Goal: Task Accomplishment & Management: Manage account settings

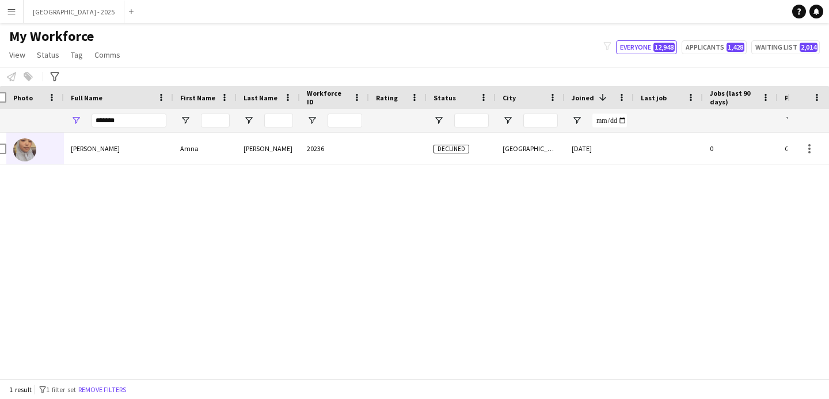
scroll to position [0, 16]
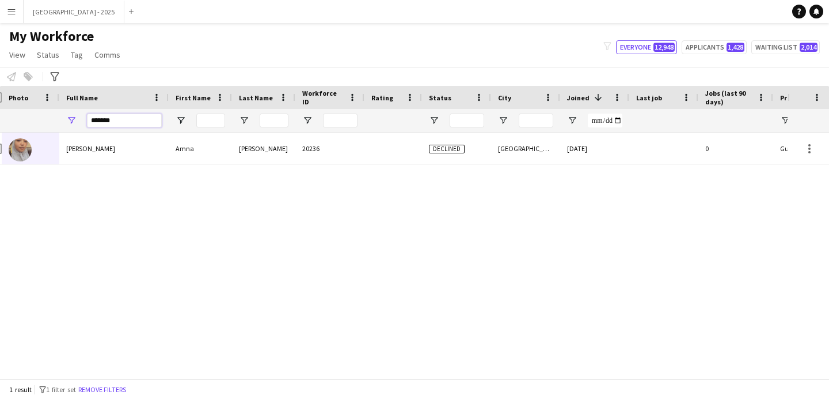
click at [91, 120] on input "*******" at bounding box center [124, 120] width 75 height 14
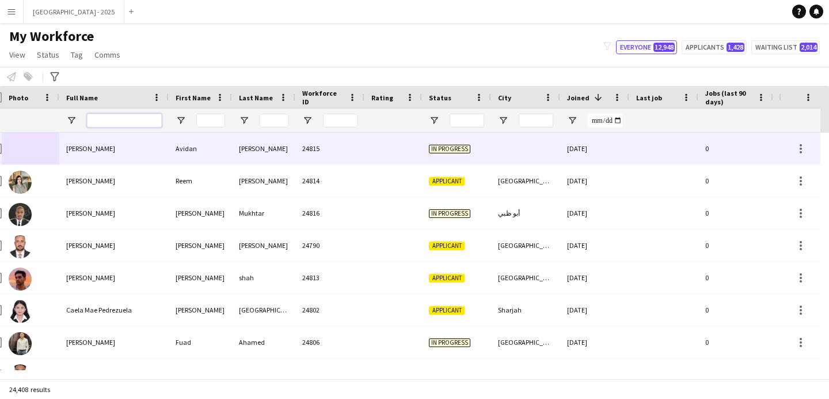
scroll to position [0, 397]
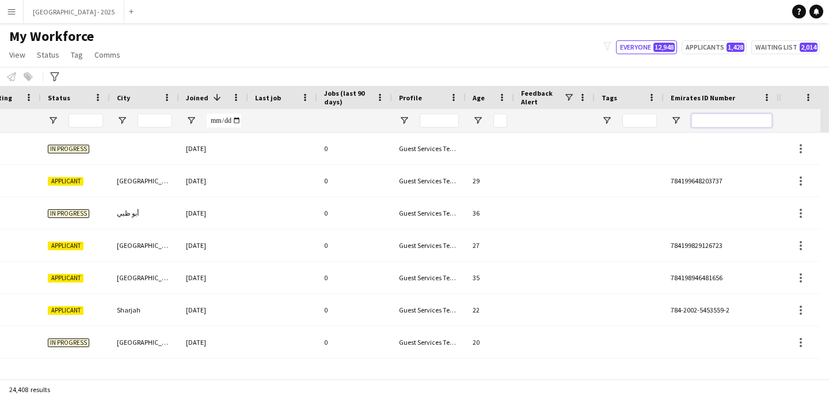
click at [726, 120] on input "Emirates ID Number Filter Input" at bounding box center [732, 120] width 81 height 14
paste input "*******"
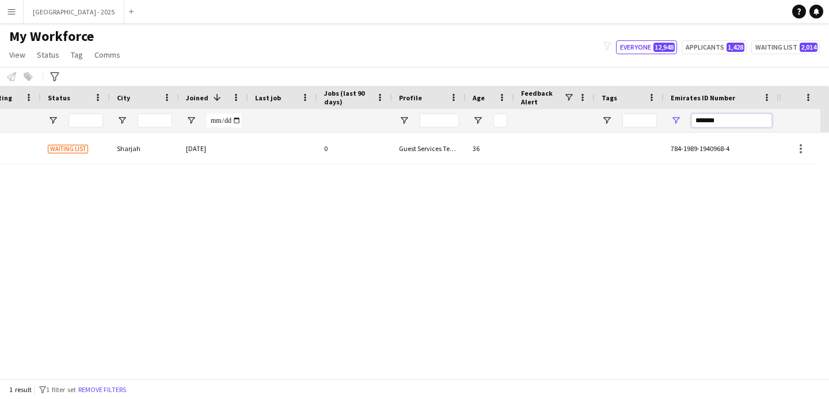
type input "*******"
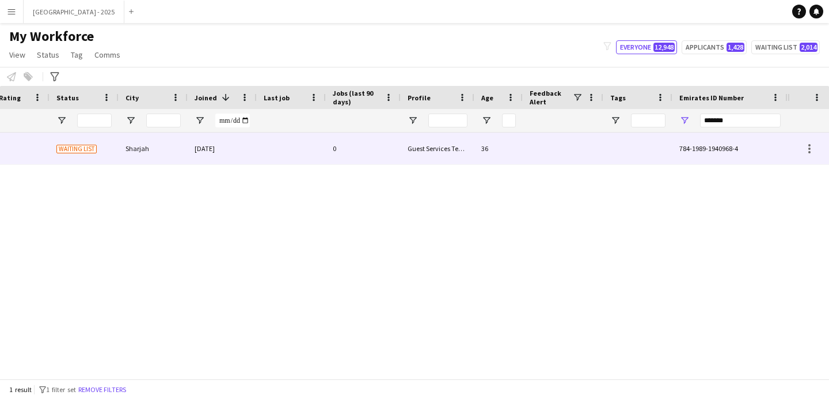
click at [283, 137] on div at bounding box center [291, 148] width 69 height 32
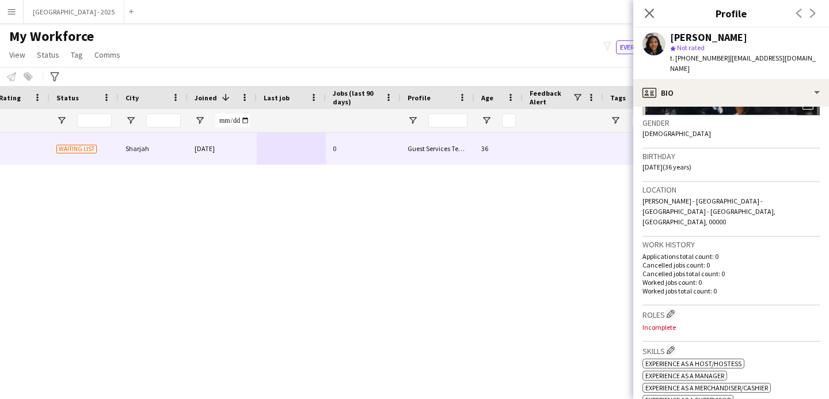
scroll to position [179, 0]
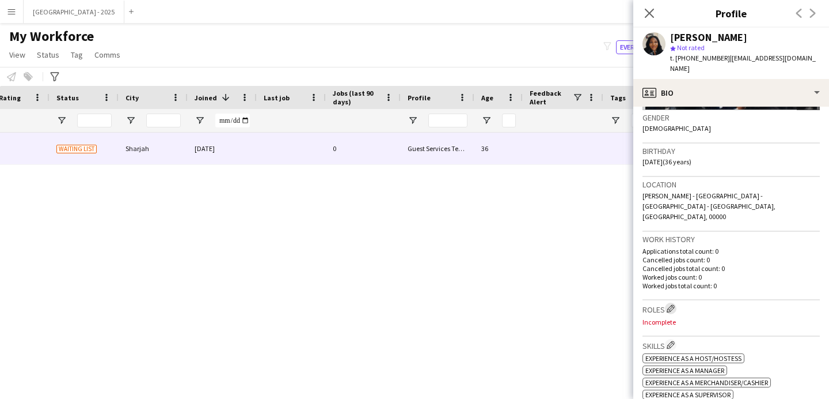
click at [668, 304] on app-icon "Edit crew company roles" at bounding box center [671, 308] width 8 height 8
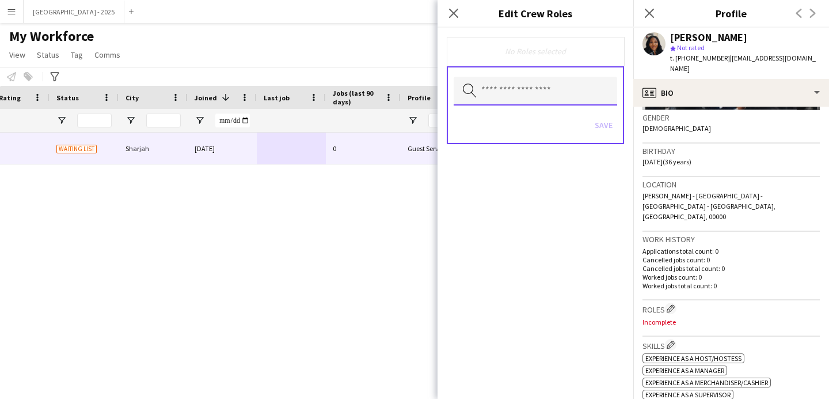
click at [567, 89] on input "text" at bounding box center [536, 91] width 164 height 29
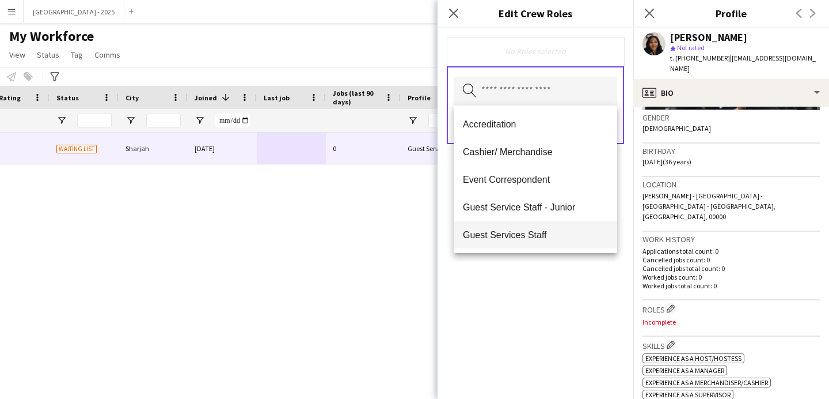
click at [540, 226] on mat-option "Guest Services Staff" at bounding box center [536, 235] width 164 height 28
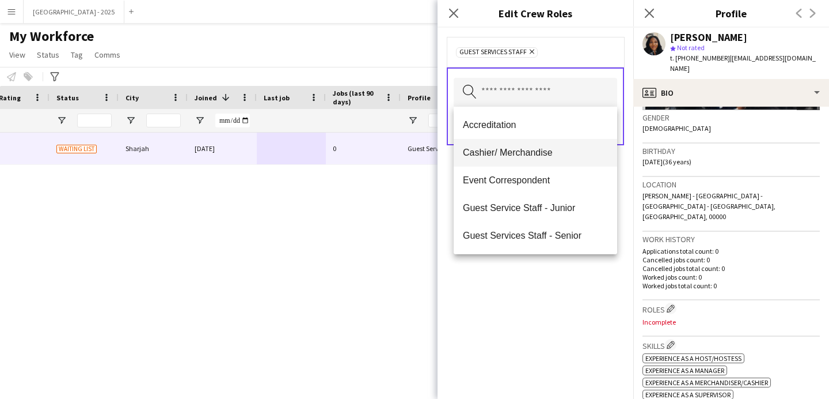
click at [556, 160] on mat-option "Cashier/ Merchandise" at bounding box center [536, 153] width 164 height 28
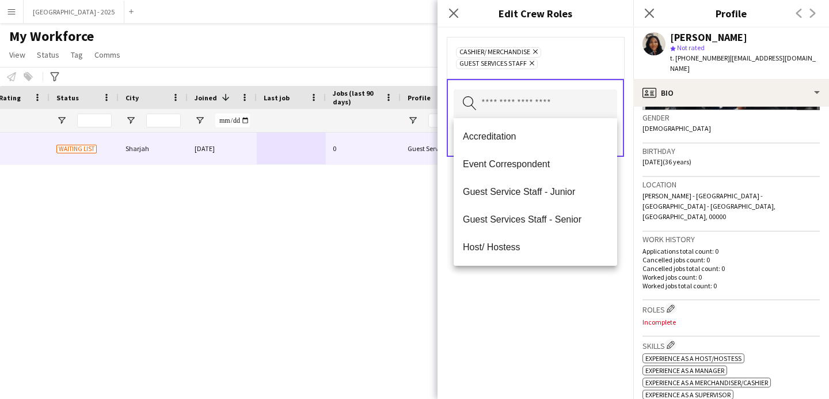
drag, startPoint x: 525, startPoint y: 314, endPoint x: 607, endPoint y: 172, distance: 163.6
click at [525, 314] on div "Cashier/ Merchandise Remove Guest Services Staff Remove Search by role type Save" at bounding box center [536, 213] width 196 height 371
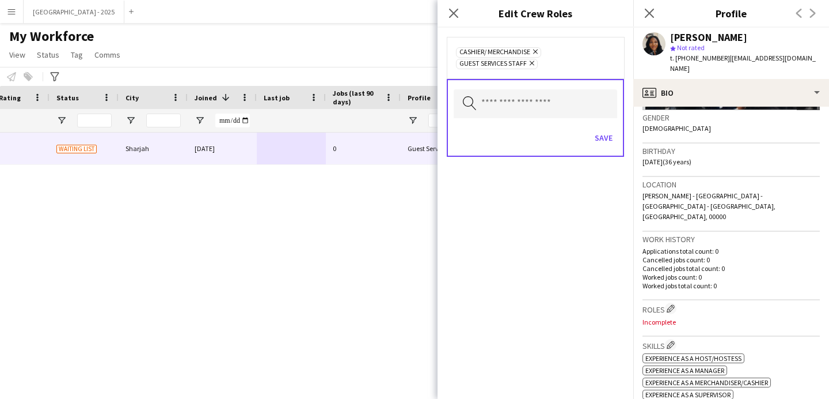
click at [622, 128] on div "Search by role type Save" at bounding box center [535, 118] width 177 height 78
click at [605, 139] on button "Save" at bounding box center [603, 137] width 27 height 18
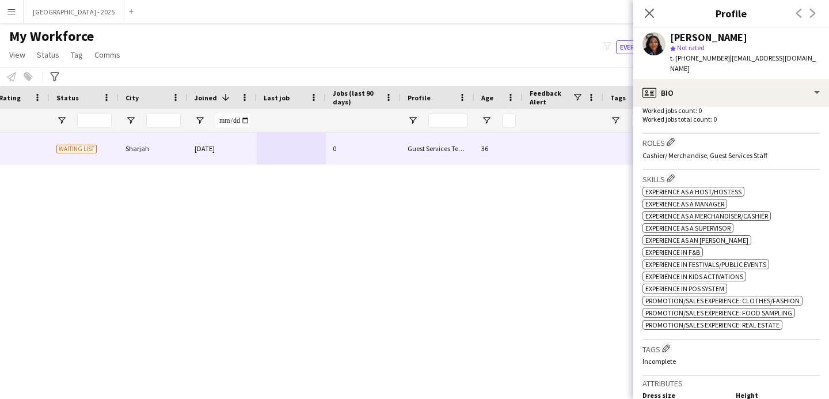
scroll to position [562, 0]
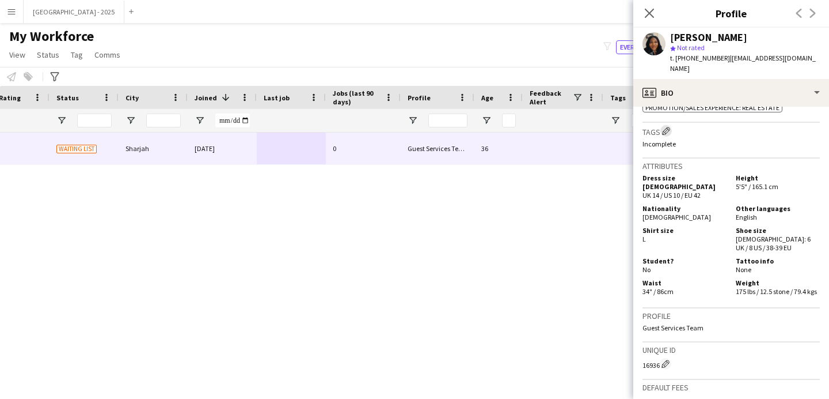
click at [663, 125] on button "Edit crew company tags" at bounding box center [667, 131] width 12 height 12
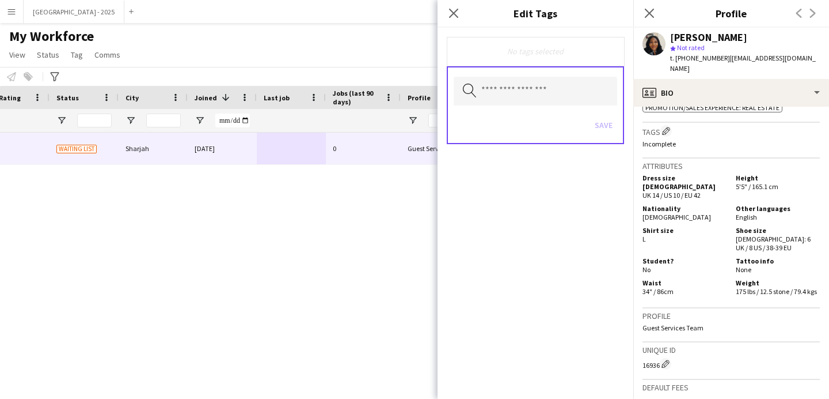
click at [552, 66] on div "Search by tag name Save" at bounding box center [535, 105] width 177 height 78
click at [552, 81] on input "text" at bounding box center [536, 91] width 164 height 29
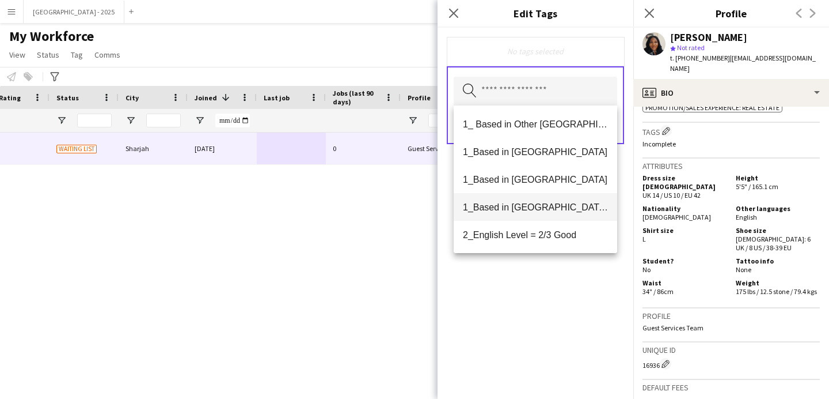
click at [555, 203] on span "1_Based in [GEOGRAPHIC_DATA]/[GEOGRAPHIC_DATA]/Ajman" at bounding box center [535, 207] width 145 height 11
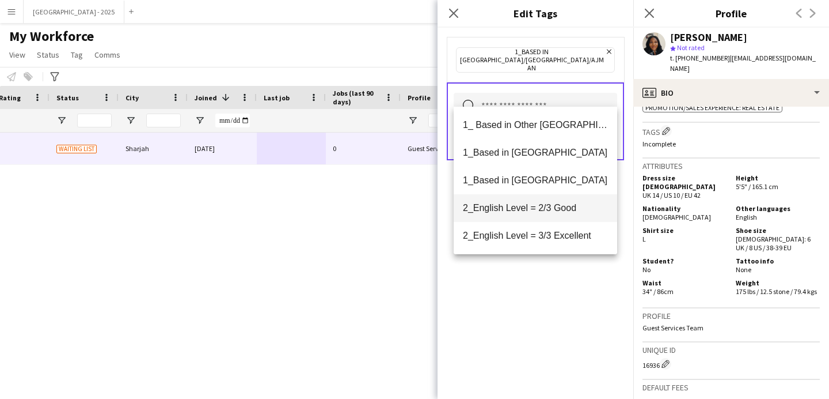
click at [559, 210] on span "2_English Level = 2/3 Good" at bounding box center [535, 207] width 145 height 11
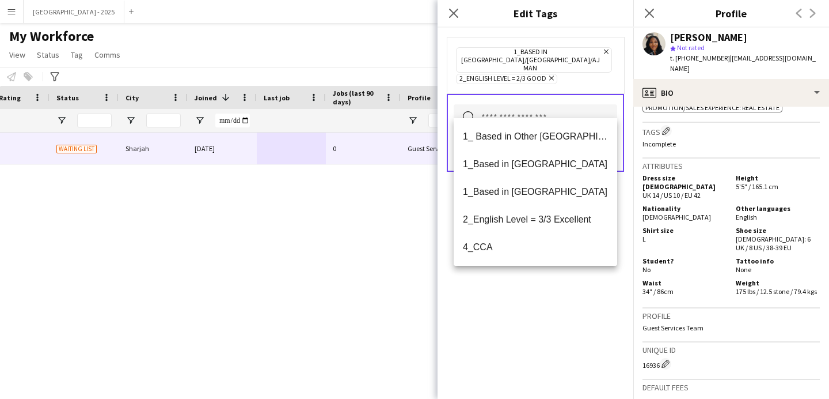
click at [559, 293] on div "1_Based in [GEOGRAPHIC_DATA]/[GEOGRAPHIC_DATA]/Ajman Remove 2_English Level = 2…" at bounding box center [536, 213] width 196 height 371
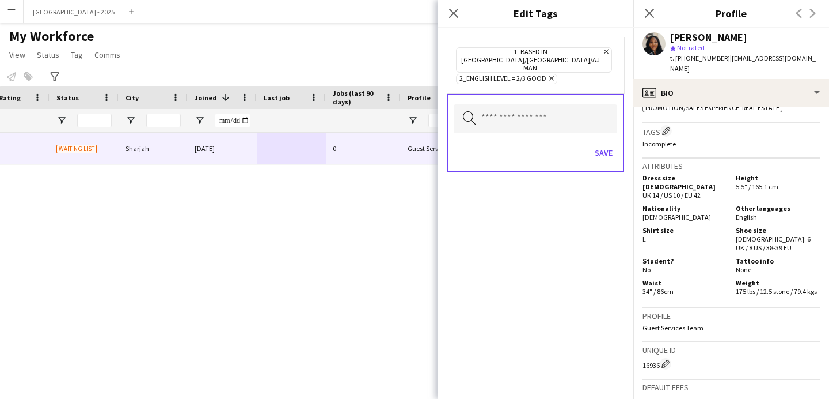
click at [612, 119] on div "Search by tag name Save" at bounding box center [535, 133] width 177 height 78
drag, startPoint x: 609, startPoint y: 141, endPoint x: 636, endPoint y: 127, distance: 30.9
click at [609, 143] on button "Save" at bounding box center [603, 152] width 27 height 18
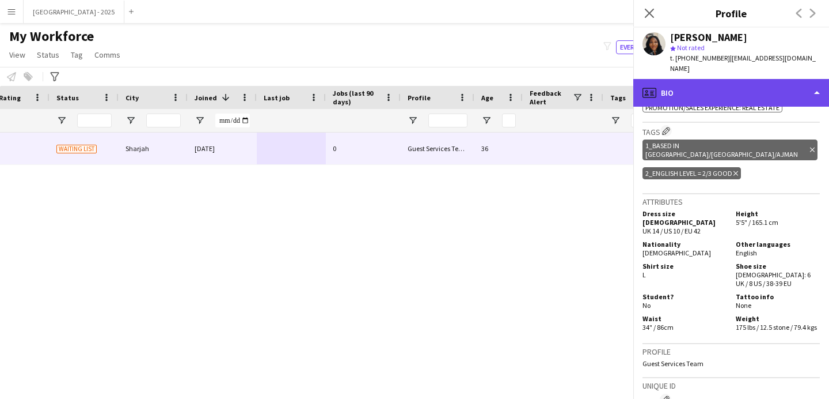
click at [696, 81] on div "profile Bio" at bounding box center [732, 93] width 196 height 28
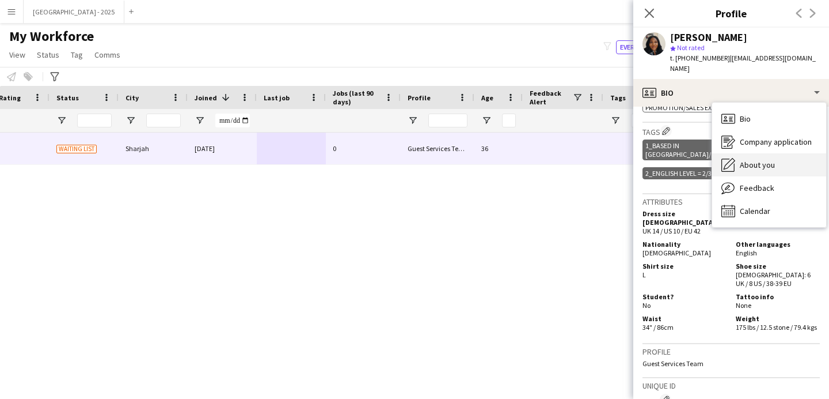
click at [749, 153] on div "About you About you" at bounding box center [770, 164] width 114 height 23
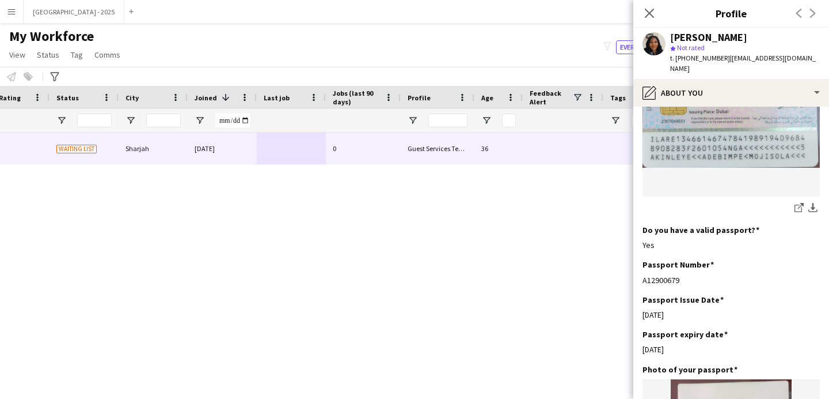
scroll to position [917, 0]
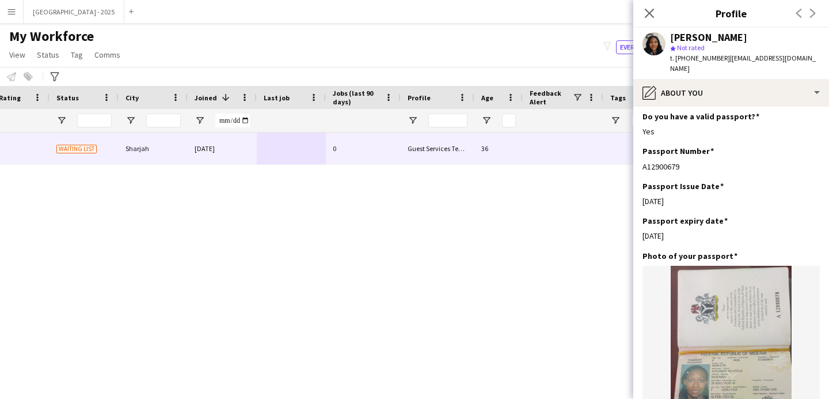
click at [649, 16] on icon "Close pop-in" at bounding box center [649, 13] width 9 height 9
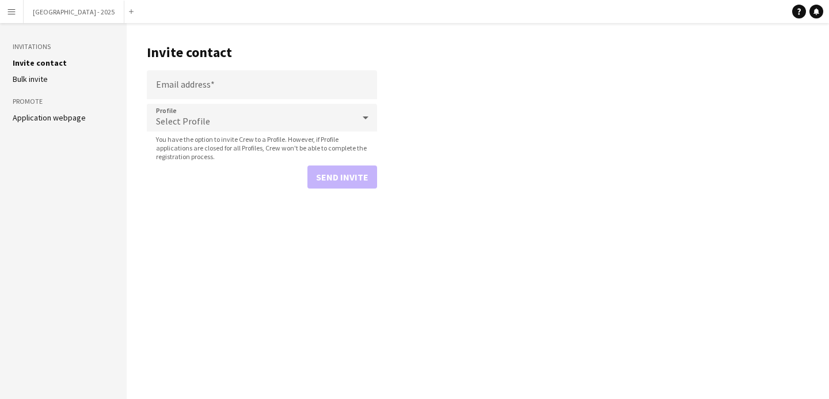
click at [20, 22] on button "Menu" at bounding box center [11, 11] width 23 height 23
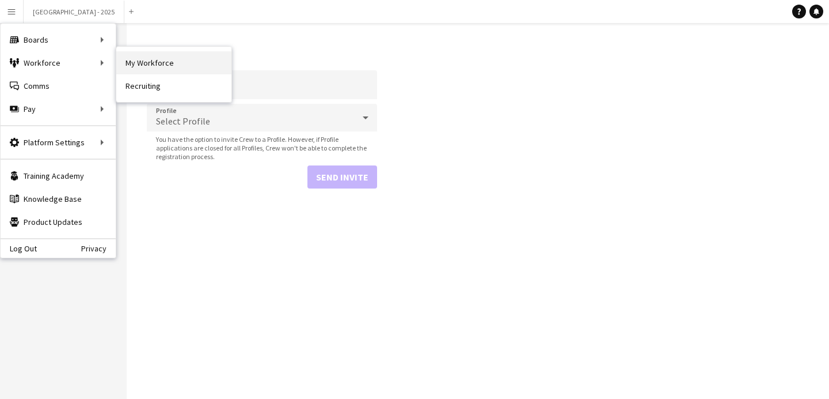
click at [135, 58] on link "My Workforce" at bounding box center [173, 62] width 115 height 23
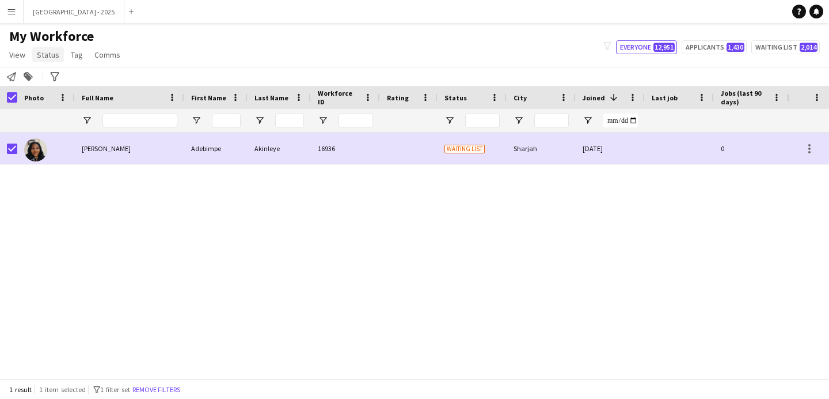
click at [45, 55] on span "Status" at bounding box center [48, 55] width 22 height 10
click at [60, 71] on link "Edit" at bounding box center [73, 79] width 81 height 24
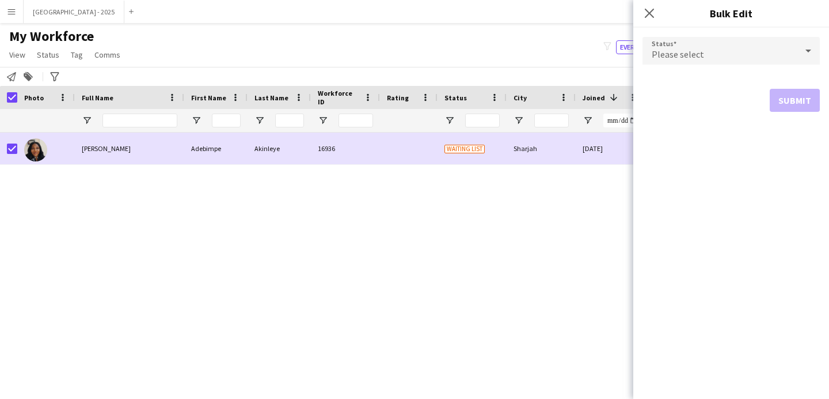
click at [668, 43] on div "Please select" at bounding box center [720, 51] width 154 height 28
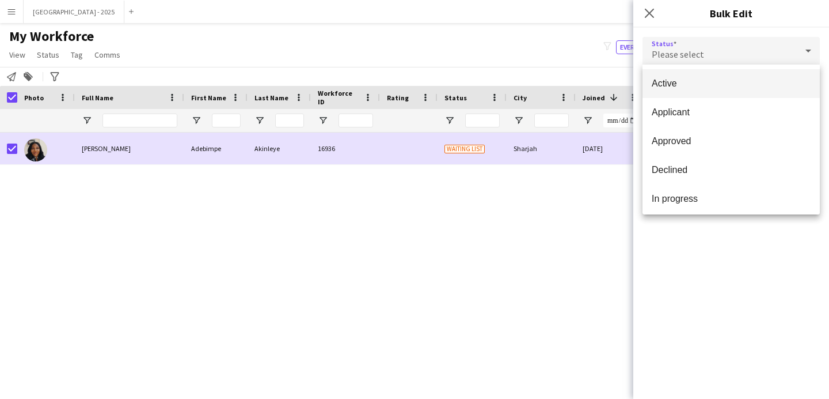
click at [696, 88] on span "Active" at bounding box center [731, 83] width 159 height 11
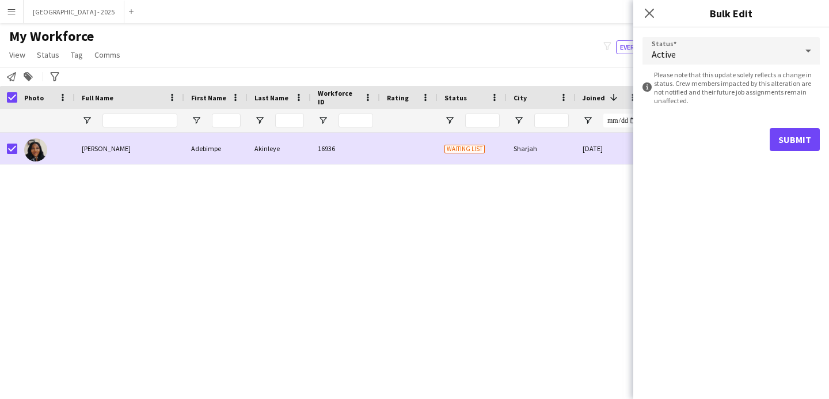
click at [772, 128] on div "Submit" at bounding box center [731, 139] width 177 height 23
click at [782, 137] on button "Submit" at bounding box center [795, 139] width 50 height 23
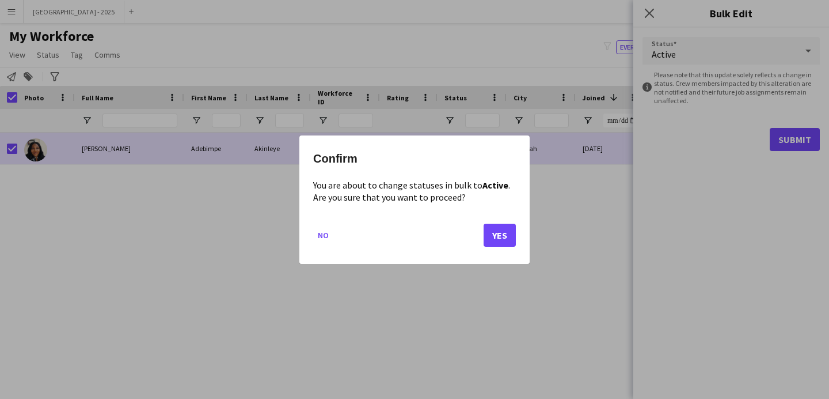
click at [504, 249] on mat-dialog-actions "No Yes" at bounding box center [414, 238] width 203 height 49
click at [499, 238] on button "Yes" at bounding box center [500, 234] width 32 height 23
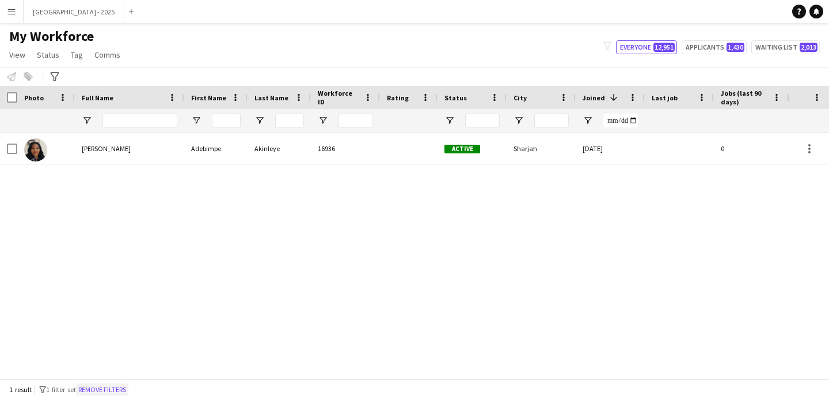
click at [125, 387] on button "Remove filters" at bounding box center [102, 389] width 52 height 13
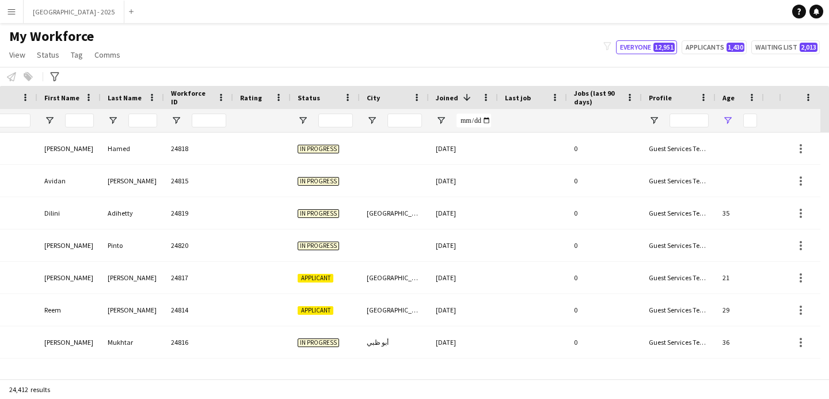
scroll to position [0, 397]
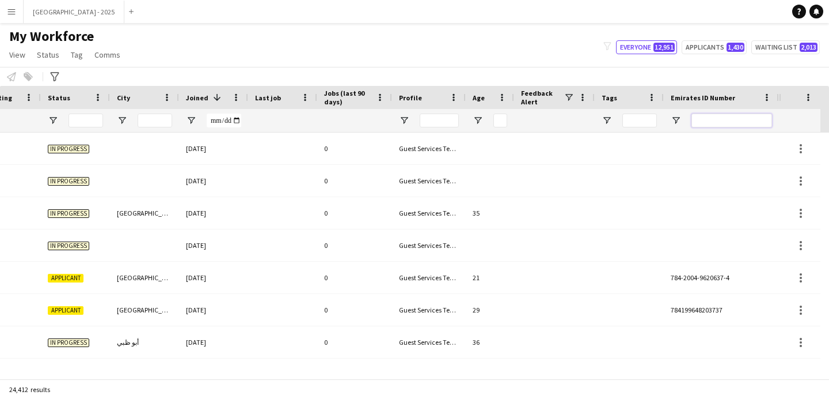
click at [746, 117] on input "Emirates ID Number Filter Input" at bounding box center [732, 120] width 81 height 14
paste input "*******"
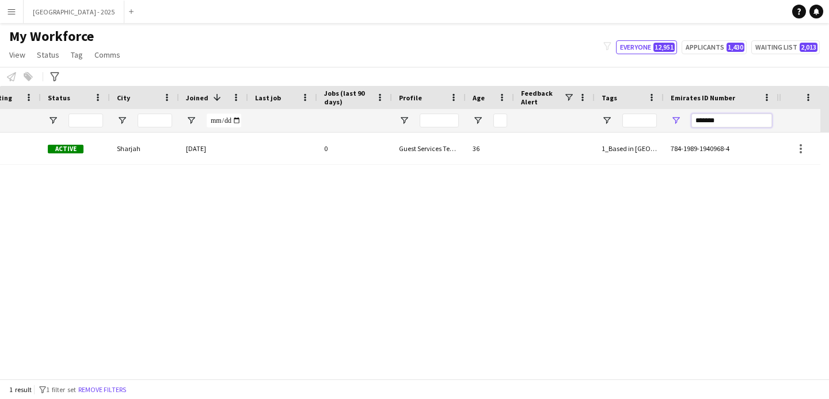
type input "*******"
click at [490, 157] on div "36" at bounding box center [490, 148] width 48 height 32
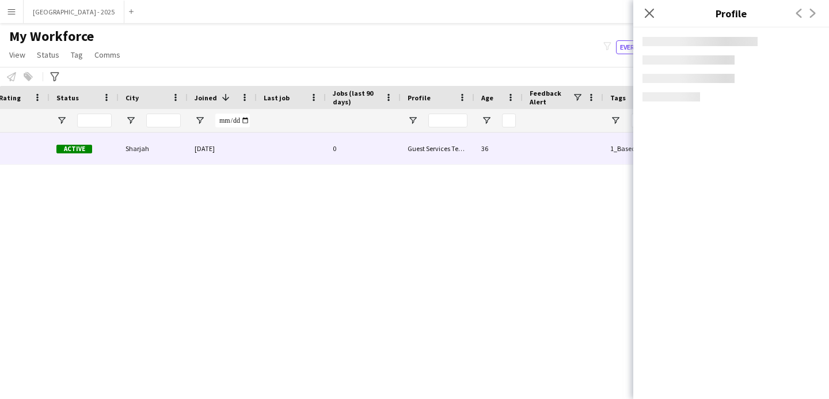
scroll to position [0, 388]
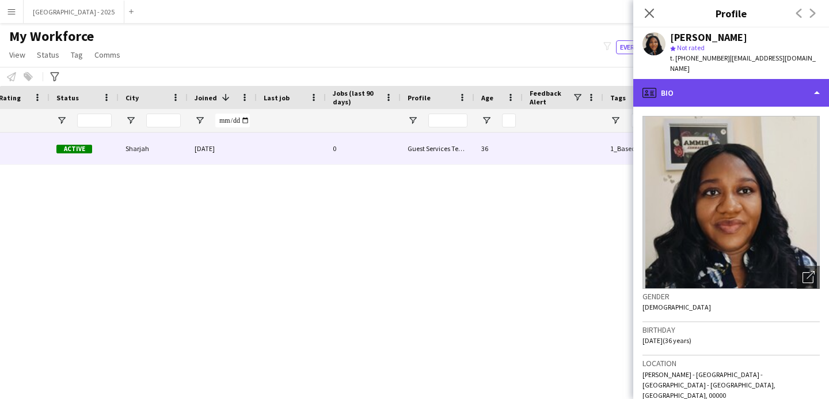
click at [702, 79] on div "profile Bio" at bounding box center [732, 93] width 196 height 28
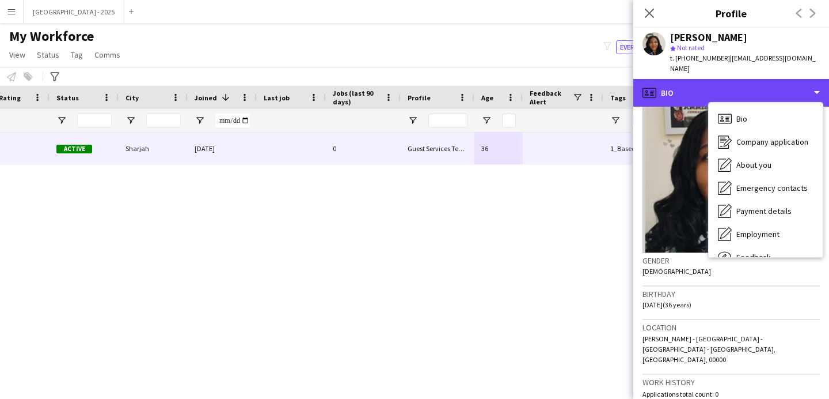
scroll to position [206, 0]
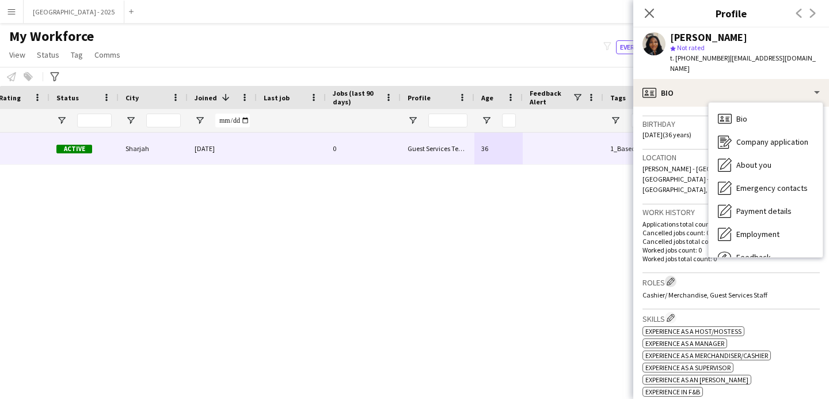
click at [670, 277] on app-icon "Edit crew company roles" at bounding box center [671, 281] width 8 height 8
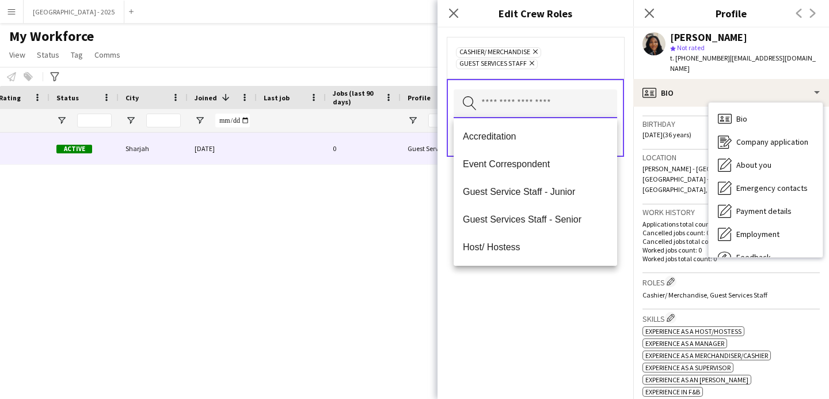
click at [539, 108] on input "text" at bounding box center [536, 103] width 164 height 29
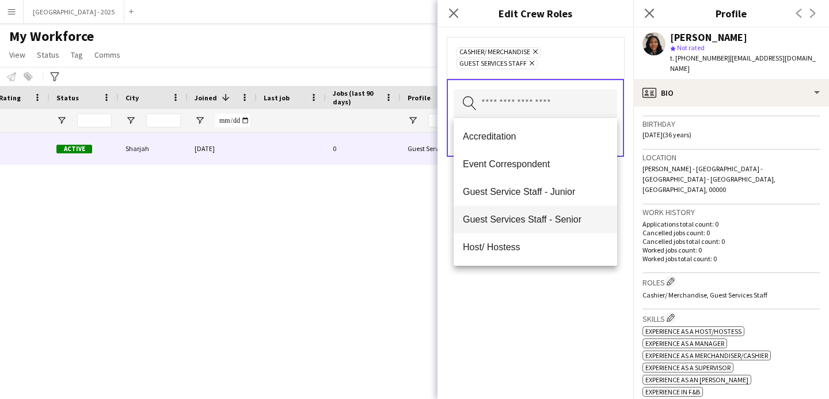
click at [535, 221] on span "Guest Services Staff - Senior" at bounding box center [535, 219] width 145 height 11
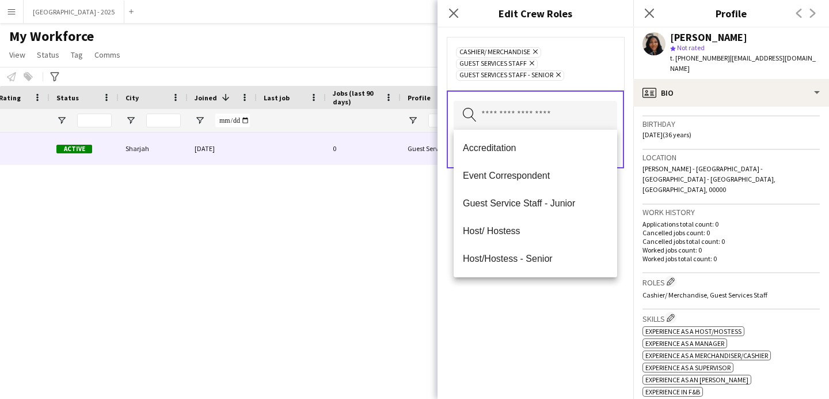
click at [544, 334] on div "Cashier/ Merchandise Remove Guest Services Staff Remove Guest Services Staff - …" at bounding box center [536, 213] width 196 height 371
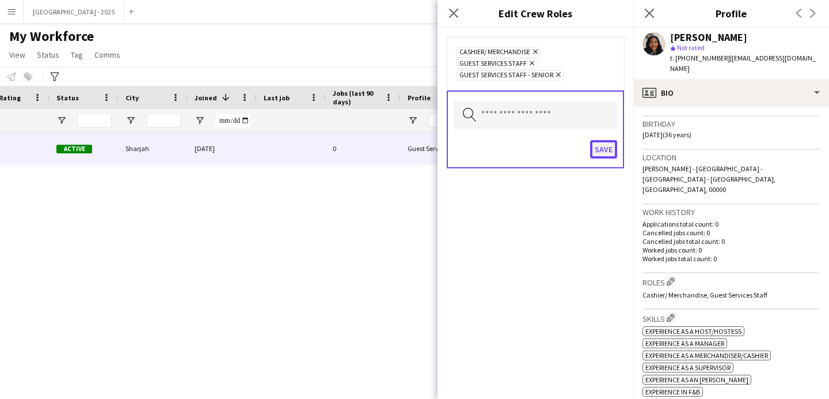
click at [612, 145] on button "Save" at bounding box center [603, 149] width 27 height 18
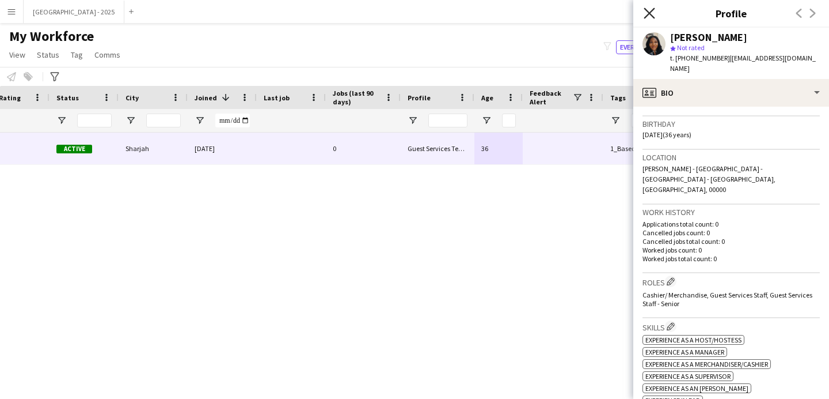
click at [652, 15] on icon at bounding box center [649, 12] width 11 height 11
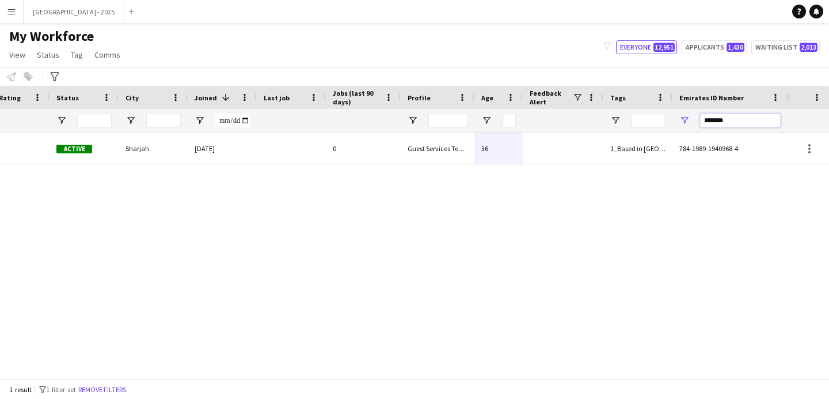
click at [713, 115] on input "*******" at bounding box center [740, 120] width 81 height 14
paste input "Emirates ID Number Filter Input"
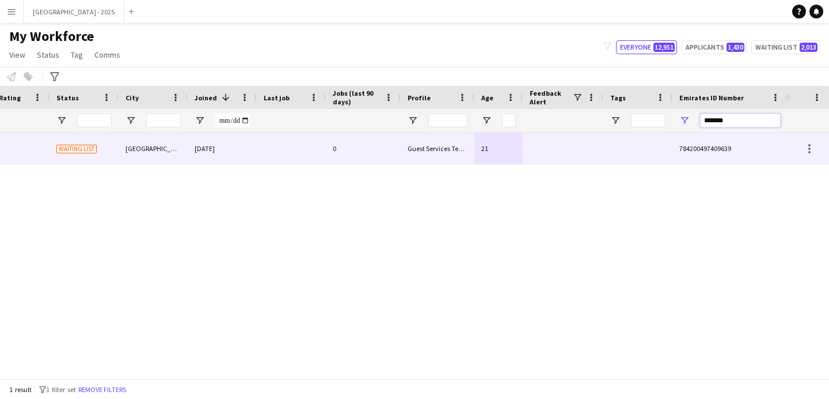
type input "*******"
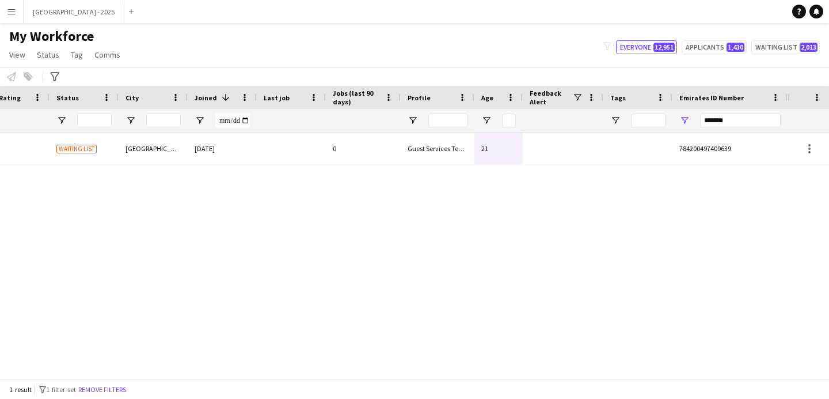
click at [468, 168] on div "Naser 16754 Waiting list Dubai 26-10-2024 0 Guest Services Team 21 784200497409…" at bounding box center [394, 250] width 788 height 237
click at [602, 157] on div at bounding box center [563, 148] width 81 height 32
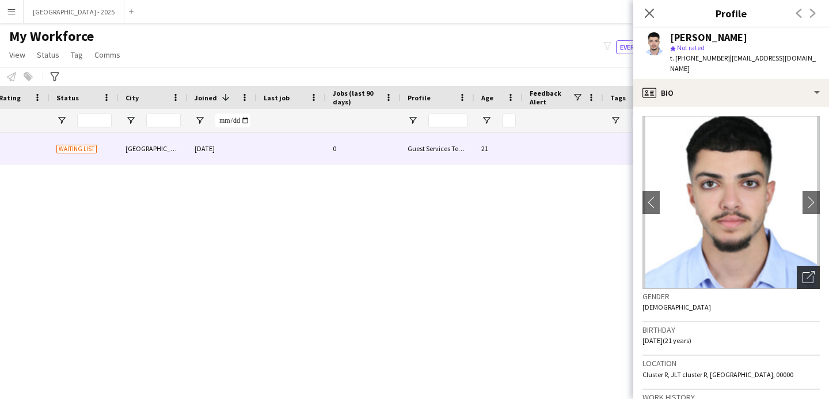
click at [805, 271] on icon "Open photos pop-in" at bounding box center [809, 277] width 12 height 12
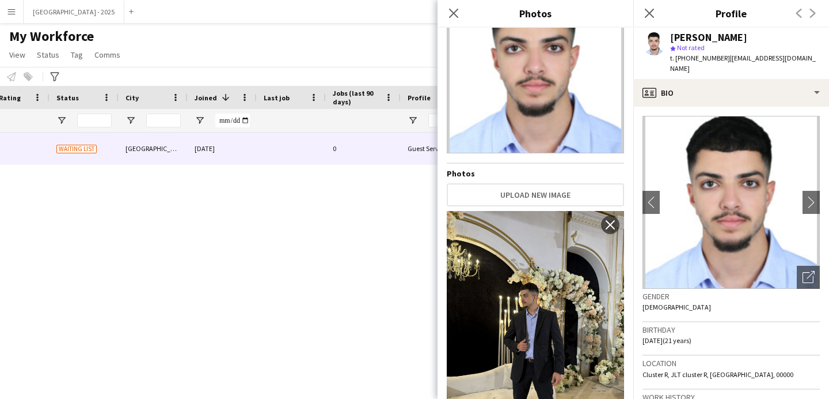
scroll to position [0, 0]
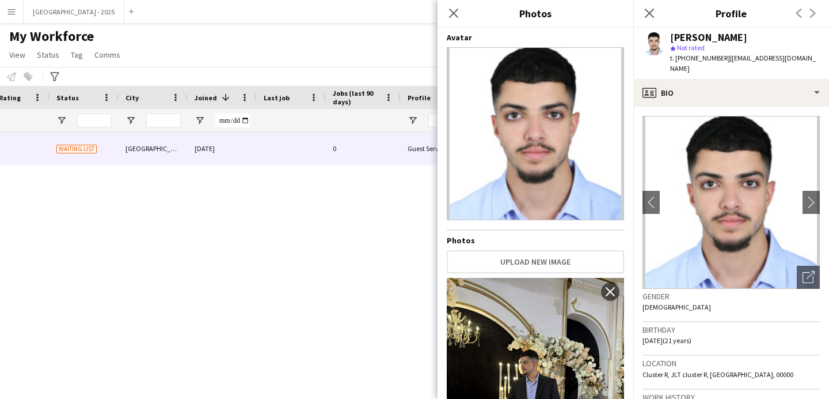
click at [718, 305] on div "Gender Male" at bounding box center [731, 305] width 177 height 33
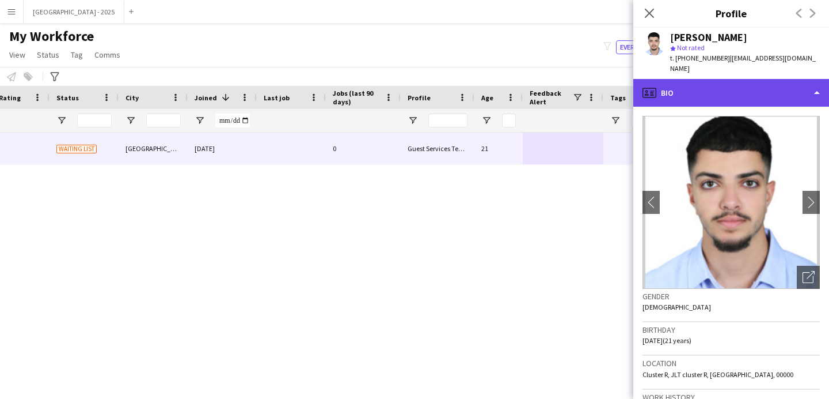
click at [722, 79] on div "profile Bio" at bounding box center [732, 93] width 196 height 28
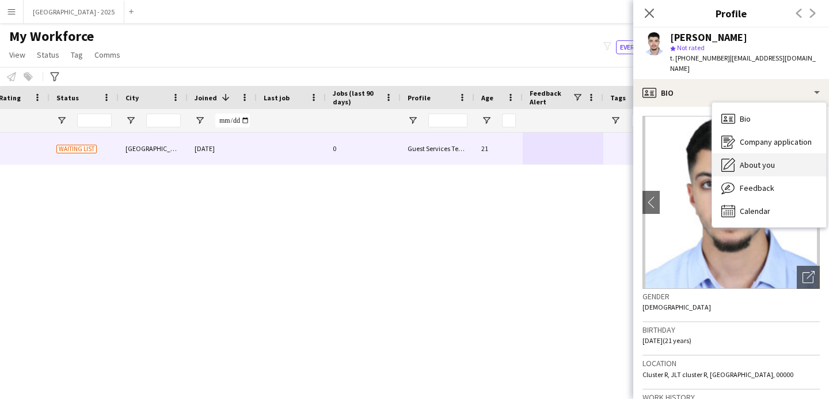
click at [770, 160] on div "About you About you" at bounding box center [770, 164] width 114 height 23
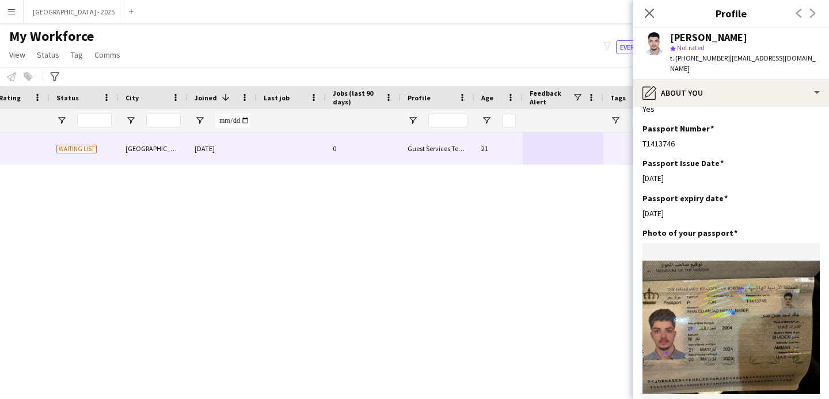
scroll to position [33, 0]
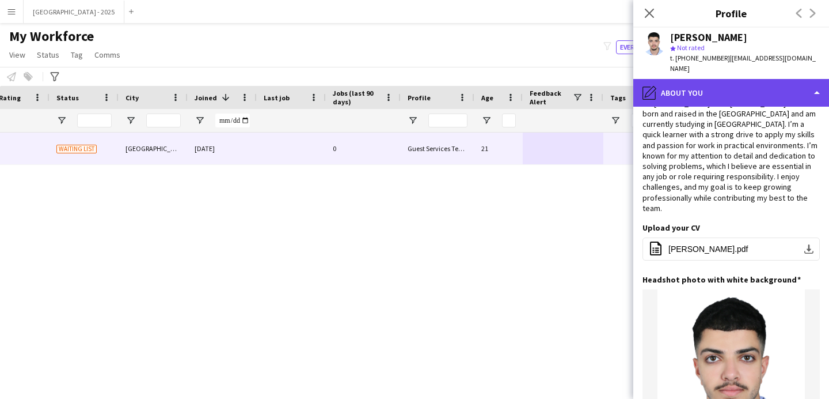
click at [713, 82] on div "pencil4 About you" at bounding box center [732, 93] width 196 height 28
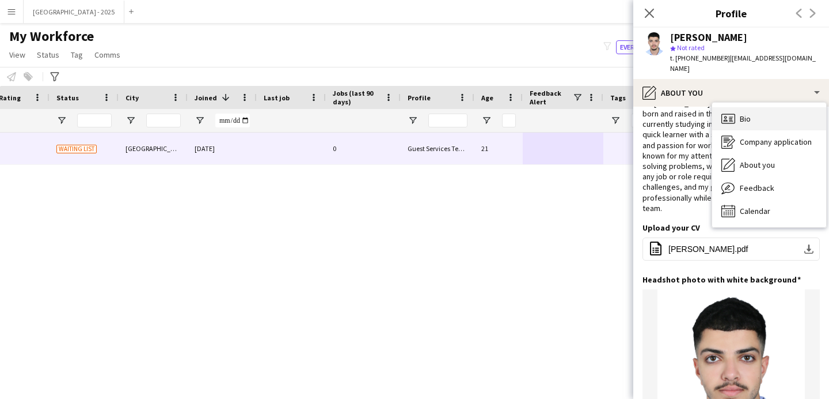
click at [765, 115] on div "Bio Bio" at bounding box center [770, 118] width 114 height 23
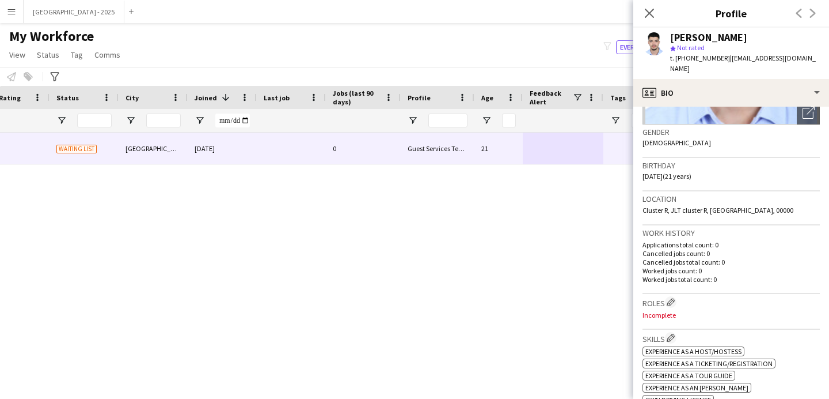
scroll to position [217, 0]
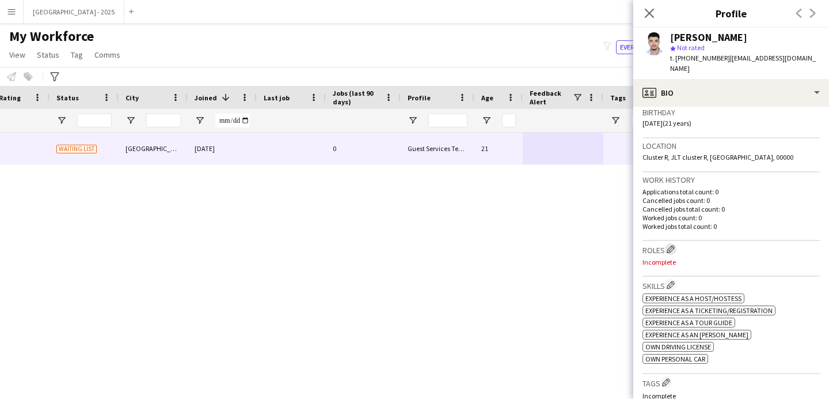
click at [672, 245] on app-icon "Edit crew company roles" at bounding box center [671, 249] width 8 height 8
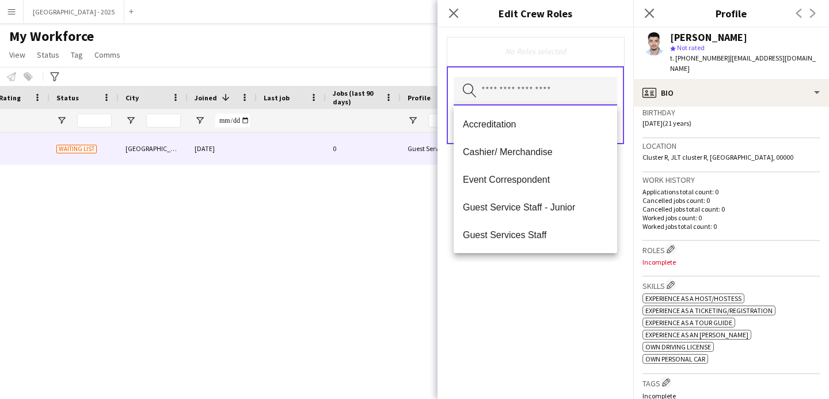
click at [524, 105] on input "text" at bounding box center [536, 91] width 164 height 29
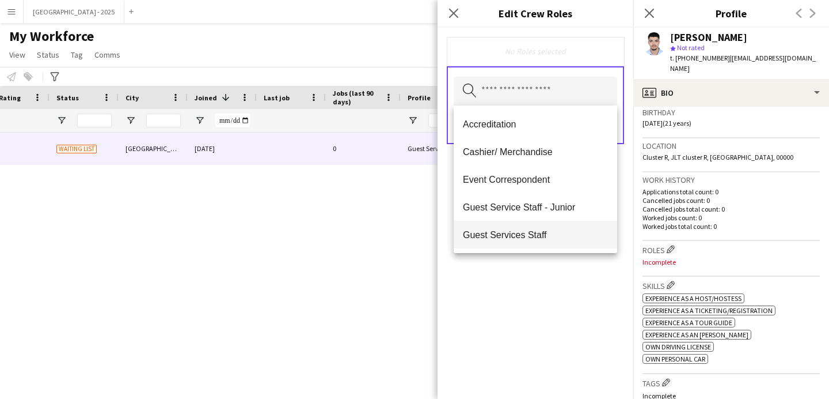
click at [555, 226] on mat-option "Guest Services Staff" at bounding box center [536, 235] width 164 height 28
click at [562, 233] on span "Guest Services Staff - Senior" at bounding box center [535, 235] width 145 height 11
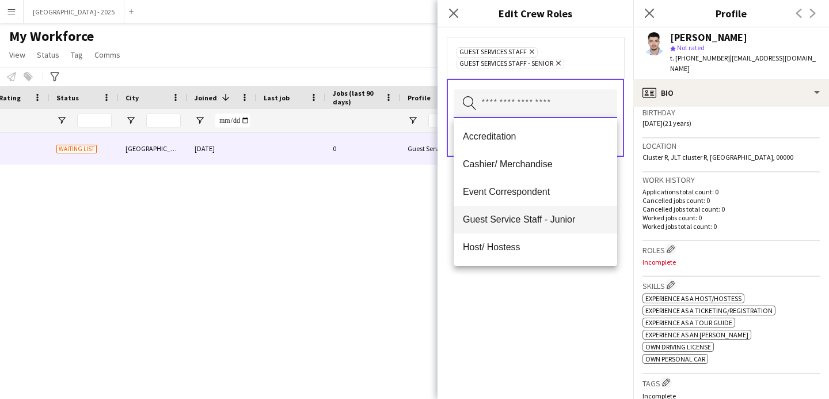
scroll to position [95, 0]
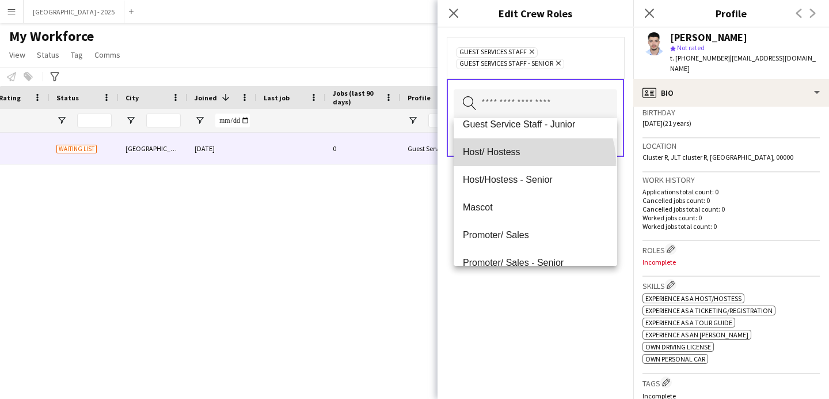
click at [533, 161] on mat-option "Host/ Hostess" at bounding box center [536, 152] width 164 height 28
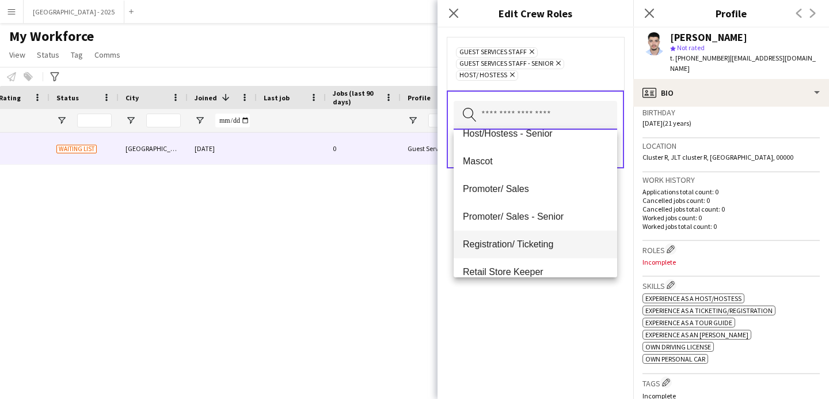
scroll to position [134, 0]
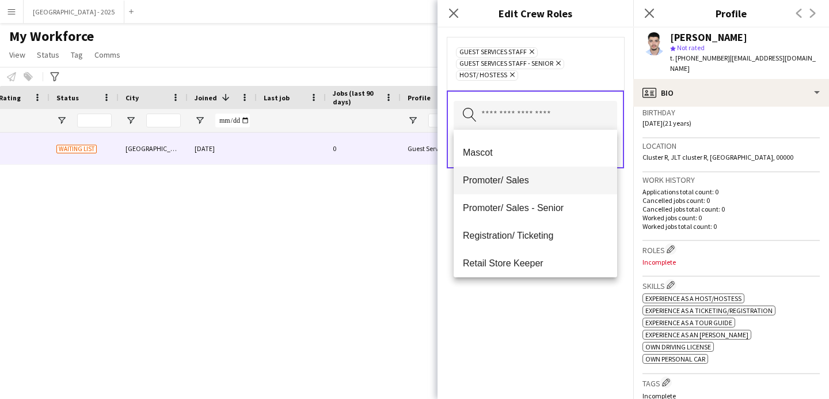
click at [533, 191] on mat-option "Promoter/ Sales" at bounding box center [536, 180] width 164 height 28
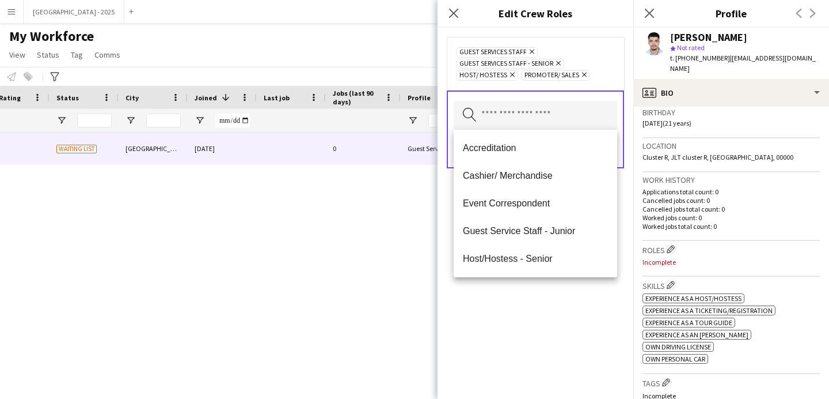
drag, startPoint x: 547, startPoint y: 309, endPoint x: 560, endPoint y: 262, distance: 49.1
click at [547, 308] on div "Guest Services Staff Remove Guest Services Staff - Senior Remove Host/ Hostess …" at bounding box center [536, 213] width 196 height 371
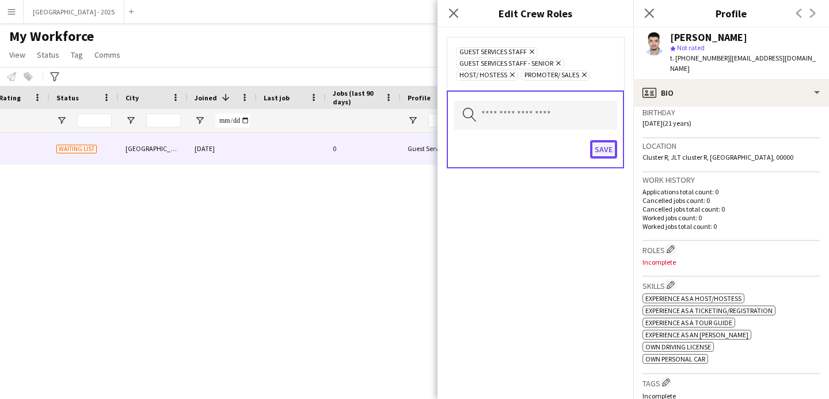
click at [597, 158] on button "Save" at bounding box center [603, 149] width 27 height 18
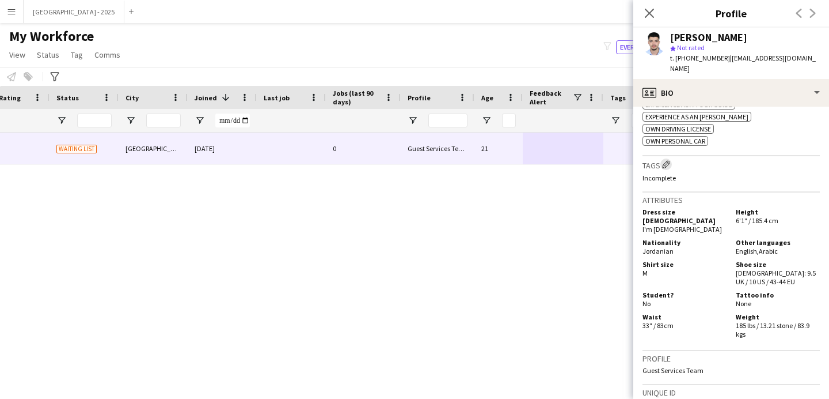
scroll to position [443, 0]
click at [669, 162] on button "Edit crew company tags" at bounding box center [667, 165] width 12 height 12
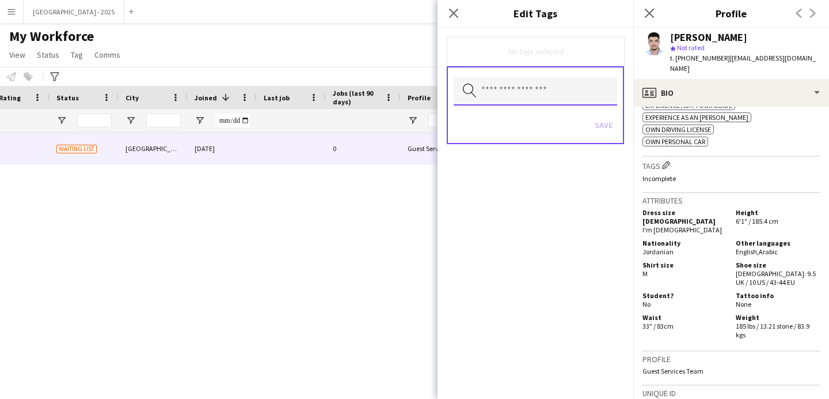
click at [537, 100] on input "text" at bounding box center [536, 91] width 164 height 29
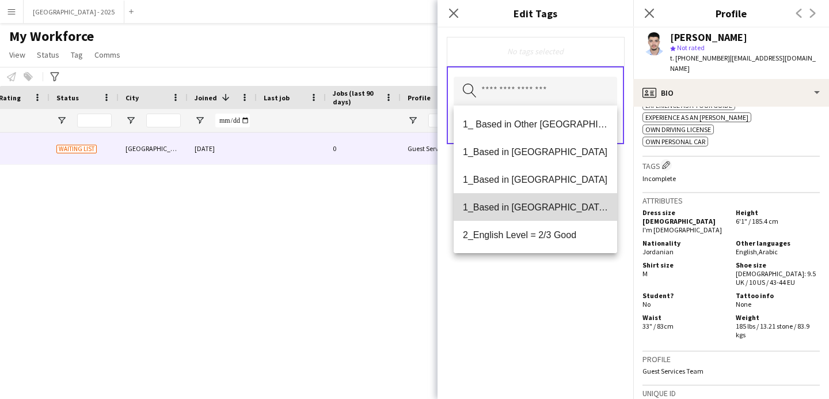
click at [550, 211] on span "1_Based in [GEOGRAPHIC_DATA]/[GEOGRAPHIC_DATA]/Ajman" at bounding box center [535, 207] width 145 height 11
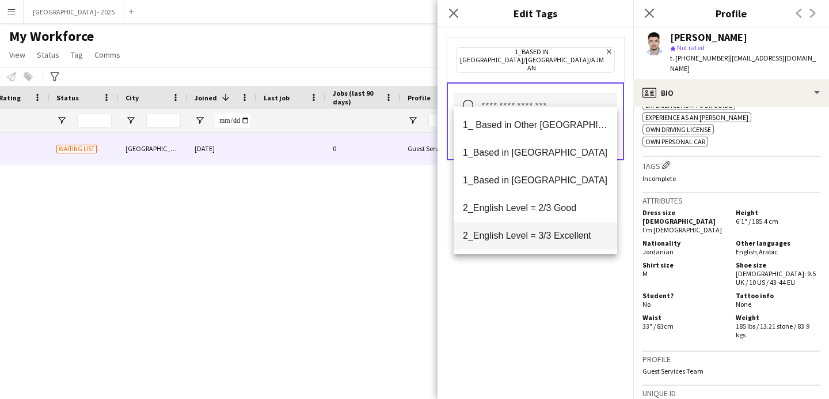
click at [554, 230] on span "2_English Level = 3/3 Excellent" at bounding box center [535, 235] width 145 height 11
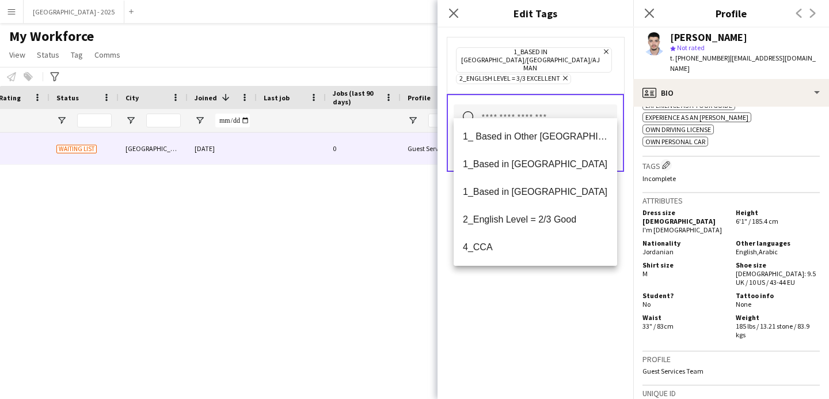
click at [573, 302] on div "1_Based in [GEOGRAPHIC_DATA]/[GEOGRAPHIC_DATA]/Ajman Remove 2_English Level = 3…" at bounding box center [536, 213] width 196 height 371
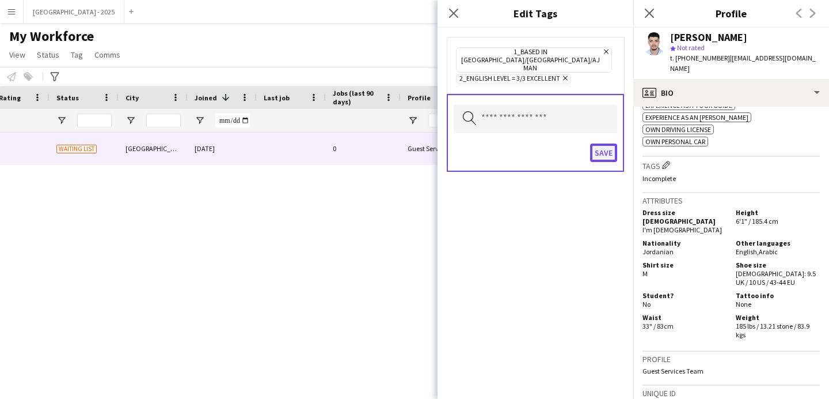
click at [597, 143] on button "Save" at bounding box center [603, 152] width 27 height 18
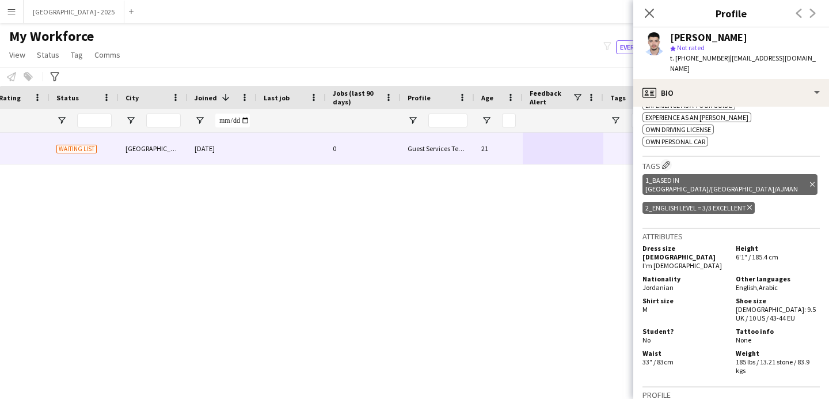
scroll to position [681, 0]
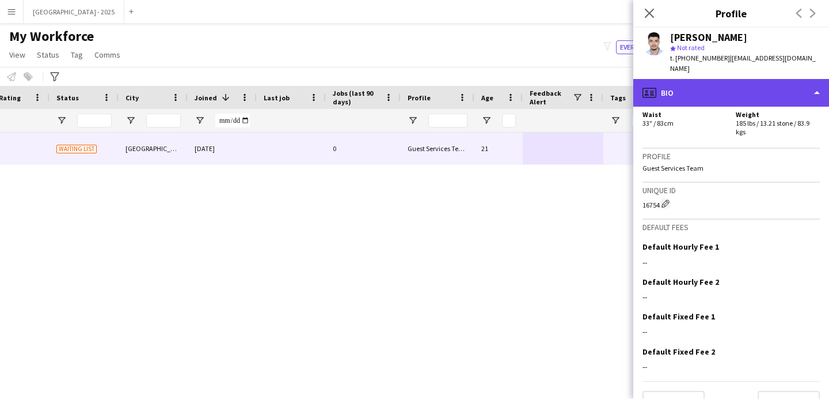
click at [692, 87] on div "profile Bio" at bounding box center [732, 93] width 196 height 28
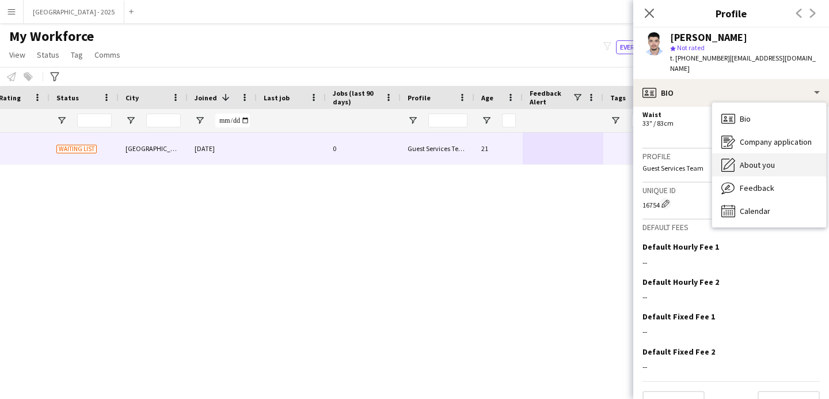
click at [766, 160] on span "About you" at bounding box center [757, 165] width 35 height 10
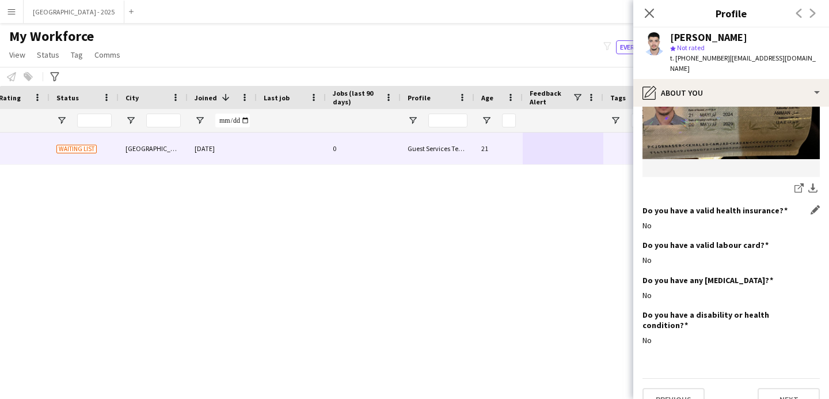
scroll to position [1010, 0]
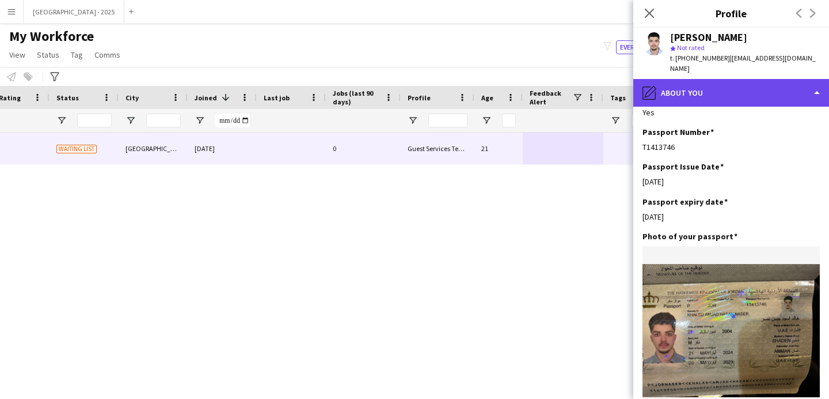
click at [734, 80] on div "pencil4 About you" at bounding box center [732, 93] width 196 height 28
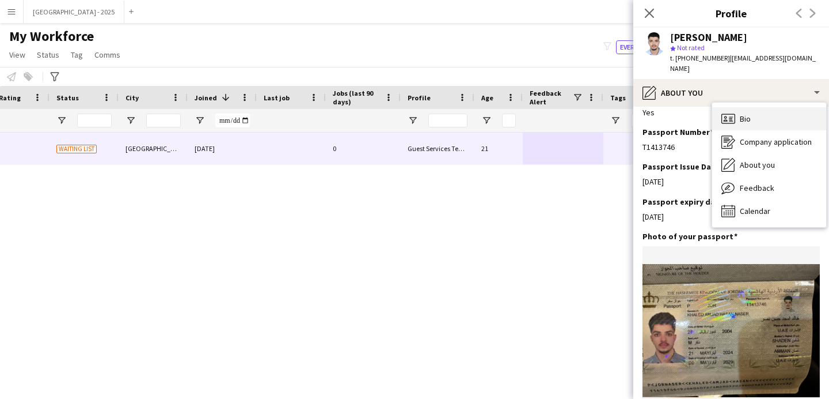
click at [763, 107] on div "Bio Bio" at bounding box center [770, 118] width 114 height 23
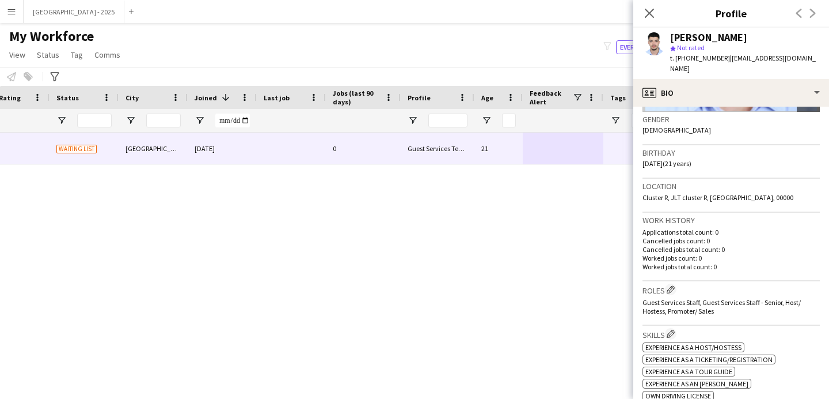
scroll to position [0, 0]
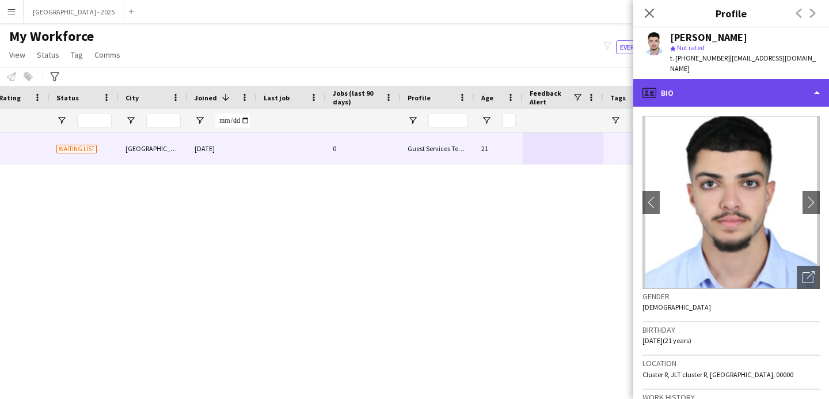
click at [698, 88] on div "profile Bio" at bounding box center [732, 93] width 196 height 28
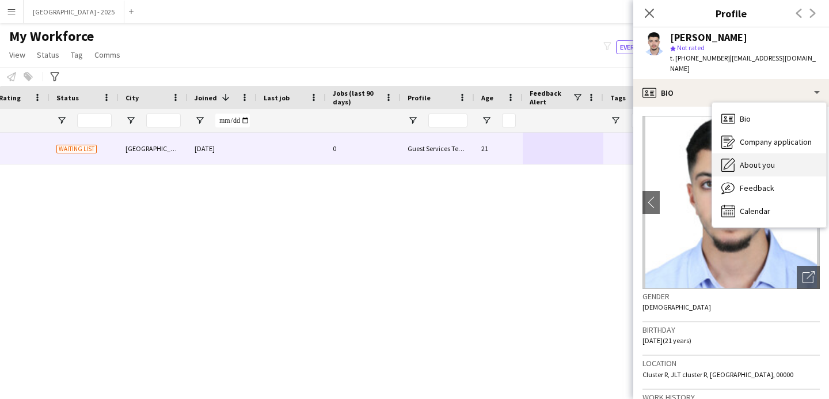
click at [760, 153] on div "About you About you" at bounding box center [770, 164] width 114 height 23
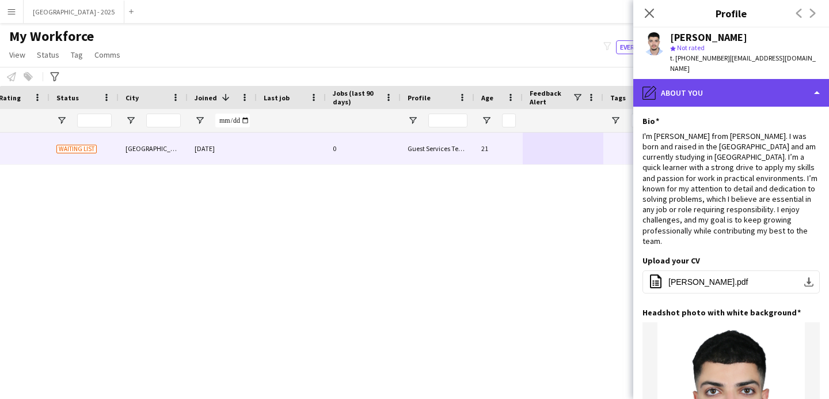
click at [714, 87] on div "pencil4 About you" at bounding box center [732, 93] width 196 height 28
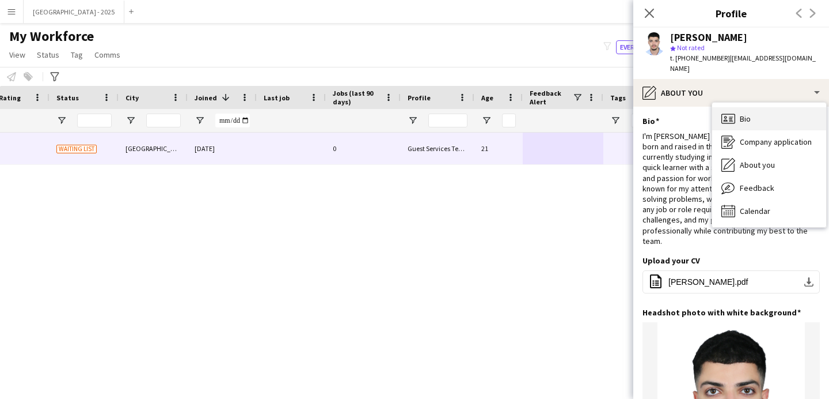
click at [740, 110] on div "Bio Bio" at bounding box center [770, 118] width 114 height 23
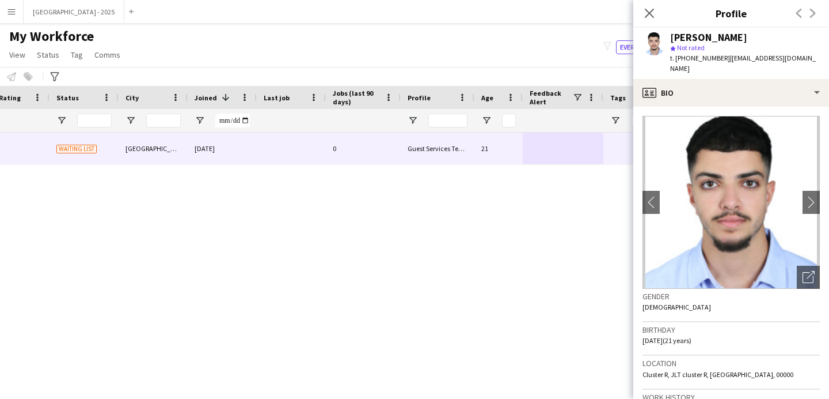
click at [818, 271] on app-crew-profile-bio "chevron-left chevron-right Open photos pop-in Gender Male Birthday 27-07-2004 (…" at bounding box center [732, 253] width 196 height 292
click at [806, 270] on div "Open photos pop-in" at bounding box center [808, 277] width 23 height 23
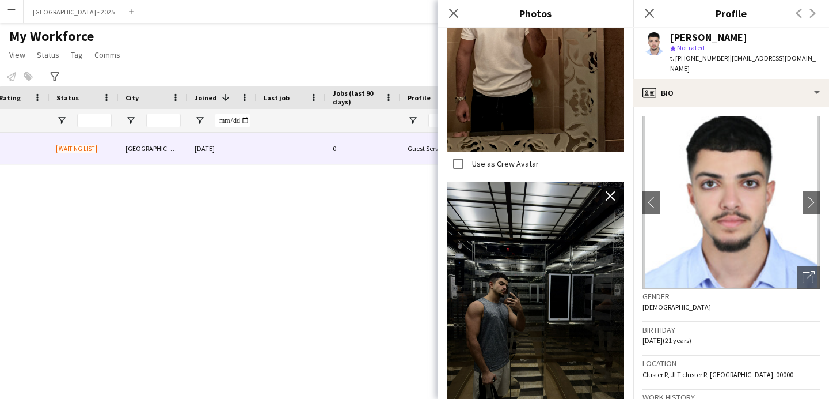
scroll to position [1341, 0]
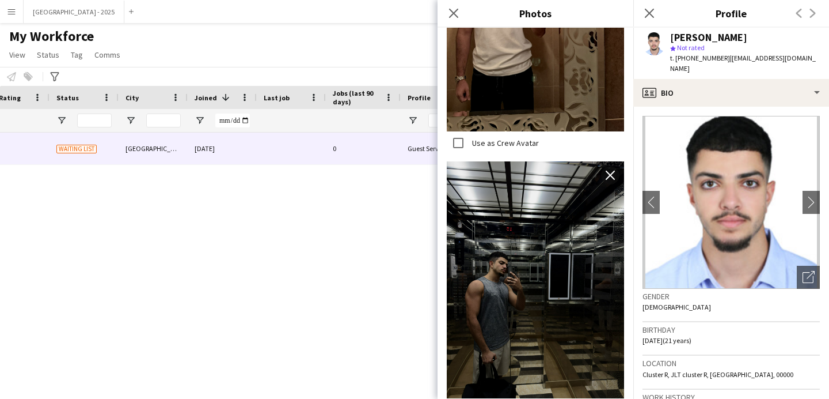
click at [510, 267] on img at bounding box center [535, 279] width 177 height 237
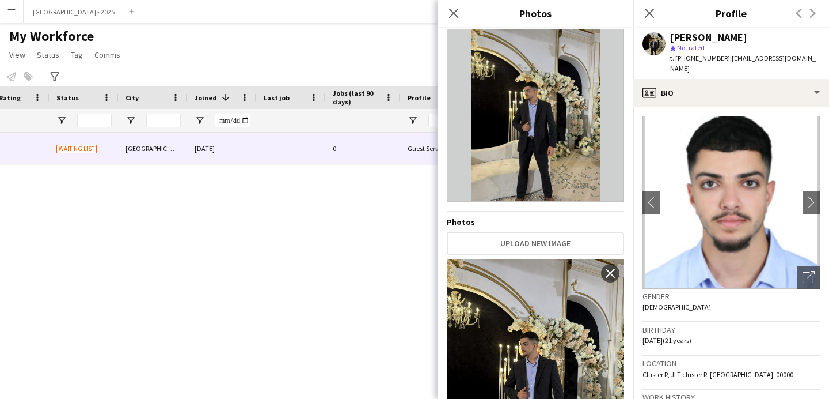
scroll to position [0, 0]
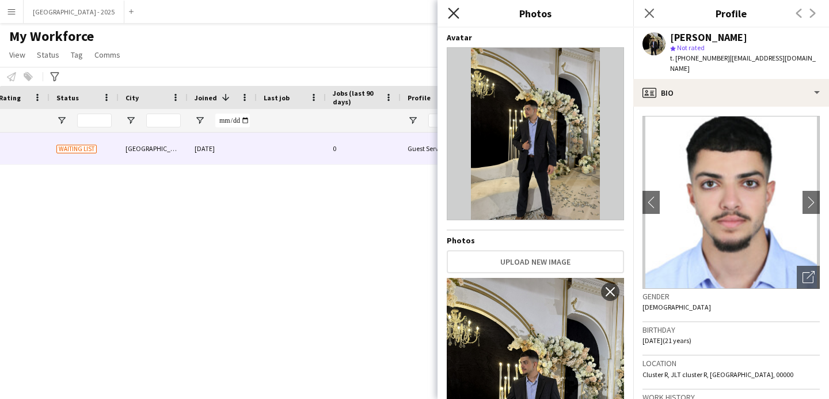
click at [455, 17] on icon "Close pop-in" at bounding box center [453, 12] width 11 height 11
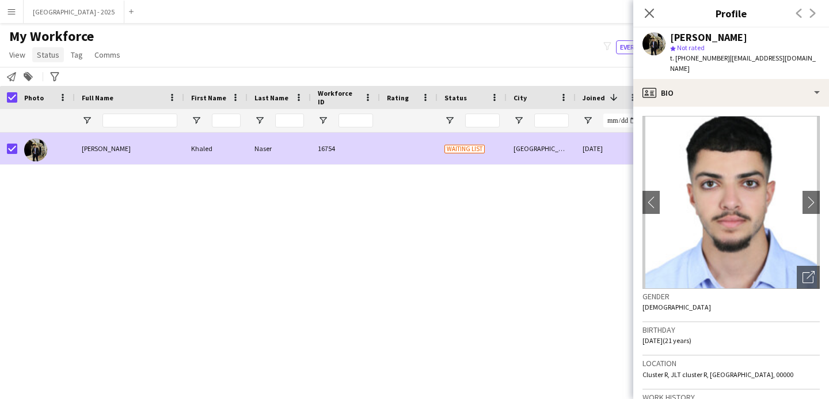
click at [48, 56] on span "Status" at bounding box center [48, 55] width 22 height 10
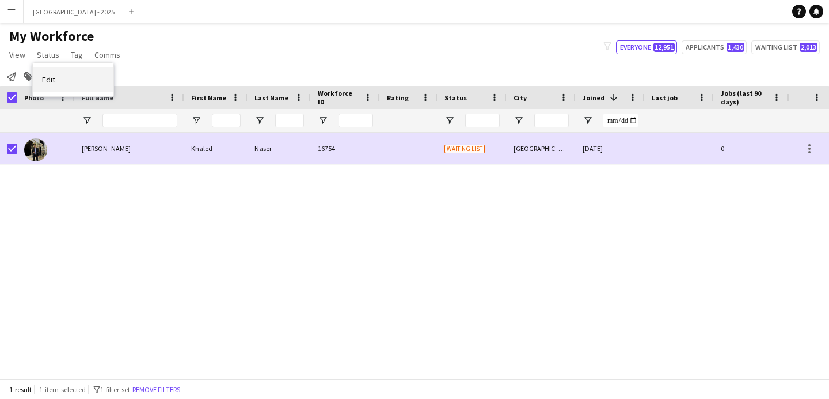
click at [65, 75] on link "Edit" at bounding box center [73, 79] width 81 height 24
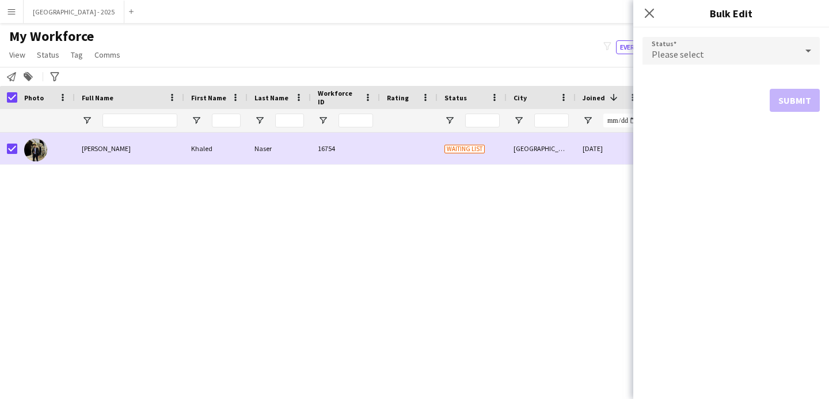
click at [676, 49] on span "Please select" at bounding box center [678, 54] width 52 height 12
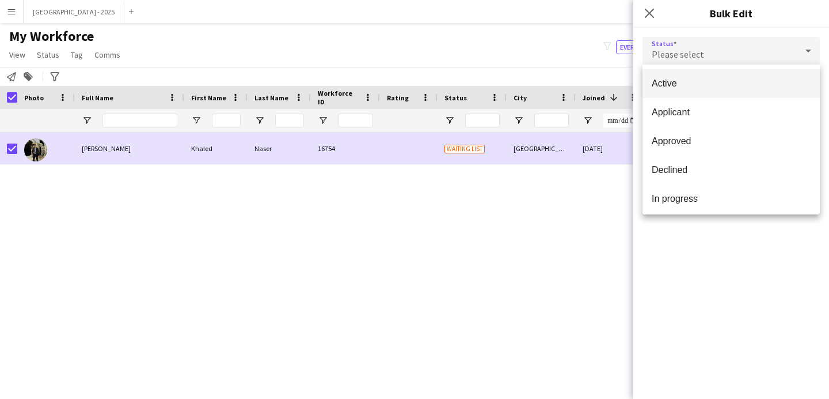
click at [681, 84] on span "Active" at bounding box center [731, 83] width 159 height 11
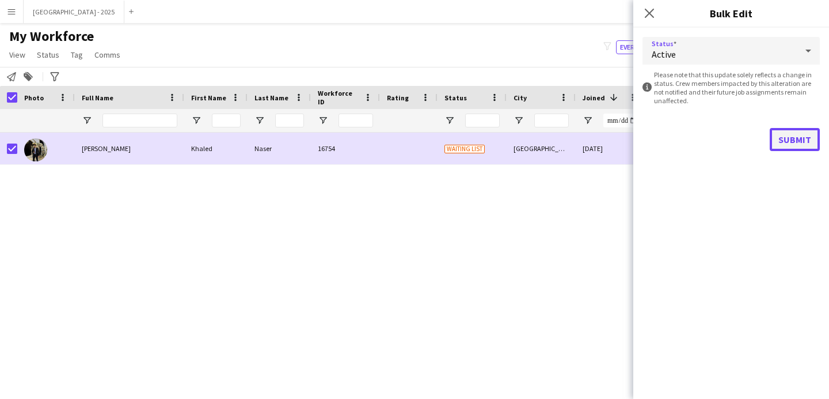
click at [780, 143] on button "Submit" at bounding box center [795, 139] width 50 height 23
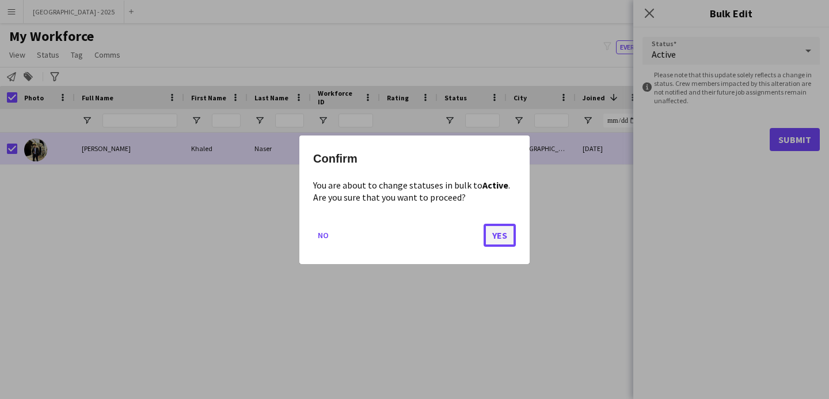
click at [505, 240] on button "Yes" at bounding box center [500, 234] width 32 height 23
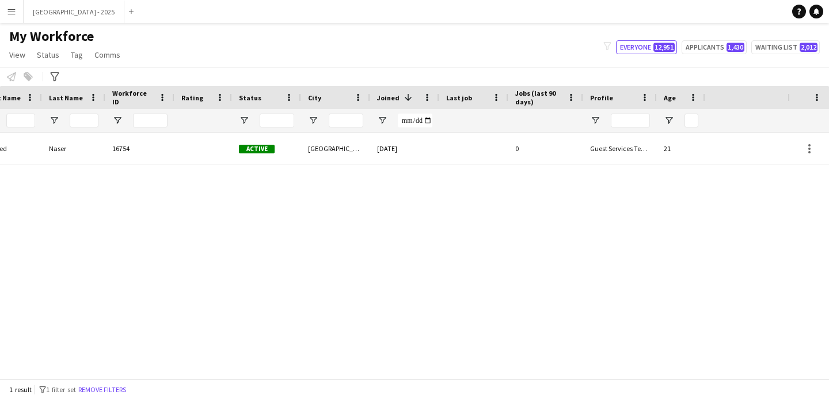
scroll to position [0, 388]
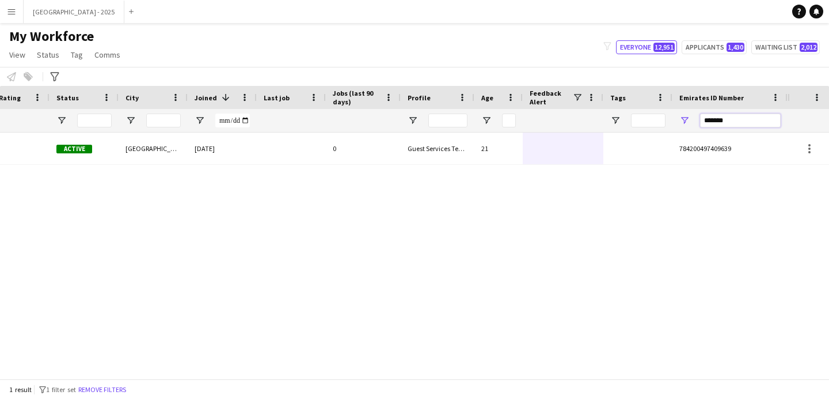
click at [746, 121] on input "*******" at bounding box center [740, 120] width 81 height 14
paste input "Emirates ID Number Filter Input"
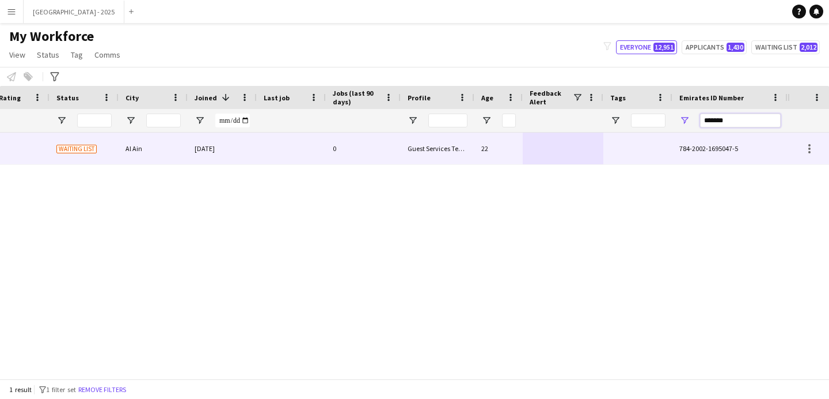
type input "*******"
click at [471, 133] on div "Guest Services Team" at bounding box center [438, 148] width 74 height 32
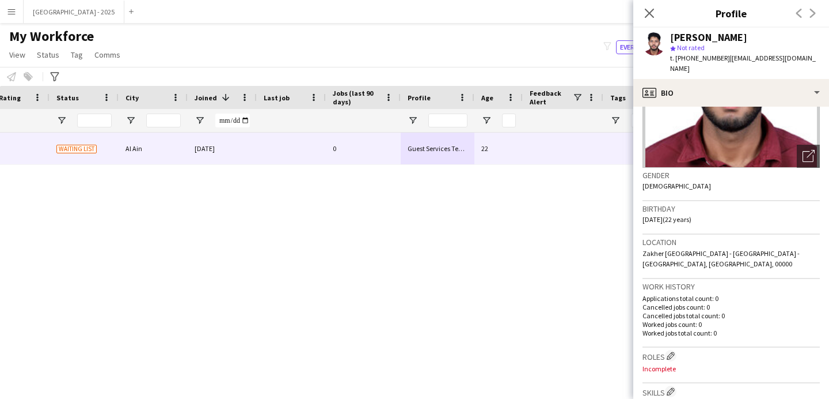
scroll to position [0, 0]
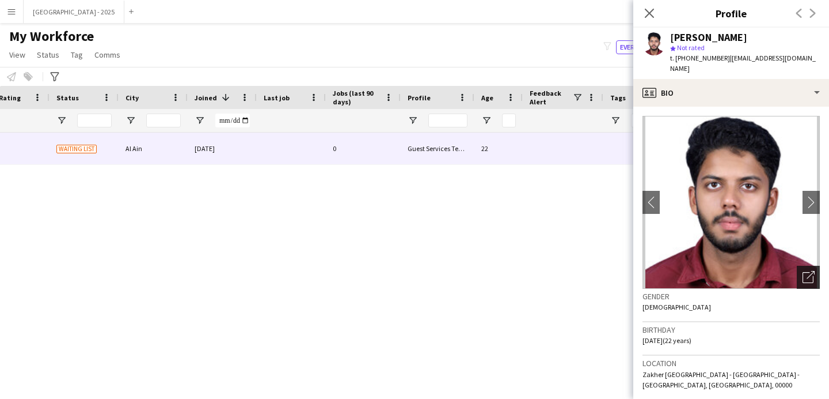
click at [801, 273] on div "Open photos pop-in" at bounding box center [808, 277] width 23 height 23
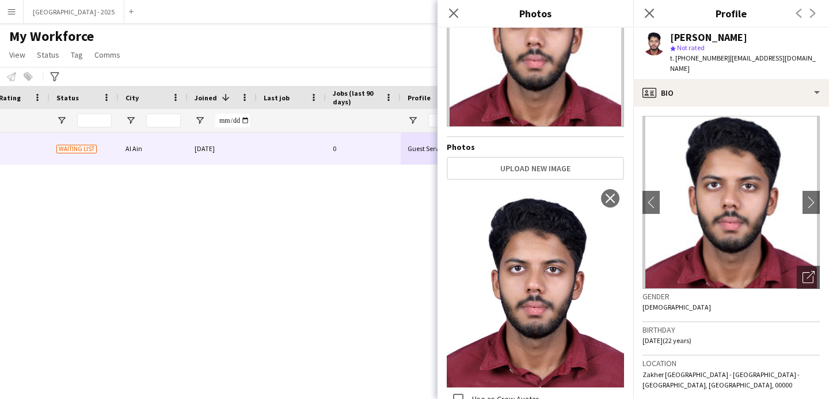
click at [746, 332] on div "Birthday 03-09-2002 (22 years)" at bounding box center [731, 338] width 177 height 33
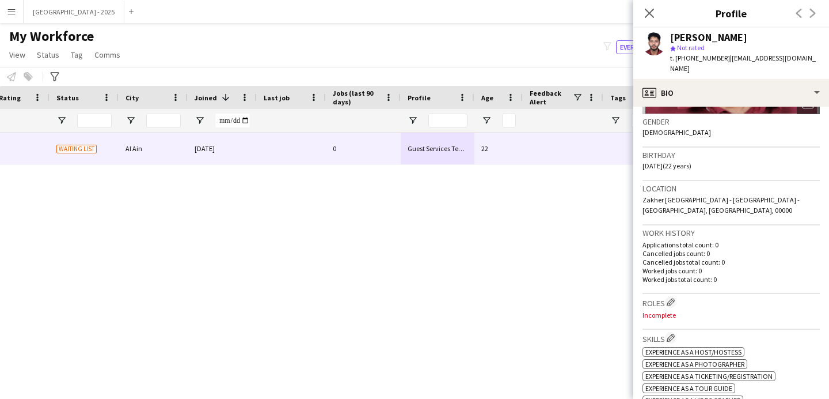
scroll to position [238, 0]
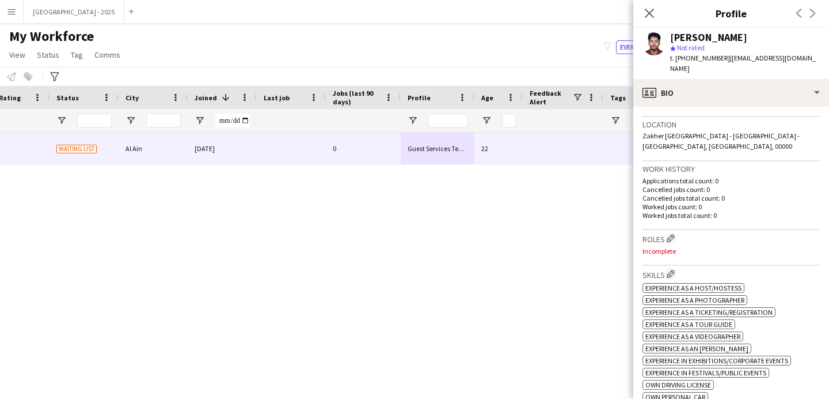
click at [715, 33] on div "Ameen latheef" at bounding box center [708, 37] width 77 height 10
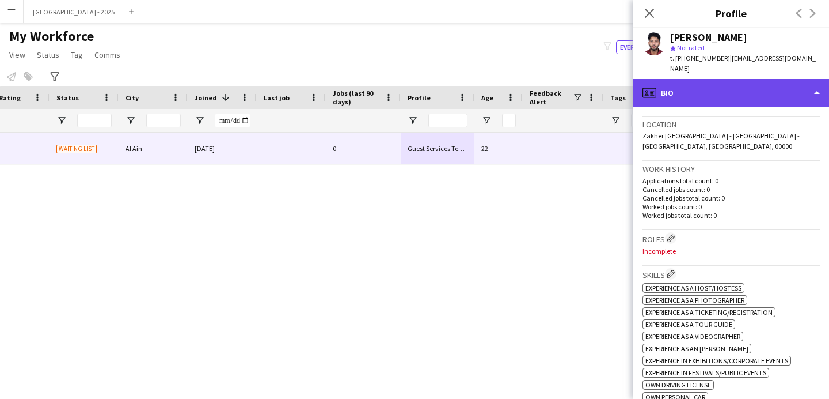
click at [715, 79] on div "profile Bio" at bounding box center [732, 93] width 196 height 28
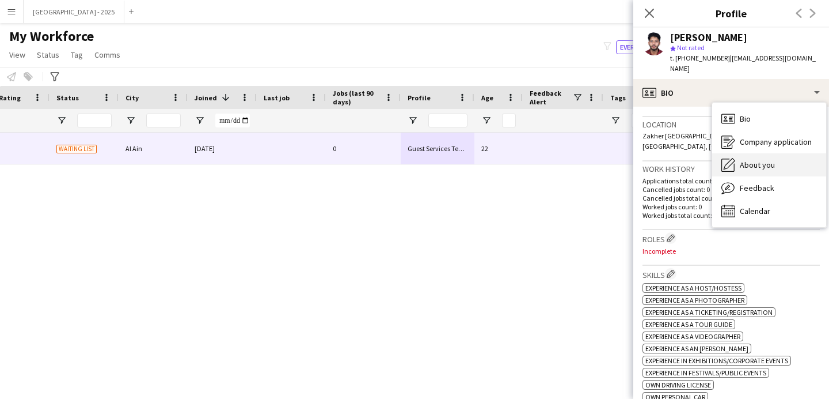
click at [768, 160] on span "About you" at bounding box center [757, 165] width 35 height 10
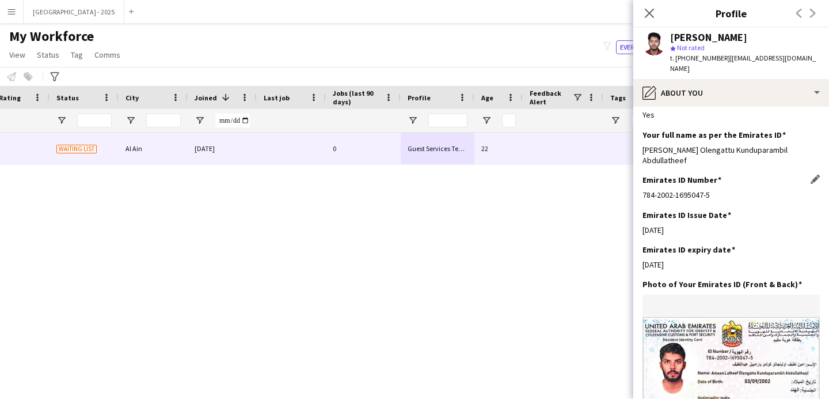
scroll to position [441, 0]
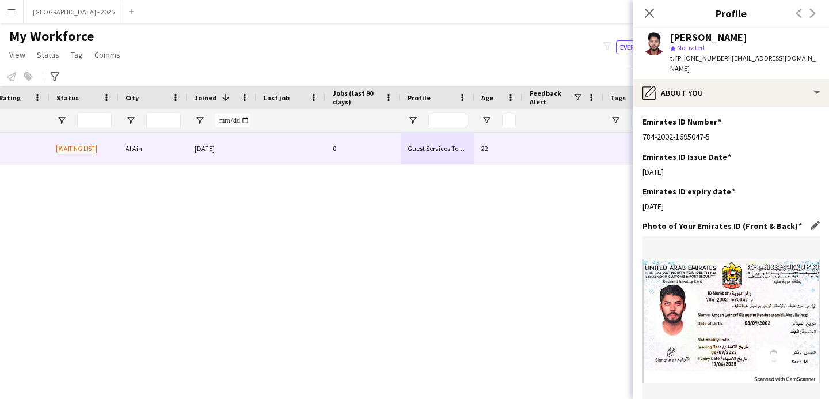
drag, startPoint x: 677, startPoint y: 206, endPoint x: 754, endPoint y: 369, distance: 180.9
click at [752, 384] on app-section-data-types "Bio Edit this field My name is Ameen latheef, currently a third year Biomedical…" at bounding box center [732, 253] width 196 height 292
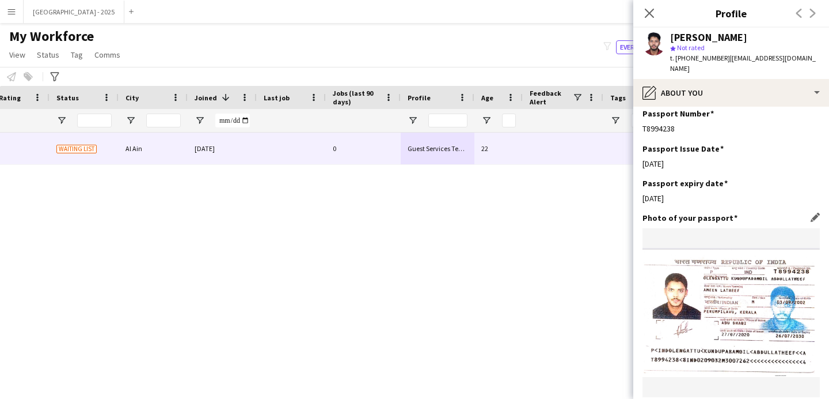
scroll to position [1002, 0]
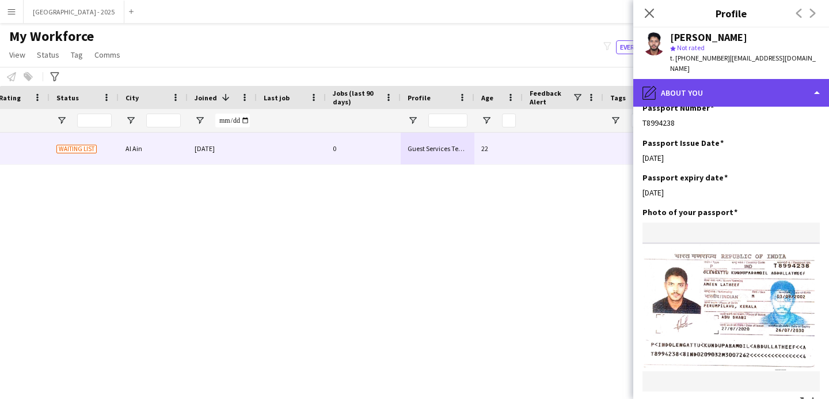
click at [694, 79] on div "pencil4 About you" at bounding box center [732, 93] width 196 height 28
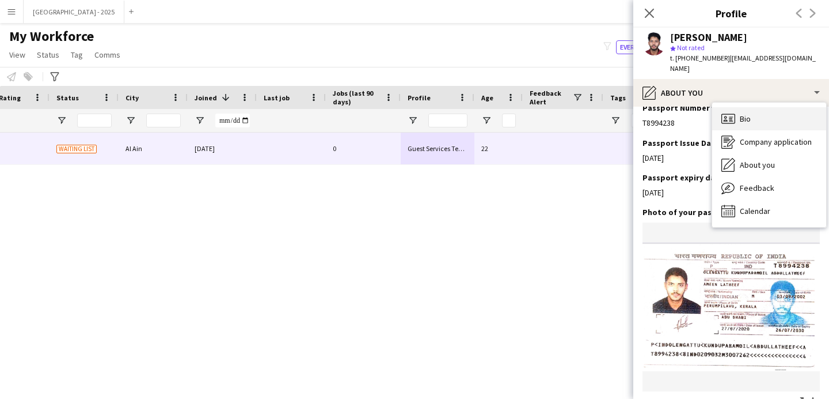
click at [742, 107] on div "Bio Bio" at bounding box center [770, 118] width 114 height 23
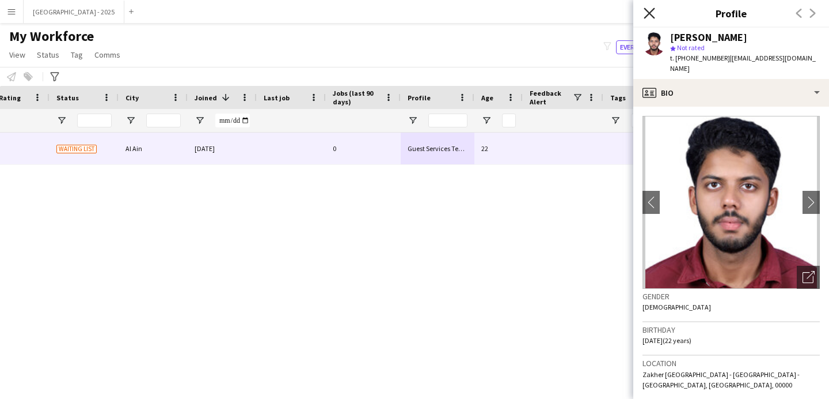
click at [650, 17] on icon "Close pop-in" at bounding box center [649, 12] width 11 height 11
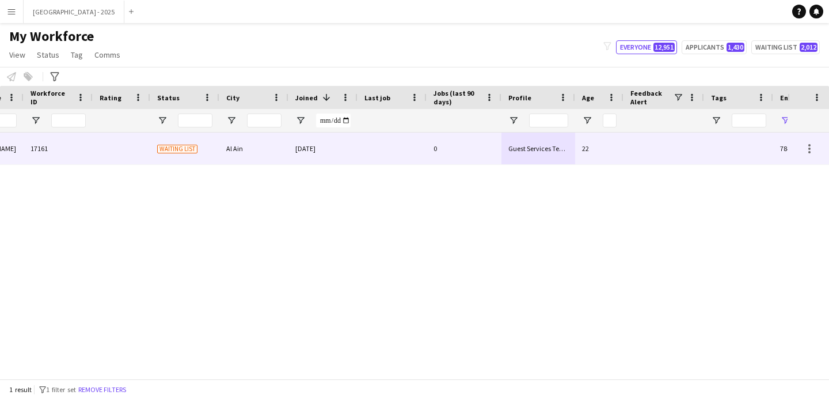
scroll to position [0, 120]
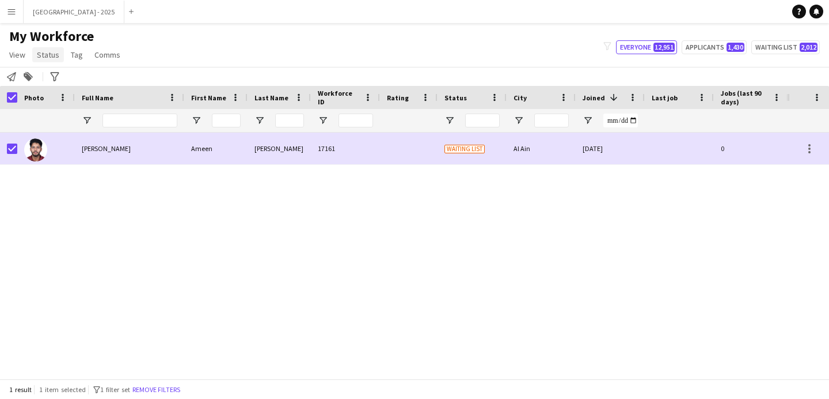
click at [54, 57] on span "Status" at bounding box center [48, 55] width 22 height 10
click at [62, 77] on link "Edit" at bounding box center [73, 79] width 81 height 24
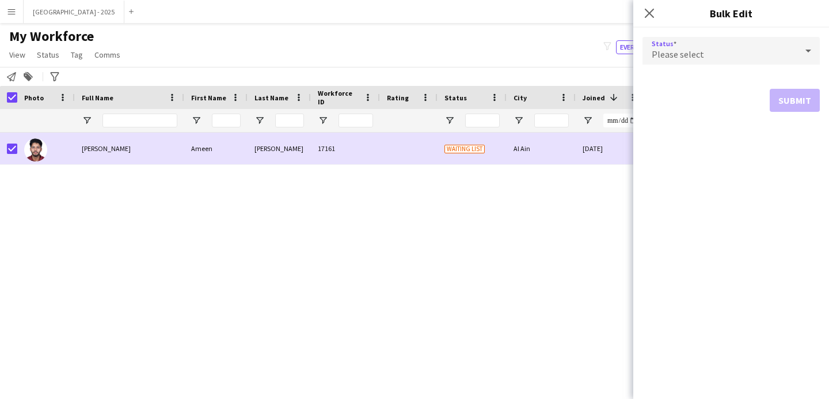
click at [703, 41] on div "Please select" at bounding box center [720, 51] width 154 height 28
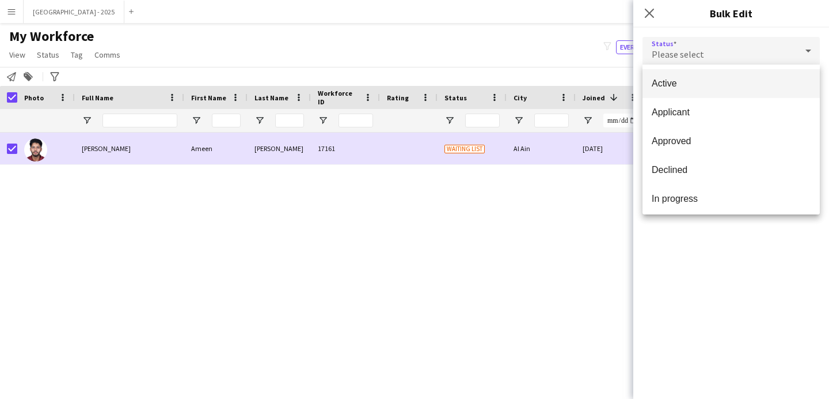
click at [696, 75] on mat-option "Active" at bounding box center [731, 83] width 177 height 29
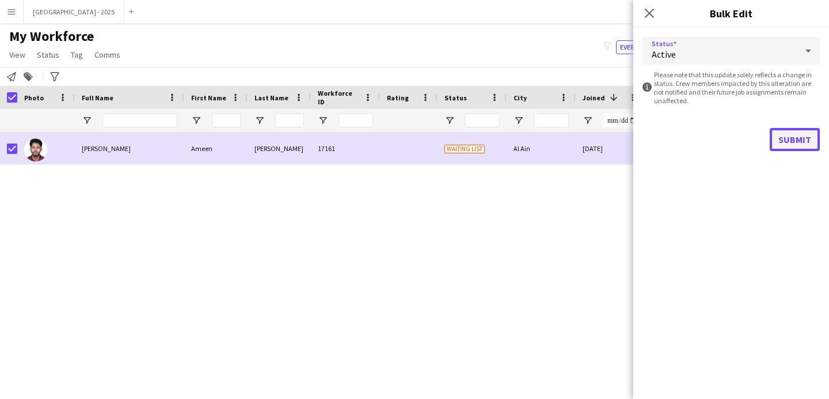
click at [772, 132] on button "Submit" at bounding box center [795, 139] width 50 height 23
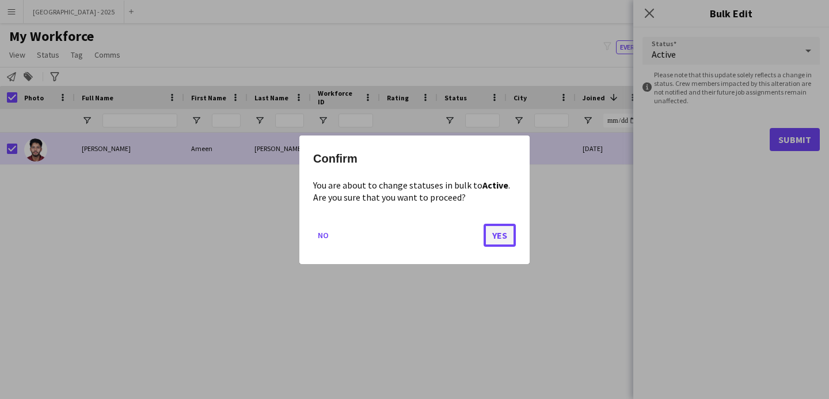
click at [507, 236] on button "Yes" at bounding box center [500, 234] width 32 height 23
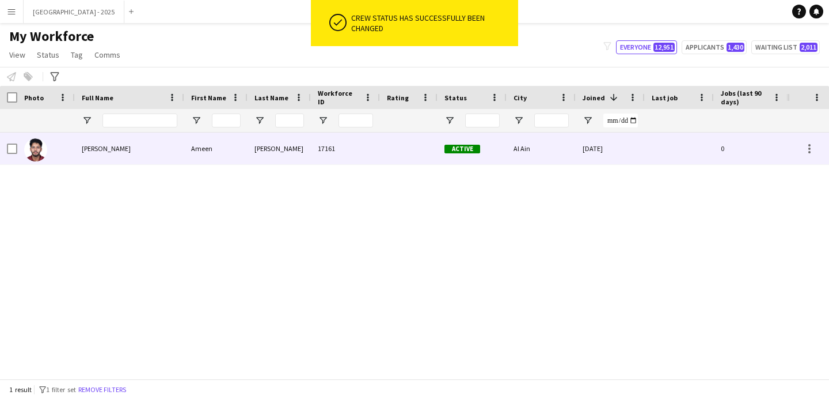
click at [40, 152] on img at bounding box center [35, 149] width 23 height 23
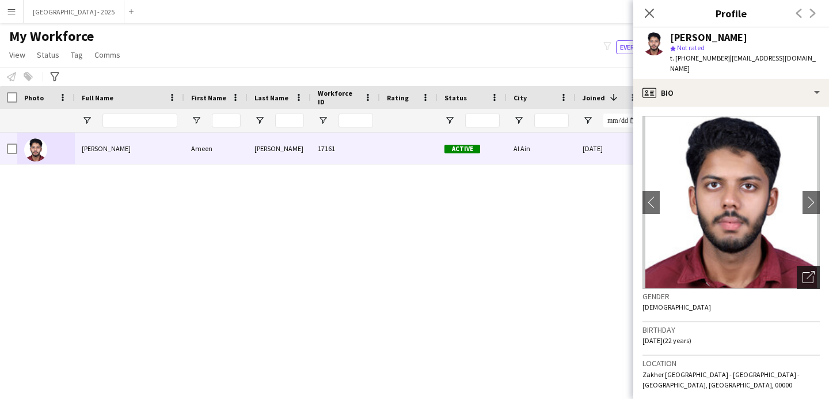
click at [807, 266] on div "Open photos pop-in" at bounding box center [808, 277] width 23 height 23
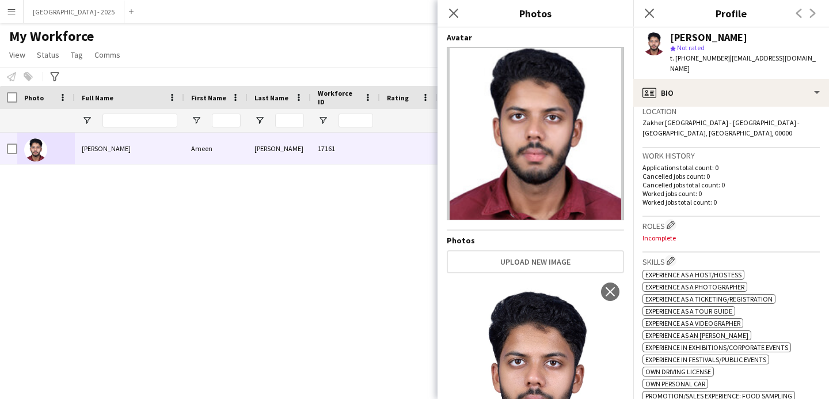
scroll to position [252, 0]
click at [661, 219] on h3 "Roles Edit crew company roles" at bounding box center [731, 225] width 177 height 12
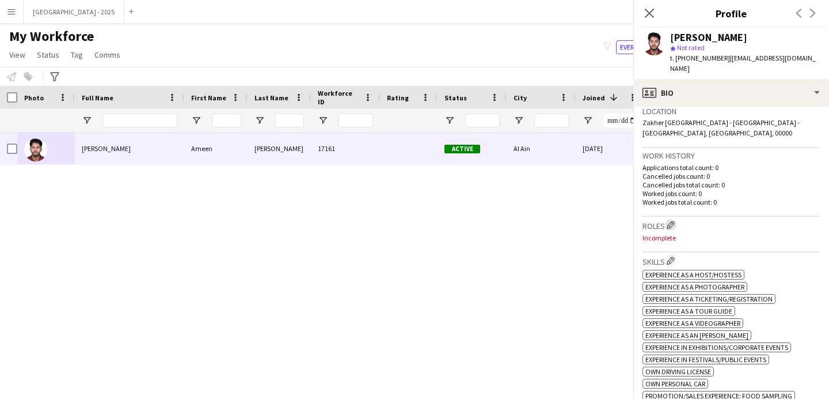
click at [670, 221] on app-icon "Edit crew company roles" at bounding box center [671, 225] width 8 height 8
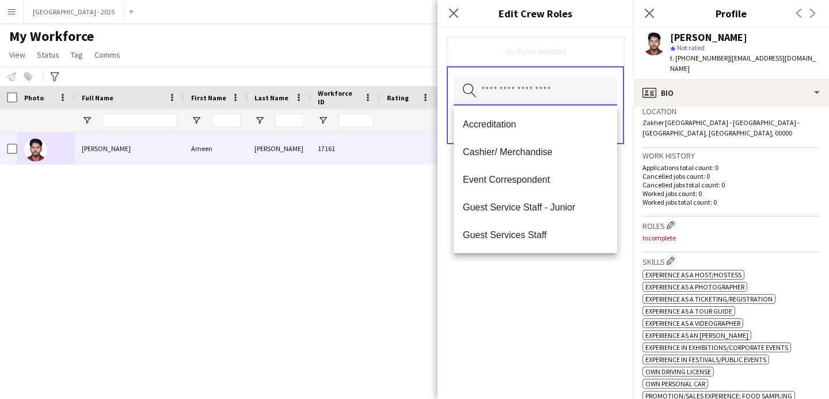
click at [560, 105] on input "text" at bounding box center [536, 91] width 164 height 29
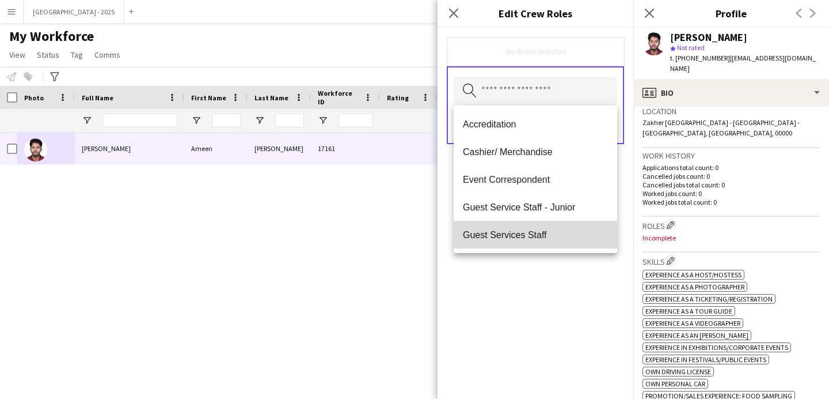
click at [551, 228] on mat-option "Guest Services Staff" at bounding box center [536, 235] width 164 height 28
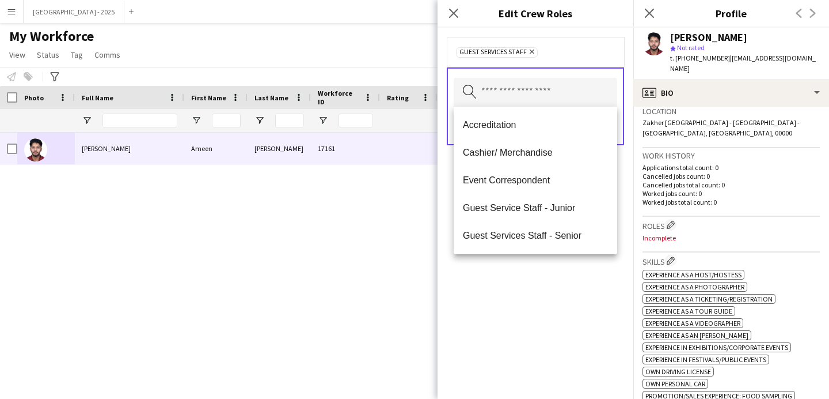
click at [602, 264] on div "Guest Services Staff Remove Search by role type Save" at bounding box center [536, 213] width 196 height 371
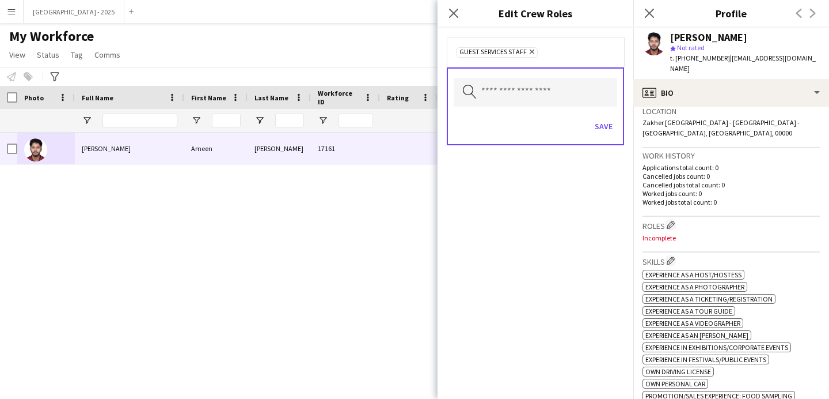
click at [604, 137] on div "Save" at bounding box center [536, 127] width 164 height 33
click at [606, 131] on button "Save" at bounding box center [603, 126] width 27 height 18
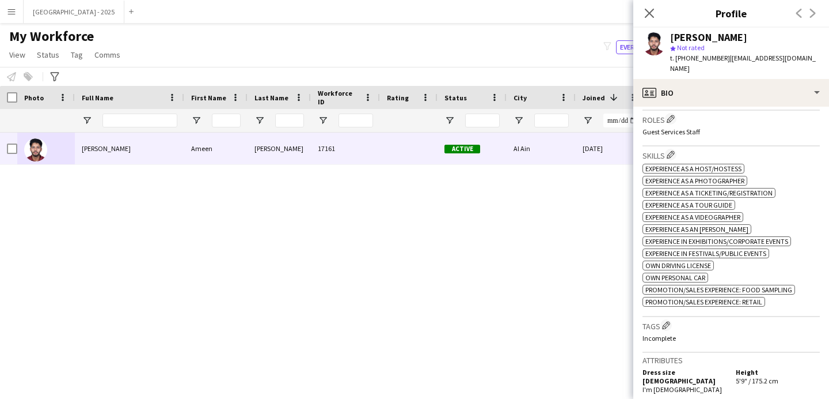
scroll to position [472, 0]
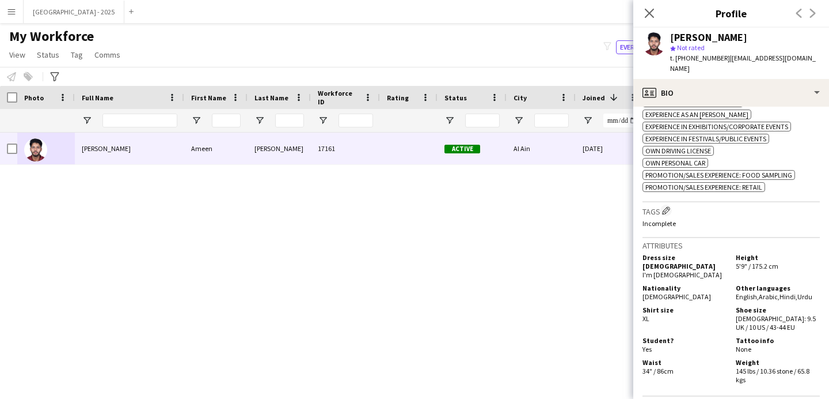
click at [664, 212] on h3 "Tags Edit crew company tags" at bounding box center [731, 210] width 177 height 12
click at [668, 204] on button "Edit crew company tags" at bounding box center [667, 210] width 12 height 12
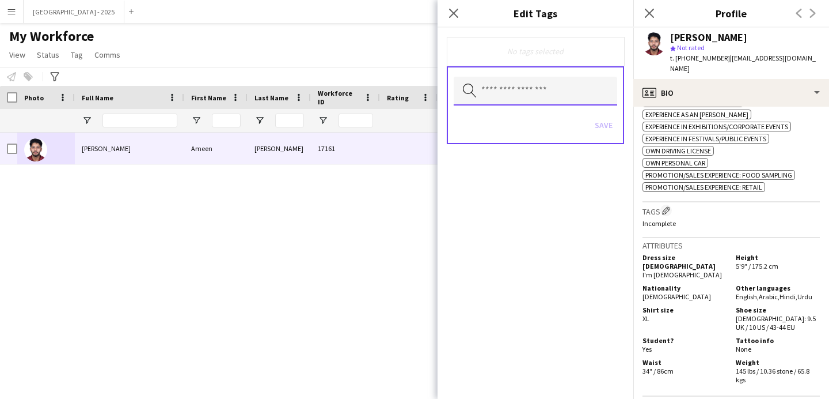
click at [502, 77] on input "text" at bounding box center [536, 91] width 164 height 29
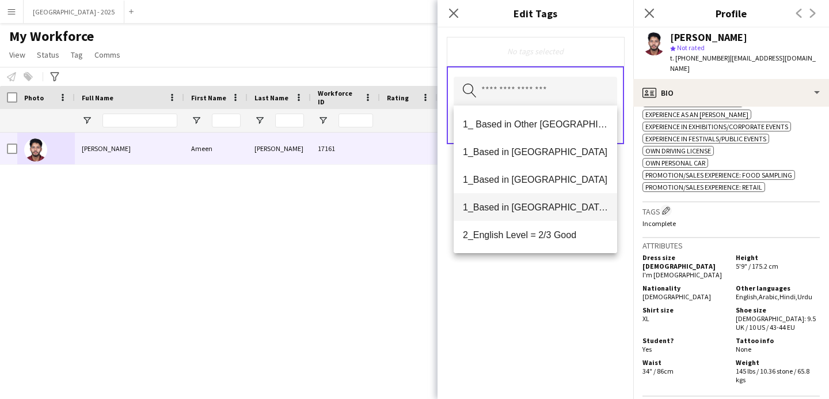
click at [546, 208] on span "1_Based in [GEOGRAPHIC_DATA]/[GEOGRAPHIC_DATA]/Ajman" at bounding box center [535, 207] width 145 height 11
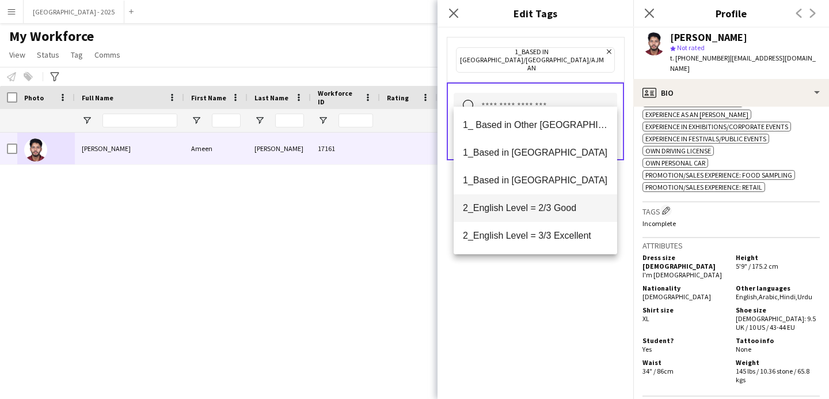
click at [554, 212] on span "2_English Level = 2/3 Good" at bounding box center [535, 207] width 145 height 11
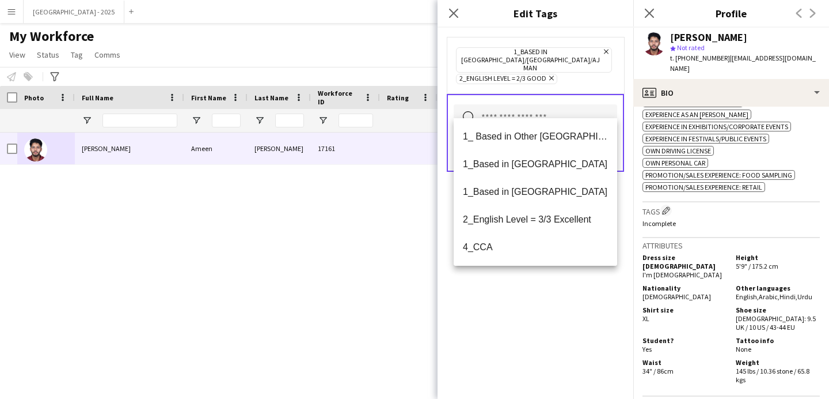
click at [562, 293] on div "1_Based in [GEOGRAPHIC_DATA]/[GEOGRAPHIC_DATA]/Ajman Remove 2_English Level = 2…" at bounding box center [536, 213] width 196 height 371
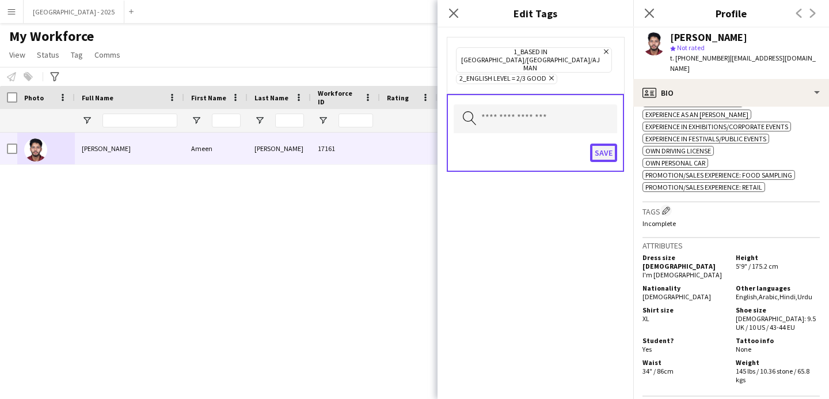
click at [597, 143] on button "Save" at bounding box center [603, 152] width 27 height 18
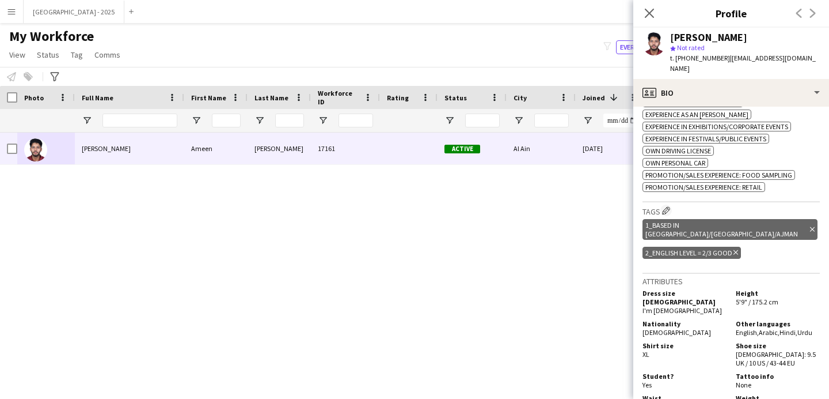
drag, startPoint x: 649, startPoint y: 14, endPoint x: 262, endPoint y: 374, distance: 529.0
click at [649, 14] on icon "Close pop-in" at bounding box center [649, 13] width 9 height 9
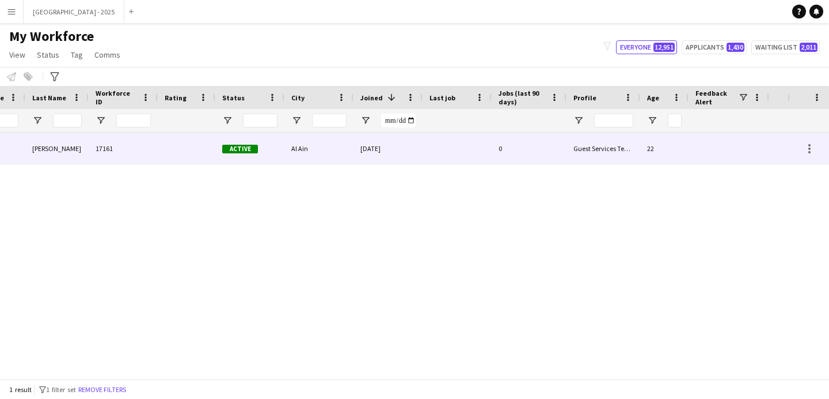
scroll to position [0, 388]
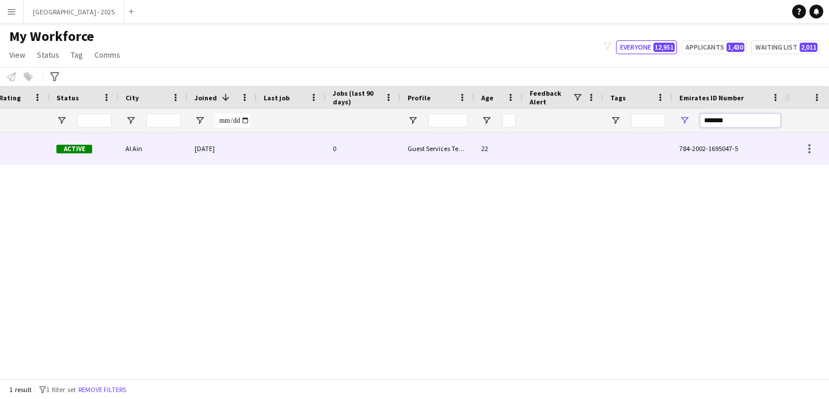
click at [737, 118] on input "*******" at bounding box center [740, 120] width 81 height 14
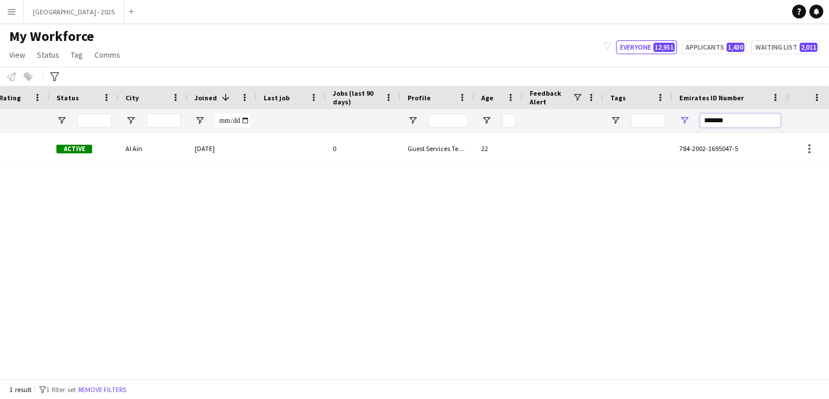
click at [737, 118] on input "*******" at bounding box center [740, 120] width 81 height 14
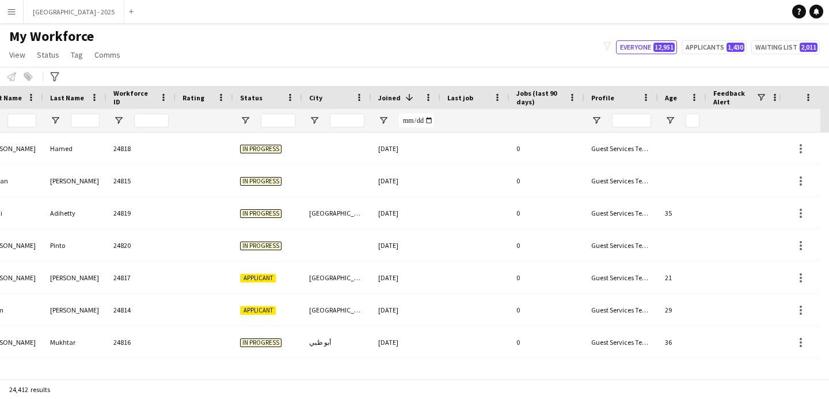
scroll to position [0, 0]
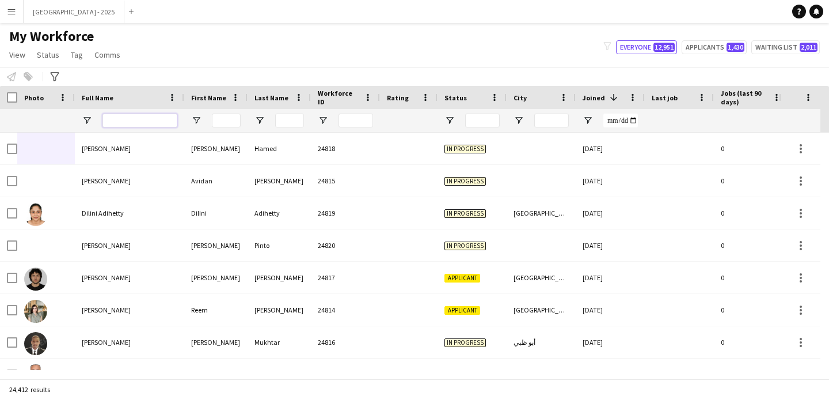
click at [128, 123] on input "Full Name Filter Input" at bounding box center [140, 120] width 75 height 14
paste input "*****"
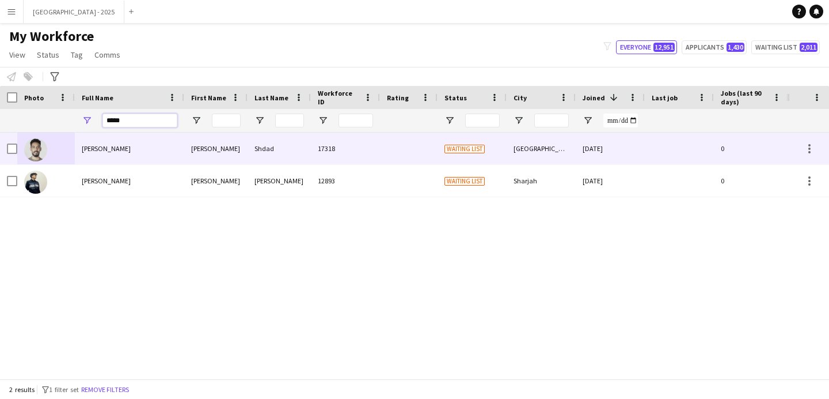
type input "*****"
click at [148, 154] on div "Mohamed Shdad" at bounding box center [129, 148] width 109 height 32
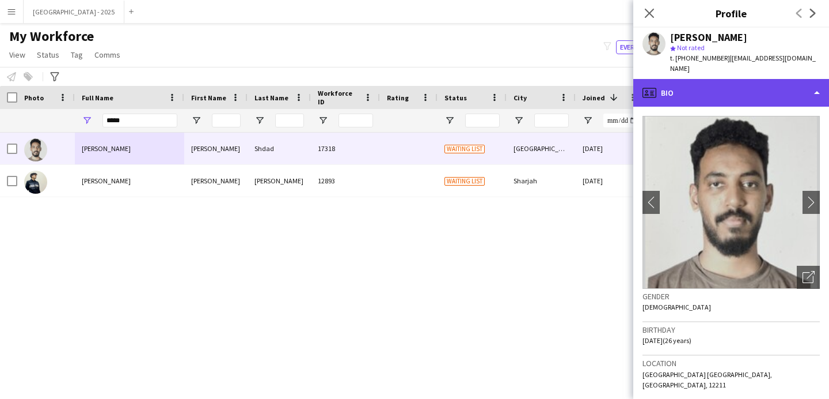
click at [716, 90] on div "profile Bio" at bounding box center [732, 93] width 196 height 28
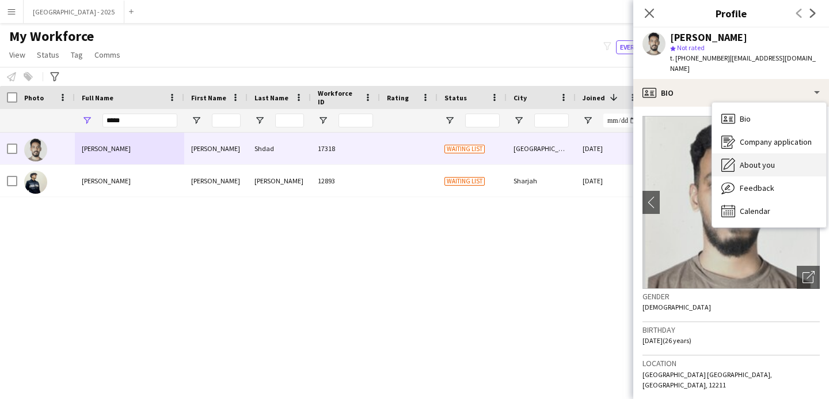
click at [755, 162] on div "About you About you" at bounding box center [770, 164] width 114 height 23
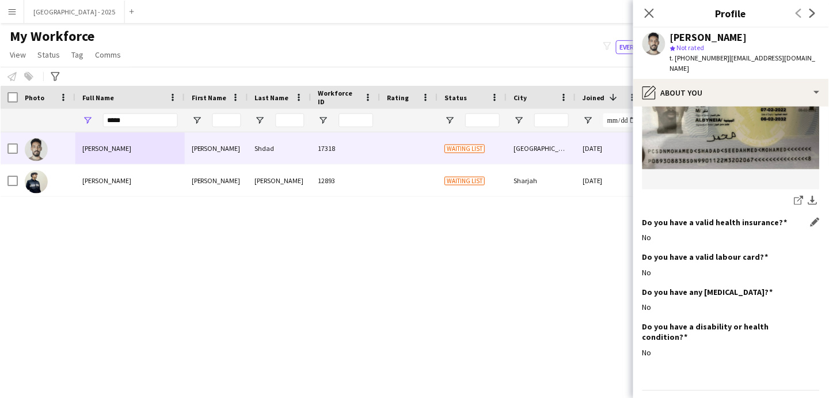
scroll to position [461, 0]
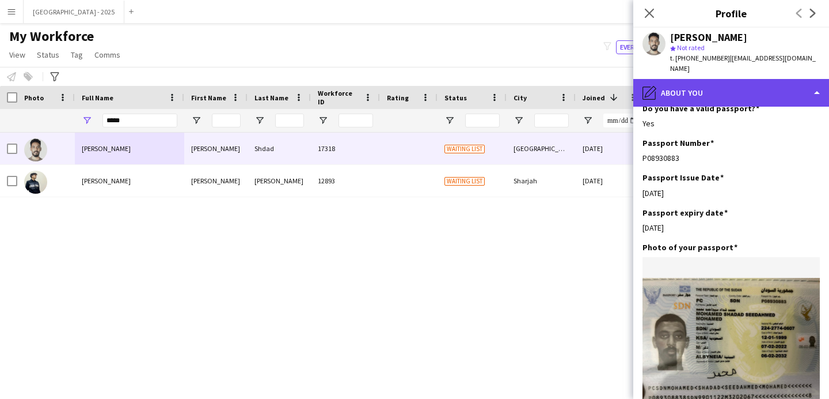
click at [683, 79] on div "pencil4 About you" at bounding box center [732, 93] width 196 height 28
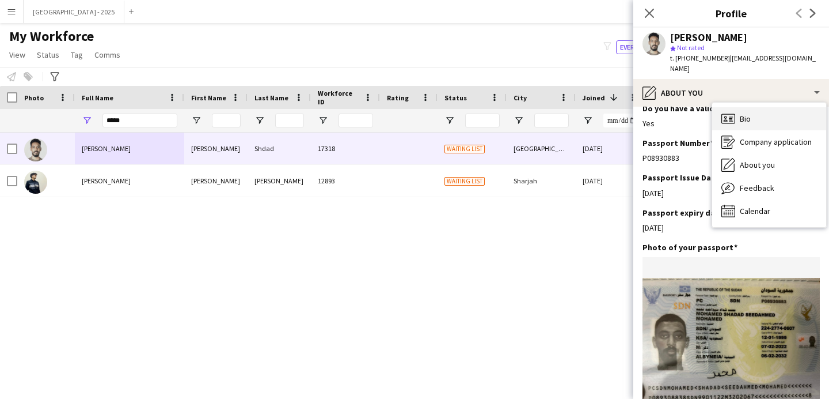
click at [740, 113] on span "Bio" at bounding box center [745, 118] width 11 height 10
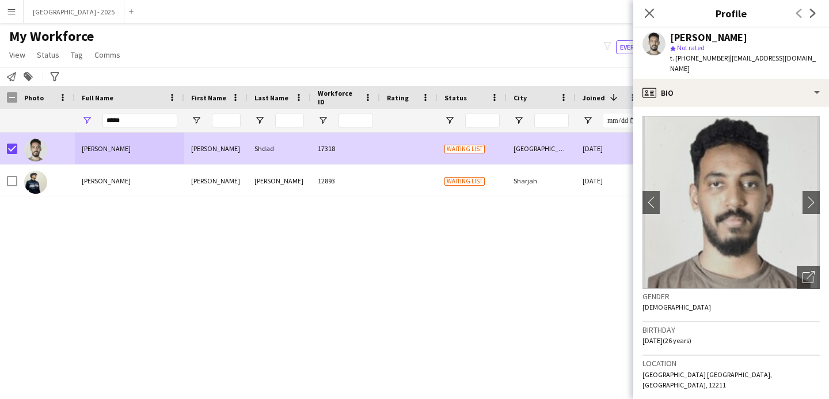
click at [58, 44] on span "My Workforce" at bounding box center [51, 36] width 85 height 17
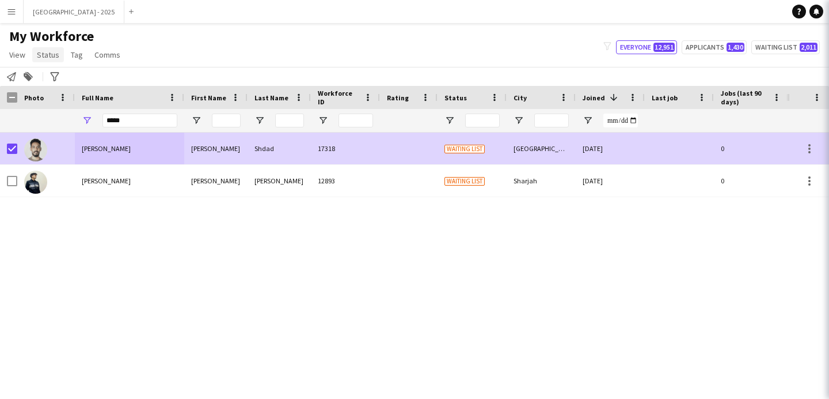
click at [52, 52] on span "Status" at bounding box center [48, 55] width 22 height 10
click at [51, 59] on span "Status" at bounding box center [48, 55] width 22 height 10
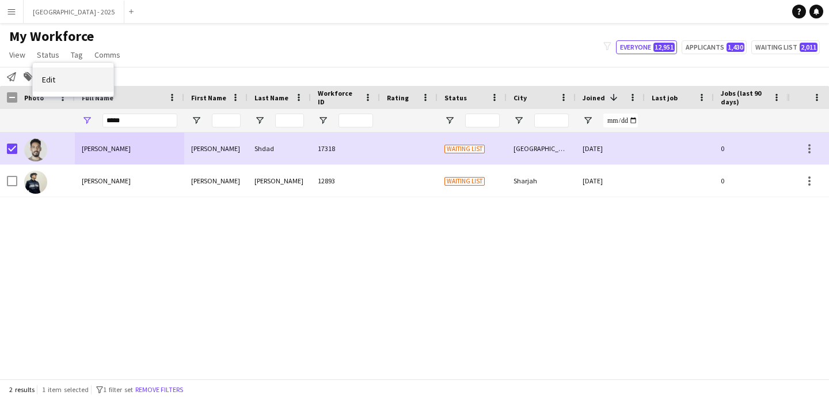
click at [62, 77] on link "Edit" at bounding box center [73, 79] width 81 height 24
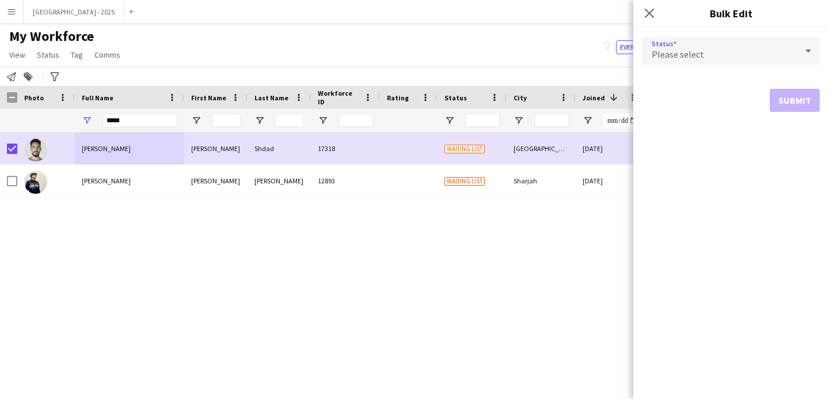
click at [713, 61] on div "Please select" at bounding box center [720, 51] width 154 height 28
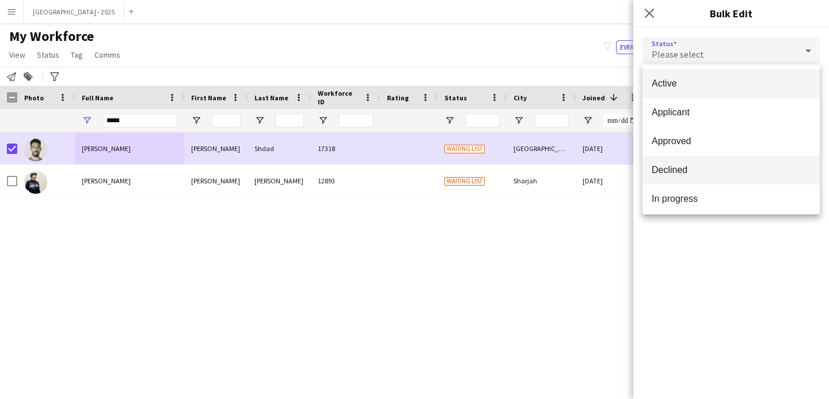
click at [689, 165] on span "Declined" at bounding box center [731, 169] width 159 height 11
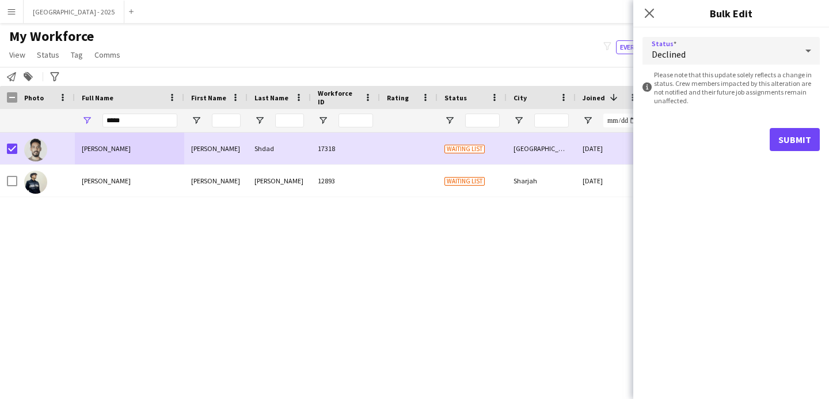
click at [779, 127] on form "Status Declined information-circle Please note that this update solely reflects…" at bounding box center [731, 94] width 177 height 132
click at [780, 141] on button "Submit" at bounding box center [795, 139] width 50 height 23
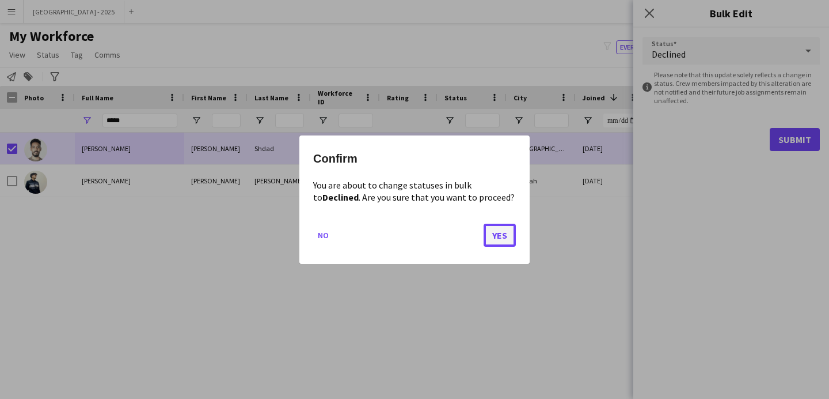
click at [503, 236] on button "Yes" at bounding box center [500, 234] width 32 height 23
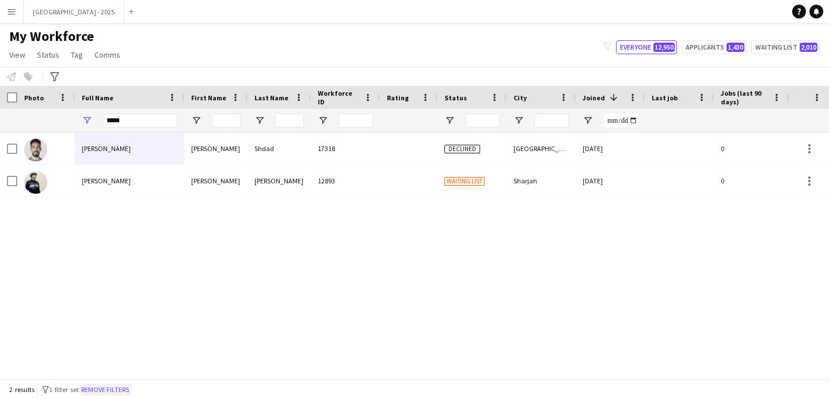
click at [112, 385] on button "Remove filters" at bounding box center [105, 389] width 52 height 13
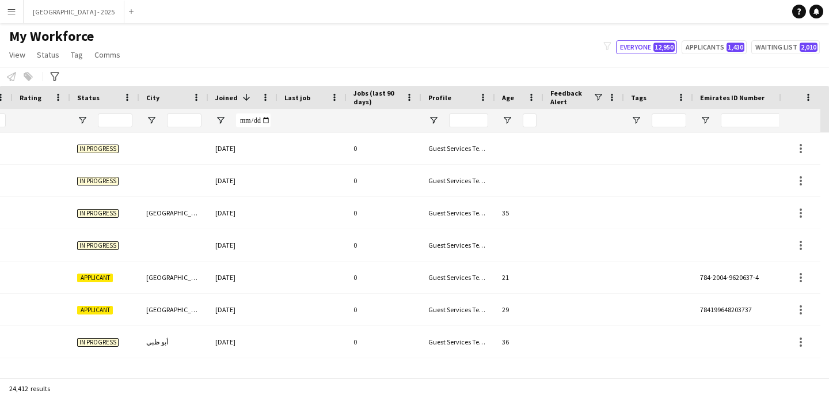
scroll to position [0, 397]
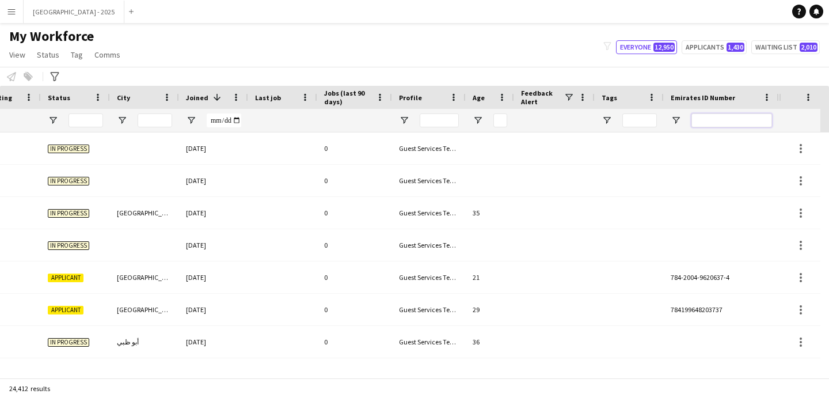
click at [759, 115] on input "Emirates ID Number Filter Input" at bounding box center [732, 120] width 81 height 14
paste input "*******"
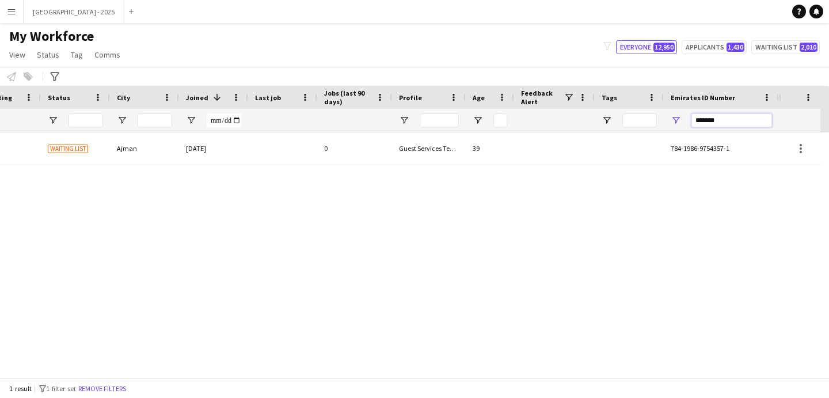
type input "*******"
click at [223, 147] on div "[DATE]" at bounding box center [213, 148] width 69 height 32
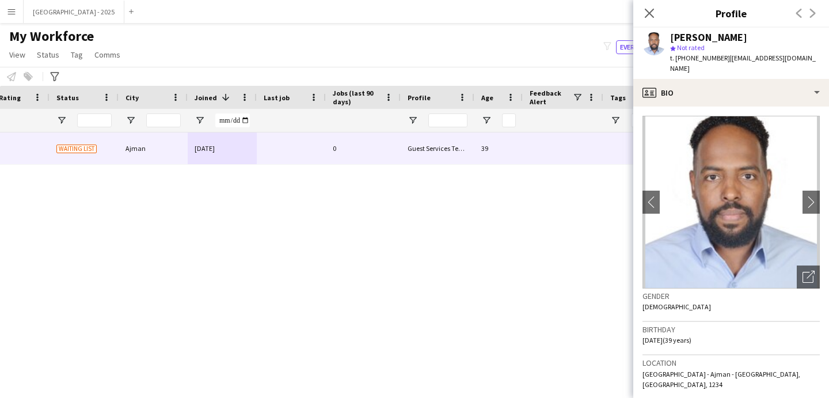
scroll to position [22, 0]
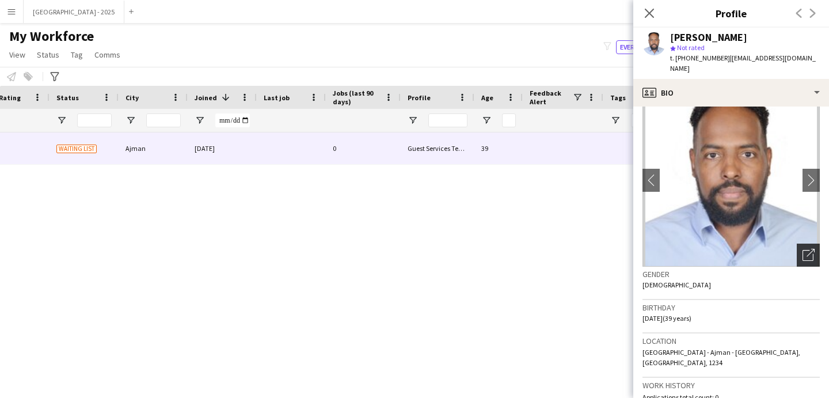
click at [803, 249] on icon "Open photos pop-in" at bounding box center [809, 255] width 12 height 12
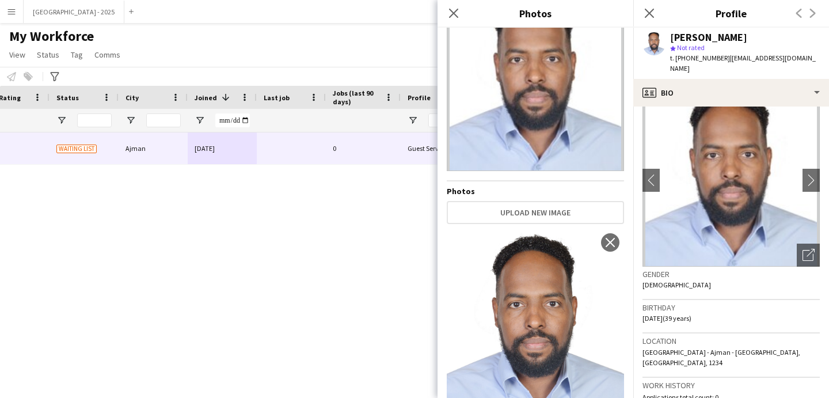
scroll to position [94, 0]
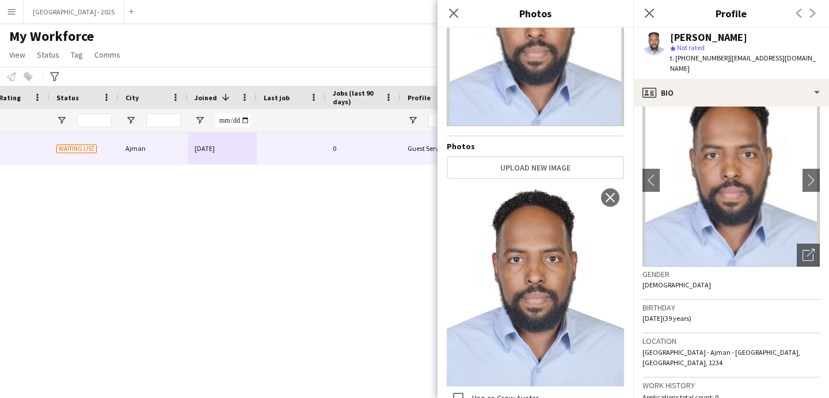
click at [717, 302] on h3 "Birthday" at bounding box center [731, 307] width 177 height 10
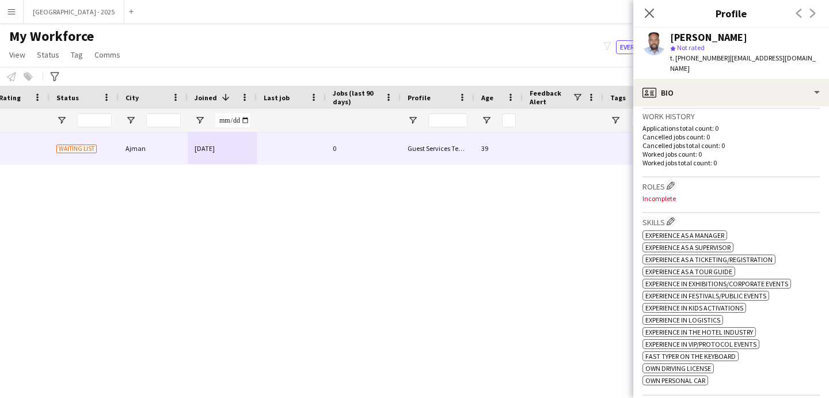
scroll to position [305, 0]
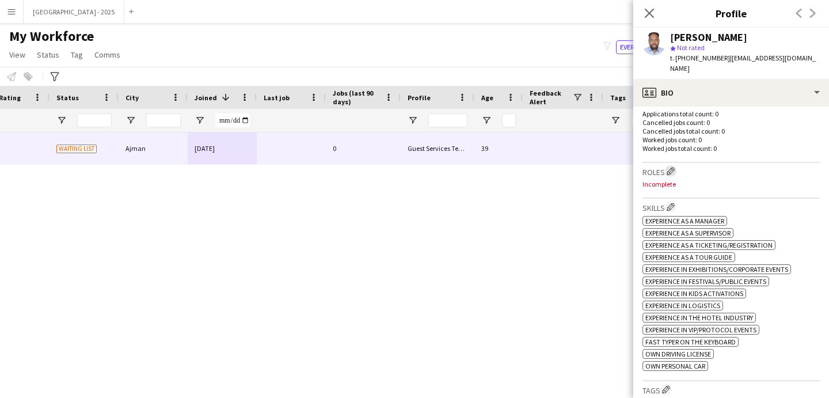
click at [675, 167] on app-icon "Edit crew company roles" at bounding box center [671, 171] width 8 height 8
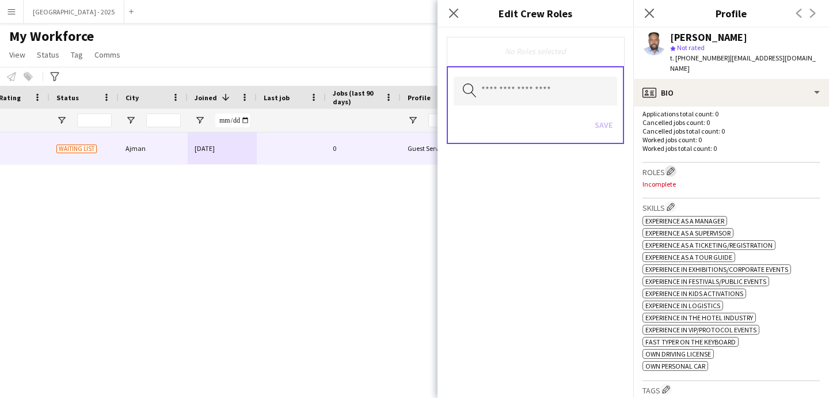
click at [675, 167] on app-icon "Edit crew company roles" at bounding box center [671, 171] width 8 height 8
click at [526, 96] on input "text" at bounding box center [536, 91] width 164 height 29
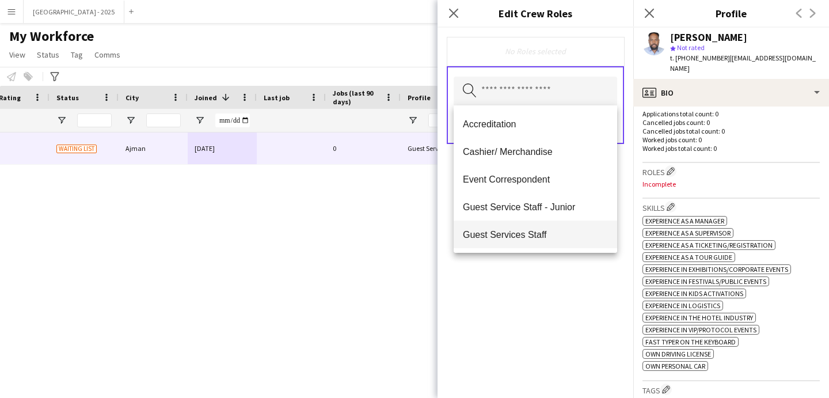
click at [543, 223] on div "Accreditation Cashier/ Merchandise Event Correspondent Guest Service Staff - Ju…" at bounding box center [536, 178] width 164 height 147
click at [544, 233] on span "Guest Services Staff" at bounding box center [535, 234] width 145 height 11
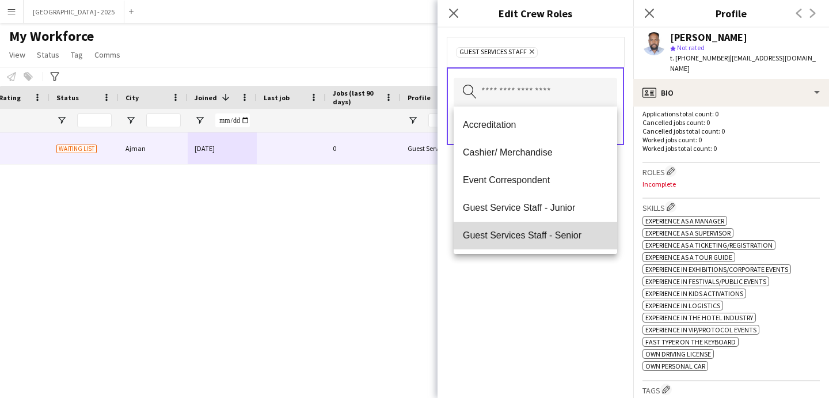
click at [541, 237] on span "Guest Services Staff - Senior" at bounding box center [535, 235] width 145 height 11
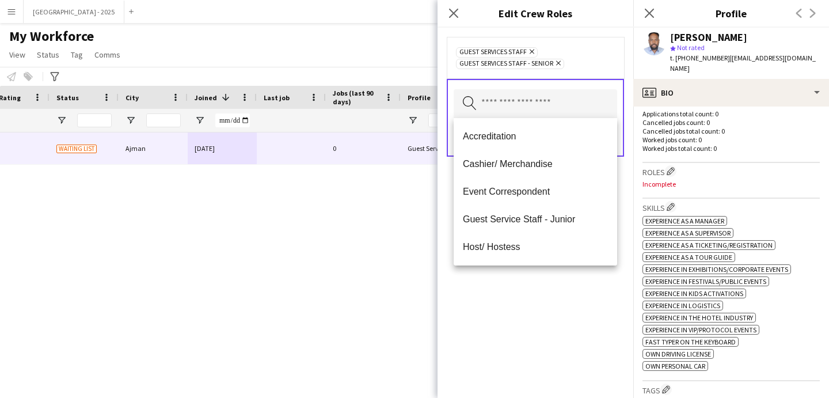
click at [565, 295] on div "Guest Services Staff Remove Guest Services Staff - Senior Remove Search by role…" at bounding box center [536, 213] width 196 height 370
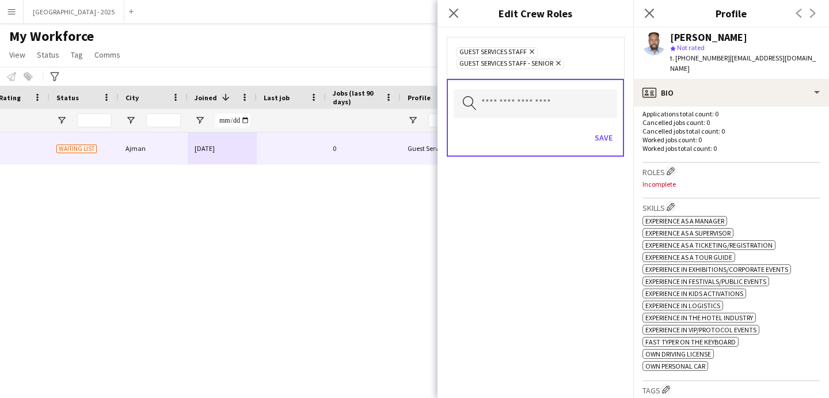
click at [608, 147] on div "Save" at bounding box center [536, 139] width 164 height 33
click at [608, 145] on button "Save" at bounding box center [603, 137] width 27 height 18
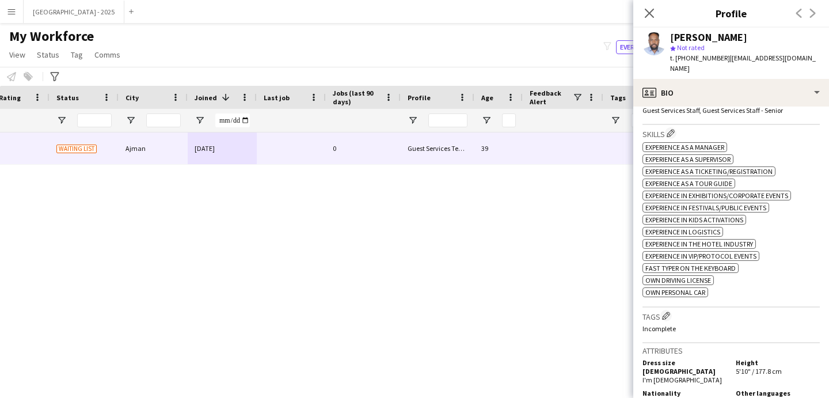
scroll to position [526, 0]
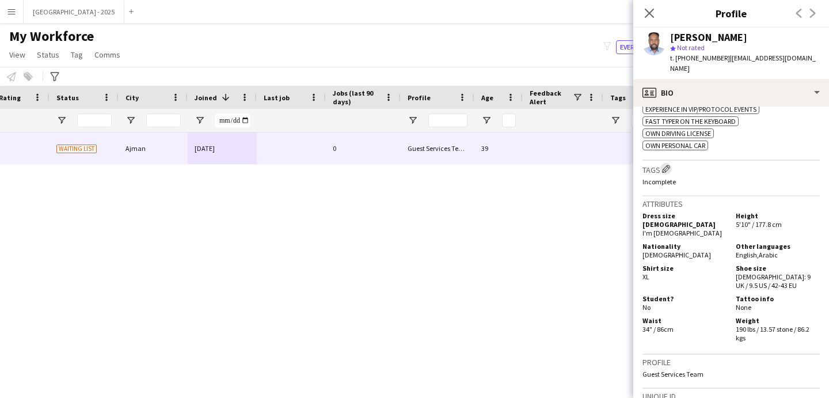
click at [668, 165] on app-icon "Edit crew company tags" at bounding box center [666, 169] width 8 height 8
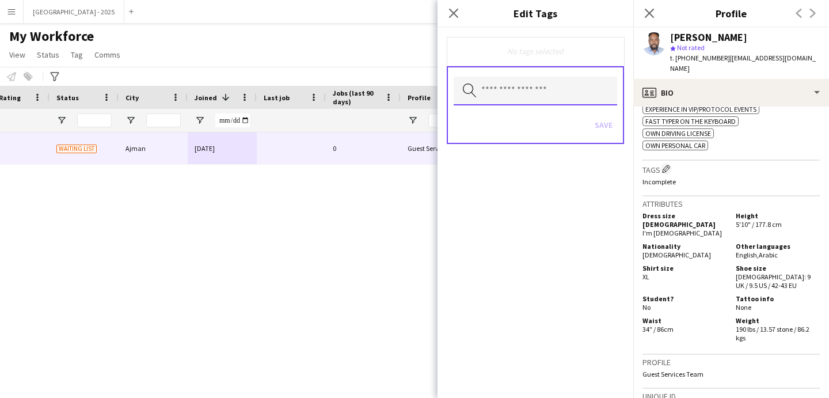
click at [568, 96] on input "text" at bounding box center [536, 91] width 164 height 29
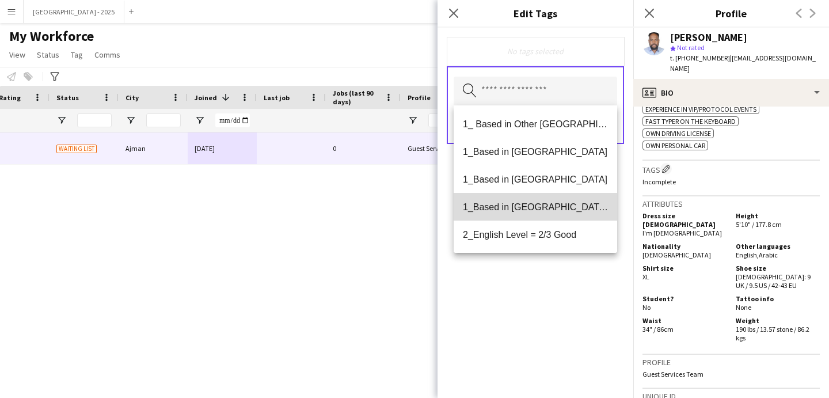
click at [572, 208] on span "1_Based in [GEOGRAPHIC_DATA]/[GEOGRAPHIC_DATA]/Ajman" at bounding box center [535, 207] width 145 height 11
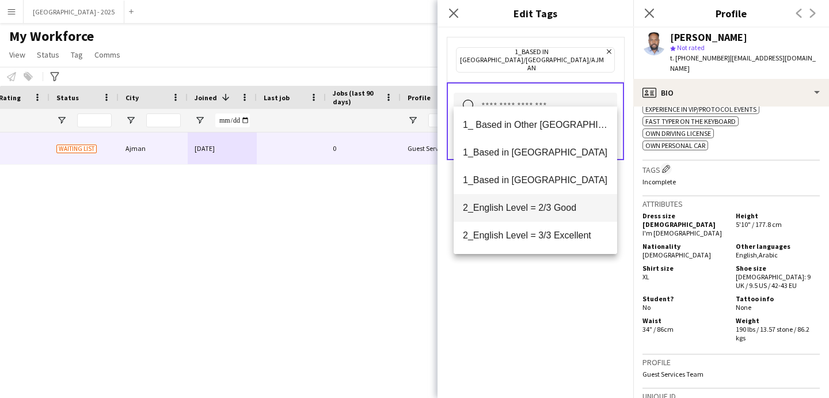
click at [572, 214] on mat-option "2_English Level = 2/3 Good" at bounding box center [536, 208] width 164 height 28
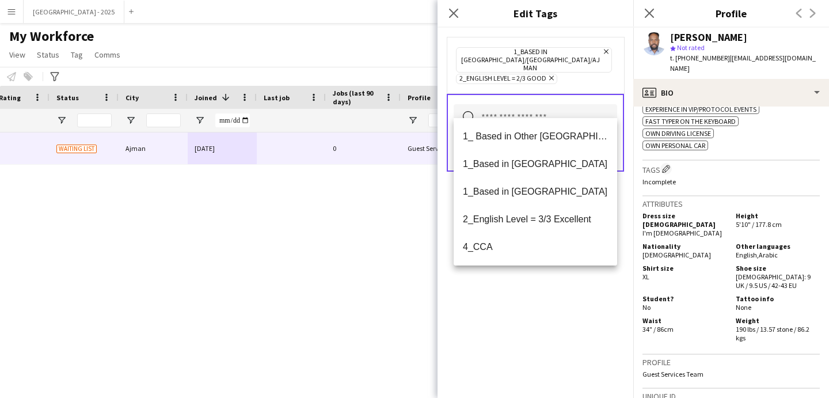
click at [580, 314] on div "1_Based in [GEOGRAPHIC_DATA]/[GEOGRAPHIC_DATA]/Ajman Remove 2_English Level = 2…" at bounding box center [536, 213] width 196 height 370
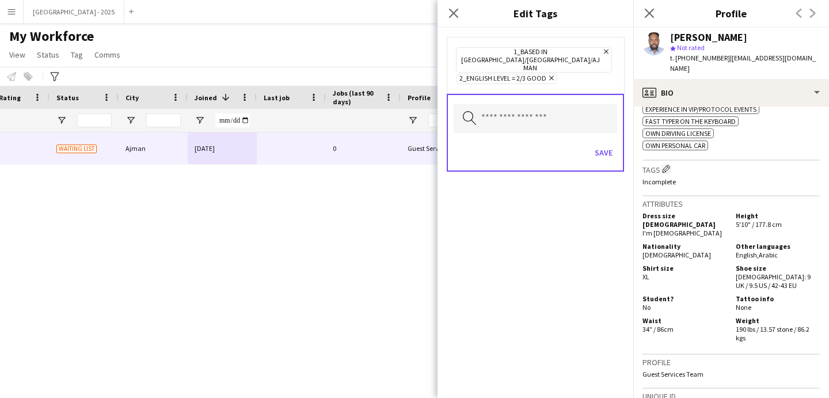
click at [597, 147] on div "Save" at bounding box center [536, 154] width 164 height 33
click at [607, 143] on button "Save" at bounding box center [603, 152] width 27 height 18
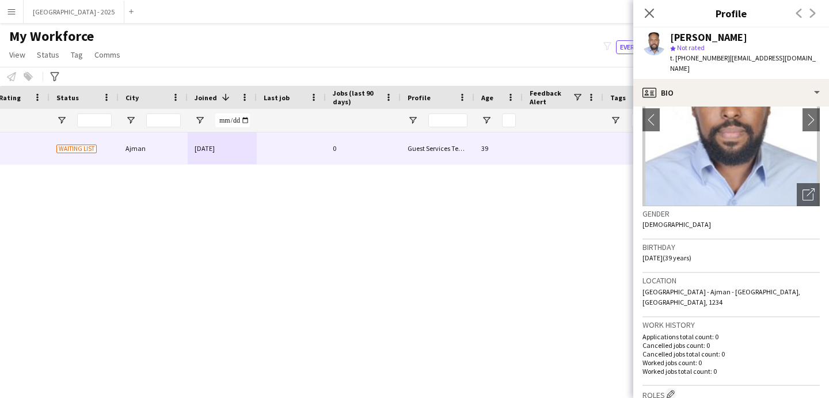
scroll to position [0, 0]
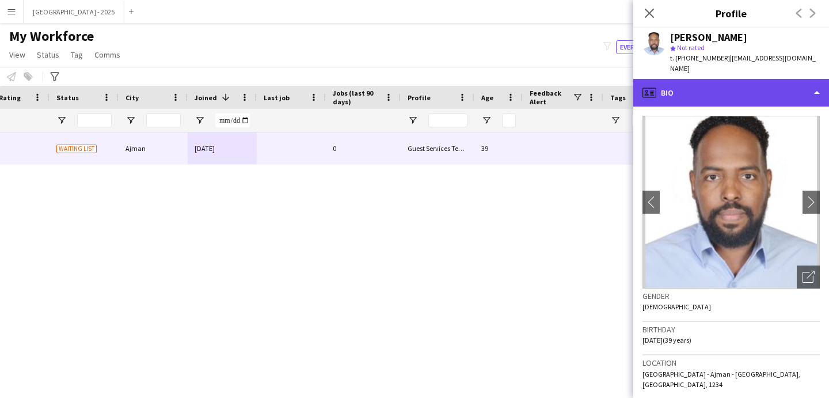
click at [708, 85] on div "profile Bio" at bounding box center [732, 93] width 196 height 28
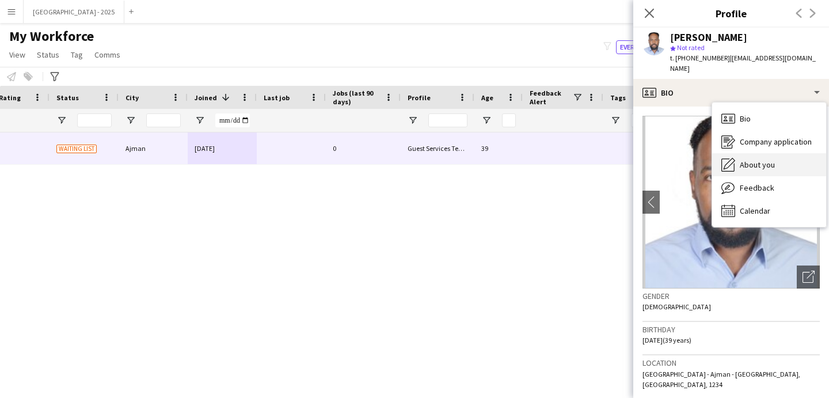
click at [749, 160] on span "About you" at bounding box center [757, 165] width 35 height 10
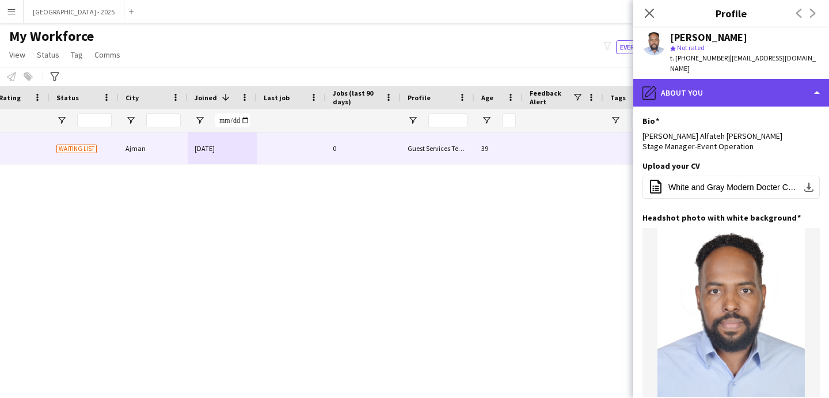
click at [735, 90] on div "pencil4 About you" at bounding box center [732, 93] width 196 height 28
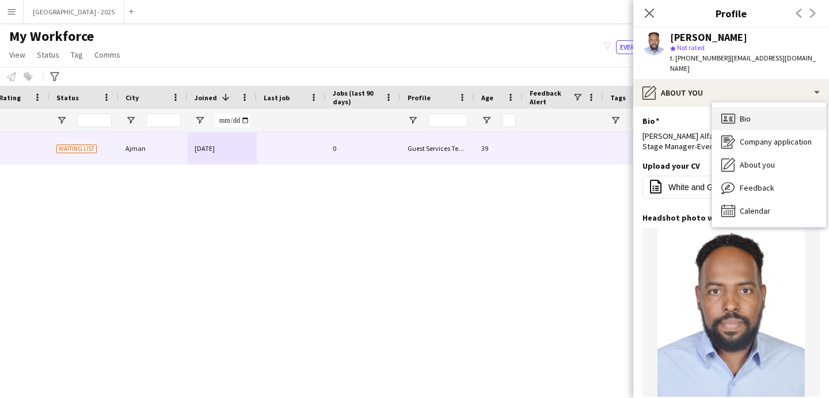
click at [775, 107] on div "Bio Bio" at bounding box center [770, 118] width 114 height 23
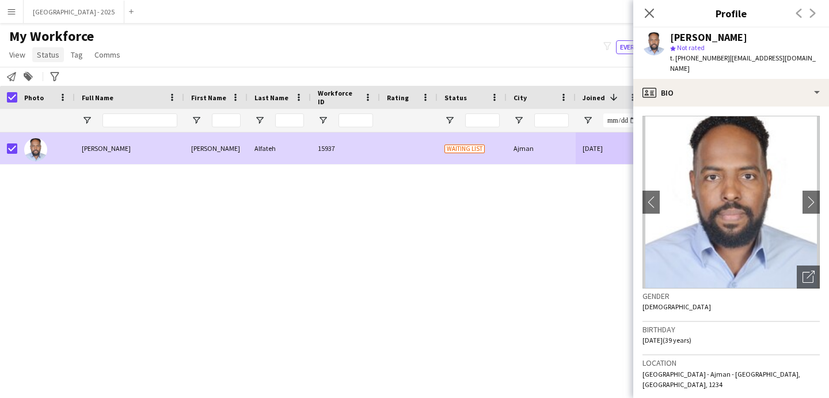
click at [51, 56] on span "Status" at bounding box center [48, 55] width 22 height 10
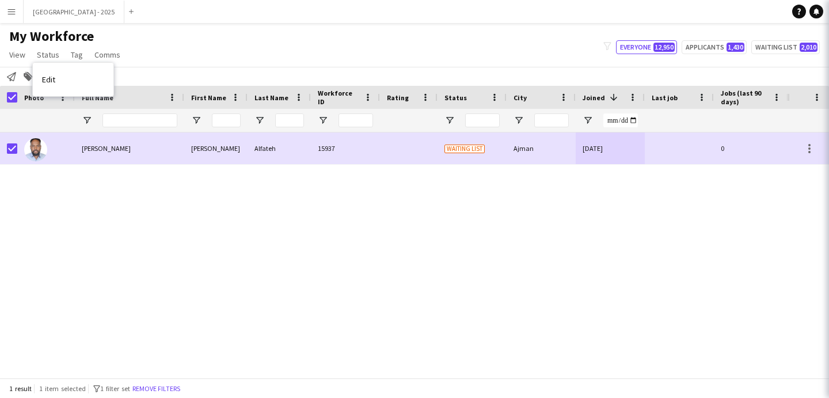
click at [71, 75] on link "Edit" at bounding box center [73, 79] width 81 height 24
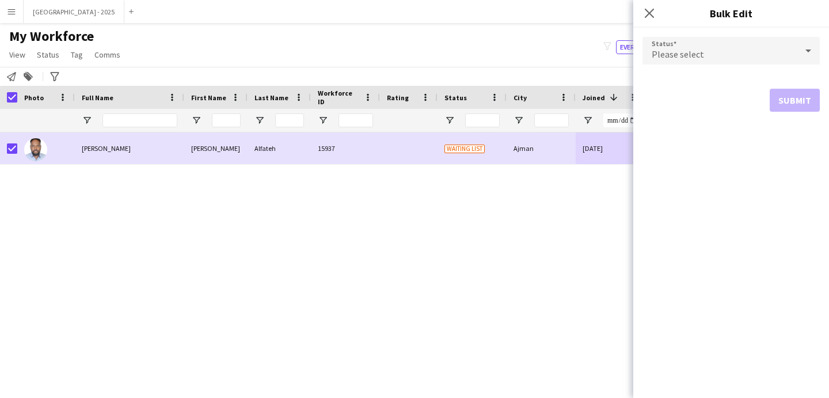
click at [732, 56] on div "Please select" at bounding box center [720, 51] width 154 height 28
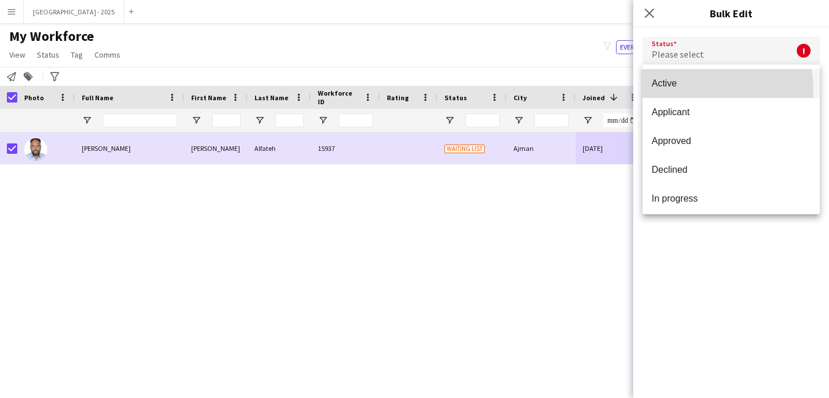
click at [695, 91] on mat-option "Active" at bounding box center [731, 83] width 177 height 29
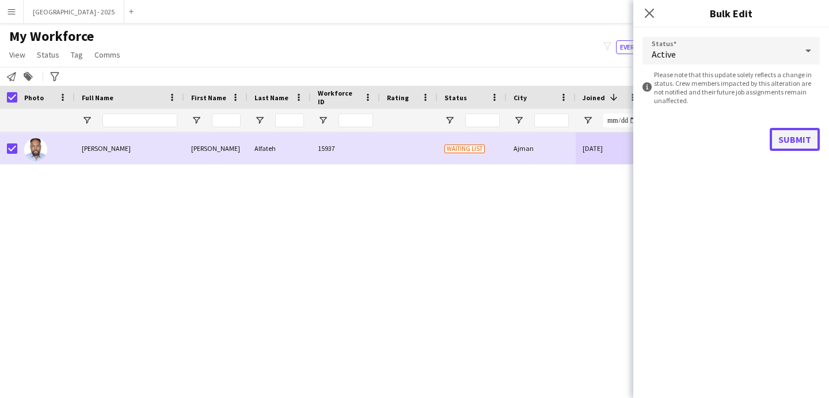
click at [785, 143] on button "Submit" at bounding box center [795, 139] width 50 height 23
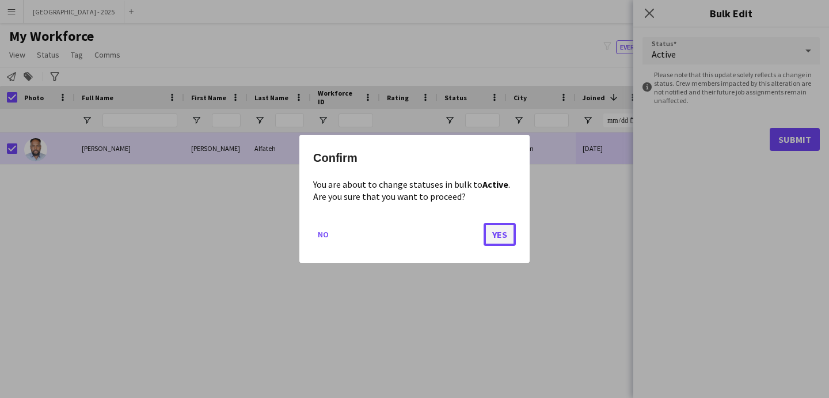
click at [503, 230] on button "Yes" at bounding box center [500, 234] width 32 height 23
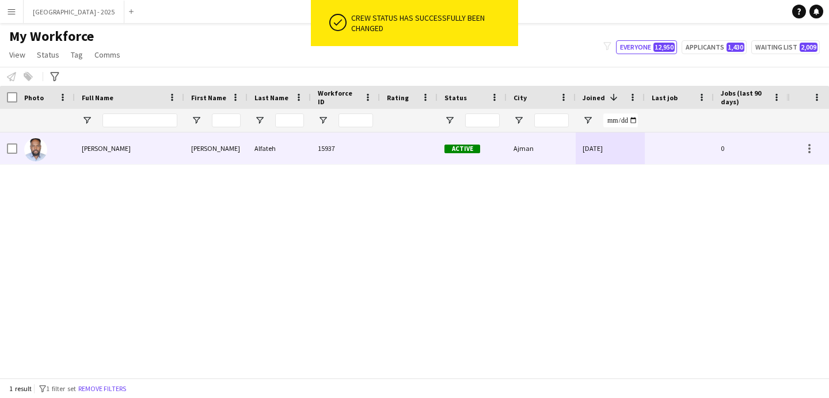
click at [63, 154] on div at bounding box center [46, 148] width 58 height 32
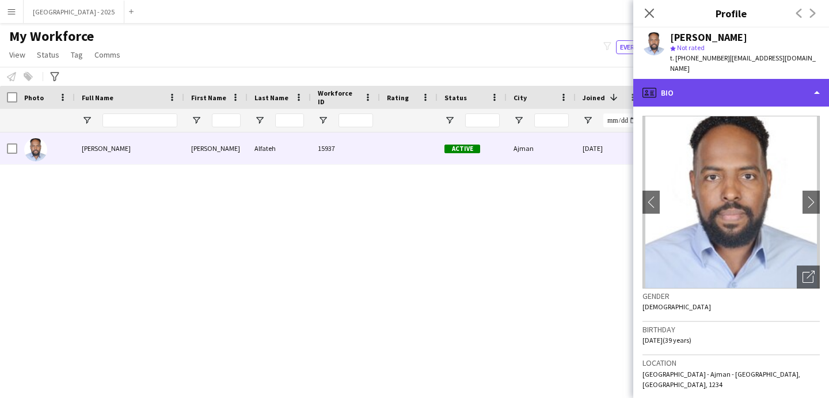
click at [753, 79] on div "profile Bio" at bounding box center [732, 93] width 196 height 28
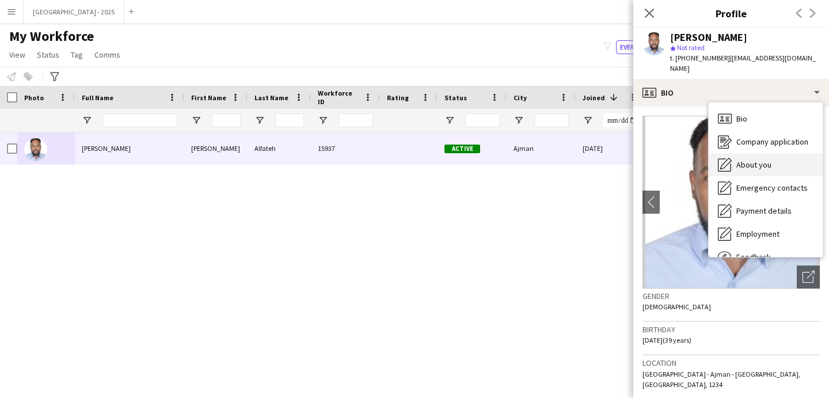
click at [790, 153] on div "About you About you" at bounding box center [766, 164] width 114 height 23
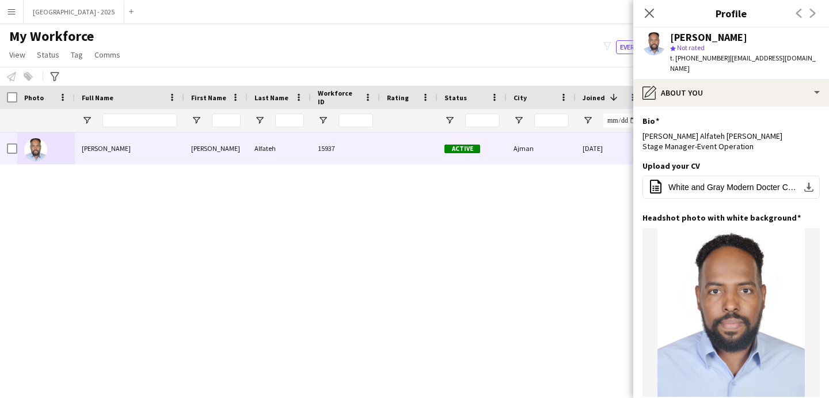
click at [741, 57] on span "| mohammedsofty@icloud.com" at bounding box center [743, 63] width 146 height 19
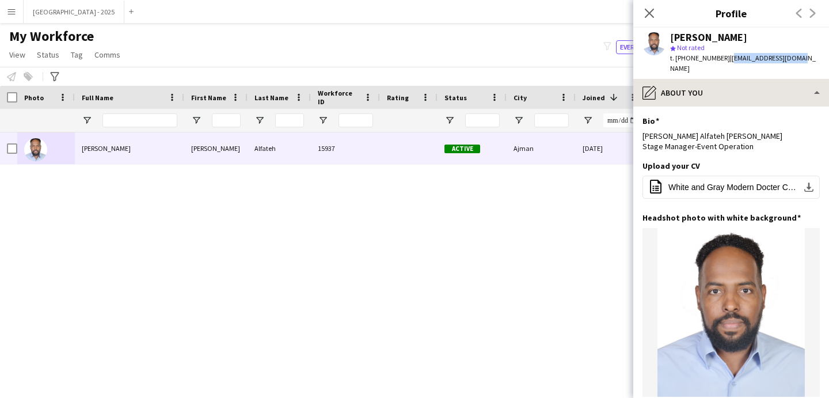
drag, startPoint x: 741, startPoint y: 57, endPoint x: 825, endPoint y: 75, distance: 85.4
click at [816, 67] on div "Mohammed Alfateh star Not rated t. +971567916755 | mohammedsofty@icloud.com" at bounding box center [732, 53] width 196 height 51
drag, startPoint x: 742, startPoint y: 60, endPoint x: 787, endPoint y: 63, distance: 44.4
click at [786, 63] on div "t. +971567916755 | mohammedsofty@icloud.com" at bounding box center [745, 63] width 150 height 21
drag, startPoint x: 643, startPoint y: 10, endPoint x: 605, endPoint y: 128, distance: 124.4
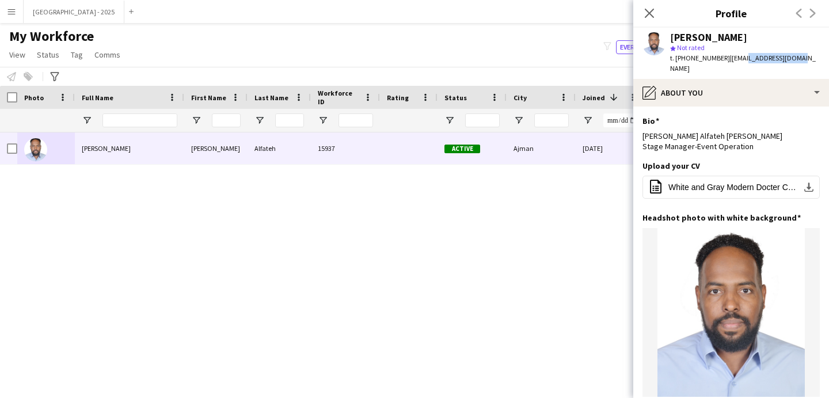
click at [643, 10] on app-icon "Close pop-in" at bounding box center [650, 13] width 14 height 14
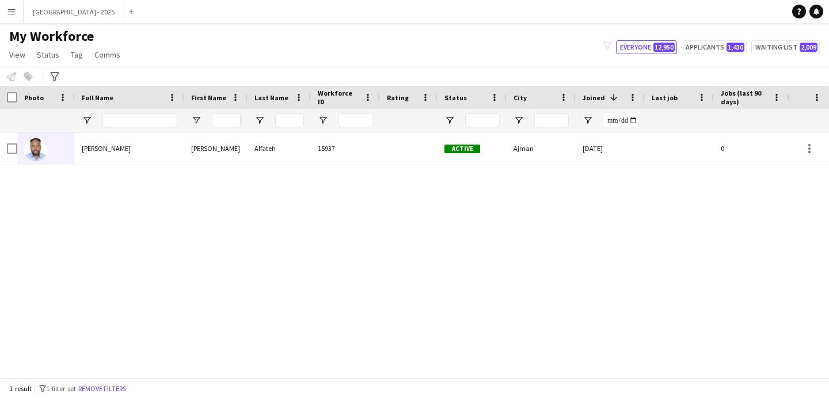
click at [108, 128] on div at bounding box center [140, 120] width 75 height 23
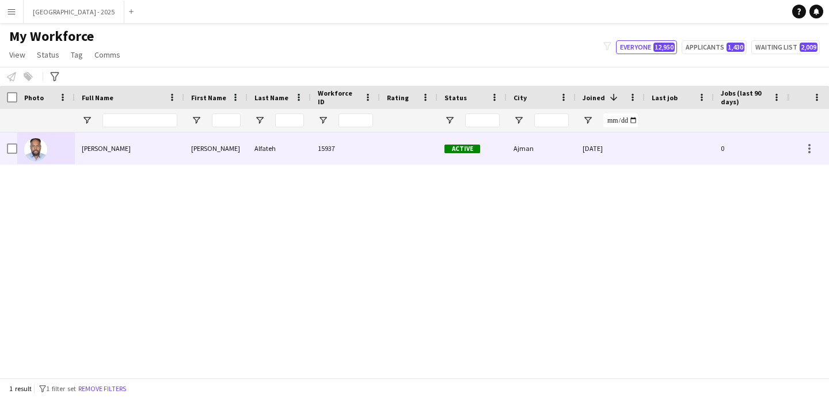
click at [107, 143] on div "Mohammed Alfateh" at bounding box center [129, 148] width 109 height 32
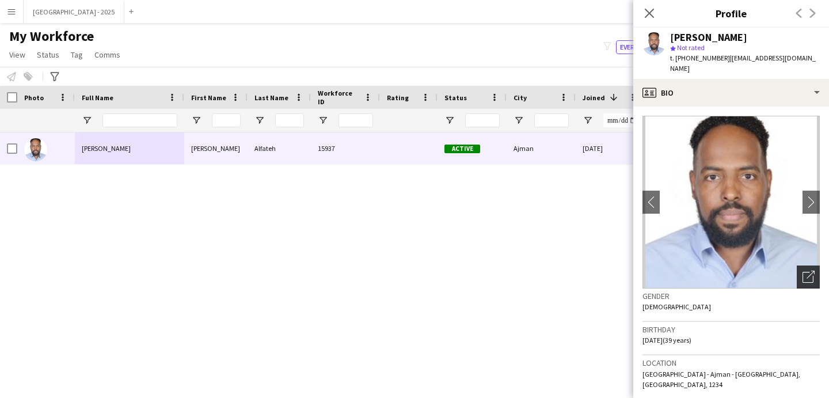
click at [804, 271] on icon "Open photos pop-in" at bounding box center [809, 277] width 12 height 12
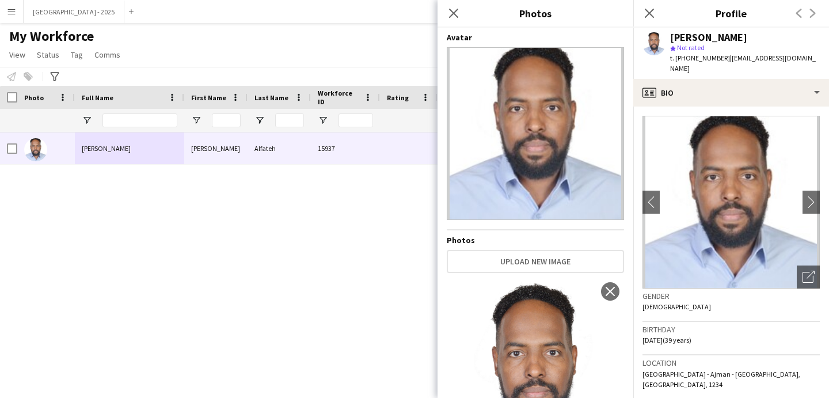
scroll to position [94, 0]
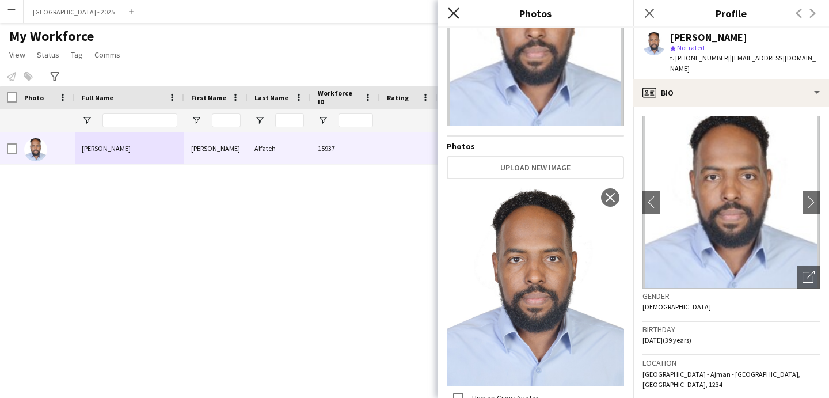
click at [456, 8] on icon "Close pop-in" at bounding box center [453, 12] width 11 height 11
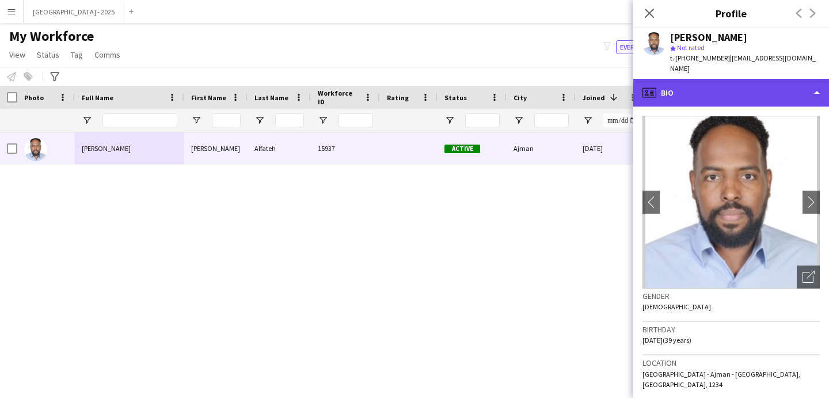
click at [689, 79] on div "profile Bio" at bounding box center [732, 93] width 196 height 28
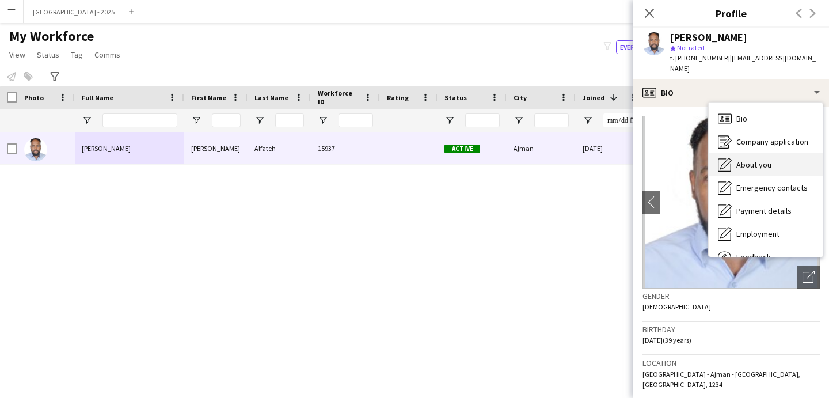
click at [740, 160] on span "About you" at bounding box center [754, 165] width 35 height 10
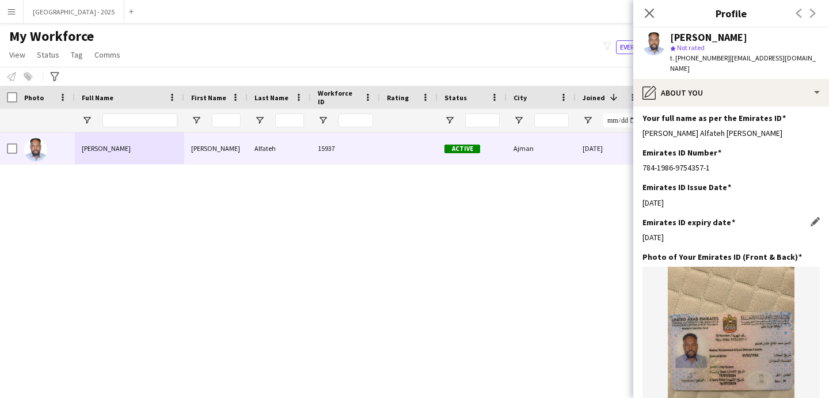
scroll to position [359, 0]
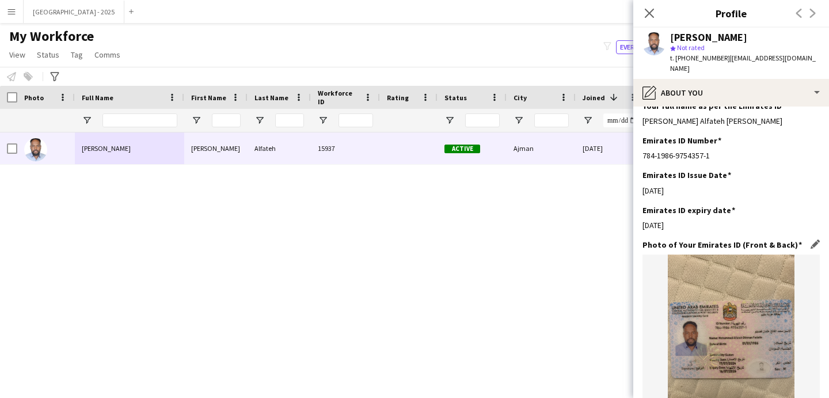
drag, startPoint x: 700, startPoint y: 204, endPoint x: 683, endPoint y: 232, distance: 32.6
click at [675, 225] on div "Emirates ID expiry date Edit this field 16-07-2025" at bounding box center [731, 222] width 177 height 35
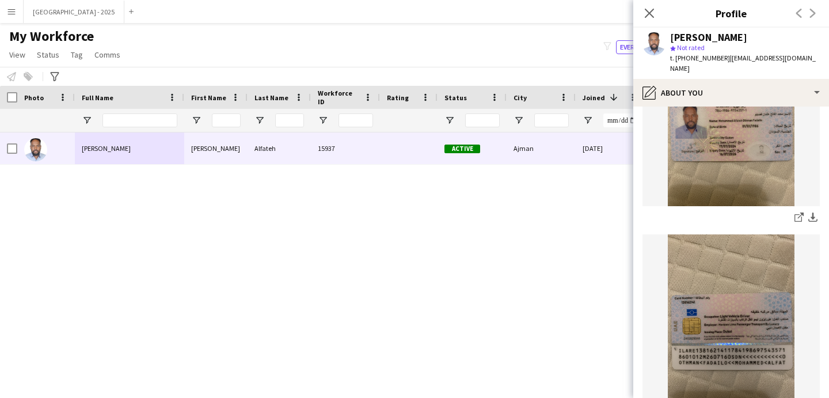
scroll to position [378, 0]
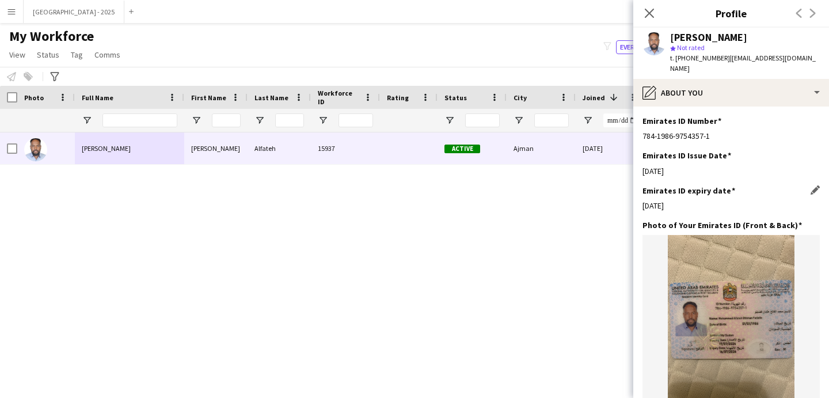
click at [811, 185] on app-icon "Edit this field" at bounding box center [815, 189] width 9 height 9
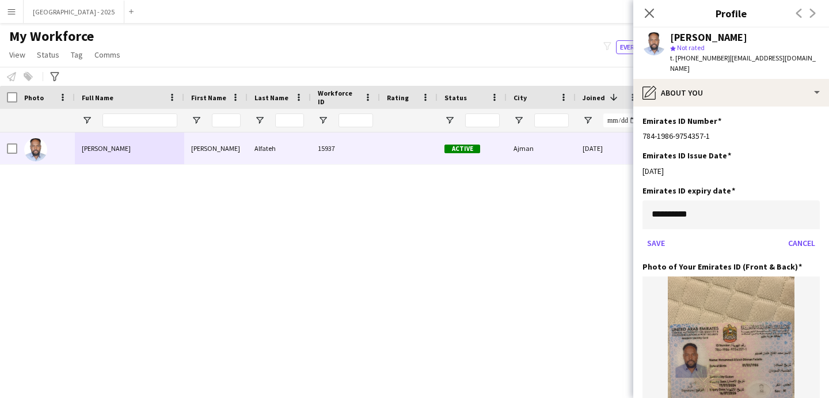
click at [688, 208] on body "Menu Boards Boards Boards All jobs Status Workforce Workforce My Workforce Recr…" at bounding box center [414, 199] width 829 height 398
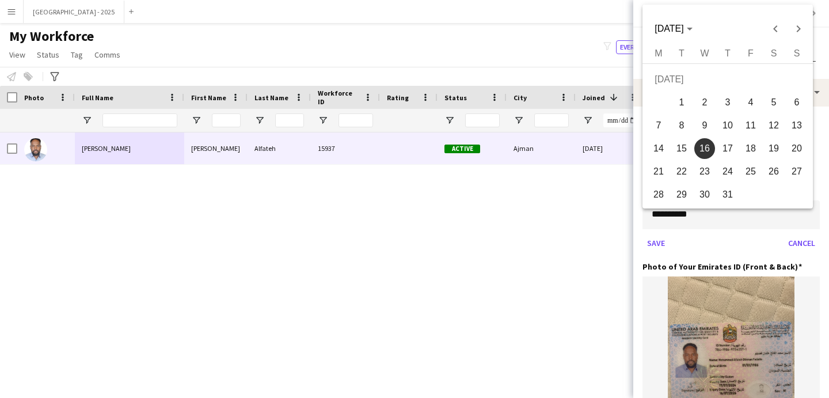
click at [704, 142] on span "16" at bounding box center [705, 148] width 21 height 21
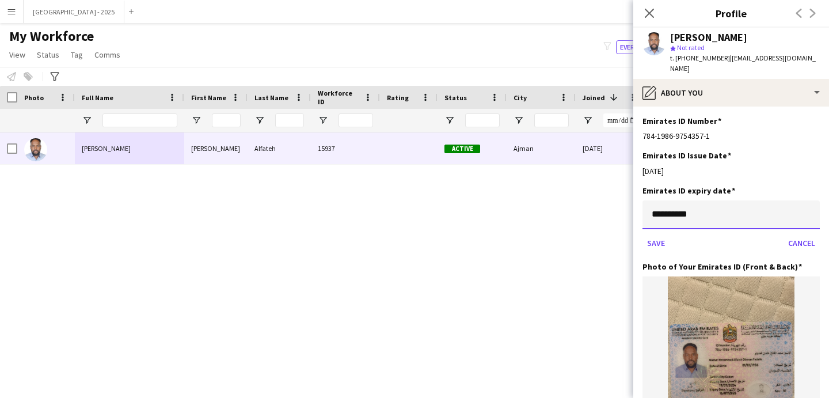
click at [700, 201] on input "**********" at bounding box center [731, 214] width 177 height 29
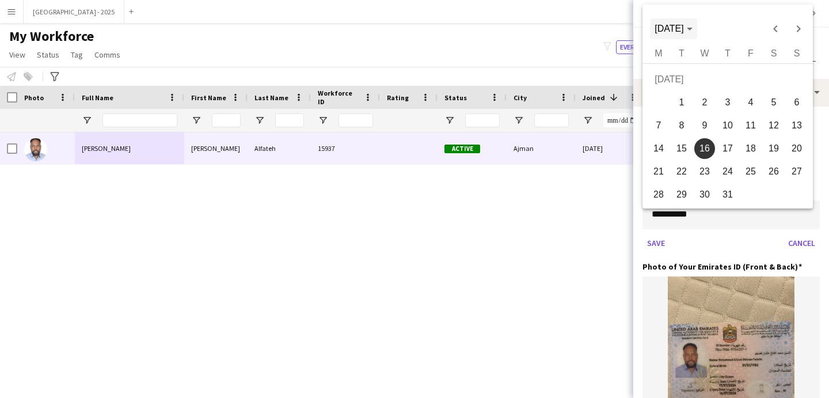
click at [692, 22] on span "Choose month and year" at bounding box center [673, 29] width 47 height 28
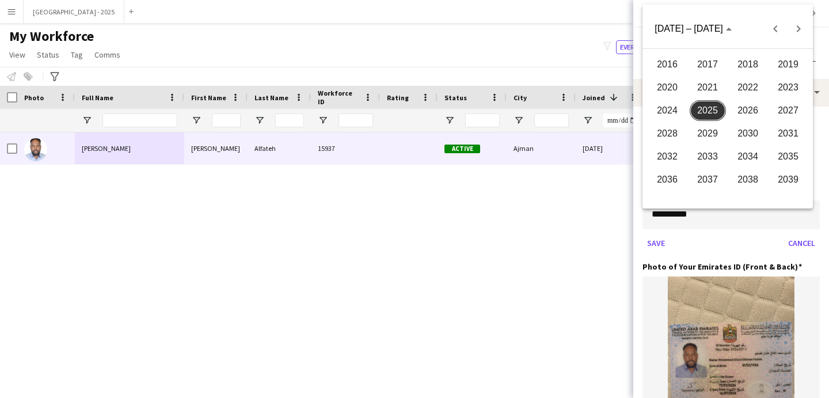
click at [740, 109] on span "2026" at bounding box center [748, 110] width 36 height 21
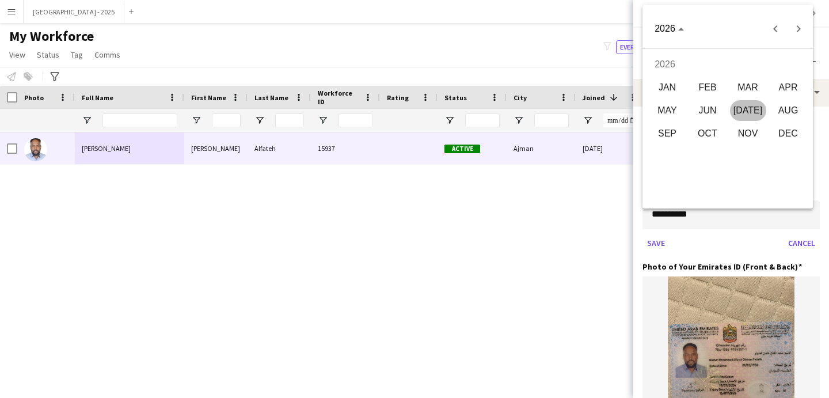
click at [749, 112] on span "JUL" at bounding box center [748, 110] width 36 height 21
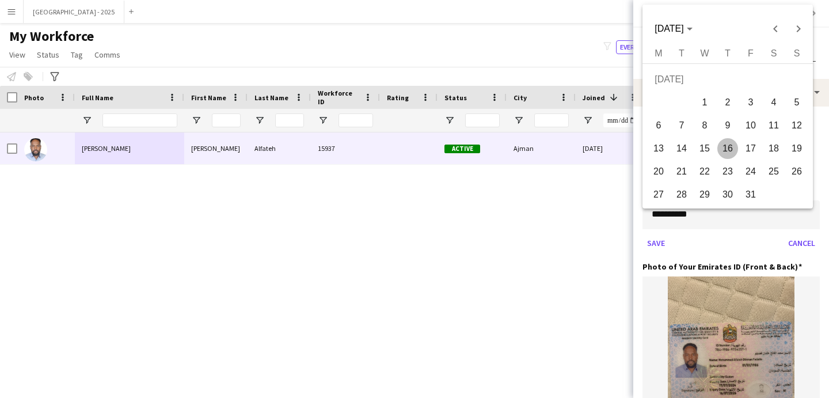
click at [726, 150] on span "16" at bounding box center [728, 148] width 21 height 21
type input "**********"
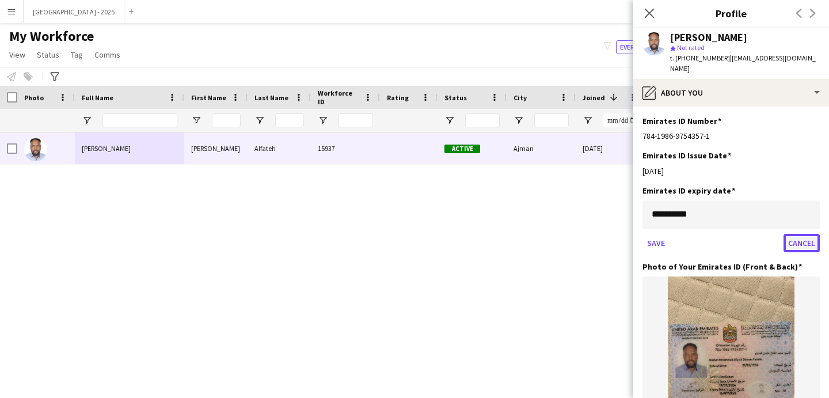
click at [784, 234] on button "Cancel" at bounding box center [802, 243] width 36 height 18
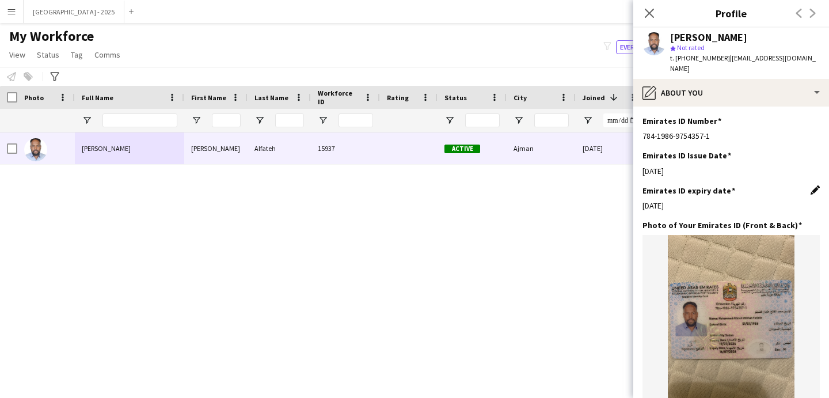
click at [811, 185] on app-icon "Edit this field" at bounding box center [815, 189] width 9 height 9
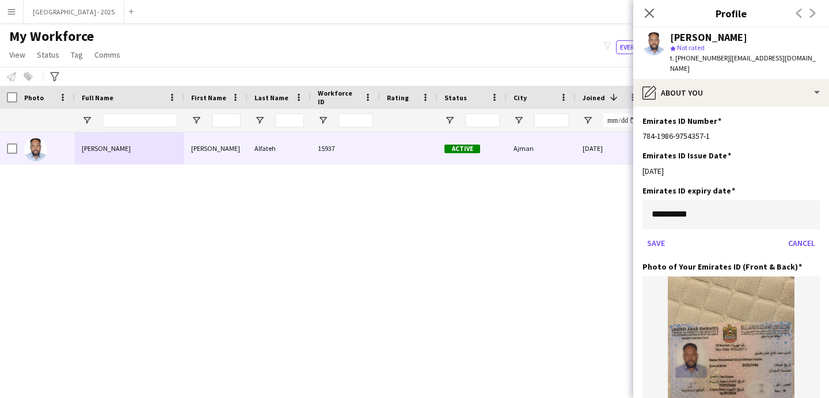
click at [703, 200] on body "Menu Boards Boards Boards All jobs Status Workforce Workforce My Workforce Recr…" at bounding box center [414, 199] width 829 height 398
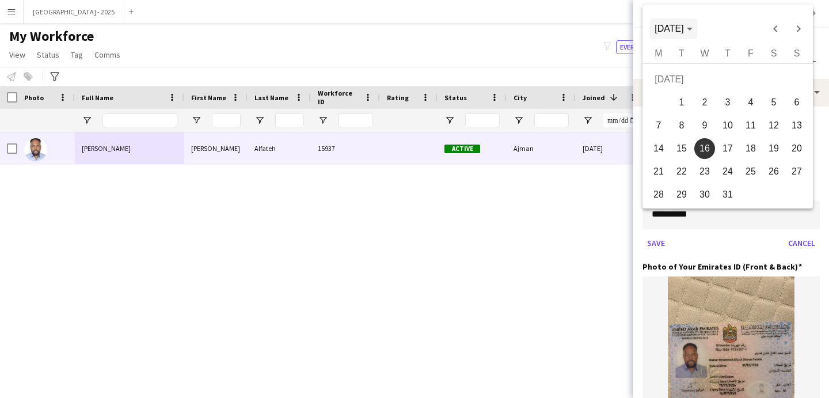
click at [684, 24] on span "JUL 2025" at bounding box center [669, 29] width 29 height 10
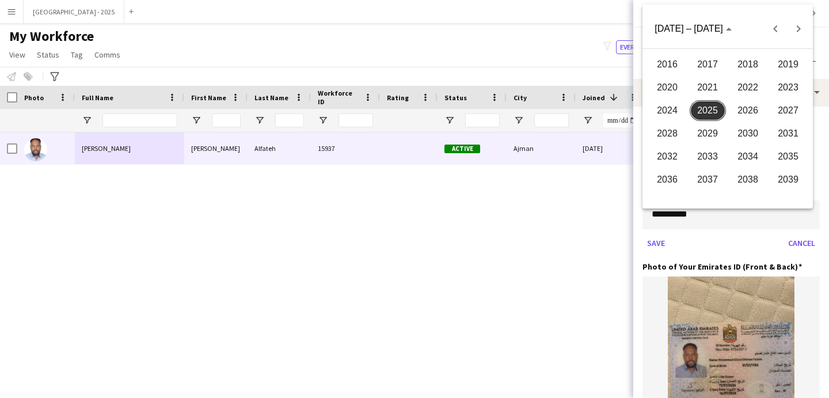
click at [740, 104] on span "2026" at bounding box center [748, 110] width 36 height 21
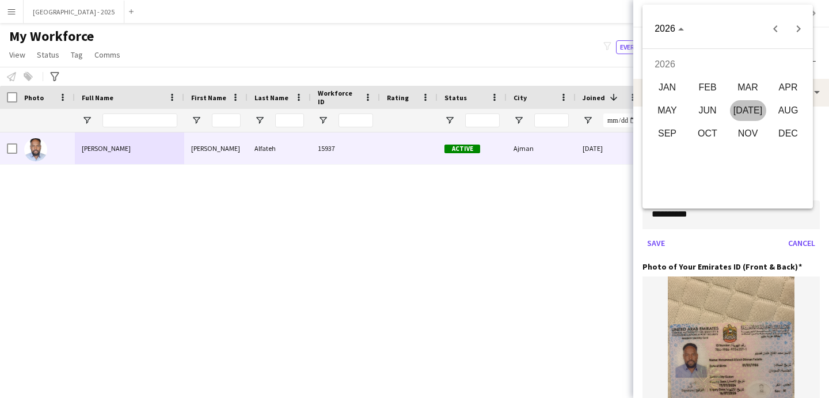
click at [743, 110] on span "JUL" at bounding box center [748, 110] width 36 height 21
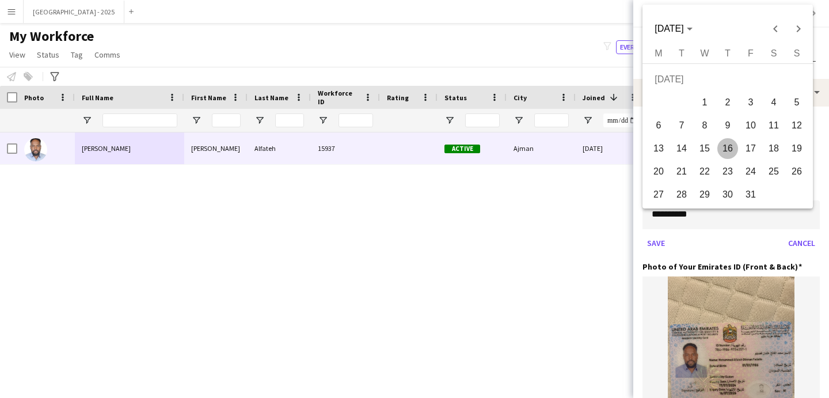
click at [732, 152] on span "16" at bounding box center [728, 148] width 21 height 21
type input "**********"
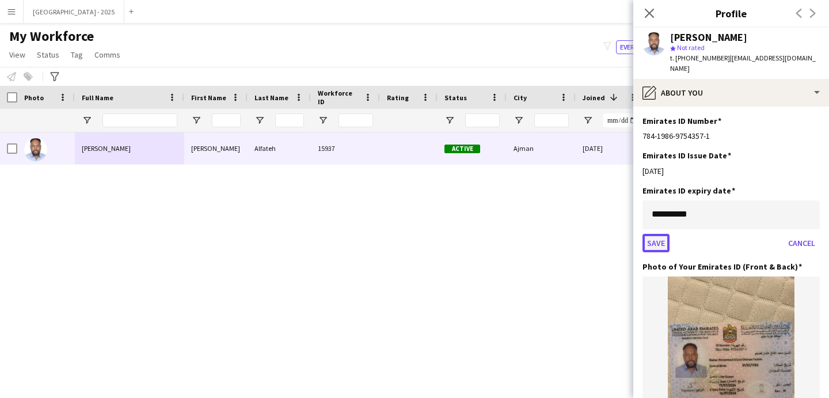
click at [665, 235] on button "Save" at bounding box center [656, 243] width 27 height 18
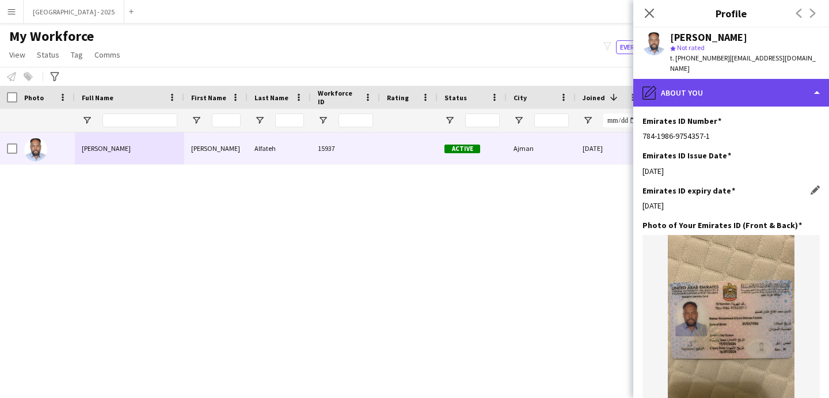
click at [691, 89] on div "pencil4 About you" at bounding box center [732, 93] width 196 height 28
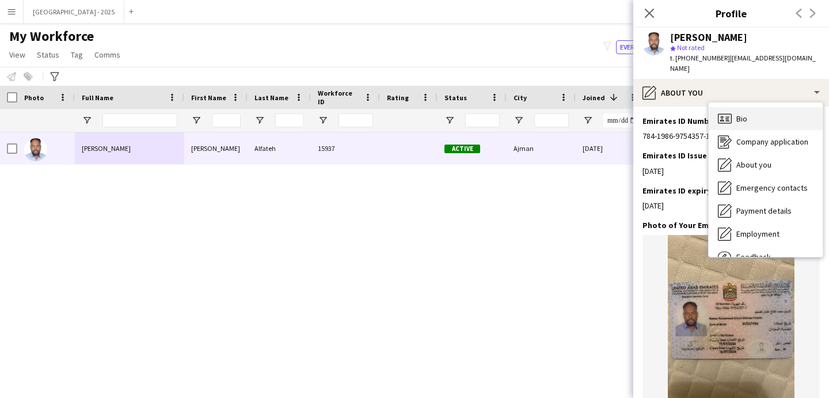
click at [730, 112] on icon "Bio" at bounding box center [725, 119] width 14 height 14
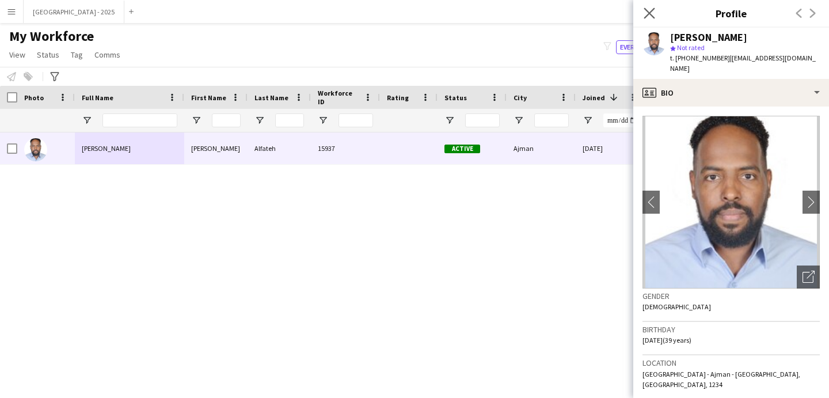
click at [657, 12] on div "Close pop-in" at bounding box center [650, 13] width 32 height 26
click at [651, 13] on icon "Close pop-in" at bounding box center [649, 12] width 11 height 11
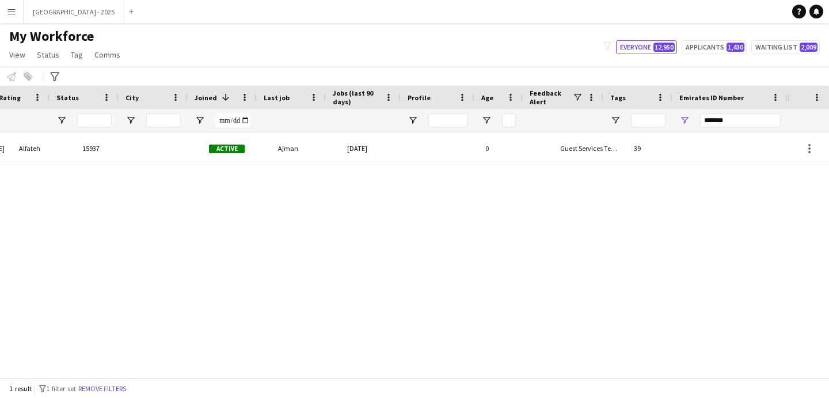
scroll to position [0, 388]
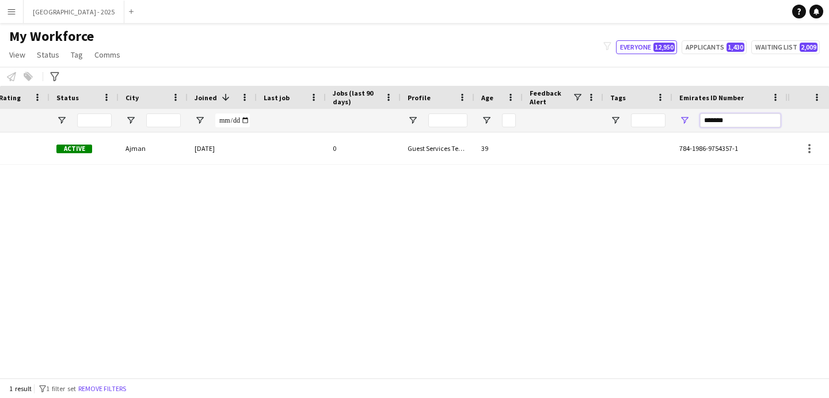
click at [771, 120] on input "*******" at bounding box center [740, 120] width 81 height 14
click at [771, 119] on input "*******" at bounding box center [740, 120] width 81 height 14
paste input "Emirates ID Number Filter Input"
type input "*******"
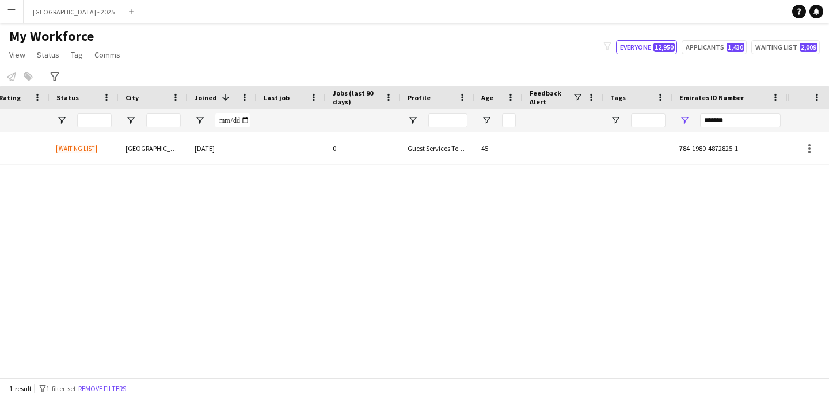
click at [744, 112] on div "*******" at bounding box center [740, 120] width 81 height 23
click at [739, 117] on input "*******" at bounding box center [740, 120] width 81 height 14
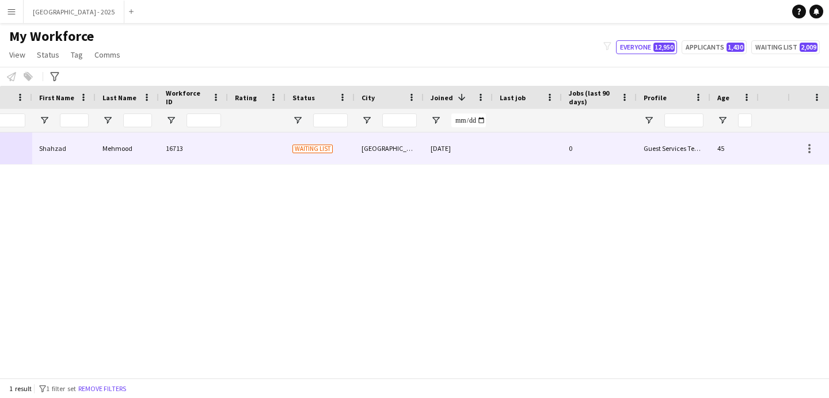
scroll to position [0, 0]
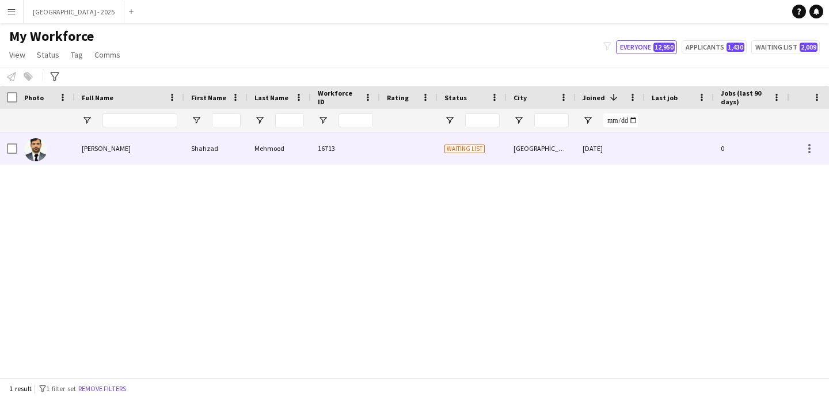
click at [401, 146] on div at bounding box center [409, 148] width 58 height 32
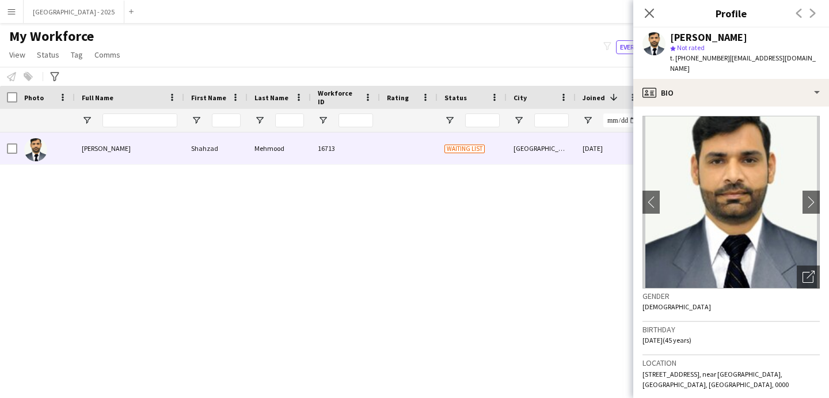
click at [653, 13] on icon "Close pop-in" at bounding box center [649, 13] width 9 height 9
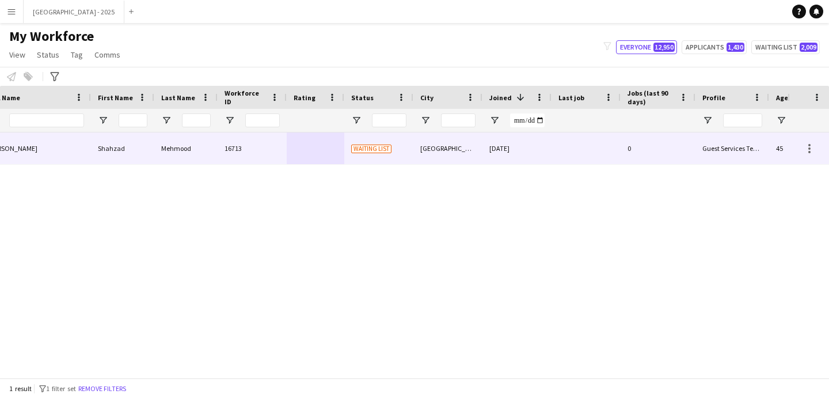
scroll to position [0, 241]
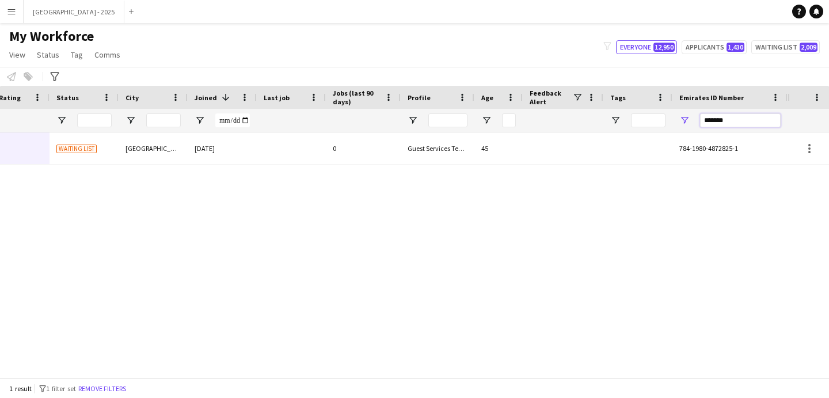
click at [760, 122] on input "*******" at bounding box center [740, 120] width 81 height 14
paste input "Emirates ID Number Filter Input"
type input "*******"
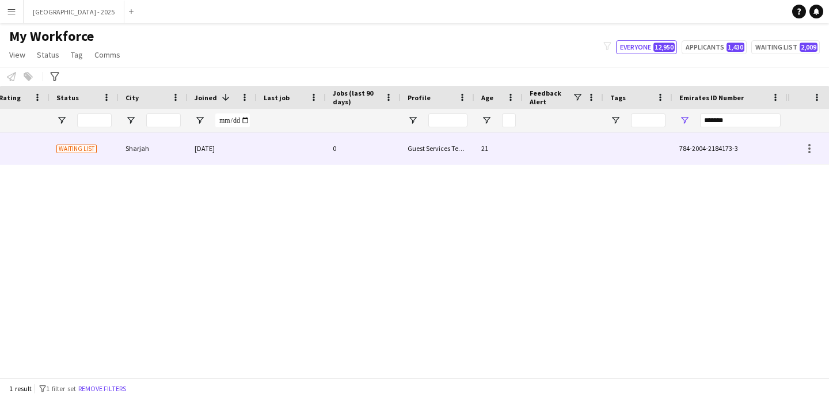
click at [185, 164] on div "Khan 17262 Waiting list Sharjah 07-11-2024 0 Guest Services Team 21 784-2004-21…" at bounding box center [200, 148] width 1176 height 32
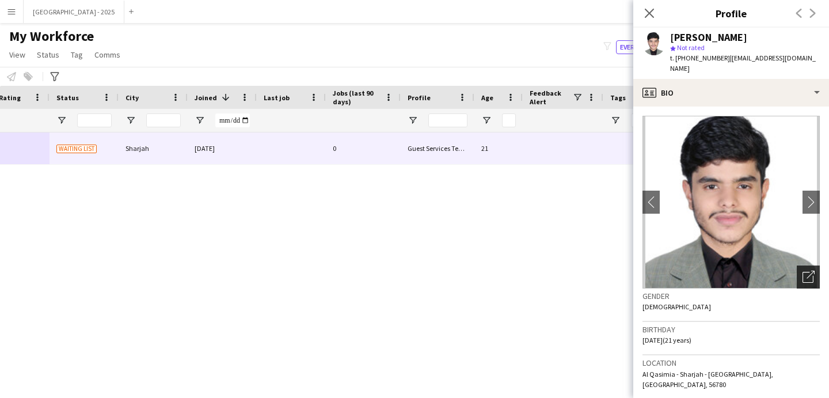
click at [803, 271] on icon "Open photos pop-in" at bounding box center [809, 277] width 12 height 12
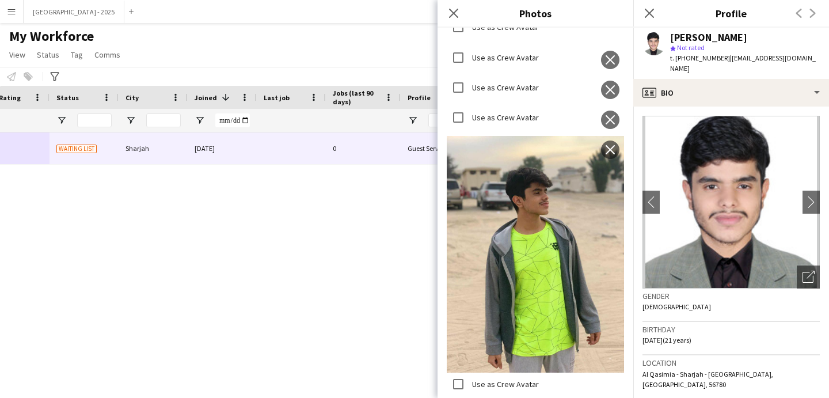
click at [711, 324] on h3 "Birthday" at bounding box center [731, 329] width 177 height 10
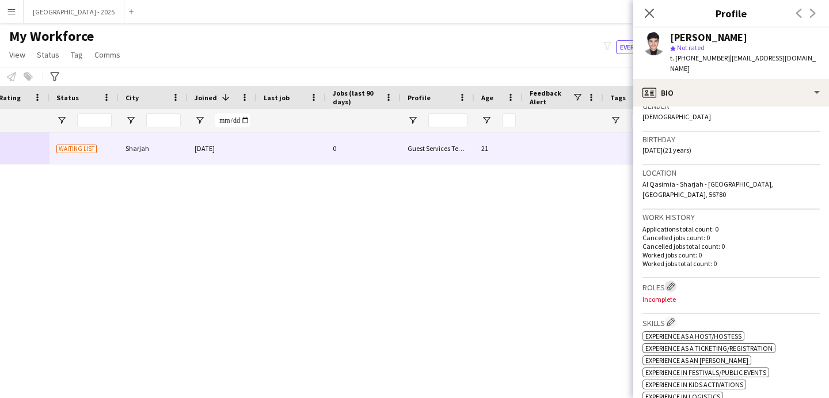
click at [668, 281] on button "Edit crew company roles" at bounding box center [671, 287] width 12 height 12
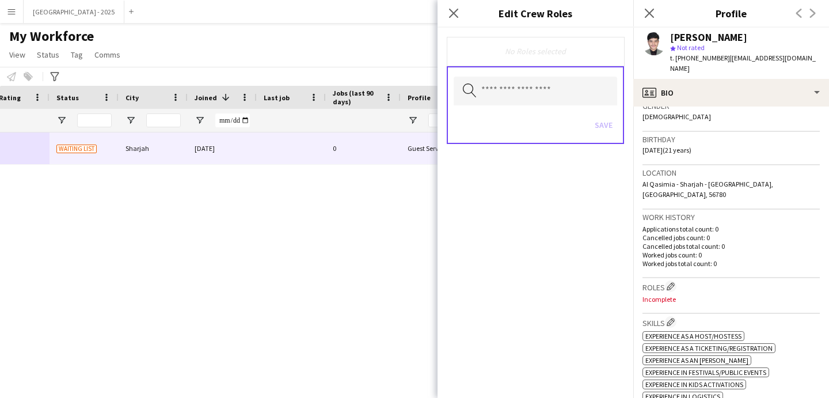
click at [530, 108] on div "Search by role type Save" at bounding box center [535, 105] width 177 height 78
click at [537, 99] on input "text" at bounding box center [536, 91] width 164 height 29
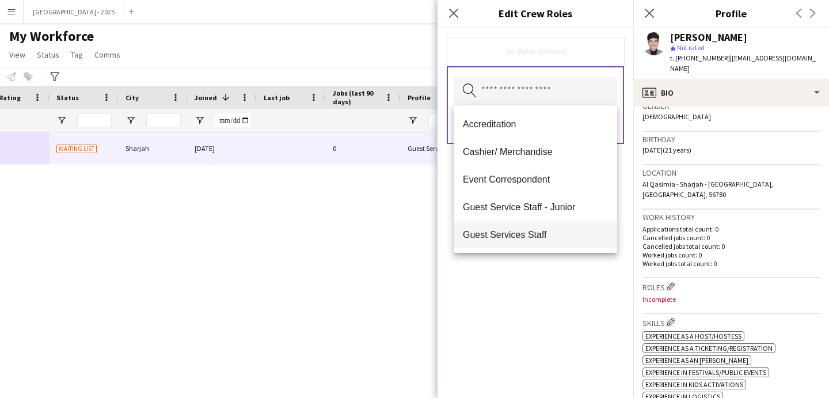
click at [558, 225] on mat-option "Guest Services Staff" at bounding box center [536, 235] width 164 height 28
click at [576, 308] on div "Guest Services Staff Remove Search by role type Save" at bounding box center [536, 213] width 196 height 370
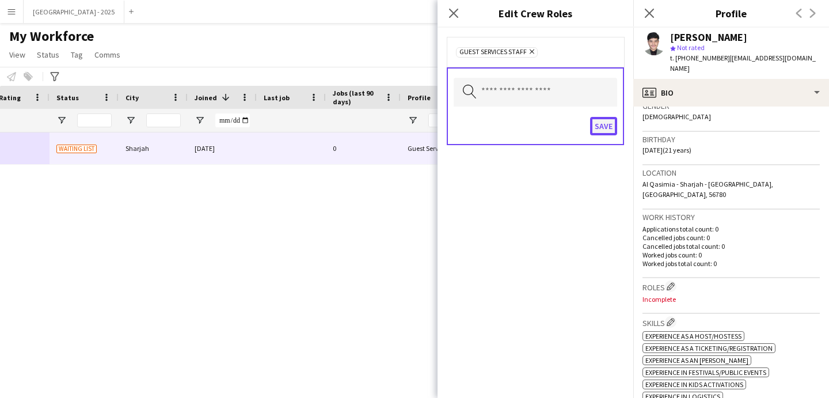
click at [611, 122] on button "Save" at bounding box center [603, 126] width 27 height 18
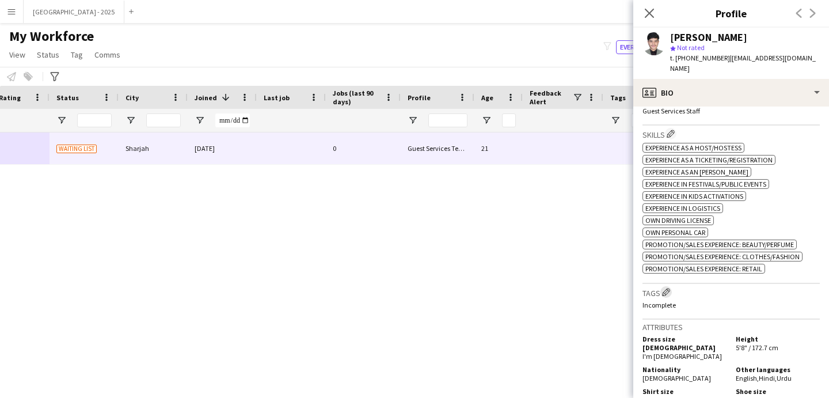
click at [666, 288] on app-icon "Edit crew company tags" at bounding box center [666, 292] width 8 height 8
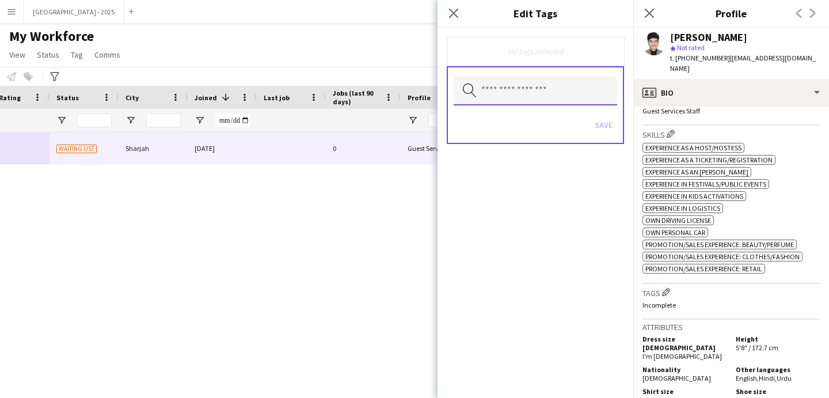
click at [547, 80] on input "text" at bounding box center [536, 91] width 164 height 29
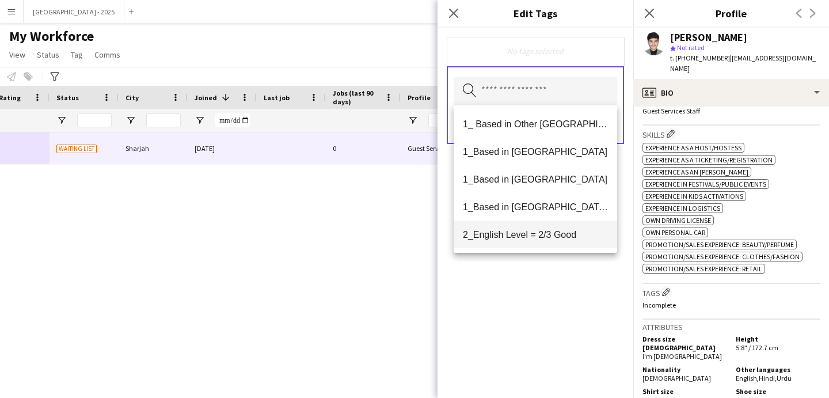
click at [551, 230] on span "2_English Level = 2/3 Good" at bounding box center [535, 234] width 145 height 11
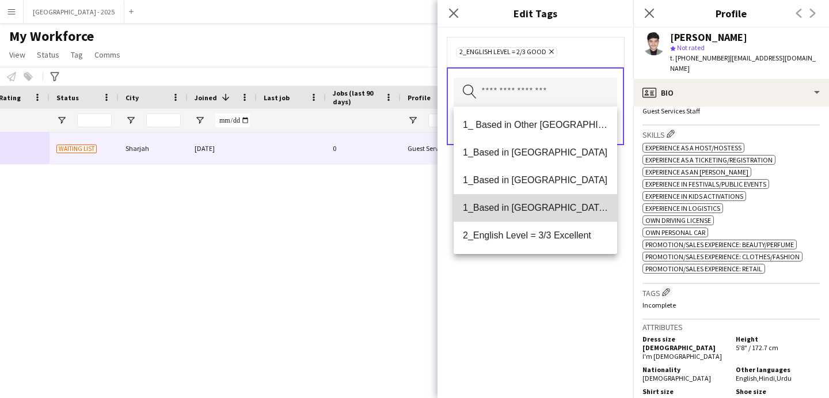
click at [552, 219] on mat-option "1_Based in [GEOGRAPHIC_DATA]/[GEOGRAPHIC_DATA]/Ajman" at bounding box center [536, 208] width 164 height 28
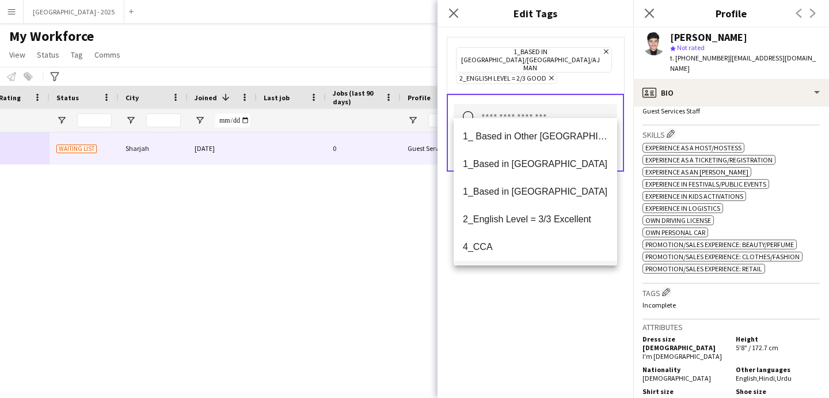
click at [556, 265] on mat-option "4_CCA Active" at bounding box center [536, 275] width 164 height 28
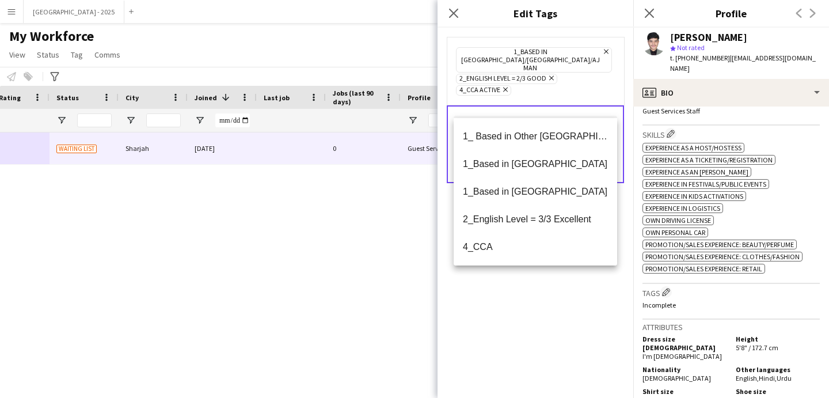
click at [508, 86] on icon "Remove" at bounding box center [504, 89] width 7 height 7
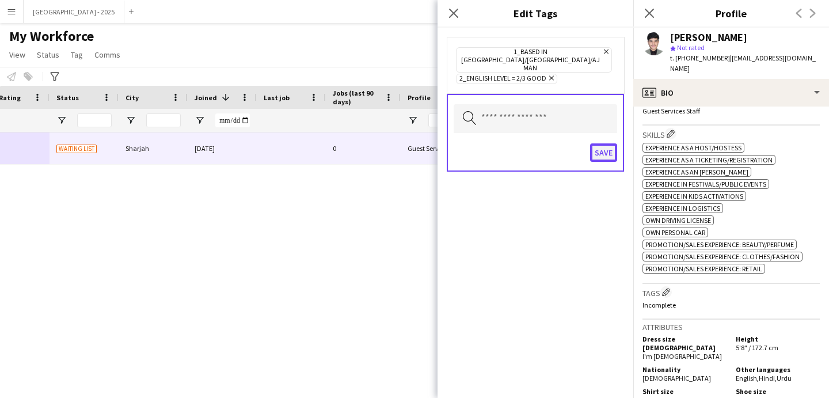
click at [604, 143] on button "Save" at bounding box center [603, 152] width 27 height 18
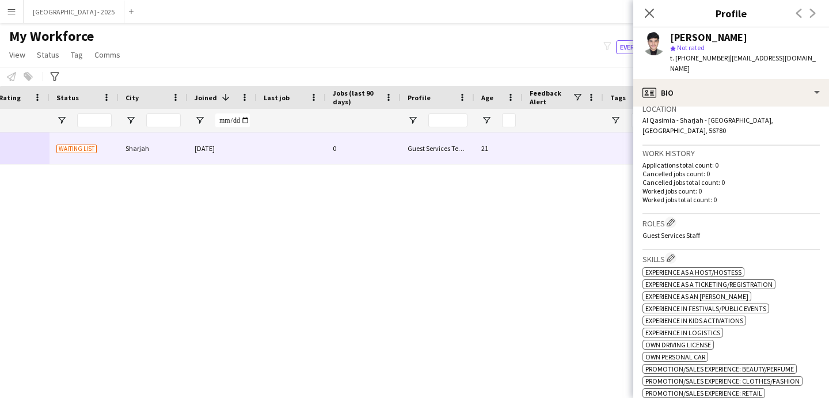
click at [714, 104] on h3 "Location" at bounding box center [731, 109] width 177 height 10
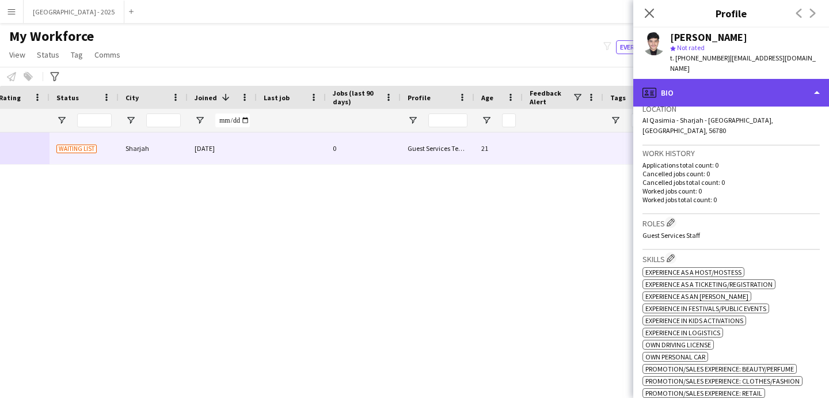
click at [715, 93] on div "profile Bio" at bounding box center [732, 93] width 196 height 28
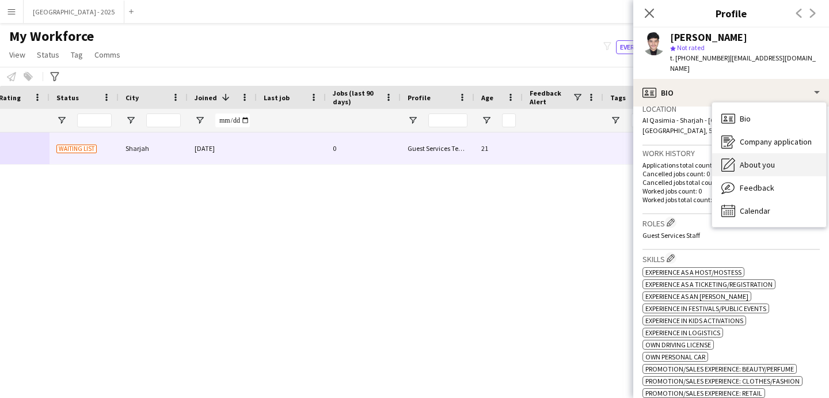
click at [772, 161] on div "About you About you" at bounding box center [770, 164] width 114 height 23
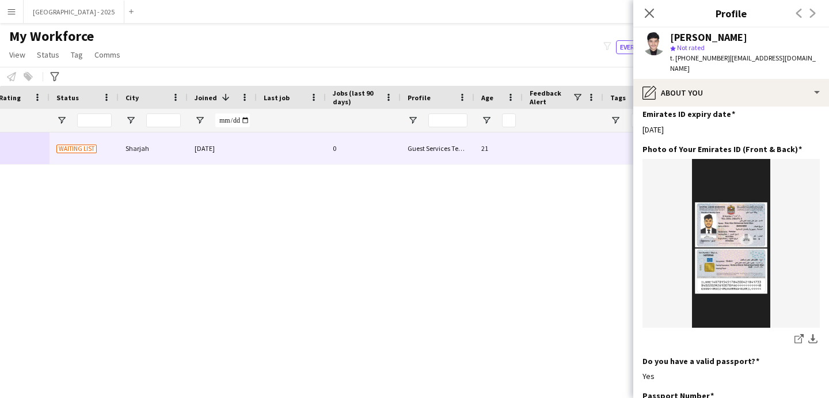
scroll to position [290, 0]
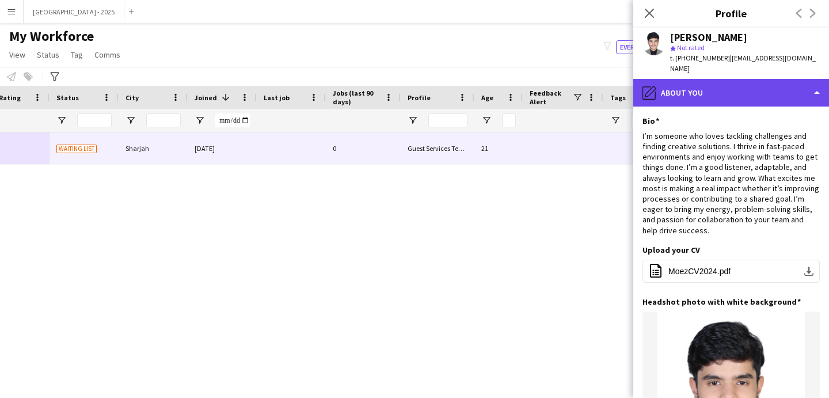
click at [699, 89] on div "pencil4 About you" at bounding box center [732, 93] width 196 height 28
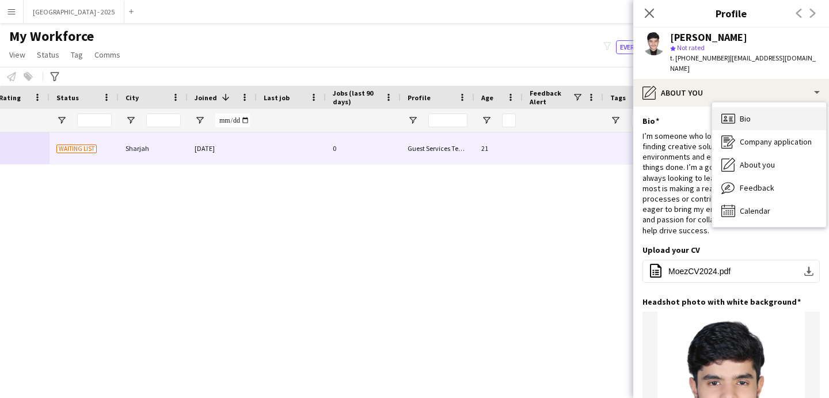
click at [782, 111] on div "Bio Bio" at bounding box center [770, 118] width 114 height 23
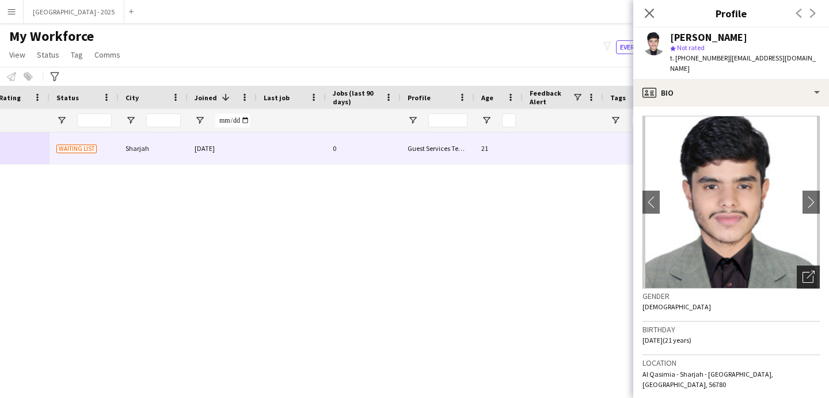
click at [807, 270] on div "Open photos pop-in" at bounding box center [808, 277] width 23 height 23
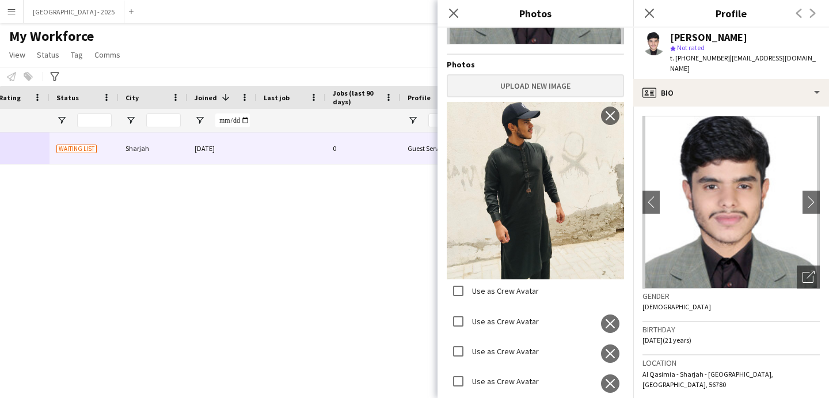
scroll to position [122, 0]
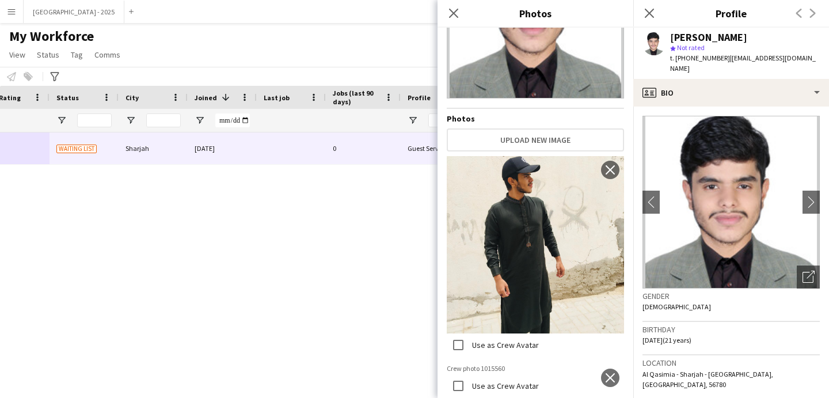
click at [689, 107] on app-crew-profile-bio "chevron-left chevron-right Open photos pop-in Gender Male Birthday 20-02-2004 (…" at bounding box center [732, 252] width 196 height 291
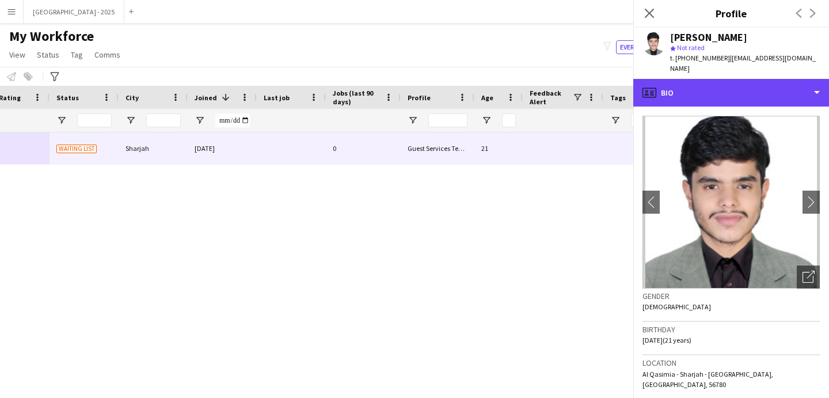
drag, startPoint x: 685, startPoint y: 86, endPoint x: 706, endPoint y: 108, distance: 30.2
click at [685, 86] on div "profile Bio" at bounding box center [732, 93] width 196 height 28
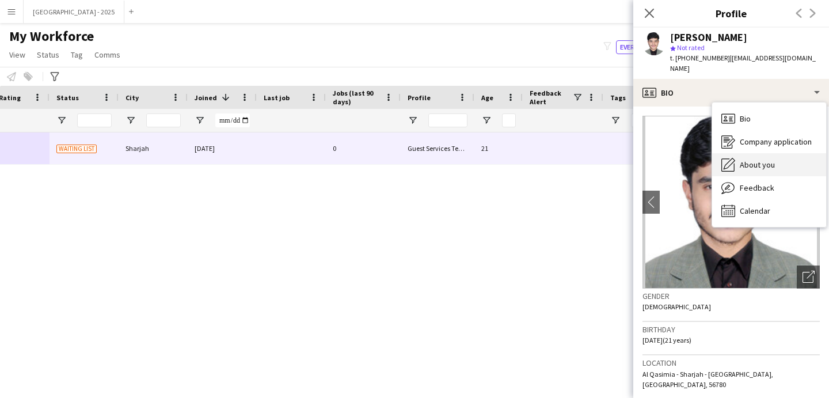
click at [746, 163] on div "About you About you" at bounding box center [770, 164] width 114 height 23
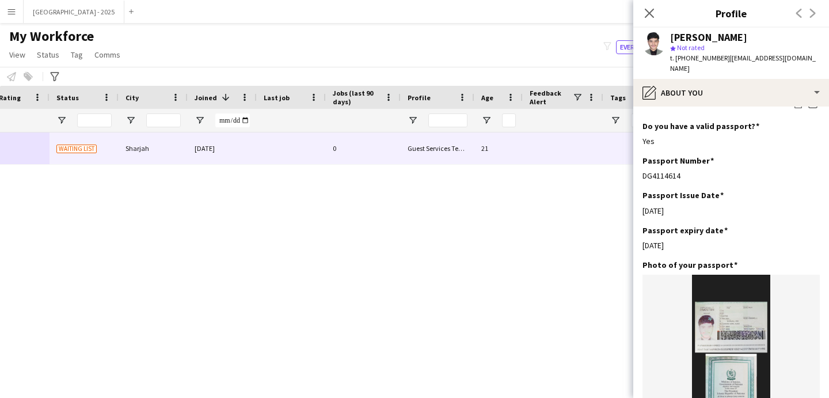
scroll to position [776, 0]
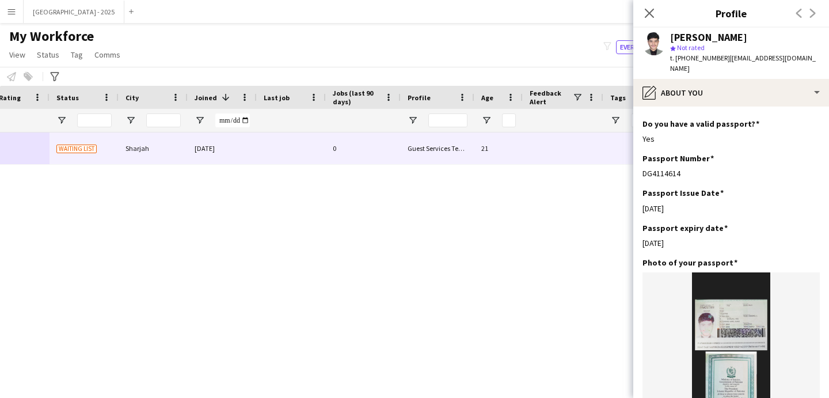
click at [650, 12] on icon at bounding box center [649, 13] width 9 height 9
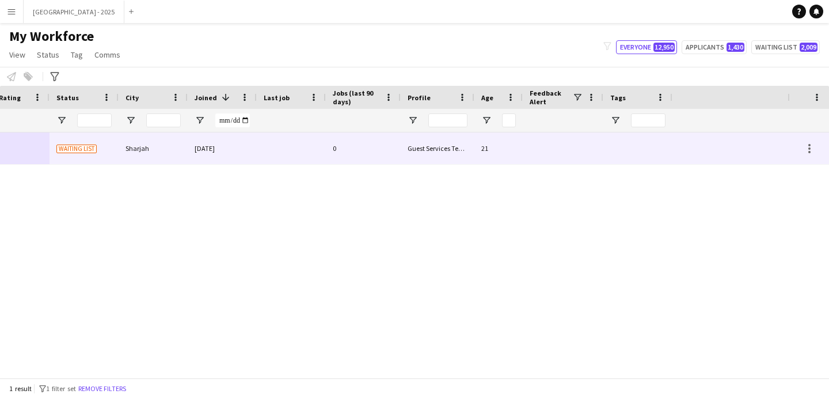
scroll to position [0, 0]
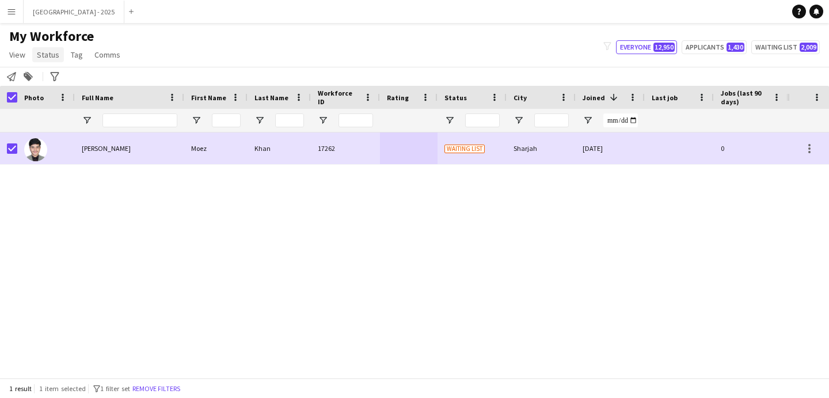
click at [42, 51] on span "Status" at bounding box center [48, 55] width 22 height 10
click at [60, 78] on link "Edit" at bounding box center [73, 79] width 81 height 24
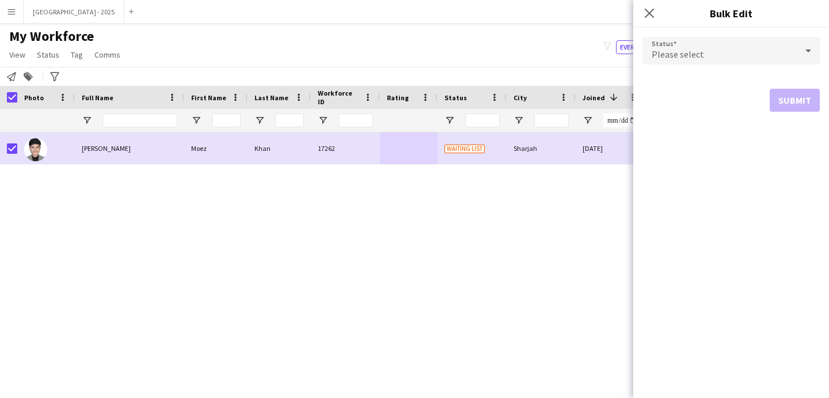
click at [702, 33] on form "Status Please select Submit" at bounding box center [731, 74] width 177 height 93
click at [699, 56] on span "Please select" at bounding box center [678, 54] width 52 height 12
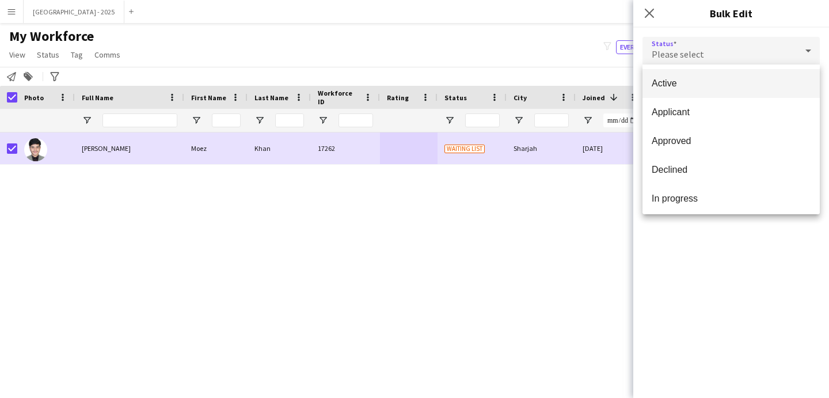
click at [711, 85] on span "Active" at bounding box center [731, 83] width 159 height 11
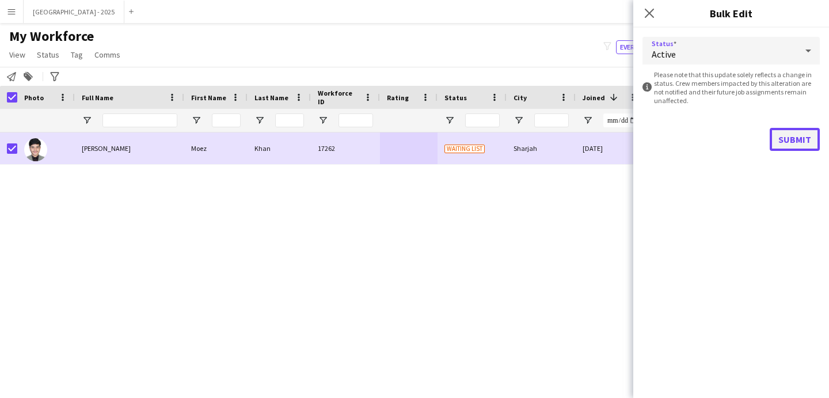
click at [804, 128] on button "Submit" at bounding box center [795, 139] width 50 height 23
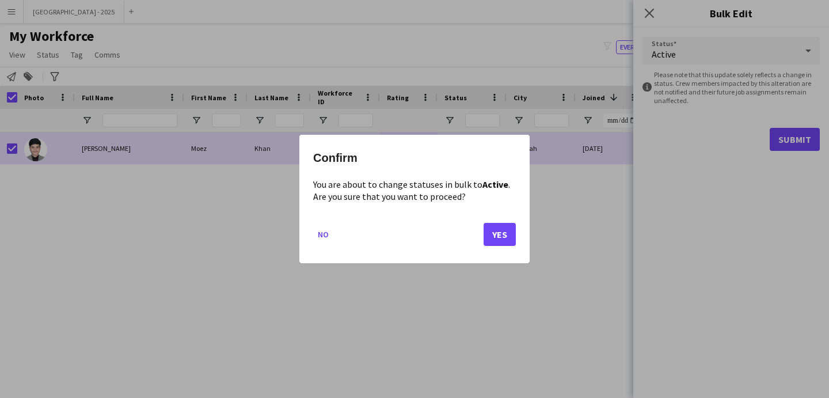
click at [483, 237] on mat-dialog-actions "No Yes" at bounding box center [414, 238] width 203 height 49
click at [495, 235] on button "Yes" at bounding box center [500, 234] width 32 height 23
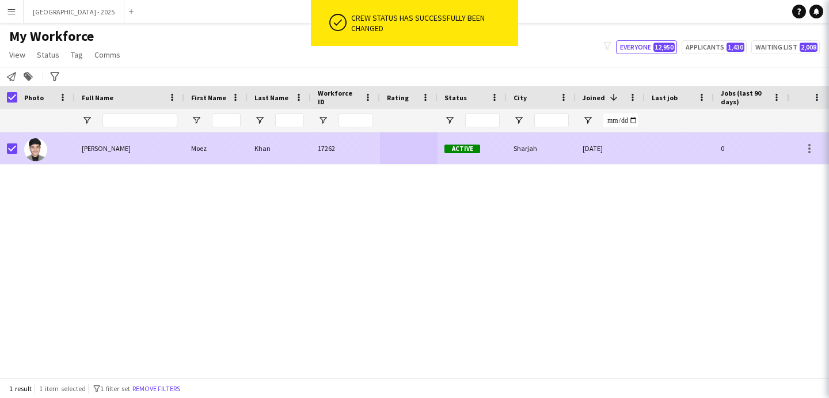
click at [552, 154] on div "Sharjah" at bounding box center [541, 148] width 69 height 32
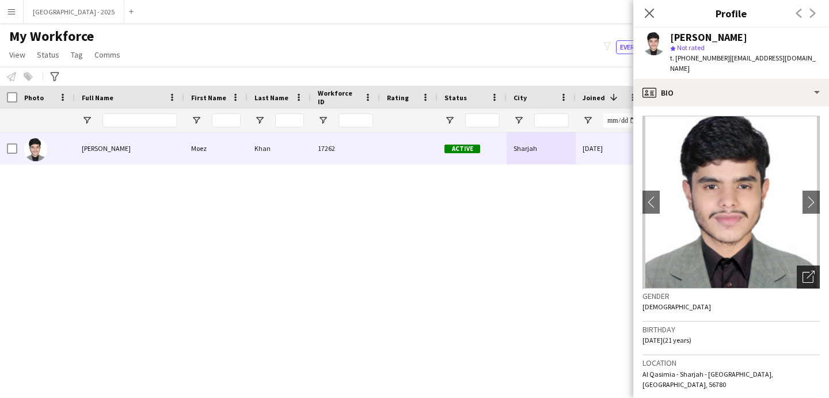
click at [807, 266] on div "Open photos pop-in" at bounding box center [808, 277] width 23 height 23
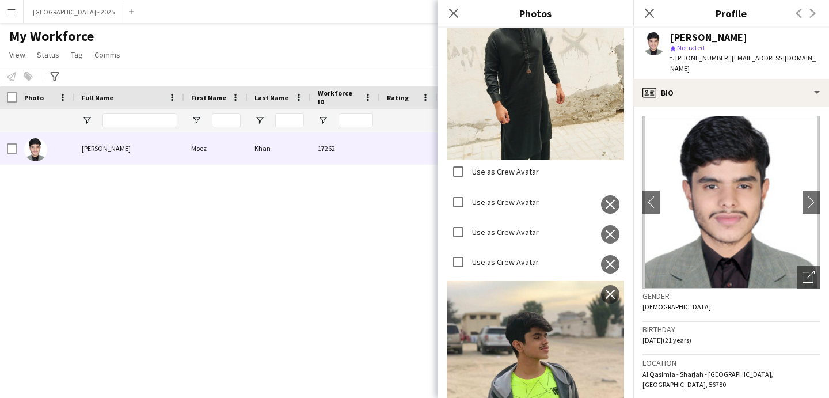
scroll to position [334, 0]
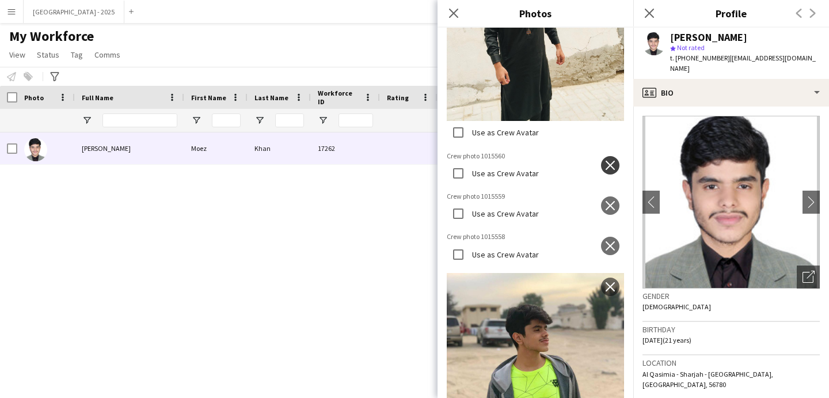
click at [605, 161] on app-icon "close" at bounding box center [611, 165] width 12 height 9
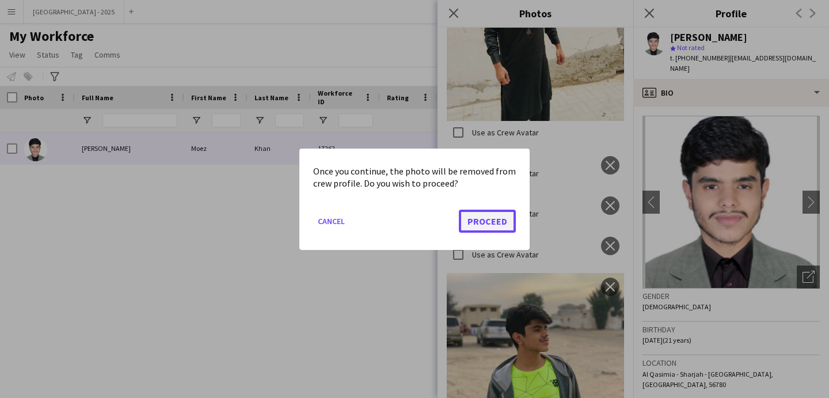
click at [495, 224] on button "Proceed" at bounding box center [487, 220] width 57 height 23
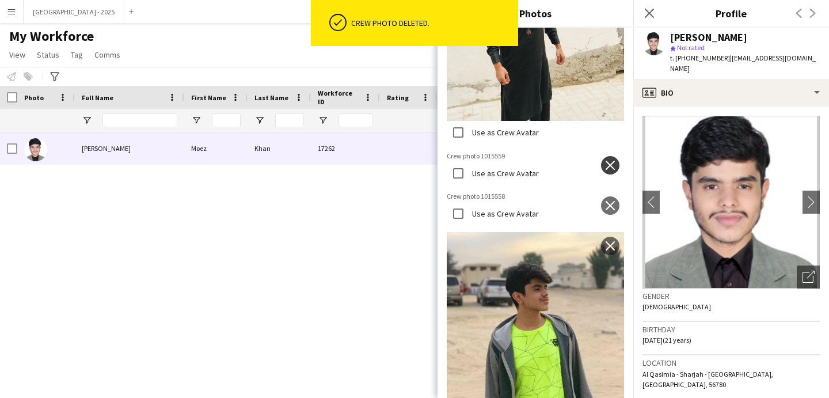
click at [605, 161] on app-icon "close" at bounding box center [611, 165] width 12 height 9
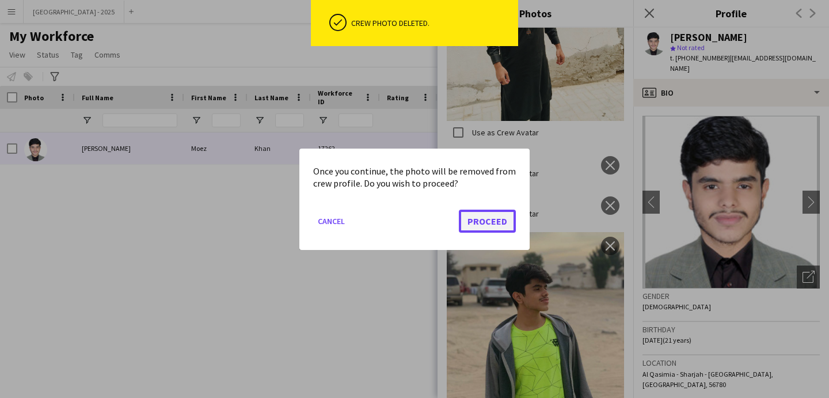
click at [474, 223] on button "Proceed" at bounding box center [487, 220] width 57 height 23
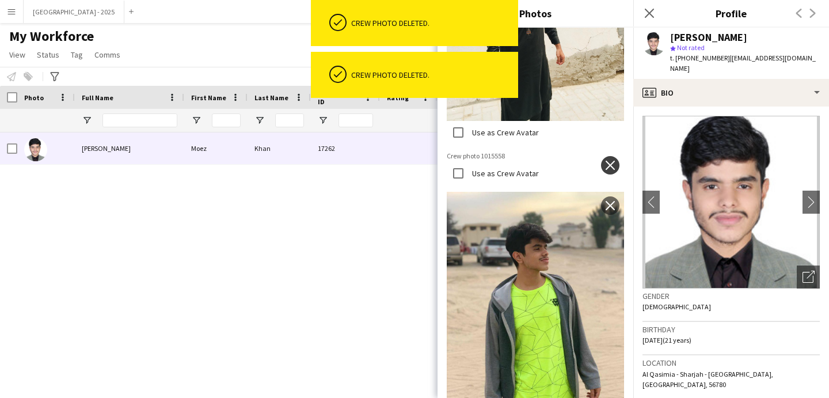
click at [601, 156] on button "close" at bounding box center [610, 165] width 18 height 18
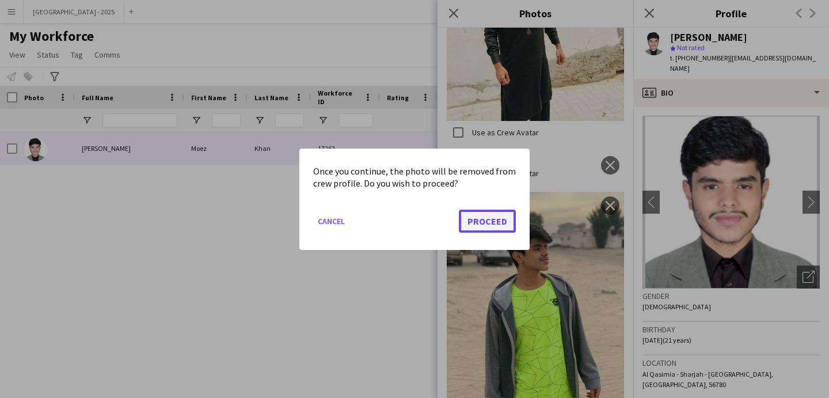
click at [486, 216] on button "Proceed" at bounding box center [487, 220] width 57 height 23
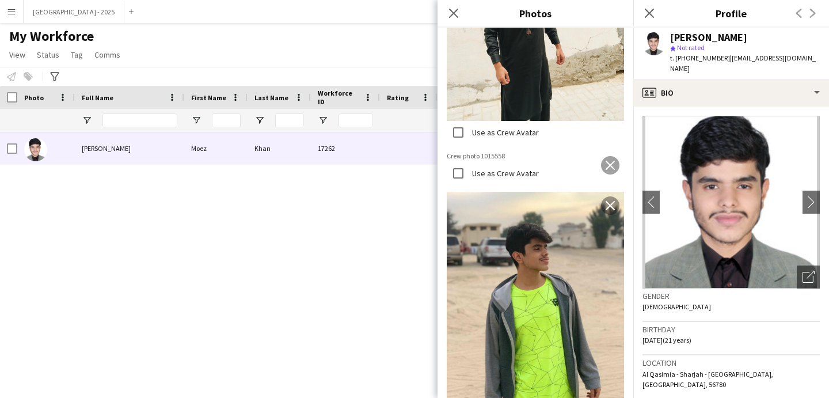
scroll to position [325, 0]
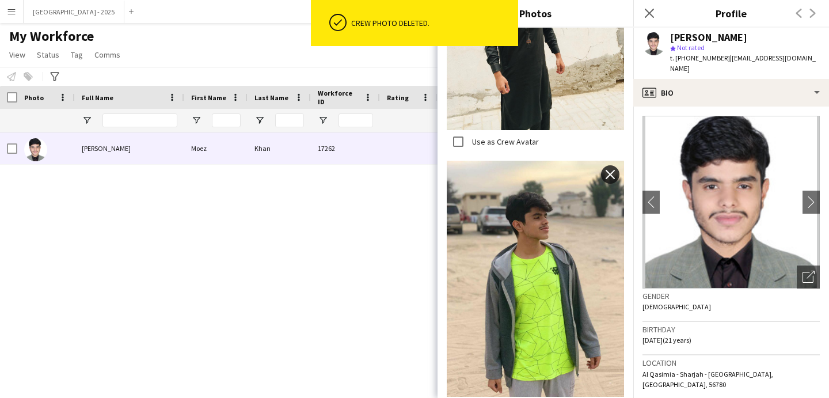
click at [605, 170] on app-icon "close" at bounding box center [611, 174] width 12 height 9
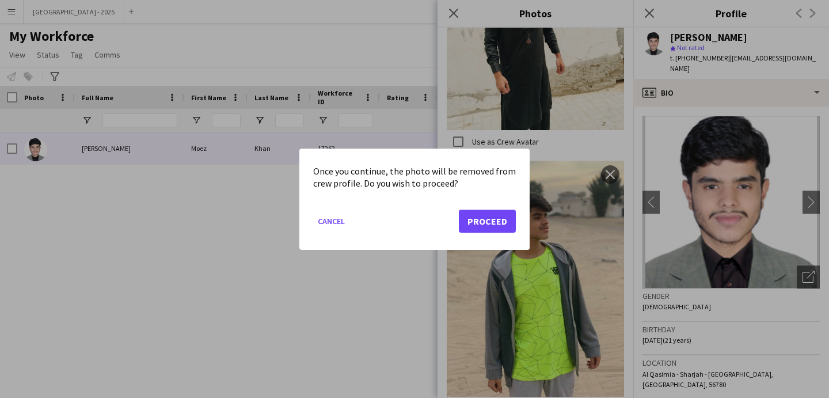
click at [566, 194] on div at bounding box center [414, 199] width 829 height 398
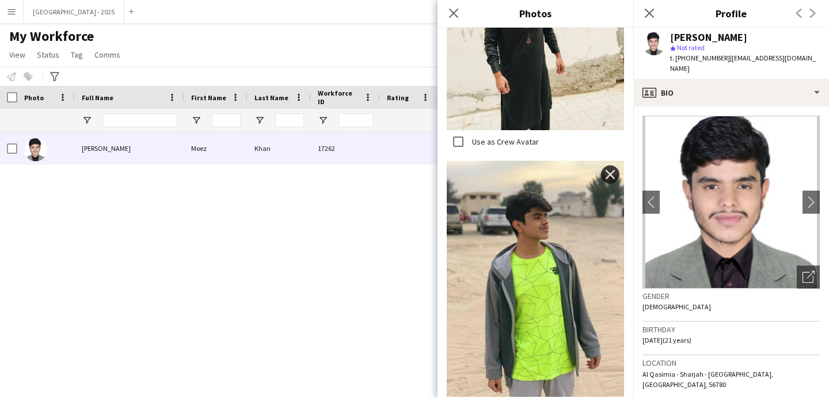
click at [605, 170] on app-icon "close" at bounding box center [611, 174] width 12 height 9
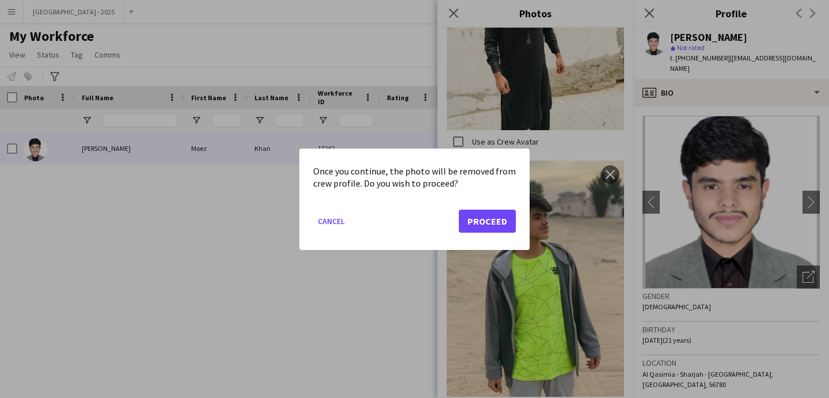
click at [567, 214] on div at bounding box center [414, 199] width 829 height 398
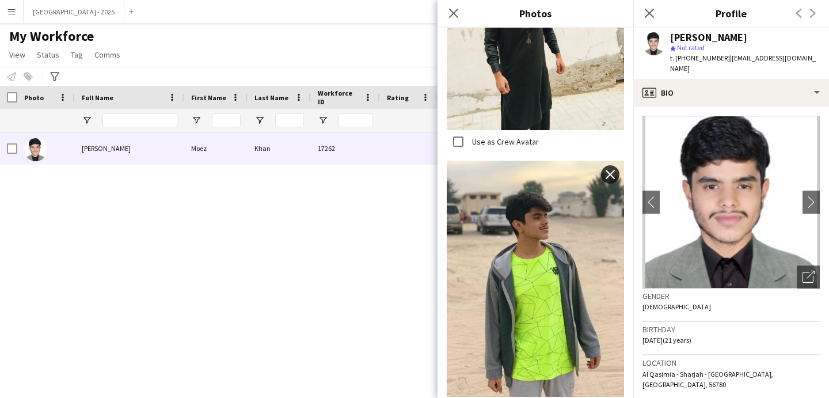
scroll to position [0, 0]
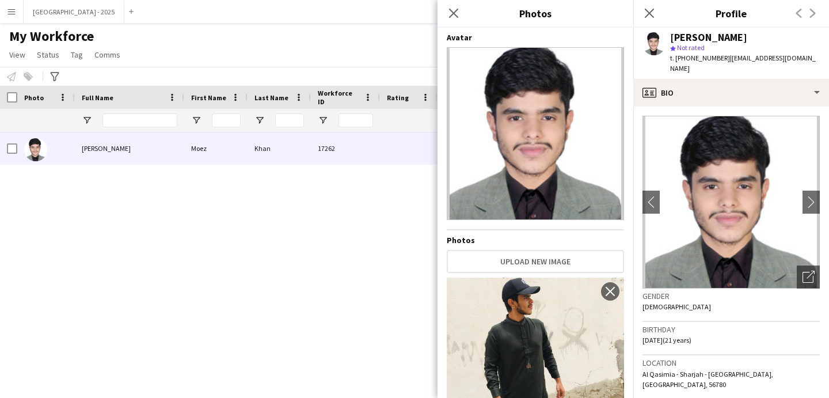
click at [461, 15] on div "Close pop-in" at bounding box center [454, 13] width 32 height 26
click at [450, 14] on icon "Close pop-in" at bounding box center [453, 12] width 11 height 11
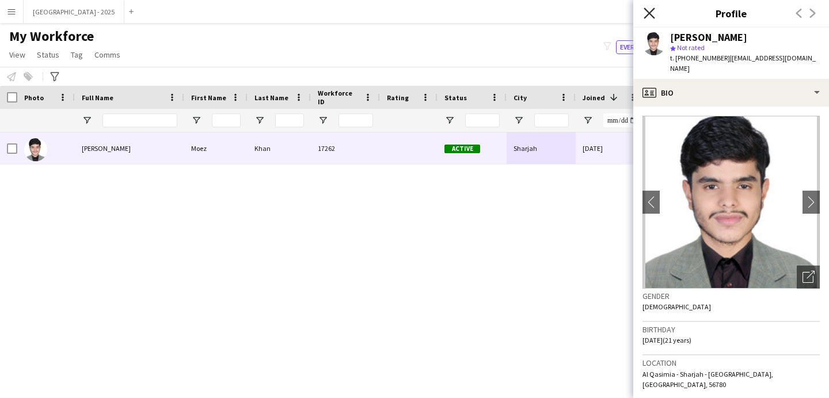
click at [654, 14] on icon "Close pop-in" at bounding box center [649, 12] width 11 height 11
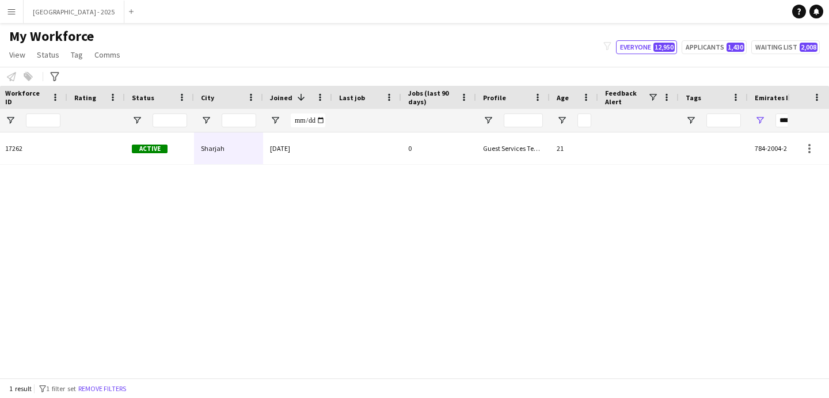
scroll to position [0, 388]
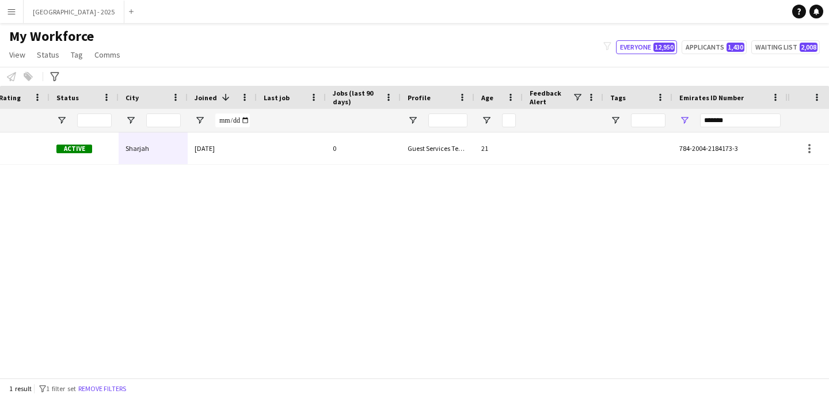
click at [717, 112] on div "*******" at bounding box center [740, 120] width 81 height 23
click at [719, 118] on input "*******" at bounding box center [740, 120] width 81 height 14
paste input "Emirates ID Number Filter Input"
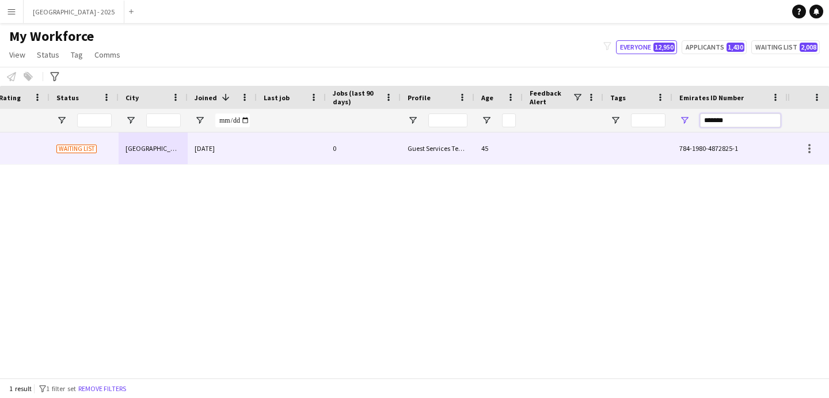
type input "*******"
click at [465, 151] on div "Guest Services Team" at bounding box center [438, 148] width 74 height 32
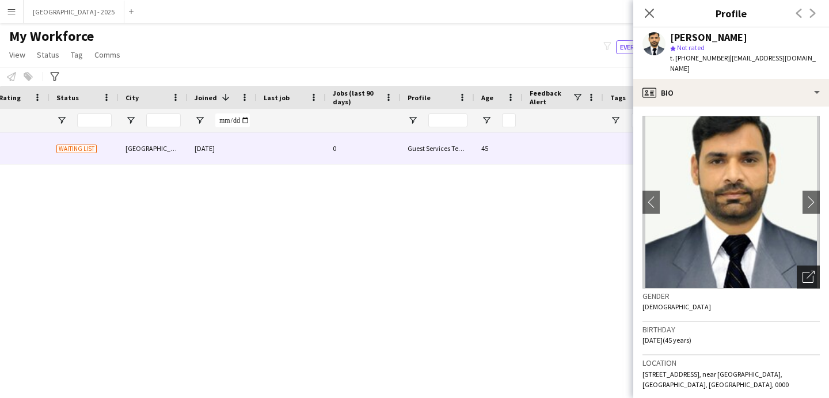
click at [803, 280] on icon "Open photos pop-in" at bounding box center [809, 277] width 12 height 12
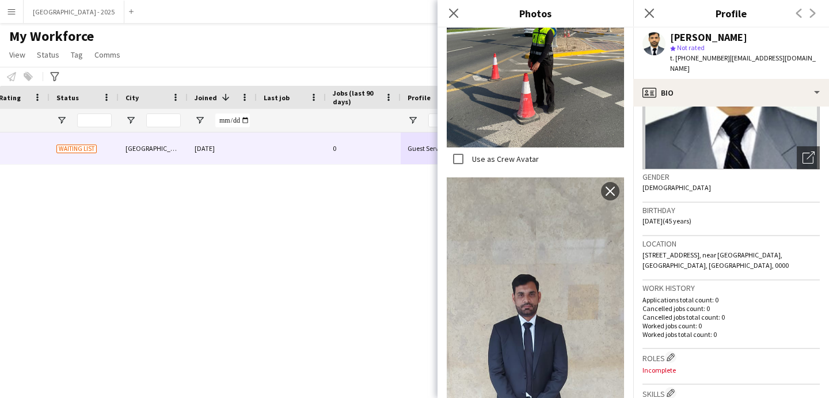
scroll to position [348, 0]
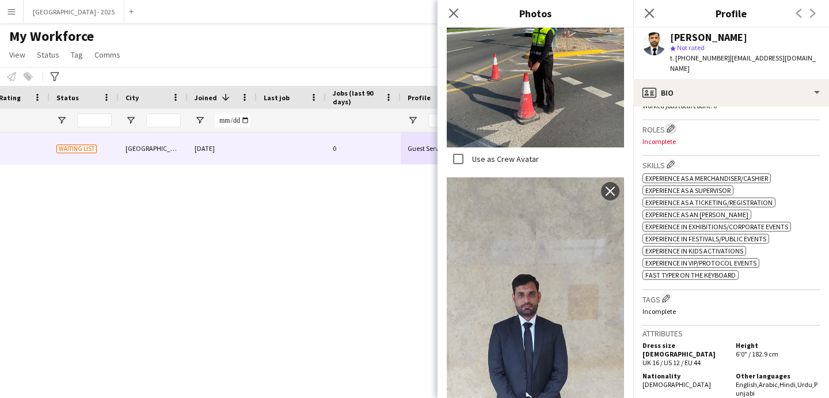
click at [671, 132] on button "Edit crew company roles" at bounding box center [671, 129] width 12 height 12
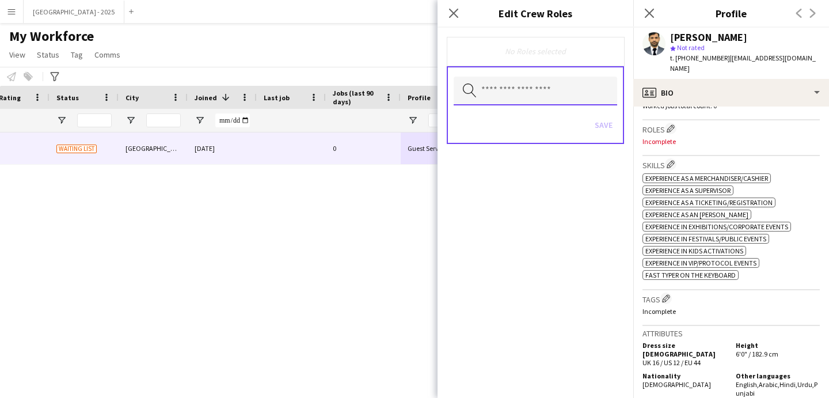
click at [562, 98] on input "text" at bounding box center [536, 91] width 164 height 29
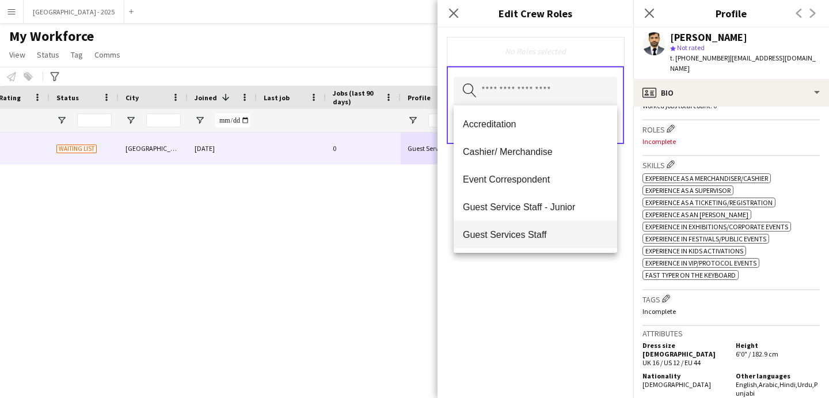
click at [543, 223] on mat-option "Guest Services Staff" at bounding box center [536, 235] width 164 height 28
click at [567, 271] on div "Guest Services Staff Remove Search by role type Save" at bounding box center [536, 213] width 196 height 370
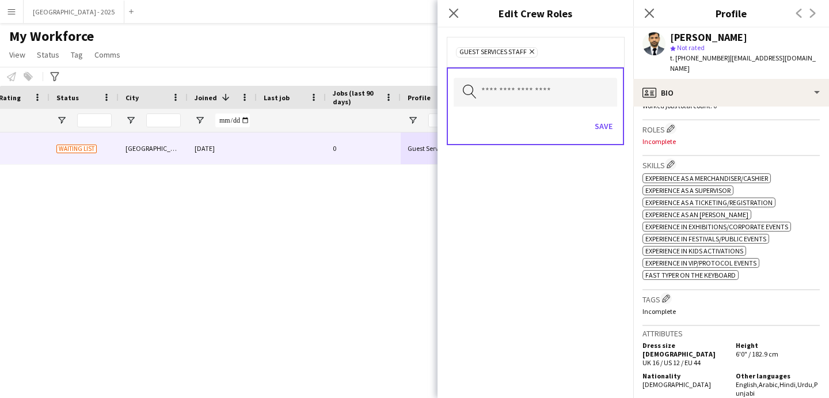
click at [587, 119] on div "Save" at bounding box center [536, 127] width 164 height 33
click at [602, 123] on button "Save" at bounding box center [603, 126] width 27 height 18
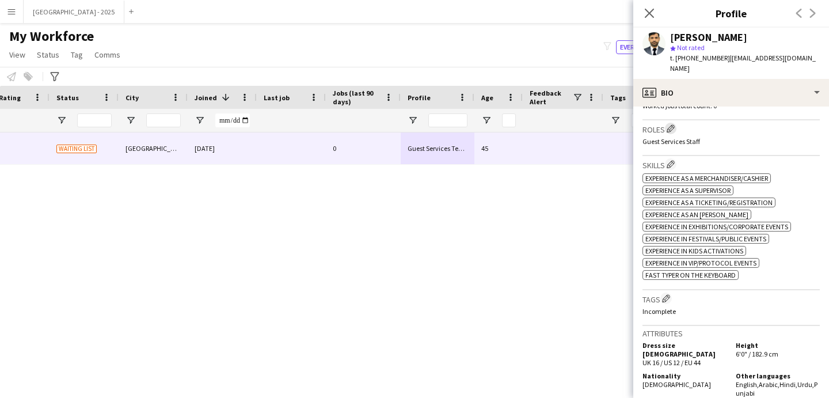
click at [671, 130] on app-icon "Edit crew company roles" at bounding box center [671, 128] width 8 height 8
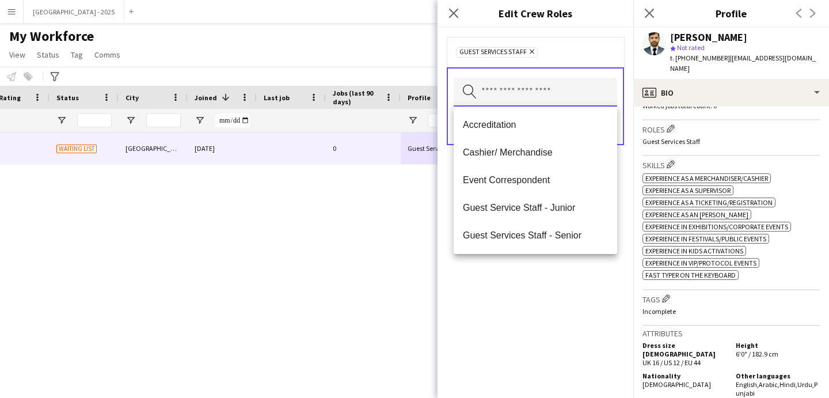
click at [539, 103] on input "text" at bounding box center [536, 92] width 164 height 29
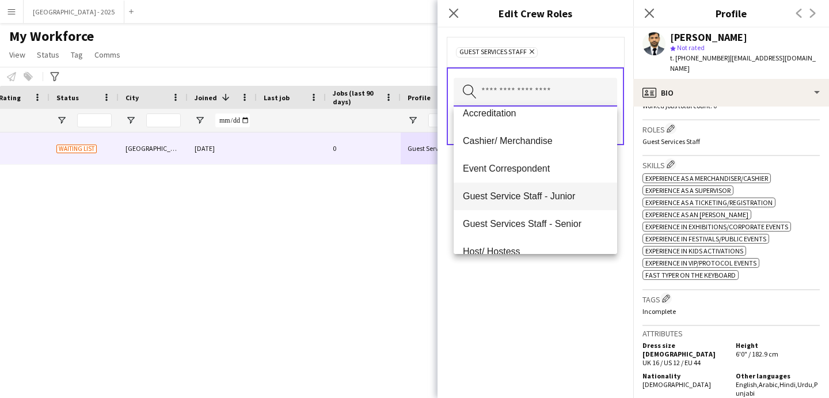
scroll to position [22, 0]
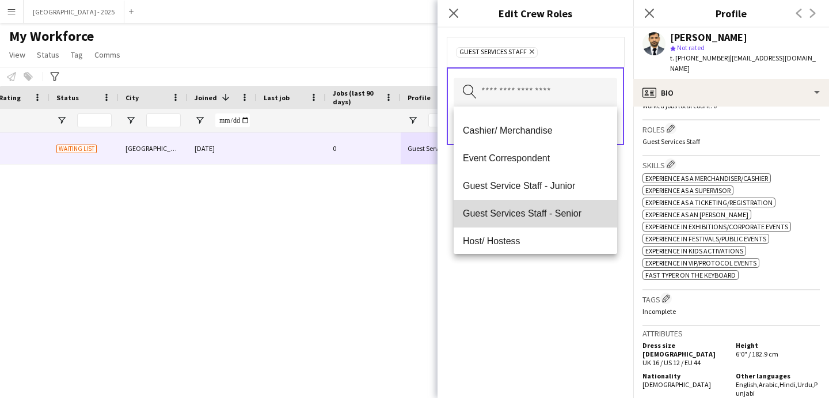
click at [551, 205] on mat-option "Guest Services Staff - Senior" at bounding box center [536, 214] width 164 height 28
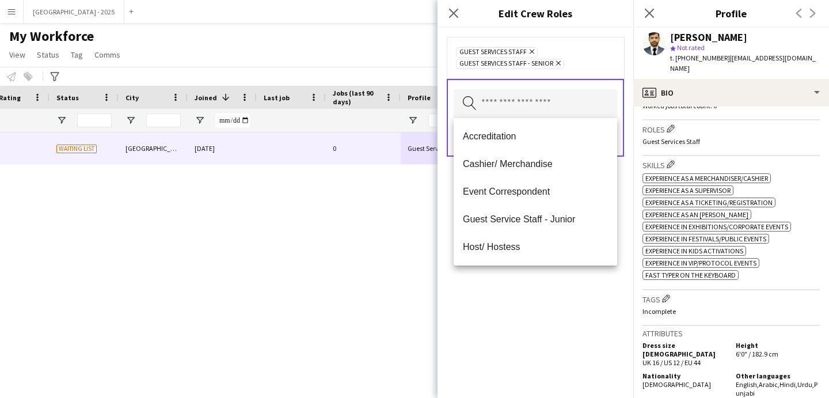
drag, startPoint x: 575, startPoint y: 285, endPoint x: 581, endPoint y: 172, distance: 113.0
click at [573, 275] on div "Guest Services Staff Remove Guest Services Staff - Senior Remove Search by role…" at bounding box center [536, 213] width 196 height 370
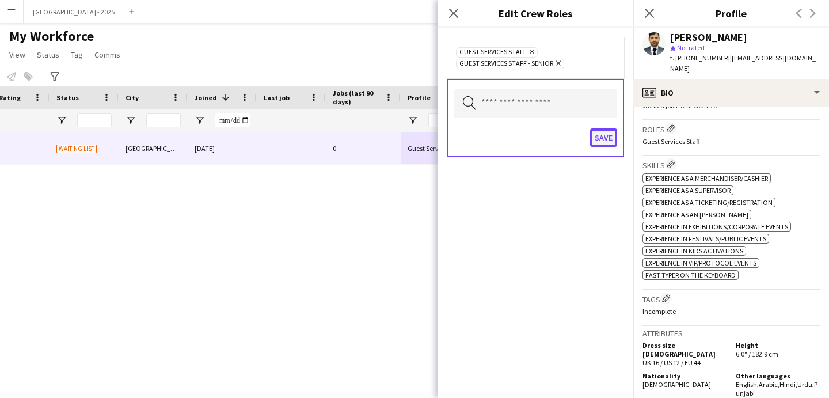
click at [598, 135] on button "Save" at bounding box center [603, 137] width 27 height 18
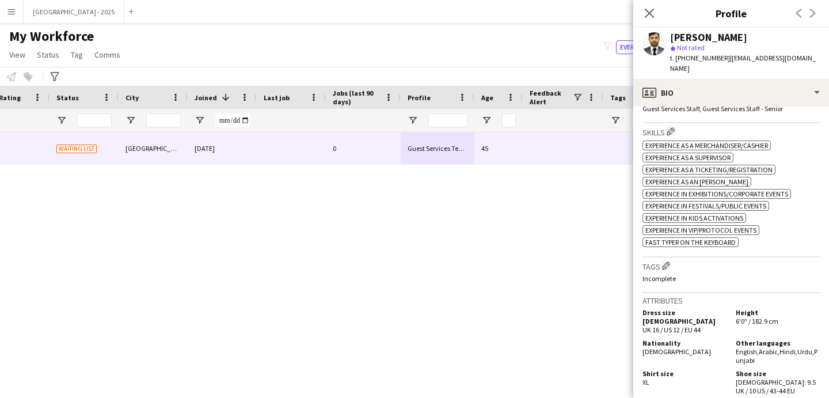
scroll to position [435, 0]
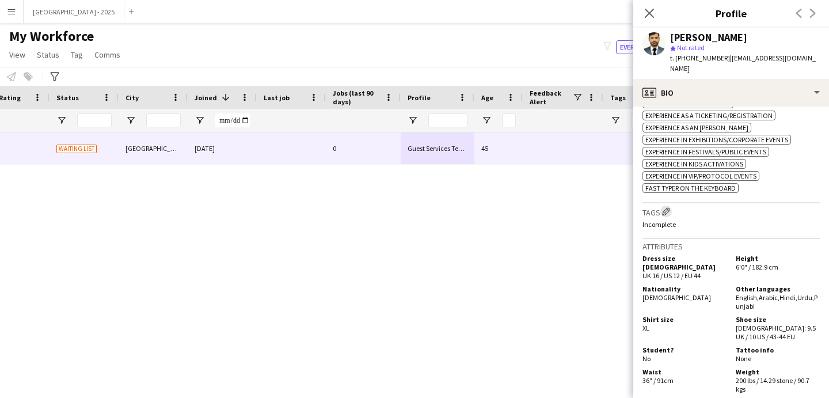
click at [665, 215] on app-icon "Edit crew company tags" at bounding box center [666, 211] width 8 height 8
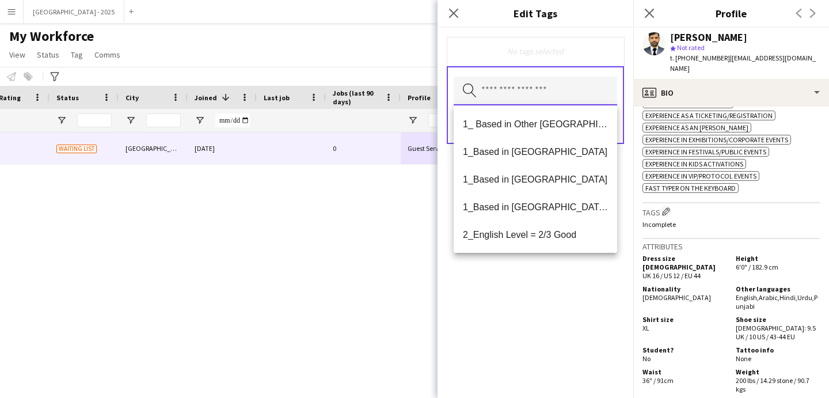
click at [526, 86] on input "text" at bounding box center [536, 91] width 164 height 29
click at [566, 210] on span "1_Based in [GEOGRAPHIC_DATA]/[GEOGRAPHIC_DATA]/Ajman" at bounding box center [535, 207] width 145 height 11
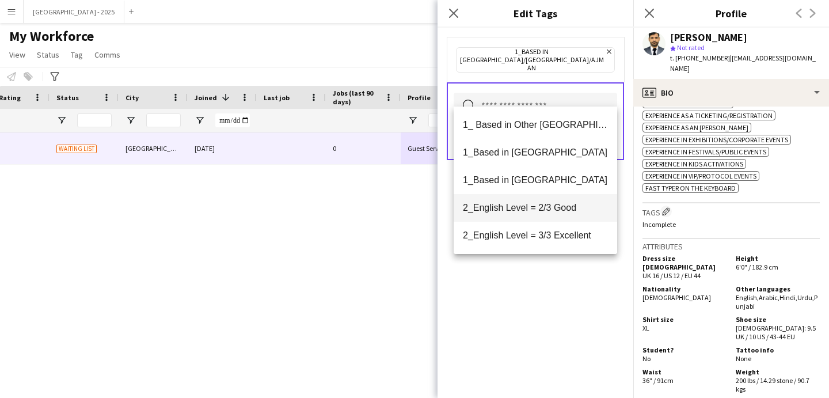
click at [564, 218] on mat-option "2_English Level = 2/3 Good" at bounding box center [536, 208] width 164 height 28
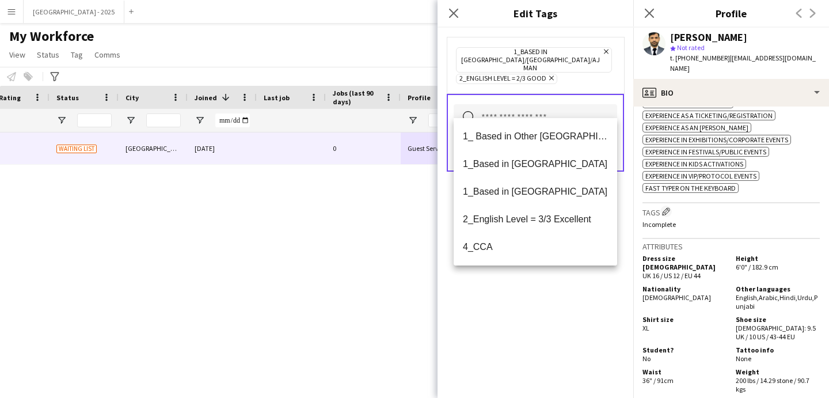
click at [565, 286] on div "1_Based in [GEOGRAPHIC_DATA]/[GEOGRAPHIC_DATA]/Ajman Remove 2_English Level = 2…" at bounding box center [536, 213] width 196 height 370
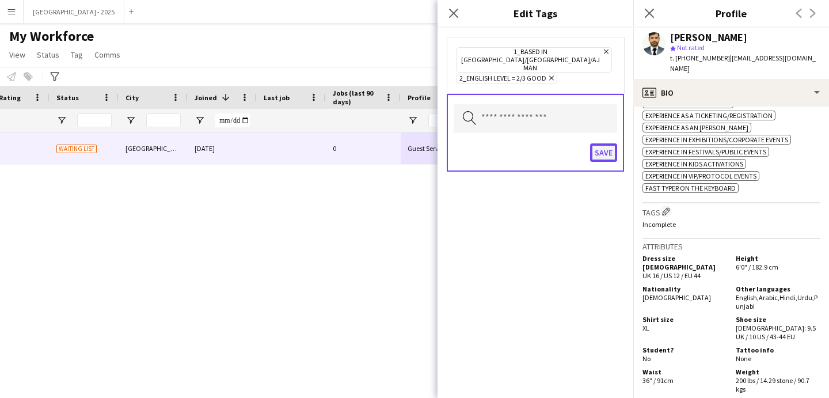
click at [596, 146] on button "Save" at bounding box center [603, 152] width 27 height 18
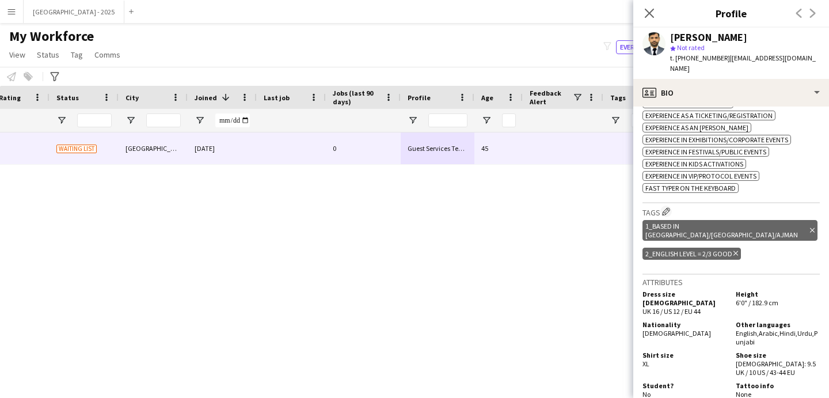
scroll to position [337, 0]
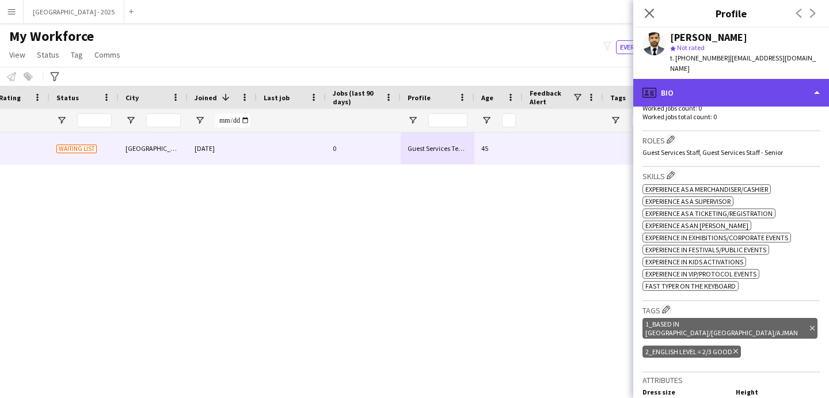
click at [686, 85] on div "profile Bio" at bounding box center [732, 93] width 196 height 28
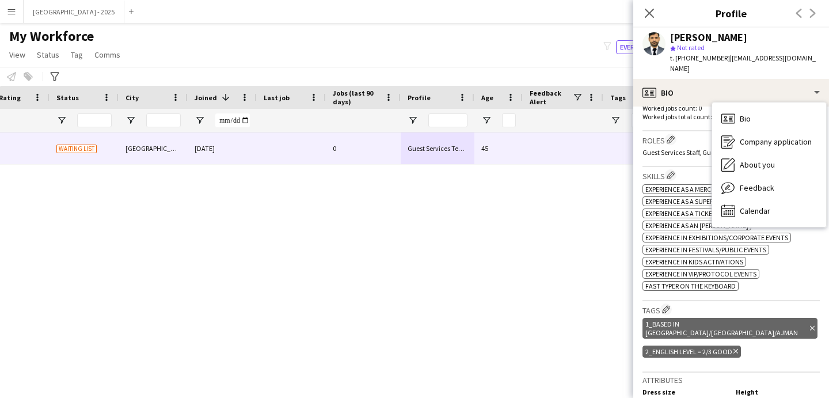
click at [680, 146] on div "Roles Edit crew company roles Guest Services Staff, Guest Services Staff - Seni…" at bounding box center [731, 149] width 177 height 36
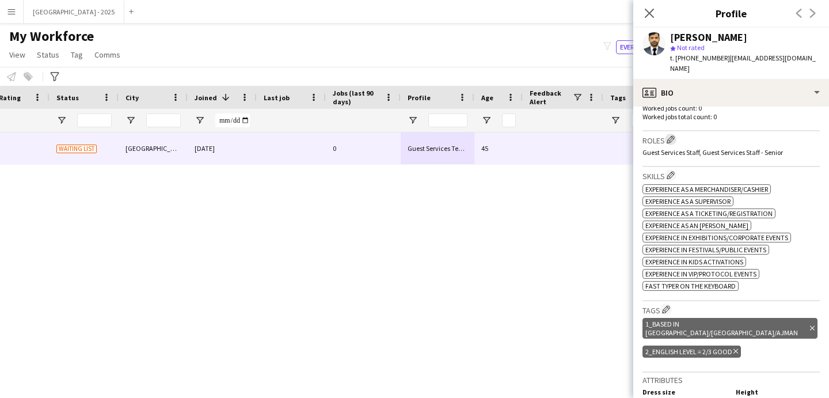
click at [673, 137] on app-icon "Edit crew company roles" at bounding box center [671, 139] width 8 height 8
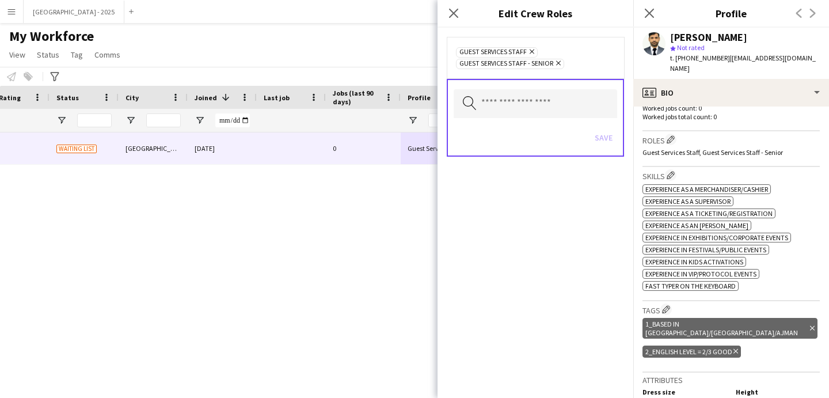
click at [601, 75] on div "Guest Services Staff Remove Guest Services Staff - Senior Remove" at bounding box center [535, 57] width 177 height 41
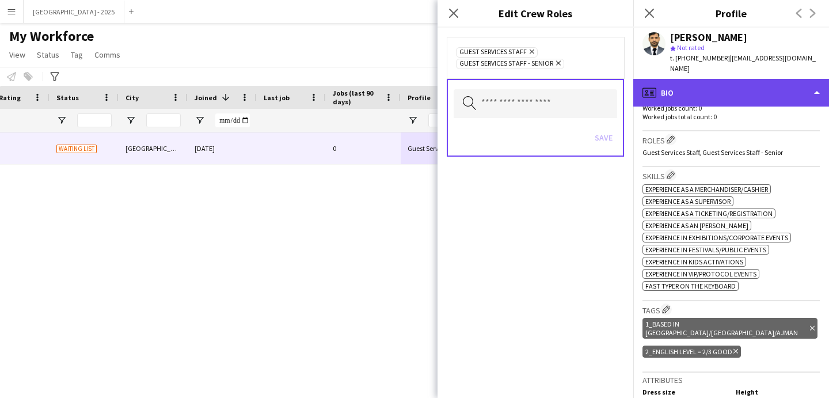
click at [651, 89] on icon "profile" at bounding box center [650, 93] width 14 height 14
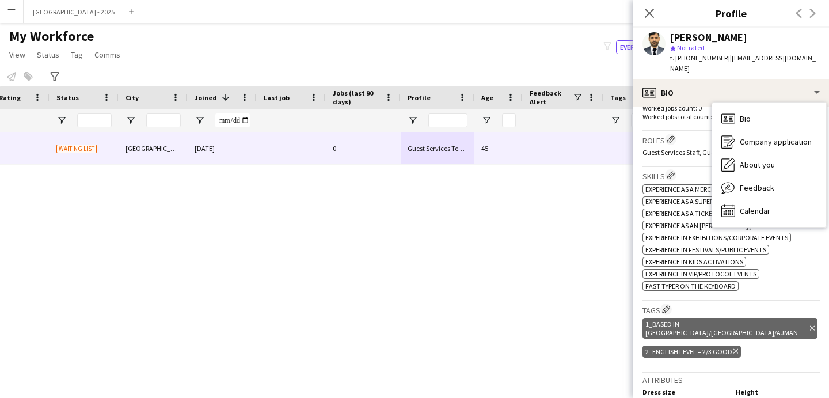
drag, startPoint x: 704, startPoint y: 119, endPoint x: 694, endPoint y: 124, distance: 11.6
click at [704, 119] on p "Worked jobs total count: 0" at bounding box center [731, 116] width 177 height 9
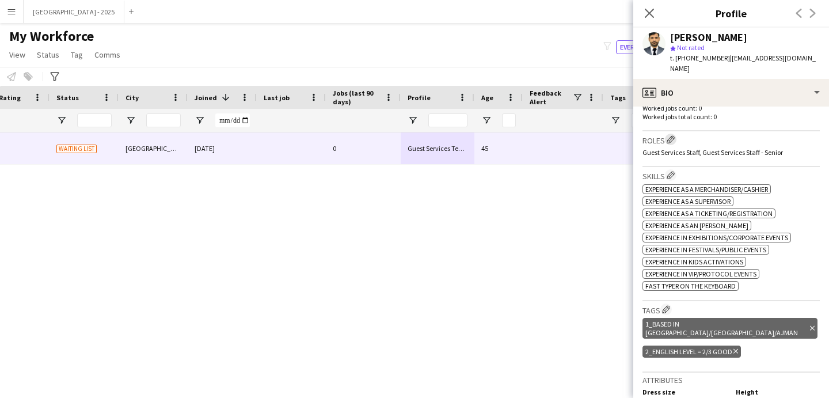
click at [675, 139] on app-icon "Edit crew company roles" at bounding box center [671, 139] width 8 height 8
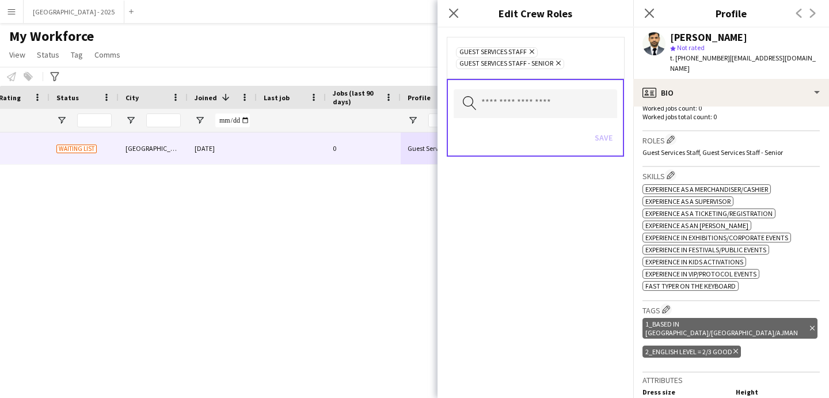
click at [560, 63] on icon at bounding box center [558, 63] width 5 height 5
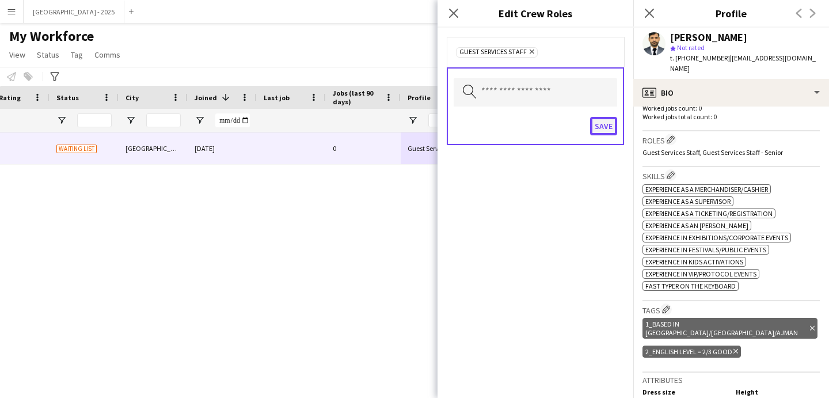
click at [610, 132] on button "Save" at bounding box center [603, 126] width 27 height 18
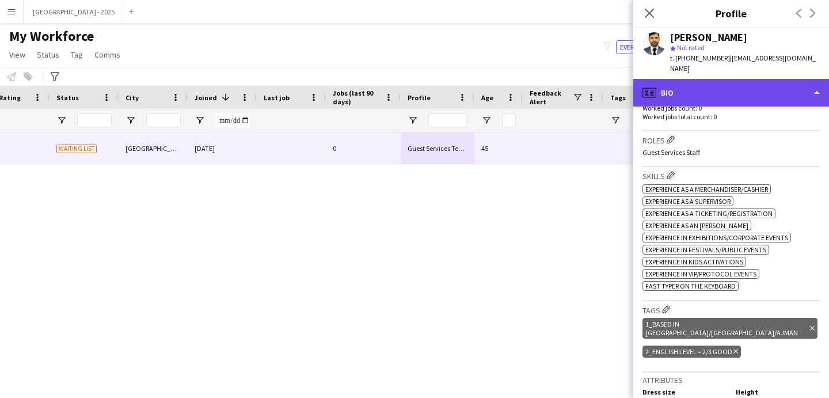
click at [679, 94] on div "profile Bio" at bounding box center [732, 93] width 196 height 28
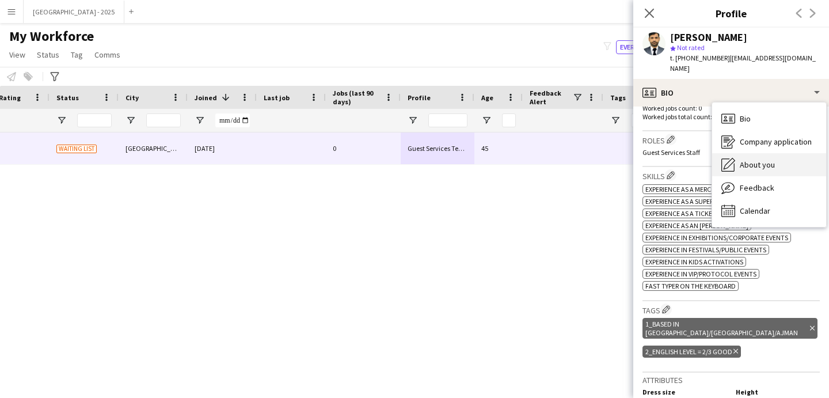
click at [730, 166] on icon "About you" at bounding box center [729, 165] width 14 height 14
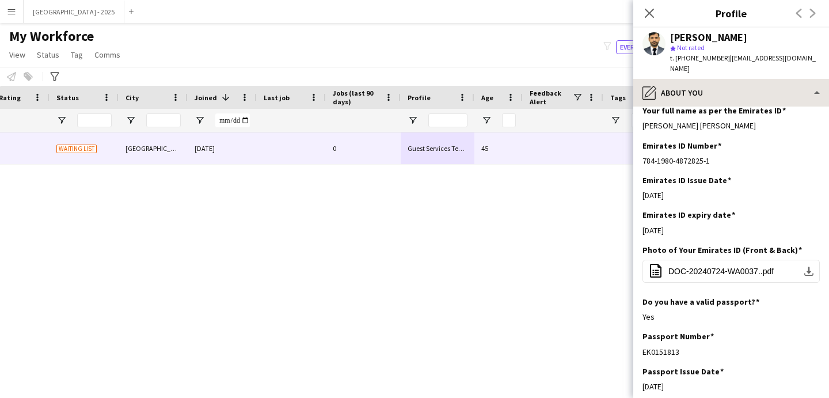
scroll to position [437, 0]
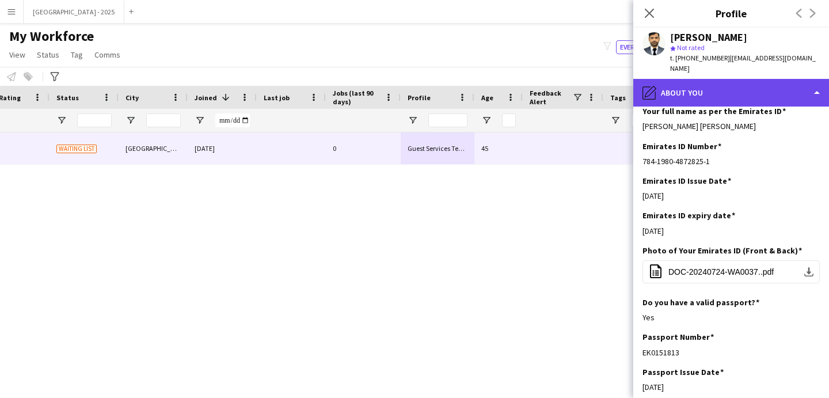
click at [684, 79] on div "pencil4 About you" at bounding box center [732, 93] width 196 height 28
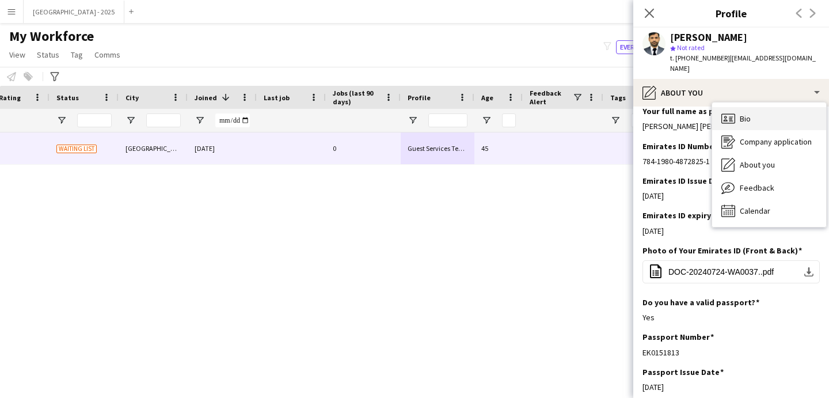
click at [746, 112] on div "Bio Bio" at bounding box center [770, 118] width 114 height 23
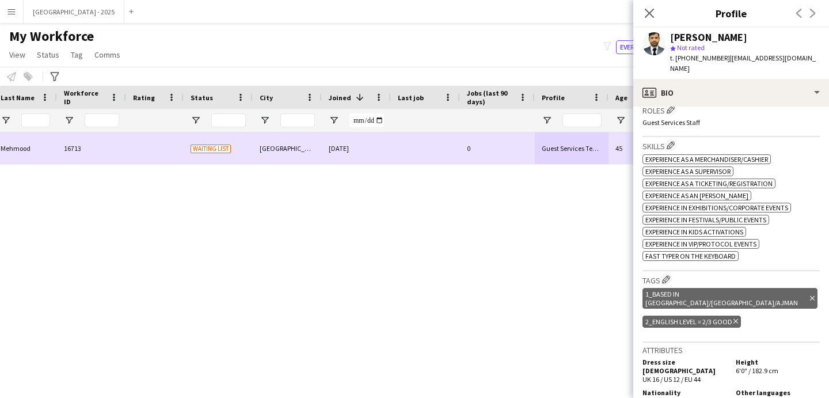
scroll to position [0, 200]
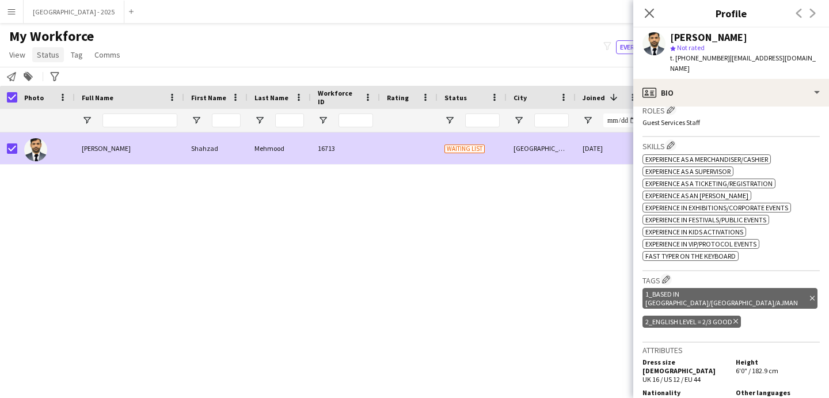
drag, startPoint x: 40, startPoint y: 54, endPoint x: 51, endPoint y: 82, distance: 29.7
click at [40, 54] on span "Status" at bounding box center [48, 55] width 22 height 10
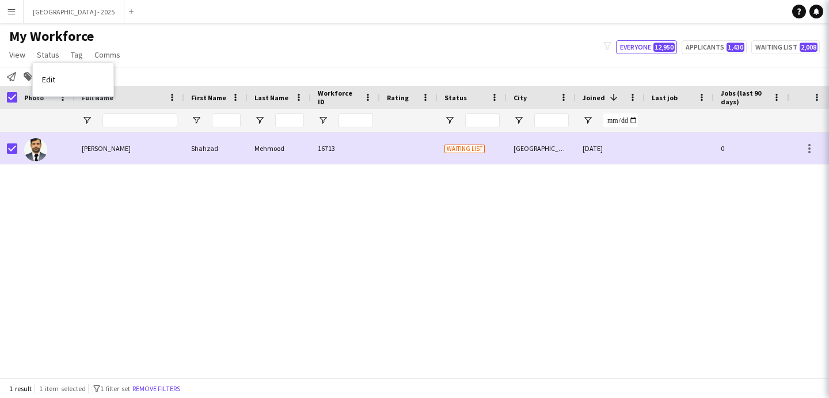
click at [51, 82] on span "Edit" at bounding box center [48, 79] width 13 height 10
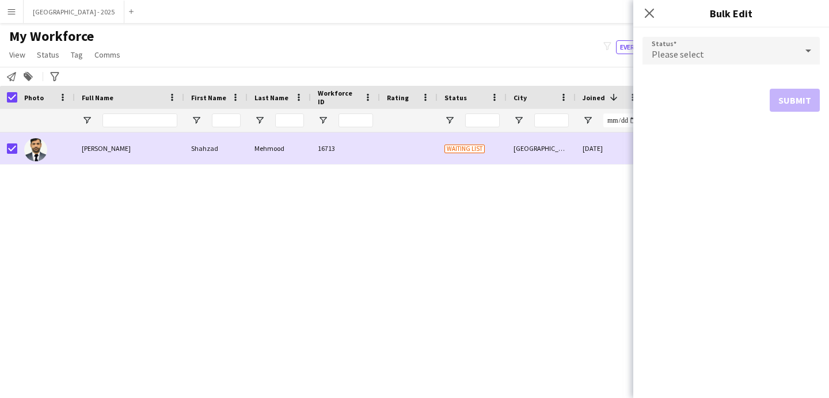
click at [653, 47] on div "Please select" at bounding box center [720, 51] width 154 height 28
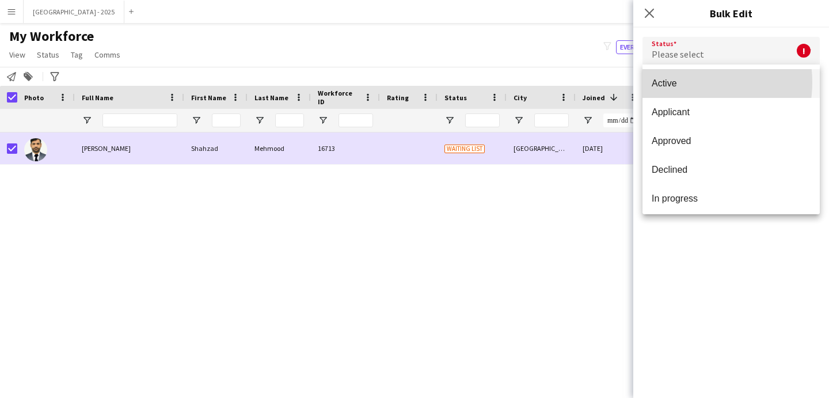
click at [686, 82] on span "Active" at bounding box center [731, 83] width 159 height 11
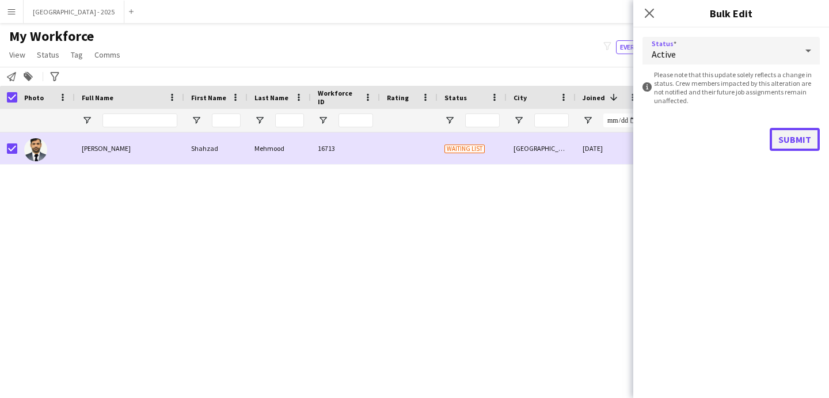
click at [808, 145] on button "Submit" at bounding box center [795, 139] width 50 height 23
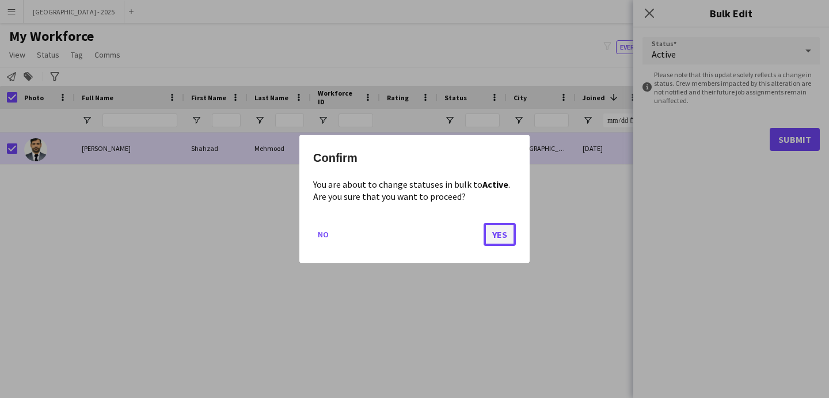
click at [502, 236] on button "Yes" at bounding box center [500, 234] width 32 height 23
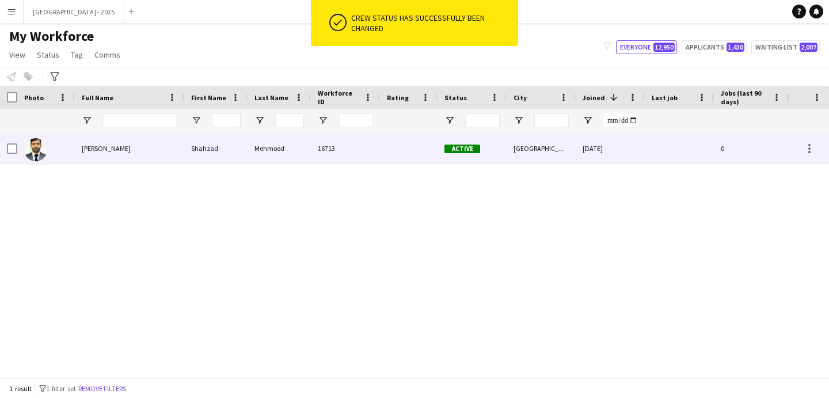
click at [47, 146] on div at bounding box center [46, 148] width 58 height 32
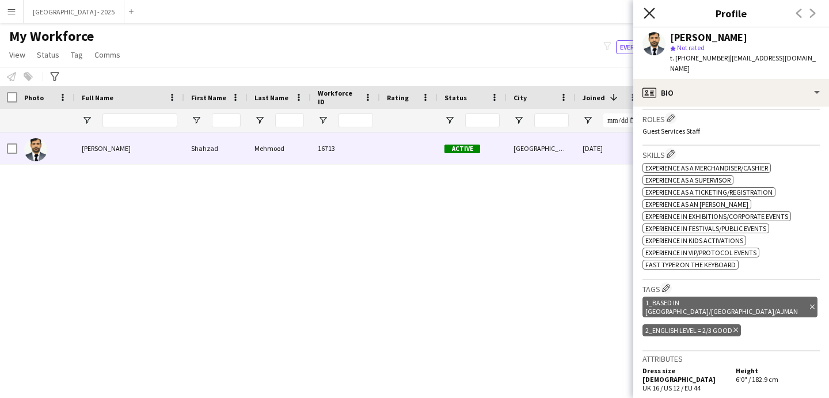
click at [647, 16] on icon at bounding box center [649, 12] width 11 height 11
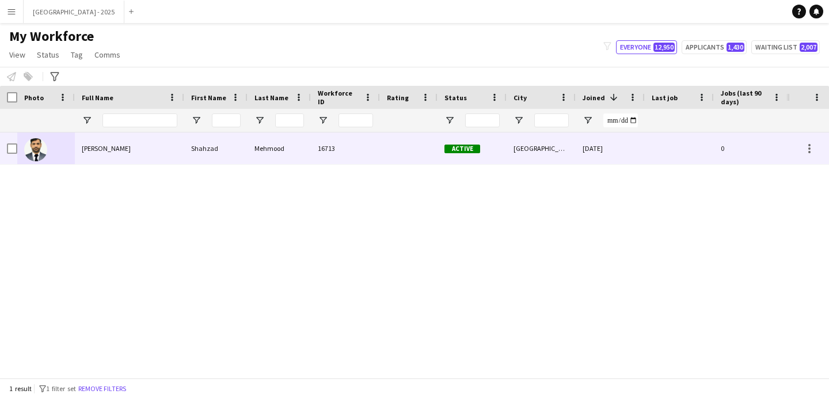
click at [291, 149] on div "Mehmood" at bounding box center [279, 148] width 63 height 32
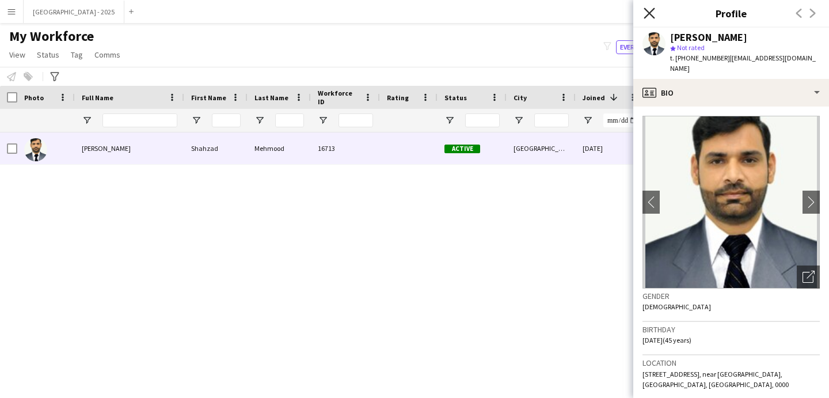
click at [648, 11] on icon at bounding box center [649, 12] width 11 height 11
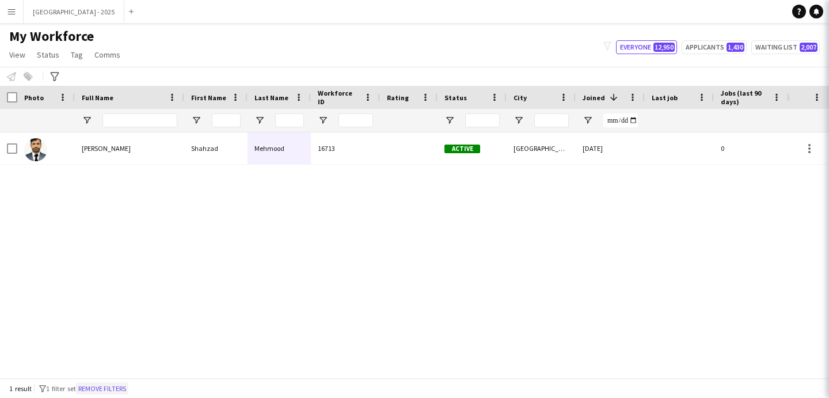
click at [104, 386] on button "Remove filters" at bounding box center [102, 388] width 52 height 13
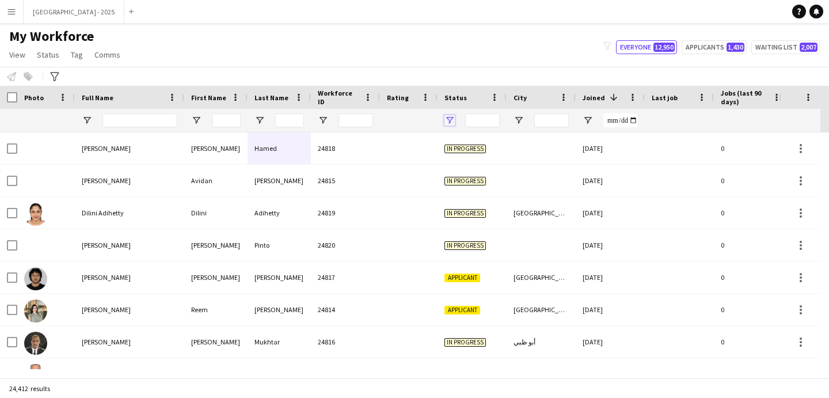
click at [448, 119] on span "Open Filter Menu" at bounding box center [450, 120] width 10 height 10
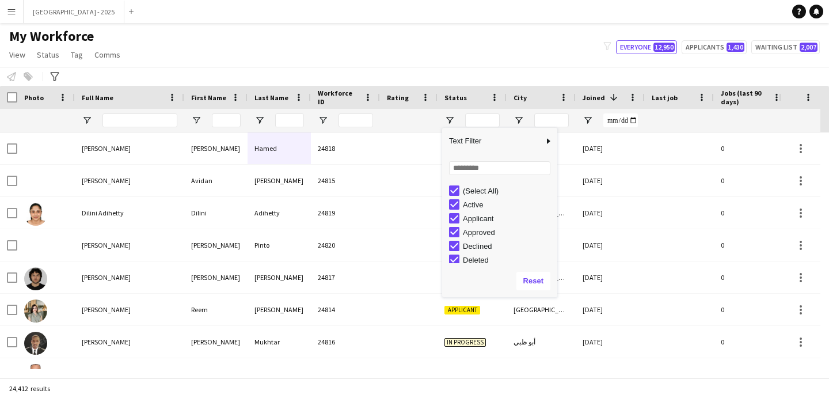
click at [460, 190] on div "(Select All)" at bounding box center [503, 191] width 108 height 14
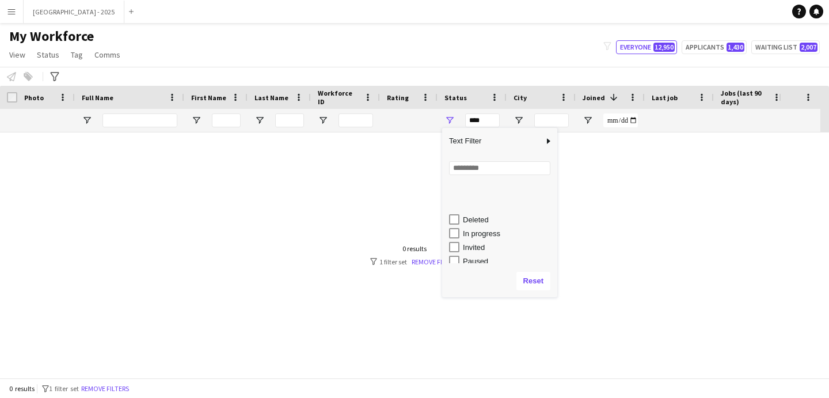
scroll to position [73, 0]
type input "**********"
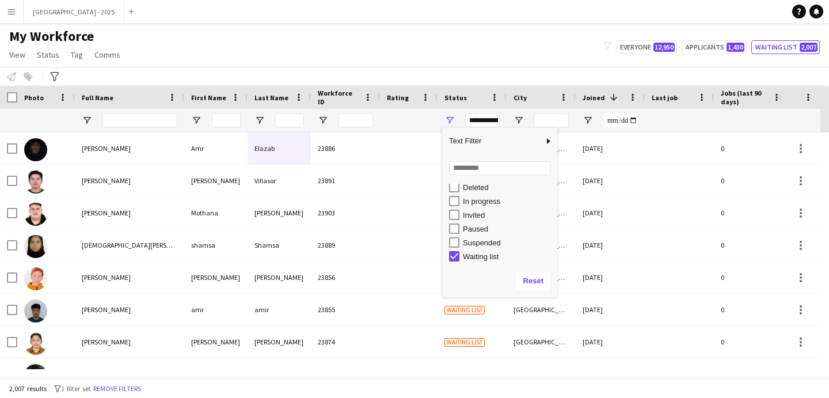
click at [459, 120] on div "**********" at bounding box center [472, 120] width 69 height 23
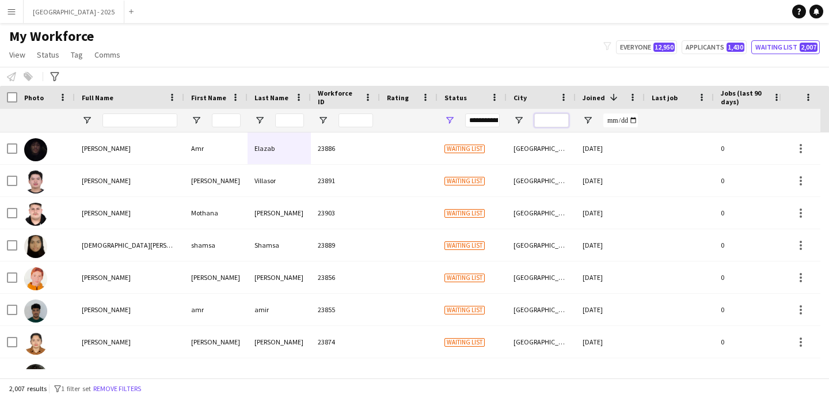
click at [557, 119] on input "City Filter Input" at bounding box center [552, 120] width 35 height 14
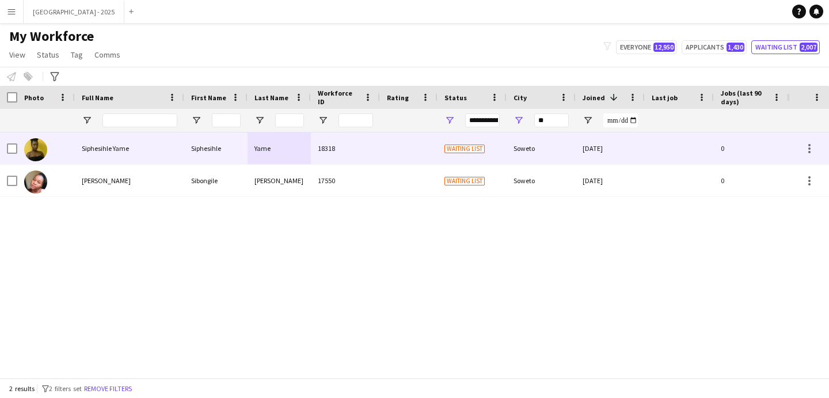
click at [68, 152] on div at bounding box center [46, 148] width 58 height 32
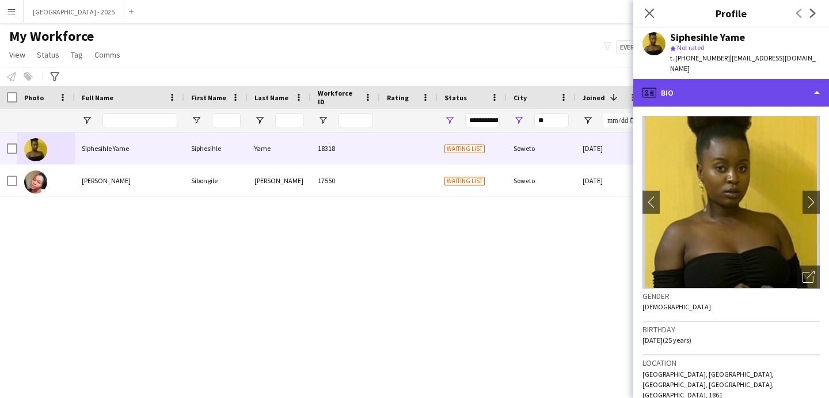
click at [721, 79] on div "profile Bio" at bounding box center [732, 93] width 196 height 28
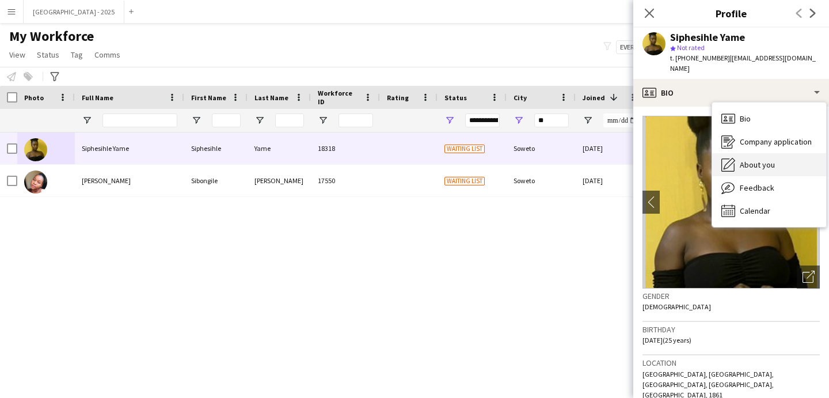
click at [764, 160] on span "About you" at bounding box center [757, 165] width 35 height 10
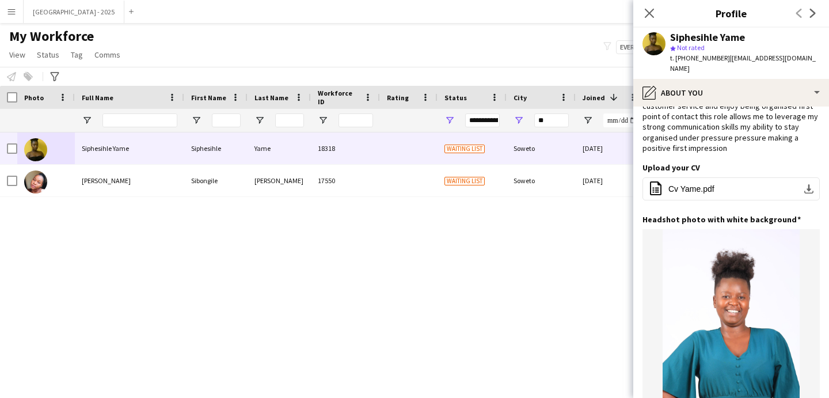
scroll to position [0, 0]
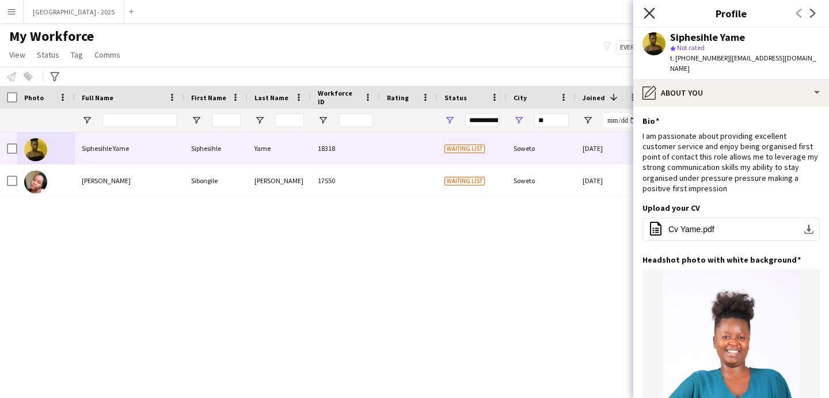
click at [650, 14] on icon "Close pop-in" at bounding box center [649, 12] width 11 height 11
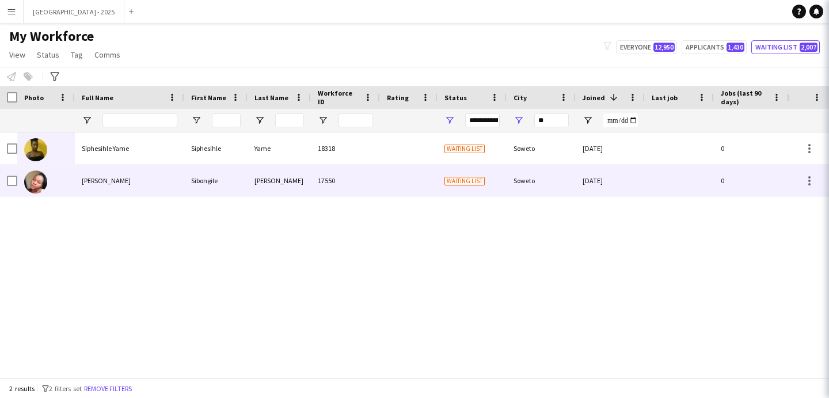
click at [177, 188] on div "Sibongile Legare" at bounding box center [129, 181] width 109 height 32
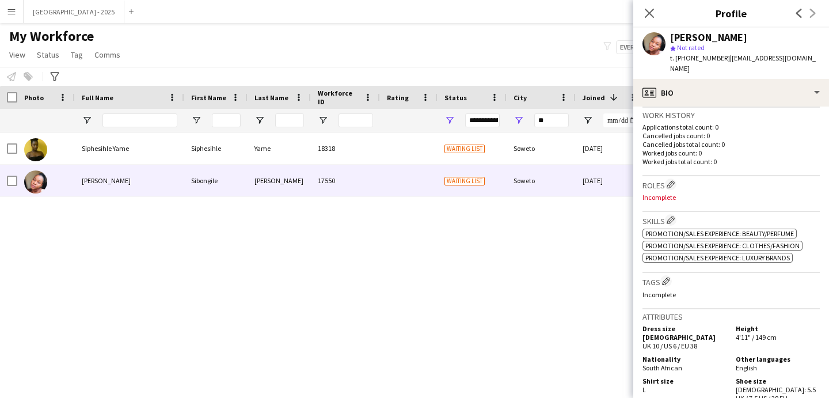
scroll to position [322, 0]
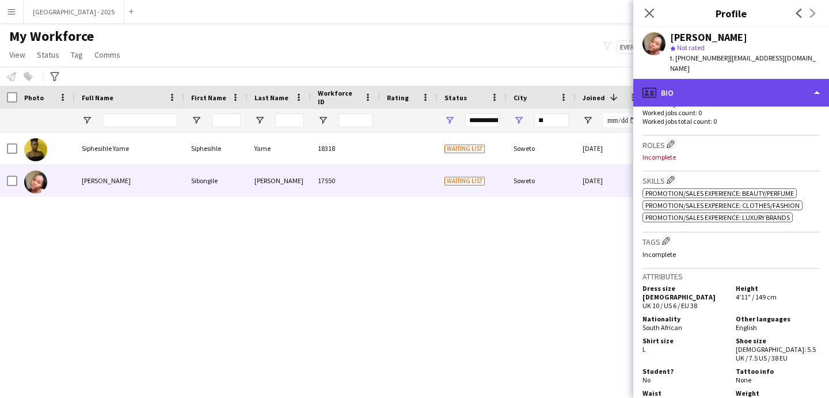
click at [702, 83] on div "profile Bio" at bounding box center [732, 93] width 196 height 28
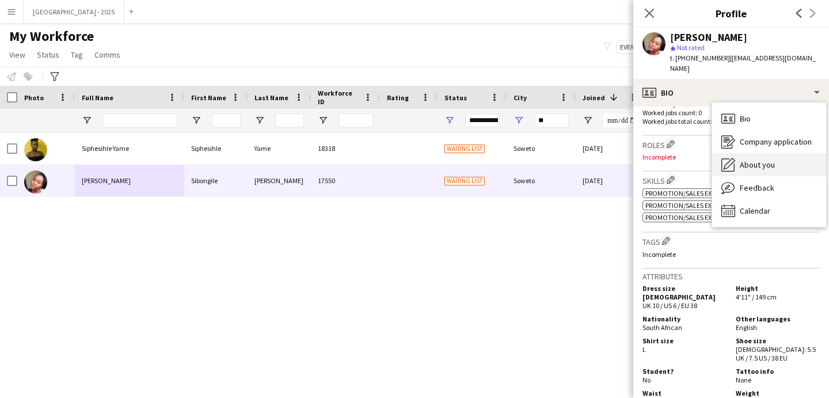
click at [751, 160] on span "About you" at bounding box center [757, 165] width 35 height 10
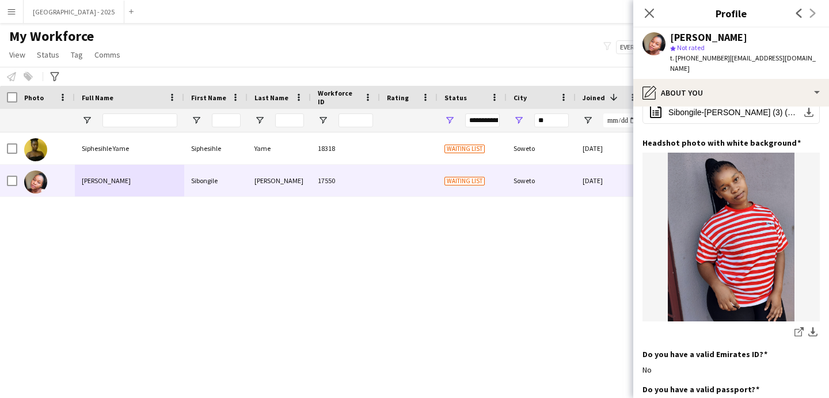
scroll to position [0, 0]
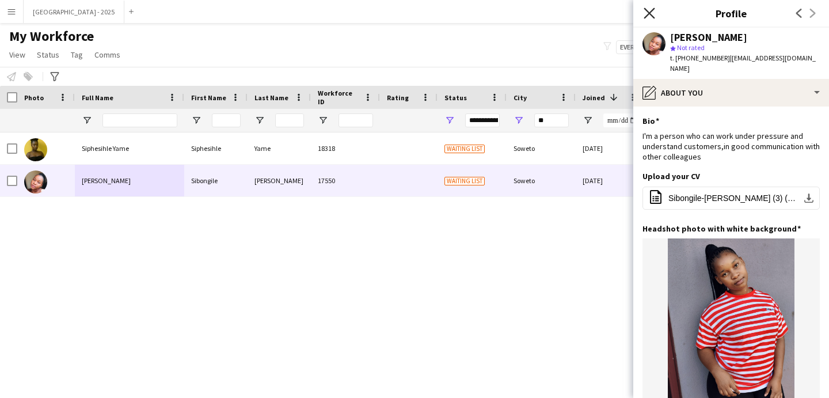
click at [652, 16] on icon at bounding box center [649, 12] width 11 height 11
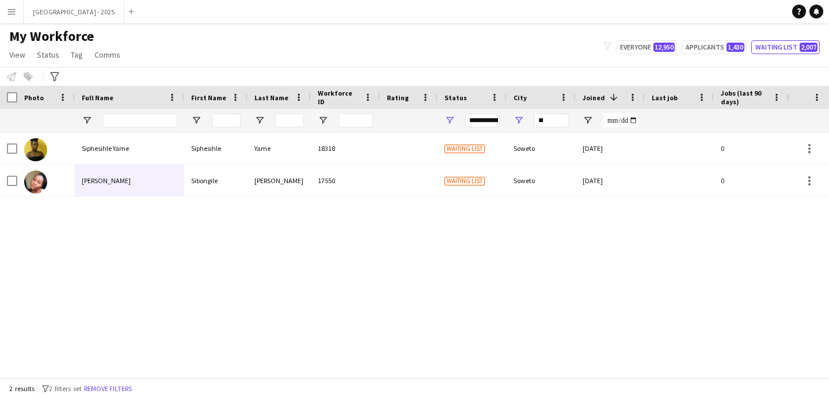
click at [532, 122] on div "**" at bounding box center [541, 120] width 69 height 23
click at [536, 120] on input "**" at bounding box center [552, 120] width 35 height 14
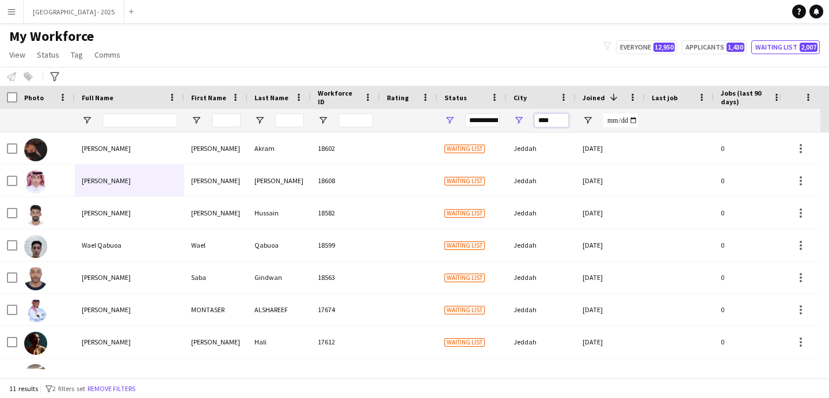
type input "****"
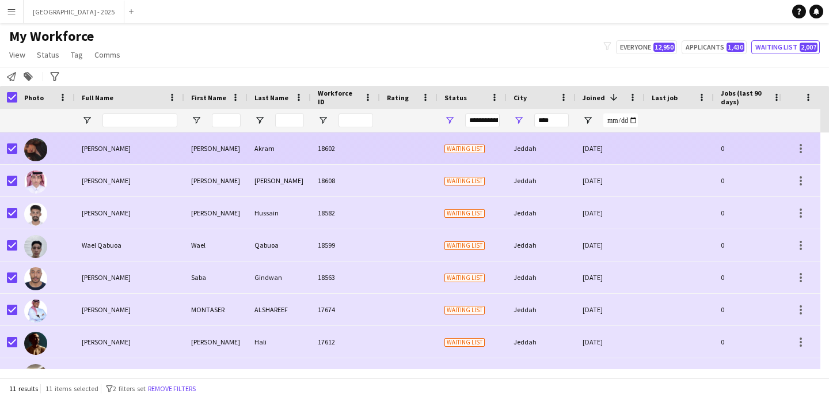
click at [196, 148] on div "Ghram" at bounding box center [215, 148] width 63 height 32
click at [79, 146] on div "Ghram Akram" at bounding box center [129, 148] width 109 height 32
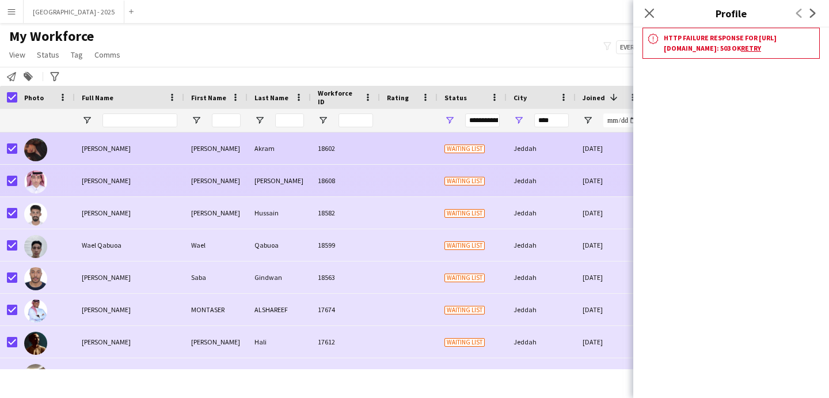
click at [492, 174] on div "Waiting list" at bounding box center [472, 181] width 69 height 32
click at [503, 157] on div "Waiting list" at bounding box center [472, 148] width 69 height 32
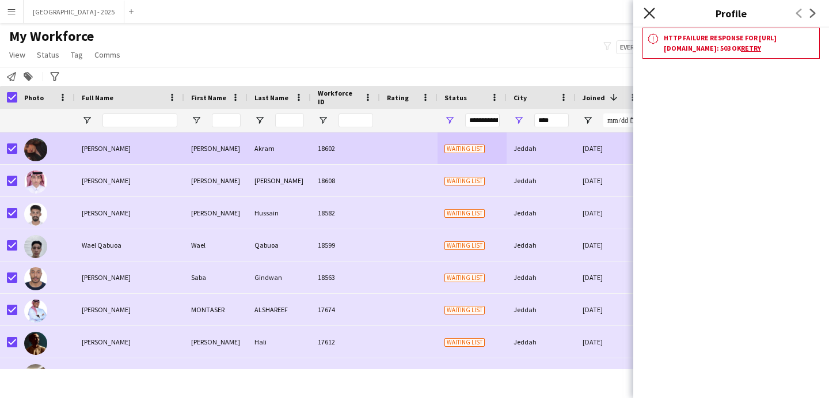
click at [652, 12] on icon "Close pop-in" at bounding box center [649, 12] width 11 height 11
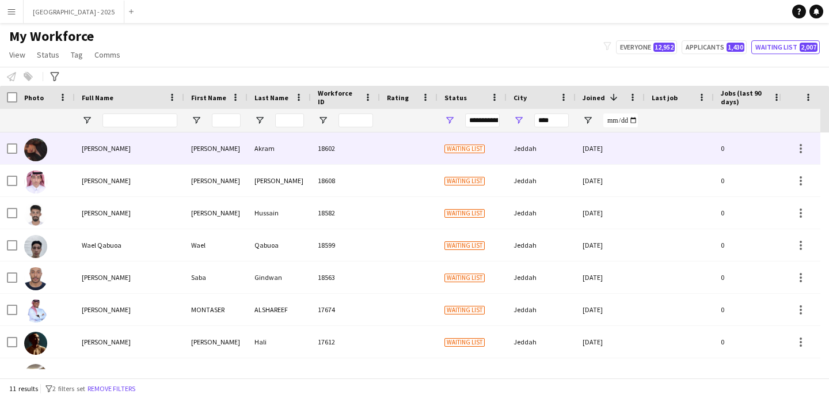
click at [75, 146] on div "Ghram Akram" at bounding box center [129, 148] width 109 height 32
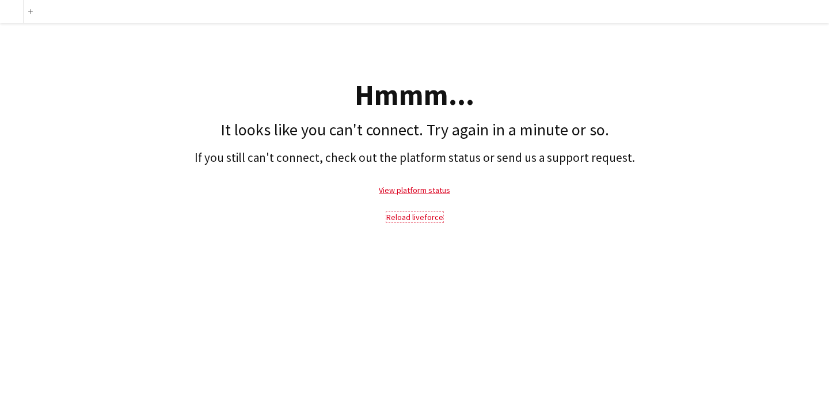
click at [425, 215] on link "Reload liveforce" at bounding box center [414, 217] width 57 height 10
click at [385, 214] on p "Reload liveforce" at bounding box center [415, 217] width 818 height 26
click at [388, 214] on p "Reload liveforce" at bounding box center [415, 217] width 818 height 26
click at [396, 218] on link "Reload liveforce" at bounding box center [414, 217] width 57 height 10
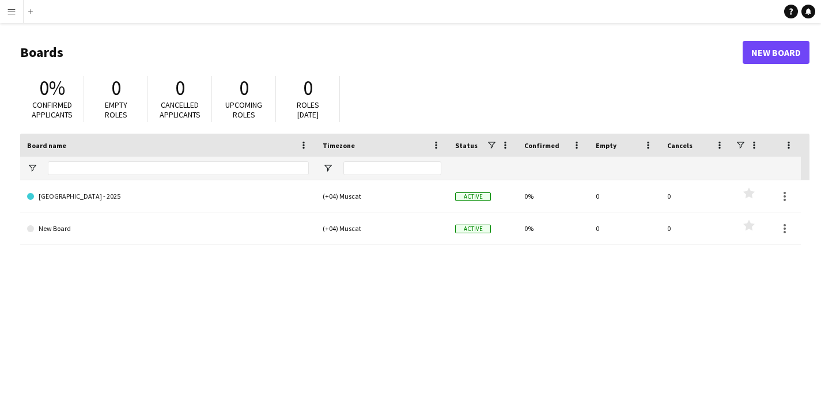
click at [17, 10] on button "Menu" at bounding box center [11, 11] width 23 height 23
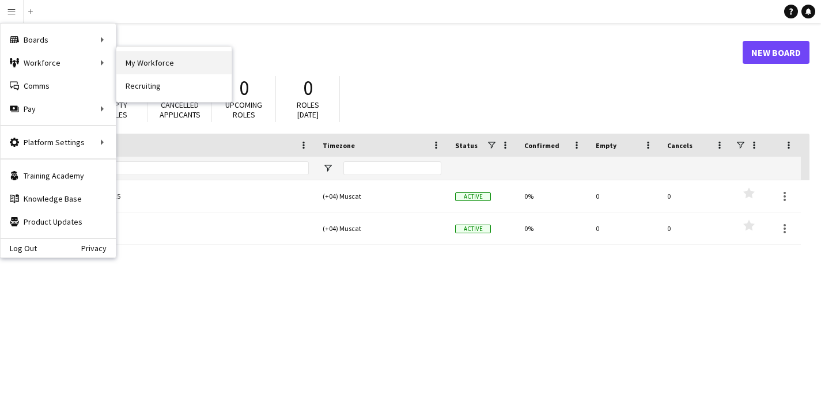
click at [143, 58] on link "My Workforce" at bounding box center [173, 62] width 115 height 23
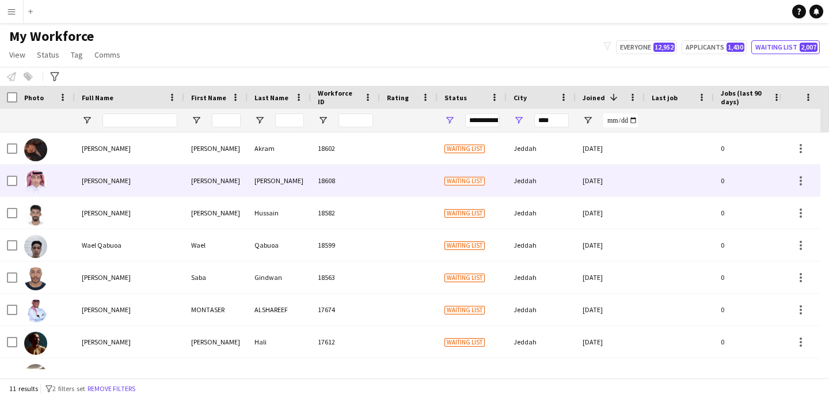
click at [166, 158] on div "Ghram Akram" at bounding box center [129, 148] width 109 height 32
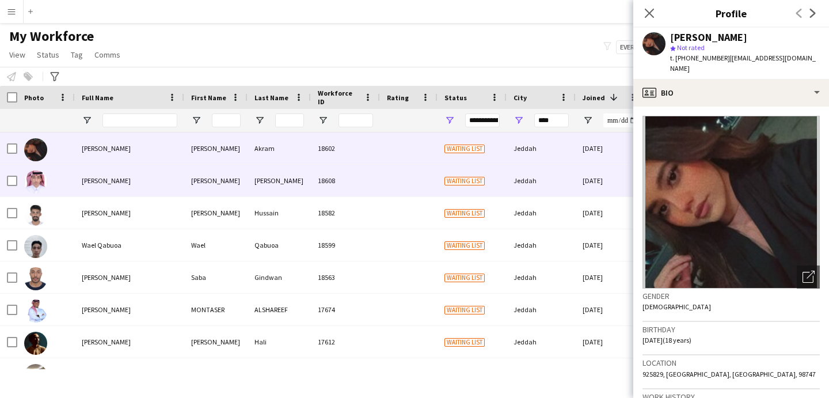
click at [251, 183] on div "[PERSON_NAME]" at bounding box center [279, 181] width 63 height 32
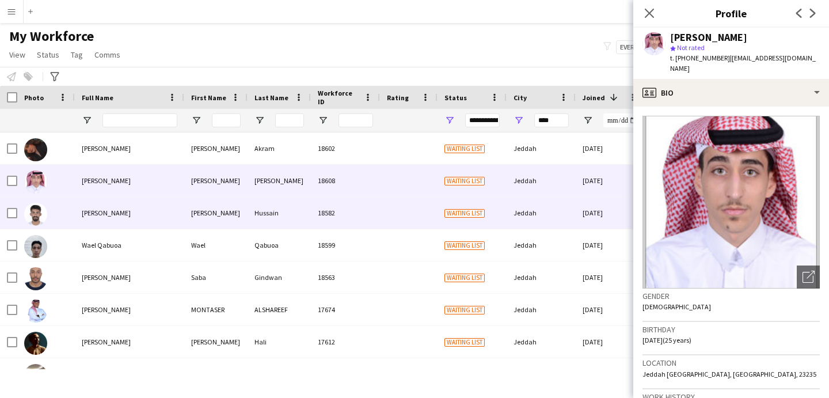
click at [290, 200] on div "Hussain" at bounding box center [279, 213] width 63 height 32
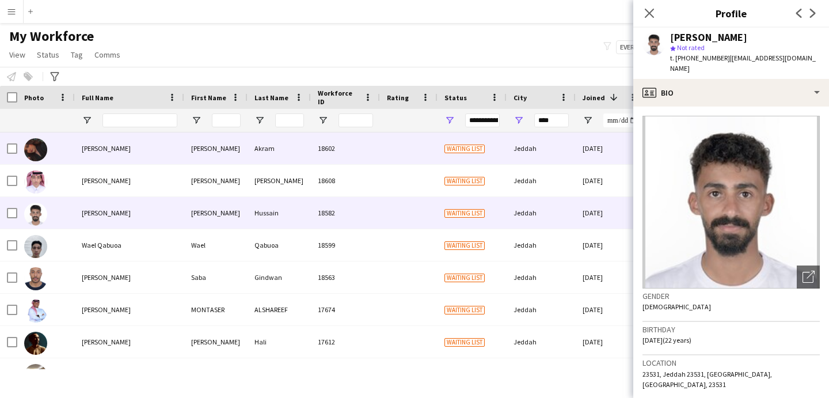
click at [332, 155] on div "18602" at bounding box center [345, 148] width 69 height 32
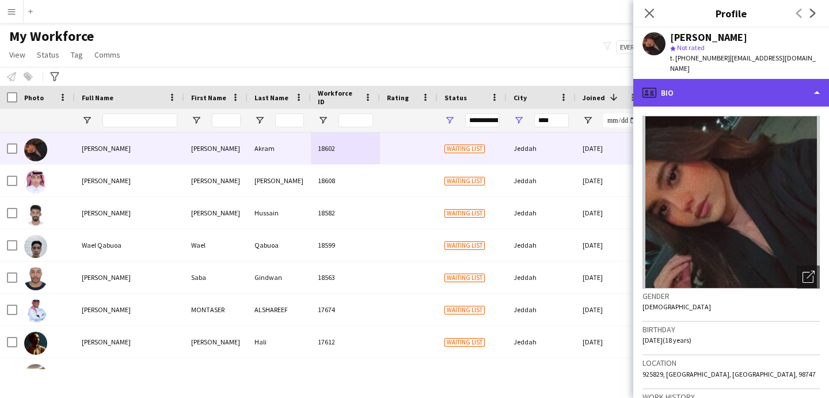
click at [683, 86] on div "profile Bio" at bounding box center [732, 93] width 196 height 28
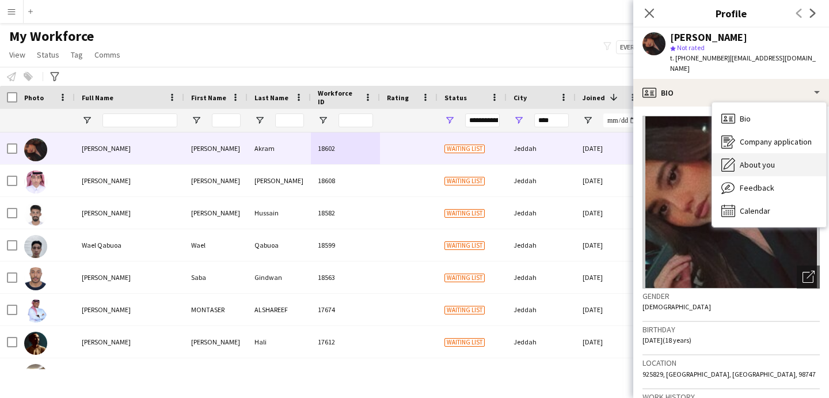
click at [758, 160] on span "About you" at bounding box center [757, 165] width 35 height 10
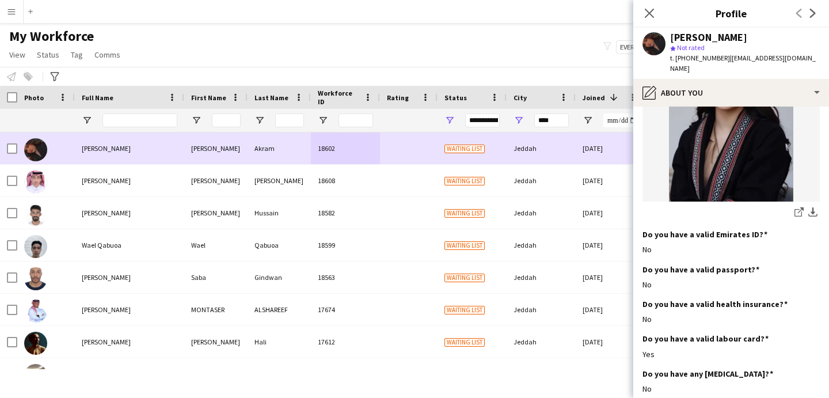
scroll to position [203, 0]
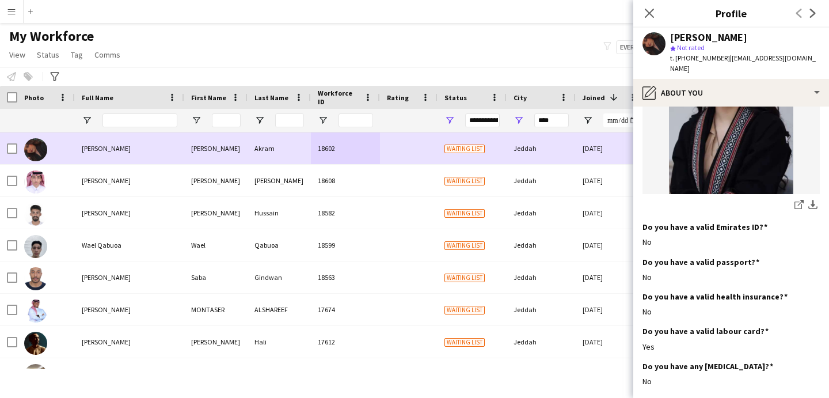
click at [538, 175] on div "Jeddah" at bounding box center [541, 181] width 69 height 32
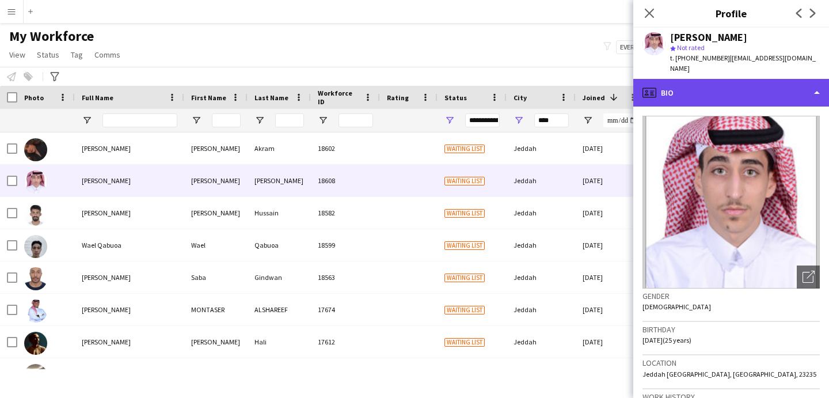
click at [713, 79] on div "profile Bio" at bounding box center [732, 93] width 196 height 28
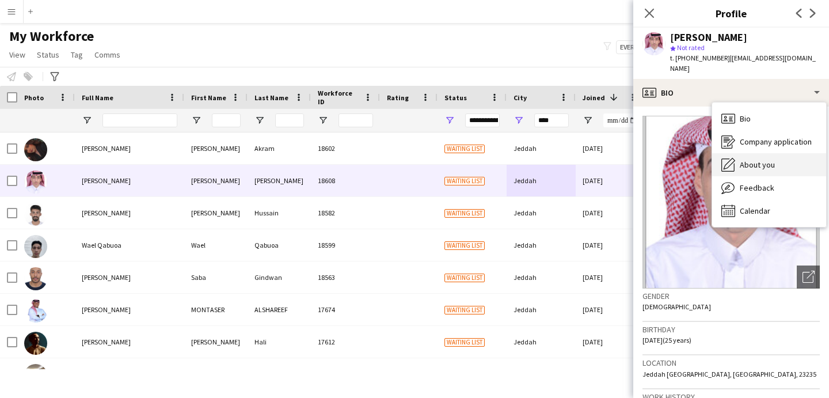
click at [763, 160] on span "About you" at bounding box center [757, 165] width 35 height 10
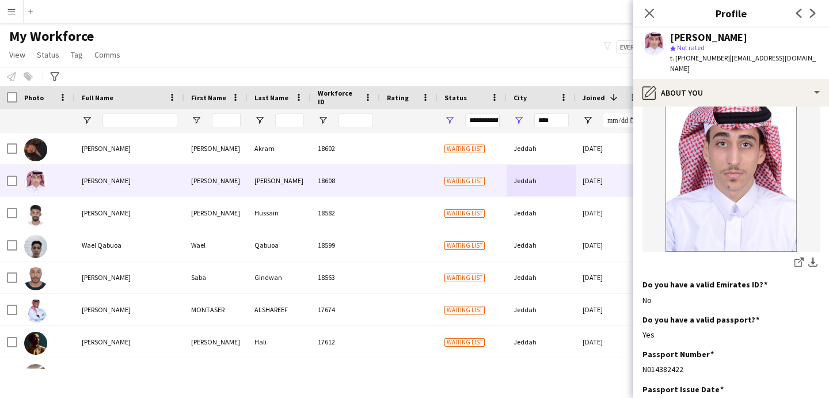
scroll to position [205, 0]
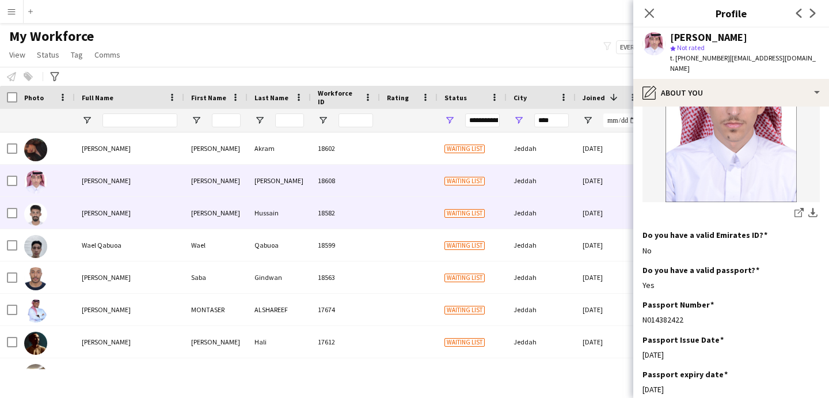
click at [572, 211] on div "Jeddah" at bounding box center [541, 213] width 69 height 32
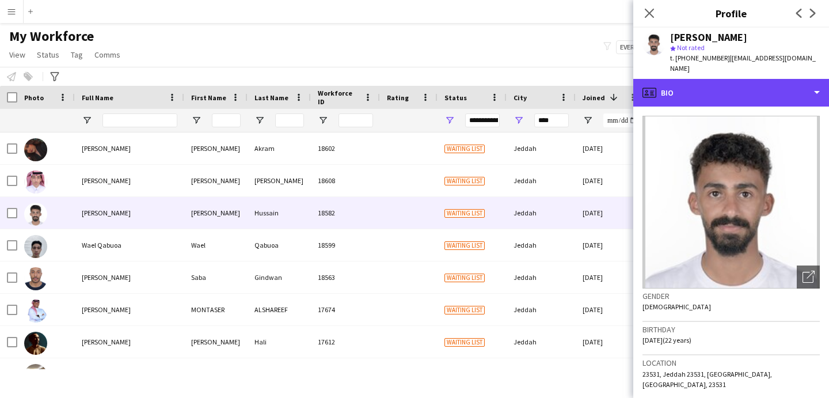
click at [705, 90] on div "profile Bio" at bounding box center [732, 93] width 196 height 28
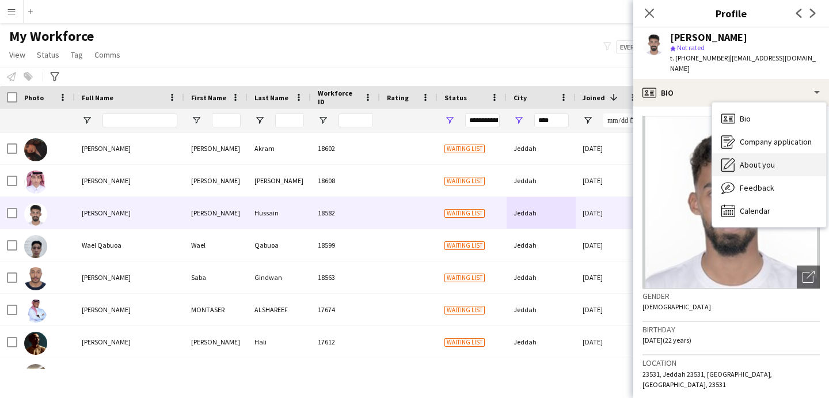
click at [753, 153] on div "About you About you" at bounding box center [770, 164] width 114 height 23
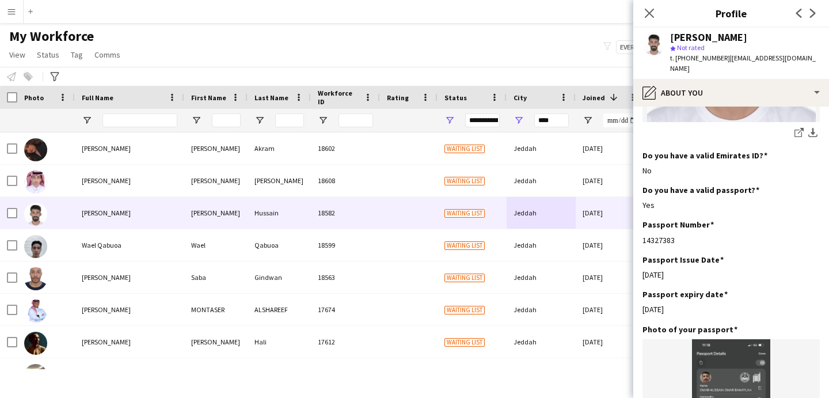
scroll to position [300, 0]
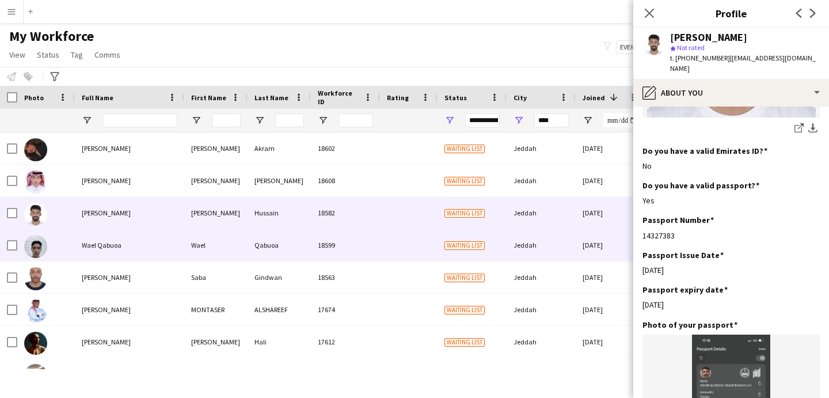
click at [555, 233] on div "Jeddah" at bounding box center [541, 245] width 69 height 32
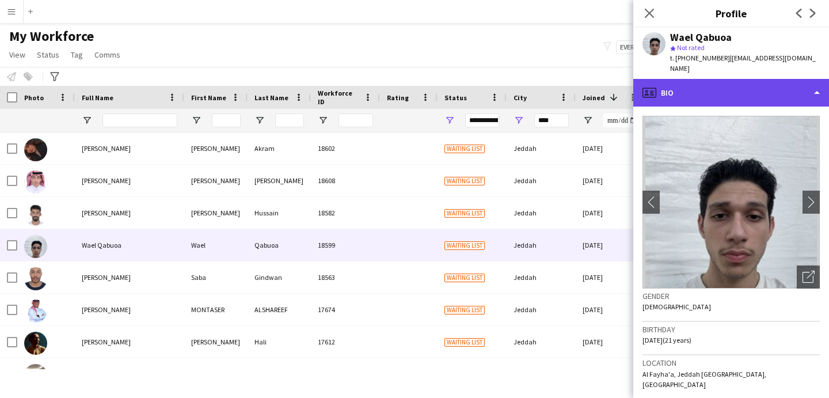
click at [685, 82] on div "profile Bio" at bounding box center [732, 93] width 196 height 28
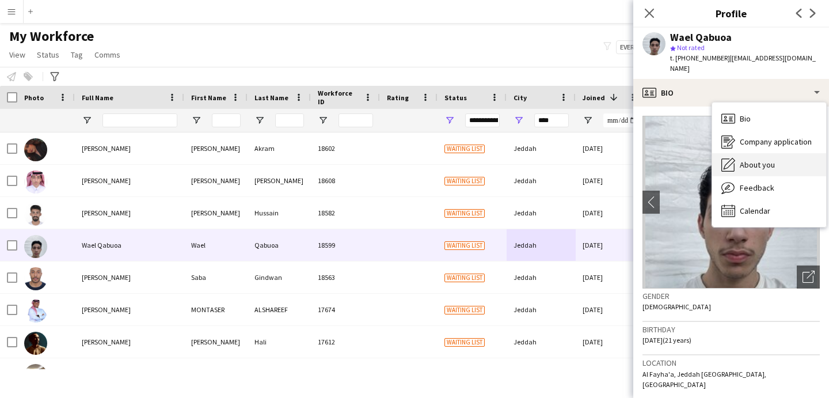
click at [738, 153] on div "About you About you" at bounding box center [770, 164] width 114 height 23
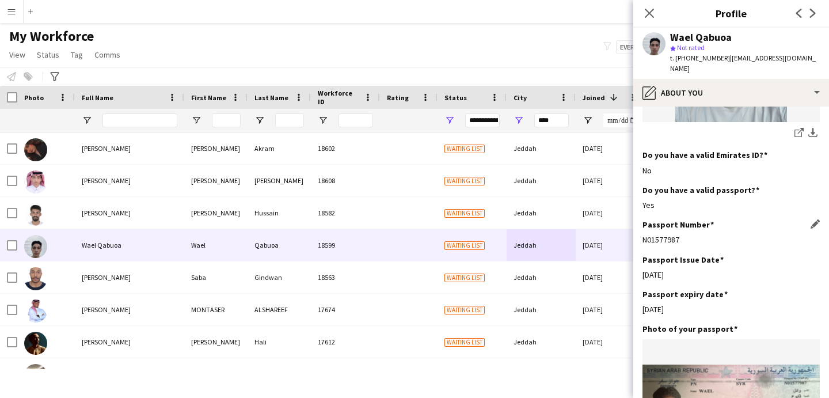
scroll to position [490, 0]
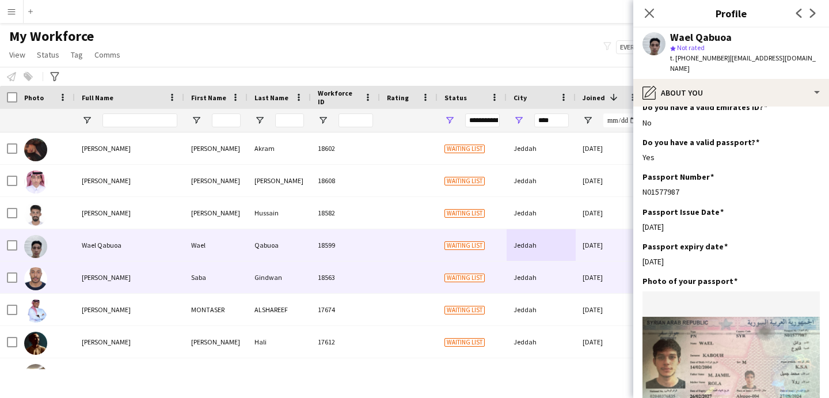
click at [593, 278] on div "12-12-2024" at bounding box center [610, 278] width 69 height 32
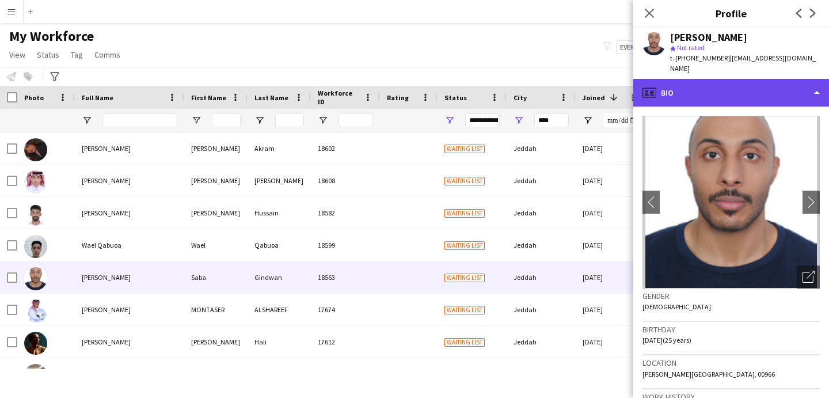
click at [719, 87] on div "profile Bio" at bounding box center [732, 93] width 196 height 28
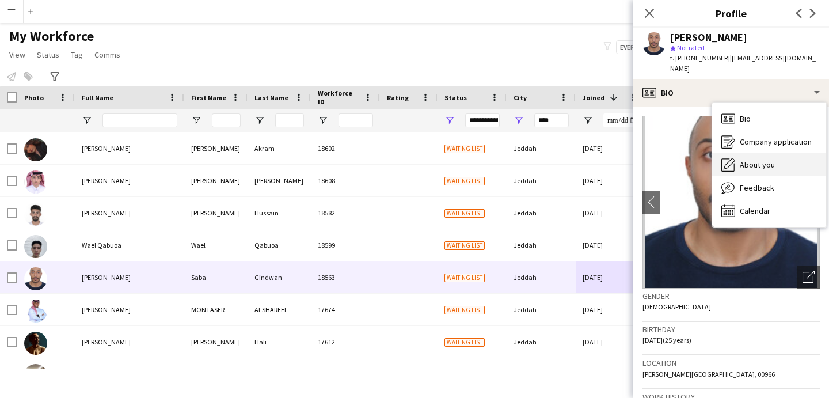
click at [752, 160] on span "About you" at bounding box center [757, 165] width 35 height 10
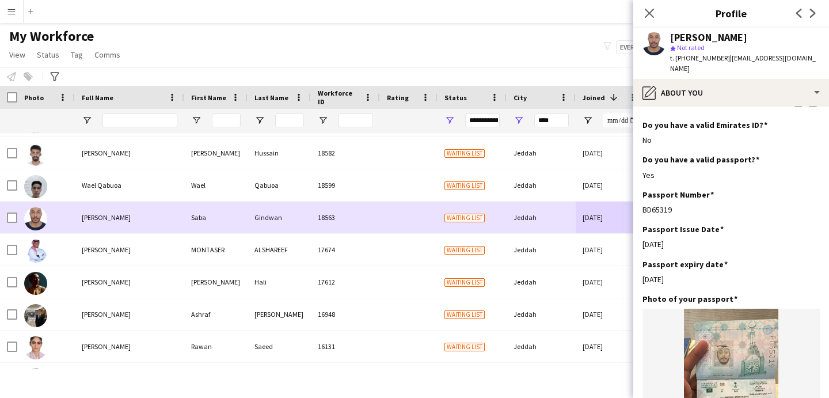
scroll to position [71, 0]
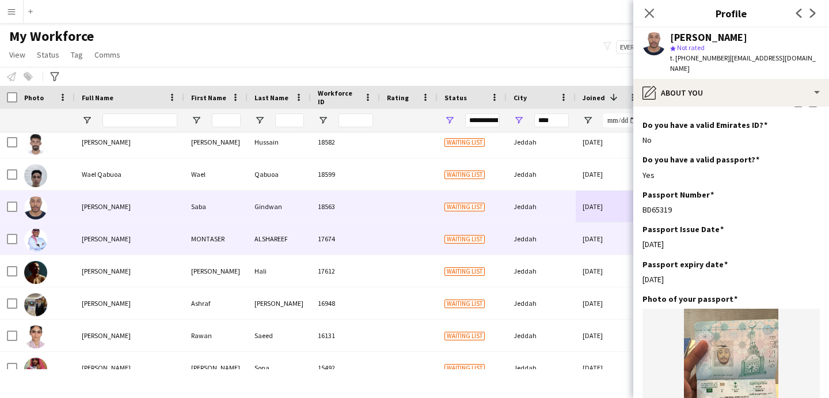
click at [550, 248] on div "Jeddah" at bounding box center [541, 239] width 69 height 32
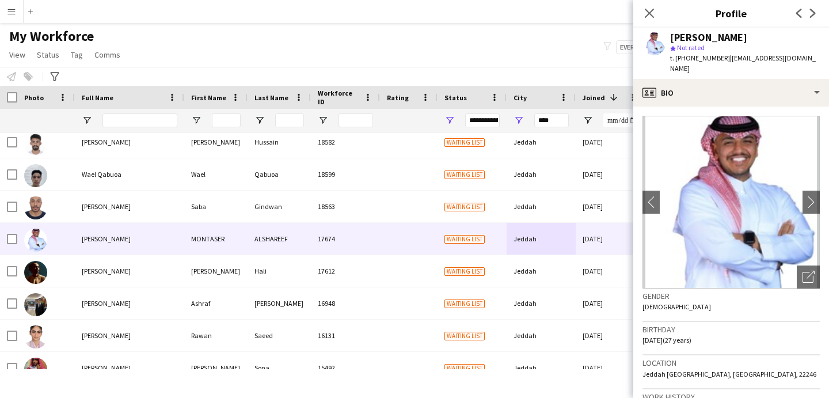
click at [776, 67] on div "MONTASER ALSHAREEF star Not rated t. +966506081042 | montaseralshareef3@gmail.c…" at bounding box center [732, 53] width 196 height 51
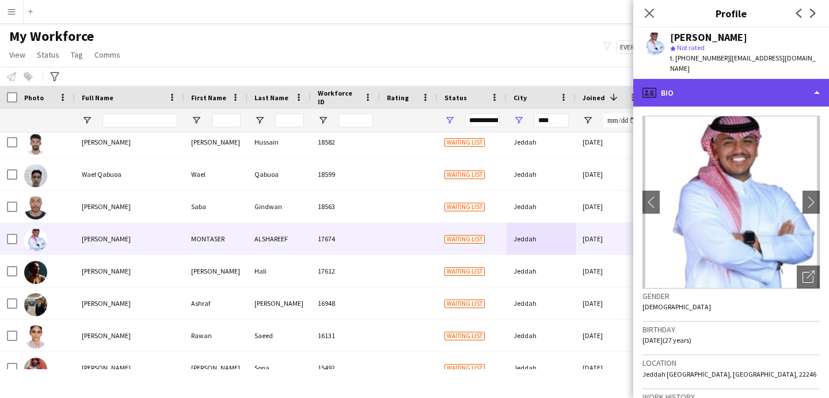
click at [750, 79] on div "profile Bio" at bounding box center [732, 93] width 196 height 28
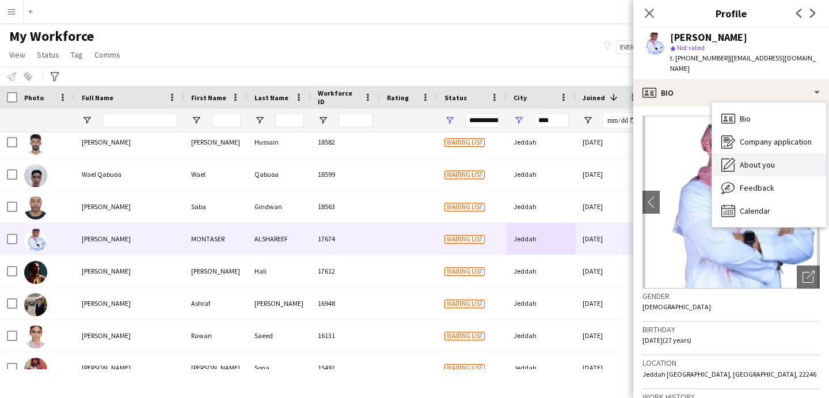
click at [764, 153] on div "About you About you" at bounding box center [770, 164] width 114 height 23
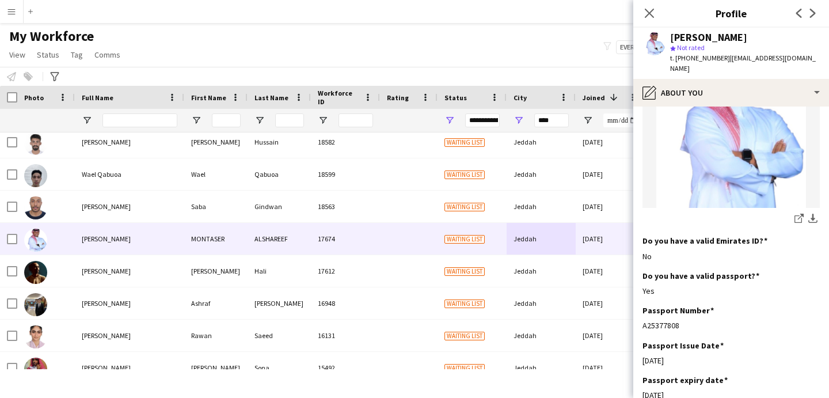
scroll to position [259, 0]
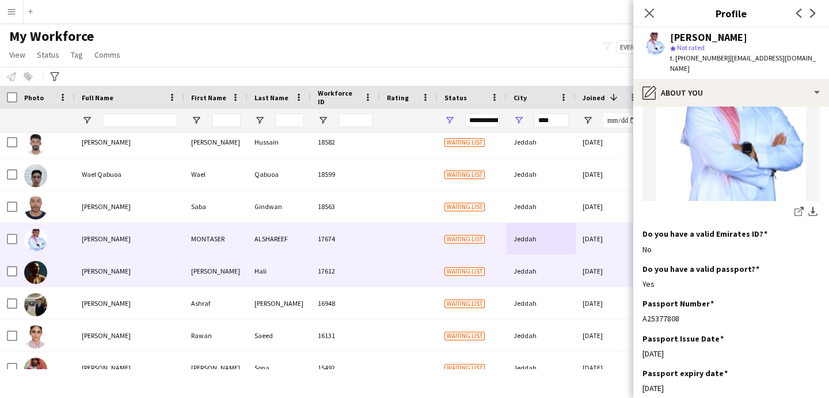
click at [588, 270] on div "17-11-2024" at bounding box center [610, 271] width 69 height 32
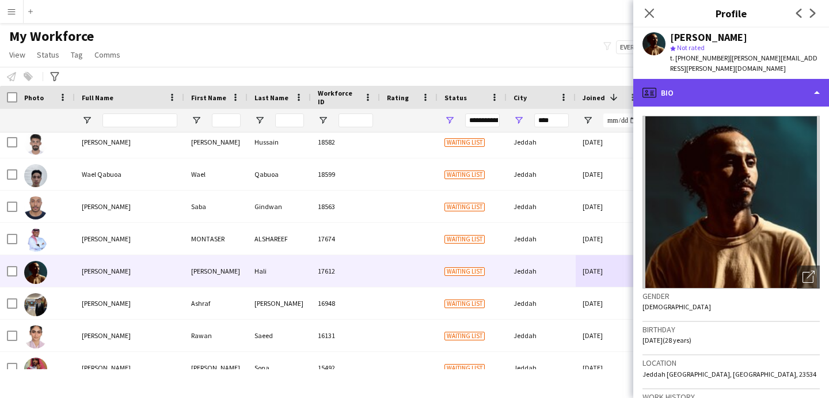
click at [753, 79] on div "profile Bio" at bounding box center [732, 93] width 196 height 28
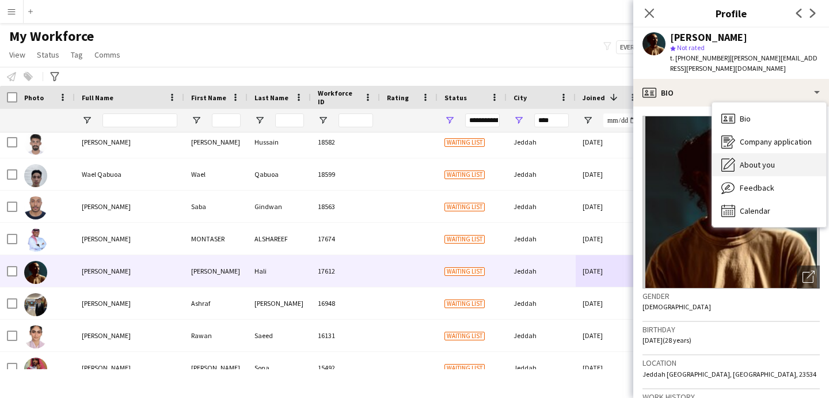
click at [759, 160] on div "About you About you" at bounding box center [770, 164] width 114 height 23
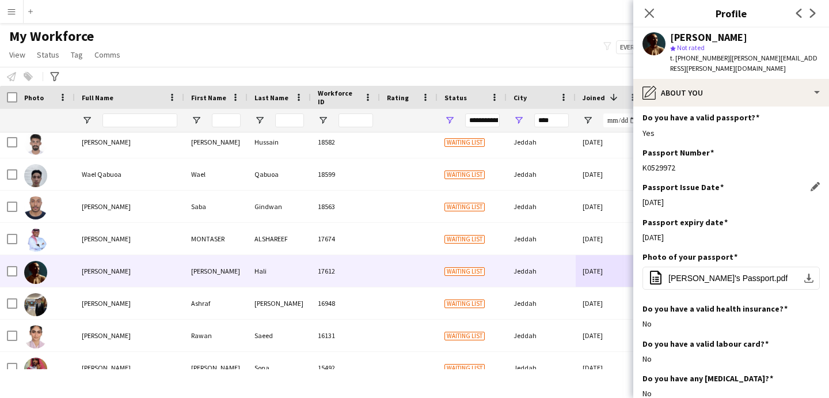
scroll to position [391, 0]
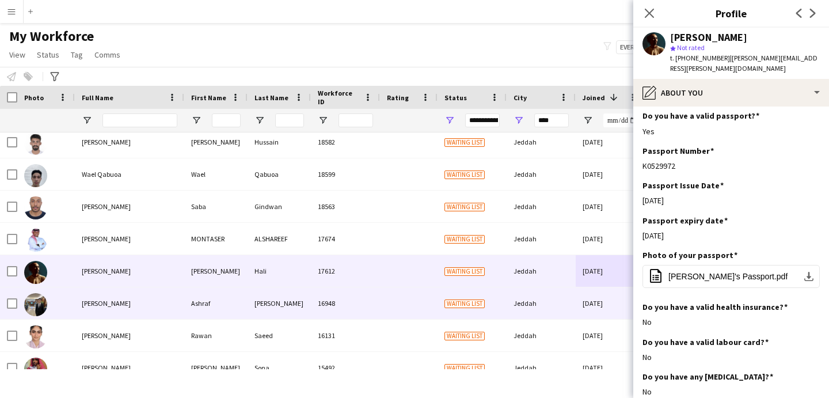
click at [594, 314] on div "31-10-2024" at bounding box center [610, 303] width 69 height 32
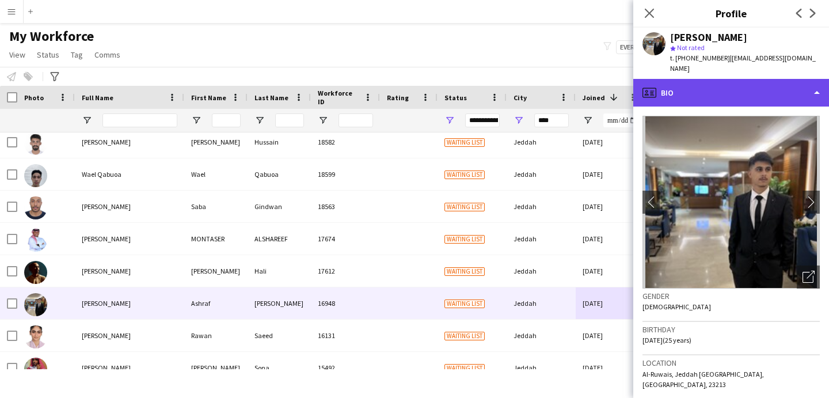
click at [722, 90] on div "profile Bio" at bounding box center [732, 93] width 196 height 28
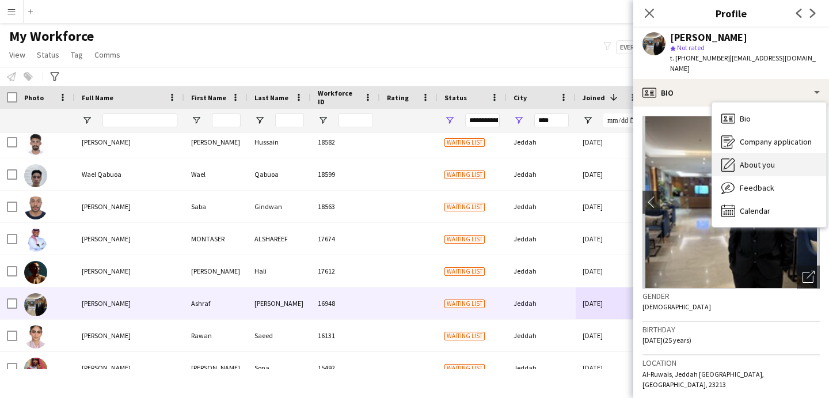
click at [760, 160] on span "About you" at bounding box center [757, 165] width 35 height 10
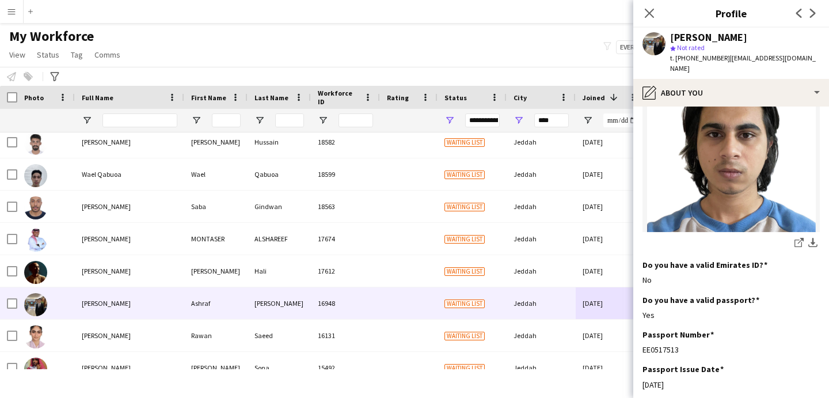
scroll to position [323, 0]
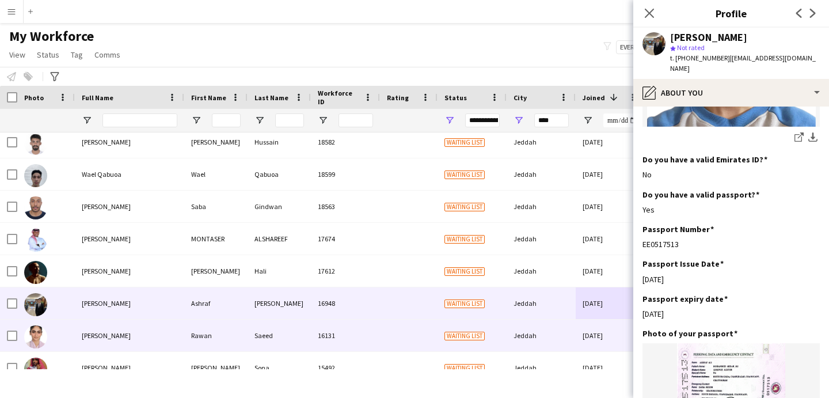
click at [562, 332] on div "Jeddah" at bounding box center [541, 336] width 69 height 32
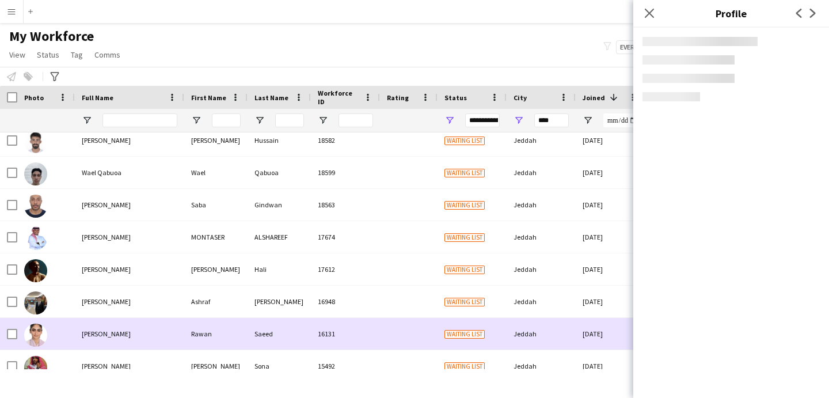
scroll to position [73, 0]
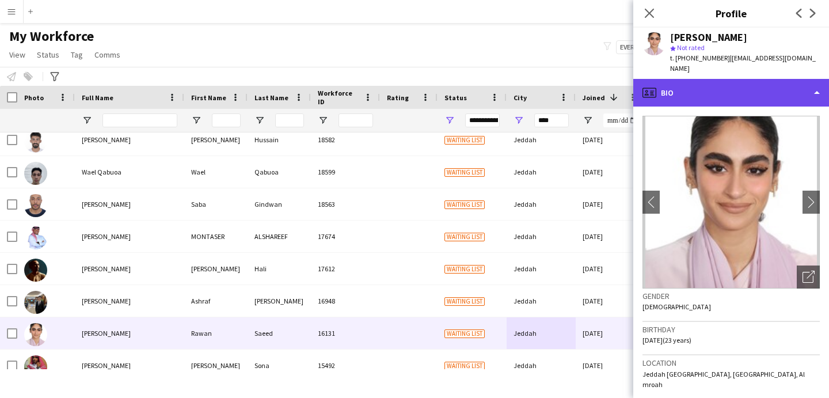
click at [704, 92] on div "profile Bio" at bounding box center [732, 93] width 196 height 28
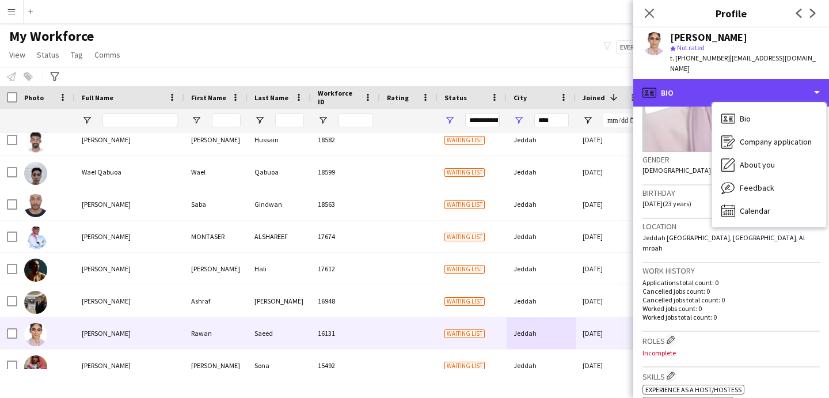
scroll to position [0, 0]
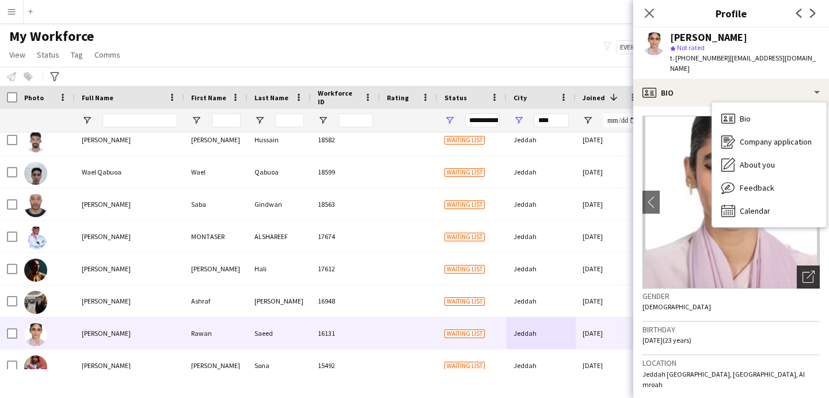
click at [809, 266] on div "Open photos pop-in" at bounding box center [808, 277] width 23 height 23
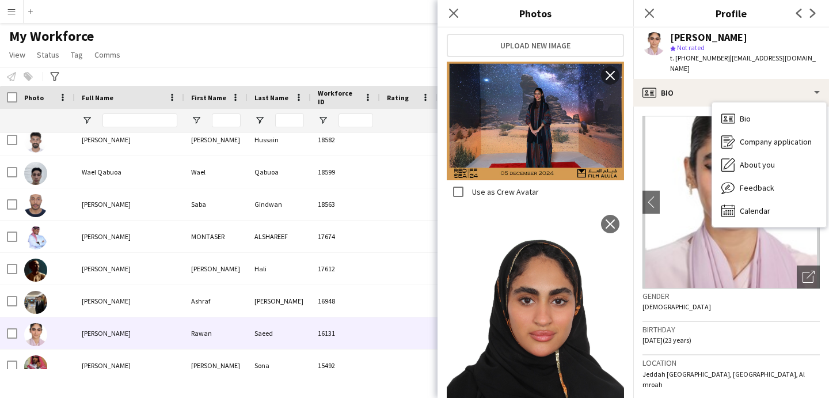
scroll to position [273, 0]
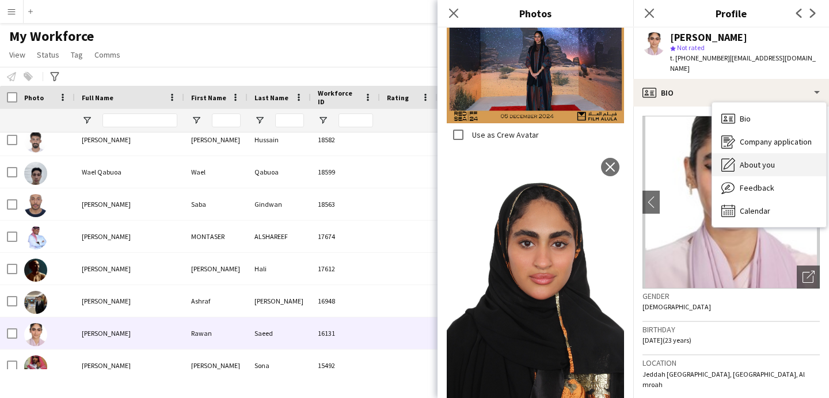
click at [787, 153] on div "About you About you" at bounding box center [770, 164] width 114 height 23
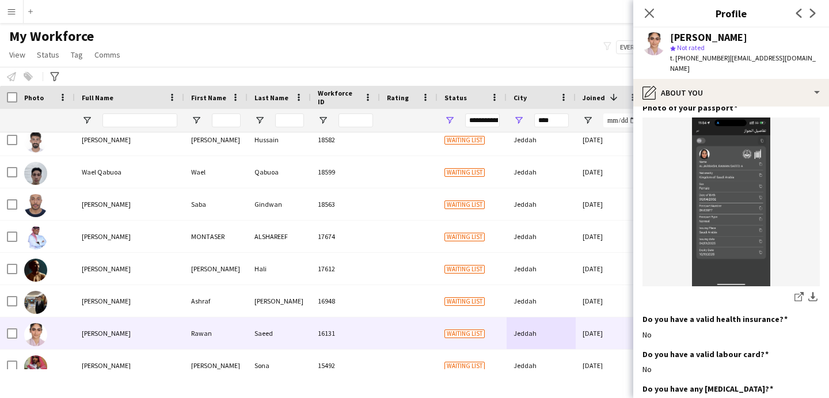
scroll to position [563, 0]
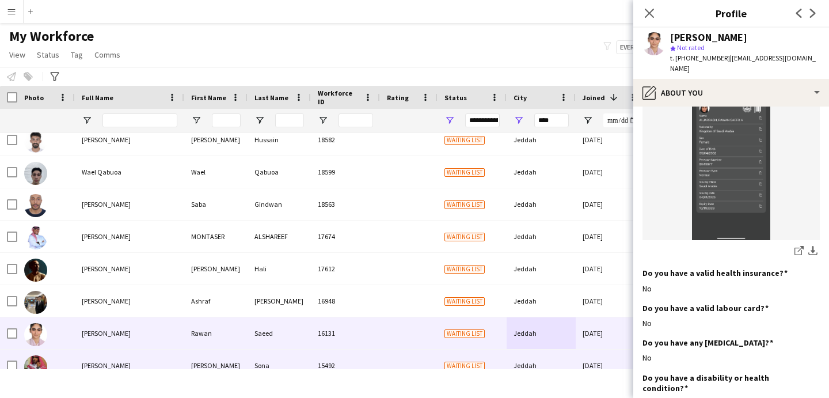
click at [559, 363] on div "Jeddah" at bounding box center [541, 366] width 69 height 32
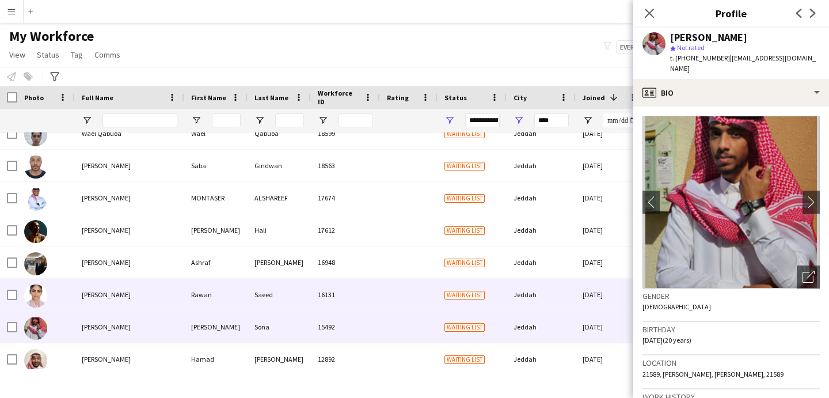
scroll to position [118, 0]
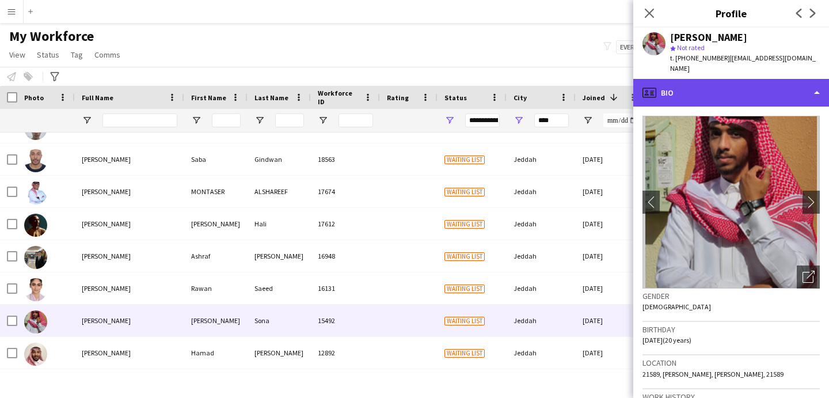
click at [739, 92] on div "profile Bio" at bounding box center [732, 93] width 196 height 28
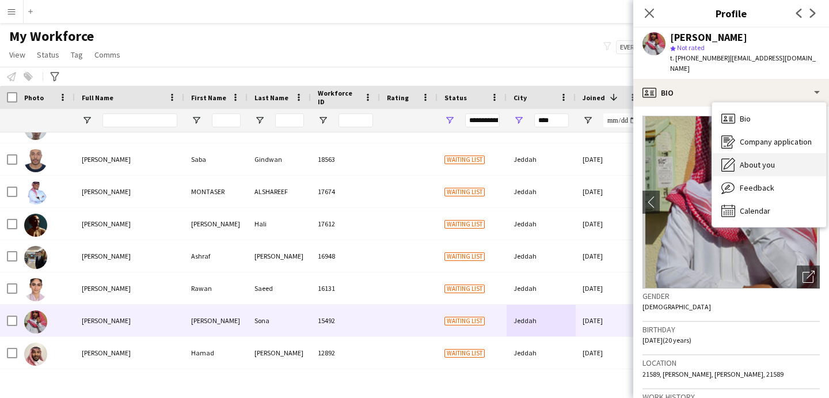
click at [774, 164] on div "About you About you" at bounding box center [770, 164] width 114 height 23
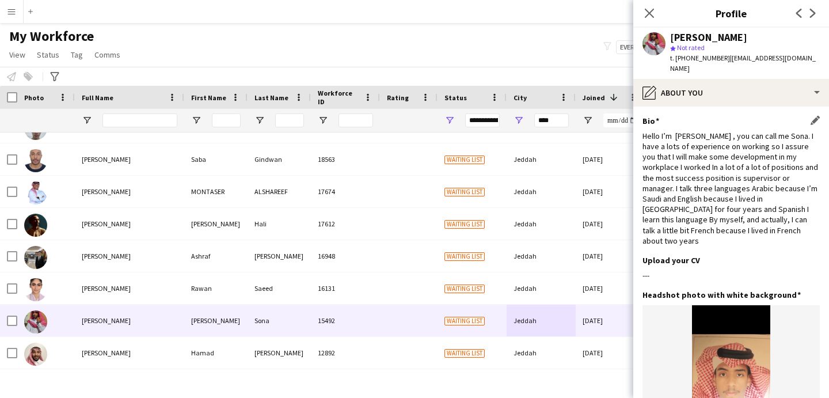
scroll to position [241, 0]
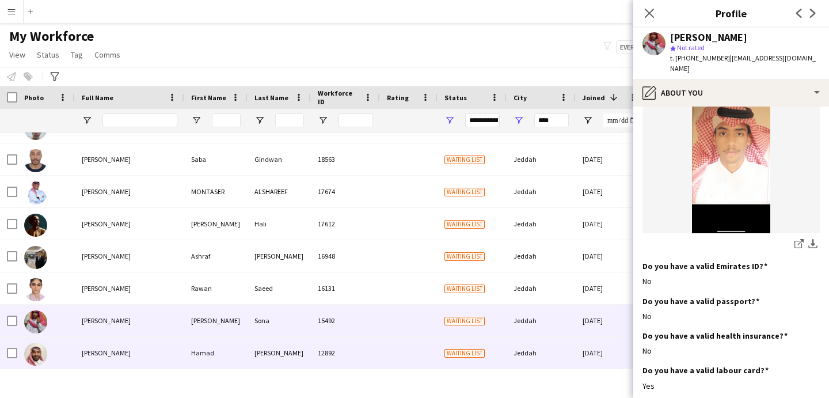
click at [568, 361] on div "Jeddah" at bounding box center [541, 353] width 69 height 32
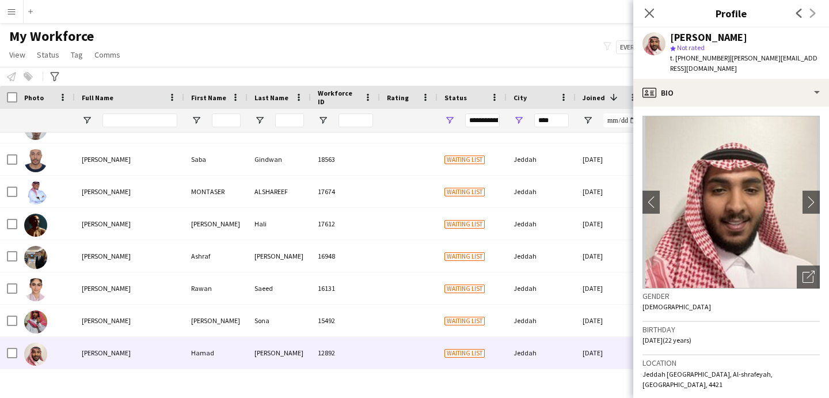
click at [708, 107] on app-crew-profile-bio "chevron-left chevron-right Open photos pop-in Gender Male Birthday 03-07-2003 (…" at bounding box center [732, 252] width 196 height 291
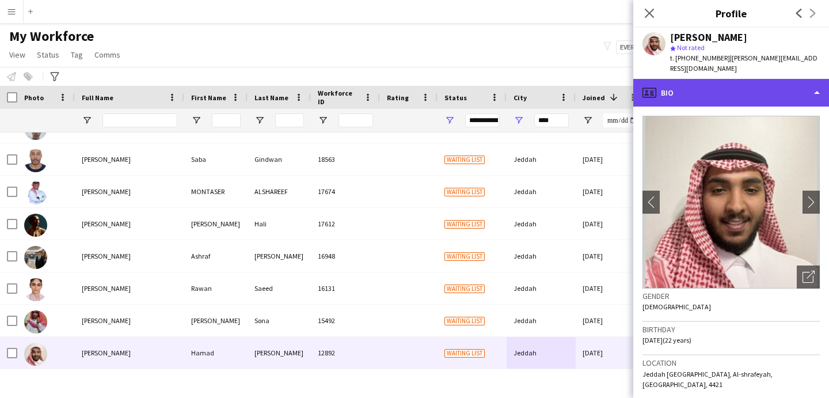
click at [711, 83] on div "profile Bio" at bounding box center [732, 93] width 196 height 28
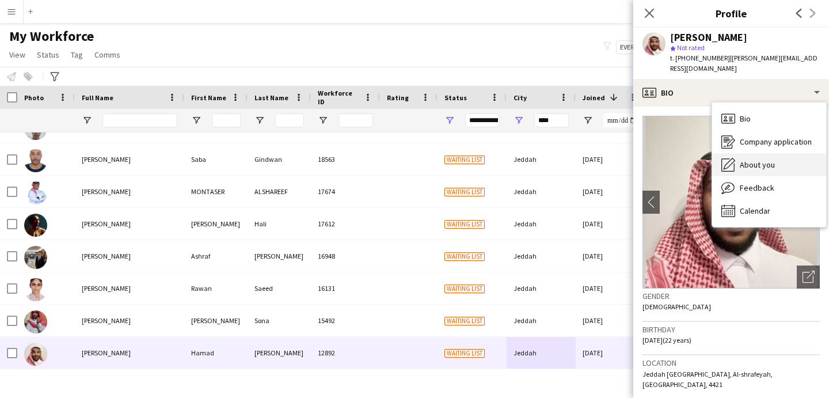
click at [752, 153] on div "About you About you" at bounding box center [770, 164] width 114 height 23
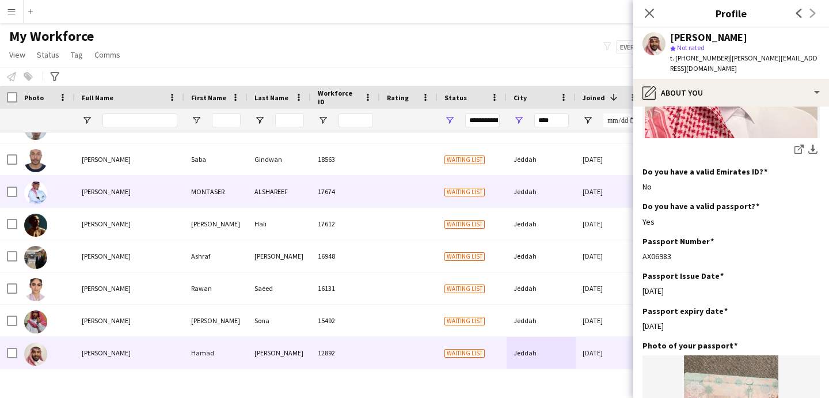
scroll to position [0, 0]
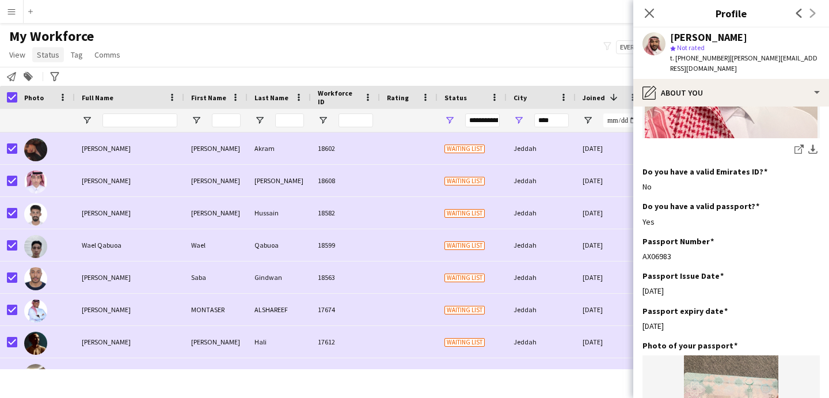
click at [50, 57] on span "Status" at bounding box center [48, 55] width 22 height 10
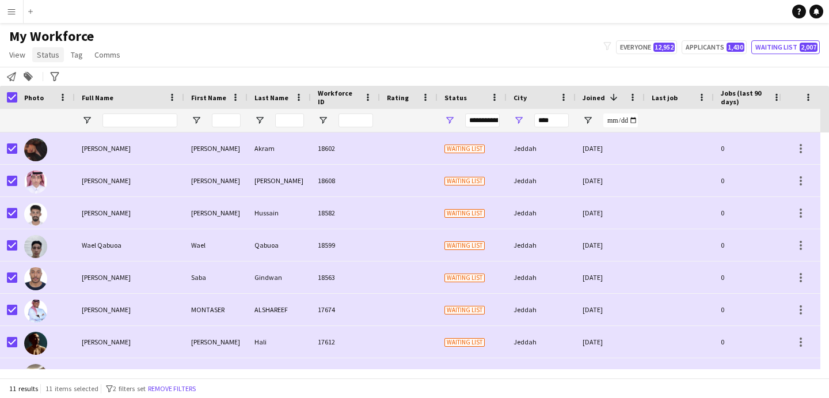
click at [56, 53] on span "Status" at bounding box center [48, 55] width 22 height 10
click at [66, 81] on link "Edit" at bounding box center [73, 79] width 81 height 24
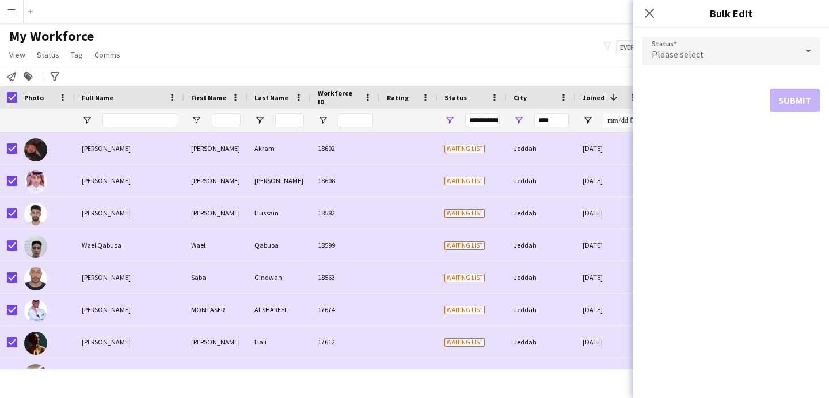
click at [700, 47] on div "Please select" at bounding box center [720, 51] width 154 height 28
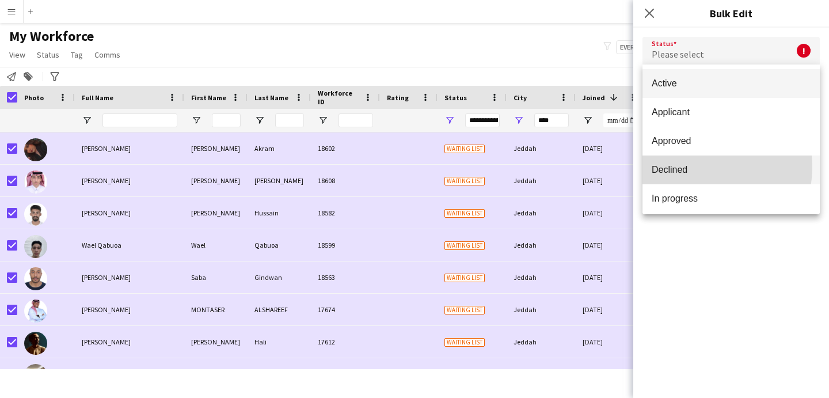
click at [699, 167] on span "Declined" at bounding box center [731, 169] width 159 height 11
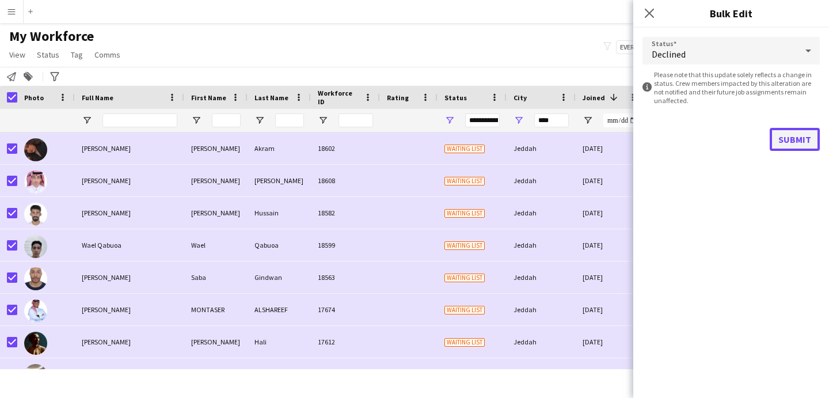
click at [789, 141] on button "Submit" at bounding box center [795, 139] width 50 height 23
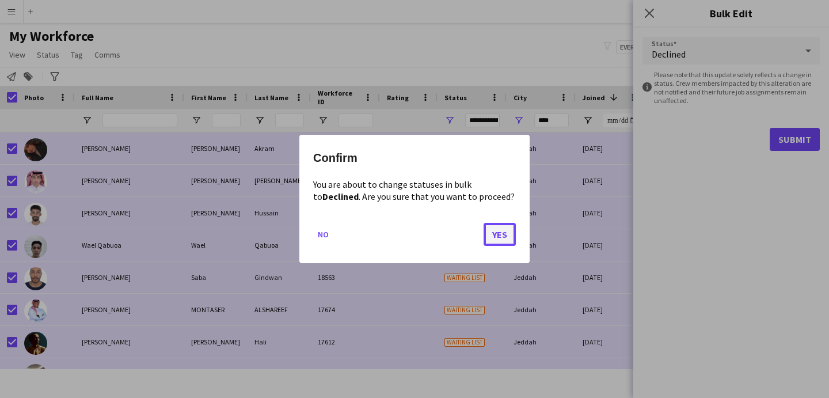
click at [499, 241] on button "Yes" at bounding box center [500, 234] width 32 height 23
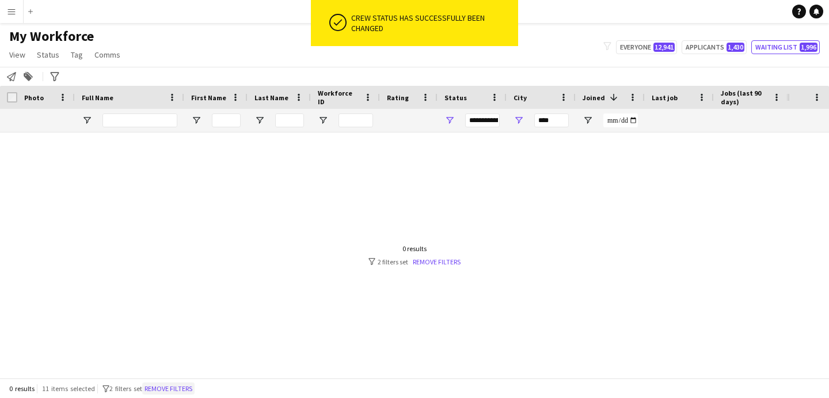
click at [174, 386] on button "Remove filters" at bounding box center [168, 388] width 52 height 13
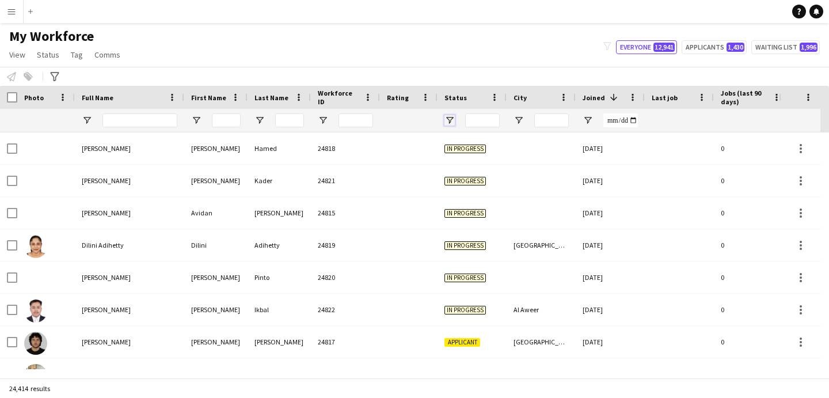
click at [449, 120] on span "Open Filter Menu" at bounding box center [450, 120] width 10 height 10
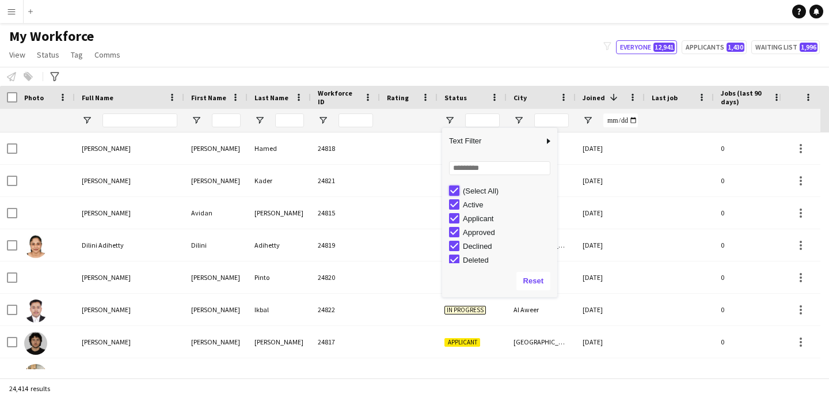
type input "***"
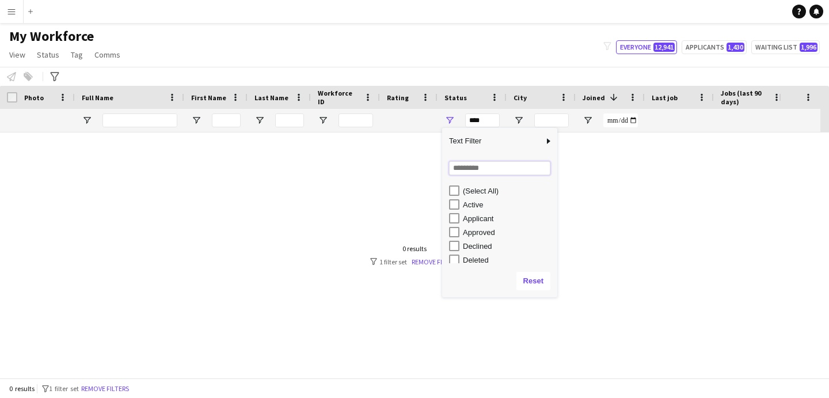
click at [464, 161] on input "Search filter values" at bounding box center [499, 168] width 101 height 14
type input "*"
click at [477, 205] on div "Waiting list" at bounding box center [508, 204] width 91 height 9
type input "**********"
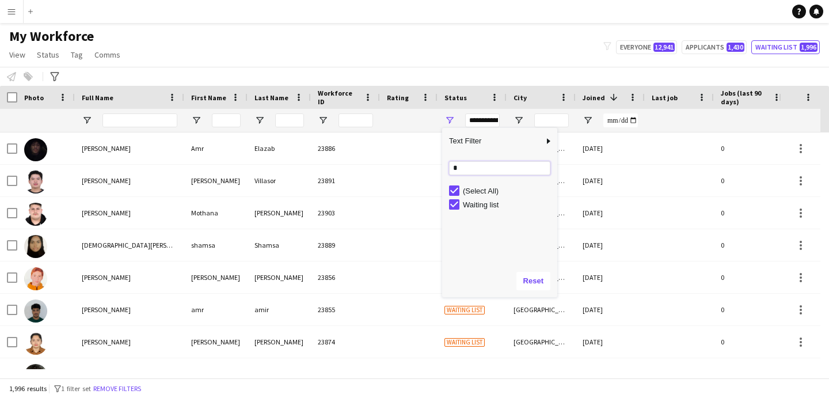
click at [459, 166] on input "*" at bounding box center [499, 168] width 101 height 14
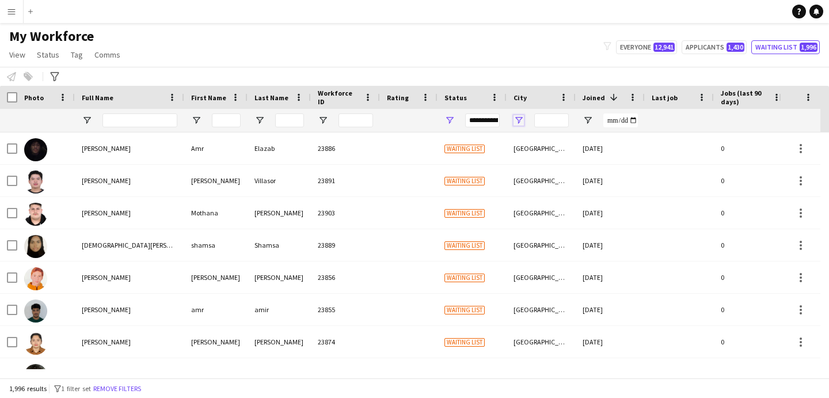
click at [517, 119] on span "Open Filter Menu" at bounding box center [519, 120] width 10 height 10
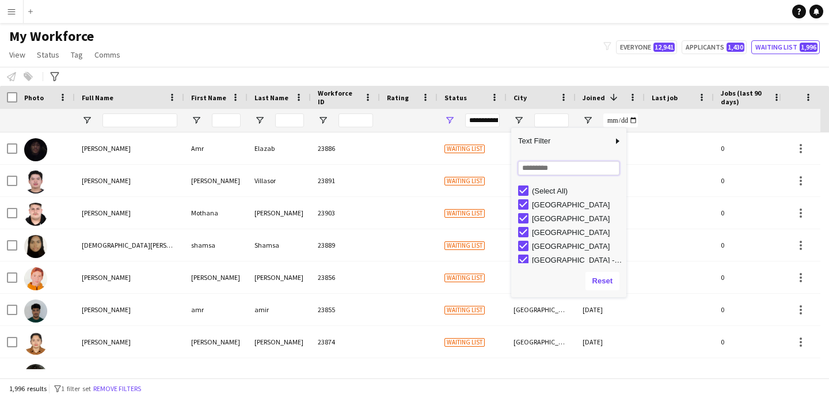
click at [529, 171] on input "Search filter values" at bounding box center [568, 168] width 101 height 14
click at [548, 124] on input "City Filter Input" at bounding box center [552, 120] width 35 height 14
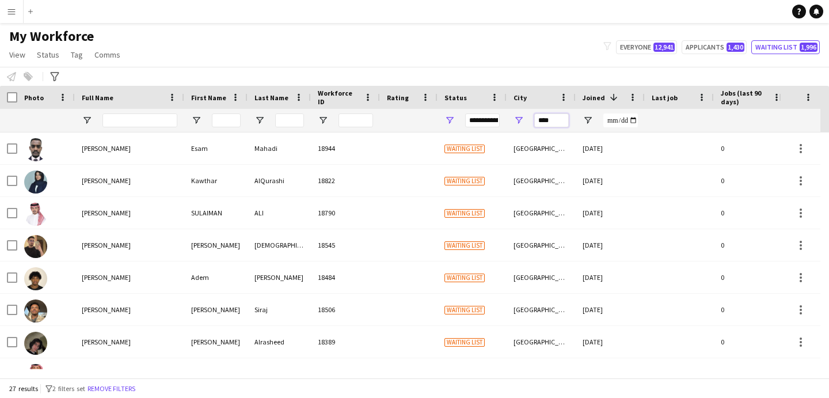
type input "****"
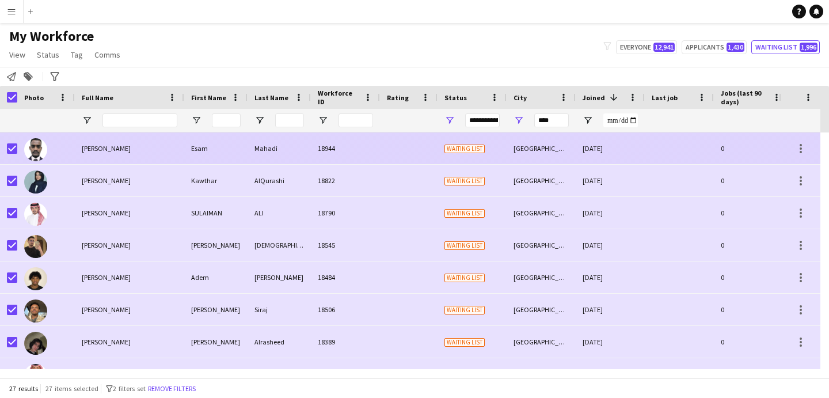
click at [46, 150] on img at bounding box center [35, 149] width 23 height 23
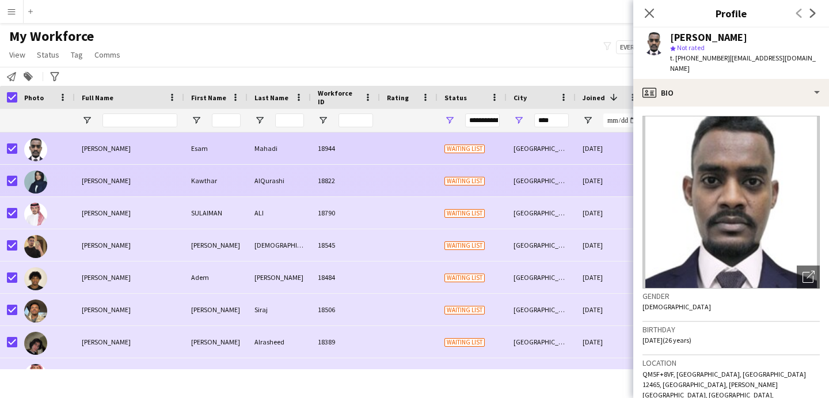
click at [101, 176] on span "Kawthar AlQurashi" at bounding box center [106, 180] width 49 height 9
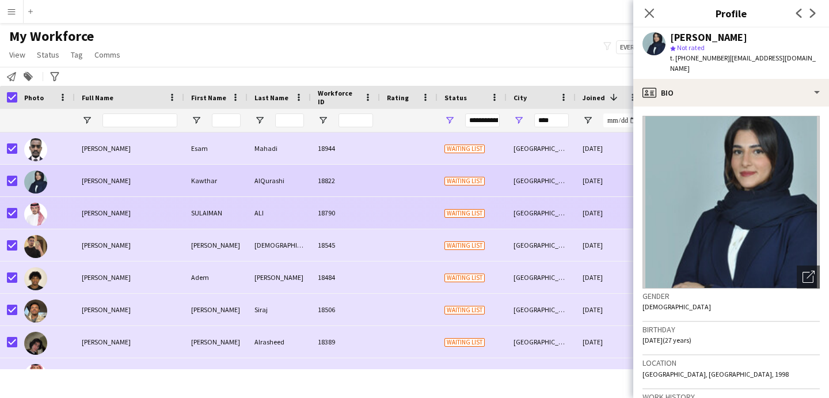
click at [135, 207] on div "SULAIMAN ALI" at bounding box center [129, 213] width 109 height 32
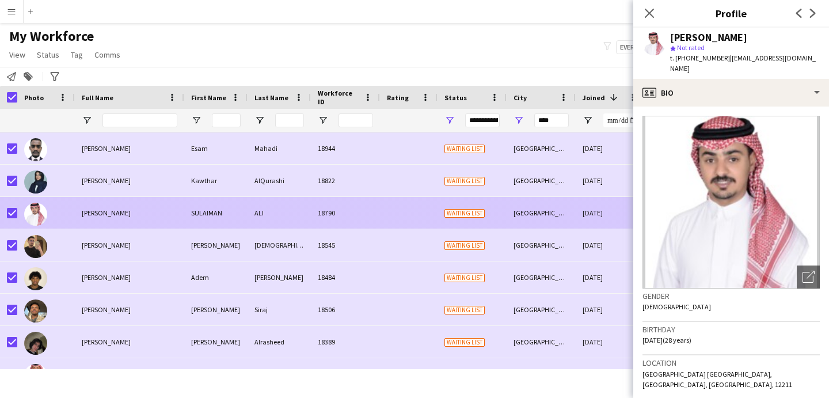
click at [156, 225] on div "SULAIMAN ALI" at bounding box center [129, 213] width 109 height 32
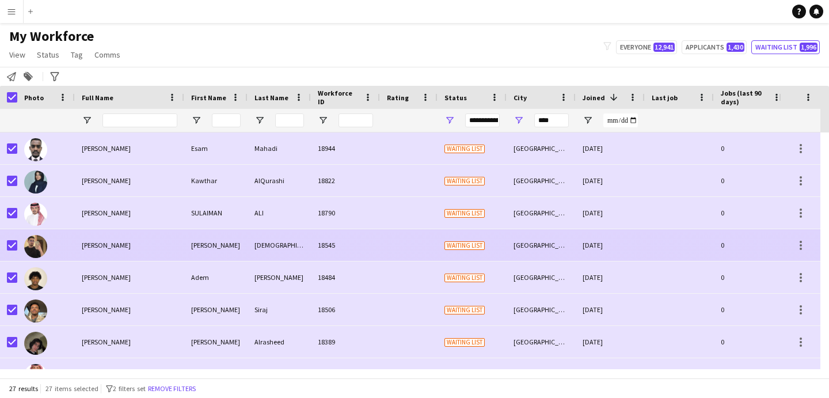
click at [155, 241] on div "Abdulrahman Halabi" at bounding box center [129, 245] width 109 height 32
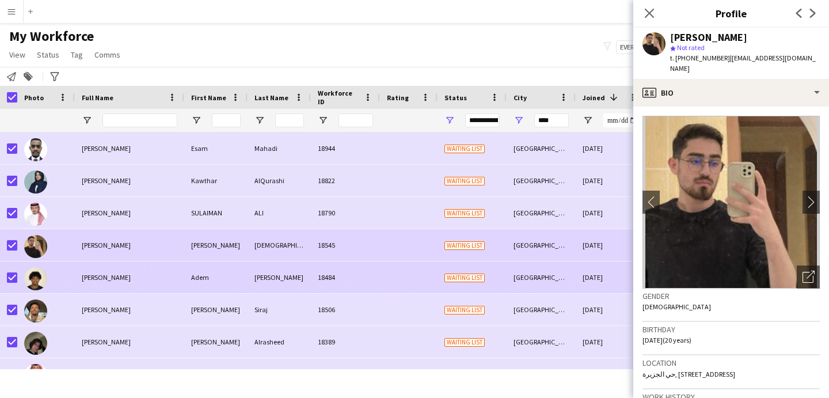
click at [180, 270] on div "Adem Mohammed" at bounding box center [129, 278] width 109 height 32
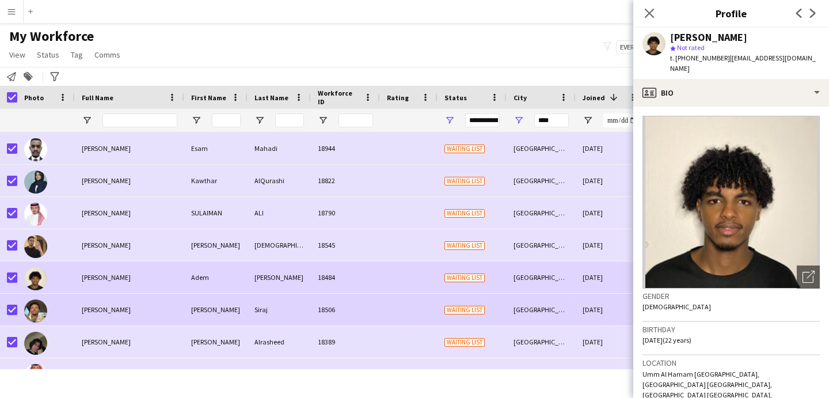
click at [197, 303] on div "Ahmad" at bounding box center [215, 310] width 63 height 32
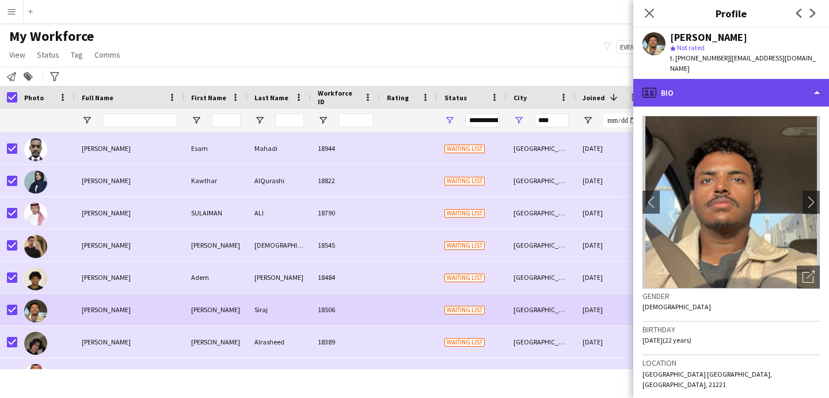
click at [676, 90] on div "profile Bio" at bounding box center [732, 93] width 196 height 28
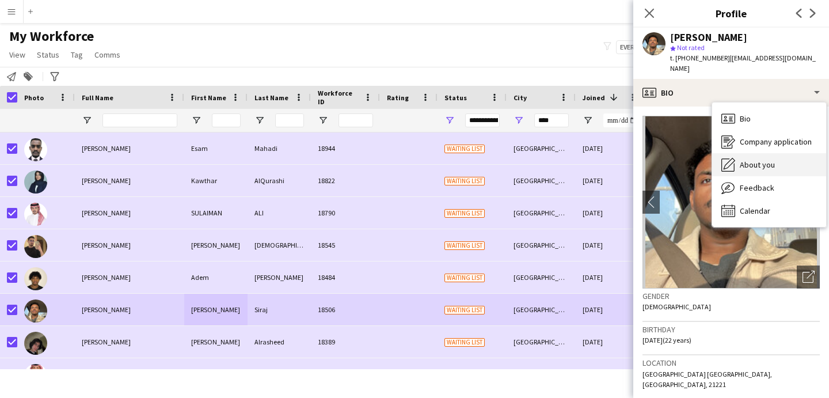
click at [751, 162] on div "About you About you" at bounding box center [770, 164] width 114 height 23
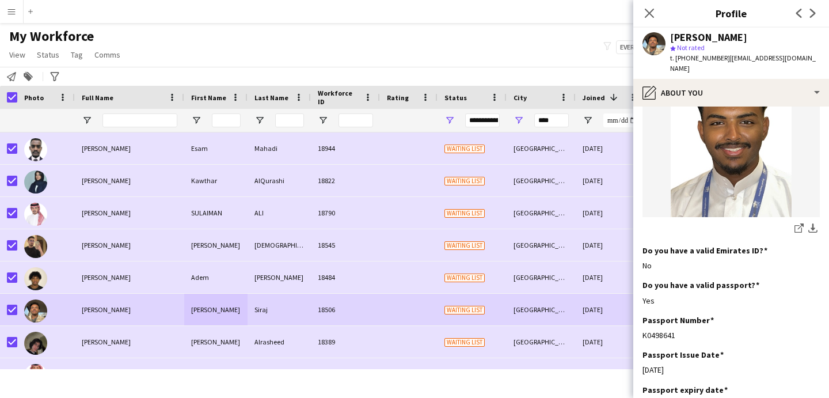
scroll to position [196, 0]
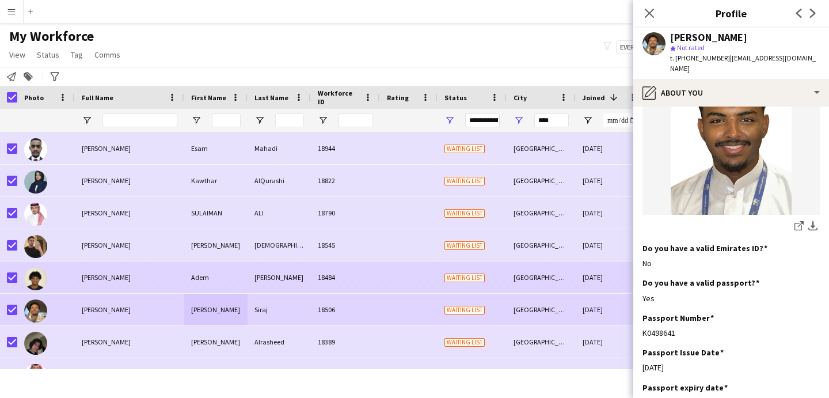
click at [549, 265] on div "Riyadh" at bounding box center [541, 278] width 69 height 32
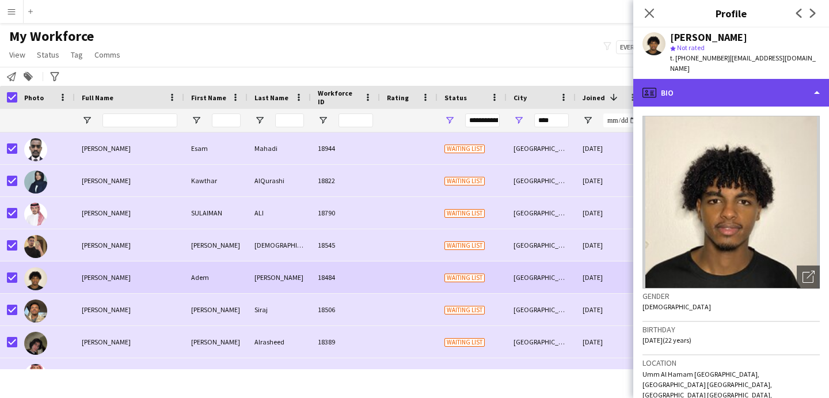
click at [722, 79] on div "profile Bio" at bounding box center [732, 93] width 196 height 28
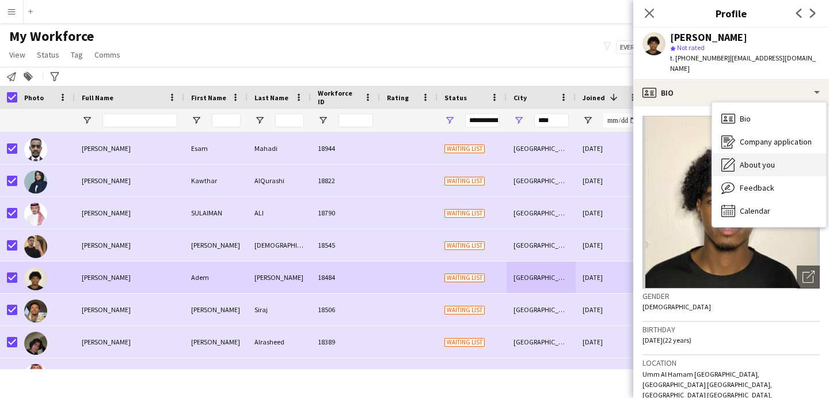
click at [746, 164] on div "About you About you" at bounding box center [770, 164] width 114 height 23
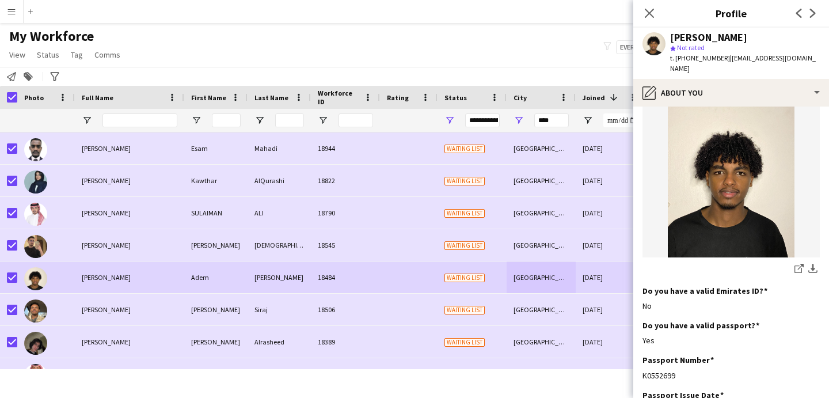
scroll to position [214, 0]
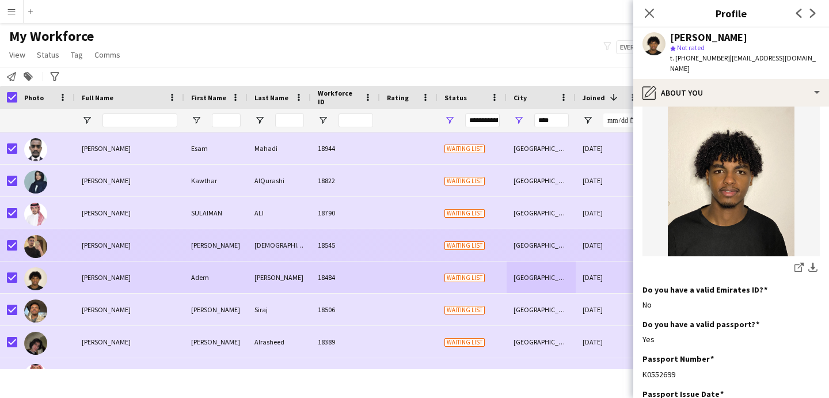
click at [536, 252] on div "Riyadh" at bounding box center [541, 245] width 69 height 32
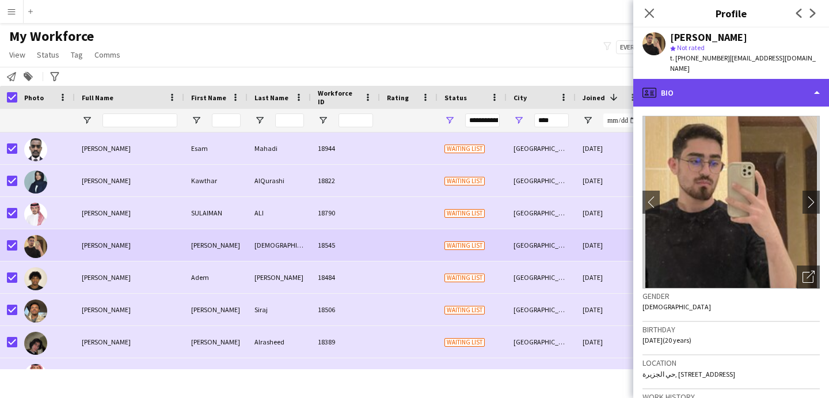
click at [709, 79] on div "profile Bio" at bounding box center [732, 93] width 196 height 28
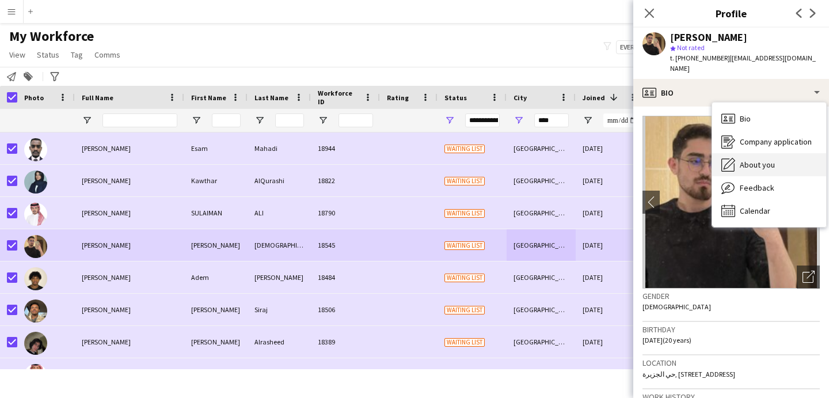
click at [734, 160] on icon "About you" at bounding box center [729, 165] width 14 height 14
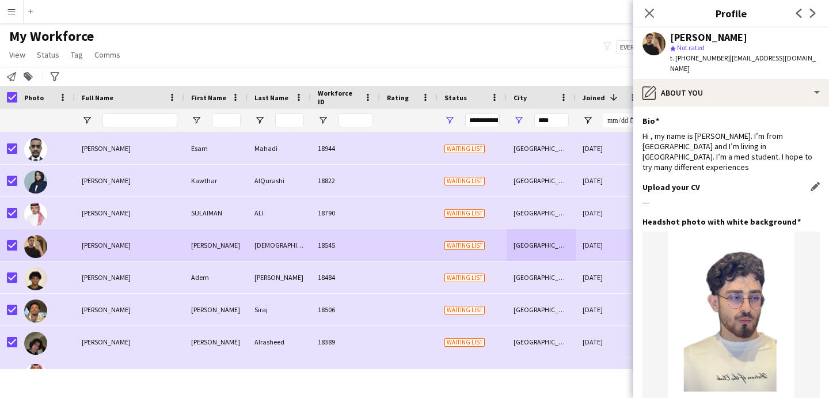
scroll to position [200, 0]
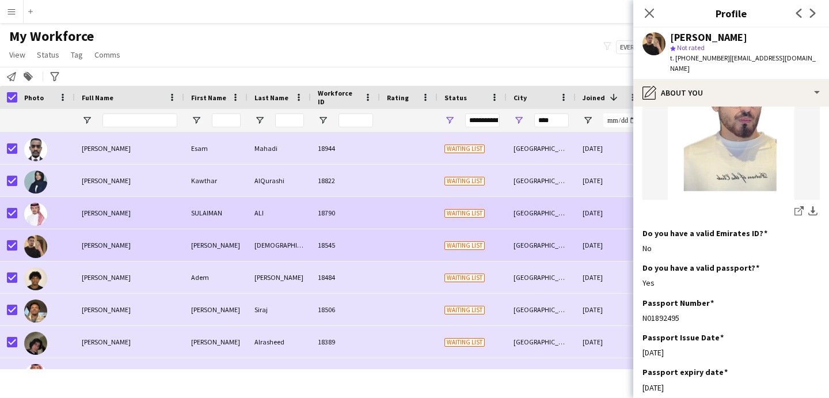
click at [559, 201] on div "Riyadh" at bounding box center [541, 213] width 69 height 32
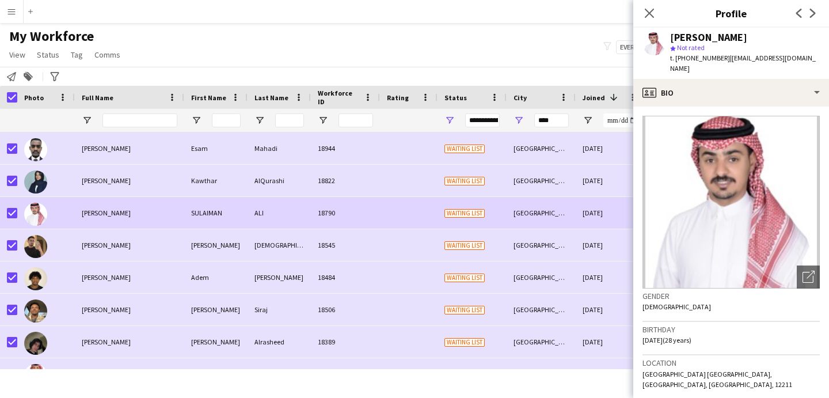
click at [723, 61] on span "| skxxi511@gmail.com" at bounding box center [743, 63] width 146 height 19
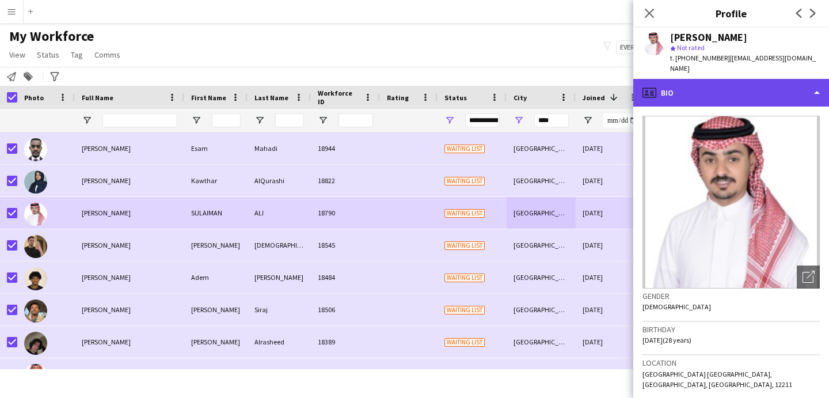
click at [723, 79] on div "profile Bio" at bounding box center [732, 93] width 196 height 28
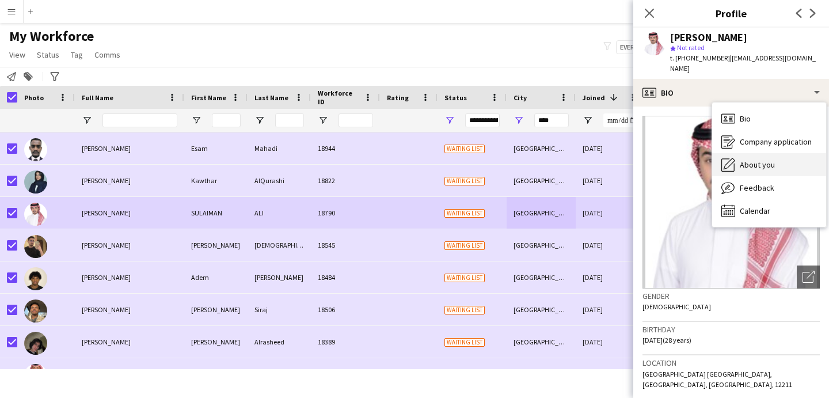
click at [741, 153] on div "About you About you" at bounding box center [770, 164] width 114 height 23
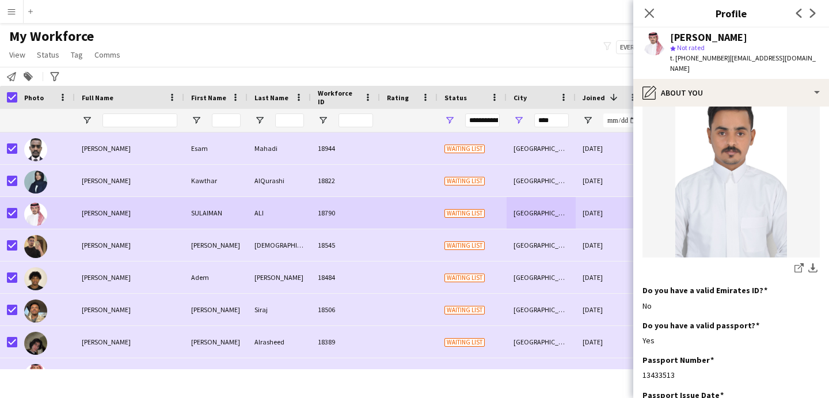
scroll to position [222, 0]
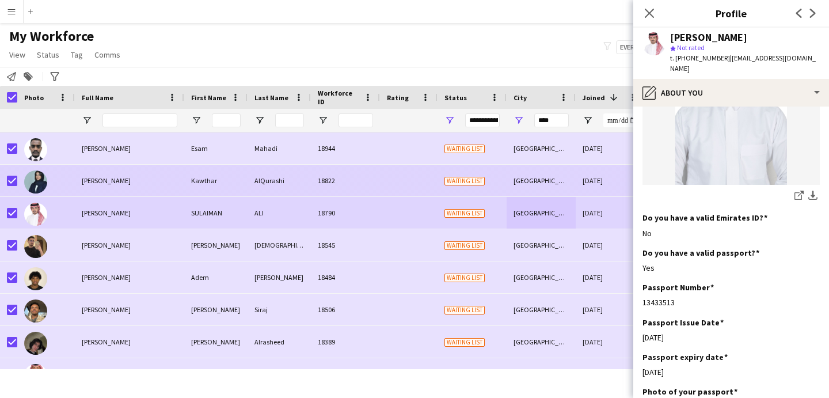
click at [538, 171] on div "Riyadh" at bounding box center [541, 181] width 69 height 32
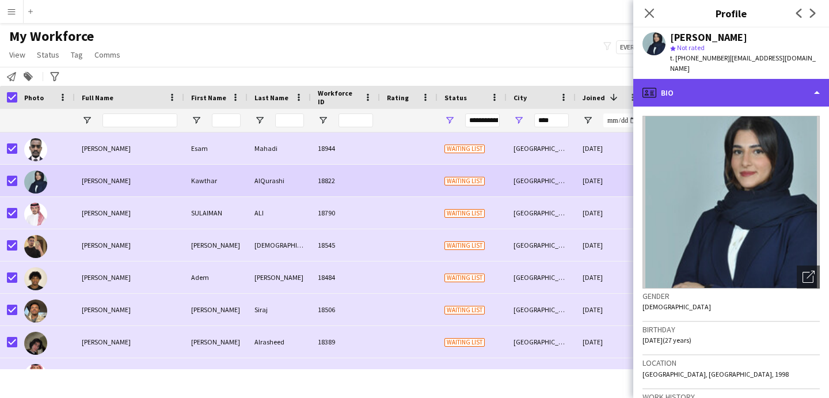
click at [733, 86] on div "profile Bio" at bounding box center [732, 93] width 196 height 28
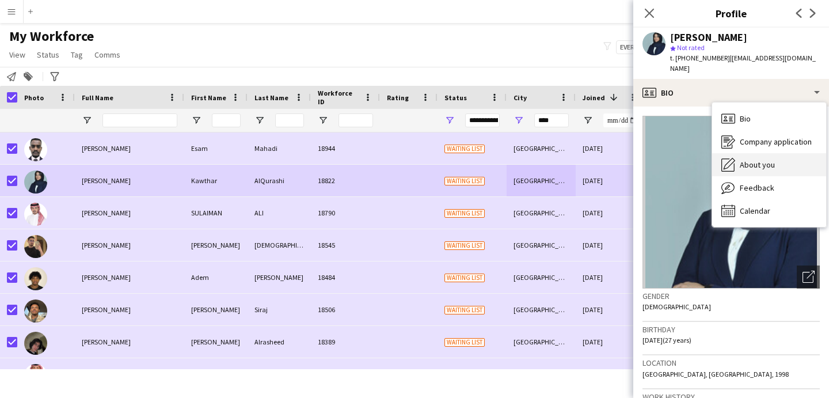
click at [754, 153] on div "About you About you" at bounding box center [770, 164] width 114 height 23
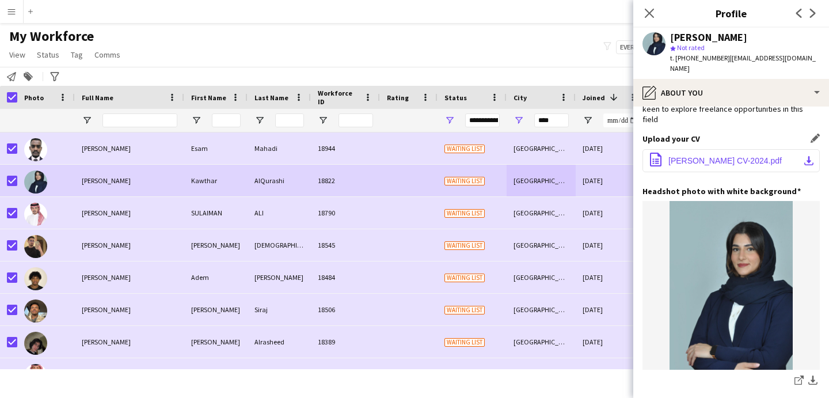
scroll to position [213, 0]
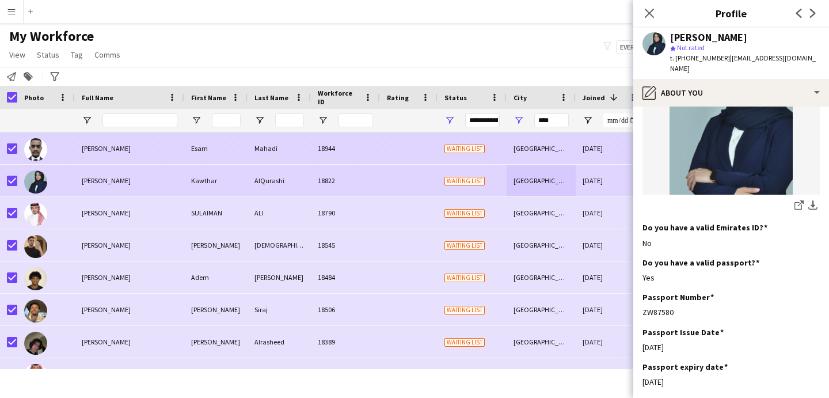
click at [590, 148] on div "26-12-2024" at bounding box center [610, 148] width 69 height 32
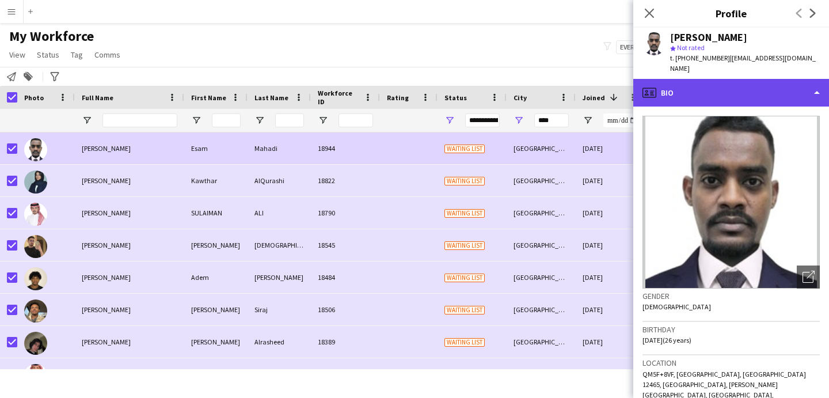
click at [699, 80] on div "profile Bio" at bounding box center [732, 93] width 196 height 28
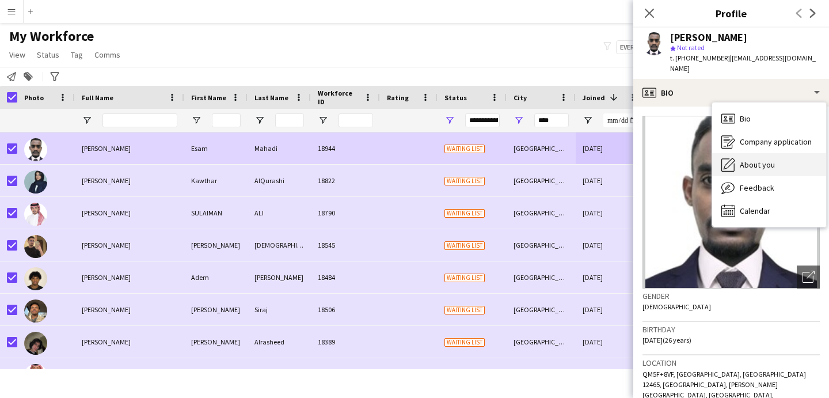
click at [744, 153] on div "About you About you" at bounding box center [770, 164] width 114 height 23
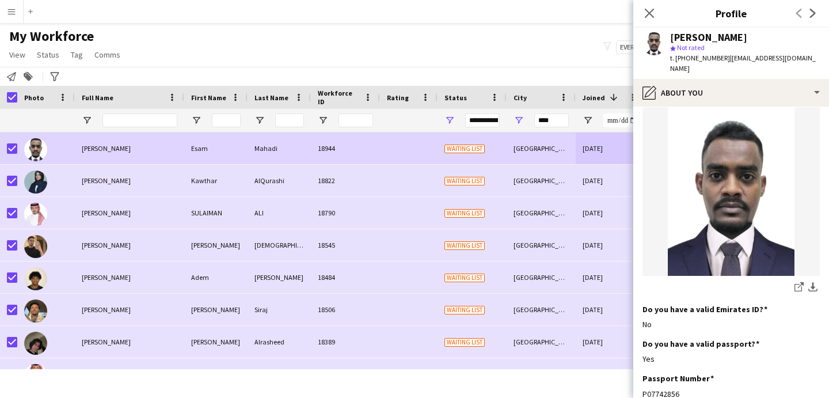
scroll to position [0, 0]
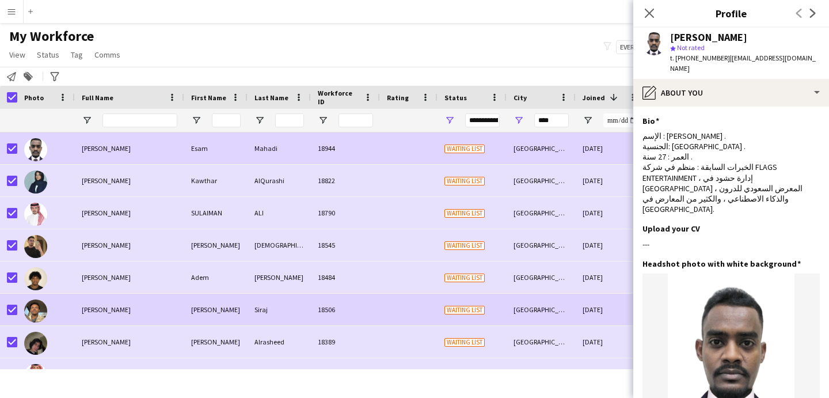
click at [544, 306] on div "Riyadh" at bounding box center [541, 310] width 69 height 32
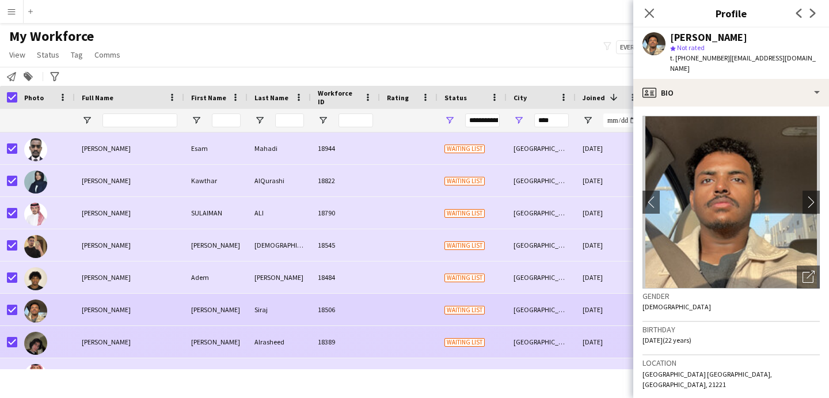
click at [558, 326] on div "Riyadh" at bounding box center [541, 342] width 69 height 32
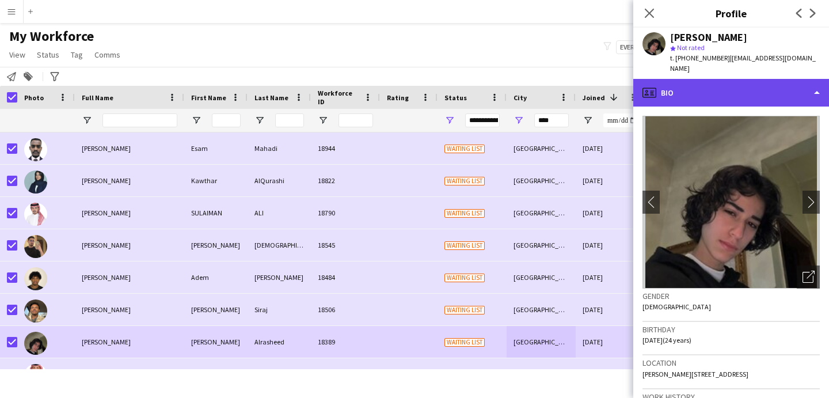
click at [688, 92] on div "profile Bio" at bounding box center [732, 93] width 196 height 28
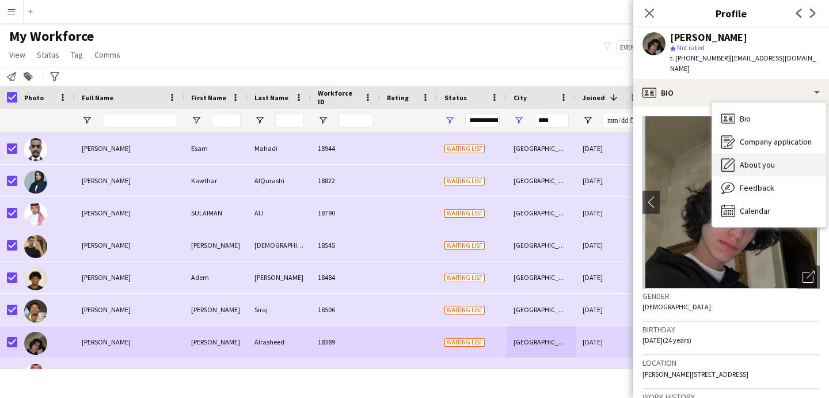
click at [737, 158] on div "About you About you" at bounding box center [770, 164] width 114 height 23
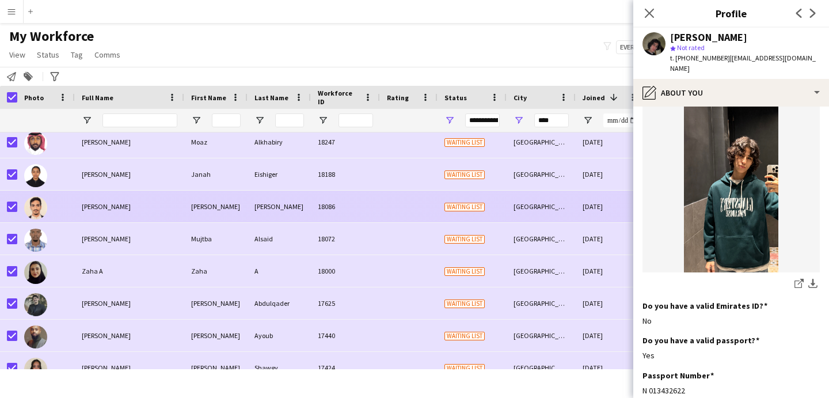
scroll to position [267, 0]
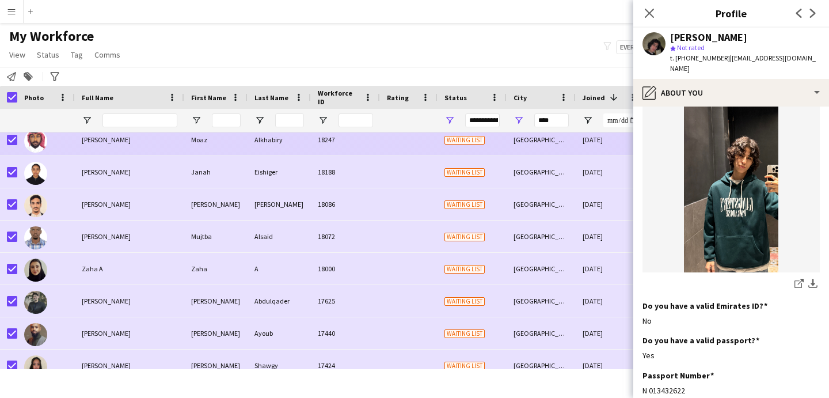
click at [140, 150] on div "Moaz Alkhabiry" at bounding box center [129, 140] width 109 height 32
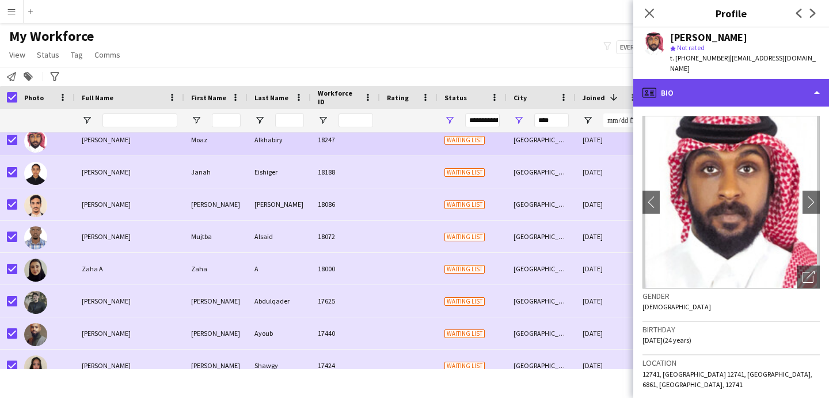
click at [740, 82] on div "profile Bio" at bounding box center [732, 93] width 196 height 28
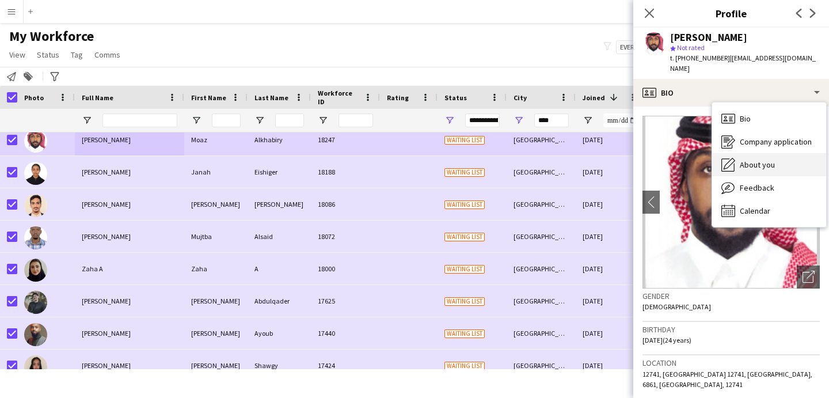
click at [764, 160] on span "About you" at bounding box center [757, 165] width 35 height 10
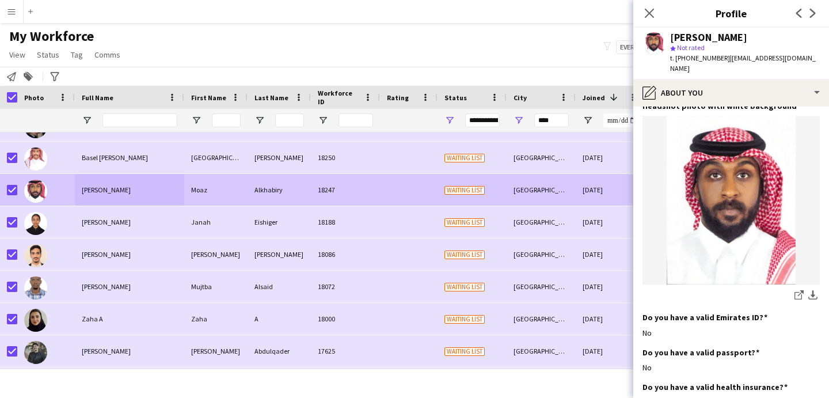
scroll to position [204, 0]
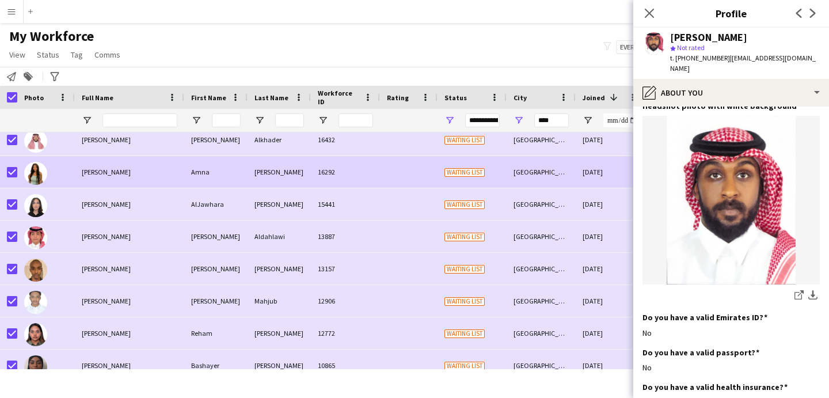
click at [330, 187] on div "16292" at bounding box center [345, 172] width 69 height 32
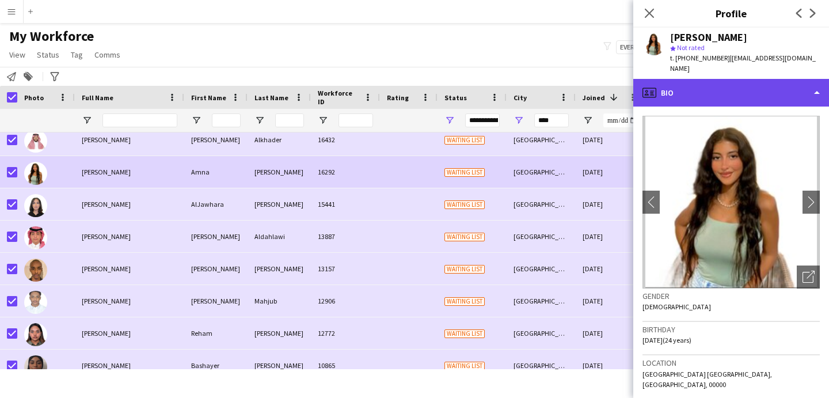
click at [748, 81] on div "profile Bio" at bounding box center [732, 93] width 196 height 28
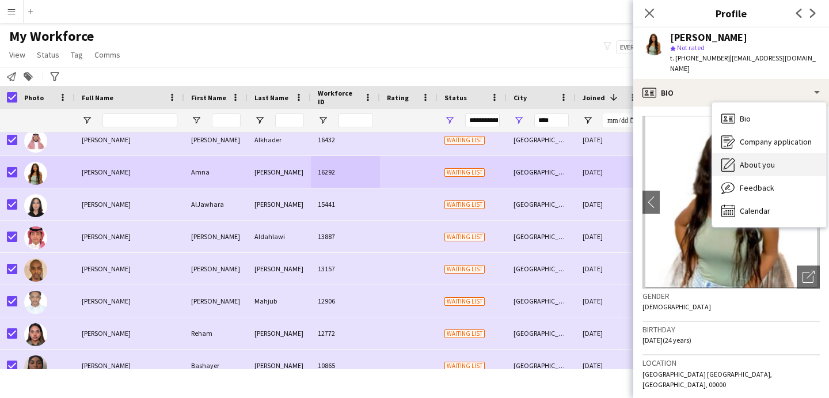
click at [771, 160] on span "About you" at bounding box center [757, 165] width 35 height 10
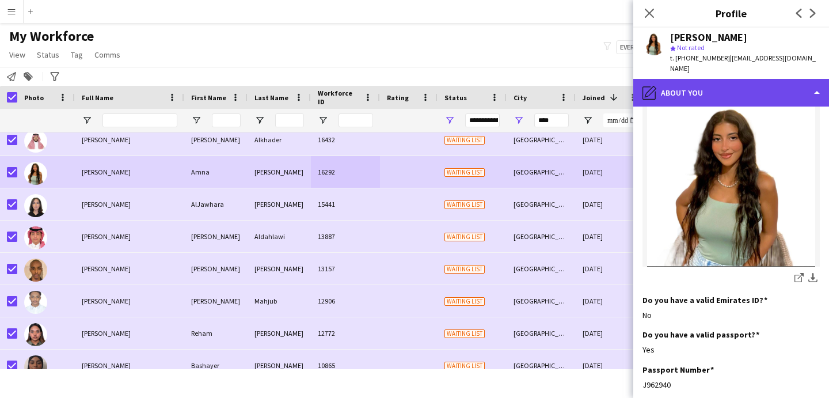
click at [714, 86] on div "pencil4 About you" at bounding box center [732, 93] width 196 height 28
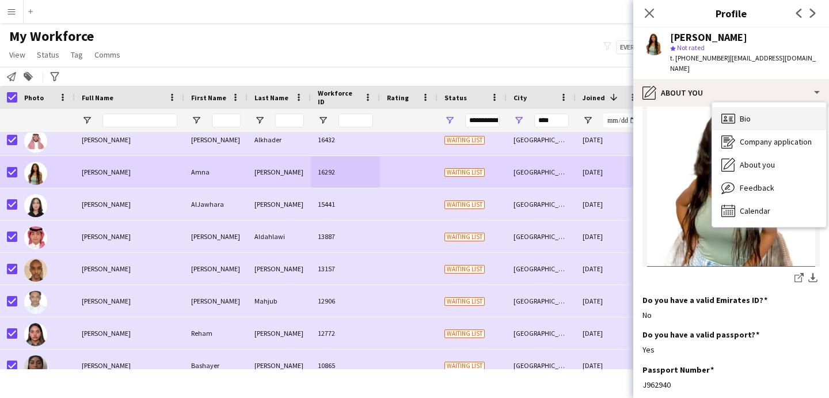
click at [771, 115] on div "Bio Bio" at bounding box center [770, 118] width 114 height 23
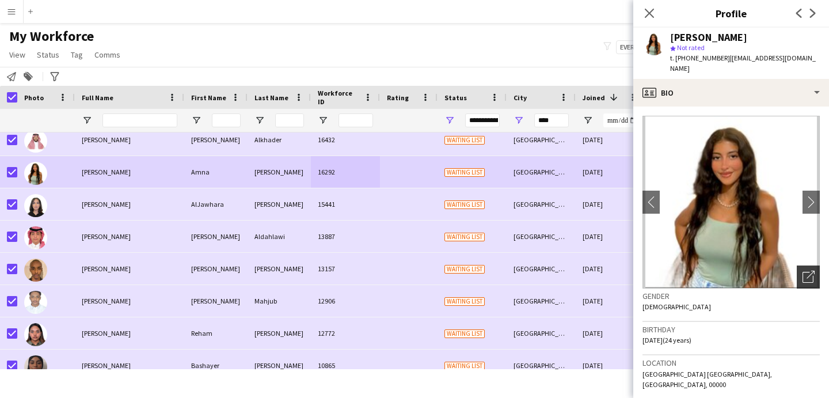
click at [809, 267] on div "Open photos pop-in" at bounding box center [808, 277] width 23 height 23
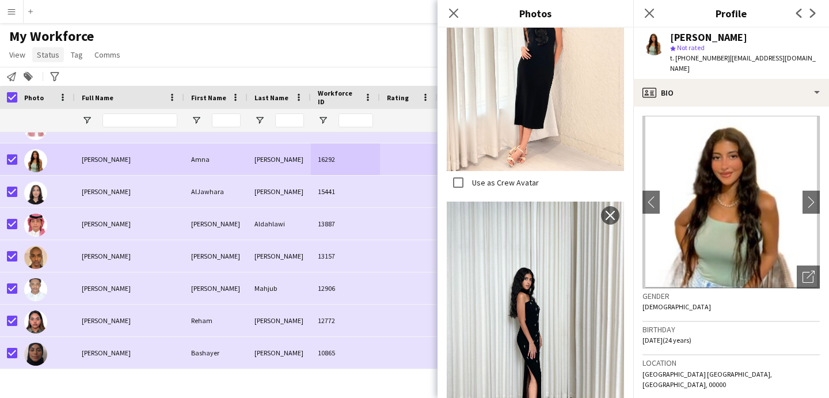
click at [41, 56] on span "Status" at bounding box center [48, 55] width 22 height 10
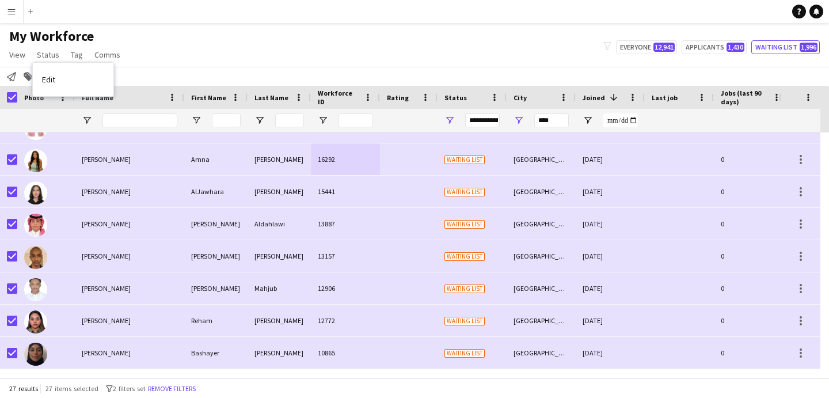
click at [77, 75] on link "Edit" at bounding box center [73, 79] width 81 height 24
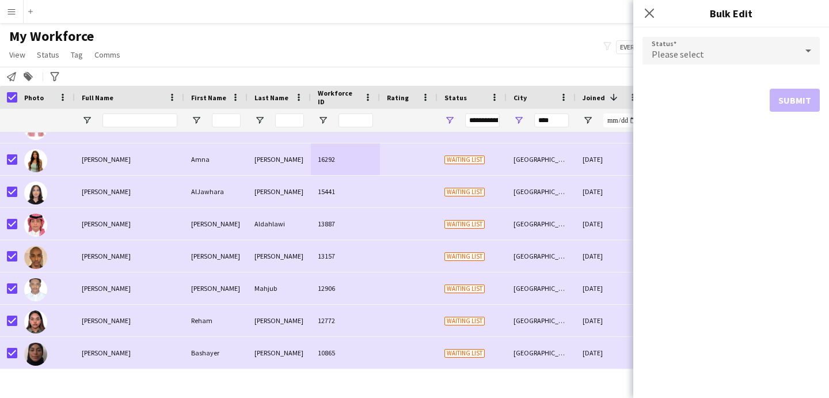
click at [679, 56] on span "Please select" at bounding box center [678, 54] width 52 height 12
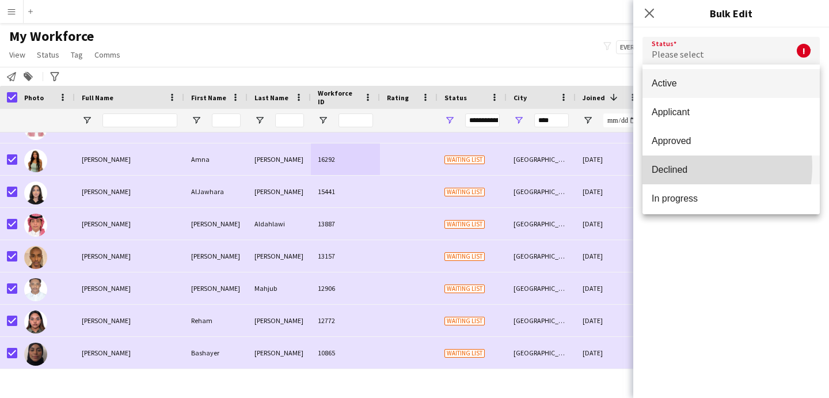
click at [690, 166] on span "Declined" at bounding box center [731, 169] width 159 height 11
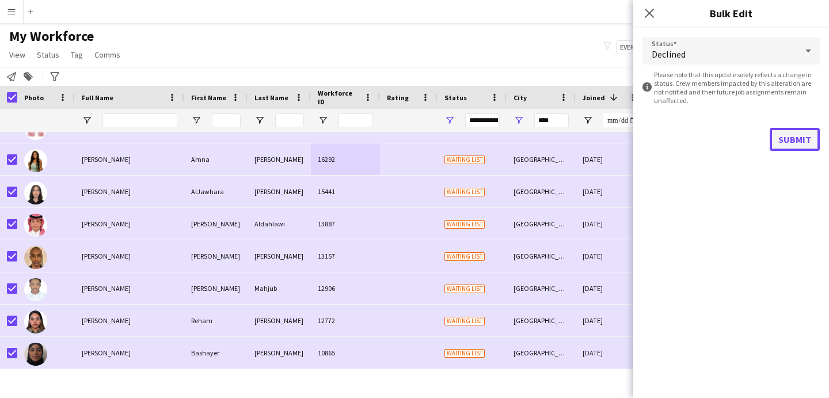
click at [782, 134] on button "Submit" at bounding box center [795, 139] width 50 height 23
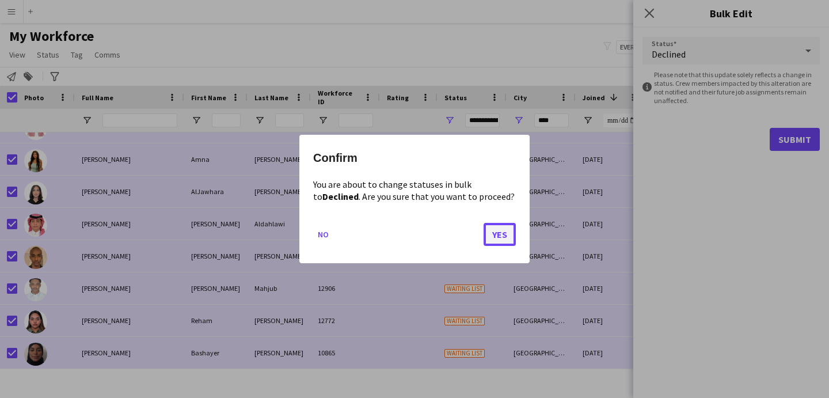
click at [491, 239] on button "Yes" at bounding box center [500, 234] width 32 height 23
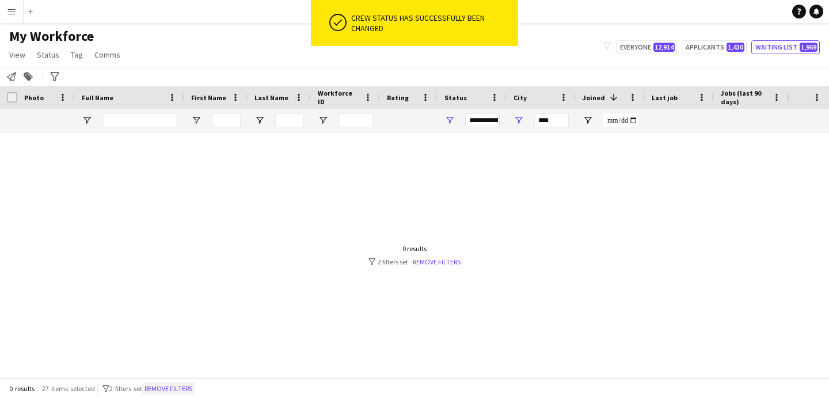
click at [173, 387] on button "Remove filters" at bounding box center [168, 388] width 52 height 13
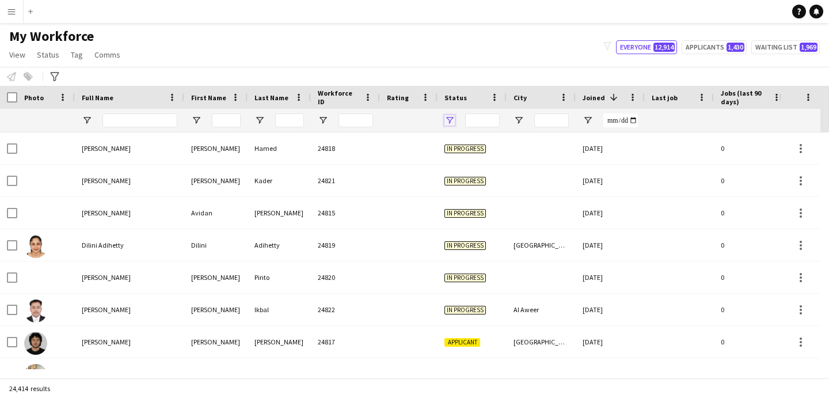
click at [450, 123] on span "Open Filter Menu" at bounding box center [450, 120] width 10 height 10
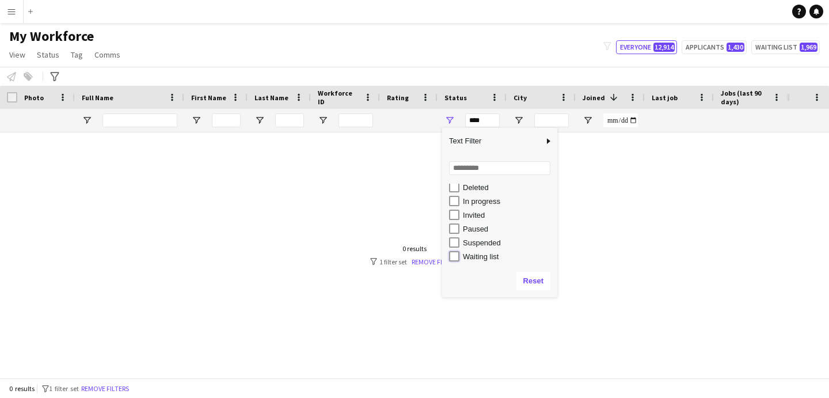
type input "**********"
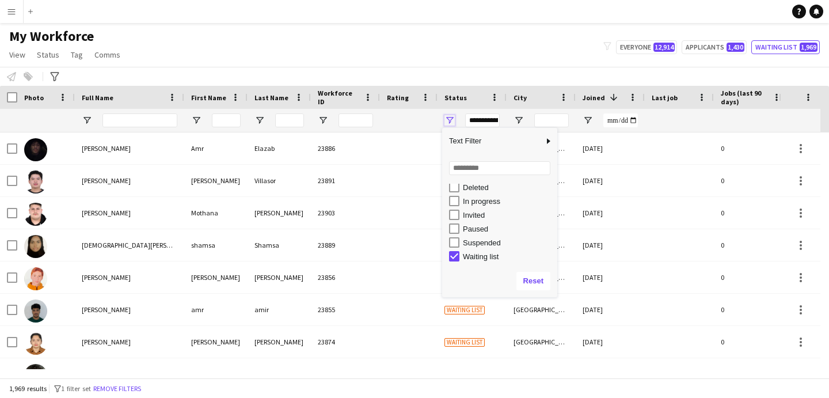
click at [454, 121] on span "Open Filter Menu" at bounding box center [450, 120] width 10 height 10
click at [433, 121] on div at bounding box center [409, 120] width 58 height 23
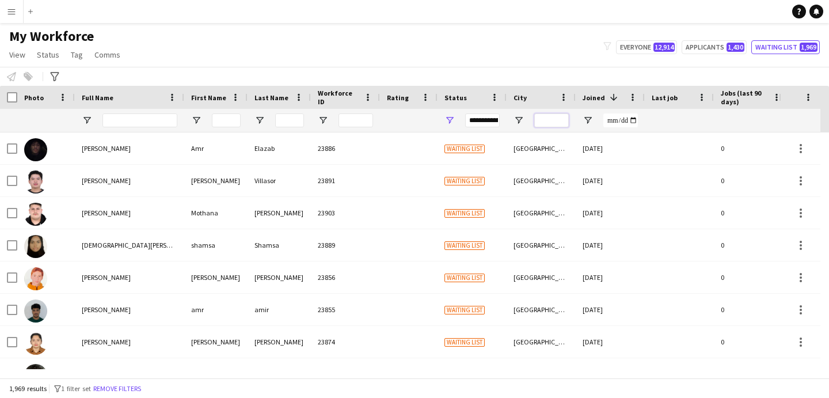
click at [561, 119] on input "City Filter Input" at bounding box center [552, 120] width 35 height 14
type input "****"
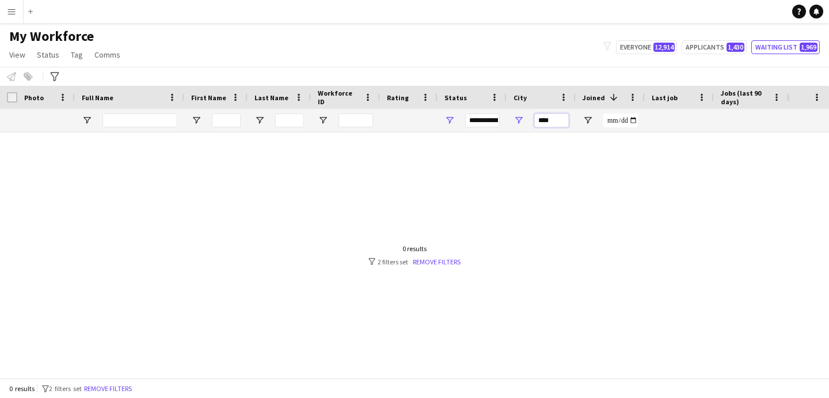
click at [554, 121] on input "****" at bounding box center [552, 120] width 35 height 14
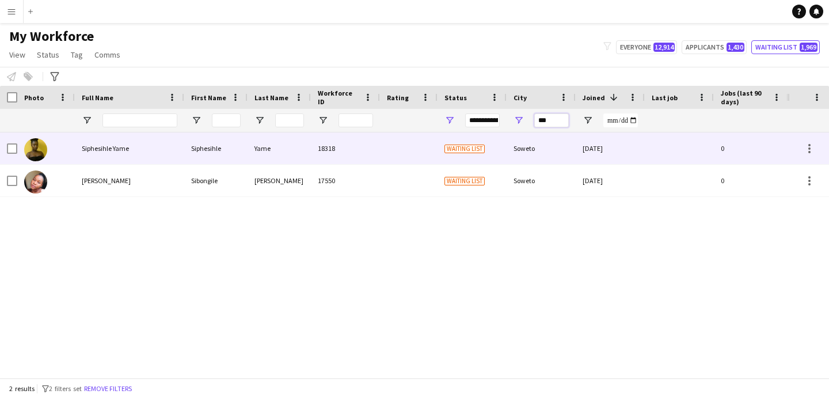
type input "***"
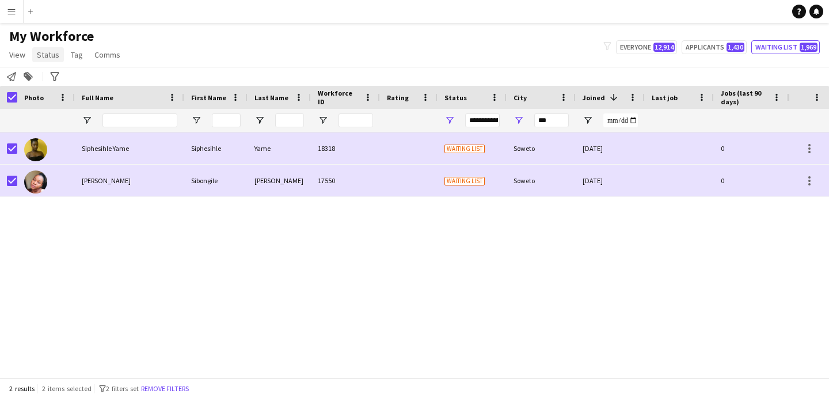
click at [46, 54] on span "Status" at bounding box center [48, 55] width 22 height 10
click at [60, 80] on link "Edit" at bounding box center [73, 79] width 81 height 24
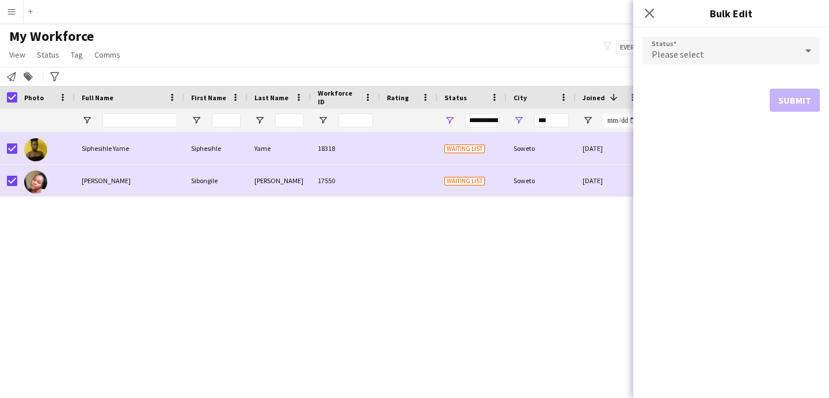
click at [768, 61] on div "Please select" at bounding box center [720, 51] width 154 height 28
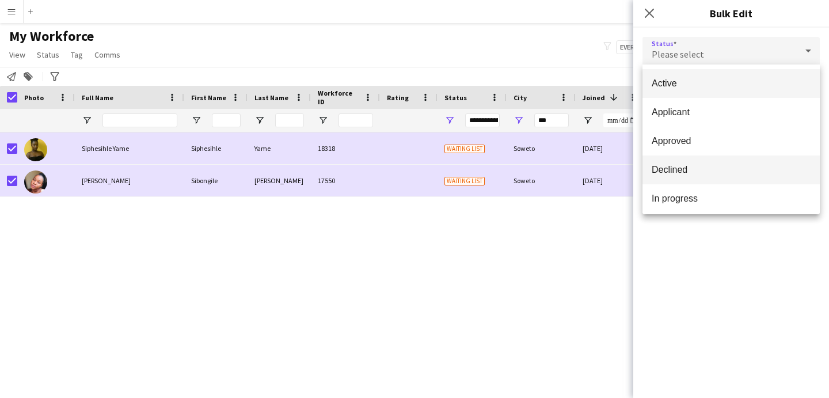
click at [693, 165] on span "Declined" at bounding box center [731, 169] width 159 height 11
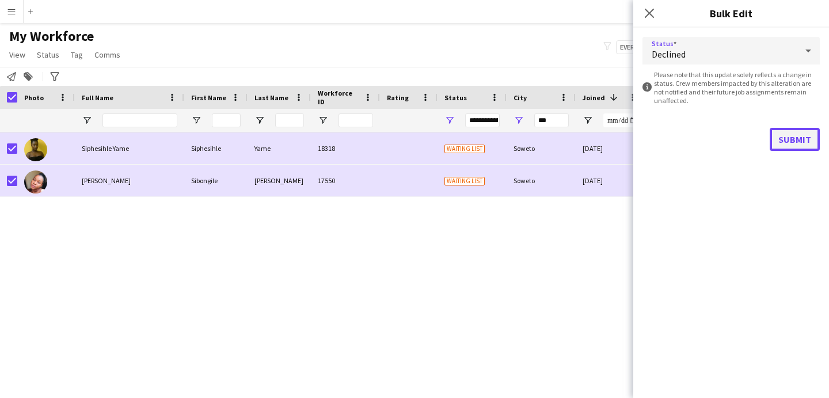
click at [786, 143] on button "Submit" at bounding box center [795, 139] width 50 height 23
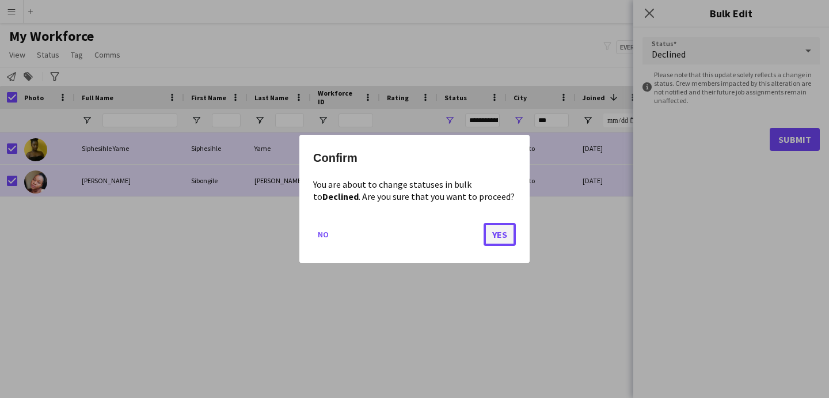
click at [509, 230] on button "Yes" at bounding box center [500, 234] width 32 height 23
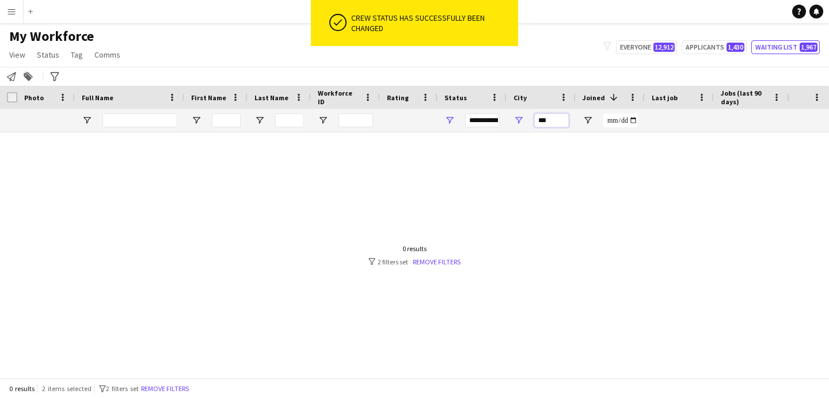
click at [559, 122] on input "***" at bounding box center [552, 120] width 35 height 14
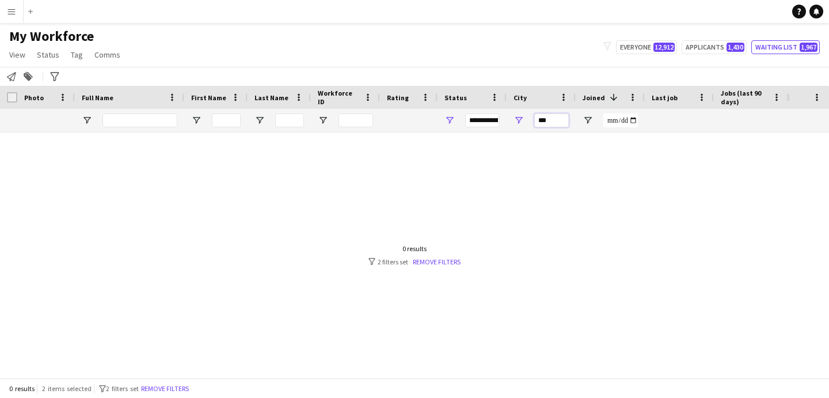
click at [559, 122] on input "***" at bounding box center [552, 120] width 35 height 14
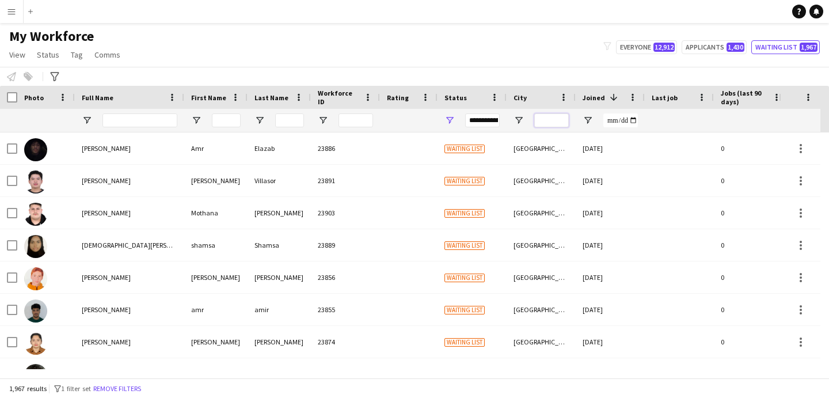
click at [555, 121] on input "City Filter Input" at bounding box center [552, 120] width 35 height 14
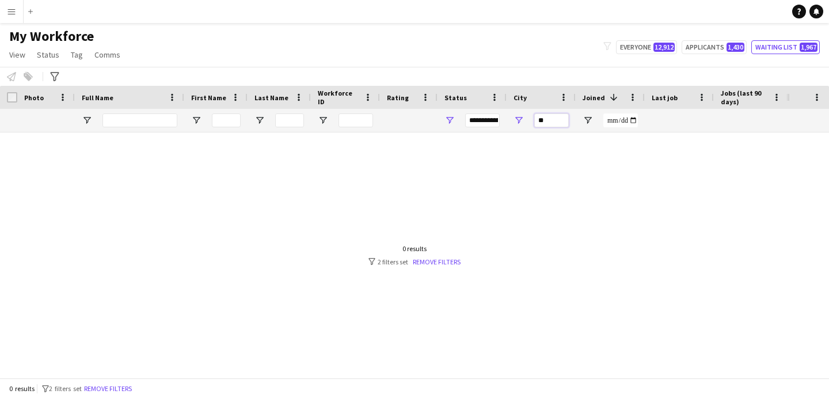
type input "*"
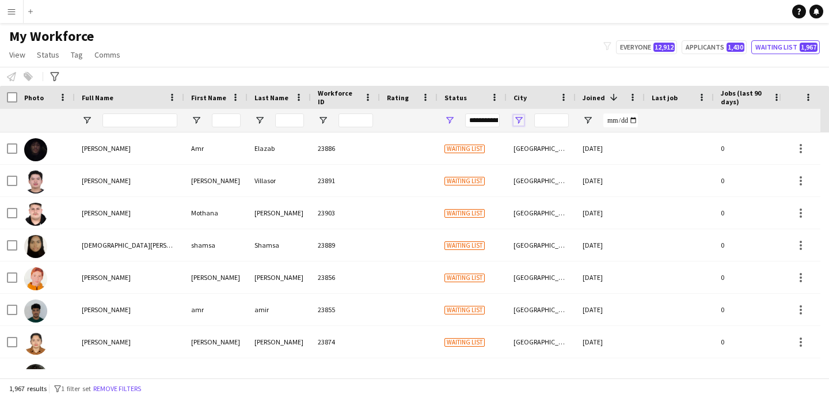
click at [518, 123] on span "Open Filter Menu" at bounding box center [519, 120] width 10 height 10
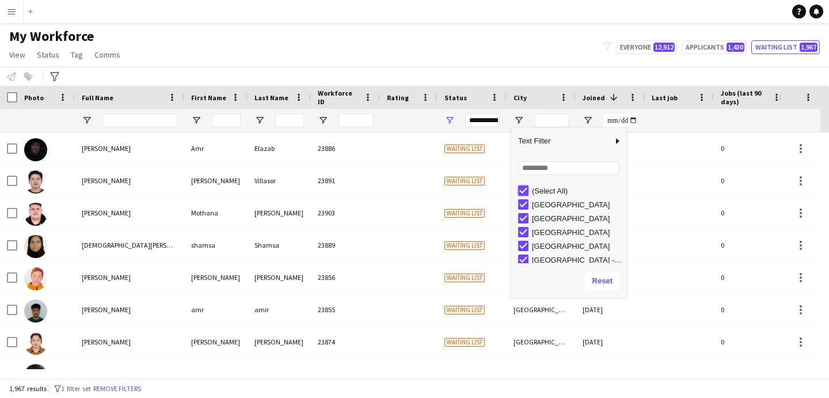
type input "***"
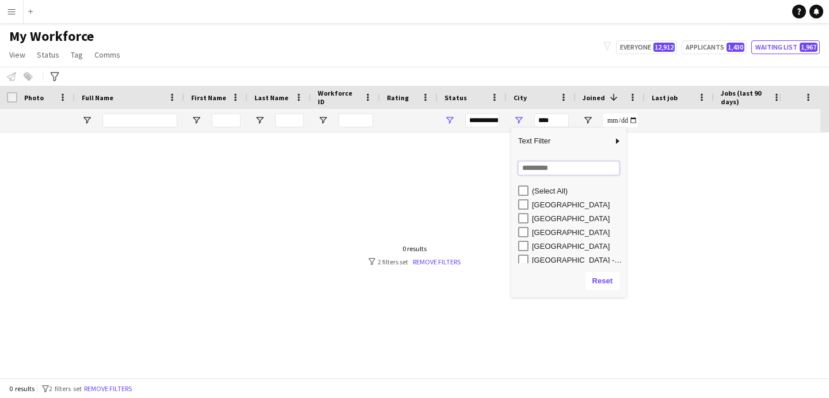
click at [526, 172] on input "Search filter values" at bounding box center [568, 168] width 101 height 14
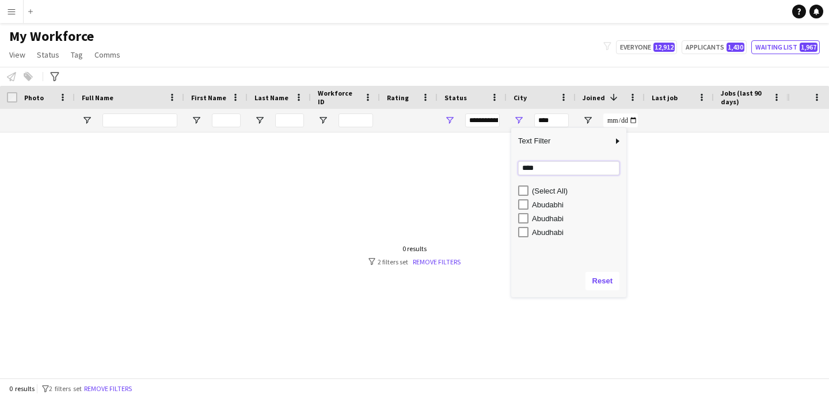
type input "****"
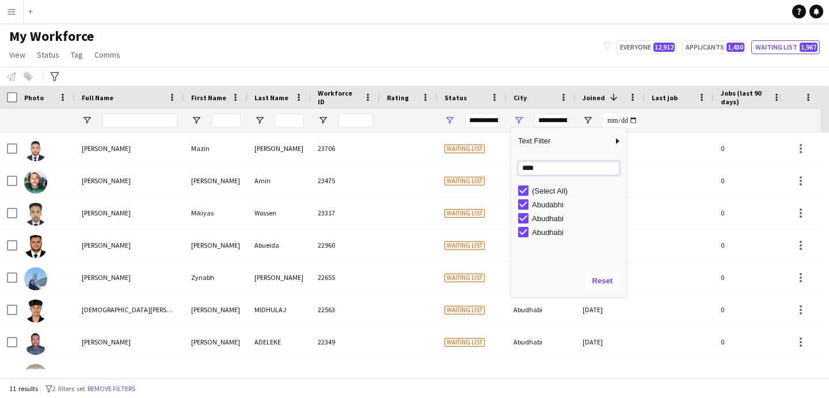
click at [544, 168] on input "****" at bounding box center [568, 168] width 101 height 14
type input "***"
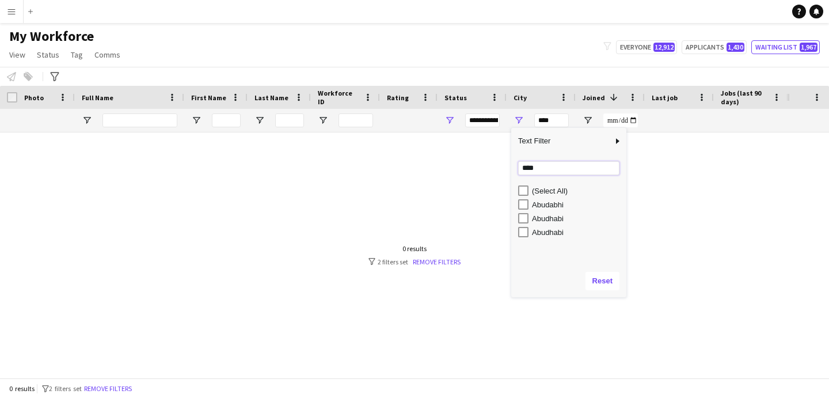
click at [547, 172] on input "****" at bounding box center [568, 168] width 101 height 14
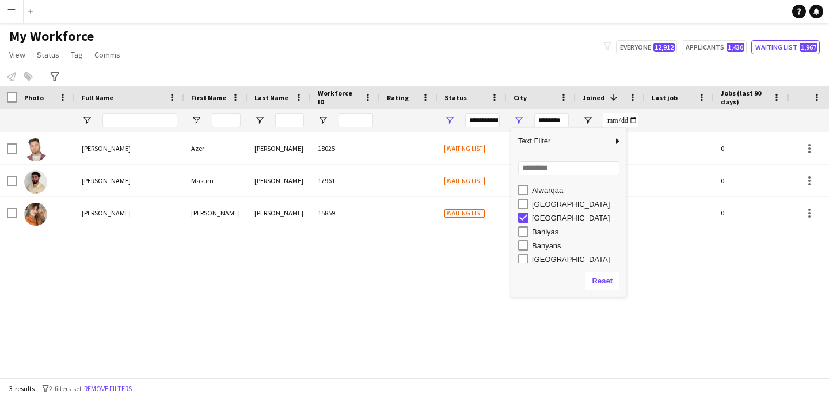
scroll to position [594, 0]
click at [552, 205] on div "Amritsar" at bounding box center [577, 204] width 91 height 9
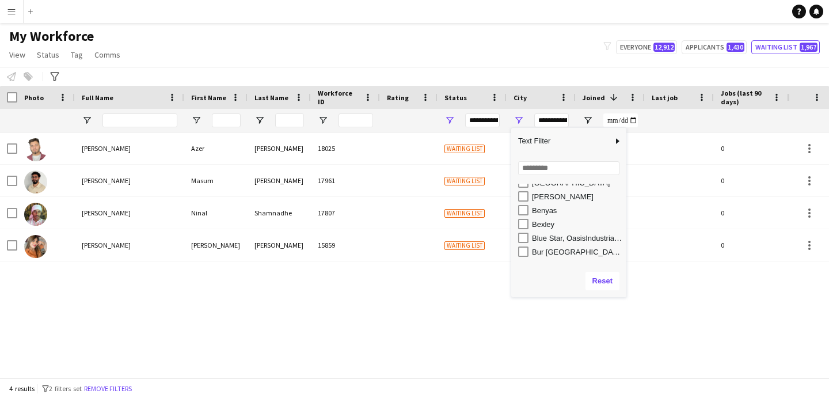
scroll to position [675, 0]
click at [551, 223] on div "Bexley" at bounding box center [577, 221] width 91 height 9
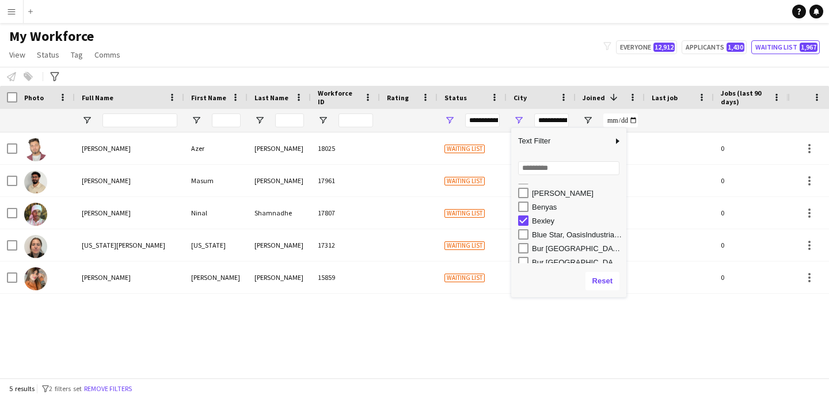
click at [556, 234] on div "Blue Star, OasisIndustrial Area - دبي" at bounding box center [577, 234] width 91 height 9
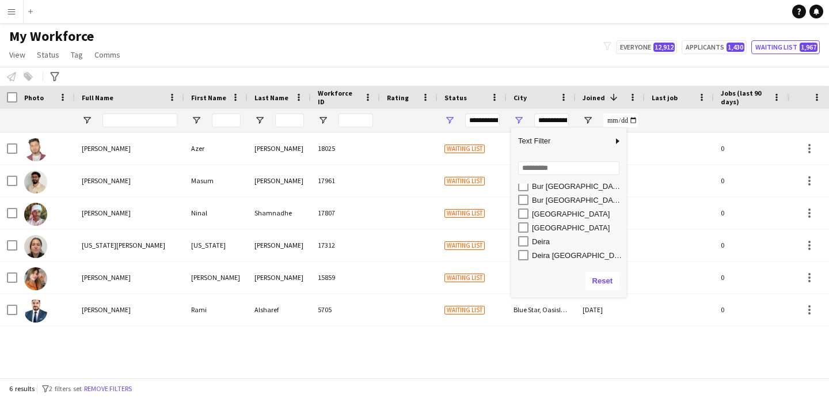
scroll to position [738, 0]
click at [566, 227] on div "Dar es salaam" at bounding box center [577, 226] width 91 height 9
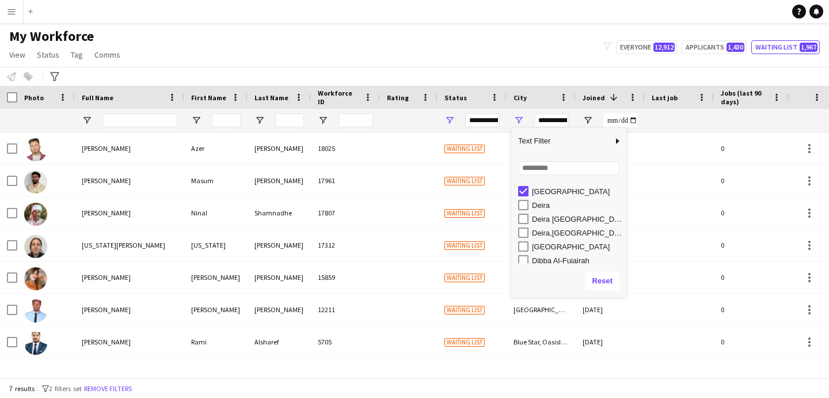
scroll to position [793, 0]
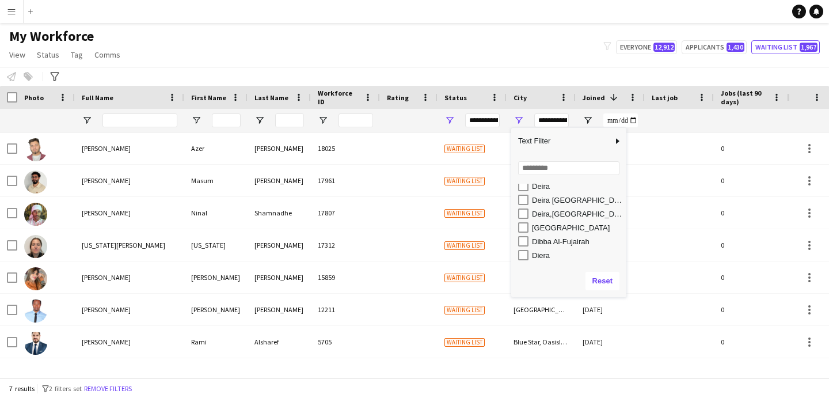
click at [547, 232] on div "Derby" at bounding box center [577, 227] width 91 height 9
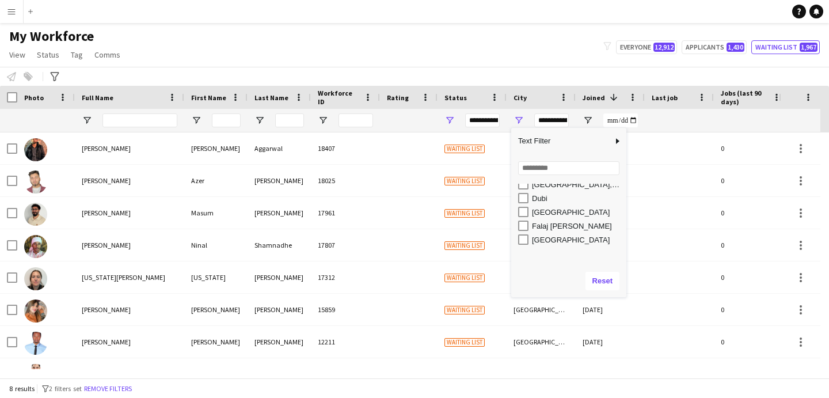
scroll to position [945, 0]
click at [548, 197] on div "Egypt" at bounding box center [577, 199] width 91 height 9
click at [564, 215] on div "Falaj Al Mualla" at bounding box center [577, 213] width 91 height 9
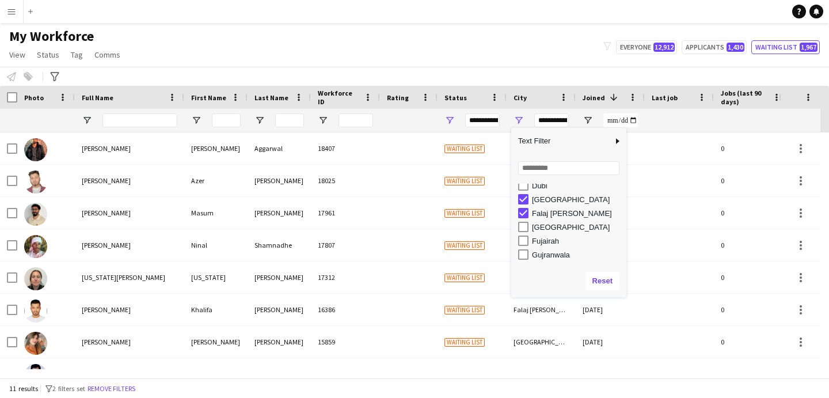
click at [570, 230] on div "Frankfurt am Main" at bounding box center [577, 227] width 91 height 9
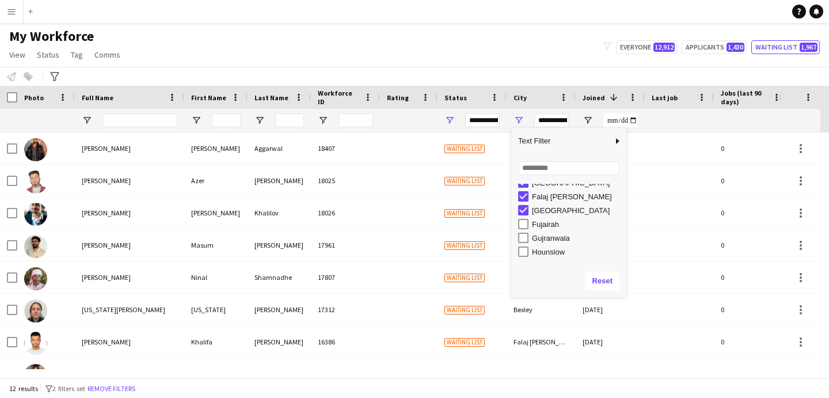
scroll to position [973, 0]
click at [563, 227] on div "Gujranwala" at bounding box center [577, 226] width 91 height 9
click at [562, 240] on div "Hounslow" at bounding box center [577, 240] width 91 height 9
click at [564, 252] on div "Hövsan/Baku" at bounding box center [577, 254] width 91 height 9
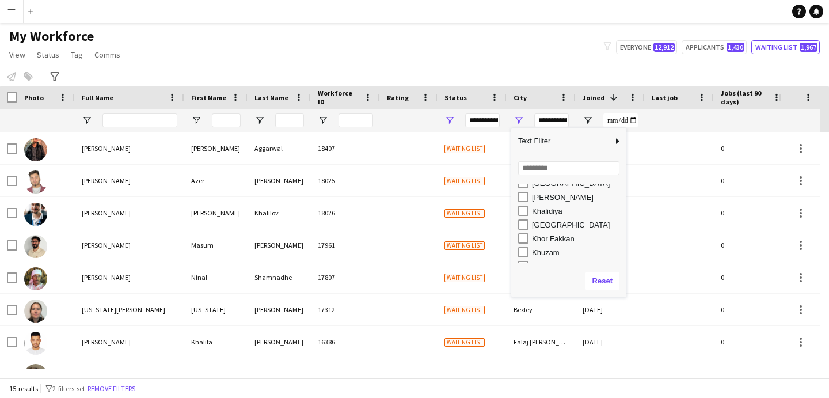
click at [568, 199] on div "Khadya Behad" at bounding box center [577, 197] width 91 height 9
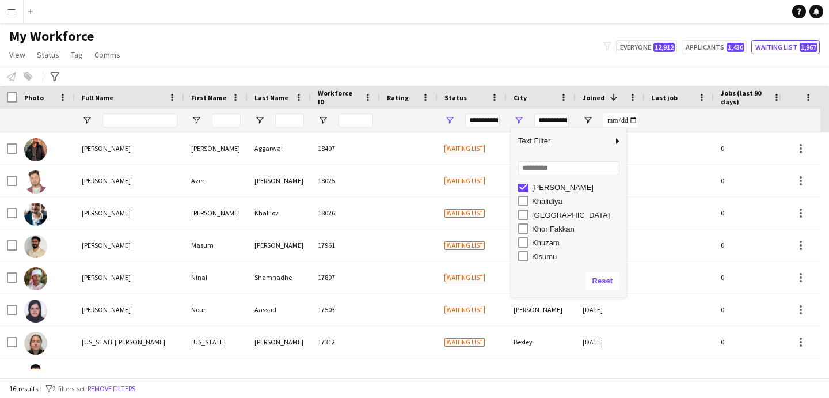
scroll to position [1082, 0]
click at [557, 242] on div "Khuzam" at bounding box center [577, 242] width 91 height 9
click at [556, 256] on div "Kisumu" at bounding box center [577, 256] width 91 height 9
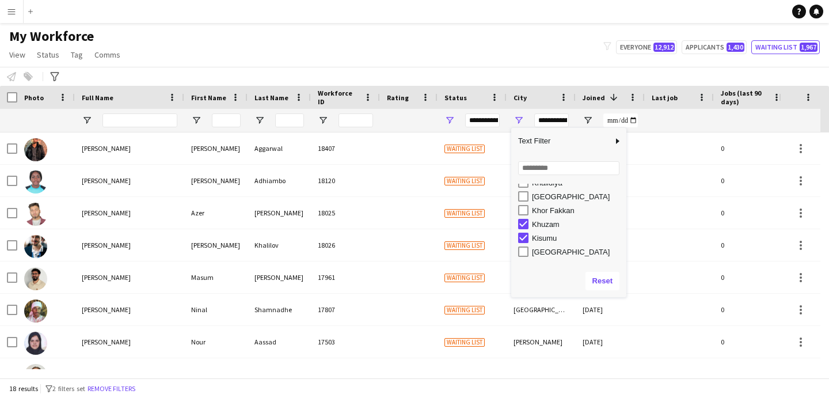
scroll to position [1102, 0]
click at [566, 249] on div "Kuttipuram" at bounding box center [577, 250] width 91 height 9
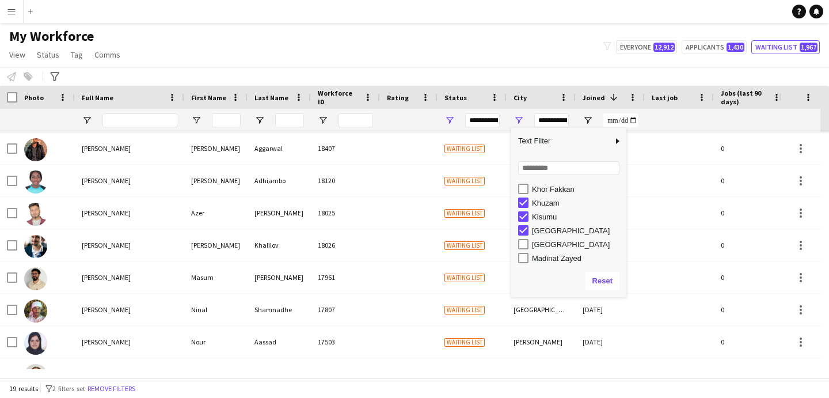
scroll to position [1122, 0]
click at [556, 242] on div "London" at bounding box center [577, 244] width 91 height 9
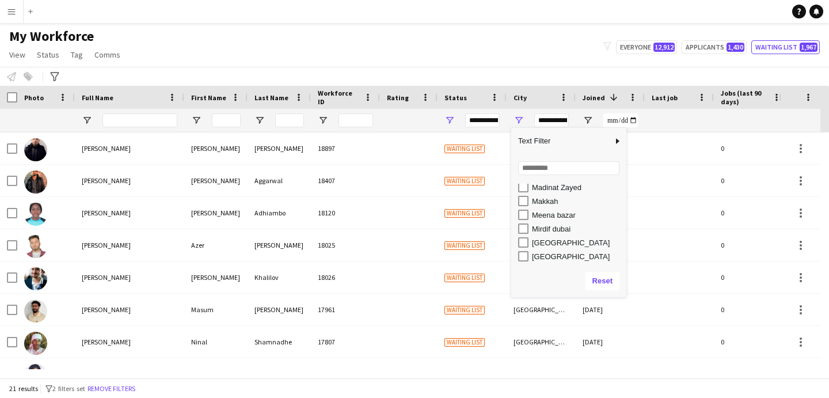
scroll to position [1190, 0]
click at [556, 246] on div "Moscow" at bounding box center [577, 245] width 91 height 9
click at [554, 259] on div "Mumbai" at bounding box center [577, 259] width 91 height 9
click at [554, 215] on div "Makkah" at bounding box center [577, 214] width 91 height 9
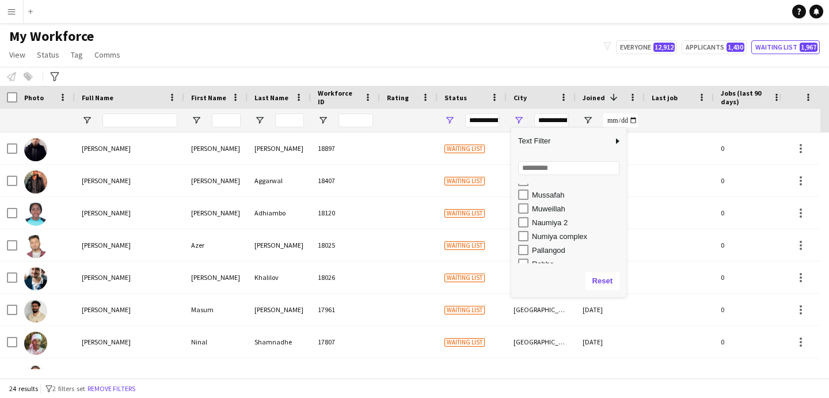
scroll to position [1296, 0]
click at [559, 236] on div "pallangod" at bounding box center [577, 235] width 91 height 9
click at [555, 190] on div "San Mateo" at bounding box center [577, 188] width 91 height 9
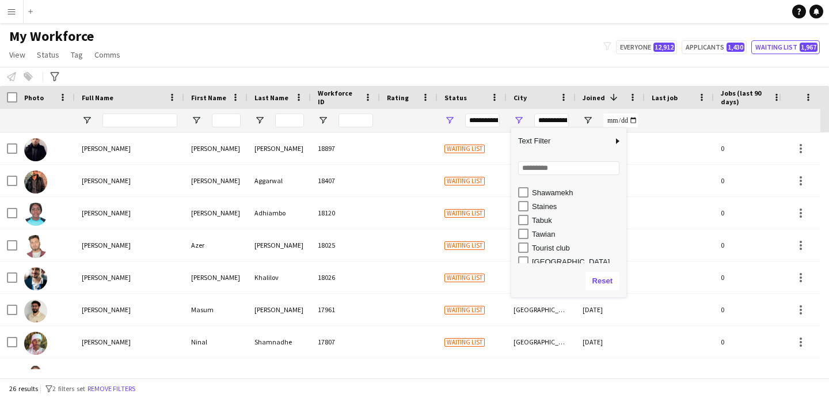
click at [548, 222] on div "Tabuk" at bounding box center [577, 220] width 91 height 9
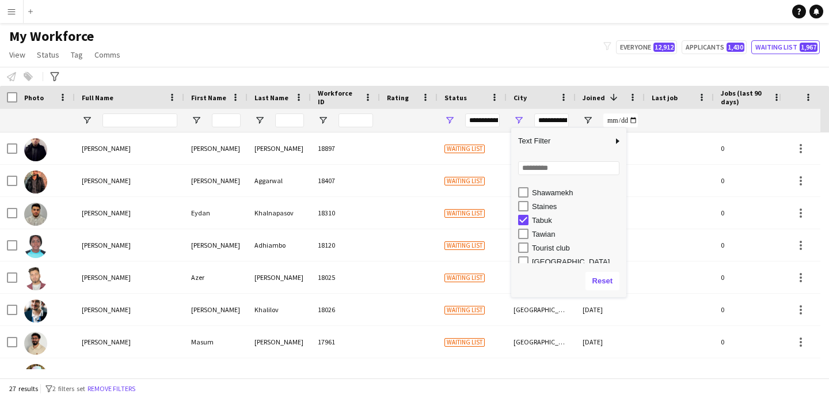
click at [548, 209] on div "Staines" at bounding box center [577, 206] width 91 height 9
click at [546, 221] on div "Tawian" at bounding box center [577, 222] width 91 height 9
click at [552, 242] on div "Yerevan" at bounding box center [577, 240] width 91 height 9
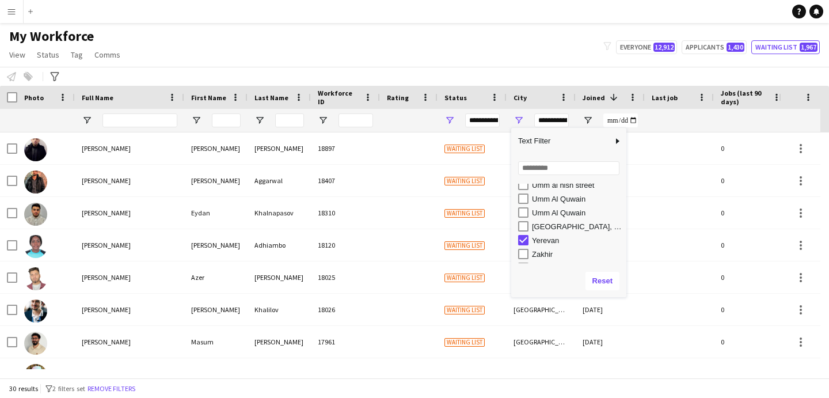
click at [551, 252] on div "Zakhir" at bounding box center [577, 254] width 91 height 9
click at [546, 253] on div "Zakhir" at bounding box center [577, 254] width 91 height 9
click at [547, 227] on div "حريملاء" at bounding box center [577, 226] width 91 height 9
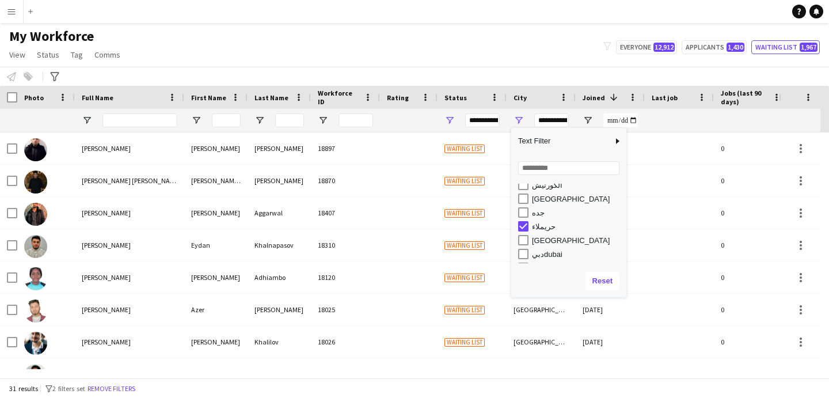
click at [541, 213] on div "جده" at bounding box center [577, 213] width 91 height 9
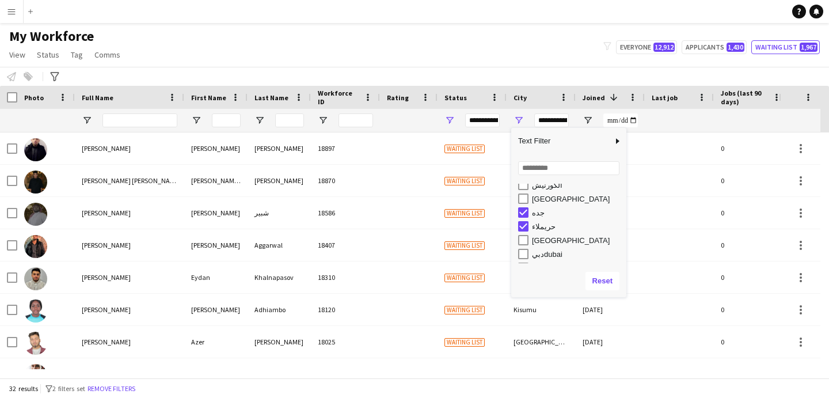
click at [539, 200] on div "جدة" at bounding box center [577, 199] width 91 height 9
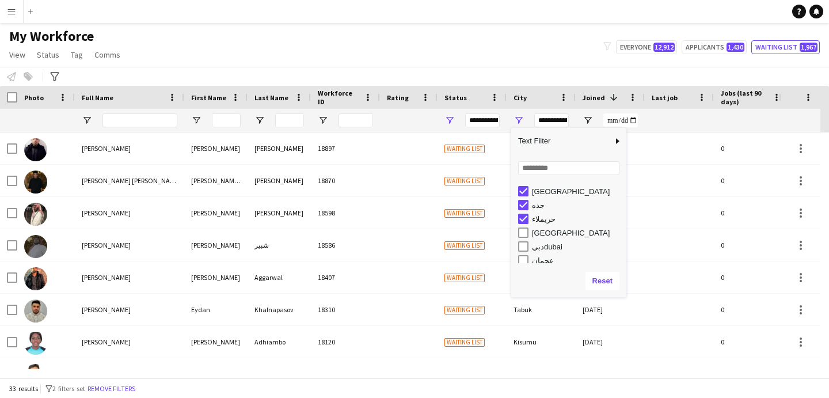
scroll to position [1911, 0]
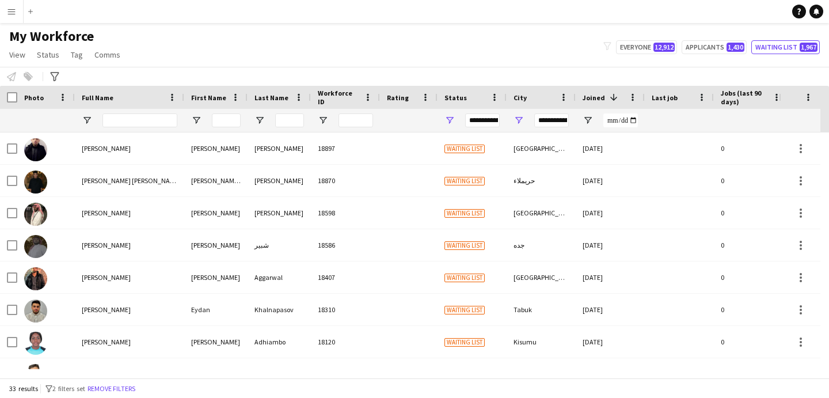
click at [524, 124] on div "**********" at bounding box center [541, 120] width 69 height 23
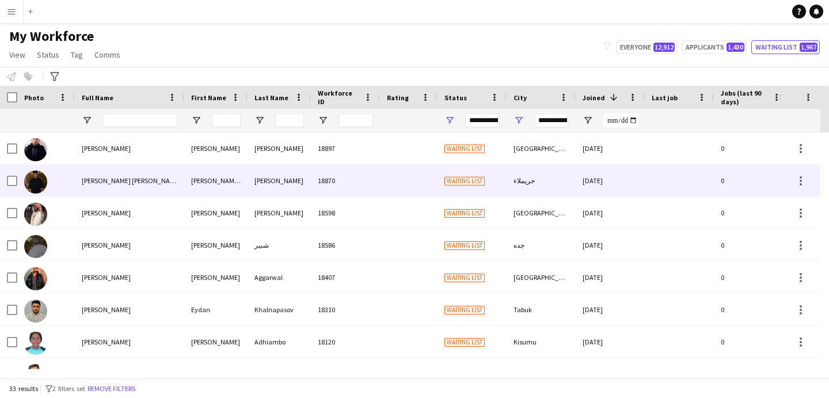
click at [112, 165] on div "ESMAIL ALI AHMED OMAR" at bounding box center [129, 181] width 109 height 32
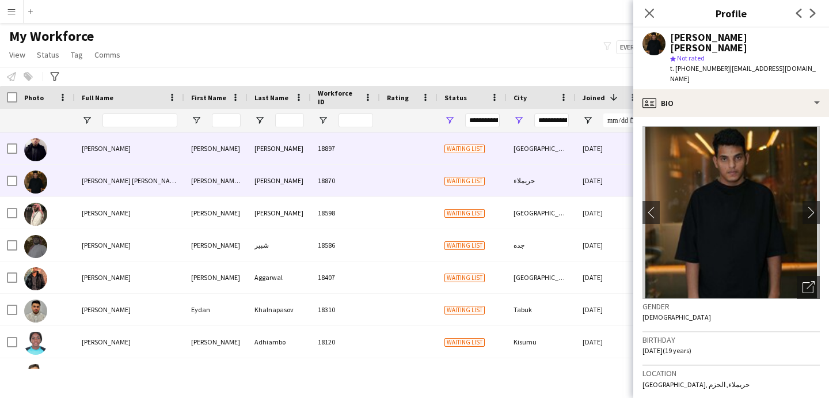
click at [573, 155] on div "London" at bounding box center [541, 148] width 69 height 32
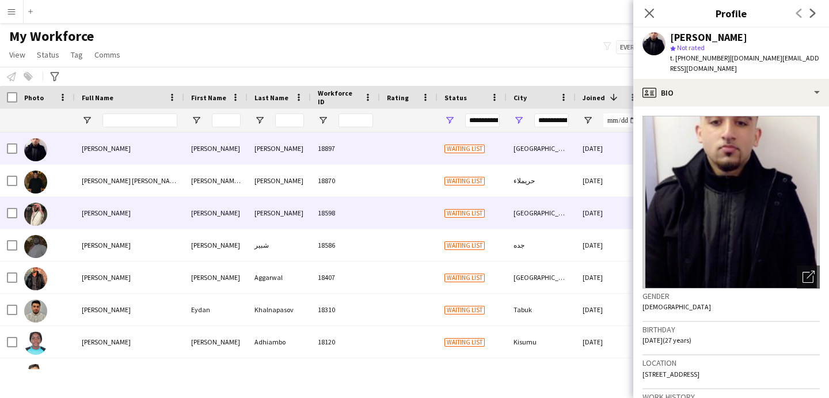
click at [551, 208] on div "جدة" at bounding box center [541, 213] width 69 height 32
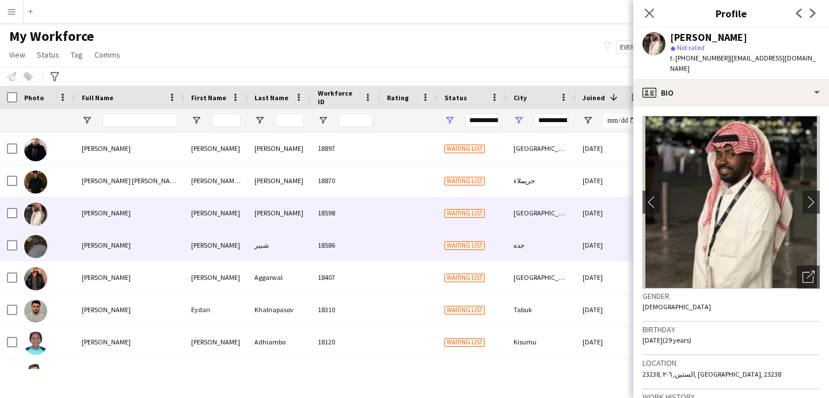
click at [561, 240] on div "جده" at bounding box center [541, 245] width 69 height 32
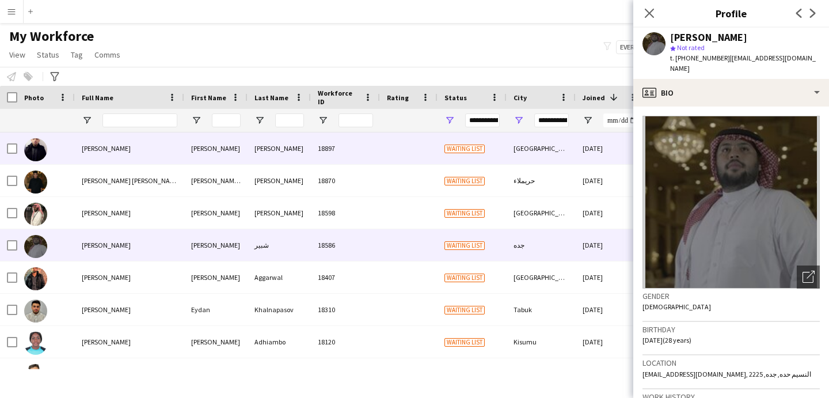
click at [560, 150] on div "London" at bounding box center [541, 148] width 69 height 32
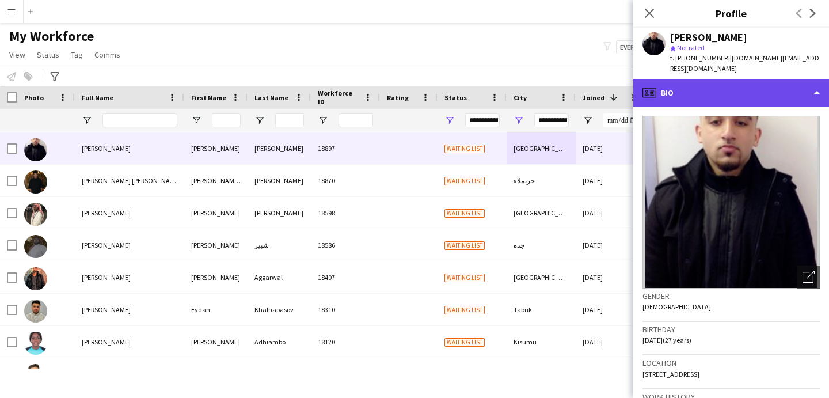
click at [702, 80] on div "profile Bio" at bounding box center [732, 93] width 196 height 28
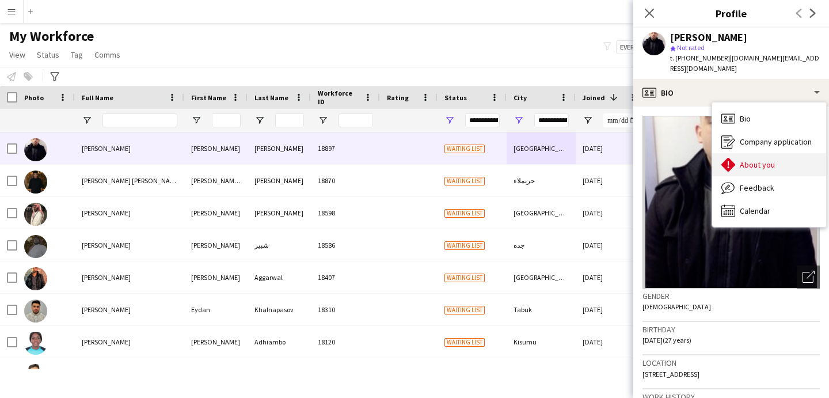
click at [748, 160] on span "About you" at bounding box center [757, 165] width 35 height 10
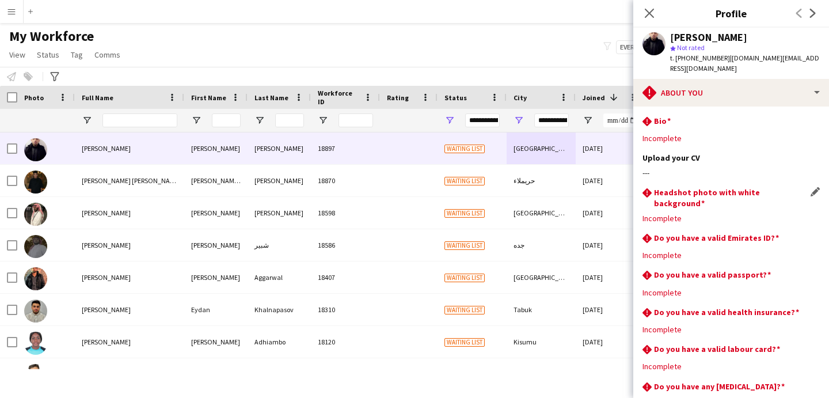
scroll to position [99, 0]
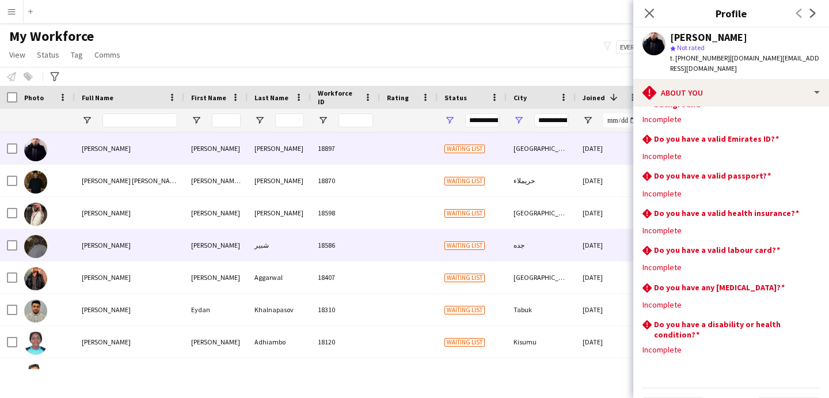
click at [530, 255] on div "جده" at bounding box center [541, 245] width 69 height 32
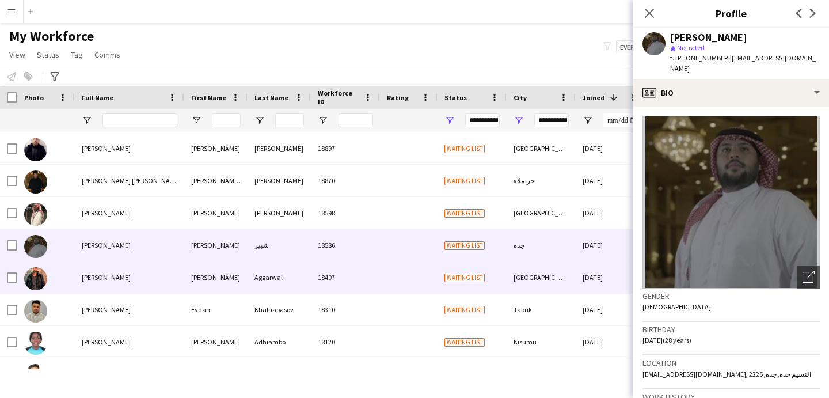
click at [579, 273] on div "07-12-2024" at bounding box center [610, 278] width 69 height 32
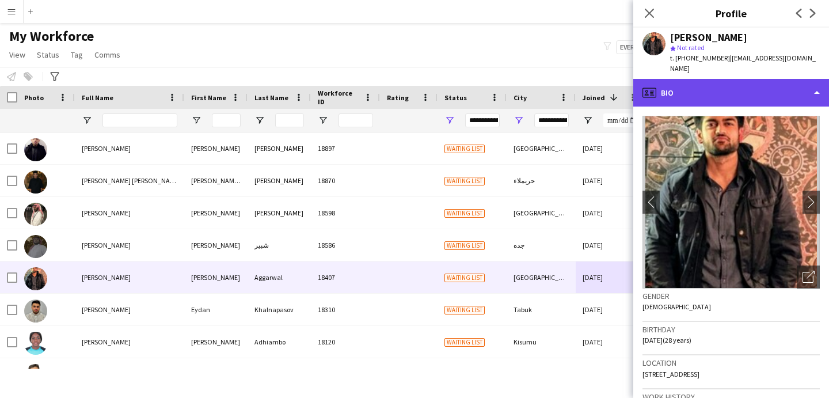
click at [700, 92] on div "profile Bio" at bounding box center [732, 93] width 196 height 28
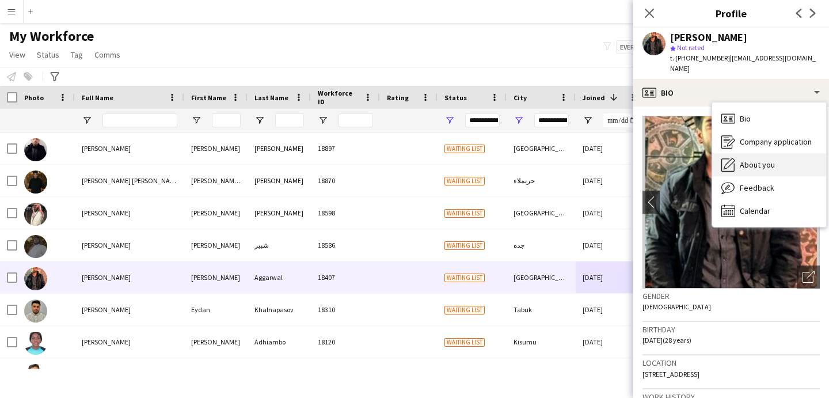
click at [731, 153] on div "About you About you" at bounding box center [770, 164] width 114 height 23
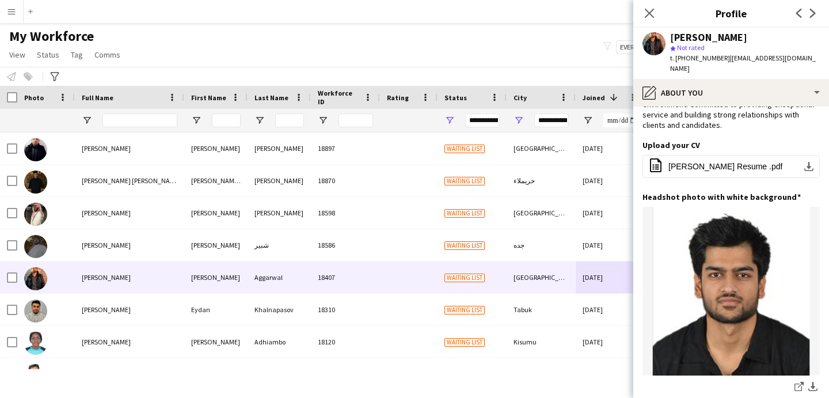
scroll to position [234, 0]
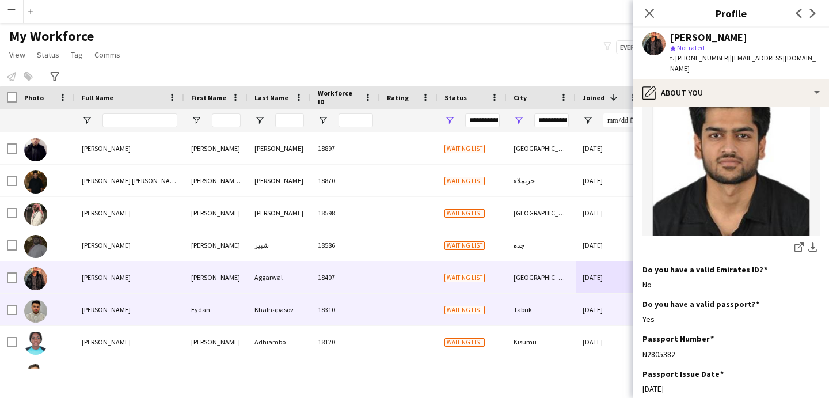
click at [569, 302] on div "Tabuk" at bounding box center [541, 310] width 69 height 32
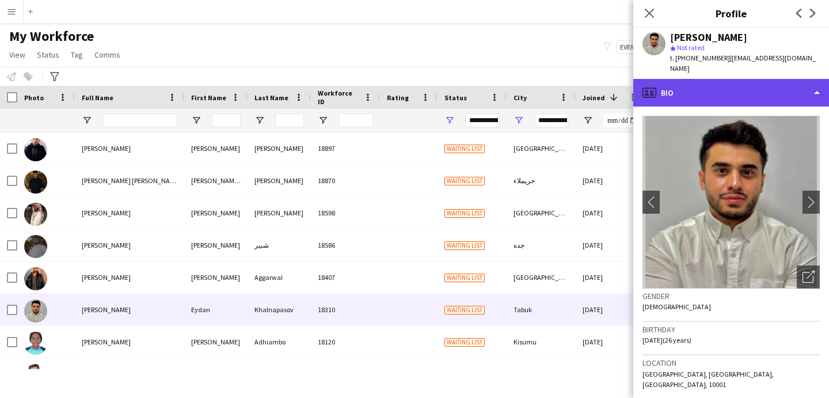
click at [722, 85] on div "profile Bio" at bounding box center [732, 93] width 196 height 28
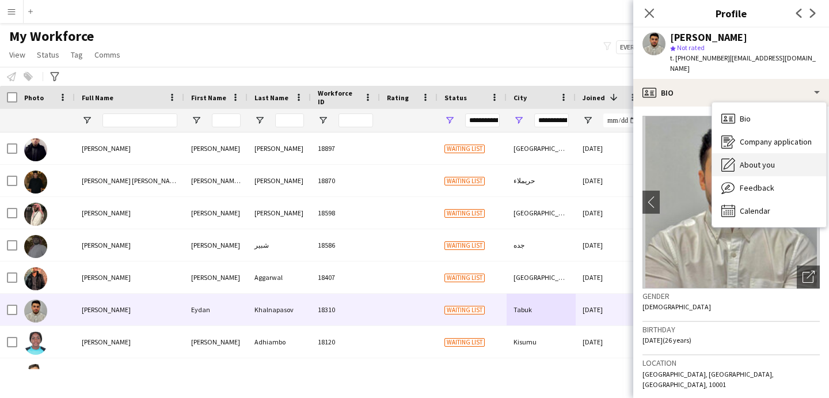
click at [748, 153] on div "About you About you" at bounding box center [770, 164] width 114 height 23
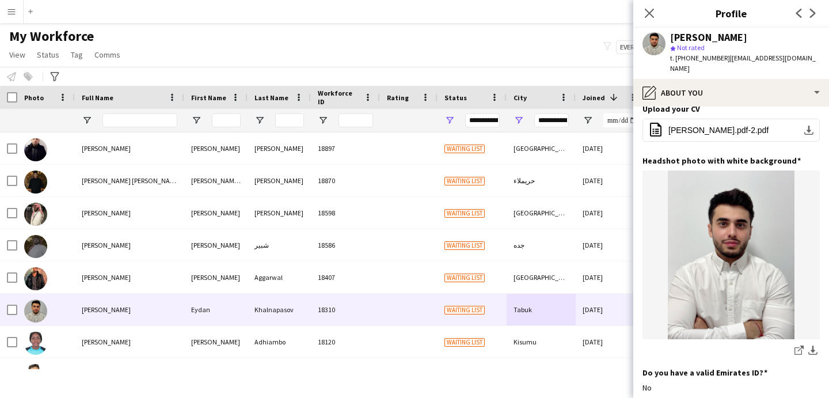
scroll to position [211, 0]
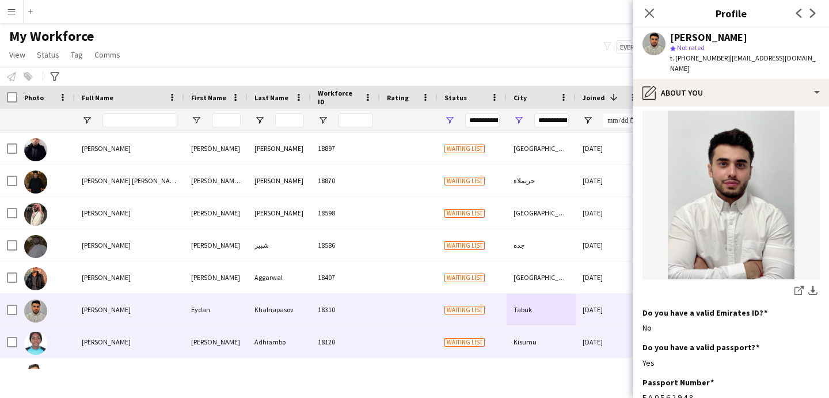
click at [531, 340] on div "Kisumu" at bounding box center [541, 342] width 69 height 32
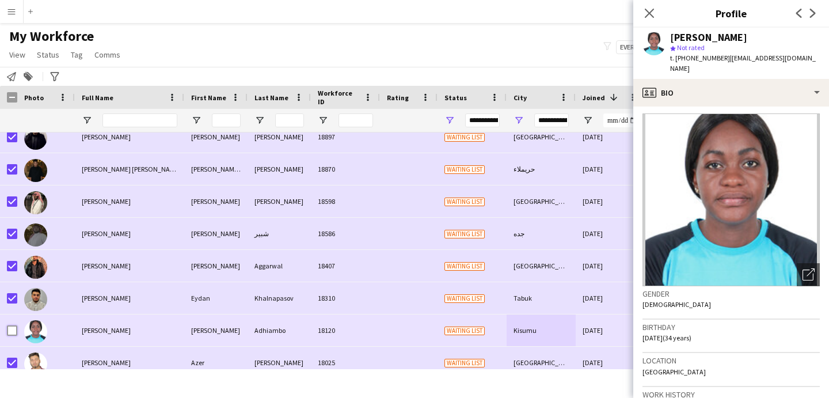
scroll to position [12, 0]
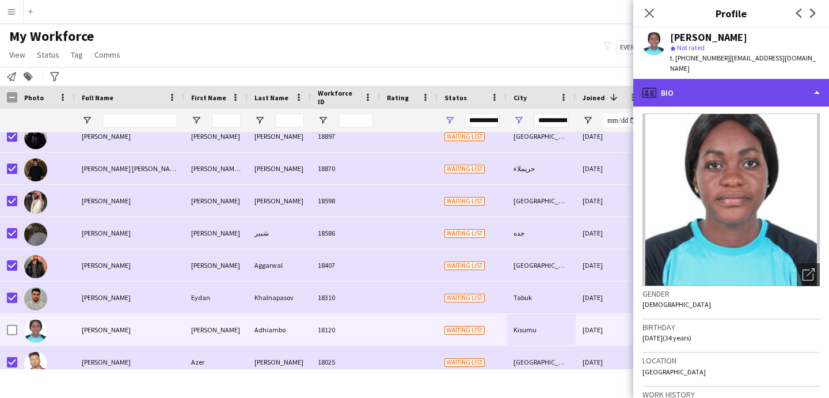
click at [694, 82] on div "profile Bio" at bounding box center [732, 93] width 196 height 28
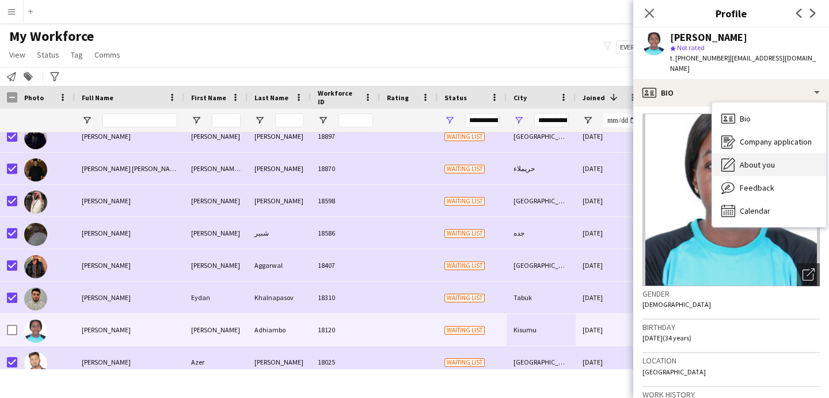
click at [743, 160] on span "About you" at bounding box center [757, 165] width 35 height 10
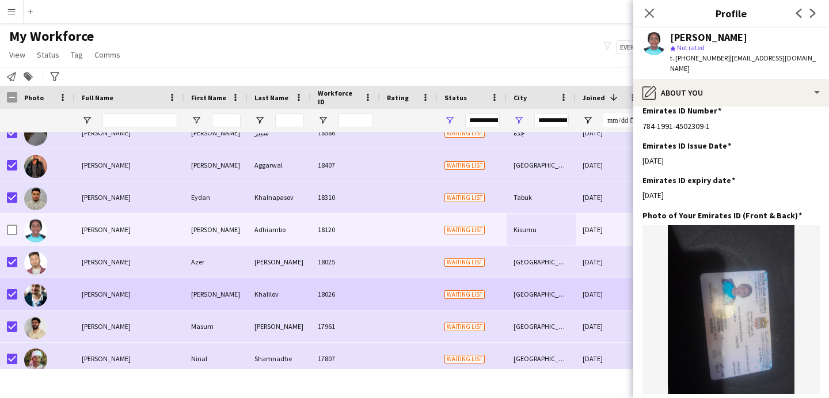
scroll to position [112, 0]
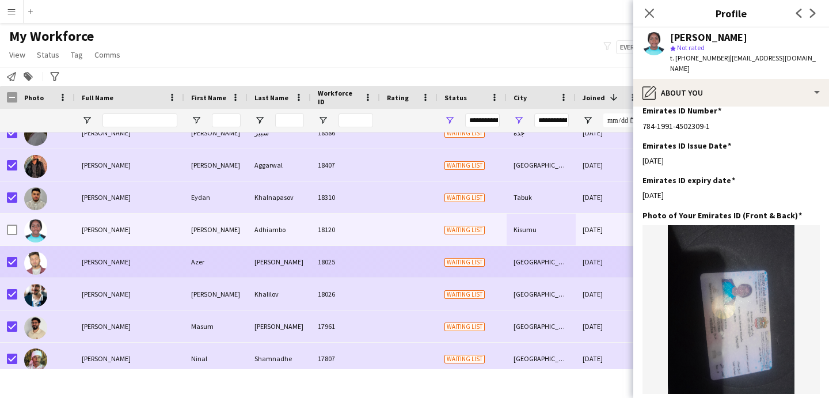
click at [348, 272] on div "18025" at bounding box center [345, 262] width 69 height 32
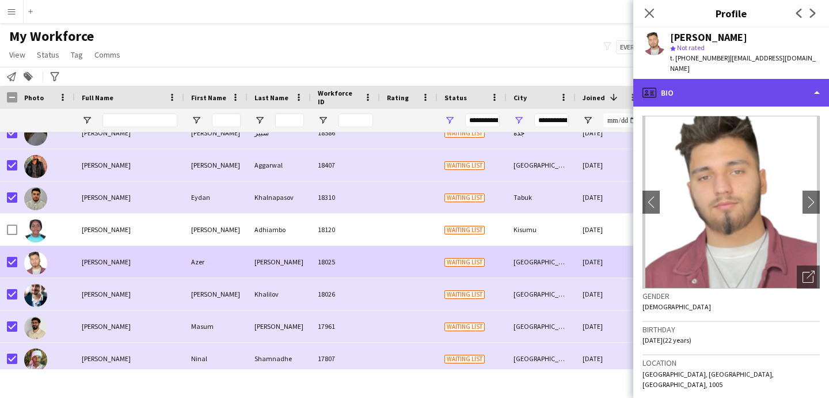
click at [707, 79] on div "profile Bio" at bounding box center [732, 93] width 196 height 28
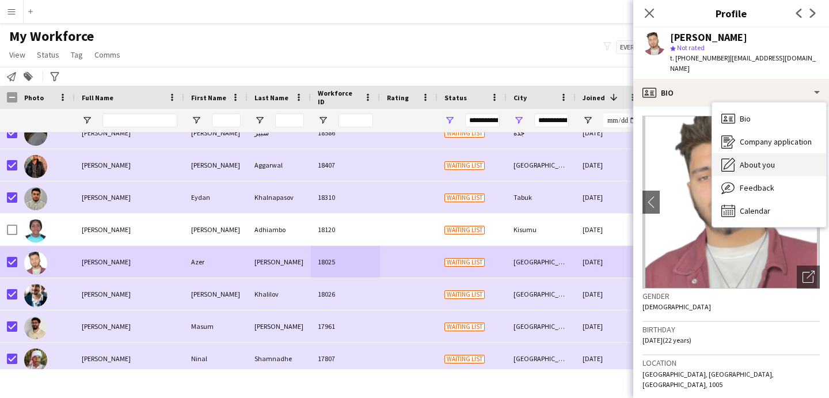
click at [748, 160] on span "About you" at bounding box center [757, 165] width 35 height 10
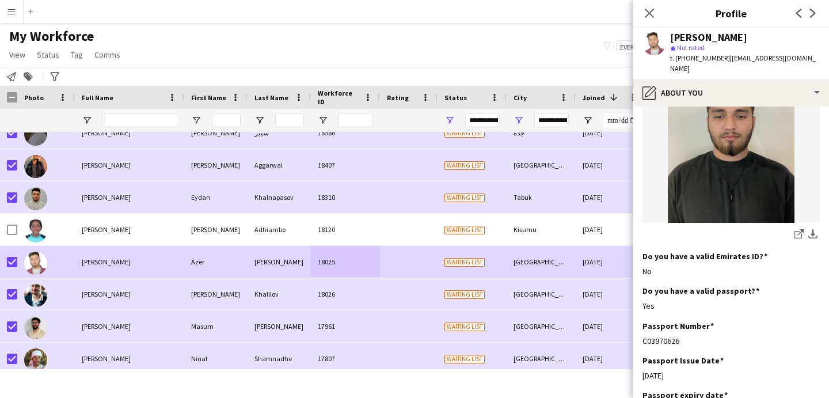
scroll to position [259, 0]
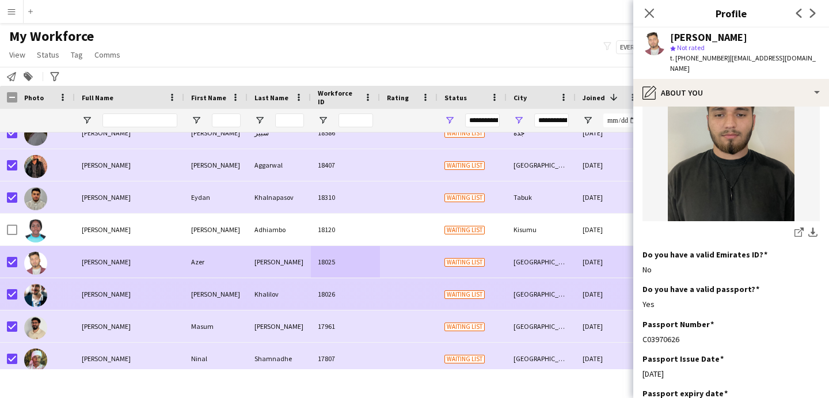
click at [515, 295] on div "Frankfurt am Main" at bounding box center [541, 294] width 69 height 32
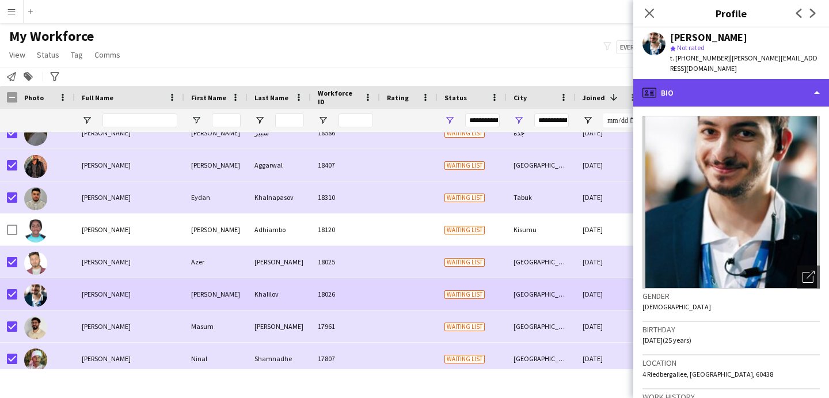
click at [727, 79] on div "profile Bio" at bounding box center [732, 93] width 196 height 28
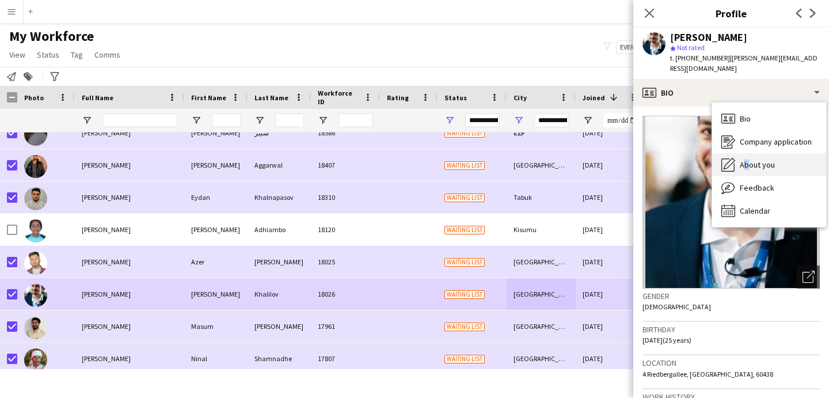
click at [743, 160] on span "About you" at bounding box center [757, 165] width 35 height 10
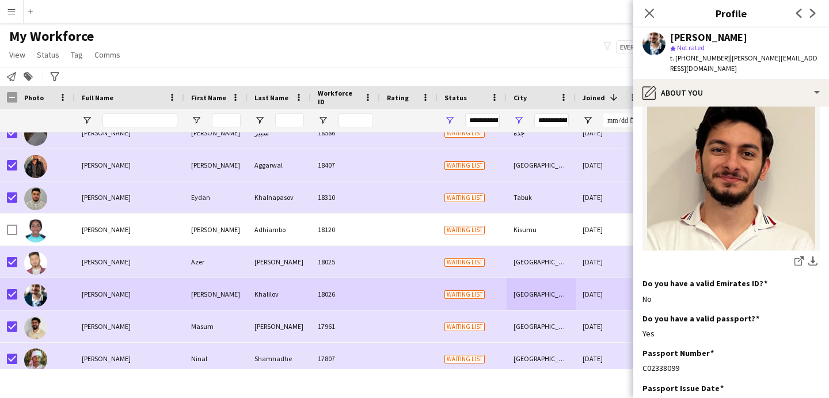
scroll to position [210, 0]
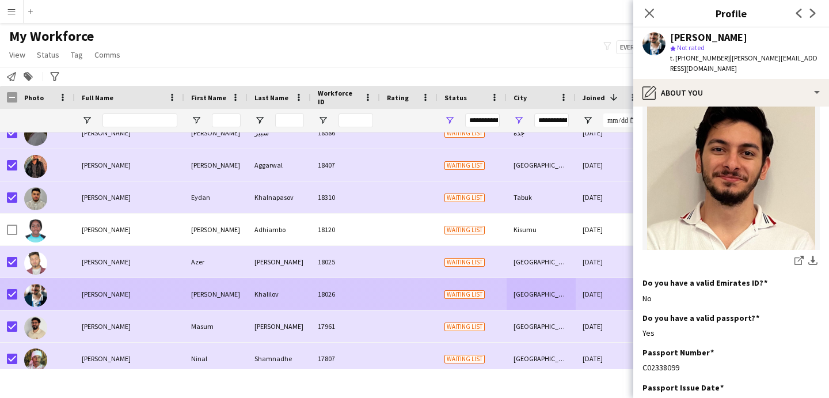
click at [558, 319] on div "Baku" at bounding box center [541, 326] width 69 height 32
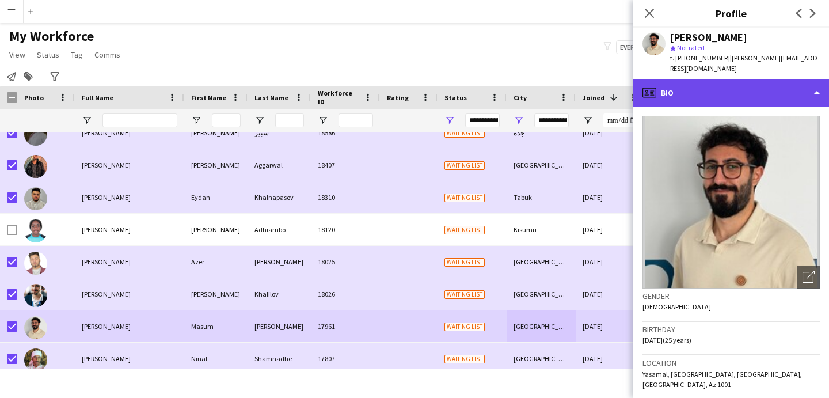
click at [727, 84] on div "profile Bio" at bounding box center [732, 93] width 196 height 28
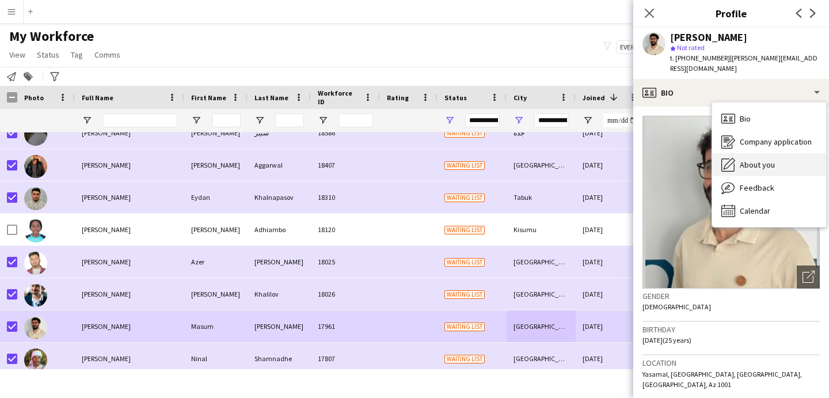
click at [763, 160] on span "About you" at bounding box center [757, 165] width 35 height 10
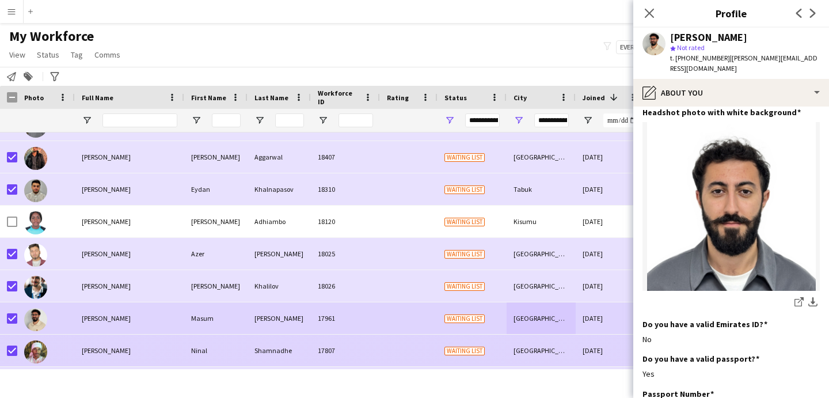
scroll to position [169, 0]
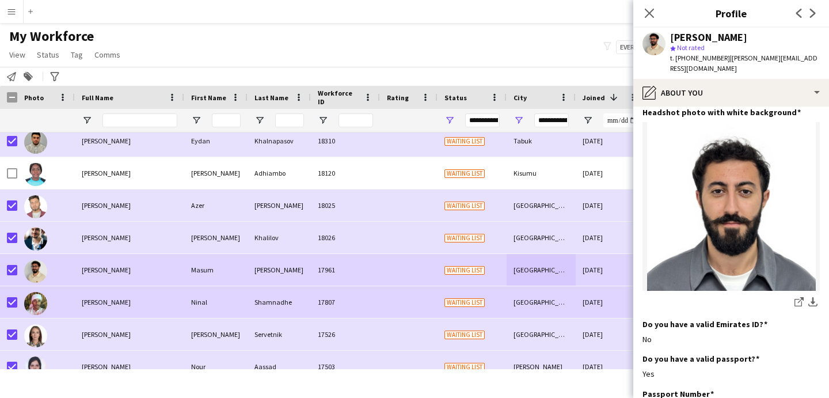
click at [535, 301] on div "Amritsar" at bounding box center [541, 302] width 69 height 32
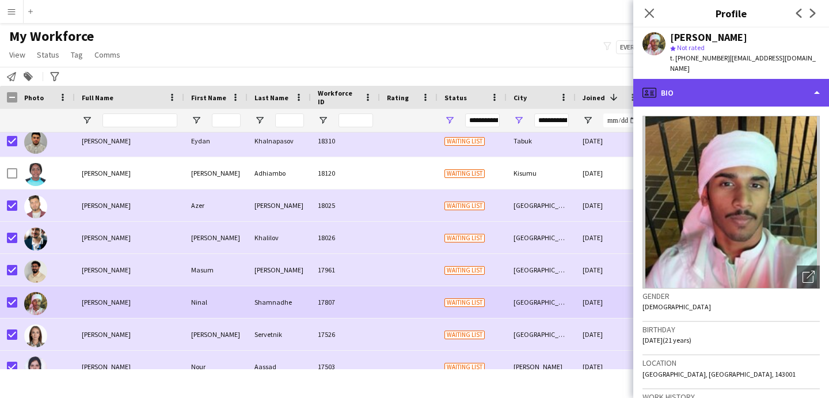
click at [748, 84] on div "profile Bio" at bounding box center [732, 93] width 196 height 28
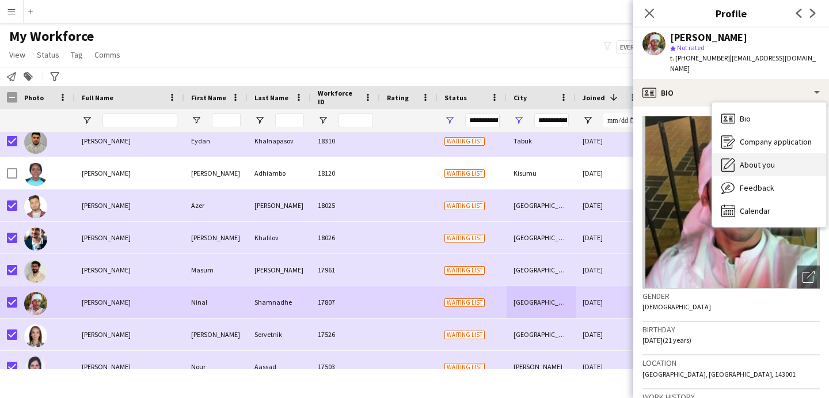
click at [763, 160] on span "About you" at bounding box center [757, 165] width 35 height 10
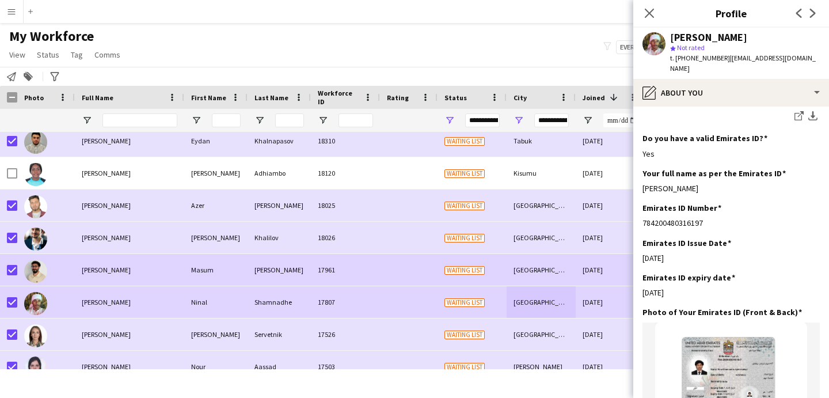
scroll to position [309, 0]
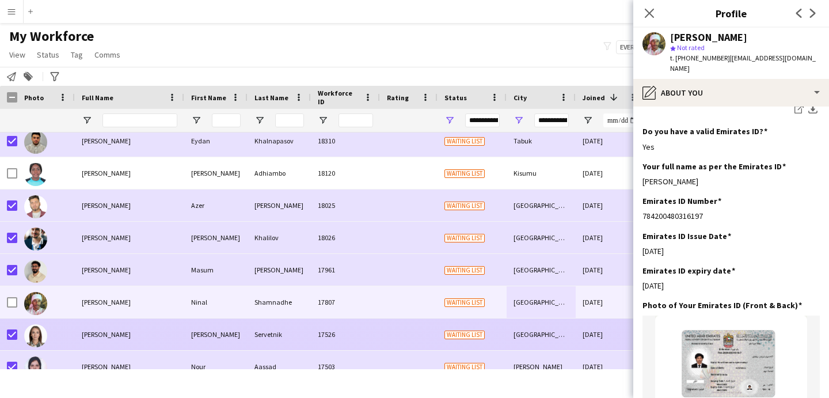
click at [44, 327] on div at bounding box center [35, 335] width 23 height 32
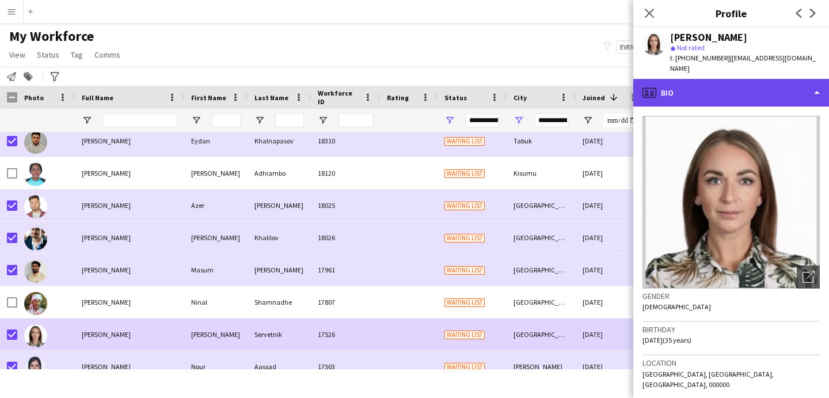
click at [695, 79] on div "profile Bio" at bounding box center [732, 93] width 196 height 28
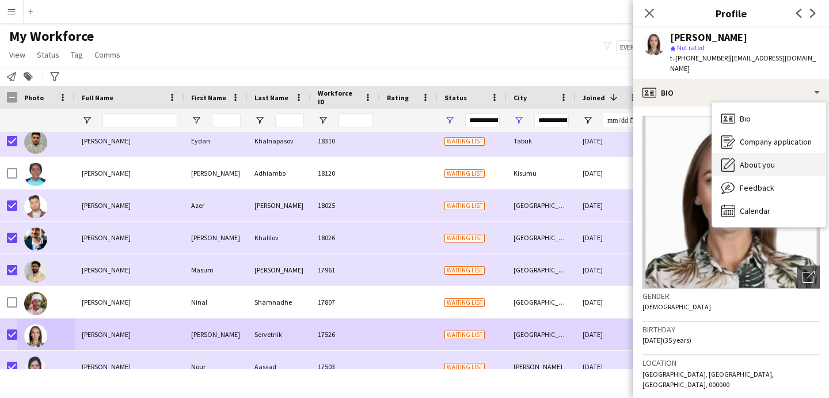
click at [741, 160] on span "About you" at bounding box center [757, 165] width 35 height 10
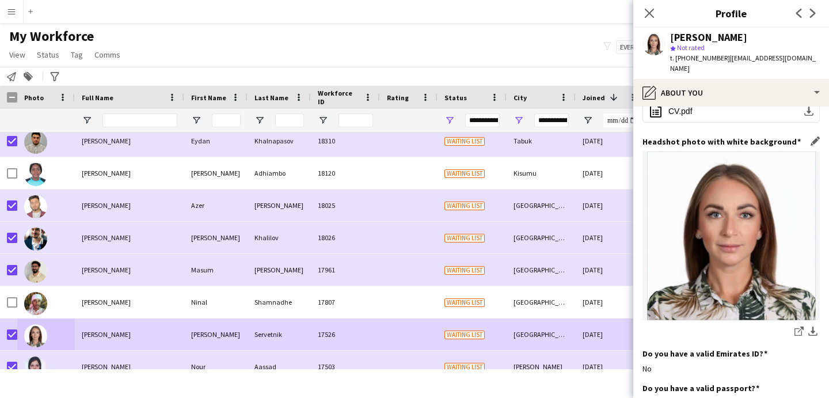
scroll to position [0, 0]
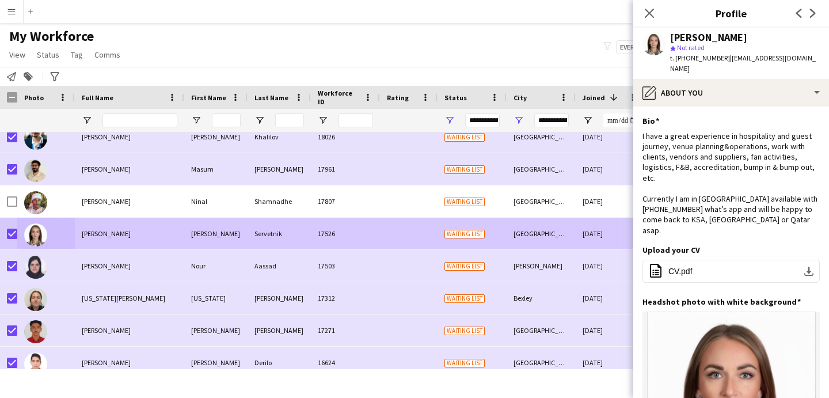
click at [524, 234] on div "Moscow" at bounding box center [541, 234] width 69 height 32
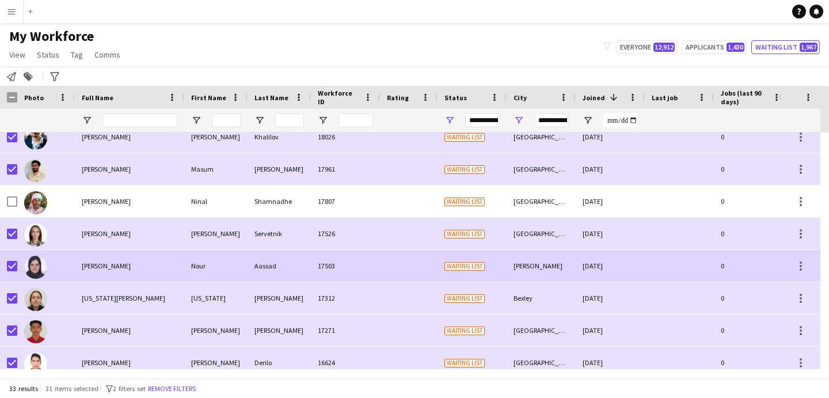
drag, startPoint x: 507, startPoint y: 261, endPoint x: 536, endPoint y: 266, distance: 29.3
click at [508, 262] on div "Khadya Behad" at bounding box center [541, 266] width 69 height 32
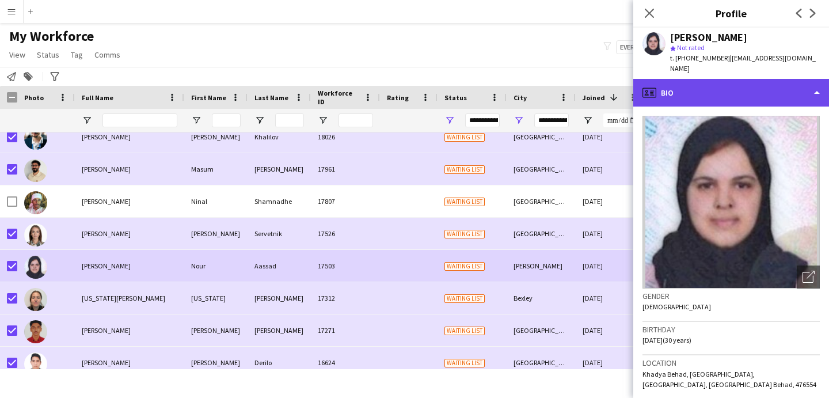
click at [757, 80] on div "profile Bio" at bounding box center [732, 93] width 196 height 28
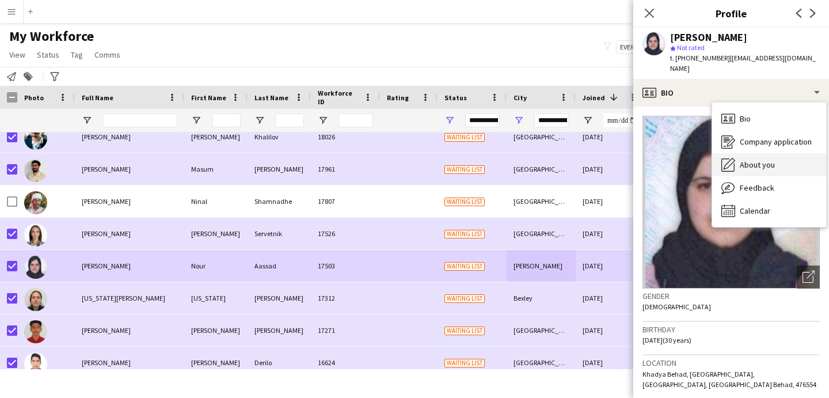
click at [767, 160] on span "About you" at bounding box center [757, 165] width 35 height 10
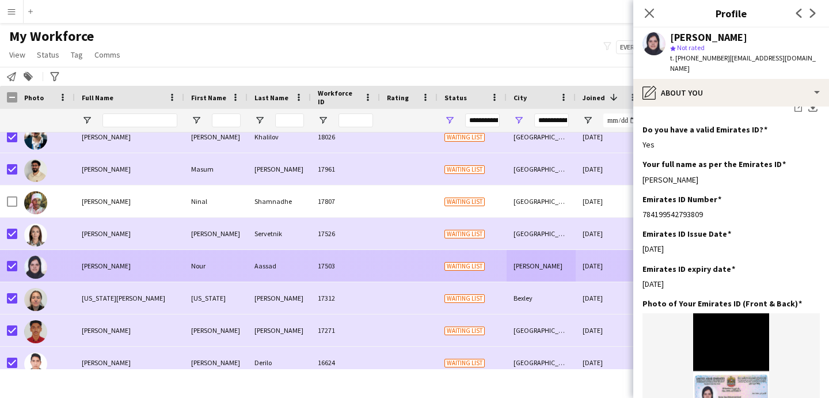
click at [12, 260] on div at bounding box center [12, 266] width 10 height 32
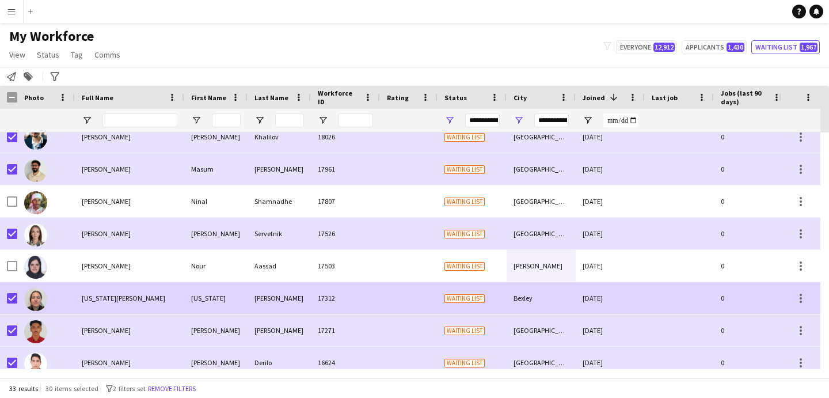
click at [84, 303] on div "Georgia McCarthy" at bounding box center [129, 298] width 109 height 32
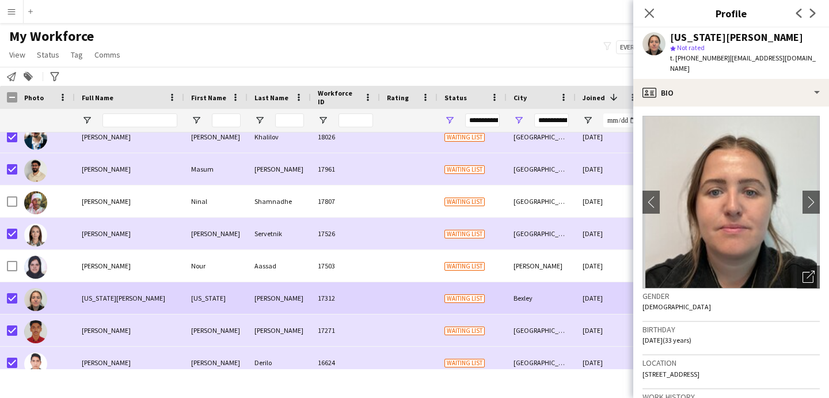
click at [687, 62] on span "t. +447788914168" at bounding box center [700, 58] width 60 height 9
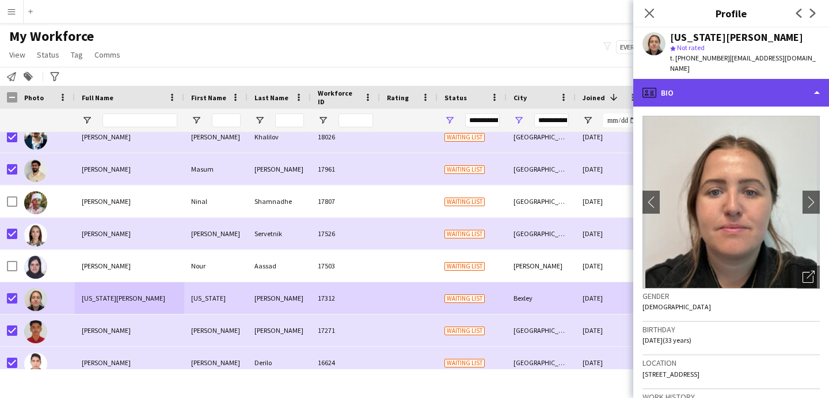
click at [688, 79] on div "profile Bio" at bounding box center [732, 93] width 196 height 28
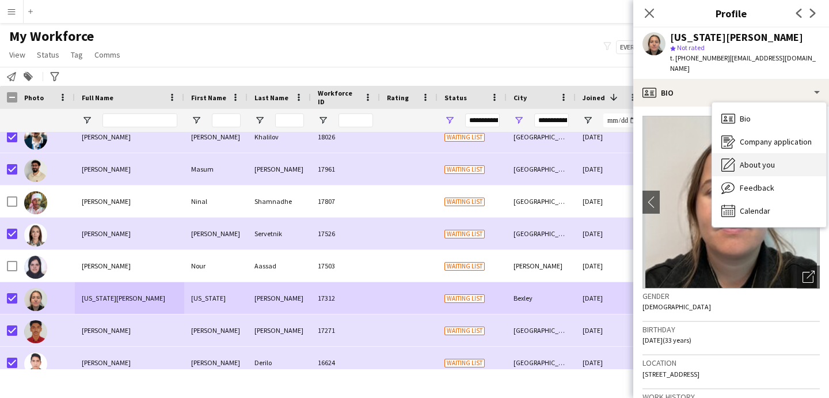
click at [725, 158] on icon "About you" at bounding box center [729, 165] width 14 height 14
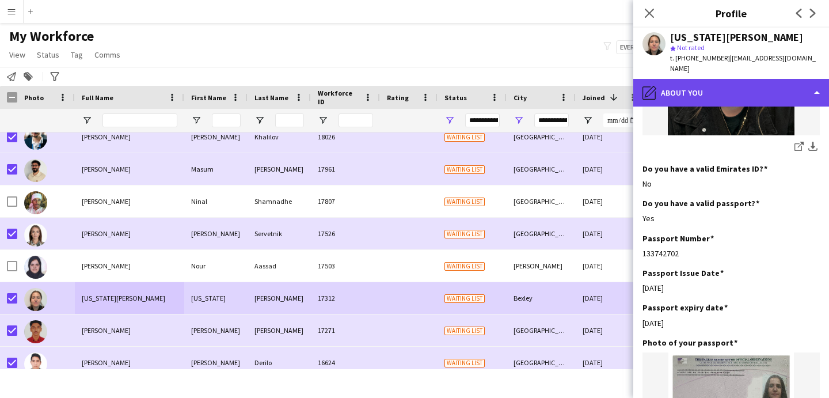
click at [700, 79] on div "pencil4 About you" at bounding box center [732, 93] width 196 height 28
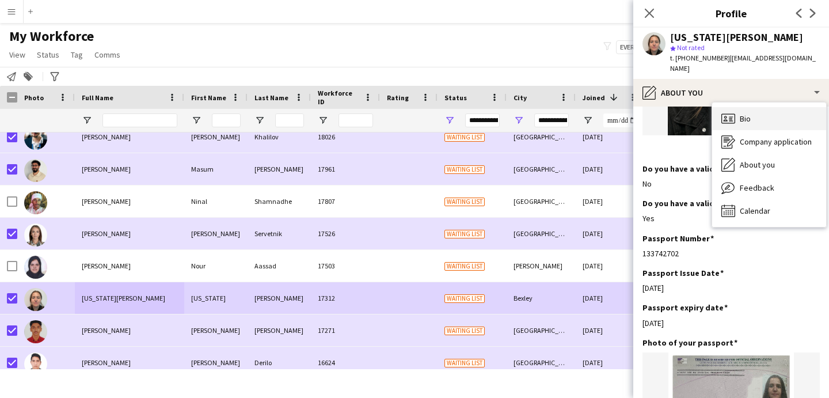
click at [767, 107] on div "Bio Bio" at bounding box center [770, 118] width 114 height 23
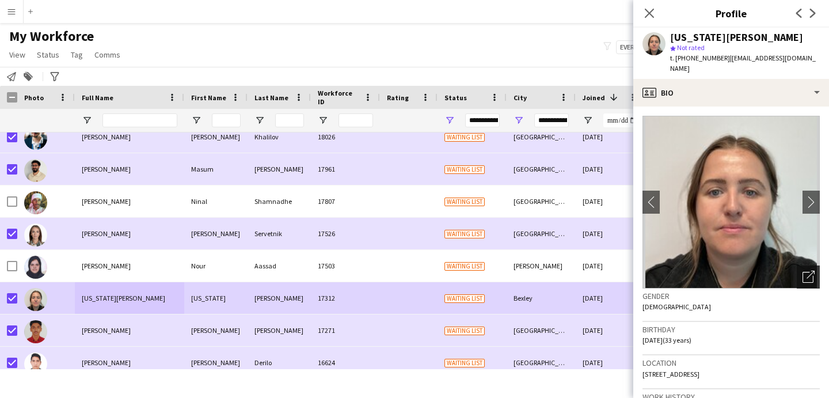
click at [803, 271] on icon "Open photos pop-in" at bounding box center [809, 277] width 12 height 12
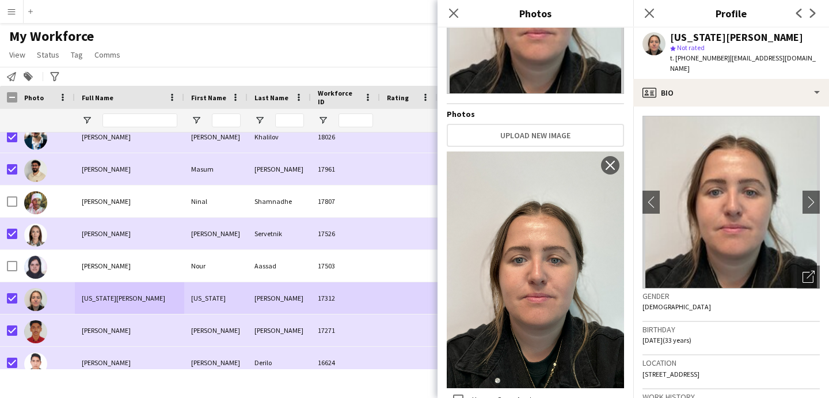
click at [708, 302] on div "Gender Female" at bounding box center [731, 305] width 177 height 33
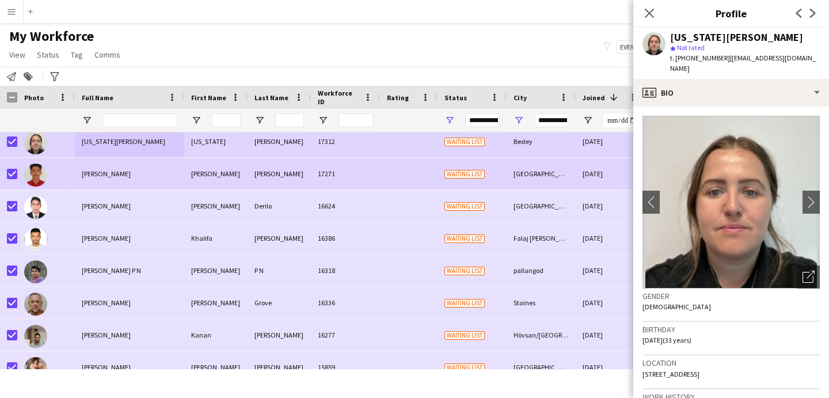
click at [187, 179] on div "Sinan" at bounding box center [215, 174] width 63 height 32
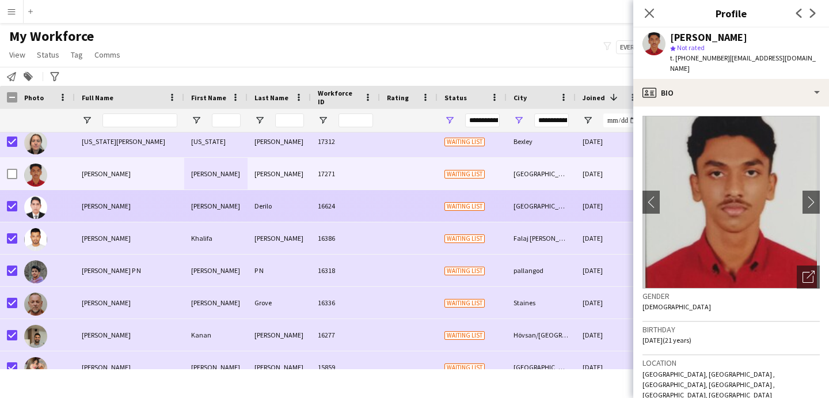
click at [66, 201] on div at bounding box center [46, 206] width 58 height 32
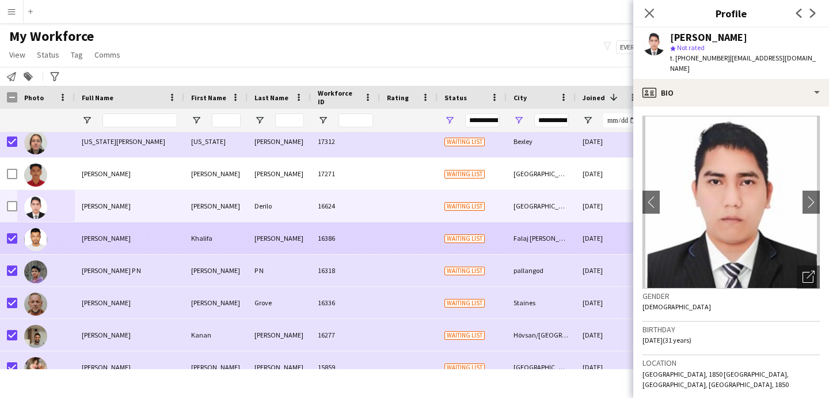
click at [121, 236] on span "Khalifa Mohammed Alam" at bounding box center [106, 238] width 49 height 9
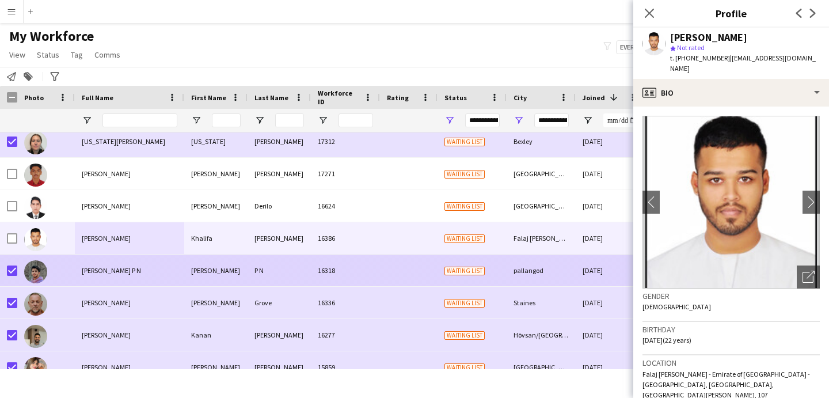
click at [84, 266] on span "Mohammed Rayees P N" at bounding box center [111, 270] width 59 height 9
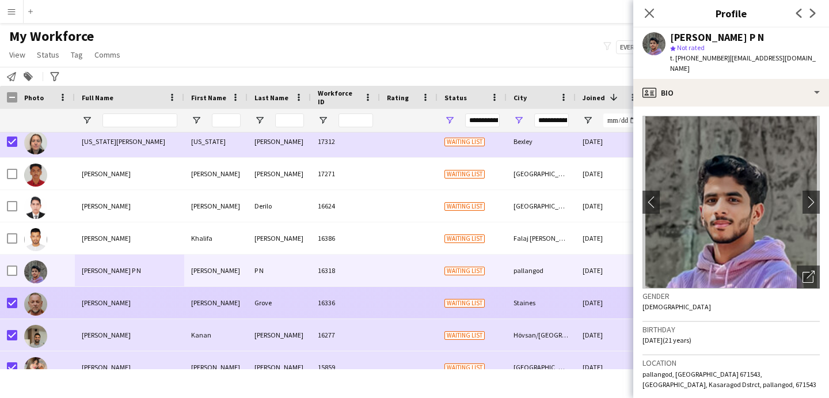
click at [62, 297] on div at bounding box center [46, 303] width 58 height 32
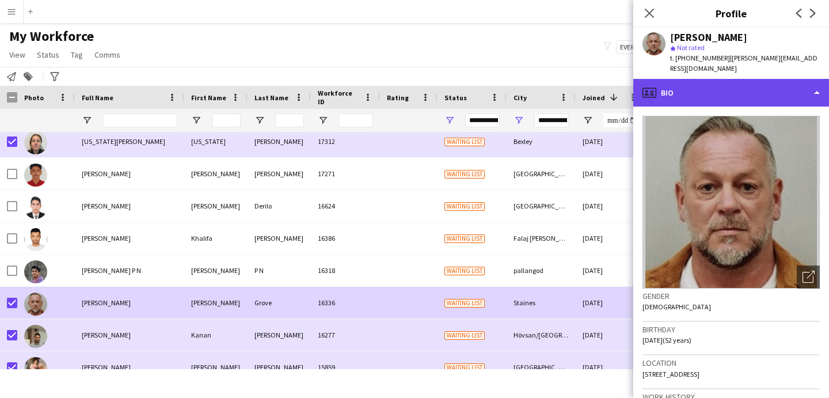
click at [681, 80] on div "profile Bio" at bounding box center [732, 93] width 196 height 28
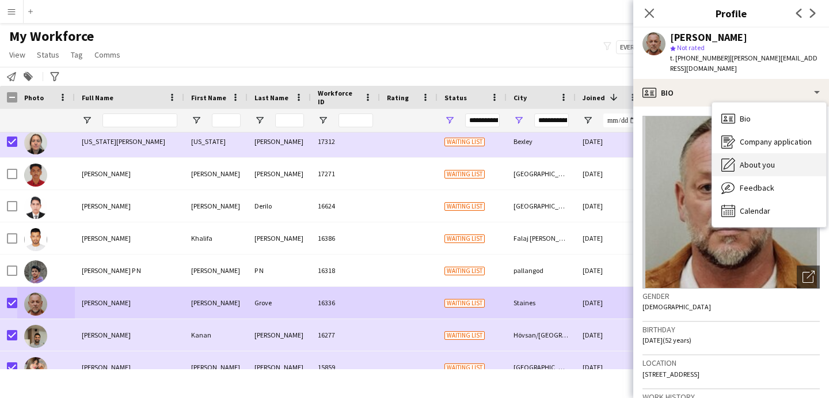
click at [740, 153] on div "About you About you" at bounding box center [770, 164] width 114 height 23
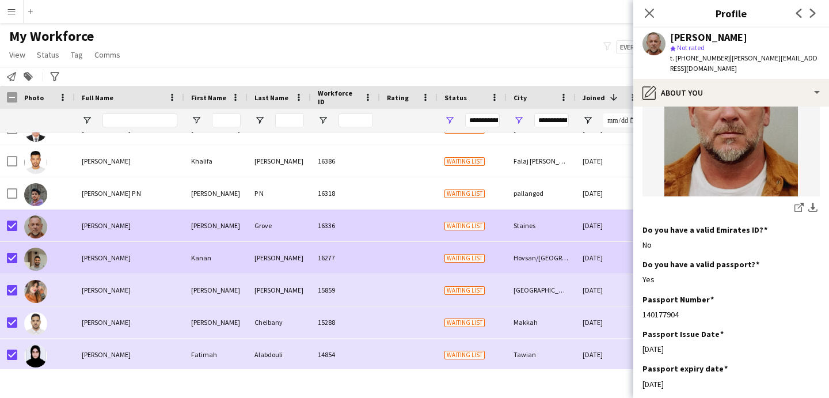
click at [175, 262] on div "Kanan Rafiyev" at bounding box center [129, 258] width 109 height 32
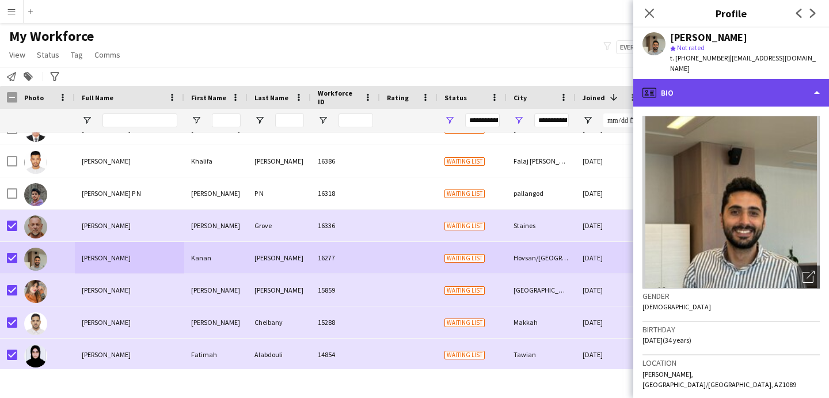
drag, startPoint x: 679, startPoint y: 89, endPoint x: 677, endPoint y: 94, distance: 6.2
click at [679, 89] on div "profile Bio" at bounding box center [732, 93] width 196 height 28
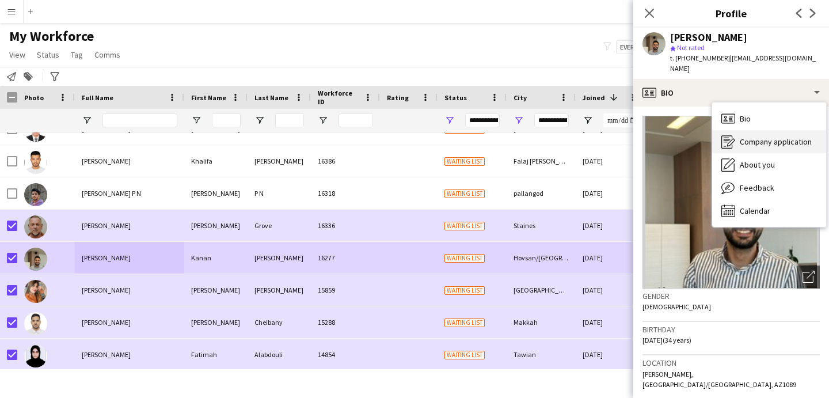
click at [757, 142] on div "Company application Company application" at bounding box center [770, 141] width 114 height 23
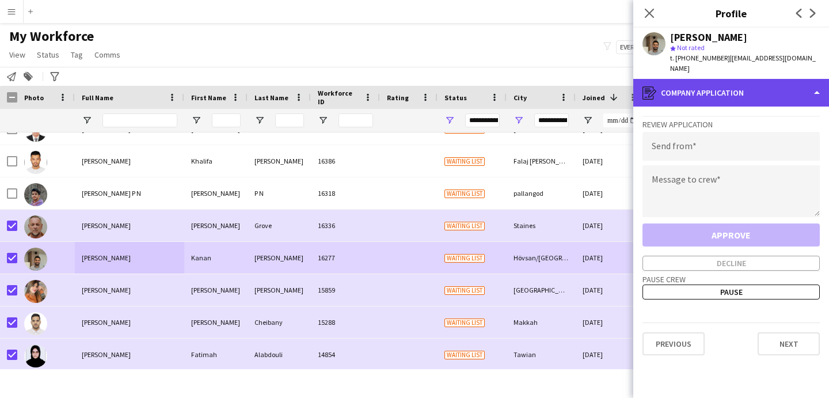
click at [718, 79] on div "register Company application" at bounding box center [732, 93] width 196 height 28
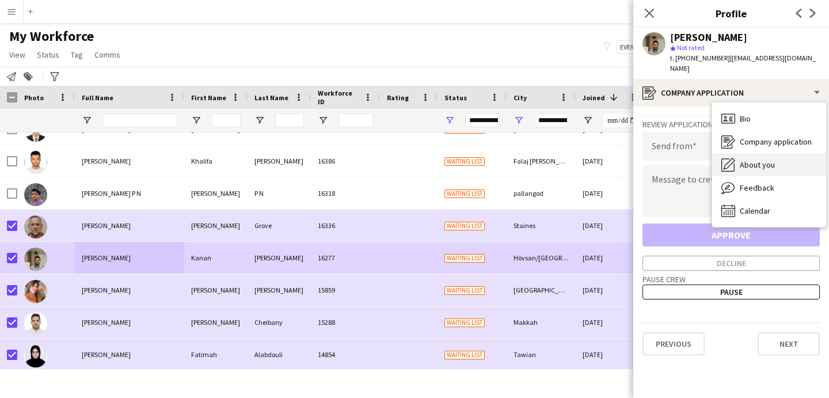
click at [759, 160] on span "About you" at bounding box center [757, 165] width 35 height 10
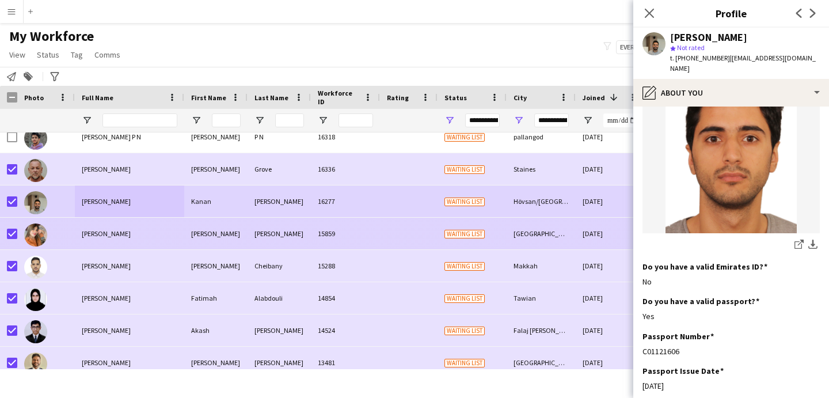
click at [202, 241] on div "Samira" at bounding box center [215, 234] width 63 height 32
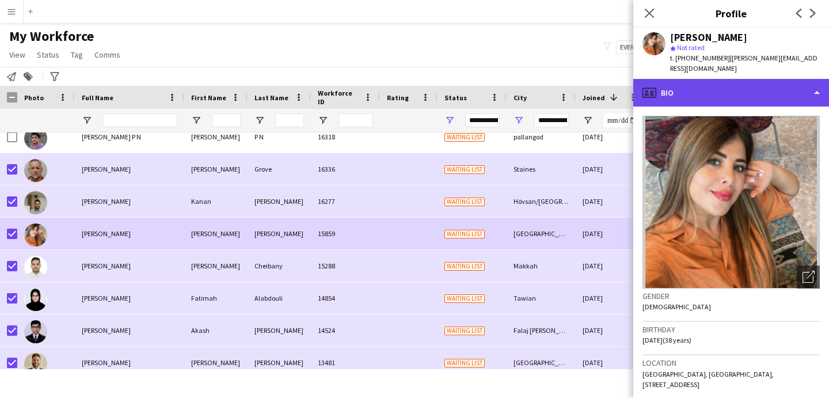
click at [727, 93] on div "profile Bio" at bounding box center [732, 93] width 196 height 28
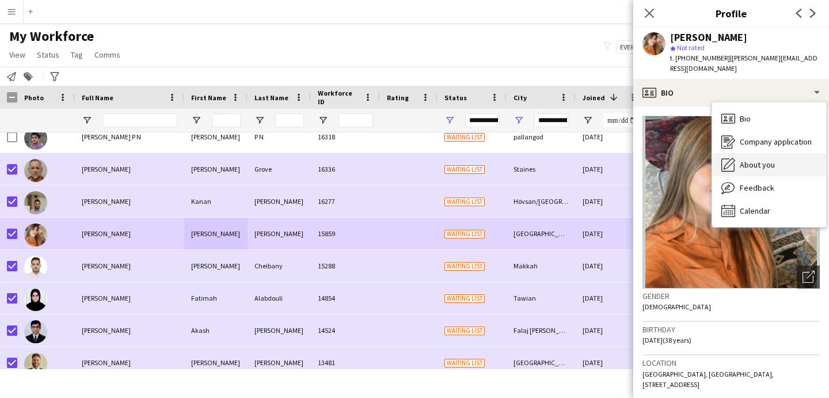
click at [787, 158] on div "About you About you" at bounding box center [770, 164] width 114 height 23
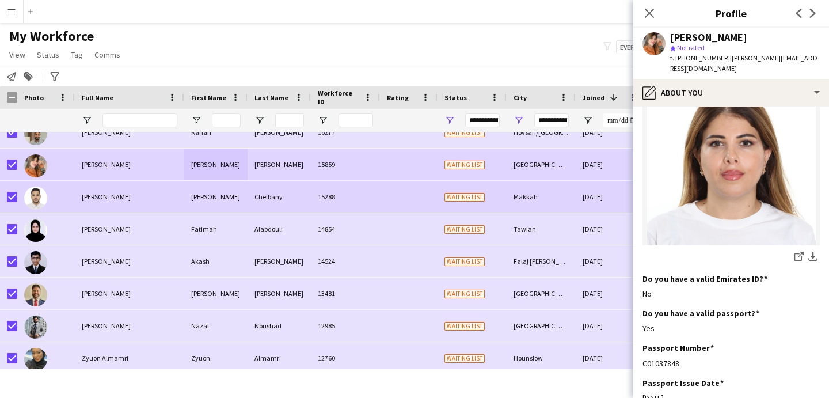
click at [172, 203] on div "Abdellahi Cheibany" at bounding box center [129, 197] width 109 height 32
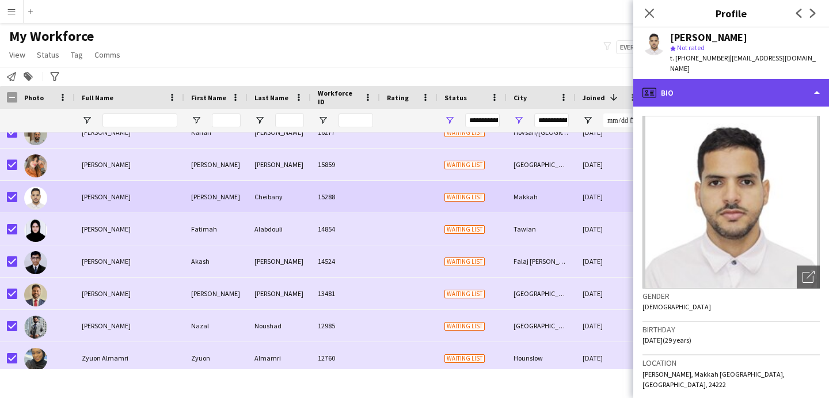
click at [711, 84] on div "profile Bio" at bounding box center [732, 93] width 196 height 28
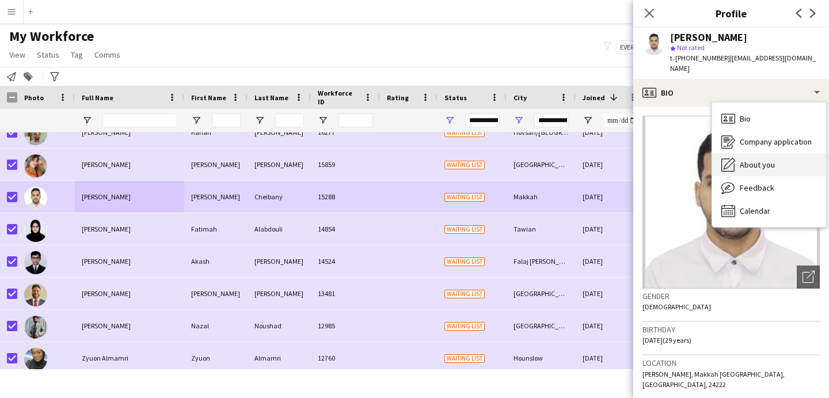
click at [758, 160] on span "About you" at bounding box center [757, 165] width 35 height 10
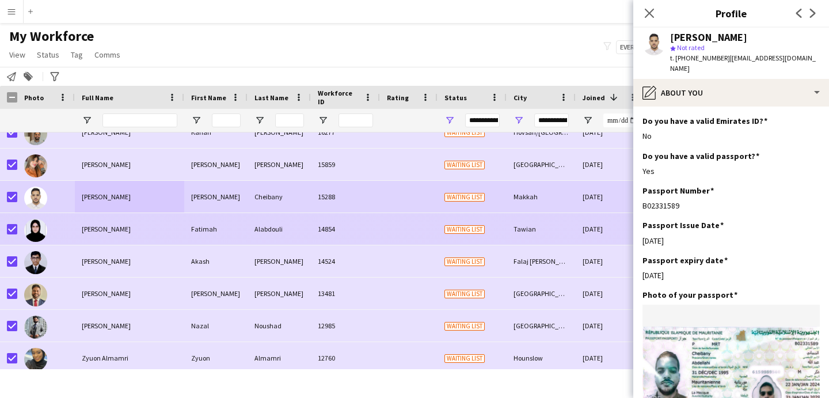
click at [312, 234] on div "14854" at bounding box center [345, 229] width 69 height 32
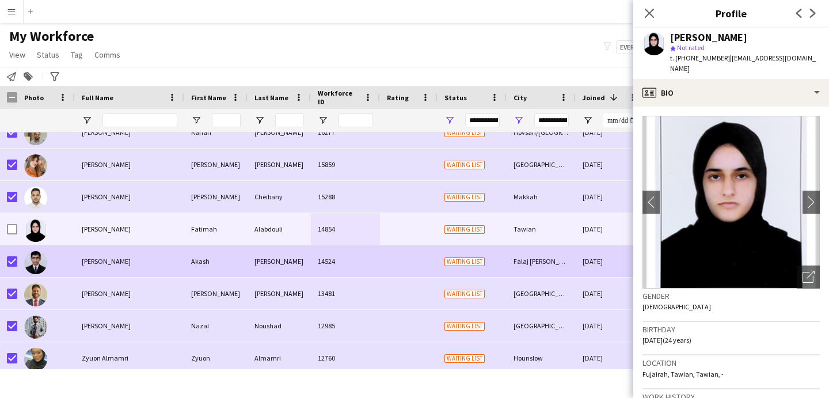
click at [71, 259] on div at bounding box center [46, 261] width 58 height 32
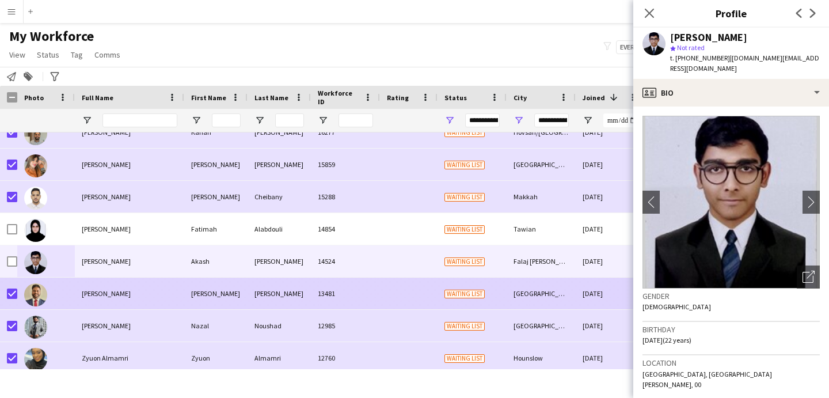
click at [182, 286] on div "Shane Dsouza" at bounding box center [129, 294] width 109 height 32
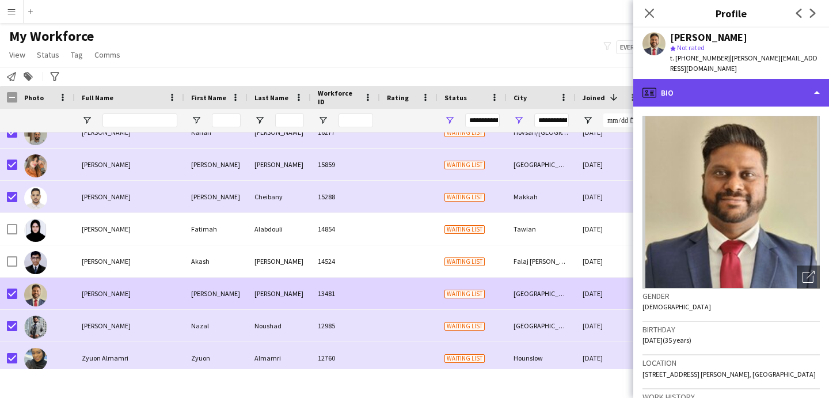
click at [672, 85] on div "profile Bio" at bounding box center [732, 93] width 196 height 28
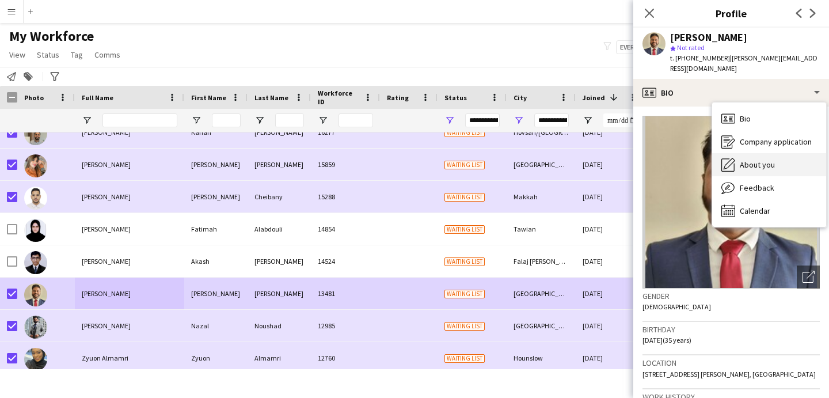
click at [723, 158] on icon "About you" at bounding box center [729, 165] width 14 height 14
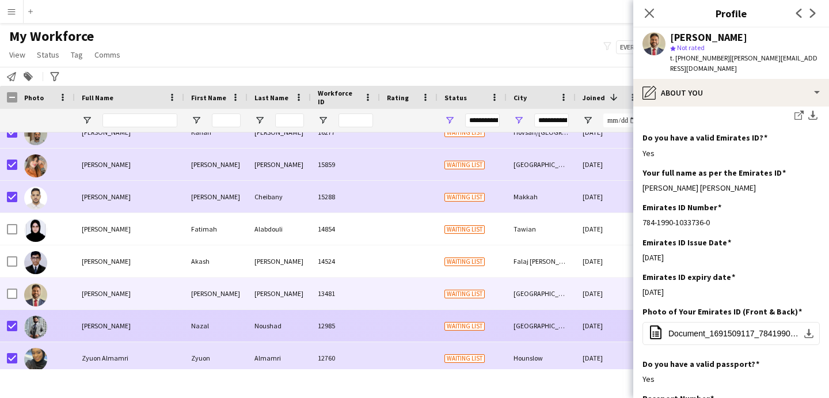
click at [88, 324] on span "Nazal Noushad" at bounding box center [106, 325] width 49 height 9
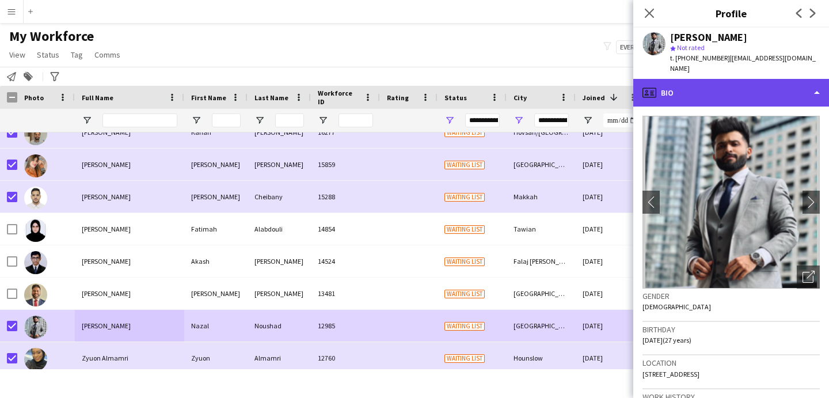
click at [734, 84] on div "profile Bio" at bounding box center [732, 93] width 196 height 28
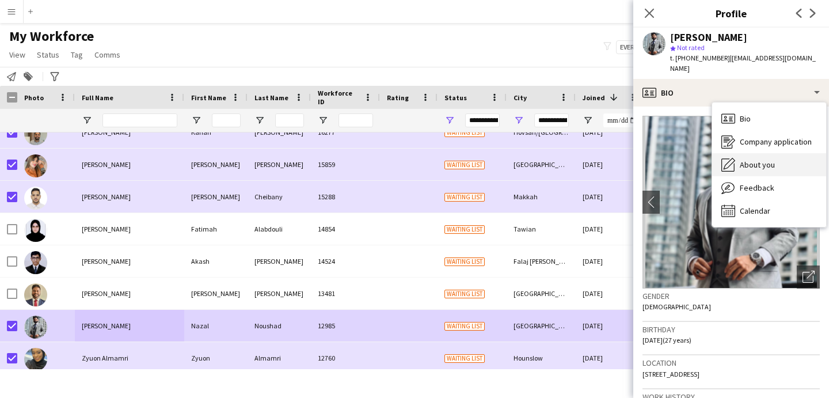
click at [770, 160] on span "About you" at bounding box center [757, 165] width 35 height 10
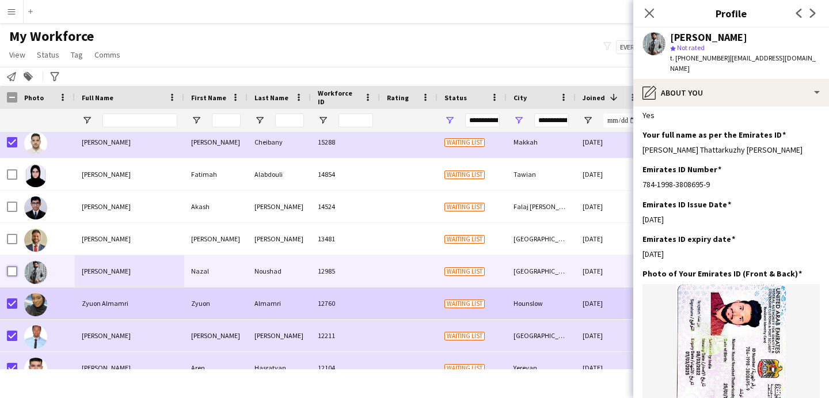
scroll to position [689, 0]
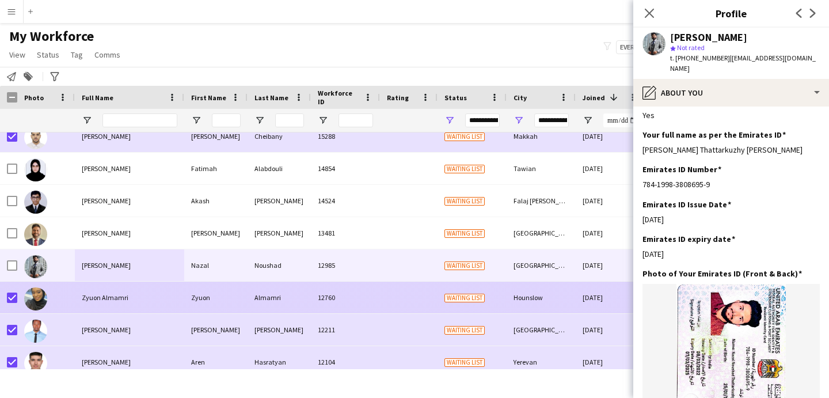
click at [133, 304] on div "Zyuon Almamri" at bounding box center [129, 298] width 109 height 32
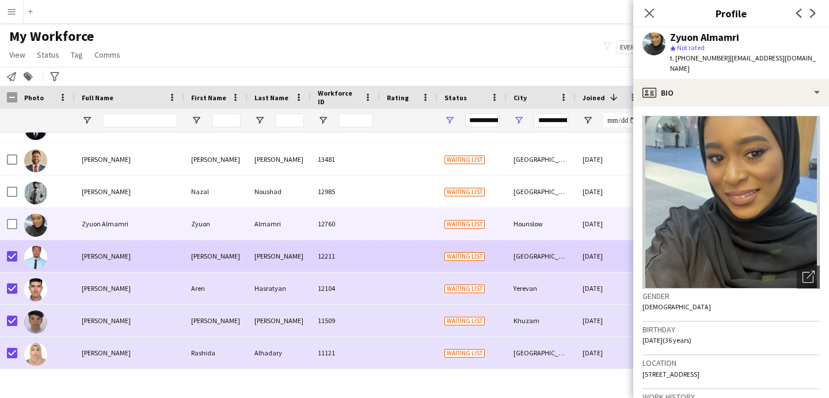
click at [168, 267] on div "Ismail Ismail" at bounding box center [129, 256] width 109 height 32
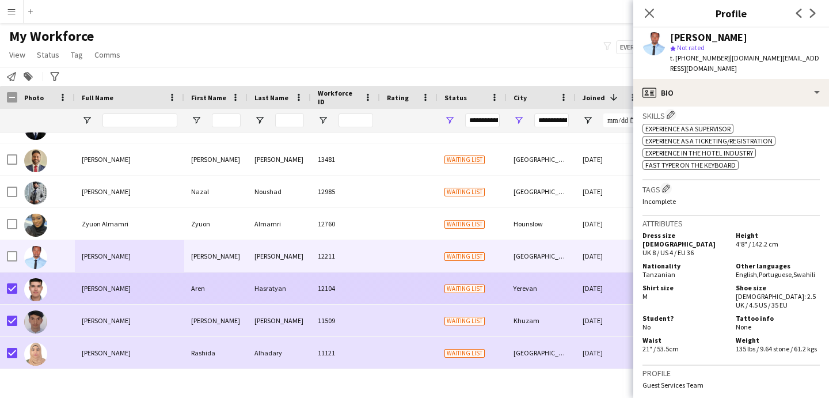
click at [78, 293] on div "Aren Hasratyan" at bounding box center [129, 288] width 109 height 32
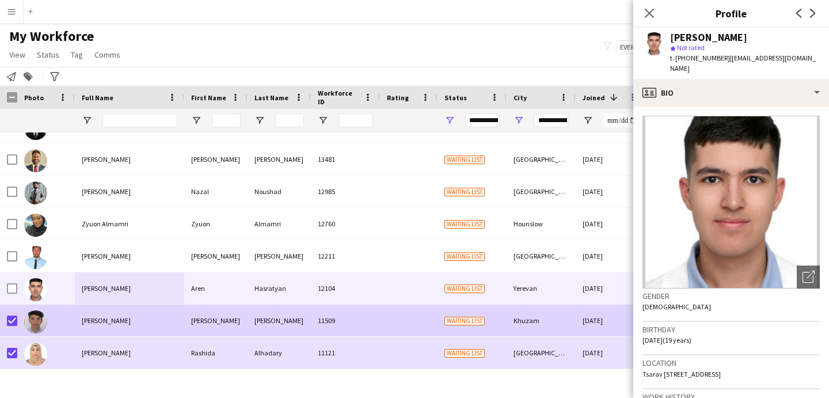
click at [141, 320] on div "Mujeeb Rahamn" at bounding box center [129, 321] width 109 height 32
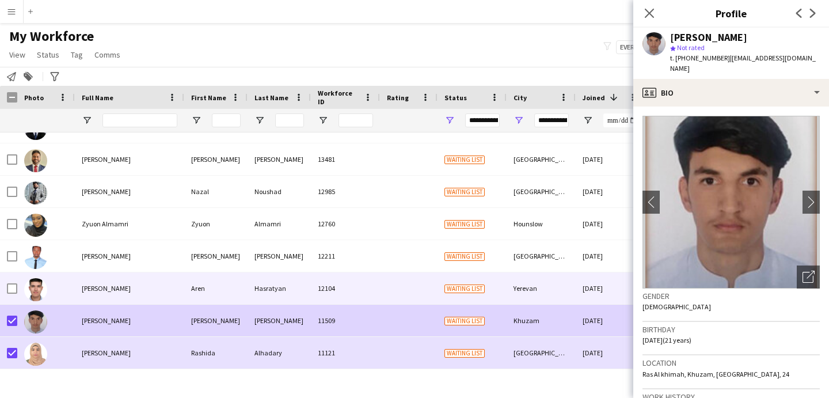
click at [154, 293] on div "Aren Hasratyan" at bounding box center [129, 288] width 109 height 32
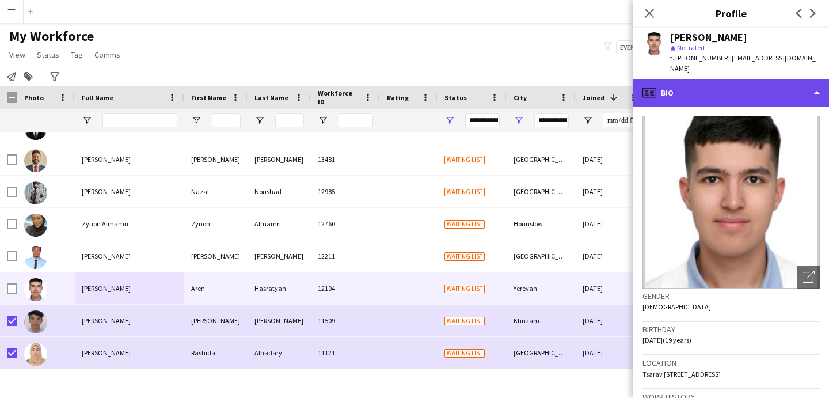
click at [676, 80] on div "profile Bio" at bounding box center [732, 93] width 196 height 28
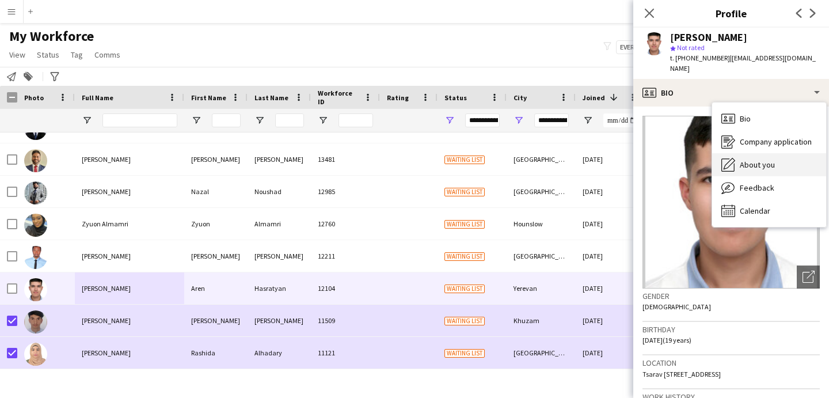
click at [743, 153] on div "About you About you" at bounding box center [770, 164] width 114 height 23
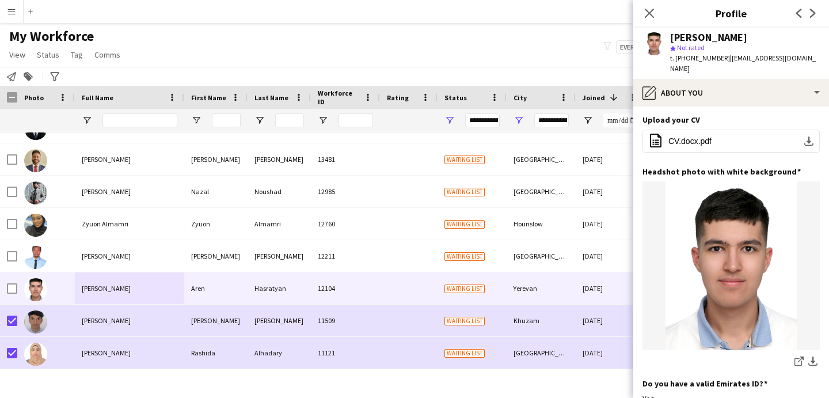
scroll to position [370, 0]
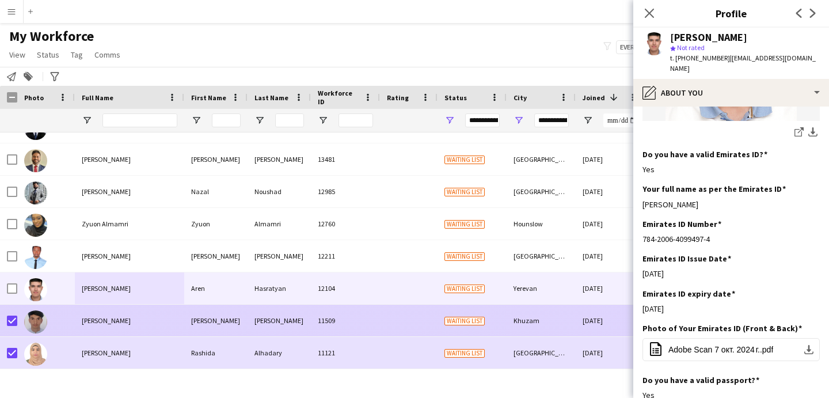
click at [229, 317] on div "Mujeeb" at bounding box center [215, 321] width 63 height 32
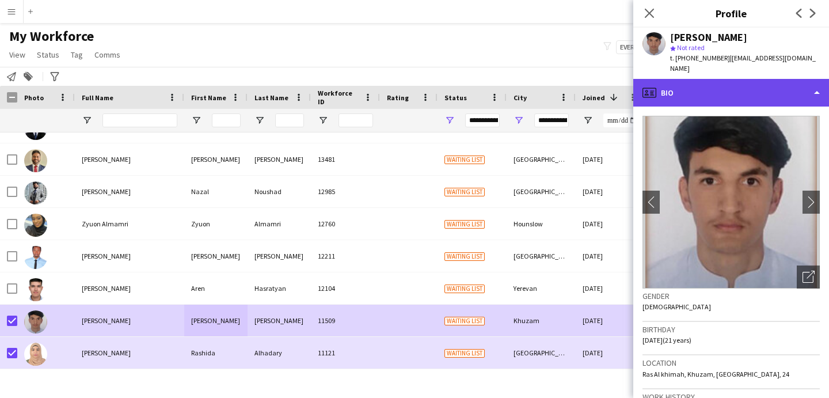
click at [726, 97] on div "profile Bio" at bounding box center [732, 93] width 196 height 28
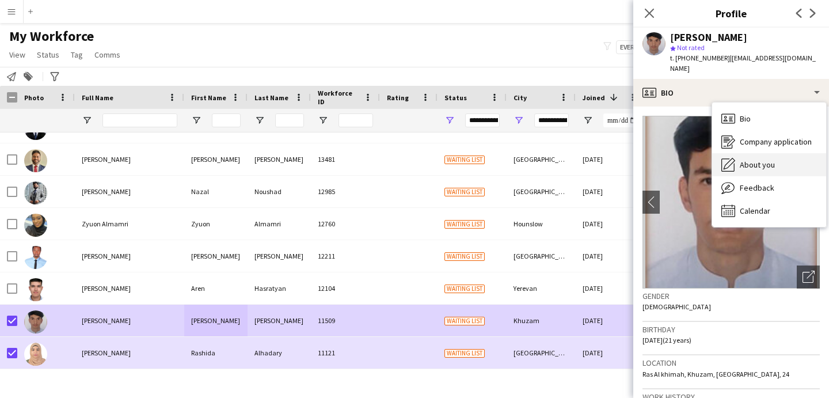
click at [750, 160] on span "About you" at bounding box center [757, 165] width 35 height 10
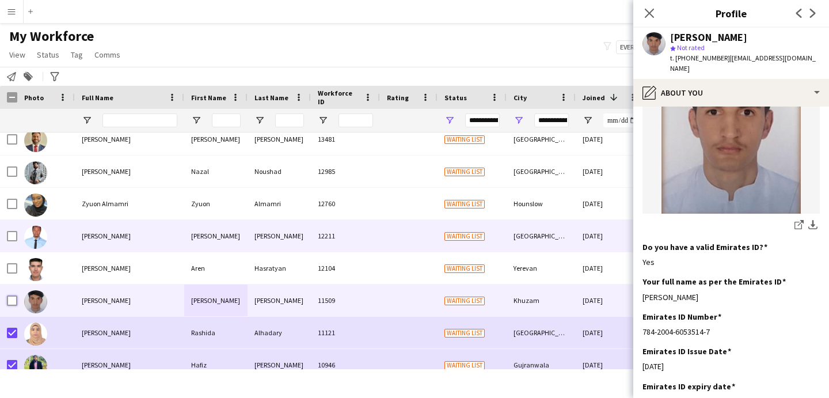
scroll to position [828, 0]
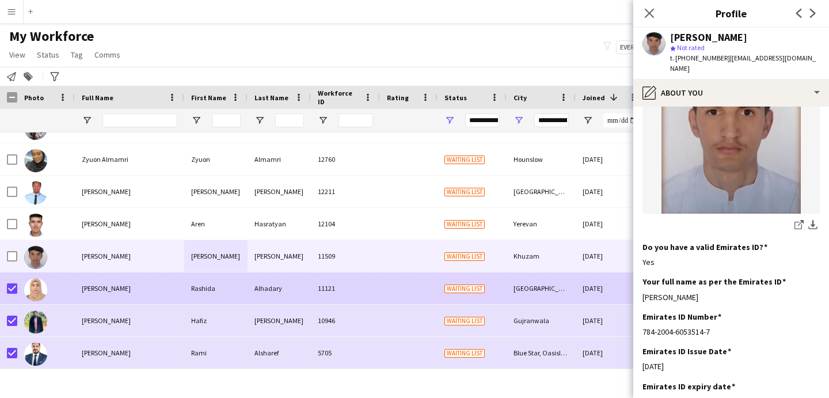
click at [122, 282] on div "Rashida Alhadary" at bounding box center [129, 288] width 109 height 32
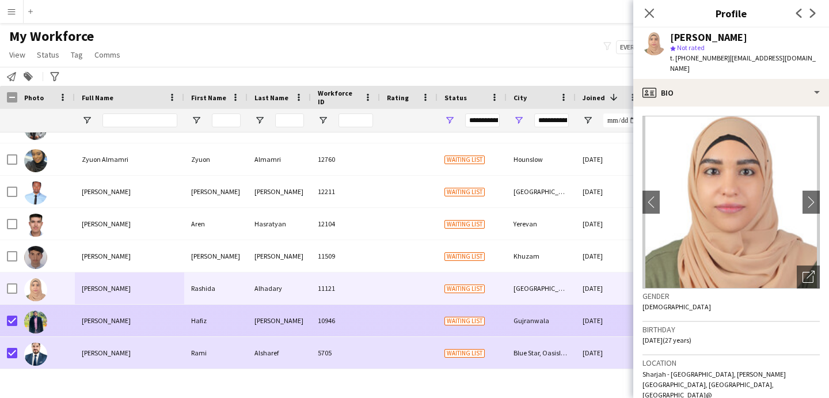
click at [56, 325] on div at bounding box center [46, 321] width 58 height 32
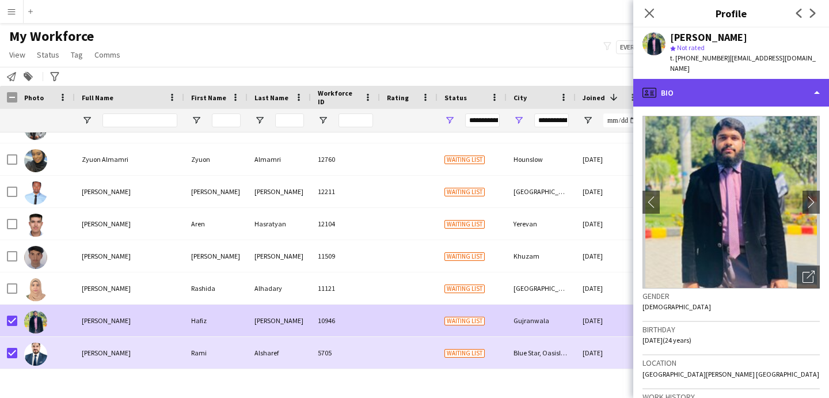
click at [742, 79] on div "profile Bio" at bounding box center [732, 93] width 196 height 28
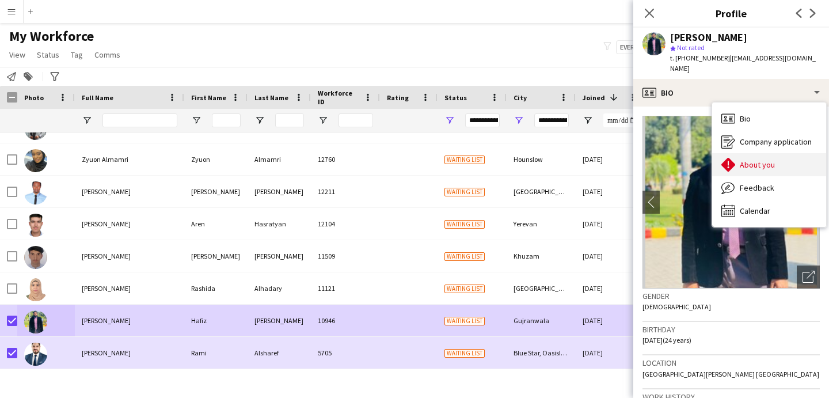
click at [753, 160] on span "About you" at bounding box center [757, 165] width 35 height 10
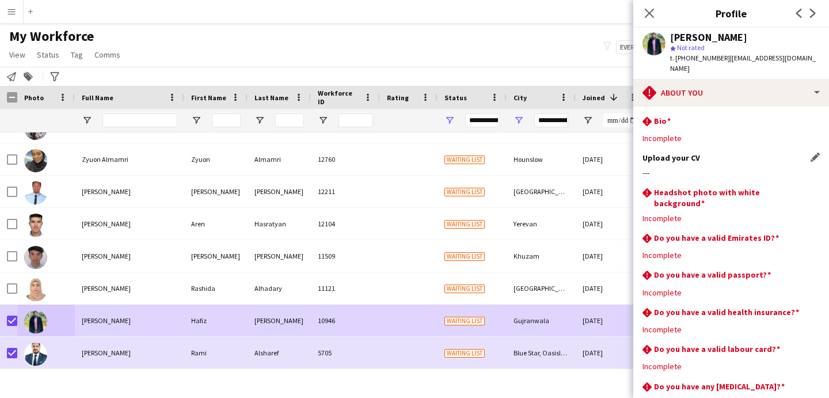
scroll to position [112, 0]
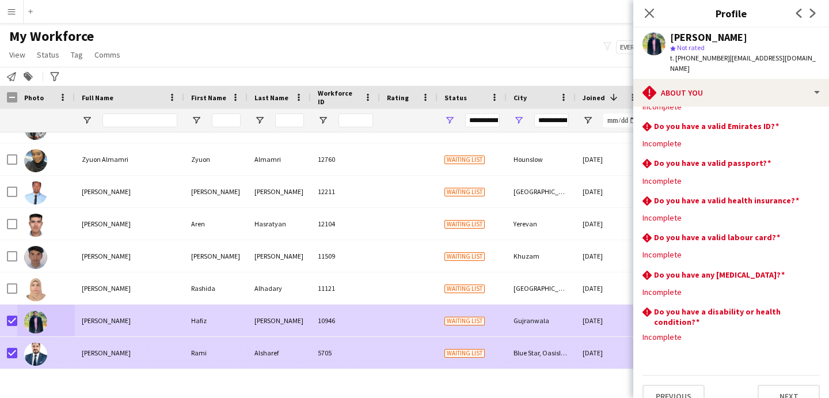
click at [479, 346] on div "Waiting list" at bounding box center [472, 353] width 69 height 32
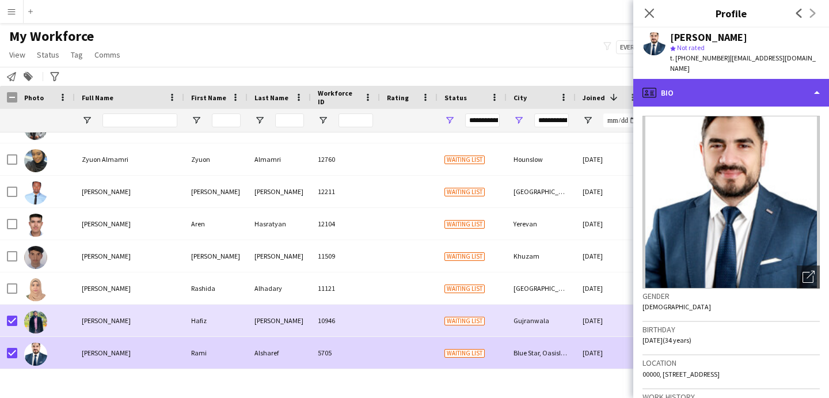
click at [716, 85] on div "profile Bio" at bounding box center [732, 93] width 196 height 28
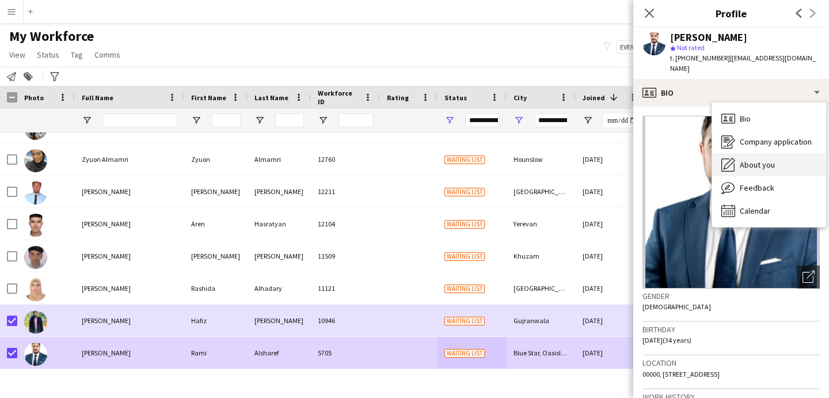
click at [760, 160] on span "About you" at bounding box center [757, 165] width 35 height 10
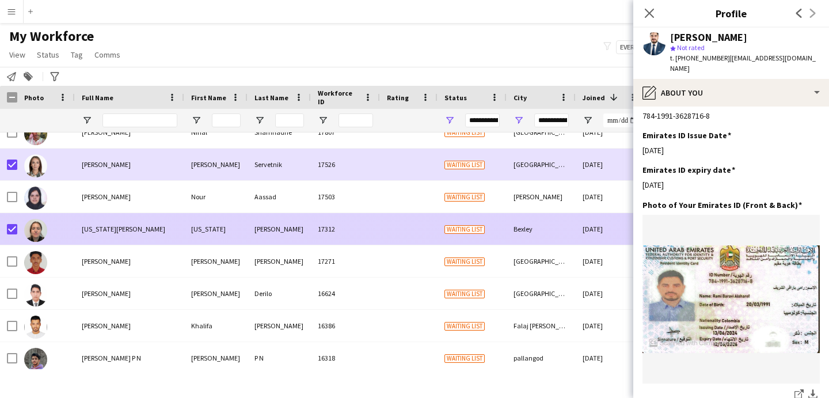
scroll to position [35, 0]
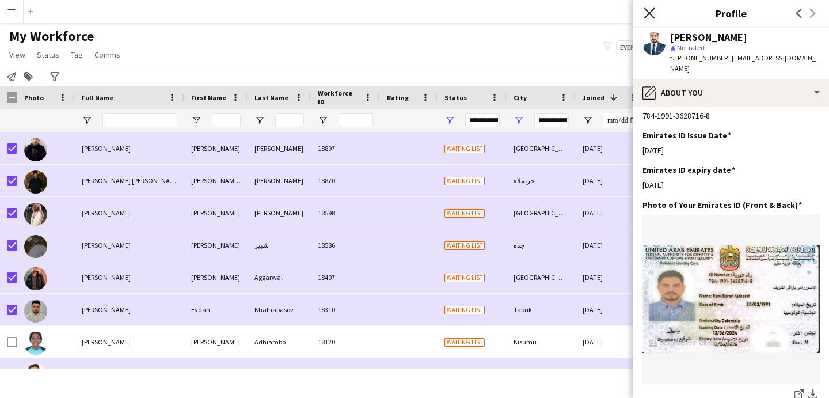
click at [653, 14] on icon "Close pop-in" at bounding box center [649, 12] width 11 height 11
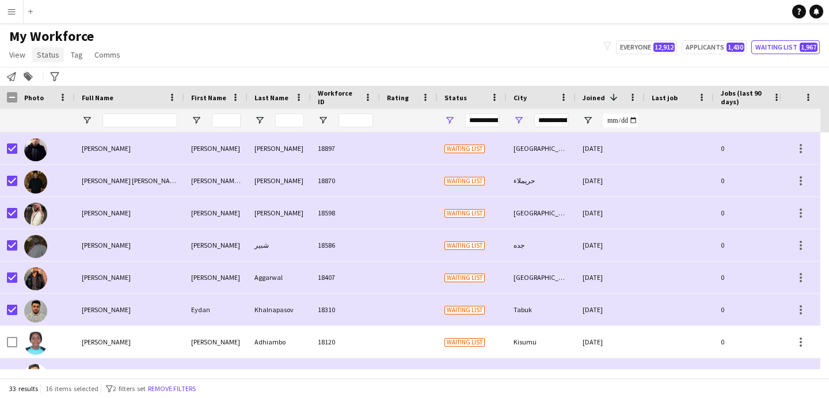
click at [48, 53] on span "Status" at bounding box center [48, 55] width 22 height 10
click at [67, 84] on link "Edit" at bounding box center [73, 79] width 81 height 24
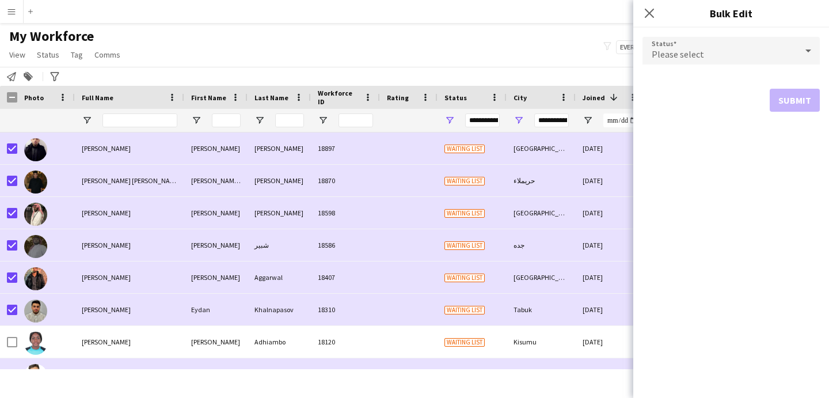
click at [684, 48] on div "Please select" at bounding box center [720, 51] width 154 height 28
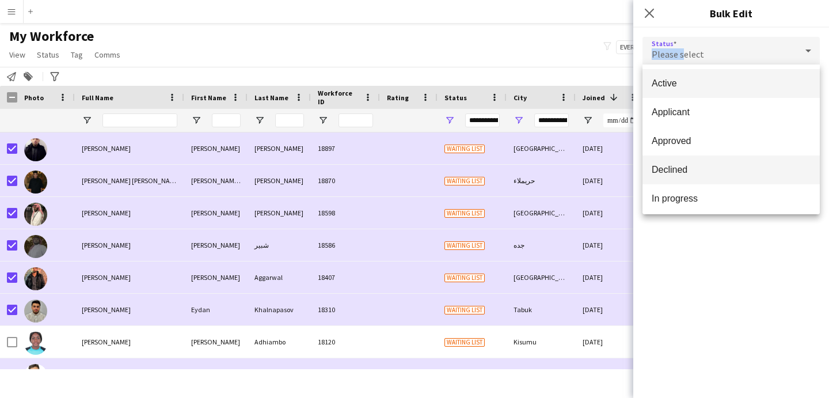
click at [699, 179] on mat-option "Declined" at bounding box center [731, 170] width 177 height 29
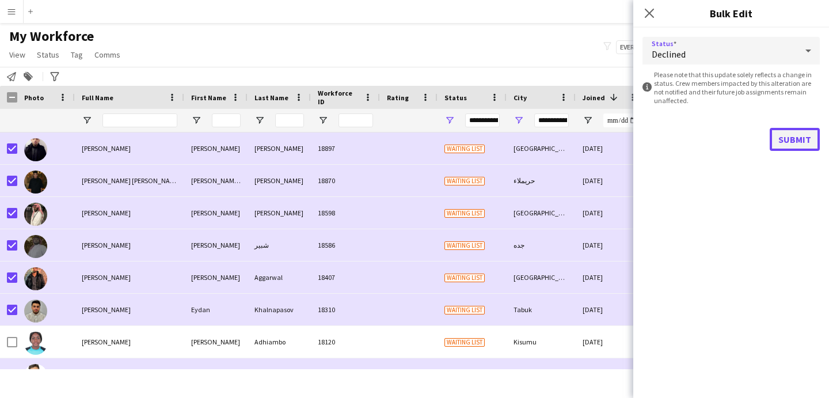
click at [798, 139] on button "Submit" at bounding box center [795, 139] width 50 height 23
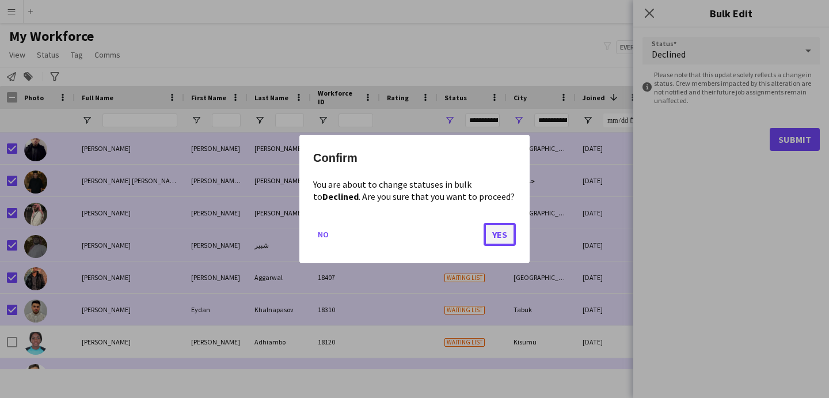
click at [492, 241] on button "Yes" at bounding box center [500, 234] width 32 height 23
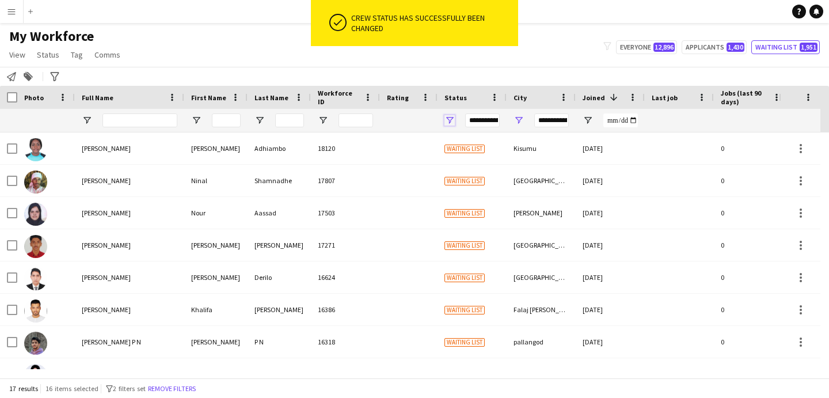
click at [449, 121] on span "Open Filter Menu" at bounding box center [450, 120] width 10 height 10
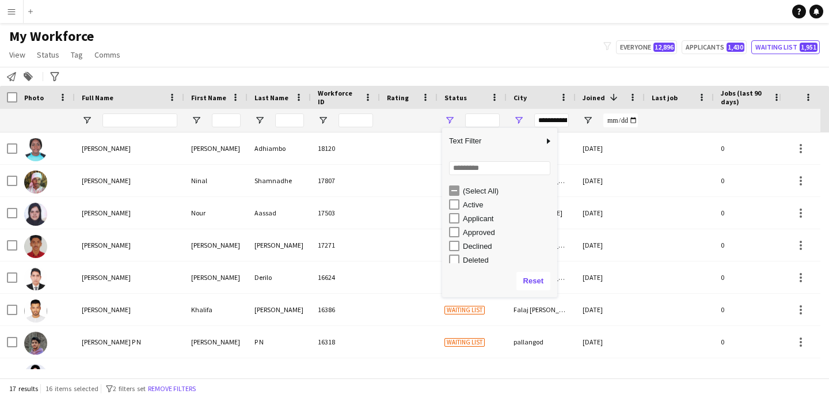
type input "**********"
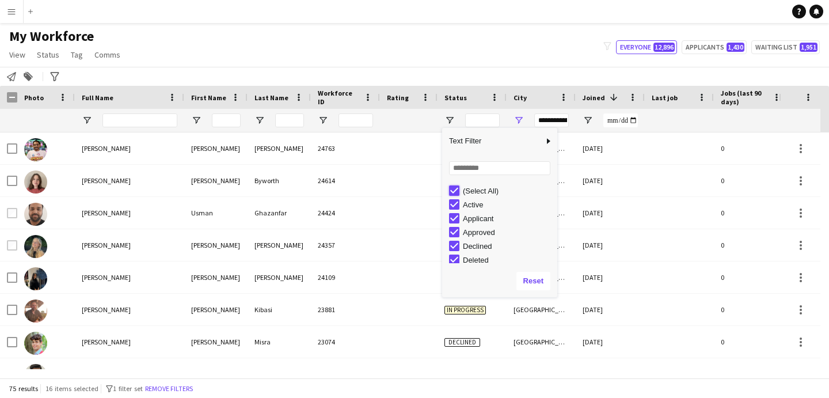
type input "***"
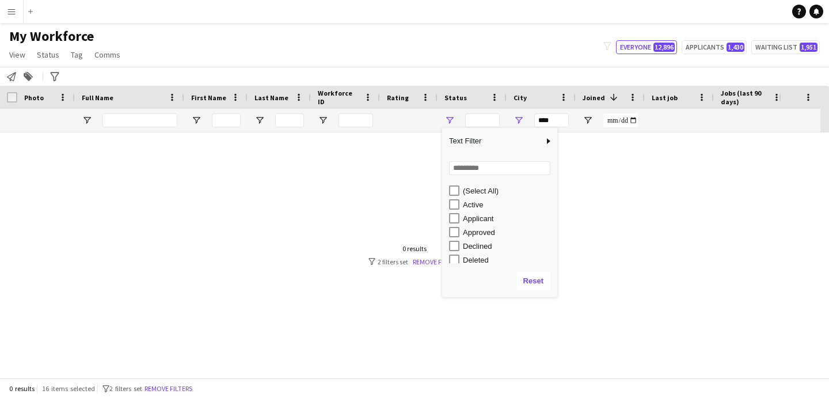
type input "**********"
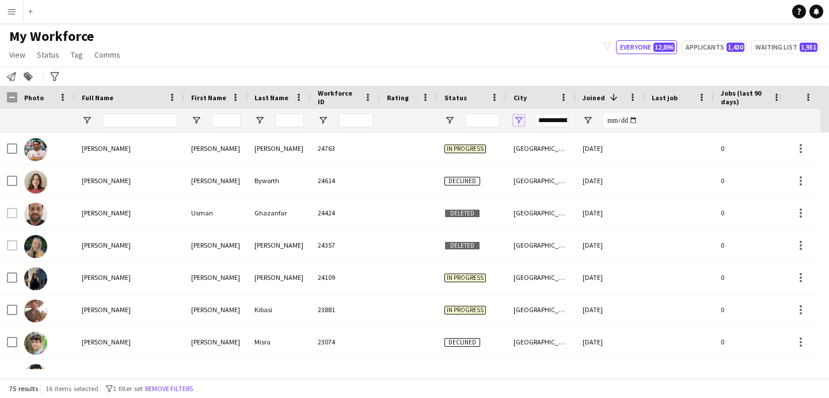
click at [515, 119] on span "Open Filter Menu" at bounding box center [519, 120] width 10 height 10
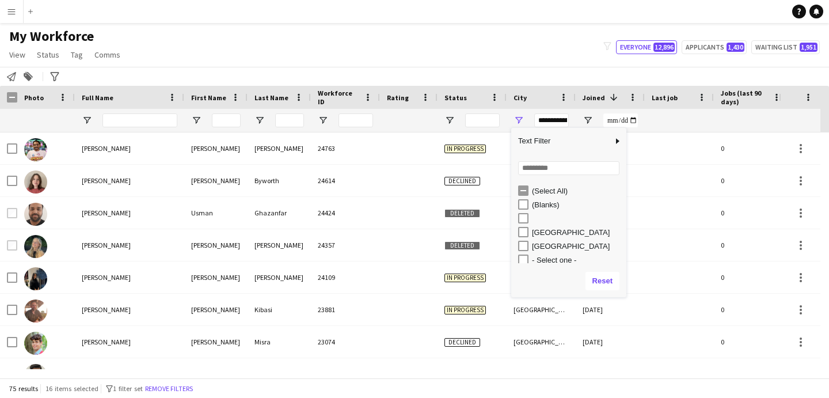
click at [517, 116] on span "Open Filter Menu" at bounding box center [519, 120] width 10 height 10
click at [522, 119] on span "Open Filter Menu" at bounding box center [519, 120] width 10 height 10
click at [520, 119] on span "Open Filter Menu" at bounding box center [519, 120] width 10 height 10
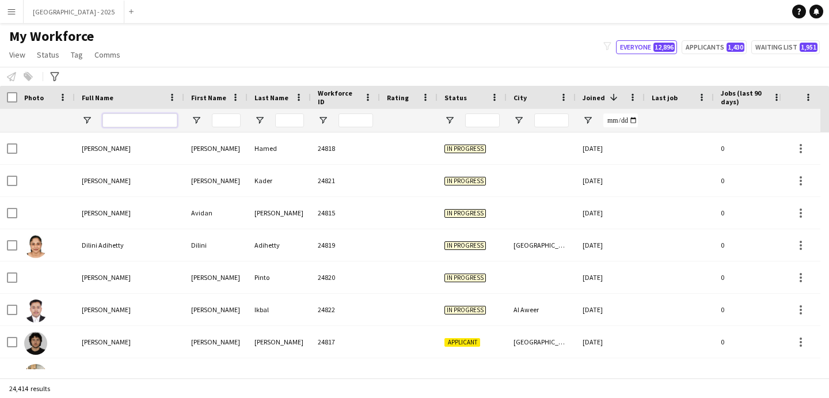
click at [128, 124] on input "Full Name Filter Input" at bounding box center [140, 120] width 75 height 14
paste input "***"
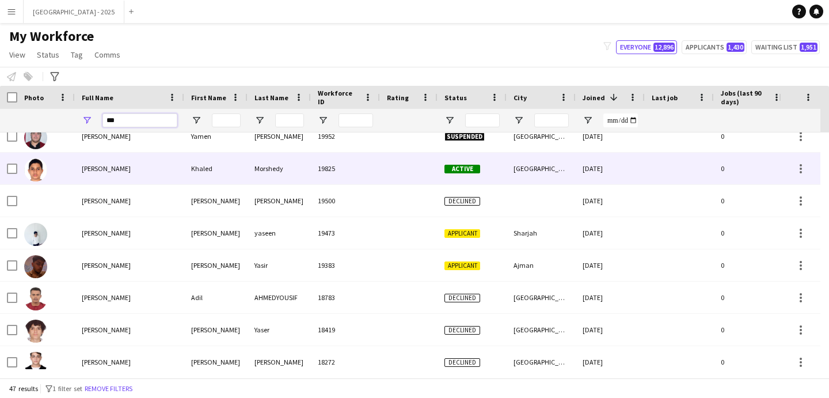
scroll to position [220, 0]
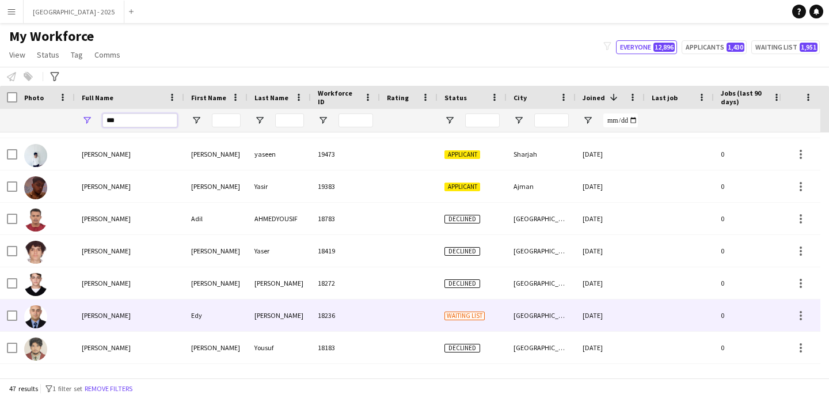
type input "***"
click at [155, 308] on div "Edy Nemer" at bounding box center [129, 316] width 109 height 32
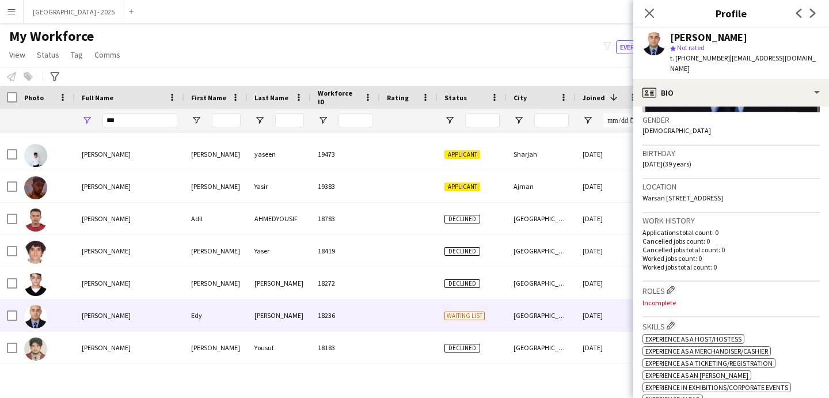
scroll to position [0, 0]
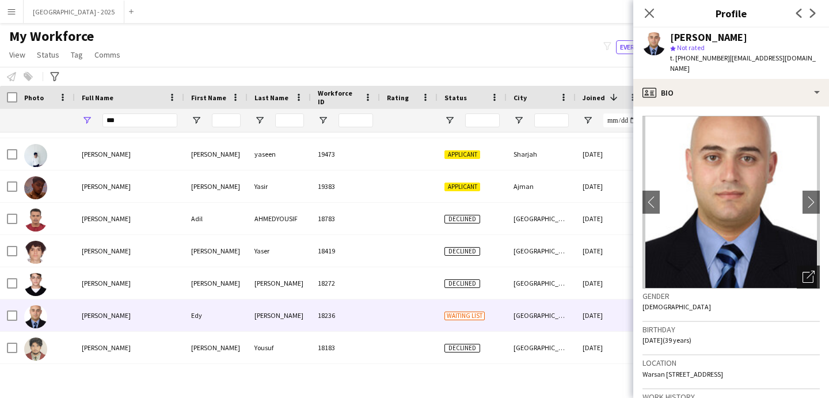
click at [803, 271] on icon "Open photos pop-in" at bounding box center [809, 277] width 12 height 12
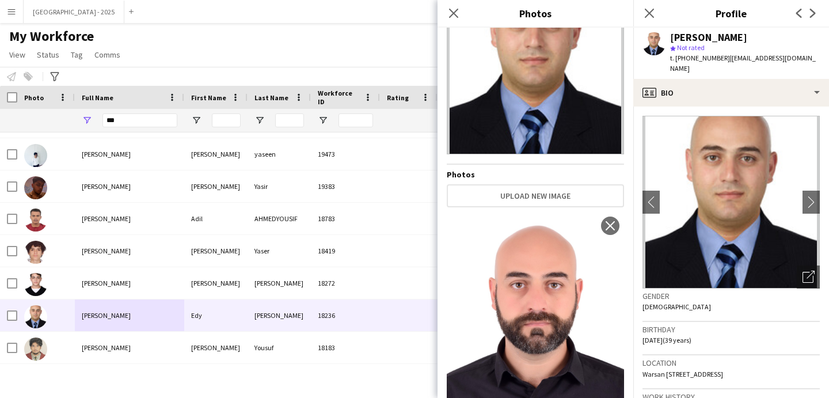
scroll to position [94, 0]
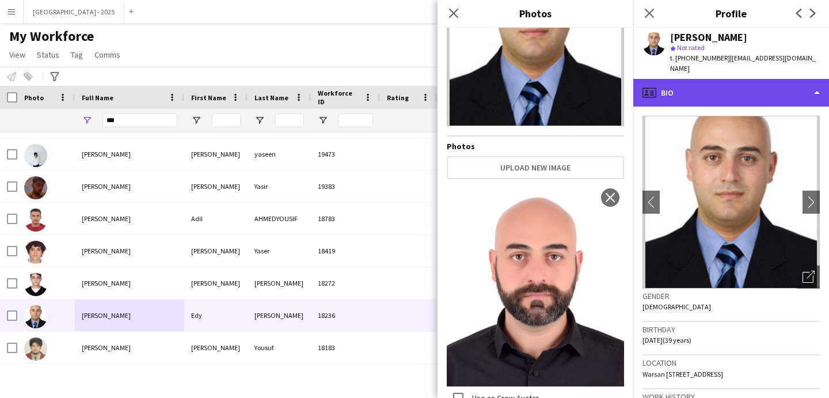
click at [690, 85] on div "profile Bio" at bounding box center [732, 93] width 196 height 28
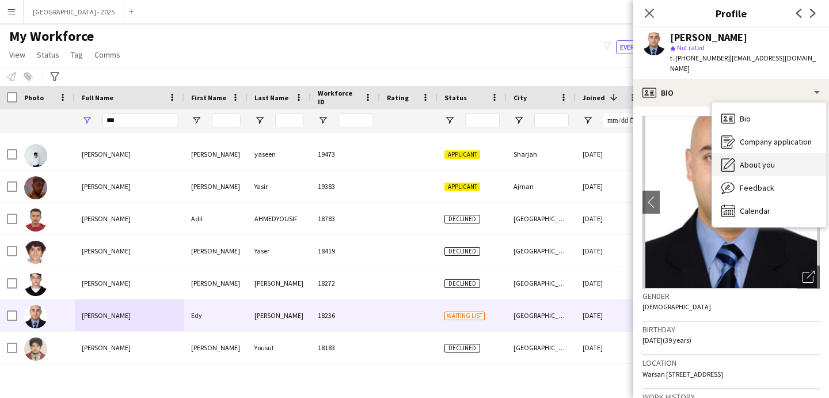
click at [757, 160] on span "About you" at bounding box center [757, 165] width 35 height 10
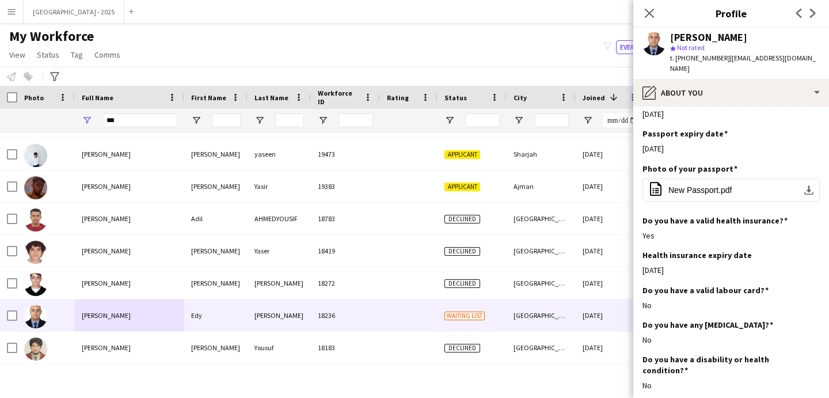
scroll to position [1154, 0]
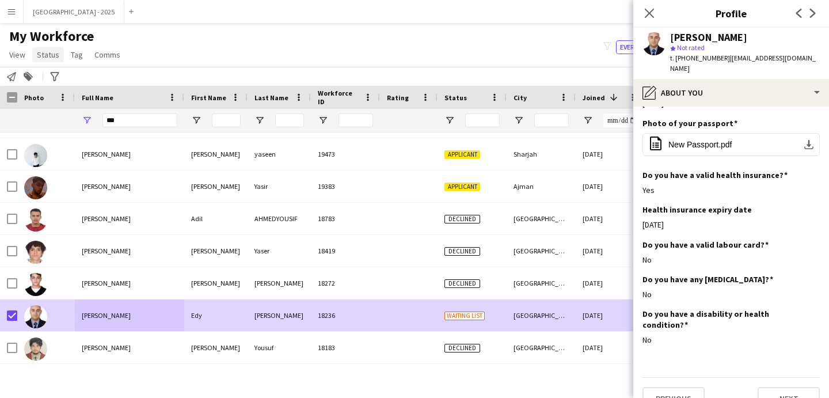
click at [48, 59] on span "Status" at bounding box center [48, 55] width 22 height 10
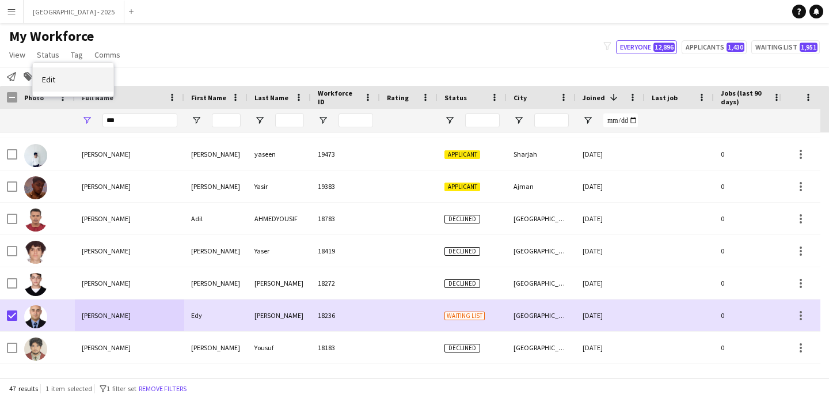
click at [76, 69] on link "Edit" at bounding box center [73, 79] width 81 height 24
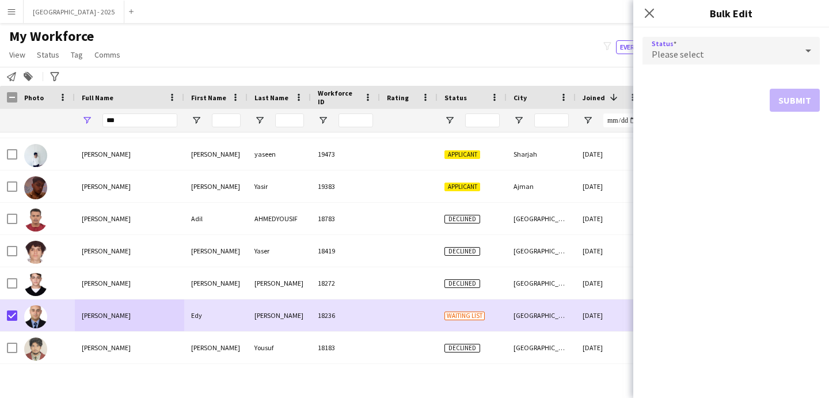
click at [677, 60] on div "Please select" at bounding box center [720, 51] width 154 height 28
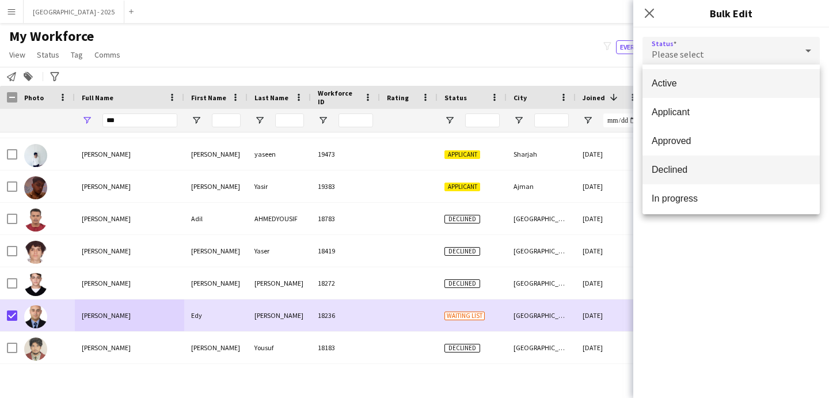
click at [704, 176] on mat-option "Declined" at bounding box center [731, 170] width 177 height 29
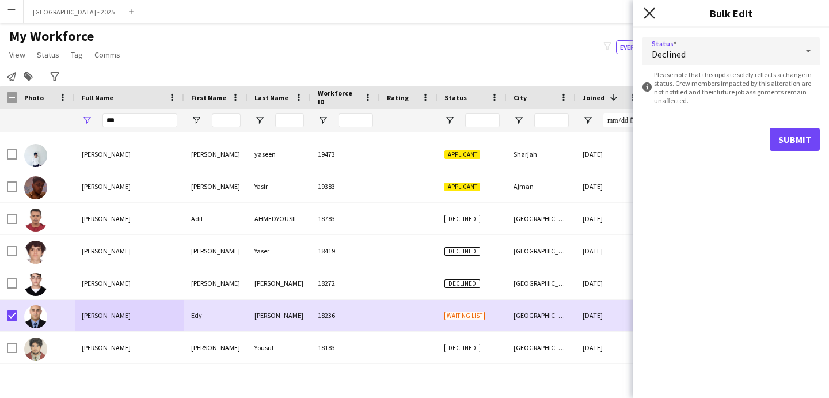
click at [648, 13] on icon "Close pop-in" at bounding box center [649, 12] width 11 height 11
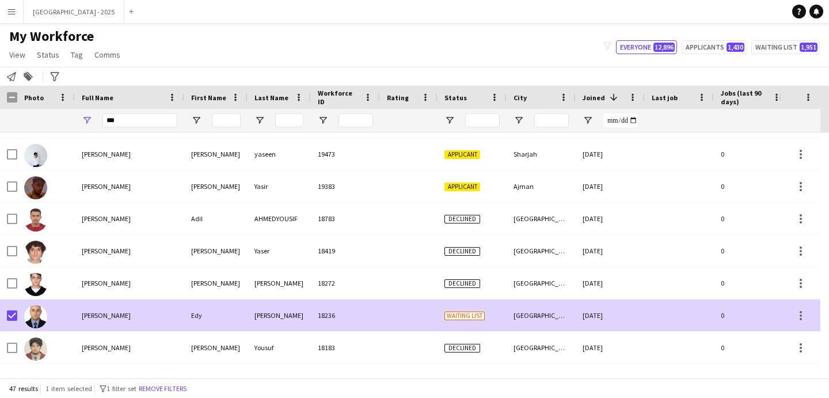
click at [524, 308] on div "[GEOGRAPHIC_DATA]" at bounding box center [541, 316] width 69 height 32
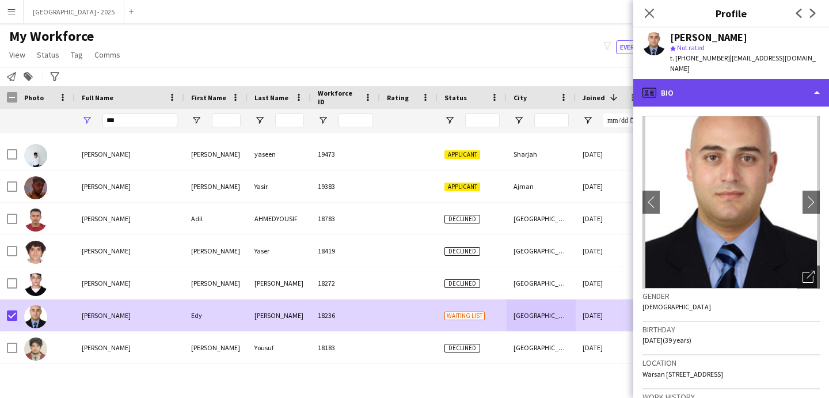
click at [694, 88] on div "profile Bio" at bounding box center [732, 93] width 196 height 28
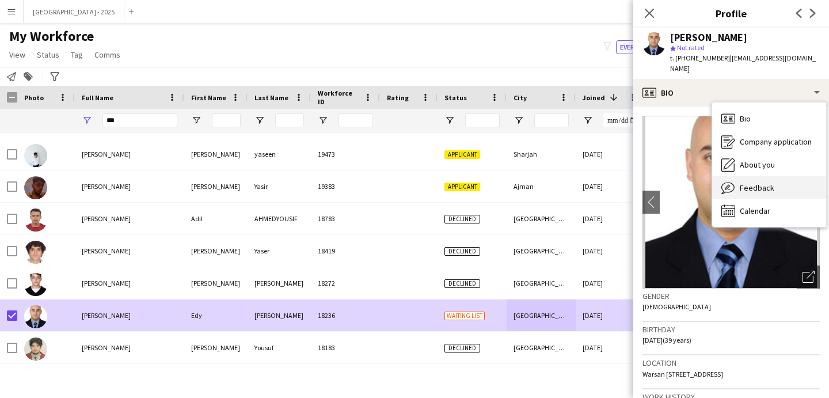
click at [766, 184] on div "Feedback Feedback" at bounding box center [770, 187] width 114 height 23
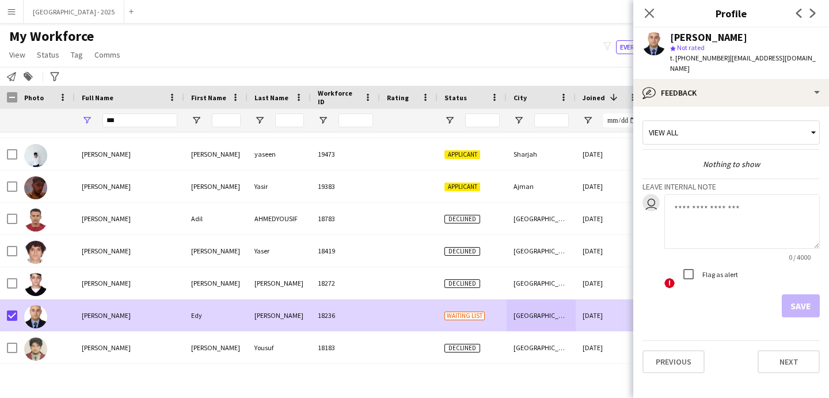
click at [707, 206] on textarea at bounding box center [743, 221] width 156 height 55
type textarea "**********"
click at [792, 294] on button "Save" at bounding box center [801, 305] width 38 height 23
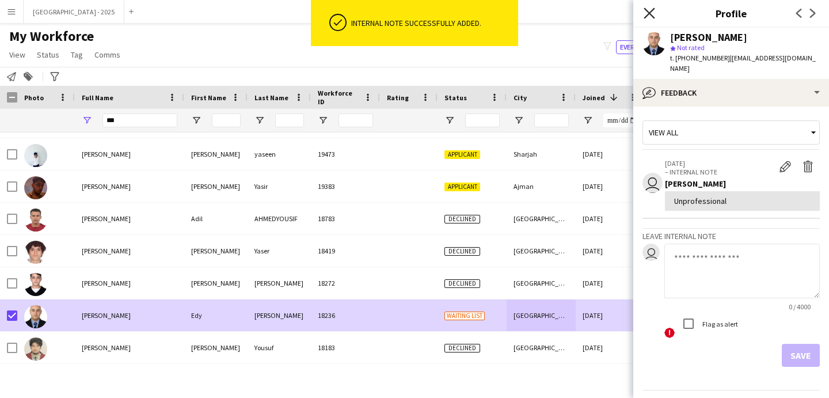
click at [650, 16] on icon "Close pop-in" at bounding box center [649, 12] width 11 height 11
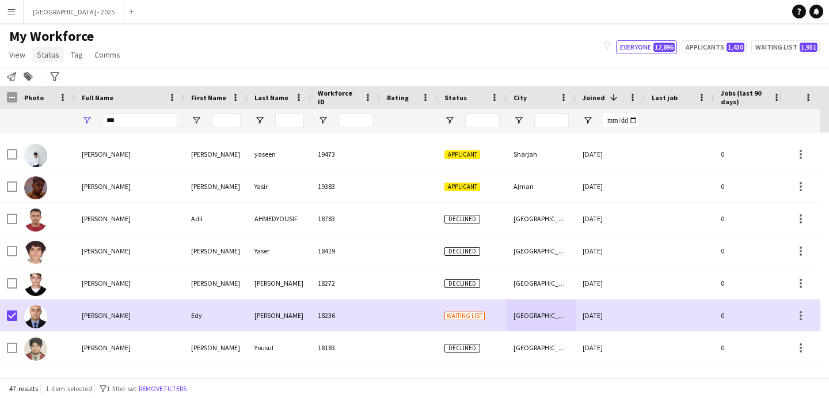
click at [57, 55] on span "Status" at bounding box center [48, 55] width 22 height 10
click at [69, 80] on link "Edit" at bounding box center [73, 79] width 81 height 24
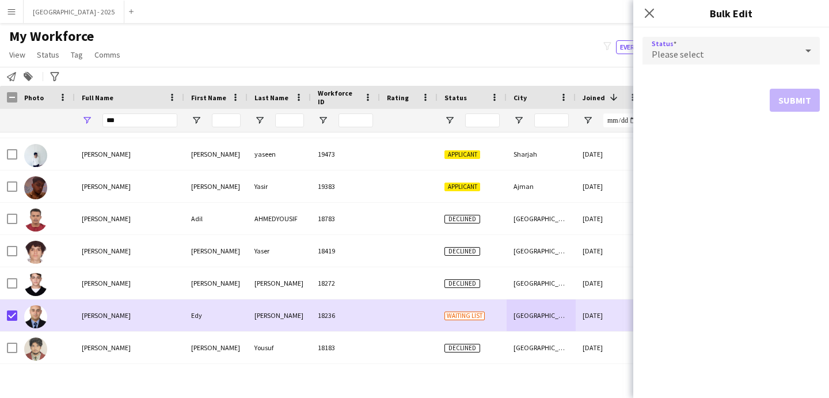
click at [715, 46] on div "Please select" at bounding box center [720, 51] width 154 height 28
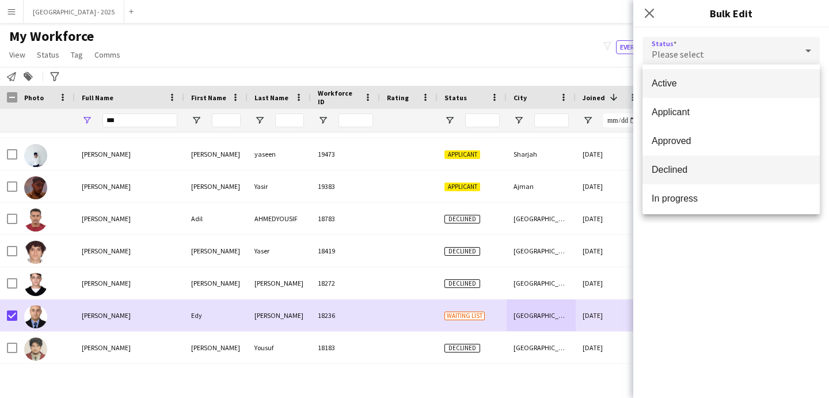
click at [688, 165] on span "Declined" at bounding box center [731, 169] width 159 height 11
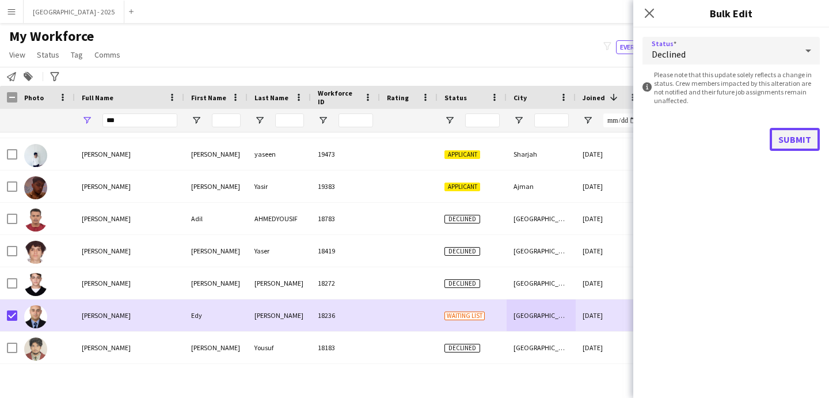
click at [795, 134] on button "Submit" at bounding box center [795, 139] width 50 height 23
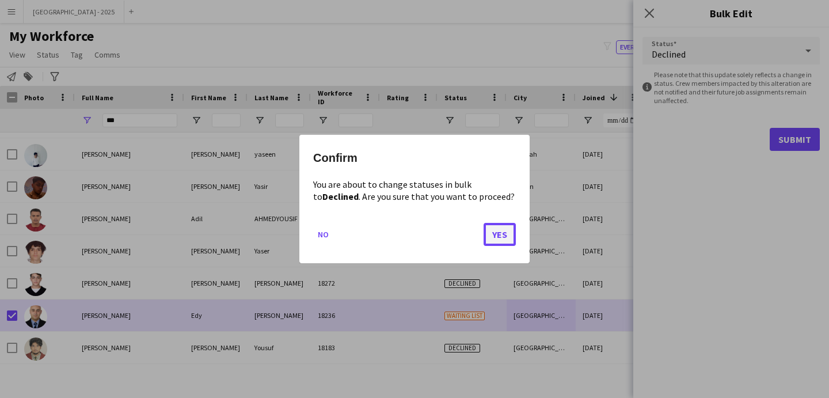
click at [501, 236] on button "Yes" at bounding box center [500, 234] width 32 height 23
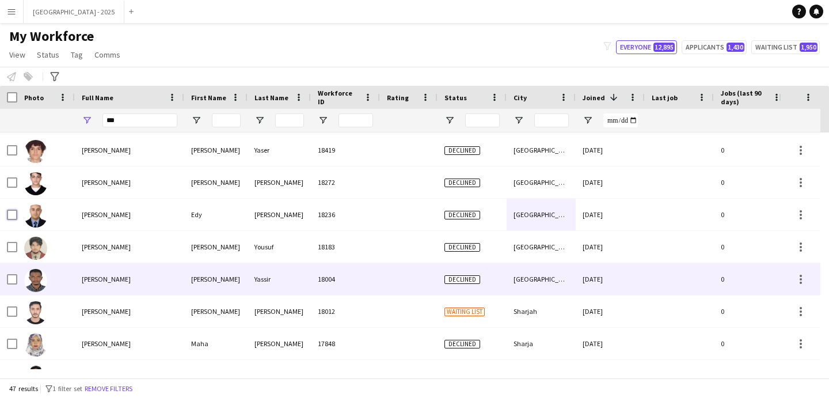
scroll to position [322, 0]
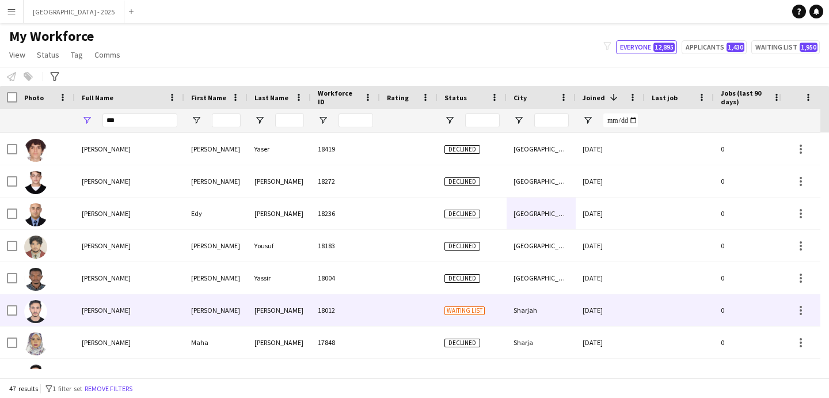
click at [120, 317] on div "Mohamed Yasser" at bounding box center [129, 310] width 109 height 32
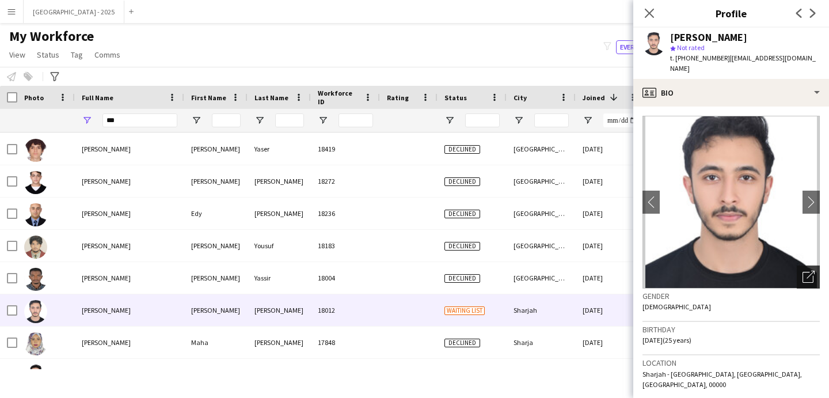
click at [797, 274] on div "Open photos pop-in" at bounding box center [808, 277] width 23 height 23
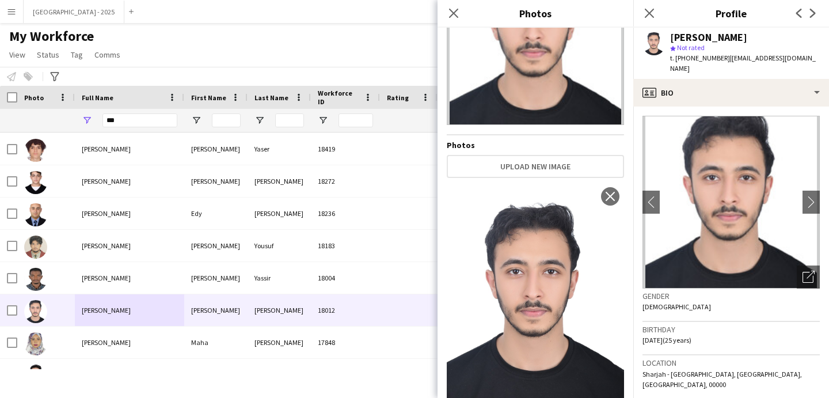
scroll to position [118, 0]
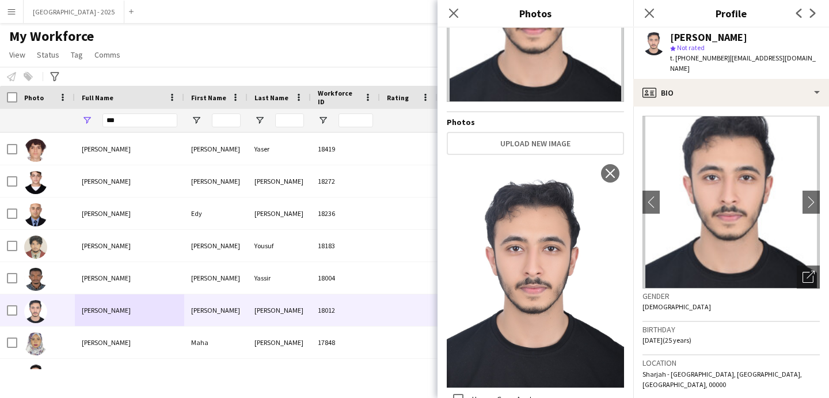
click at [714, 329] on div "Birthday 02-10-1999 (25 years)" at bounding box center [731, 338] width 177 height 33
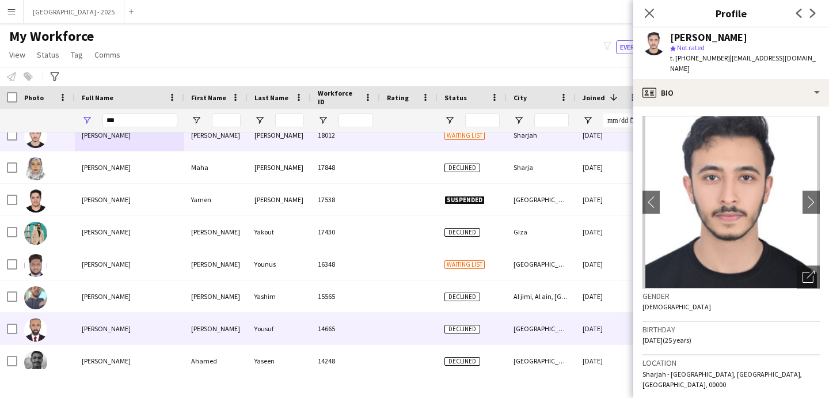
scroll to position [544, 0]
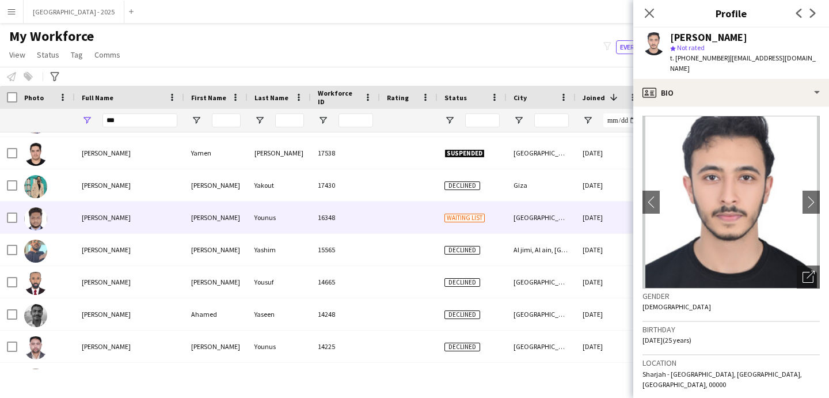
click at [508, 228] on div "[GEOGRAPHIC_DATA]" at bounding box center [541, 218] width 69 height 32
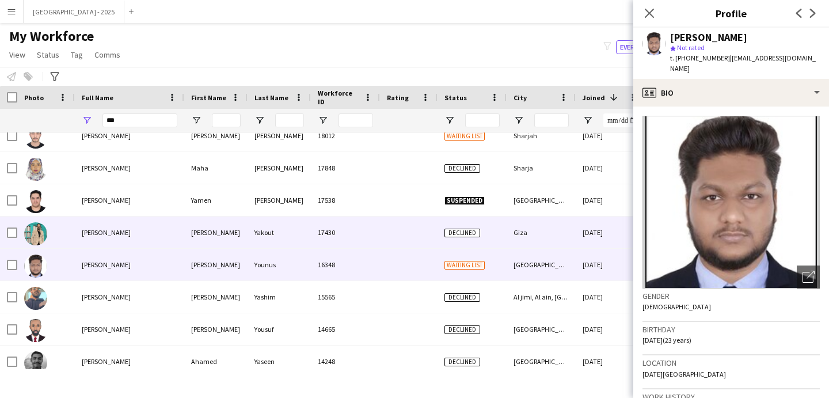
scroll to position [330, 0]
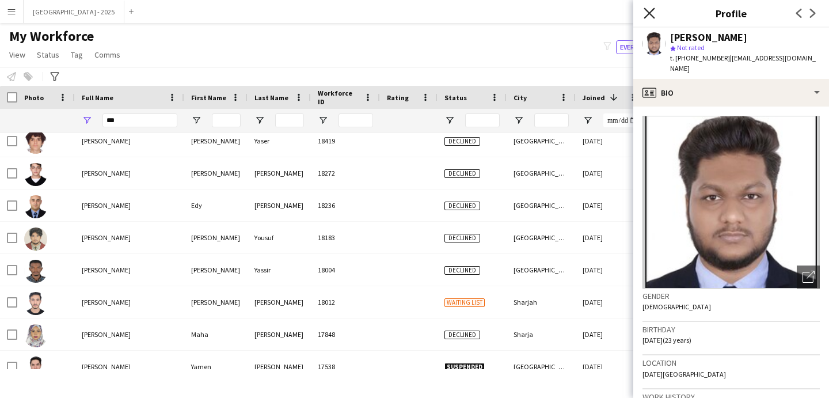
click at [650, 15] on icon "Close pop-in" at bounding box center [649, 12] width 11 height 11
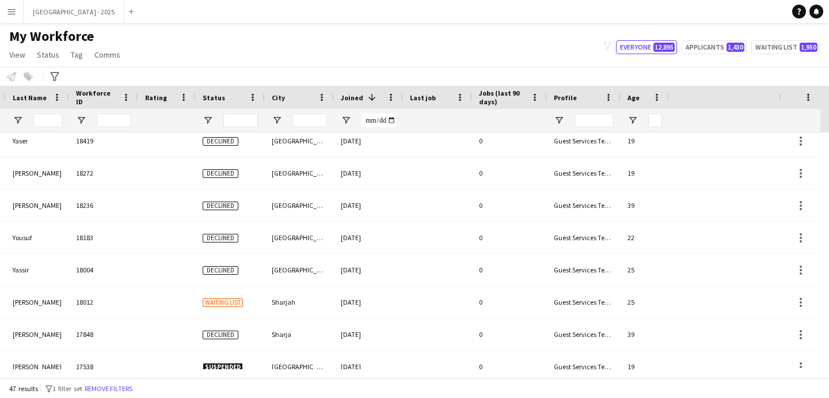
scroll to position [0, 397]
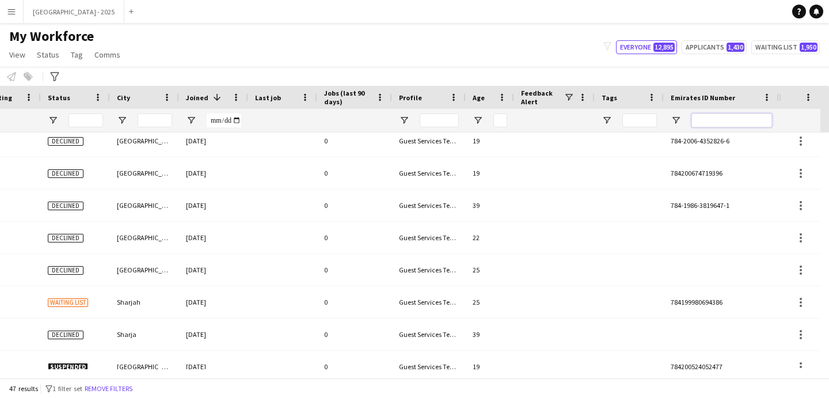
click at [721, 120] on input "Emirates ID Number Filter Input" at bounding box center [732, 120] width 81 height 14
paste input "*******"
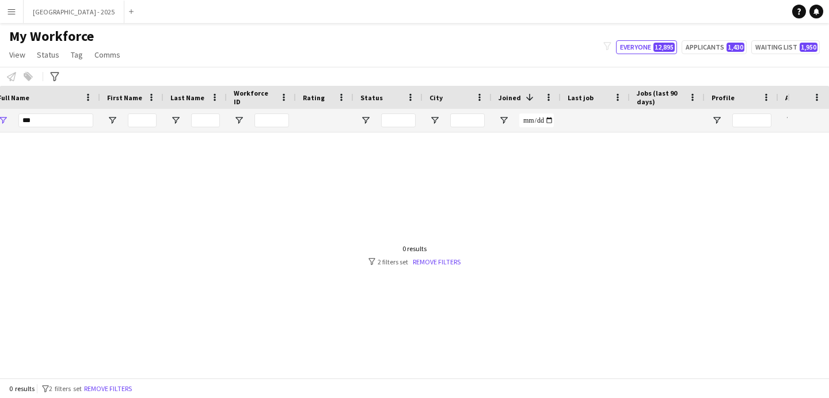
scroll to position [0, 0]
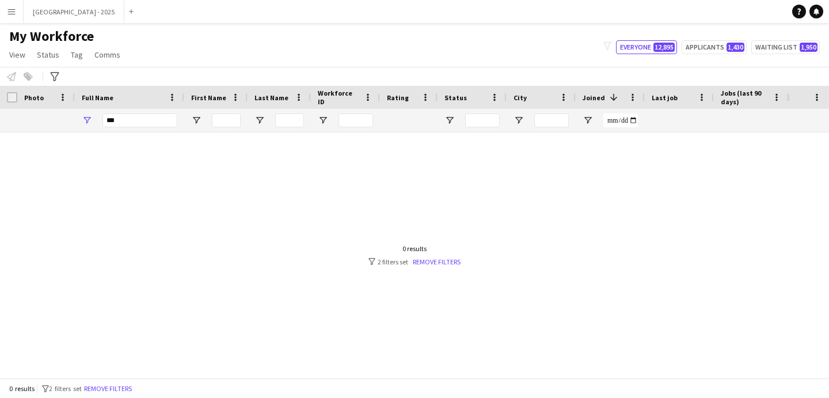
type input "*******"
click at [150, 124] on input "***" at bounding box center [140, 120] width 75 height 14
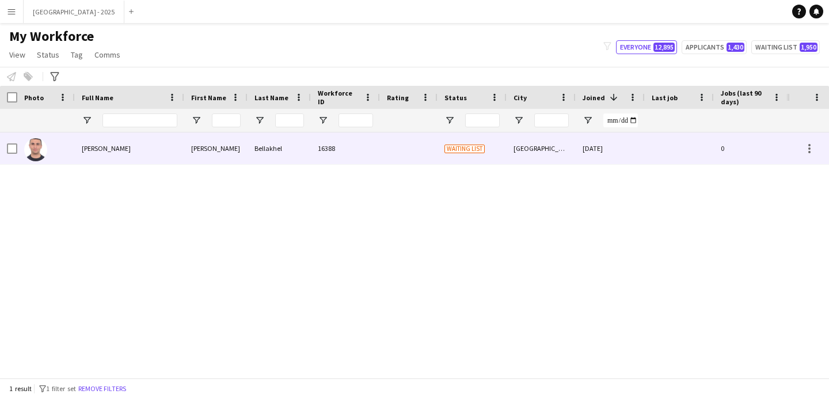
click at [148, 152] on div "Hasan Bellakhel" at bounding box center [129, 148] width 109 height 32
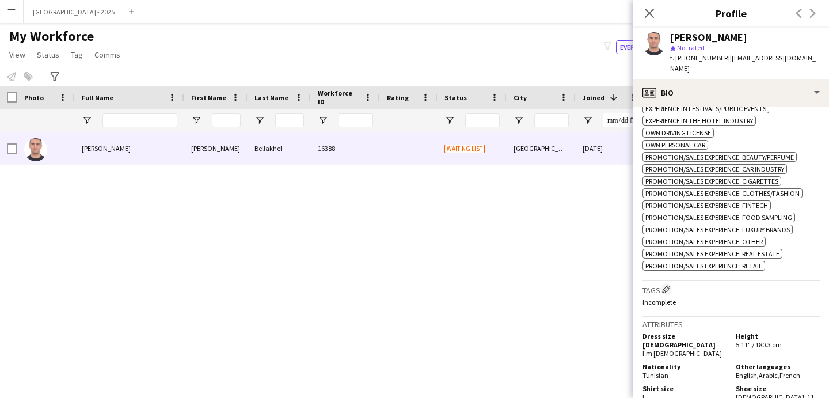
scroll to position [503, 0]
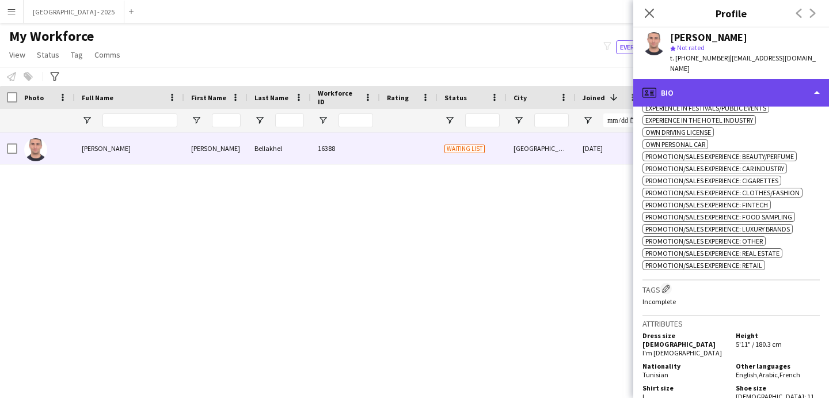
click at [711, 82] on div "profile Bio" at bounding box center [732, 93] width 196 height 28
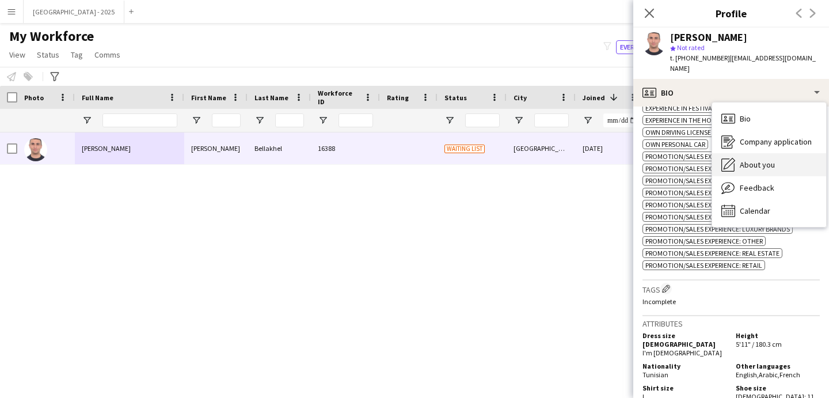
click at [760, 160] on span "About you" at bounding box center [757, 165] width 35 height 10
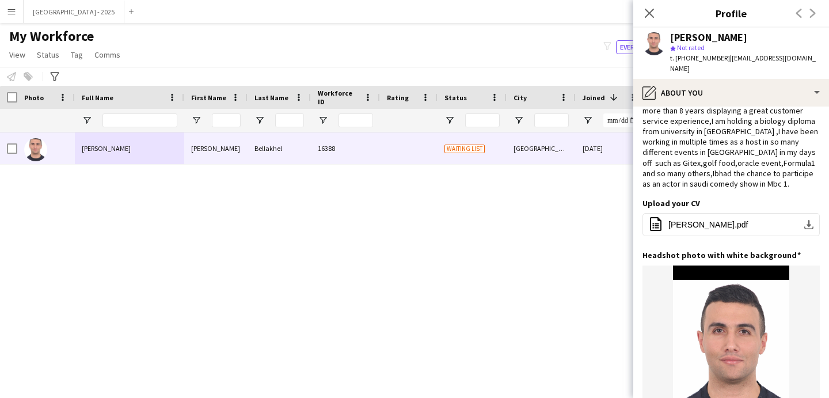
scroll to position [0, 0]
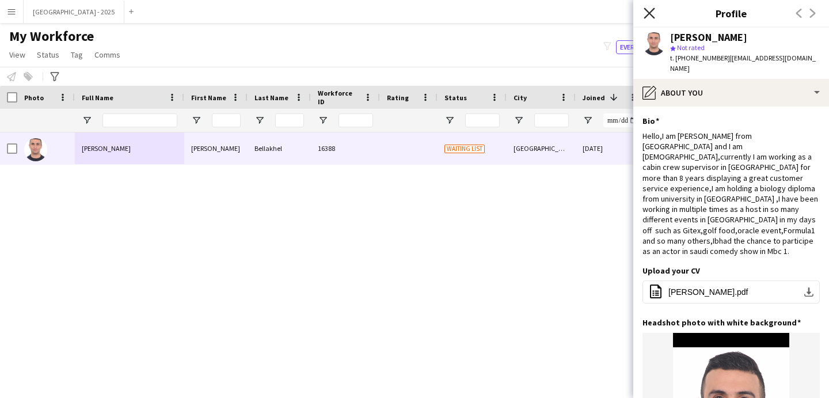
click at [650, 12] on icon at bounding box center [649, 12] width 11 height 11
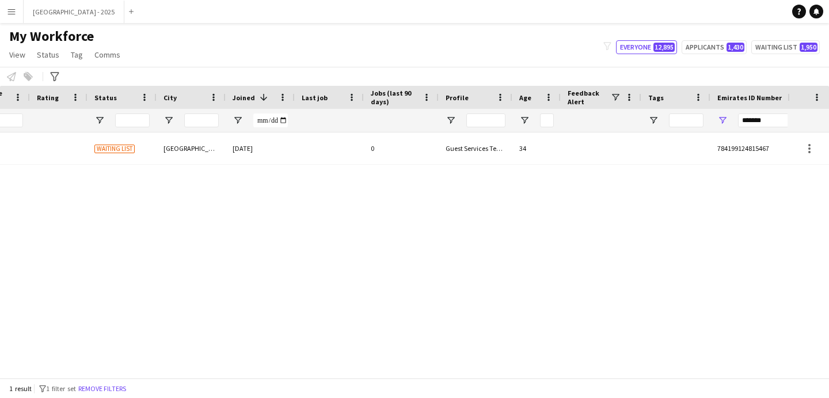
scroll to position [0, 388]
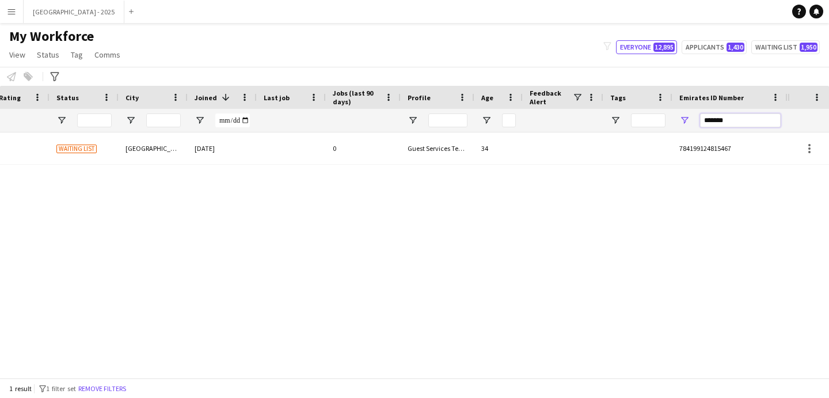
click at [734, 121] on input "*******" at bounding box center [740, 120] width 81 height 14
paste input "Emirates ID Number Filter Input"
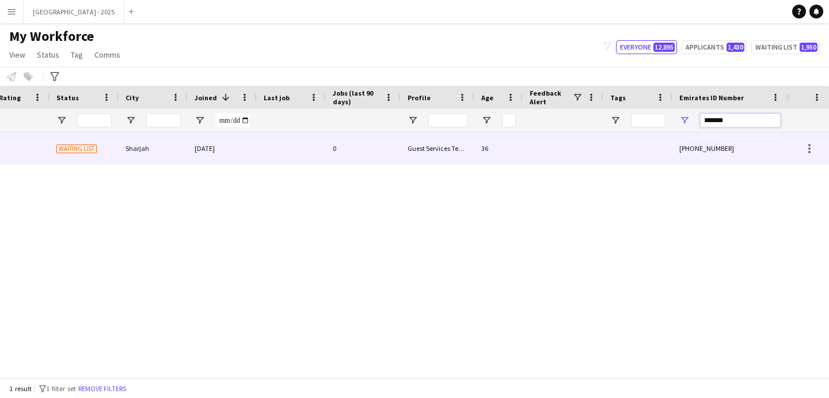
type input "*******"
click at [674, 143] on div "784-6146372-0" at bounding box center [730, 148] width 115 height 32
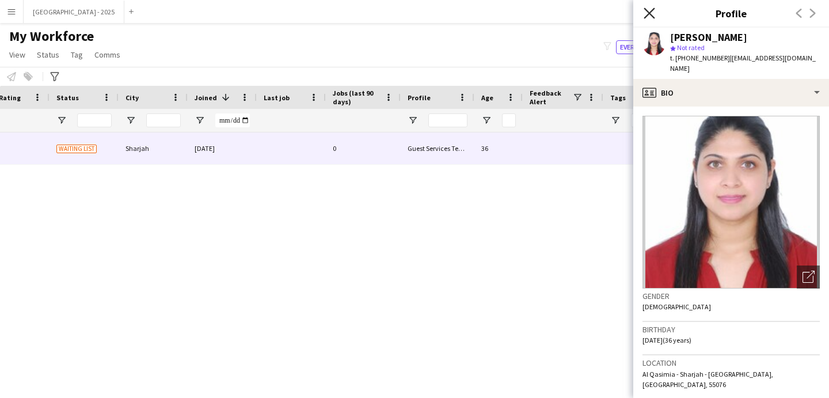
click at [651, 14] on icon at bounding box center [649, 12] width 11 height 11
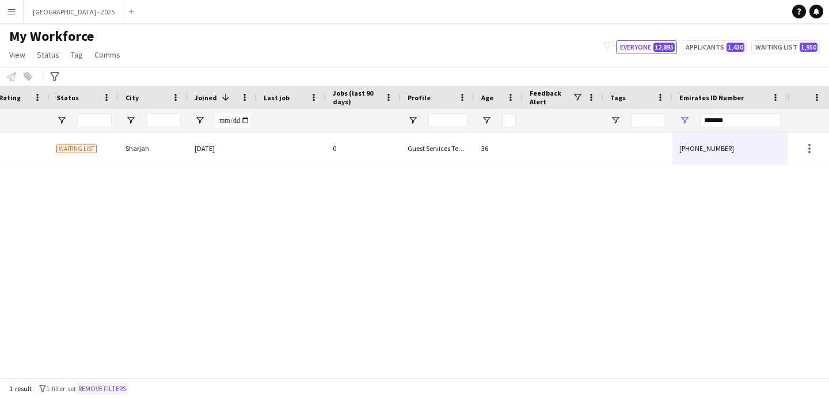
click at [124, 386] on button "Remove filters" at bounding box center [102, 388] width 52 height 13
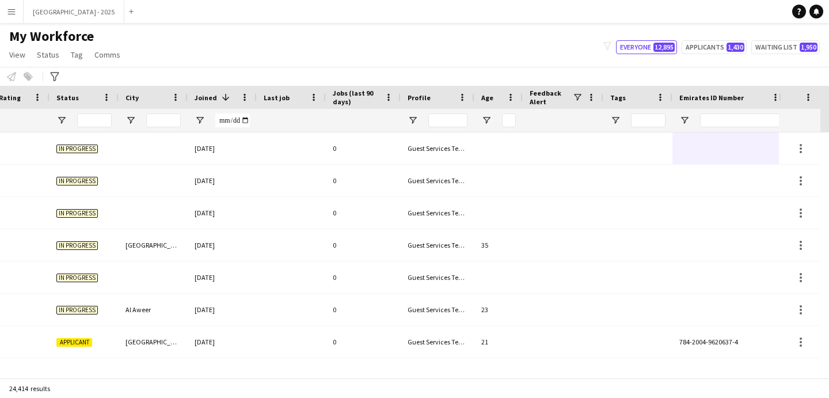
scroll to position [0, 397]
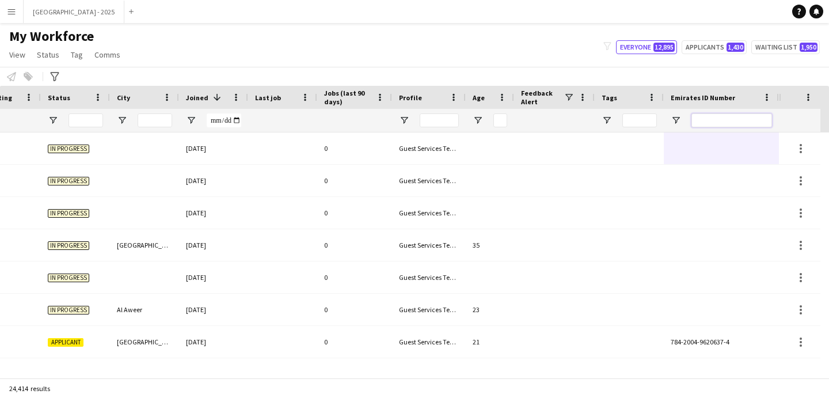
click at [736, 114] on input "Emirates ID Number Filter Input" at bounding box center [732, 120] width 81 height 14
paste input "*******"
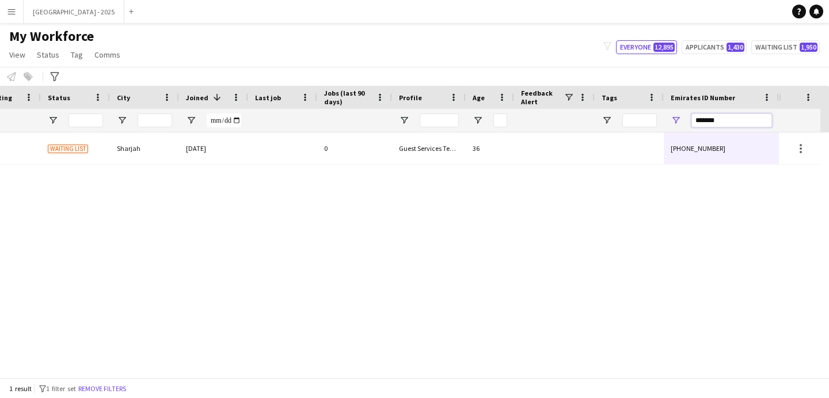
type input "*******"
click at [488, 154] on div "36" at bounding box center [490, 148] width 48 height 32
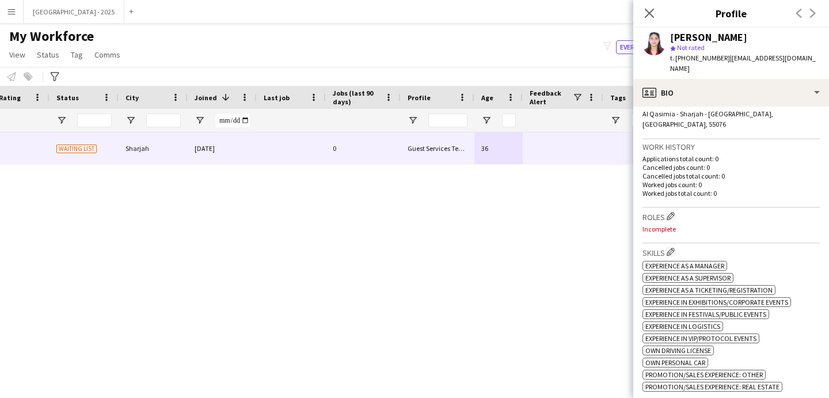
scroll to position [260, 0]
click at [672, 212] on app-icon "Edit crew company roles" at bounding box center [671, 216] width 8 height 8
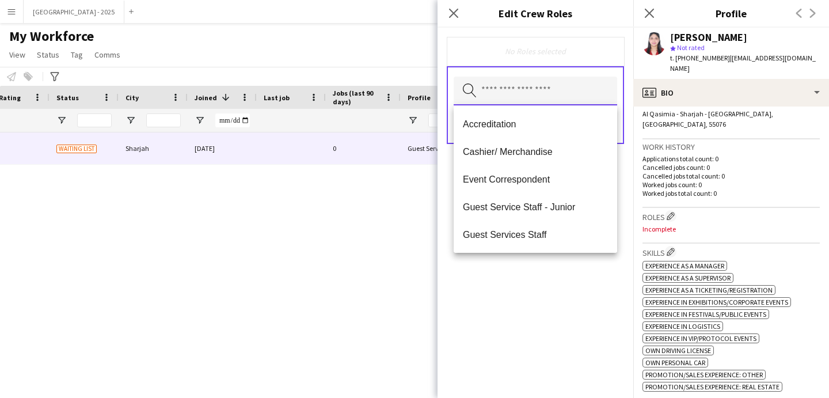
click at [559, 85] on input "text" at bounding box center [536, 91] width 164 height 29
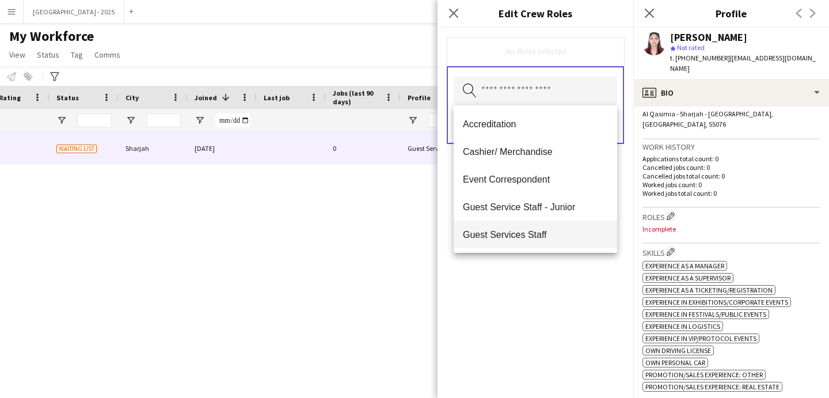
click at [563, 229] on span "Guest Services Staff" at bounding box center [535, 234] width 145 height 11
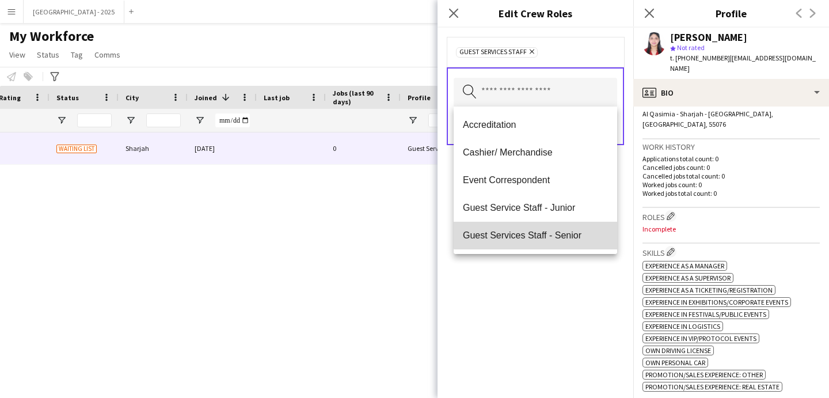
click at [562, 232] on span "Guest Services Staff - Senior" at bounding box center [535, 235] width 145 height 11
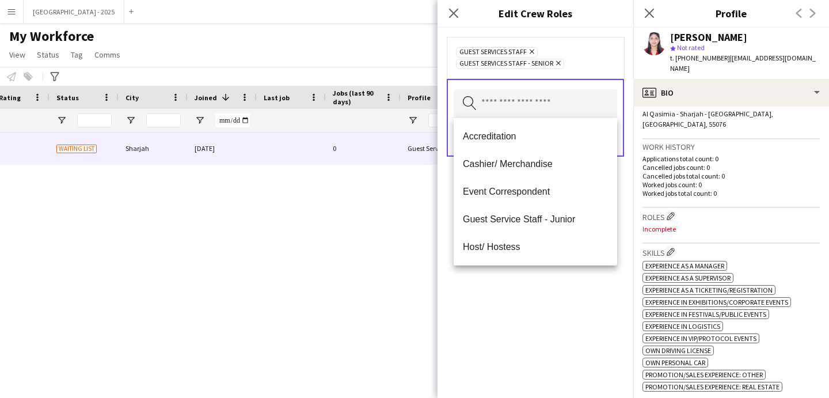
drag, startPoint x: 585, startPoint y: 289, endPoint x: 583, endPoint y: 282, distance: 7.7
click at [585, 289] on div "Guest Services Staff Remove Guest Services Staff - Senior Remove Search by role…" at bounding box center [536, 213] width 196 height 370
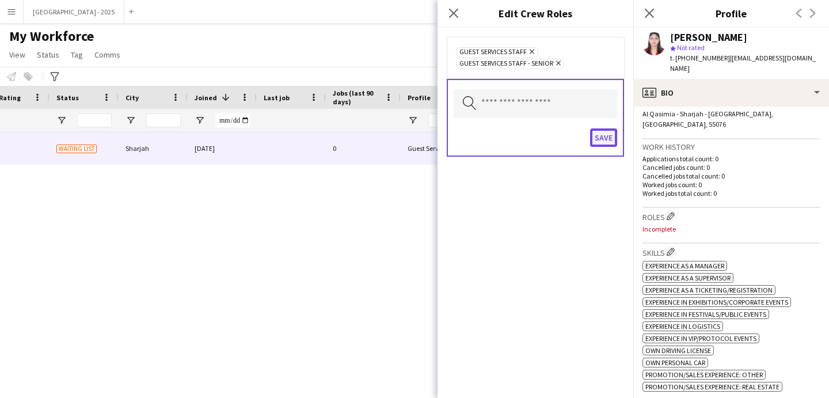
click at [604, 139] on button "Save" at bounding box center [603, 137] width 27 height 18
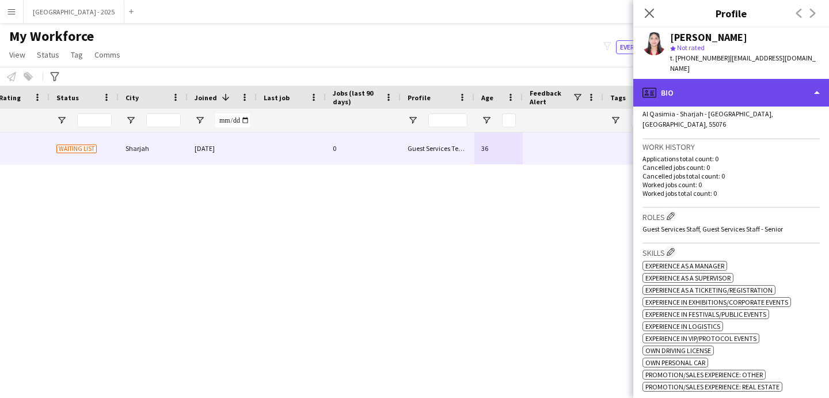
click at [710, 81] on div "profile Bio" at bounding box center [732, 93] width 196 height 28
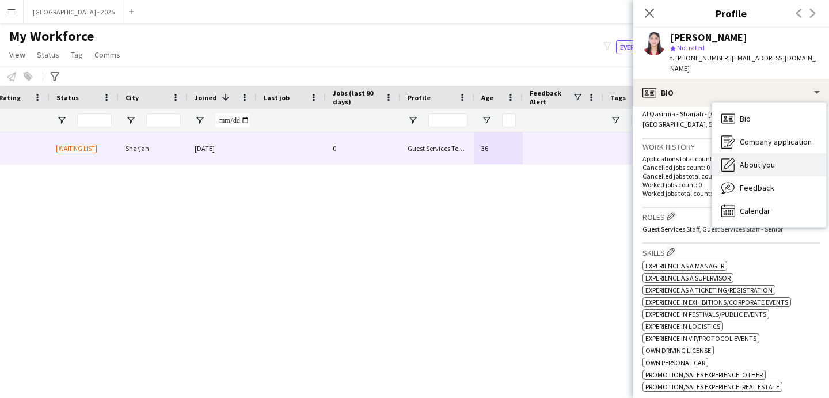
click at [782, 153] on div "About you About you" at bounding box center [770, 164] width 114 height 23
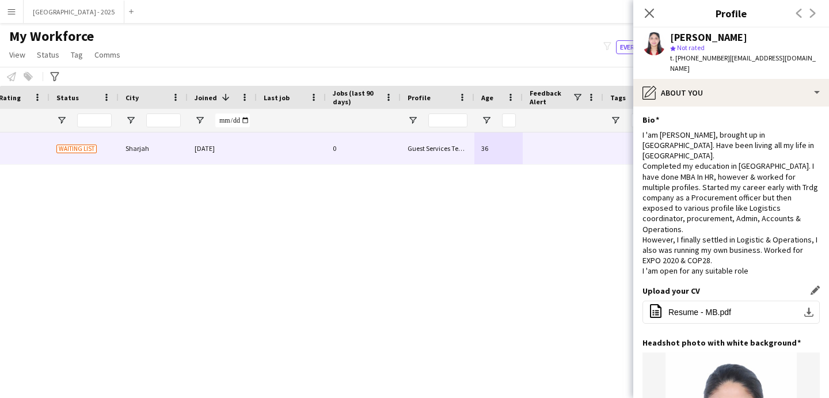
scroll to position [0, 0]
click at [681, 60] on span "t. +971523109164" at bounding box center [700, 58] width 60 height 9
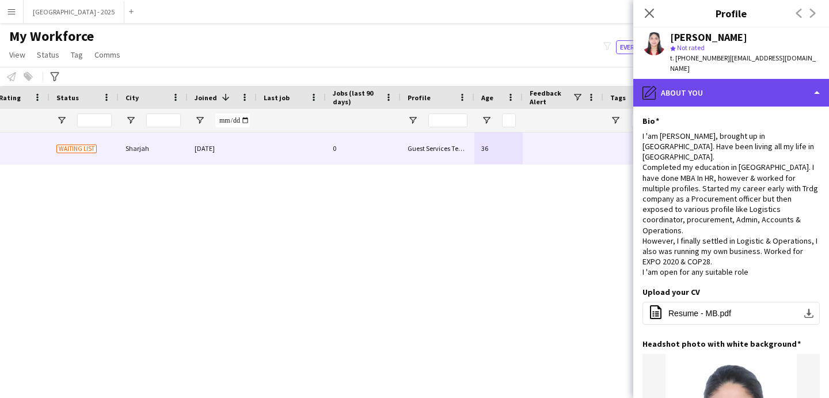
click at [689, 79] on div "pencil4 About you" at bounding box center [732, 93] width 196 height 28
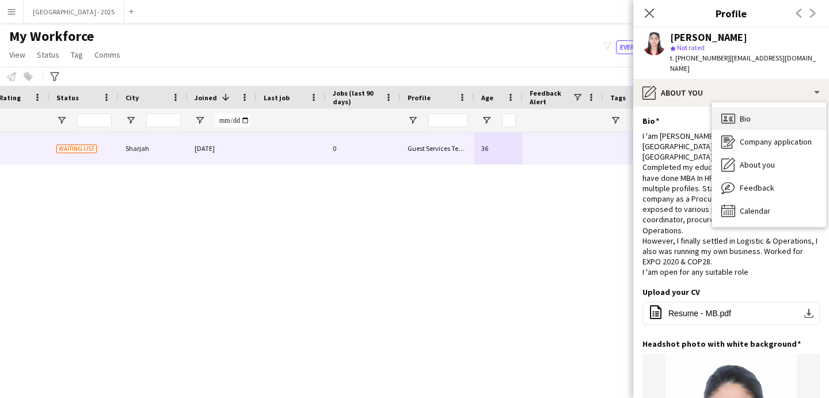
click at [745, 114] on div "Bio Bio" at bounding box center [770, 118] width 114 height 23
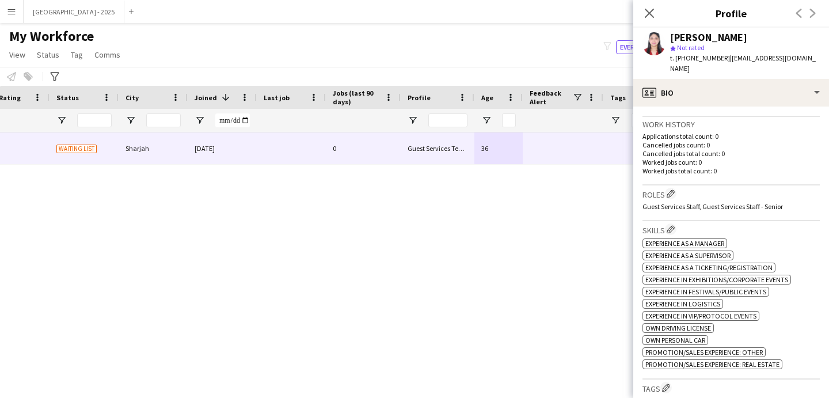
scroll to position [382, 0]
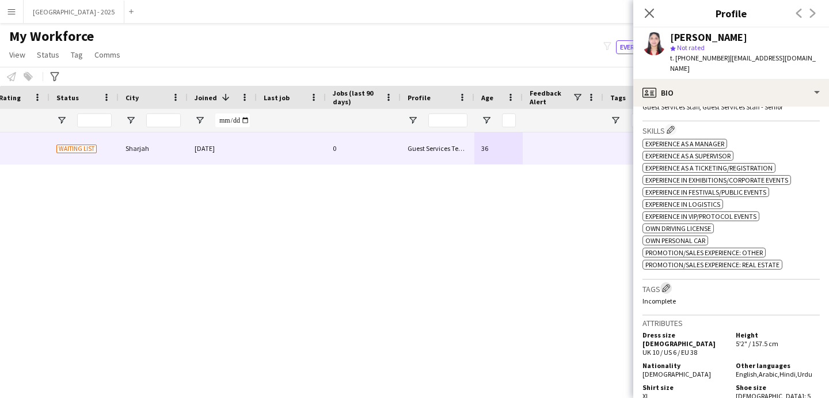
click at [668, 284] on app-icon "Edit crew company tags" at bounding box center [666, 288] width 8 height 8
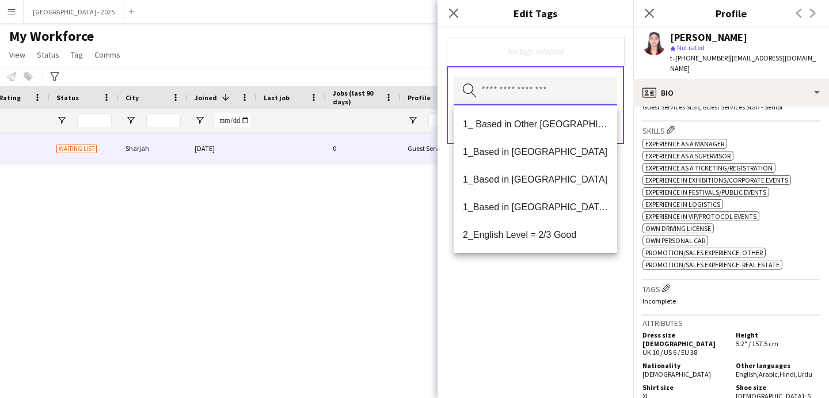
click at [555, 90] on input "text" at bounding box center [536, 91] width 164 height 29
click at [547, 214] on mat-option "1_Based in [GEOGRAPHIC_DATA]/[GEOGRAPHIC_DATA]/Ajman" at bounding box center [536, 207] width 164 height 28
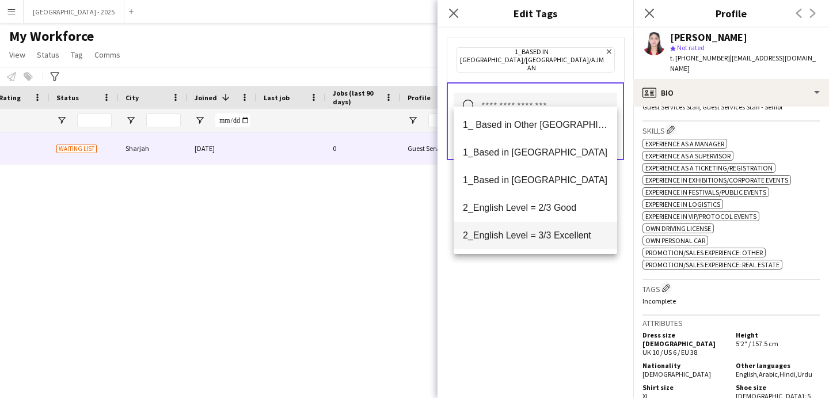
click at [555, 234] on span "2_English Level = 3/3 Excellent" at bounding box center [535, 235] width 145 height 11
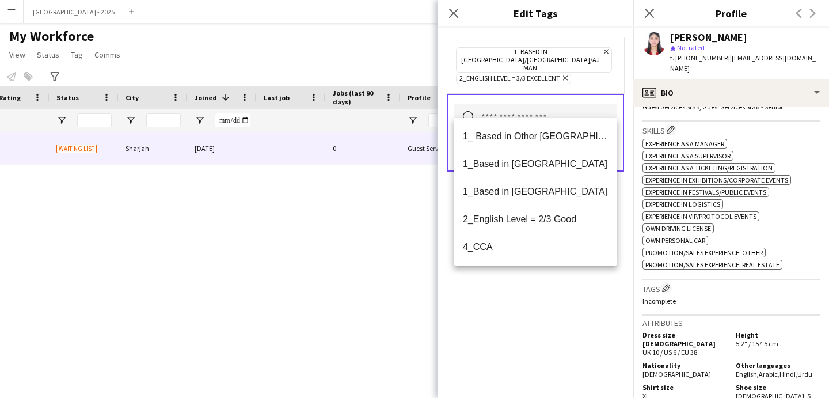
click at [566, 278] on div "1_Based in [GEOGRAPHIC_DATA]/[GEOGRAPHIC_DATA]/Ajman Remove 2_English Level = 3…" at bounding box center [536, 213] width 196 height 370
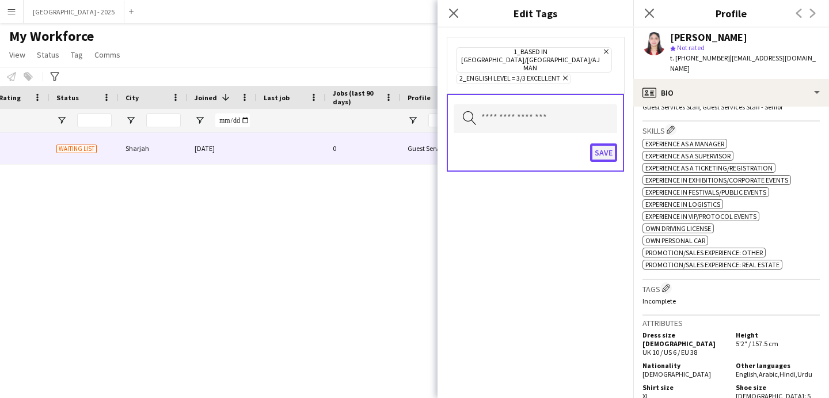
click at [610, 143] on button "Save" at bounding box center [603, 152] width 27 height 18
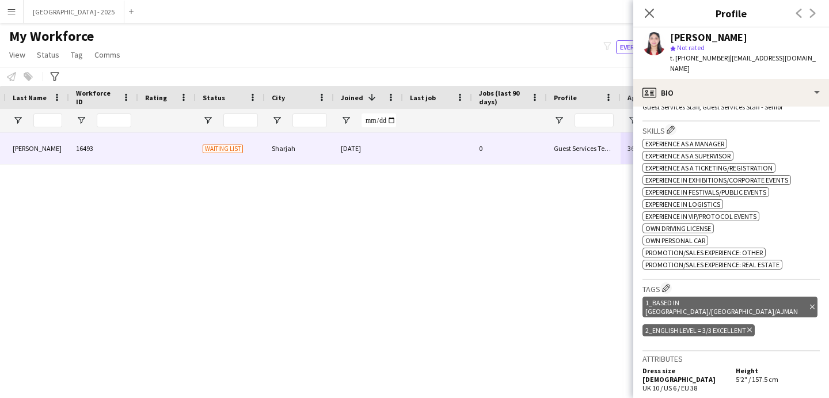
scroll to position [0, 77]
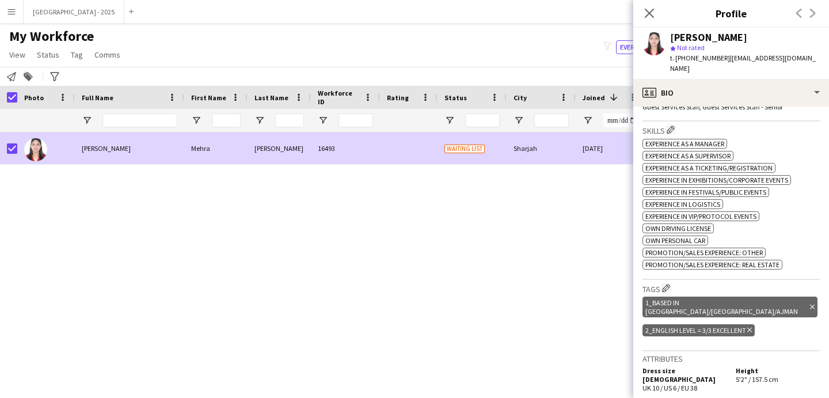
click at [44, 53] on span "Status" at bounding box center [48, 55] width 22 height 10
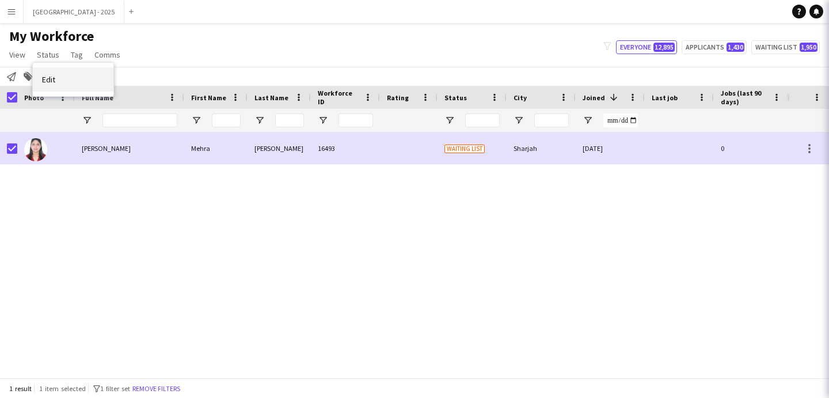
click at [66, 89] on link "Edit" at bounding box center [73, 79] width 81 height 24
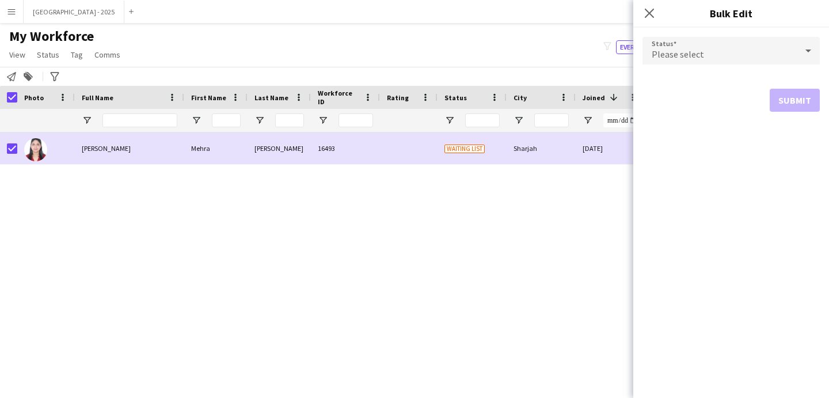
click at [719, 38] on div "Please select" at bounding box center [720, 51] width 154 height 28
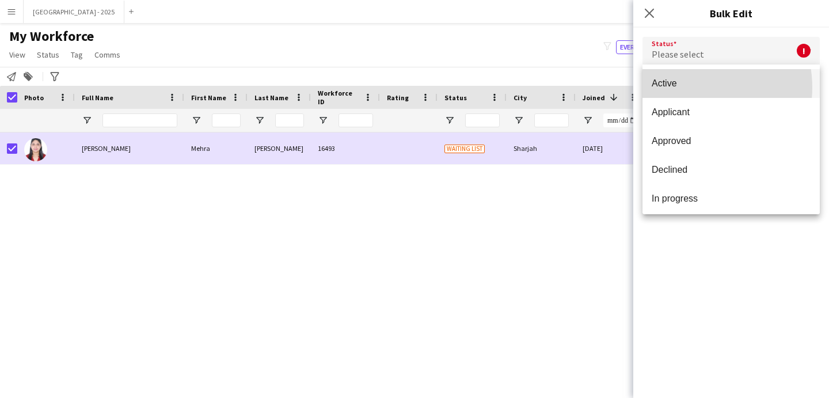
click at [689, 88] on span "Active" at bounding box center [731, 83] width 159 height 11
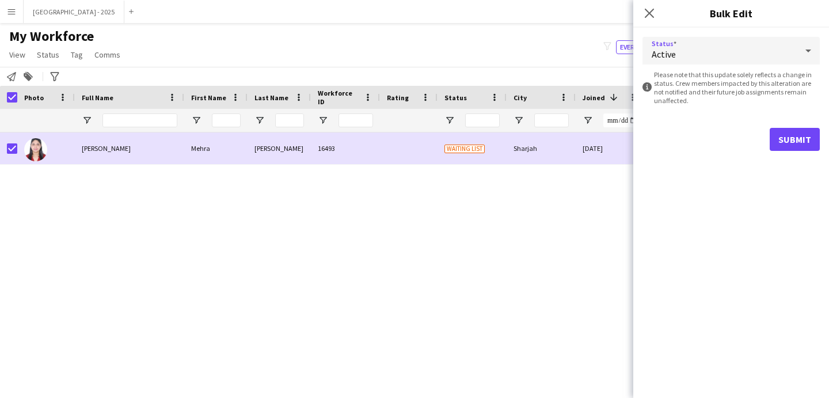
click at [811, 163] on div "Status Active information-circle Please note that this update solely reflects a…" at bounding box center [732, 213] width 196 height 370
click at [784, 144] on button "Submit" at bounding box center [795, 139] width 50 height 23
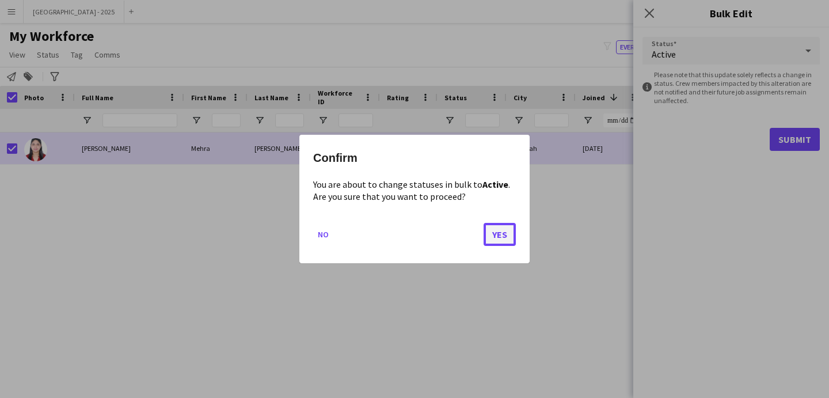
click at [502, 242] on button "Yes" at bounding box center [500, 234] width 32 height 23
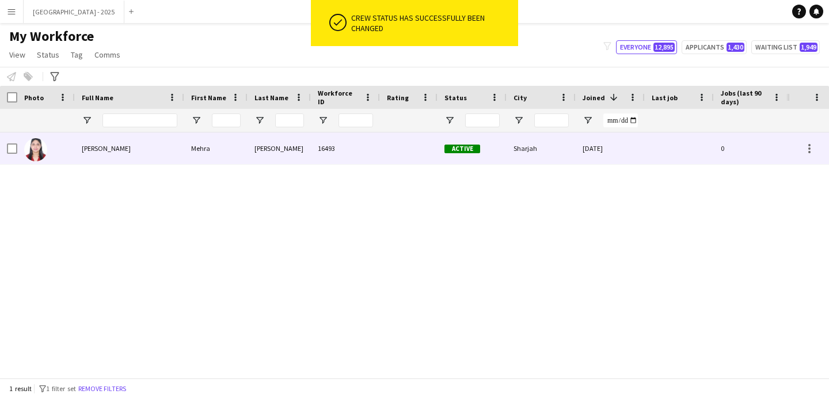
click at [31, 151] on img at bounding box center [35, 149] width 23 height 23
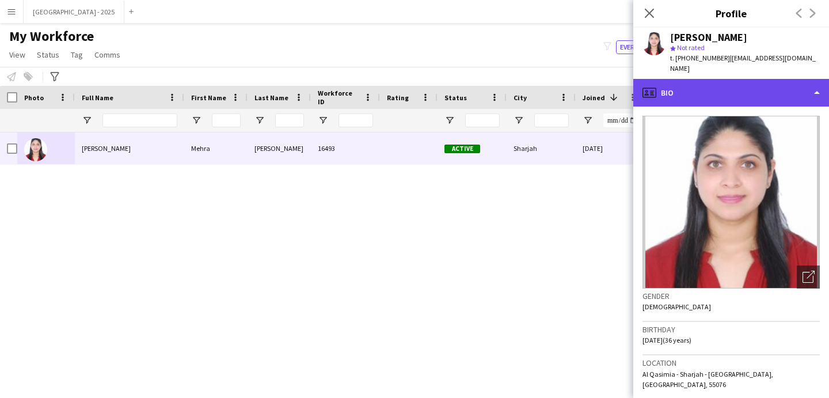
click at [725, 88] on div "profile Bio" at bounding box center [732, 93] width 196 height 28
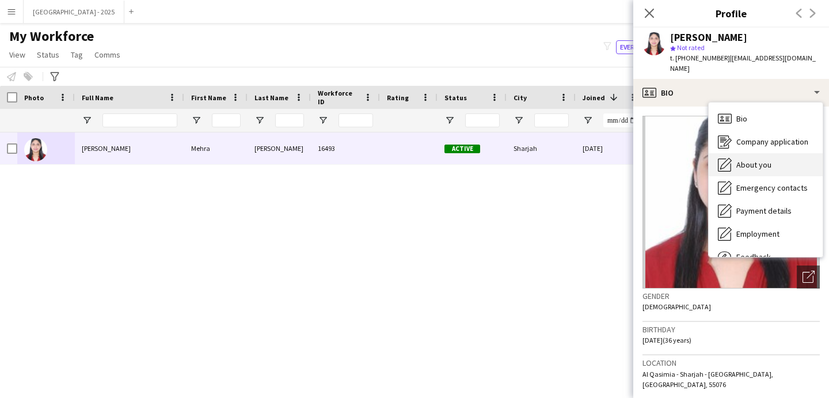
click at [753, 160] on span "About you" at bounding box center [754, 165] width 35 height 10
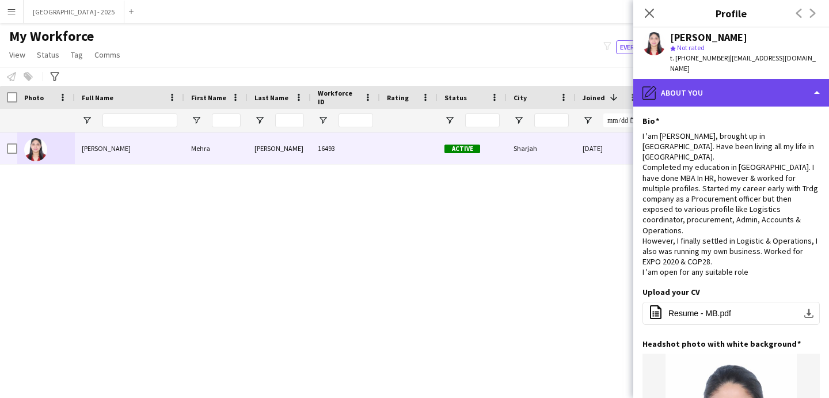
click at [753, 83] on div "pencil4 About you" at bounding box center [732, 93] width 196 height 28
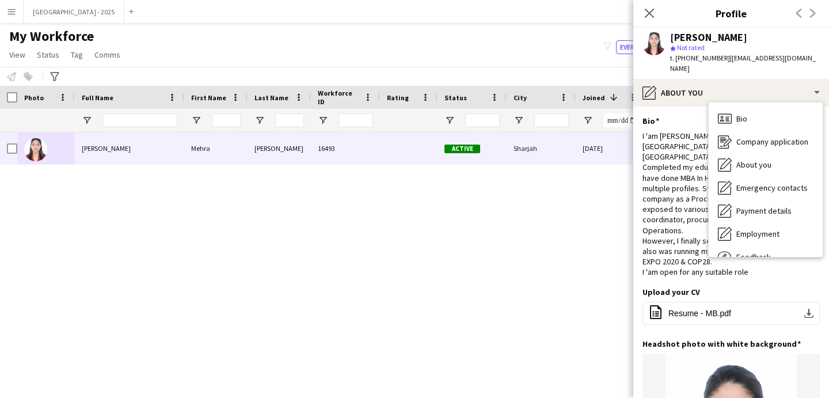
click at [776, 159] on div "About you About you" at bounding box center [766, 164] width 114 height 23
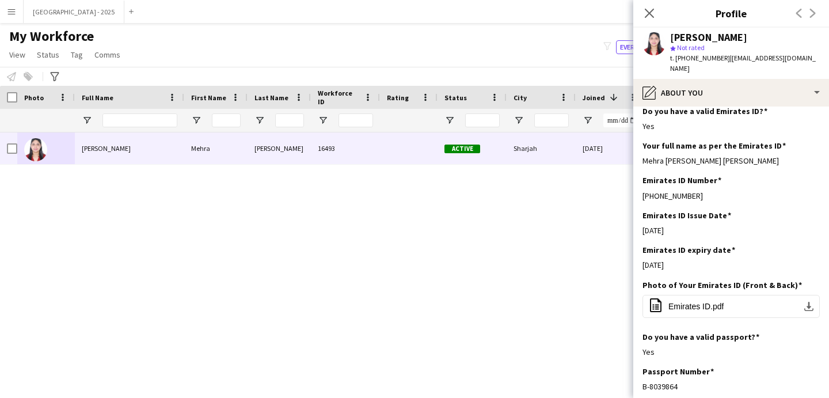
scroll to position [467, 0]
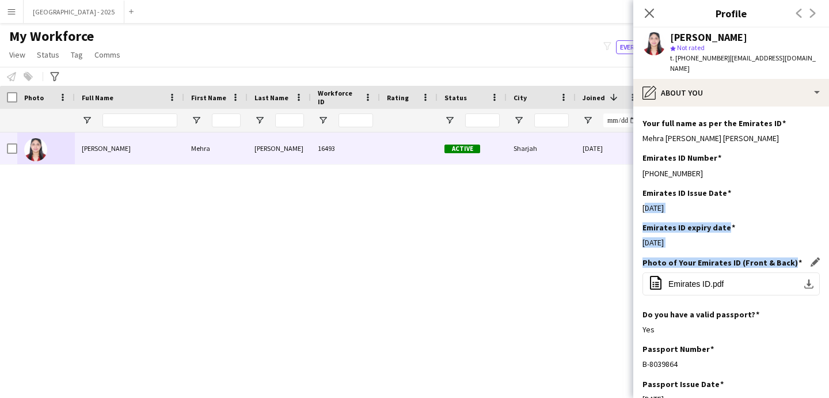
drag, startPoint x: 680, startPoint y: 180, endPoint x: 670, endPoint y: 251, distance: 71.5
click at [670, 251] on app-section-data-types "Bio Edit this field I 'am Mehra Baig, brought up in UAE. Have been living all m…" at bounding box center [732, 252] width 196 height 291
click at [694, 222] on h3 "Emirates ID expiry date" at bounding box center [689, 227] width 93 height 10
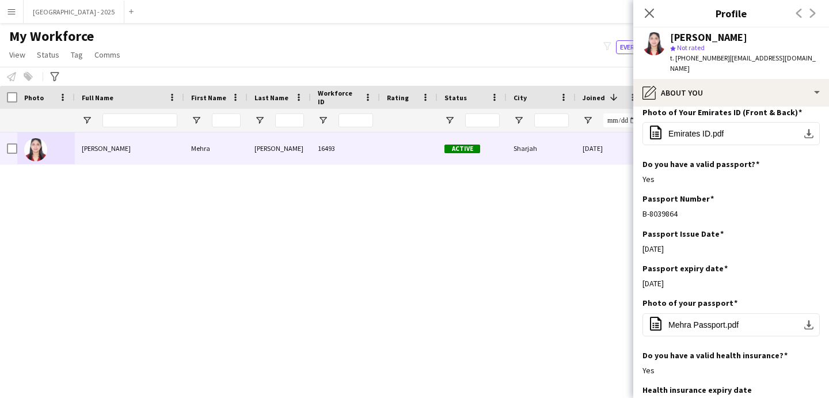
scroll to position [708, 0]
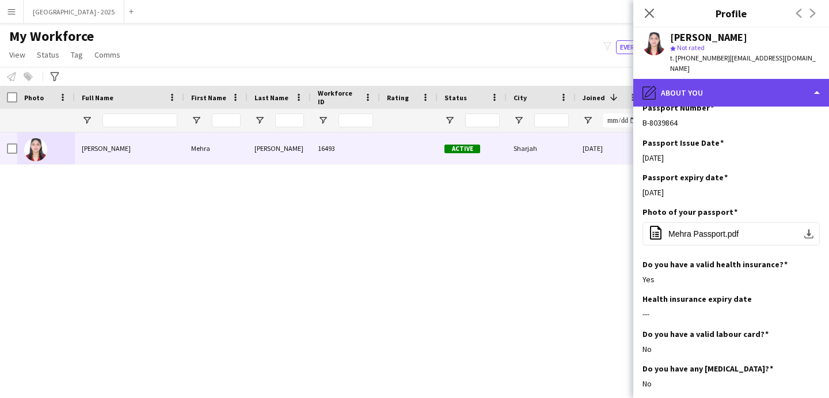
click at [703, 84] on div "pencil4 About you" at bounding box center [732, 93] width 196 height 28
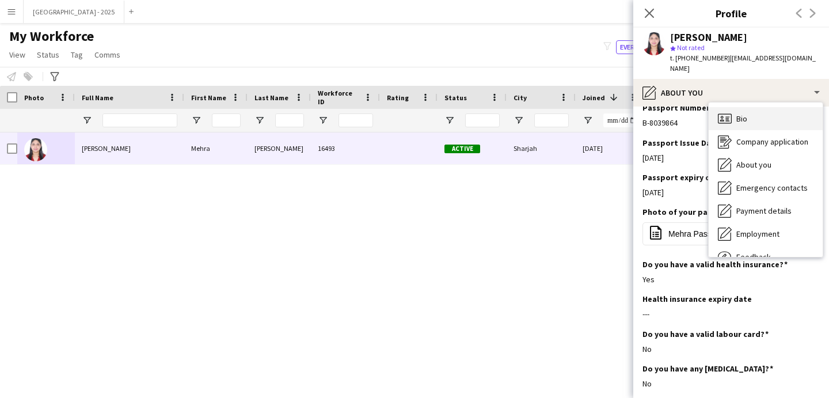
click at [730, 112] on icon "Bio" at bounding box center [725, 119] width 14 height 14
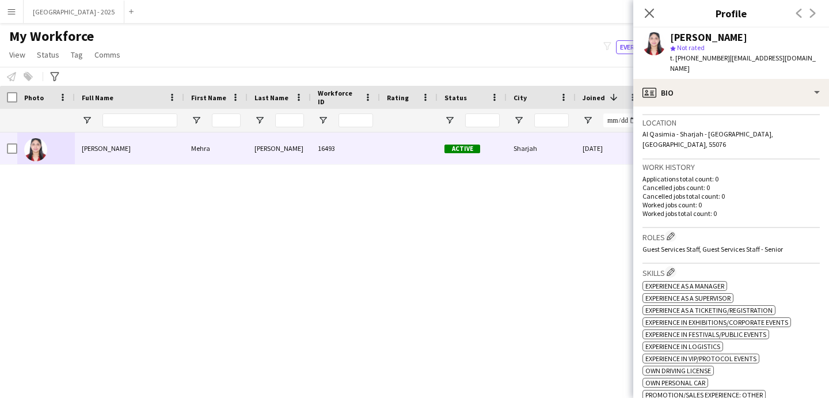
scroll to position [0, 0]
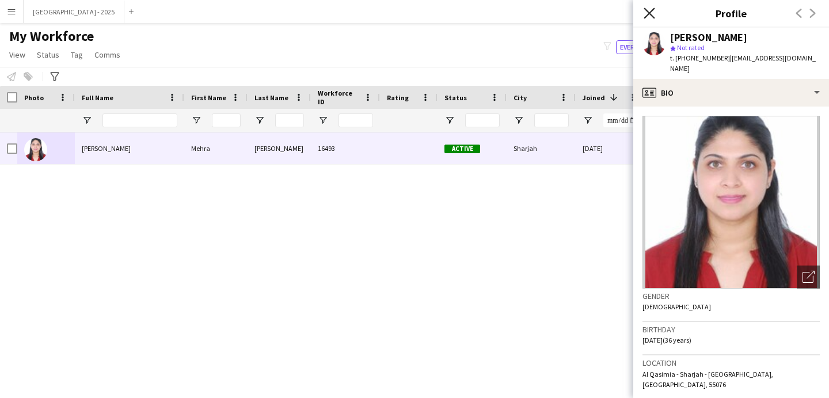
click at [649, 12] on icon "Close pop-in" at bounding box center [649, 12] width 11 height 11
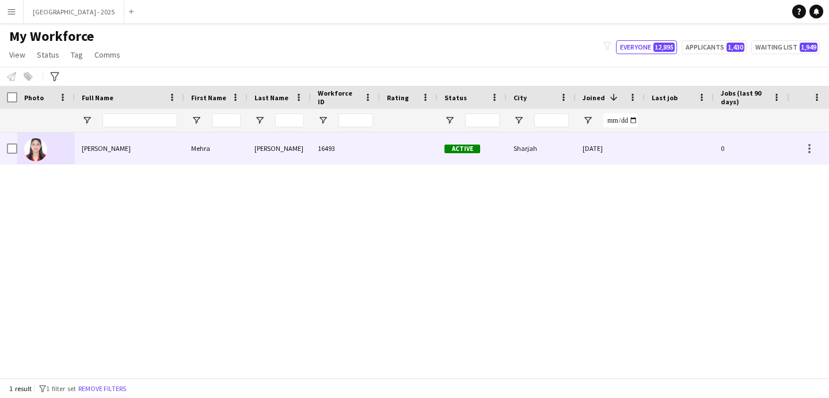
click at [482, 138] on div "Active" at bounding box center [472, 148] width 69 height 32
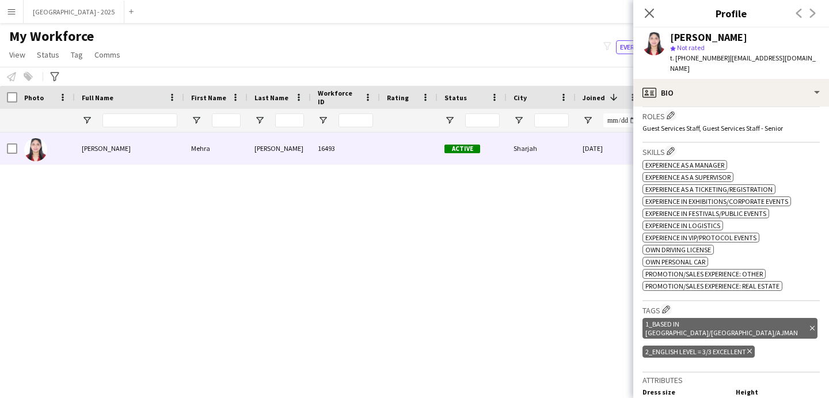
scroll to position [341, 0]
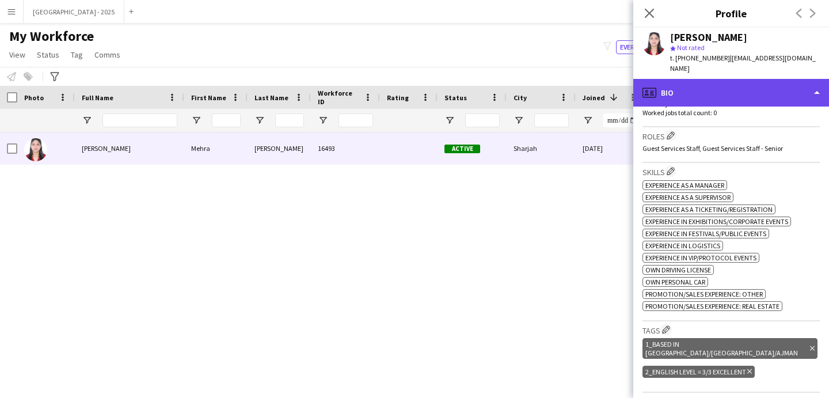
click at [710, 90] on div "profile Bio" at bounding box center [732, 93] width 196 height 28
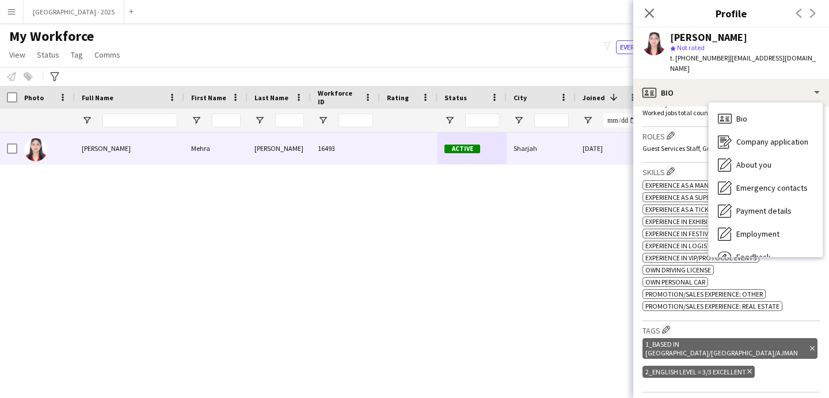
drag, startPoint x: 748, startPoint y: 113, endPoint x: 752, endPoint y: 144, distance: 30.7
click at [748, 113] on div "Bio Bio" at bounding box center [766, 118] width 114 height 23
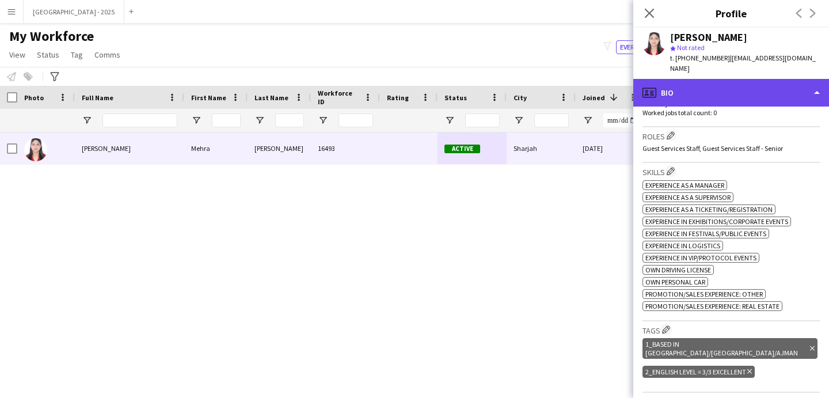
click at [673, 88] on div "profile Bio" at bounding box center [732, 93] width 196 height 28
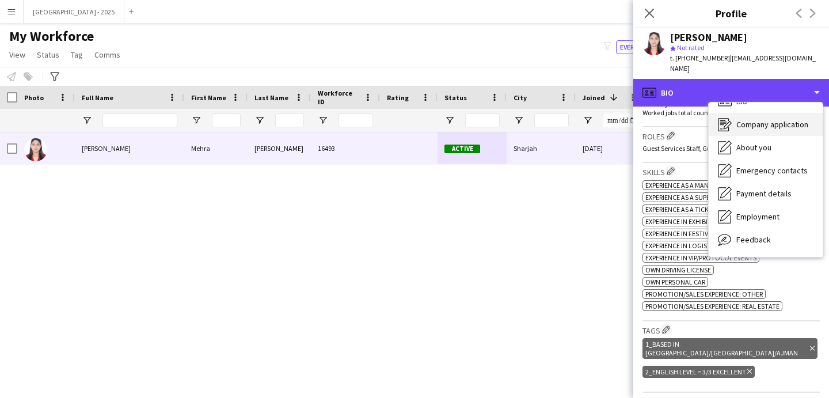
scroll to position [0, 0]
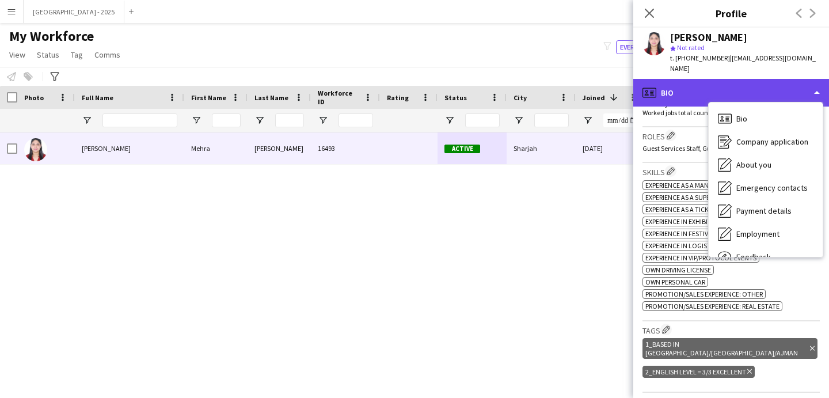
click at [672, 80] on div "profile Bio" at bounding box center [732, 93] width 196 height 28
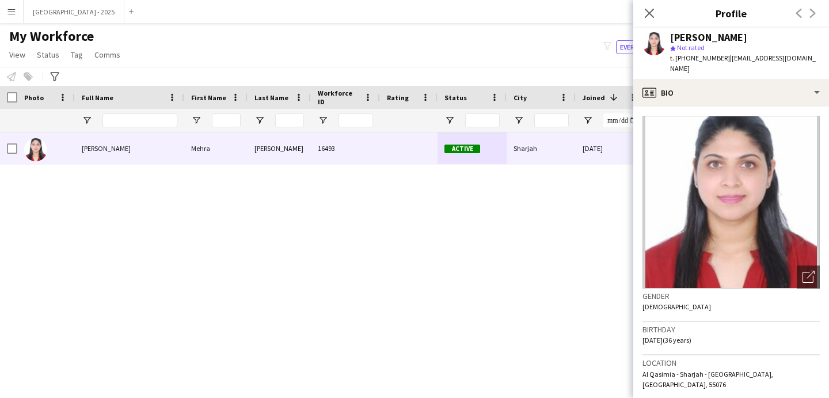
click at [700, 107] on app-crew-profile-bio "Open photos pop-in Gender Female Birthday 27-03-1989 (36 years) Location Al Qas…" at bounding box center [732, 252] width 196 height 291
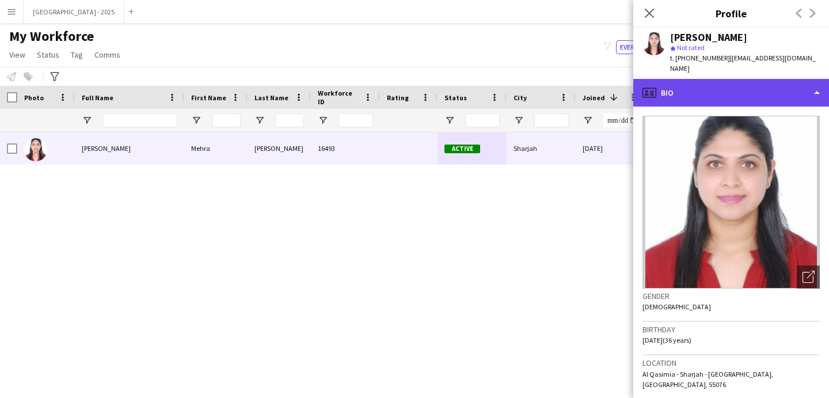
click at [701, 93] on div "profile Bio" at bounding box center [732, 93] width 196 height 28
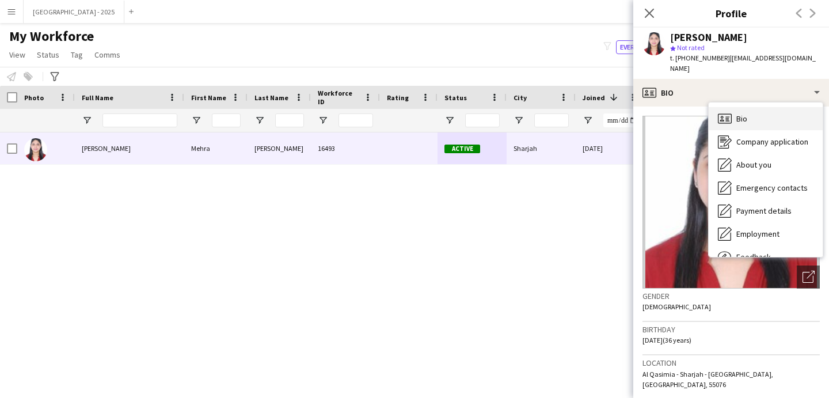
click at [731, 112] on icon "Bio" at bounding box center [725, 119] width 14 height 14
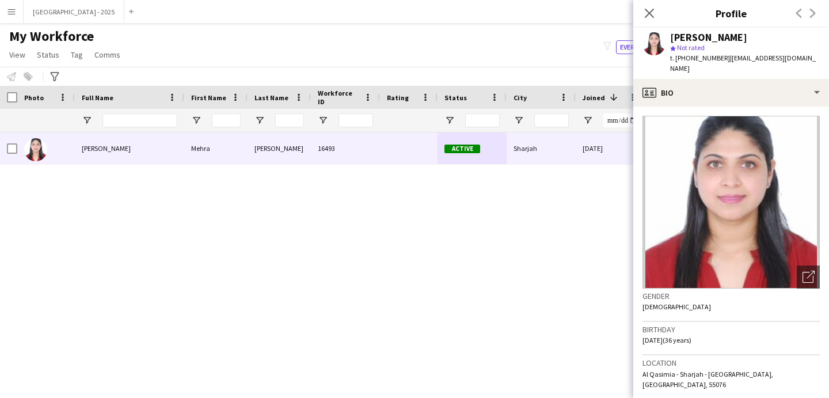
click at [651, 17] on icon "Close pop-in" at bounding box center [649, 13] width 9 height 9
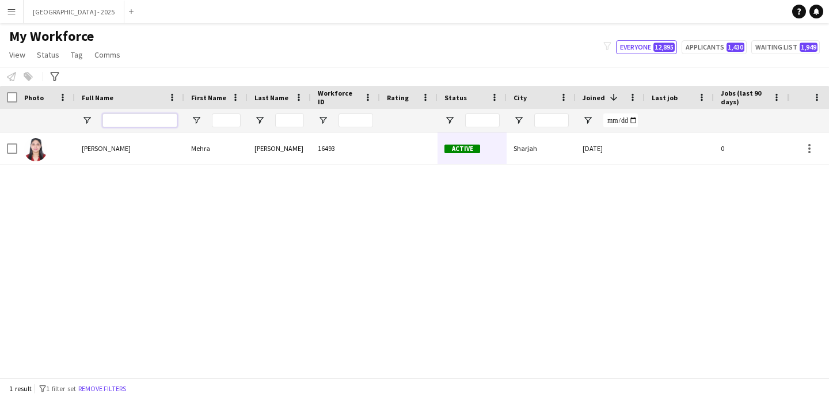
click at [126, 124] on input "Full Name Filter Input" at bounding box center [140, 120] width 75 height 14
paste input "**********"
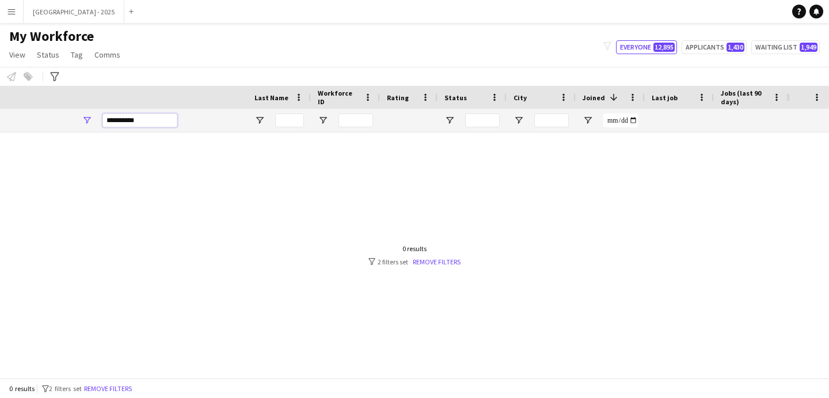
scroll to position [0, 388]
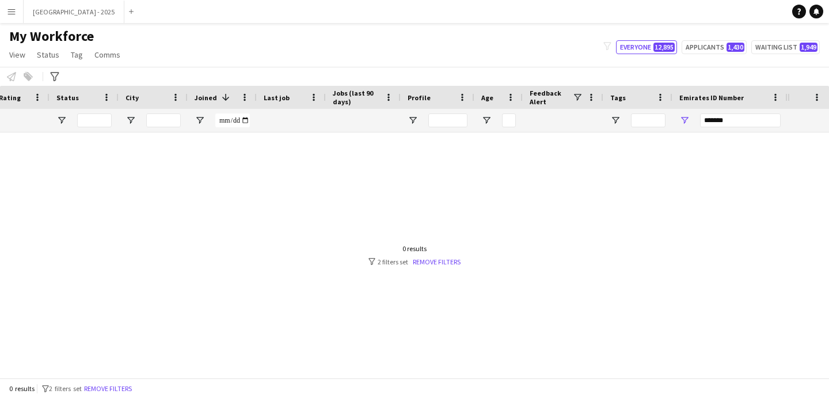
type input "**********"
click at [710, 124] on input "*******" at bounding box center [740, 120] width 81 height 14
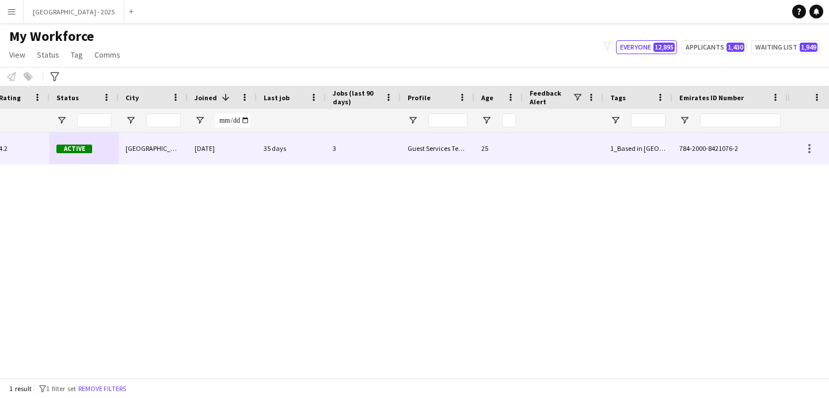
click at [414, 153] on div "Guest Services Team" at bounding box center [438, 148] width 74 height 32
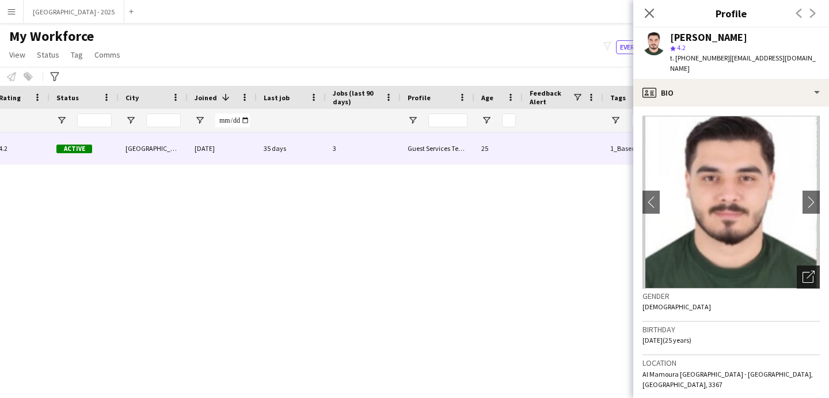
click at [797, 266] on div "Open photos pop-in" at bounding box center [808, 277] width 23 height 23
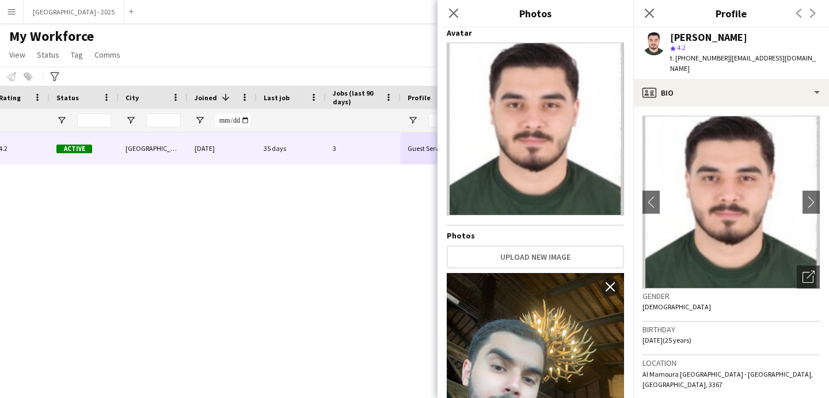
scroll to position [0, 0]
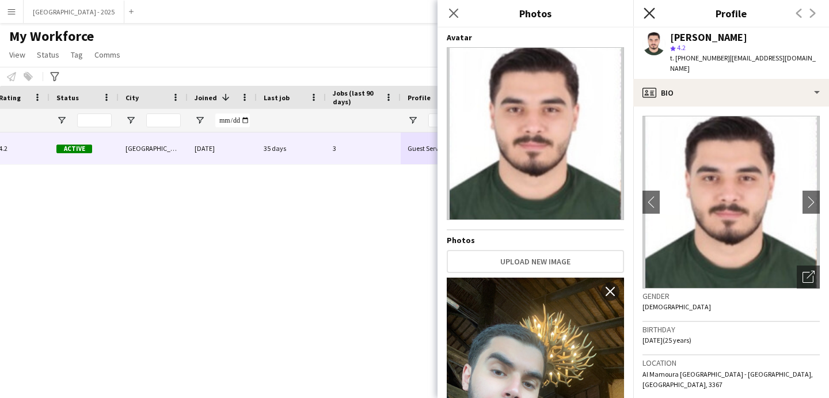
click at [651, 16] on icon at bounding box center [649, 12] width 11 height 11
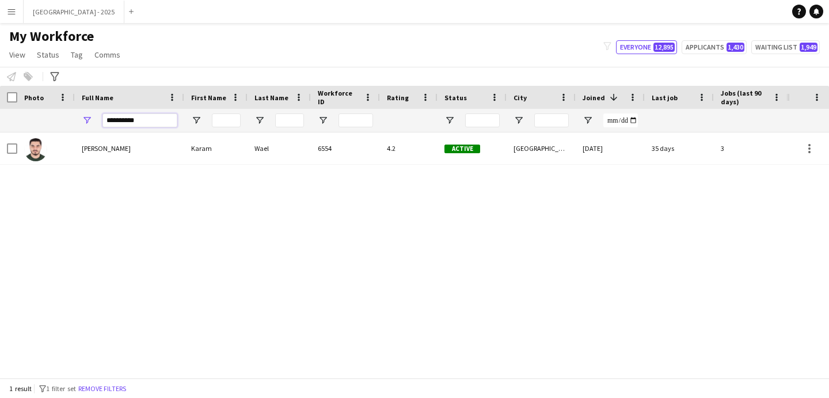
click at [162, 122] on input "**********" at bounding box center [140, 120] width 75 height 14
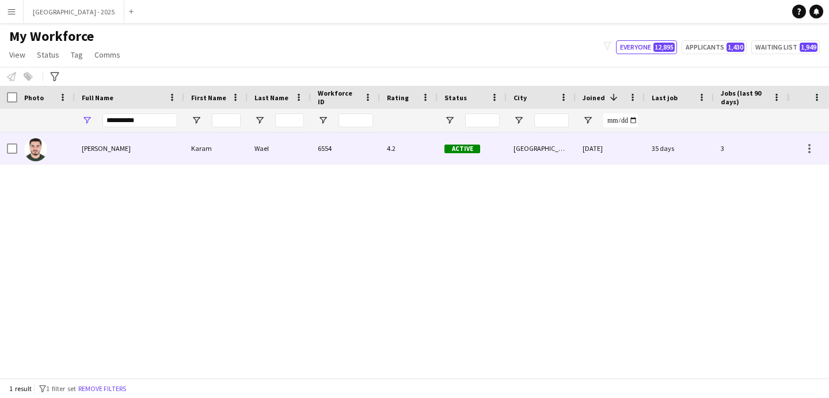
click at [163, 138] on div "Karam Wael" at bounding box center [129, 148] width 109 height 32
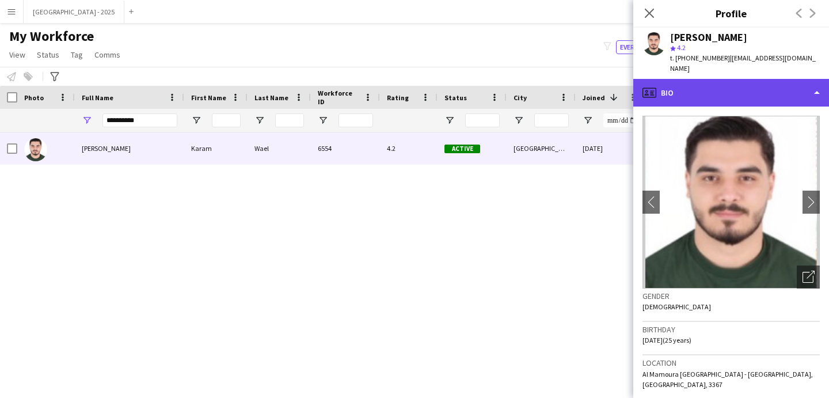
click at [692, 83] on div "profile Bio" at bounding box center [732, 93] width 196 height 28
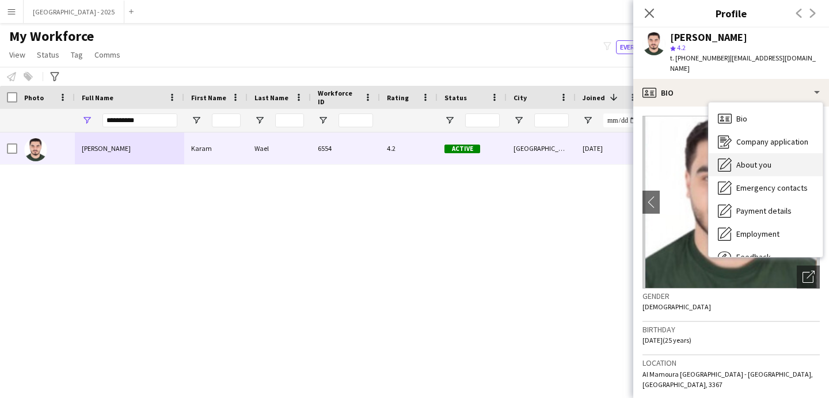
click at [760, 161] on div "About you About you" at bounding box center [766, 164] width 114 height 23
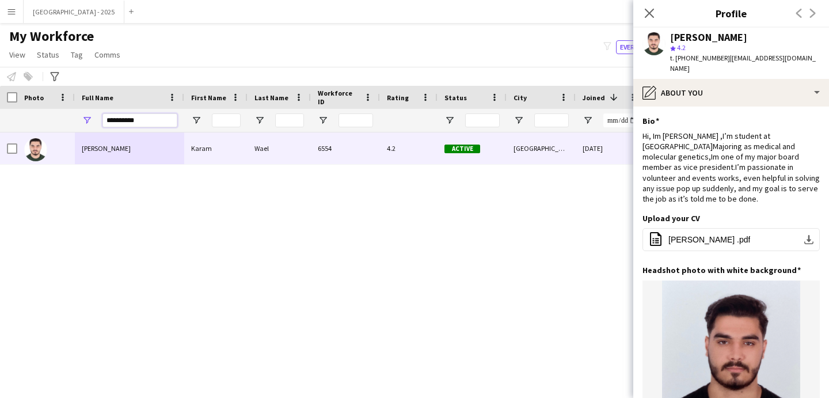
click at [143, 119] on input "**********" at bounding box center [140, 120] width 75 height 14
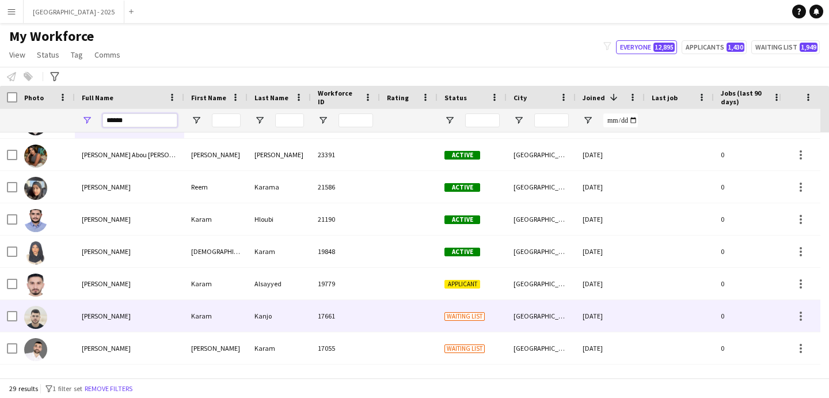
scroll to position [26, 0]
type input "*****"
click at [195, 309] on div "Karam" at bounding box center [215, 316] width 63 height 32
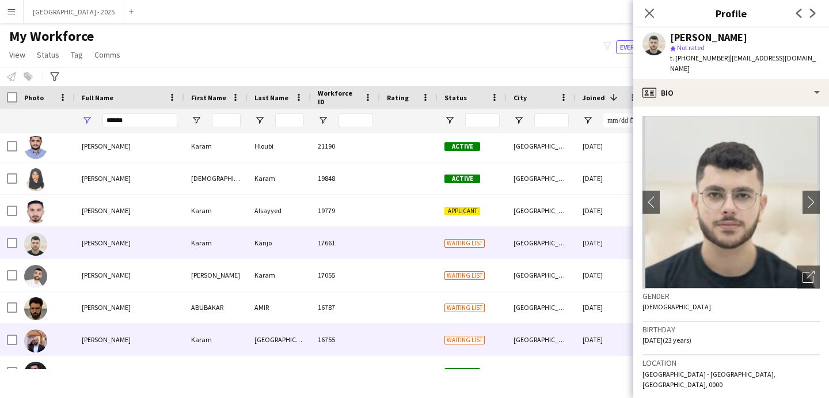
scroll to position [149, 0]
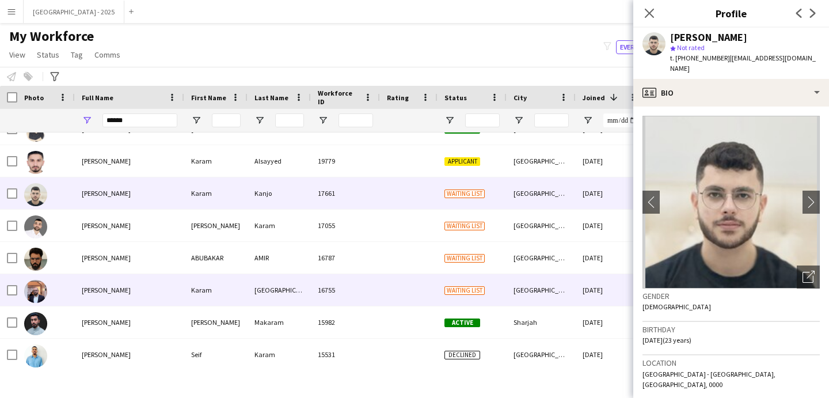
click at [240, 290] on div "Karam" at bounding box center [215, 290] width 63 height 32
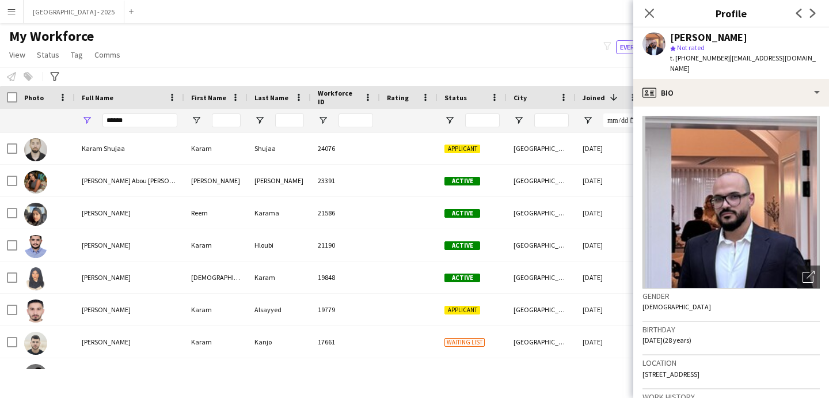
click at [651, 13] on icon "Close pop-in" at bounding box center [649, 13] width 9 height 9
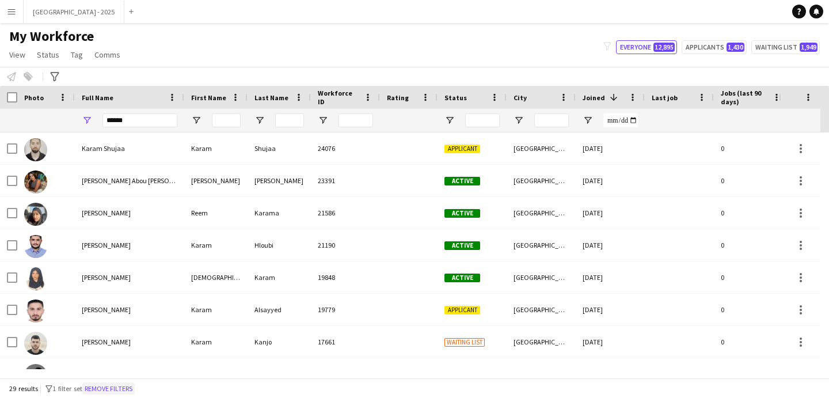
click at [134, 384] on button "Remove filters" at bounding box center [108, 388] width 52 height 13
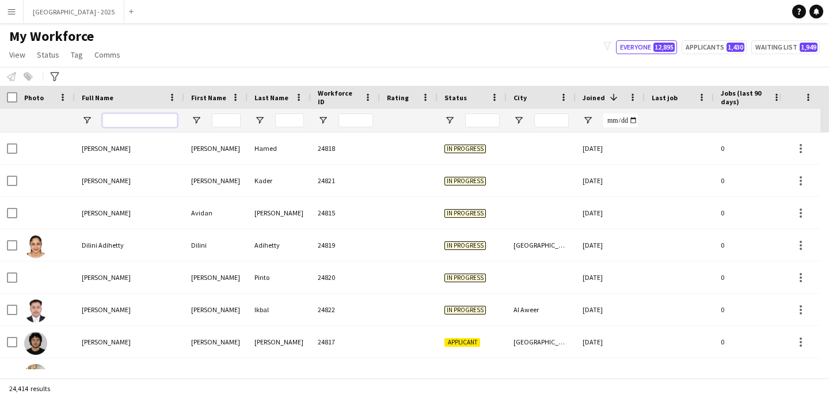
click at [129, 122] on input "Full Name Filter Input" at bounding box center [140, 120] width 75 height 14
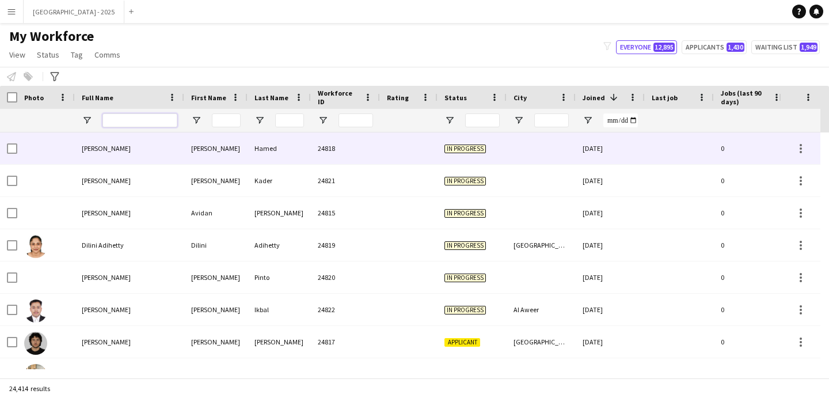
paste input "**********"
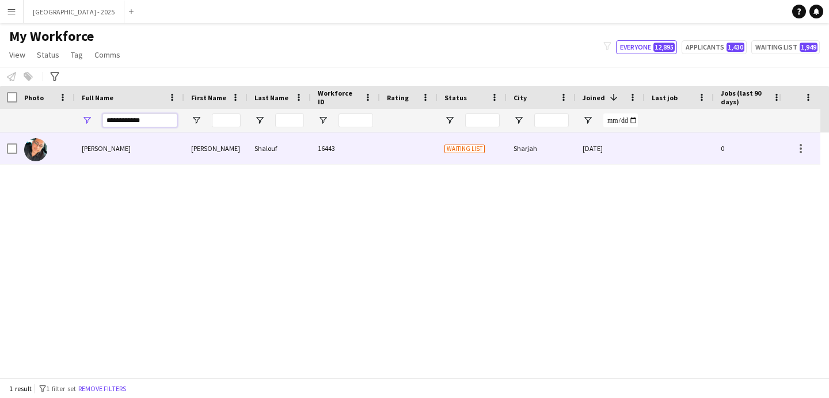
type input "**********"
click at [145, 157] on div "Omar Shalouf" at bounding box center [129, 148] width 109 height 32
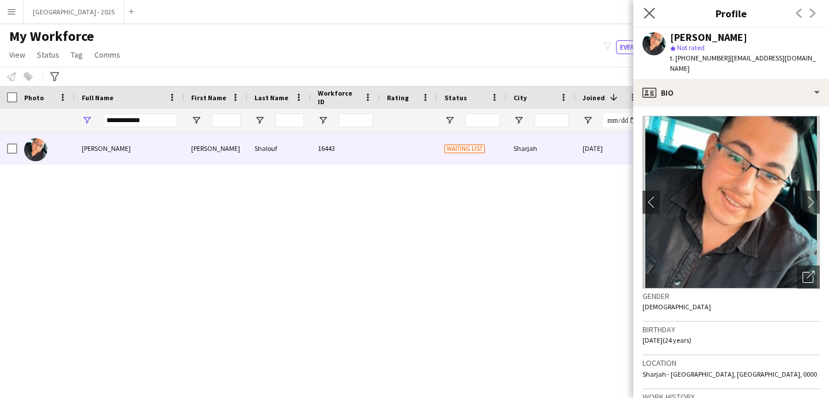
click at [654, 20] on app-icon "Close pop-in" at bounding box center [650, 13] width 17 height 17
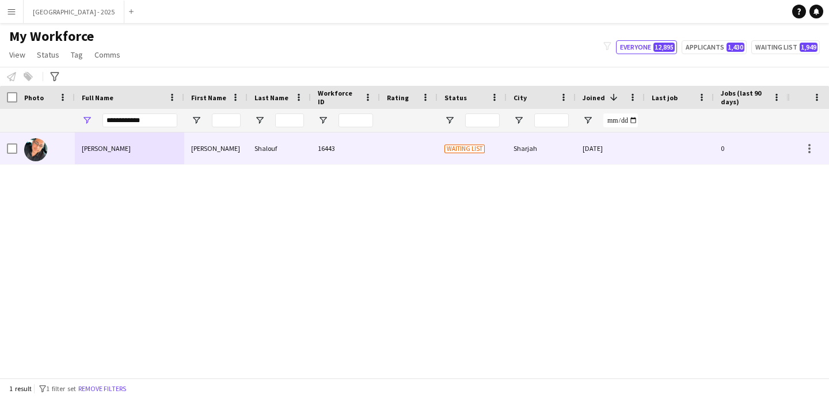
click at [368, 163] on div "16443" at bounding box center [345, 148] width 69 height 32
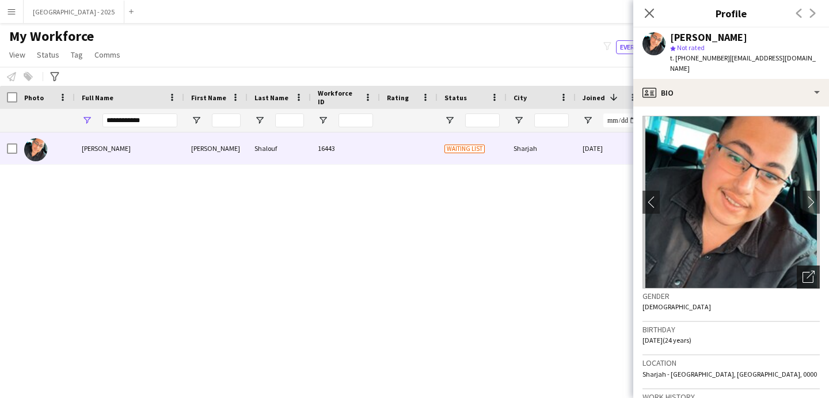
click at [809, 272] on div "Open photos pop-in" at bounding box center [808, 277] width 23 height 23
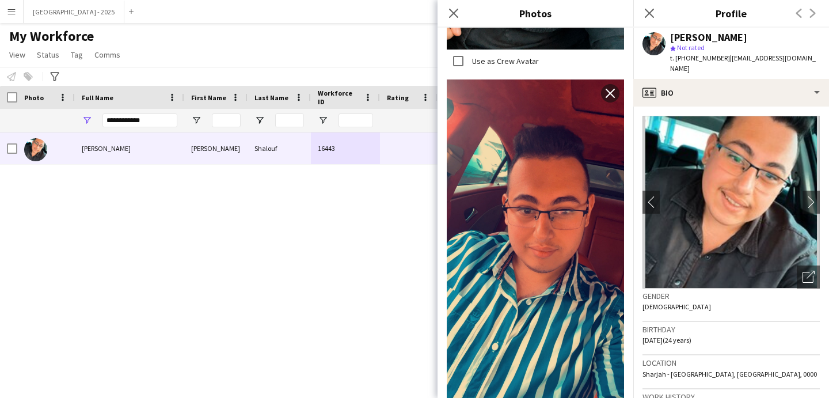
scroll to position [545, 0]
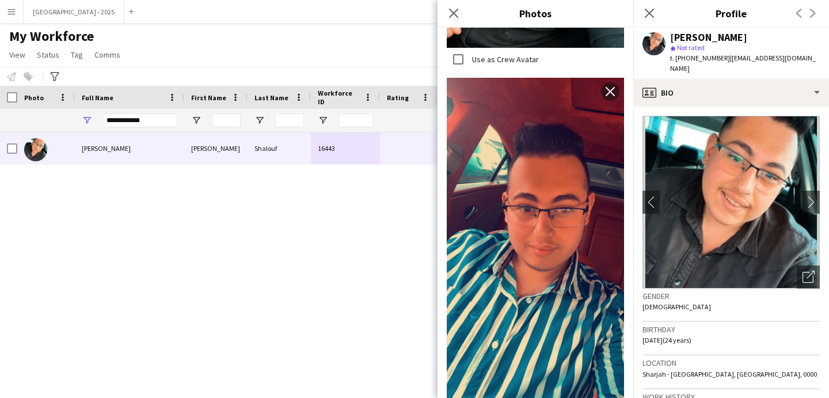
click at [680, 305] on div "Gender Male" at bounding box center [731, 305] width 177 height 33
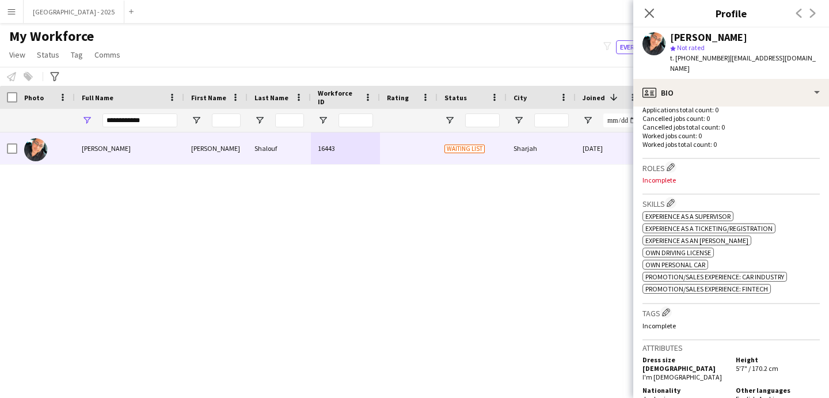
scroll to position [462, 0]
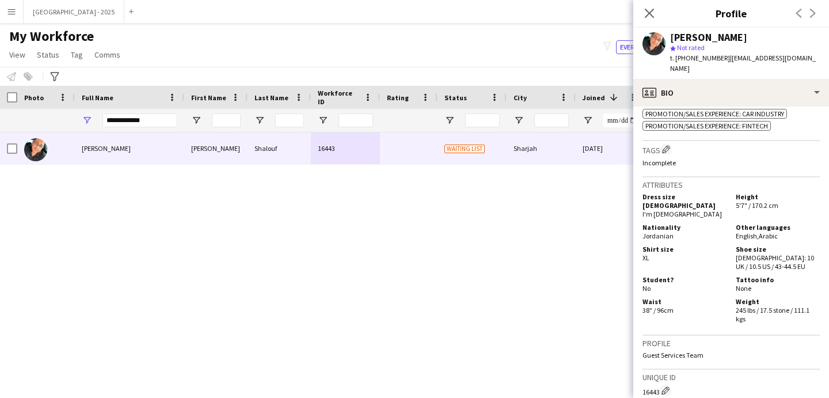
click at [668, 232] on span "Jordanian" at bounding box center [658, 236] width 31 height 9
click at [734, 317] on div "Attributes Dress size FEMALE I'm male Height 5'7" / 170.2 cm Nationality Jordan…" at bounding box center [731, 256] width 177 height 158
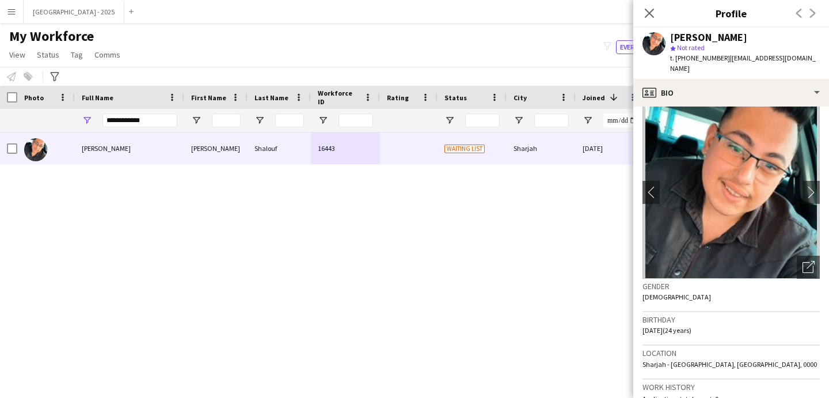
scroll to position [0, 0]
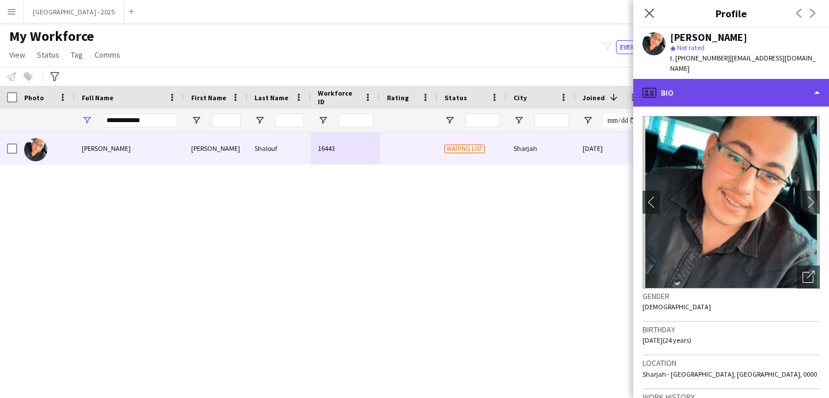
click at [725, 92] on div "profile Bio" at bounding box center [732, 93] width 196 height 28
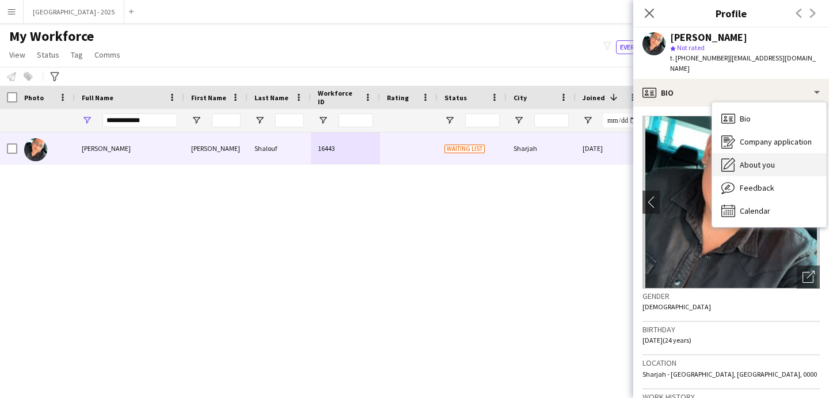
click at [755, 160] on span "About you" at bounding box center [757, 165] width 35 height 10
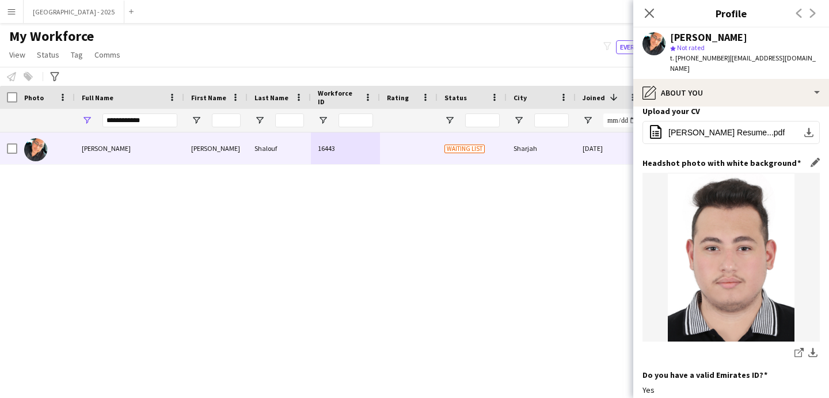
scroll to position [147, 0]
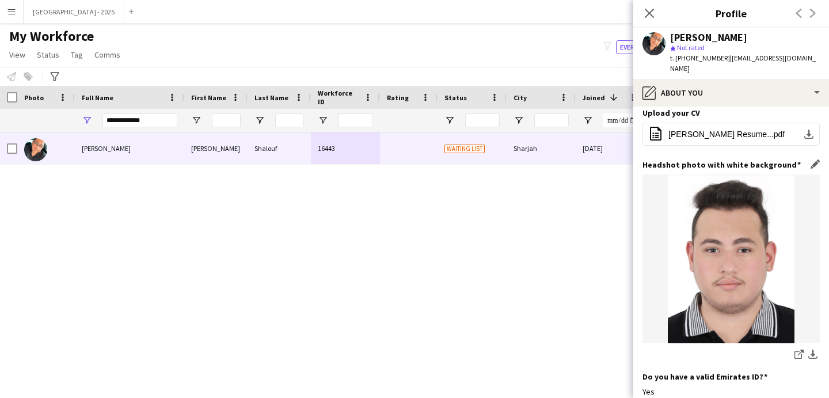
click at [741, 160] on h3 "Headshot photo with white background" at bounding box center [722, 165] width 158 height 10
click at [740, 160] on h3 "Headshot photo with white background" at bounding box center [722, 165] width 158 height 10
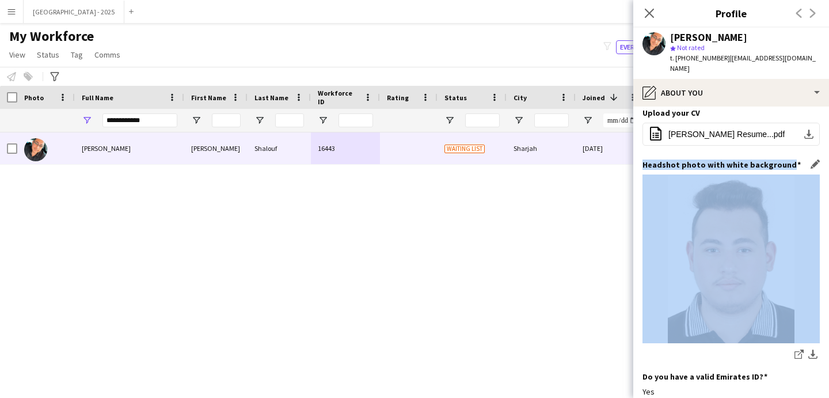
click at [740, 160] on h3 "Headshot photo with white background" at bounding box center [722, 165] width 158 height 10
click at [683, 160] on h3 "Headshot photo with white background" at bounding box center [722, 165] width 158 height 10
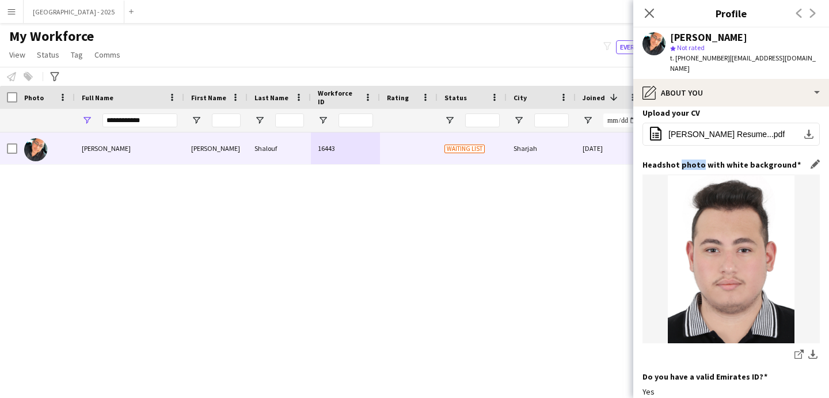
click at [683, 160] on h3 "Headshot photo with white background" at bounding box center [722, 165] width 158 height 10
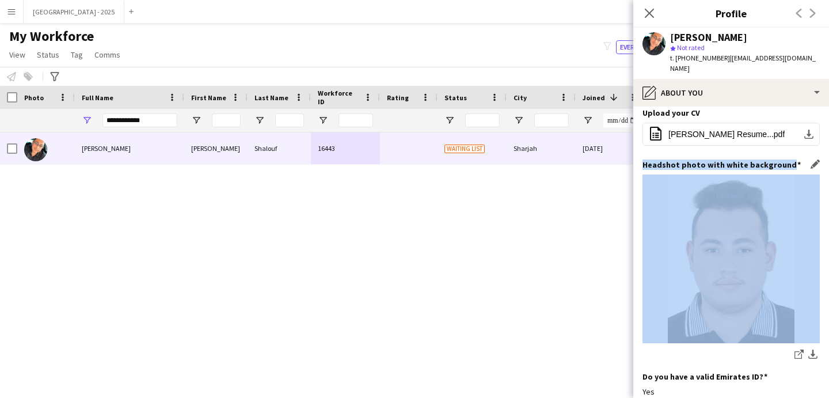
click at [683, 160] on h3 "Headshot photo with white background" at bounding box center [722, 165] width 158 height 10
click at [680, 160] on h3 "Headshot photo with white background" at bounding box center [722, 165] width 158 height 10
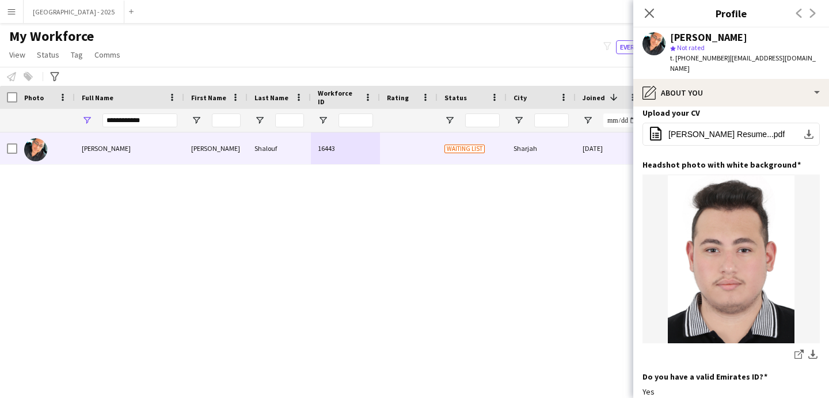
drag, startPoint x: 643, startPoint y: 151, endPoint x: 821, endPoint y: 168, distance: 178.8
click at [676, 160] on h3 "Headshot photo with white background" at bounding box center [722, 165] width 158 height 10
click at [691, 160] on h3 "Headshot photo with white background" at bounding box center [722, 165] width 158 height 10
click at [710, 160] on h3 "Headshot photo with white background" at bounding box center [722, 165] width 158 height 10
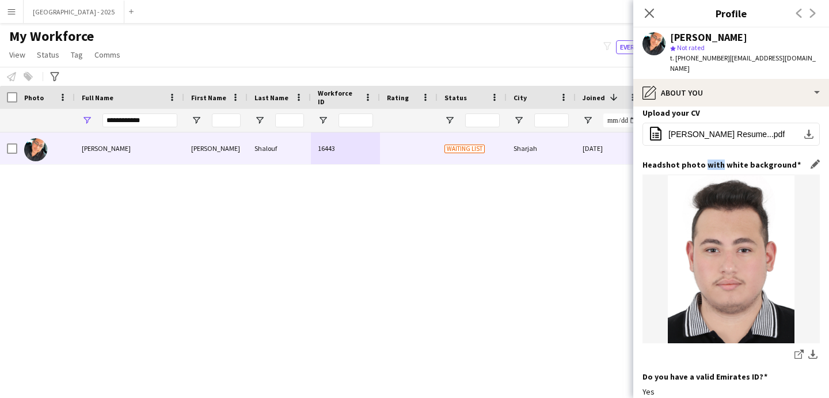
click at [710, 160] on h3 "Headshot photo with white background" at bounding box center [722, 165] width 158 height 10
click at [723, 160] on h3 "Headshot photo with white background" at bounding box center [722, 165] width 158 height 10
click at [724, 160] on h3 "Headshot photo with white background" at bounding box center [722, 165] width 158 height 10
click at [760, 160] on h3 "Headshot photo with white background" at bounding box center [722, 165] width 158 height 10
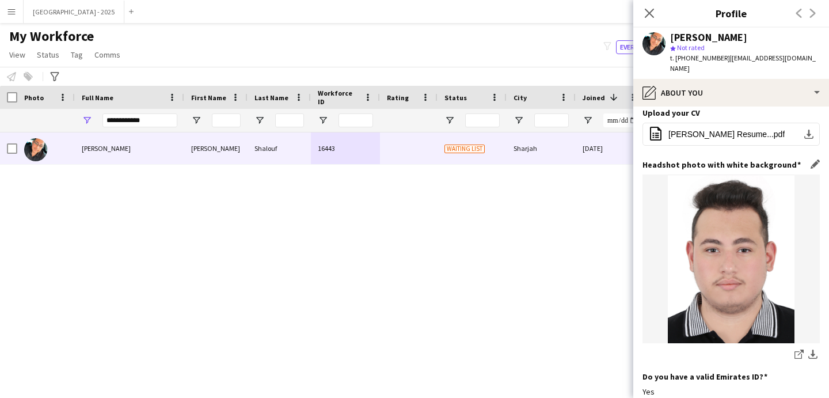
click at [705, 160] on h3 "Headshot photo with white background" at bounding box center [722, 165] width 158 height 10
click at [732, 160] on h3 "Headshot photo with white background" at bounding box center [722, 165] width 158 height 10
click at [730, 160] on h3 "Headshot photo with white background" at bounding box center [722, 165] width 158 height 10
click at [706, 160] on h3 "Headshot photo with white background" at bounding box center [722, 165] width 158 height 10
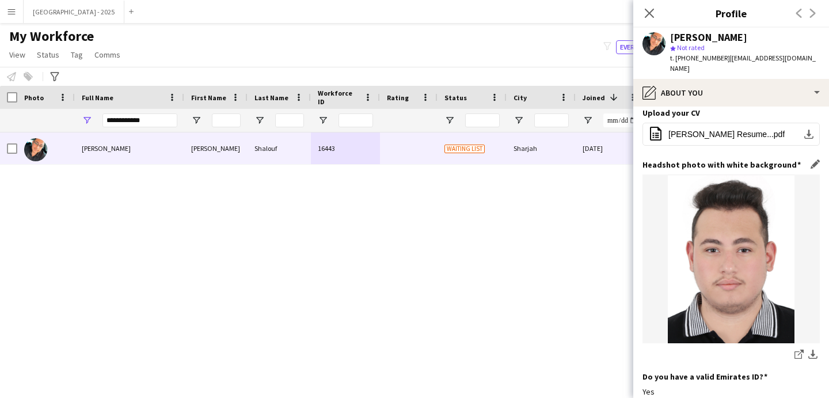
click at [685, 160] on h3 "Headshot photo with white background" at bounding box center [722, 165] width 158 height 10
click at [660, 160] on h3 "Headshot photo with white background" at bounding box center [722, 165] width 158 height 10
click at [726, 160] on h3 "Headshot photo with white background" at bounding box center [722, 165] width 158 height 10
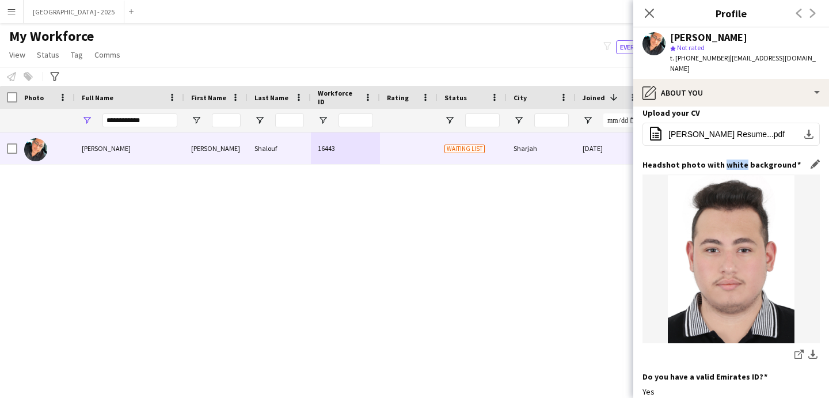
click at [726, 160] on h3 "Headshot photo with white background" at bounding box center [722, 165] width 158 height 10
click at [703, 160] on h3 "Headshot photo with white background" at bounding box center [722, 165] width 158 height 10
click at [681, 160] on h3 "Headshot photo with white background" at bounding box center [722, 165] width 158 height 10
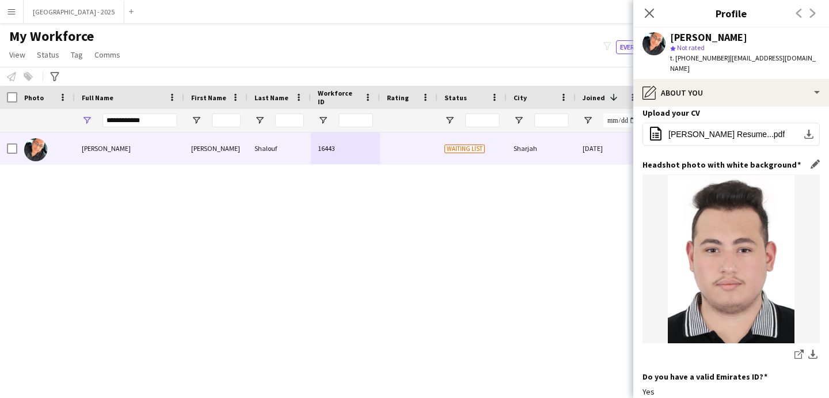
click at [772, 160] on h3 "Headshot photo with white background" at bounding box center [722, 165] width 158 height 10
click at [735, 160] on h3 "Headshot photo with white background" at bounding box center [722, 165] width 158 height 10
click at [707, 160] on h3 "Headshot photo with white background" at bounding box center [722, 165] width 158 height 10
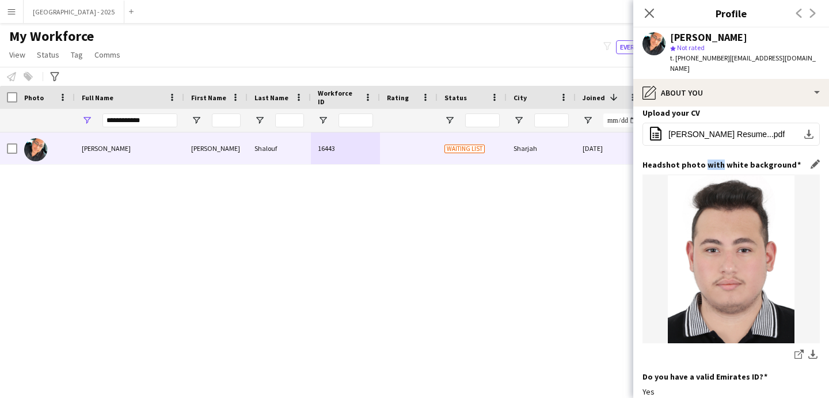
click at [707, 160] on h3 "Headshot photo with white background" at bounding box center [722, 165] width 158 height 10
click at [686, 160] on h3 "Headshot photo with white background" at bounding box center [722, 165] width 158 height 10
click at [639, 151] on app-section-data-types "Bio Edit this field I’m Omar Shalouf, a 23-year-old Banking and Finance graduat…" at bounding box center [732, 252] width 196 height 291
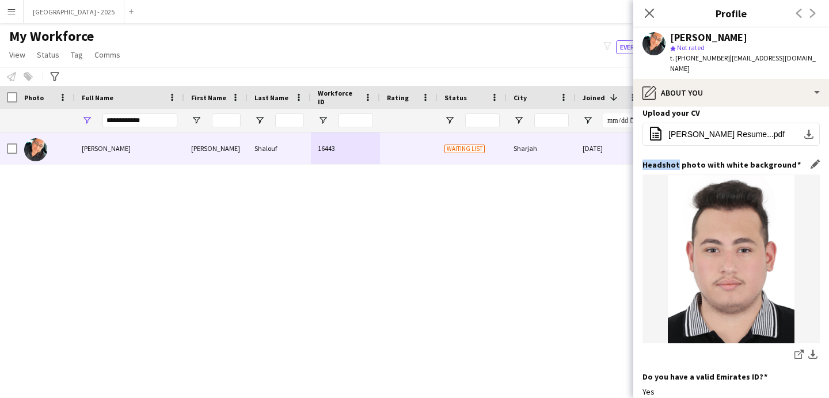
click at [654, 160] on h3 "Headshot photo with white background" at bounding box center [722, 165] width 158 height 10
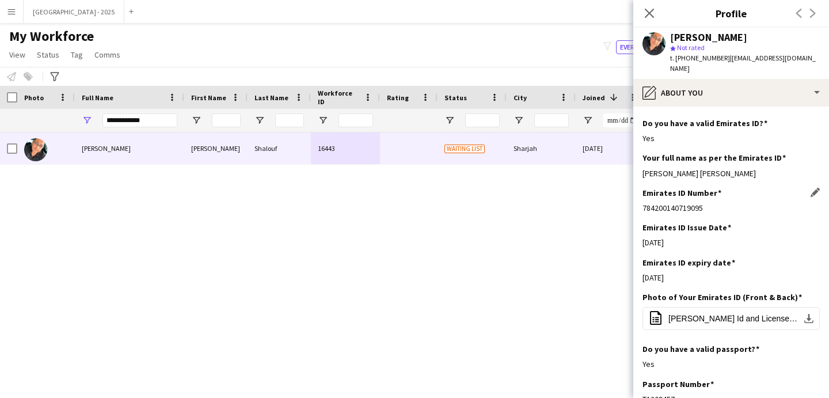
click at [677, 203] on div "784200140719095" at bounding box center [731, 208] width 177 height 10
click at [691, 223] on div "Emirates ID Issue Date Edit this field 13-06-2023" at bounding box center [731, 239] width 177 height 35
click at [662, 226] on div "Emirates ID Issue Date Edit this field 13-06-2023" at bounding box center [731, 239] width 177 height 35
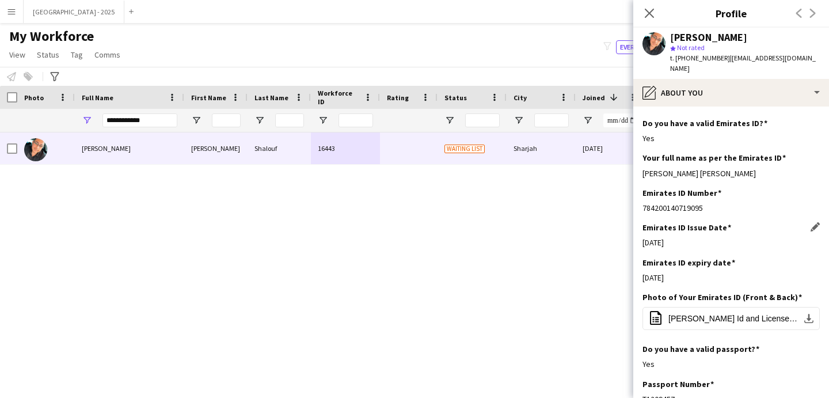
click at [663, 237] on div "13-06-2023" at bounding box center [731, 242] width 177 height 10
click at [669, 272] on div "13-06-2025" at bounding box center [731, 277] width 177 height 10
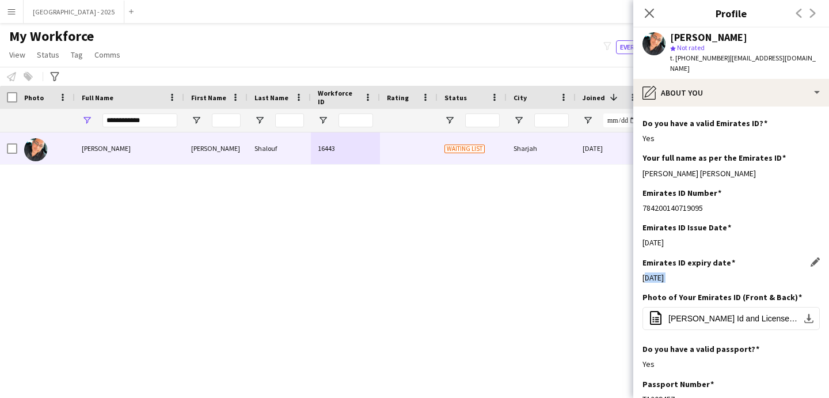
click at [669, 272] on div "13-06-2025" at bounding box center [731, 277] width 177 height 10
click at [699, 210] on div "Emirates ID Number Edit this field 784200140719095" at bounding box center [731, 205] width 177 height 35
click at [699, 203] on div "784200140719095" at bounding box center [731, 208] width 177 height 10
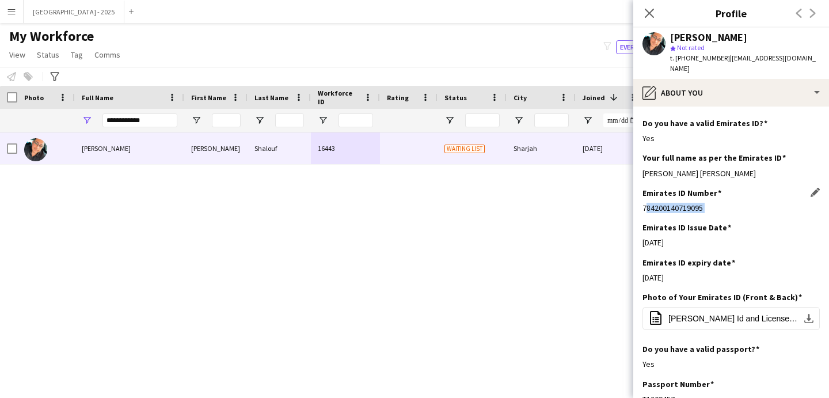
click at [702, 203] on div "784200140719095" at bounding box center [731, 208] width 177 height 10
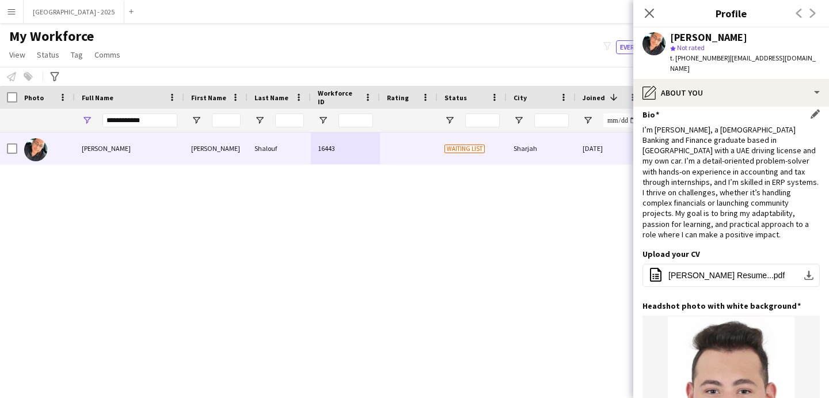
scroll to position [0, 0]
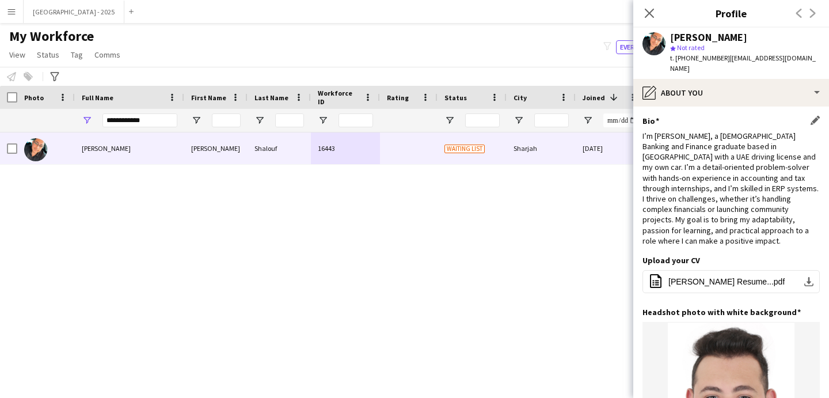
click at [708, 166] on div "I’m Omar Shalouf, a 23-year-old Banking and Finance graduate based in Sharjah w…" at bounding box center [731, 188] width 177 height 115
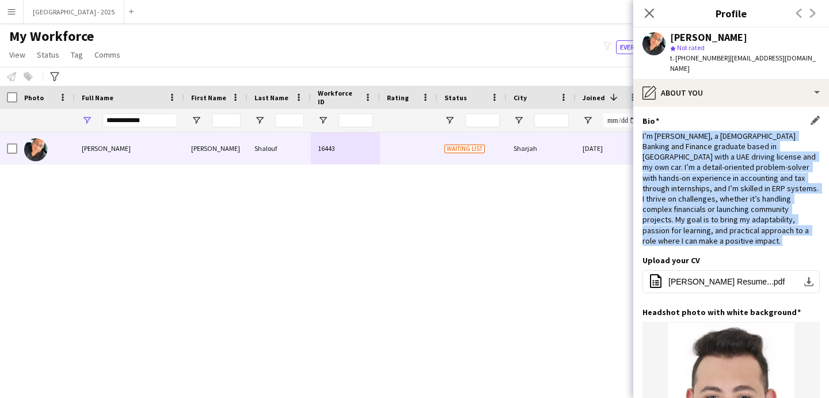
click at [708, 166] on div "I’m Omar Shalouf, a 23-year-old Banking and Finance graduate based in Sharjah w…" at bounding box center [731, 188] width 177 height 115
click at [724, 164] on div "I’m Omar Shalouf, a 23-year-old Banking and Finance graduate based in Sharjah w…" at bounding box center [731, 188] width 177 height 115
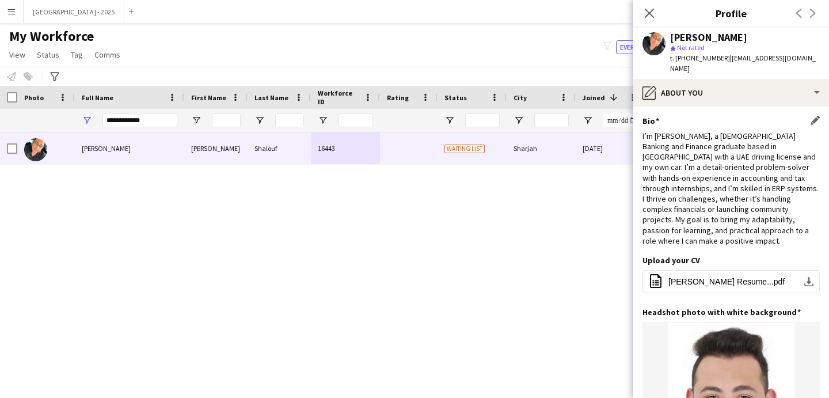
click at [728, 131] on div "I’m Omar Shalouf, a 23-year-old Banking and Finance graduate based in Sharjah w…" at bounding box center [731, 188] width 177 height 115
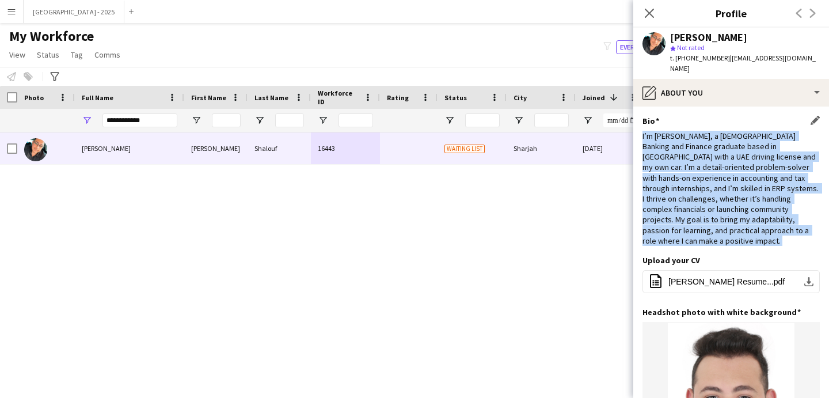
click at [728, 131] on div "I’m Omar Shalouf, a 23-year-old Banking and Finance graduate based in Sharjah w…" at bounding box center [731, 188] width 177 height 115
click at [723, 176] on div "I’m Omar Shalouf, a 23-year-old Banking and Finance graduate based in Sharjah w…" at bounding box center [731, 188] width 177 height 115
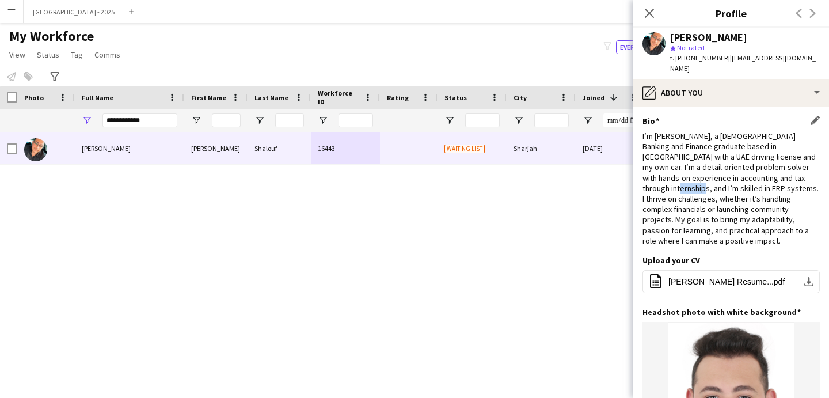
click at [723, 176] on div "I’m Omar Shalouf, a 23-year-old Banking and Finance graduate based in Sharjah w…" at bounding box center [731, 188] width 177 height 115
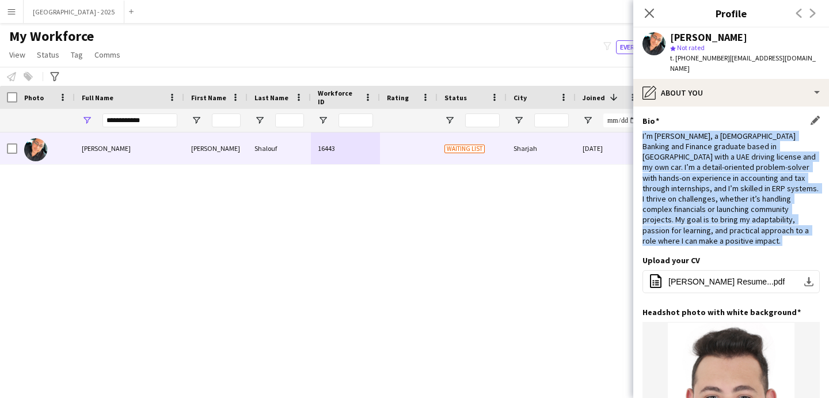
click at [723, 176] on div "I’m Omar Shalouf, a 23-year-old Banking and Finance graduate based in Sharjah w…" at bounding box center [731, 188] width 177 height 115
click at [726, 185] on div "I’m Omar Shalouf, a 23-year-old Banking and Finance graduate based in Sharjah w…" at bounding box center [731, 188] width 177 height 115
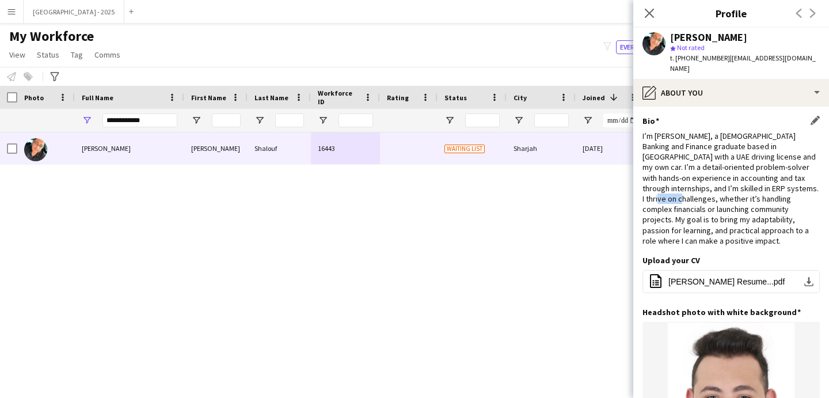
click at [726, 185] on div "I’m Omar Shalouf, a 23-year-old Banking and Finance graduate based in Sharjah w…" at bounding box center [731, 188] width 177 height 115
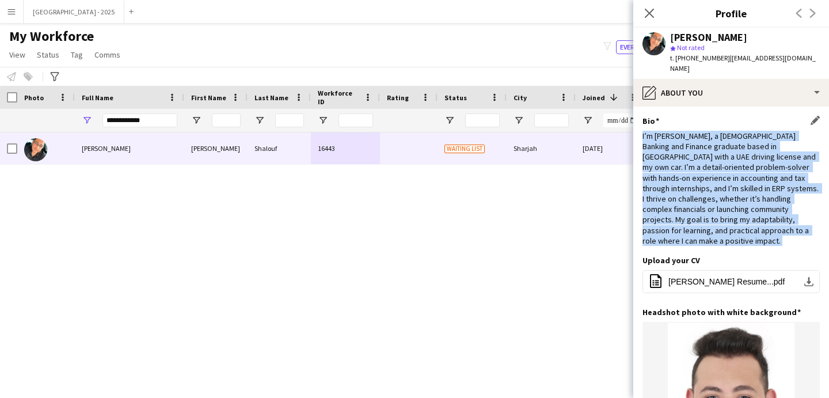
click at [726, 185] on div "I’m Omar Shalouf, a 23-year-old Banking and Finance graduate based in Sharjah w…" at bounding box center [731, 188] width 177 height 115
click at [741, 215] on div "I’m Omar Shalouf, a 23-year-old Banking and Finance graduate based in Sharjah w…" at bounding box center [731, 188] width 177 height 115
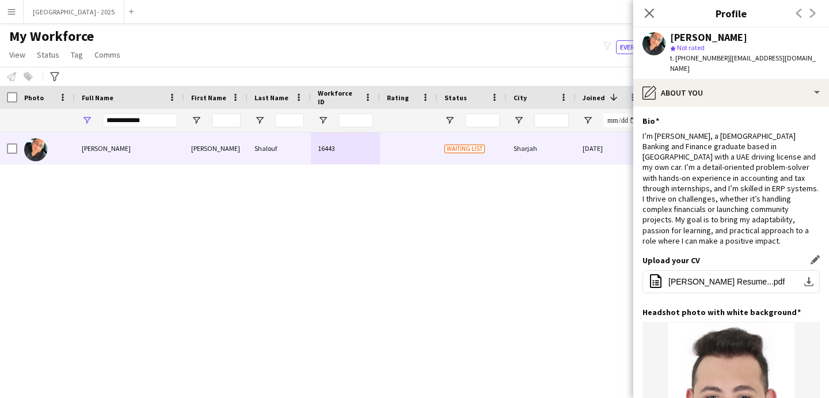
click at [736, 255] on div "Upload your CV Edit this field" at bounding box center [731, 260] width 177 height 10
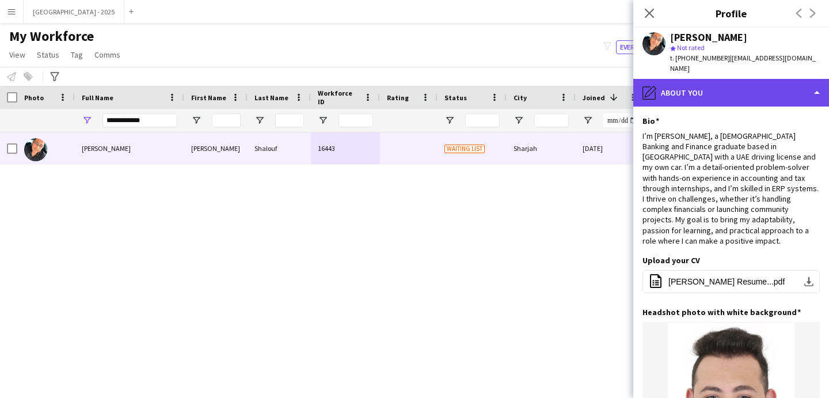
click at [736, 94] on div "pencil4 About you" at bounding box center [732, 93] width 196 height 28
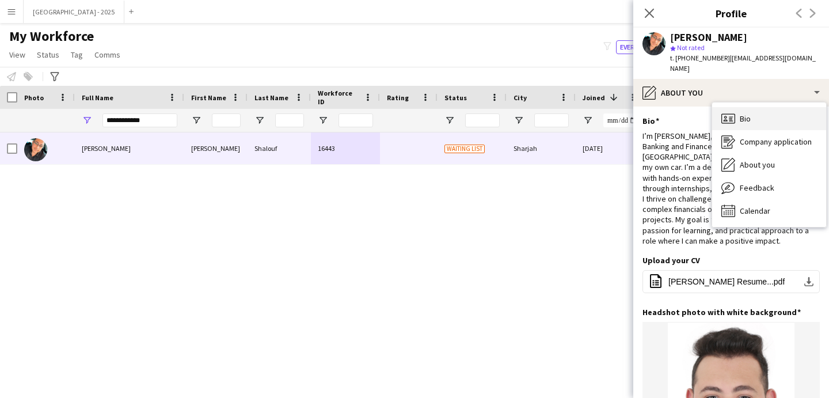
click at [766, 115] on div "Bio Bio" at bounding box center [770, 118] width 114 height 23
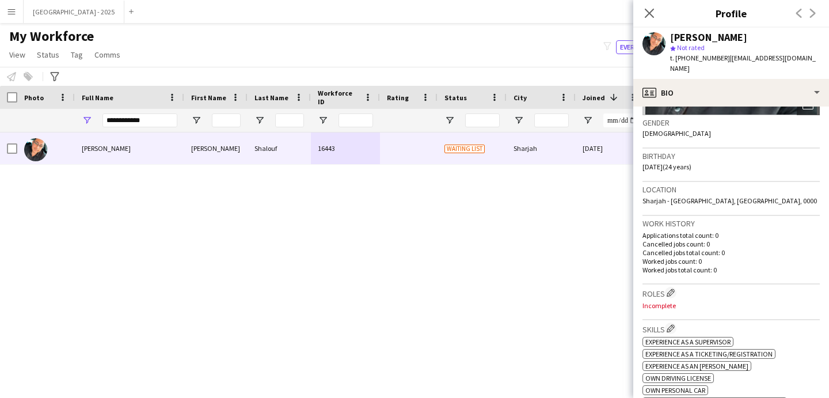
scroll to position [207, 0]
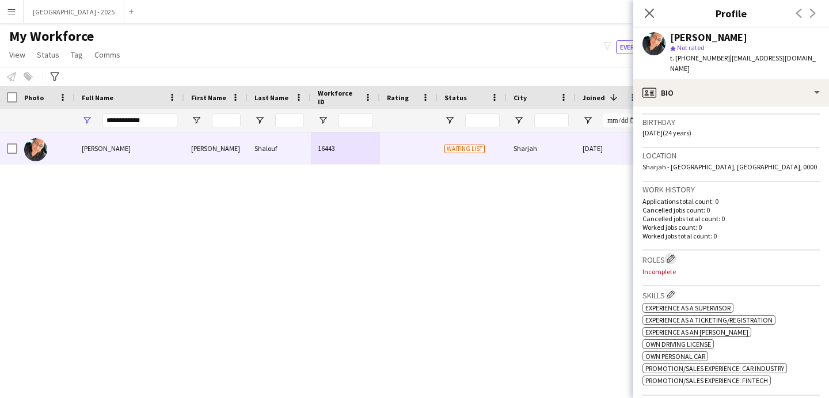
click at [673, 253] on button "Edit crew company roles" at bounding box center [671, 259] width 12 height 12
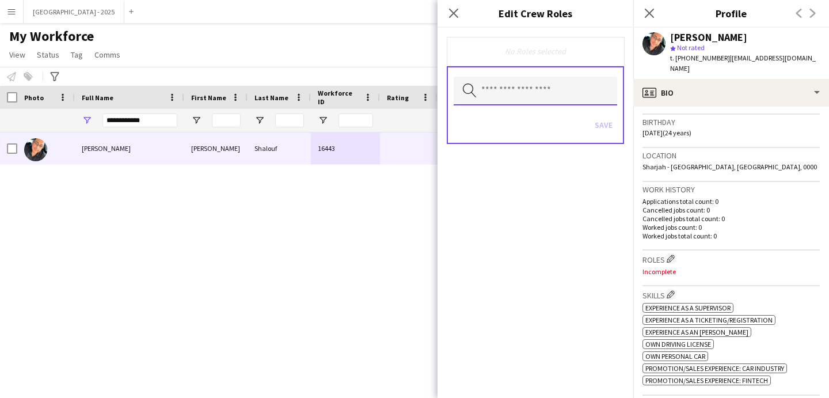
click at [543, 98] on input "text" at bounding box center [536, 91] width 164 height 29
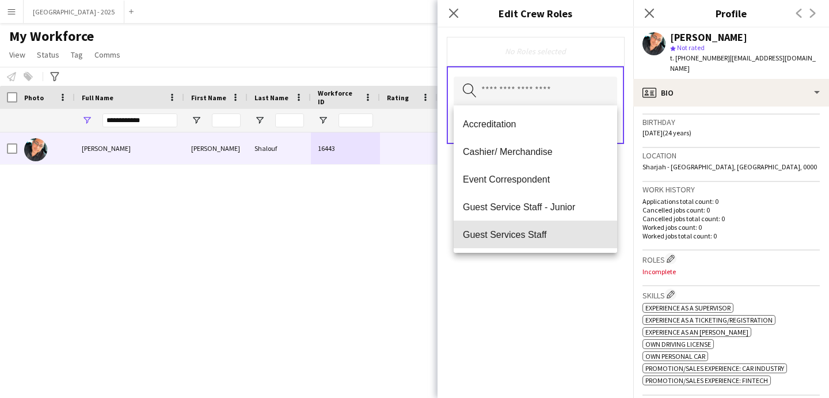
click at [541, 230] on span "Guest Services Staff" at bounding box center [535, 234] width 145 height 11
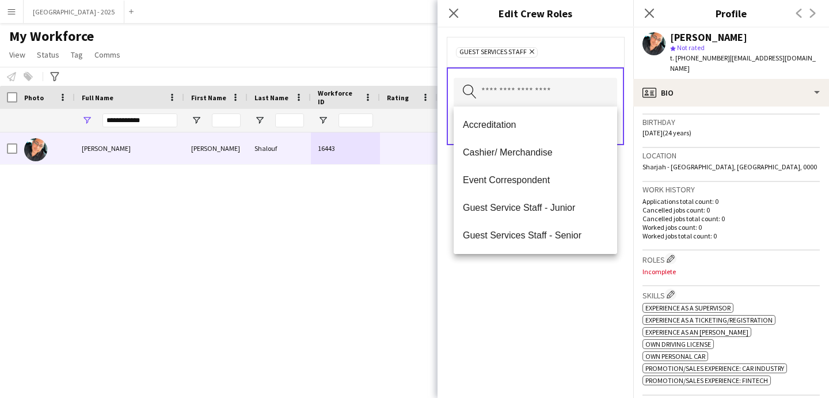
click at [558, 266] on div "Guest Services Staff Remove Search by role type Save" at bounding box center [536, 213] width 196 height 370
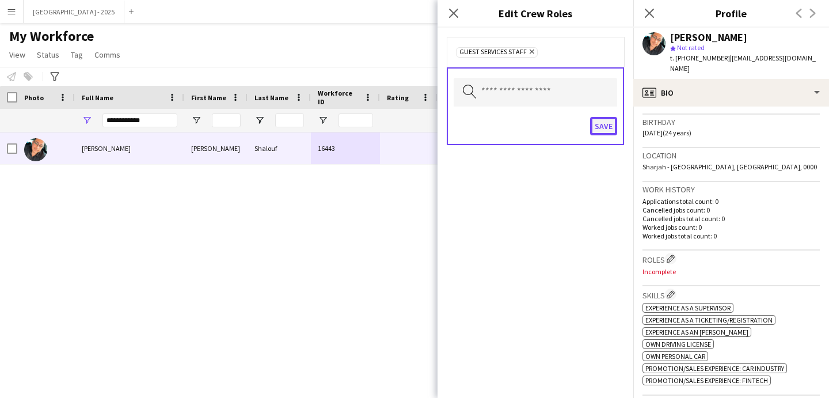
click at [608, 127] on button "Save" at bounding box center [603, 126] width 27 height 18
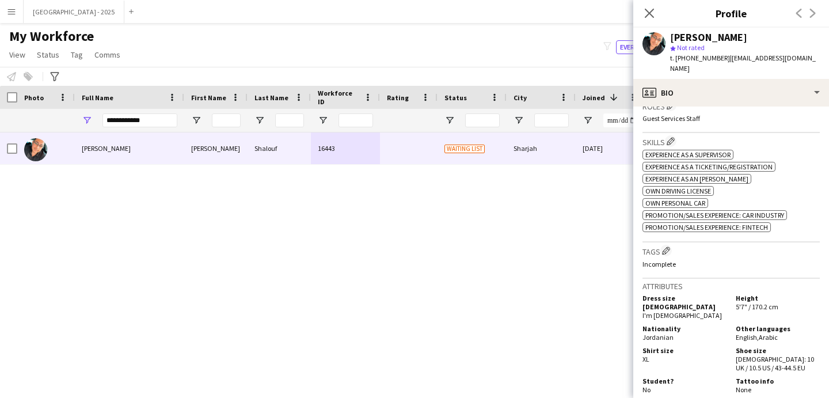
scroll to position [371, 0]
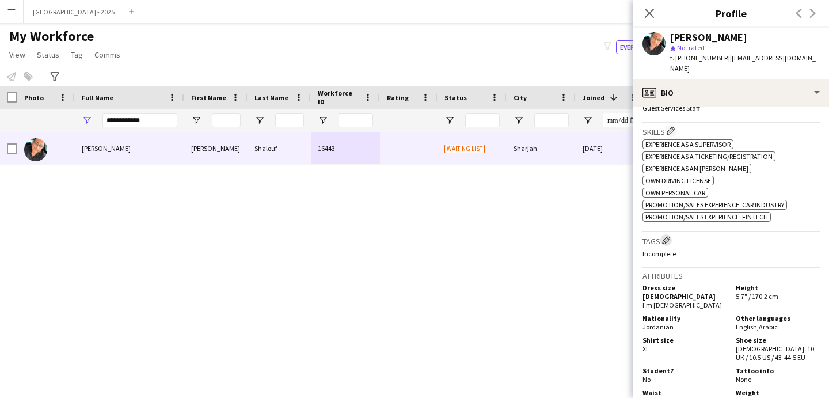
click at [669, 236] on app-icon "Edit crew company tags" at bounding box center [666, 240] width 8 height 8
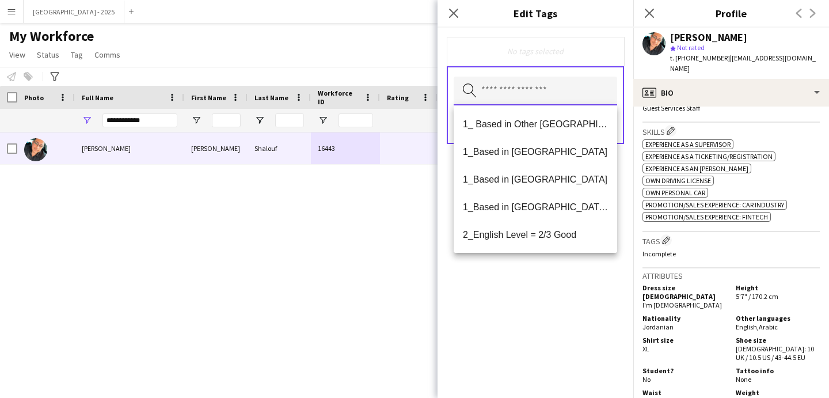
click at [547, 92] on input "text" at bounding box center [536, 91] width 164 height 29
click at [575, 214] on mat-option "1_Based in [GEOGRAPHIC_DATA]/[GEOGRAPHIC_DATA]/Ajman" at bounding box center [536, 207] width 164 height 28
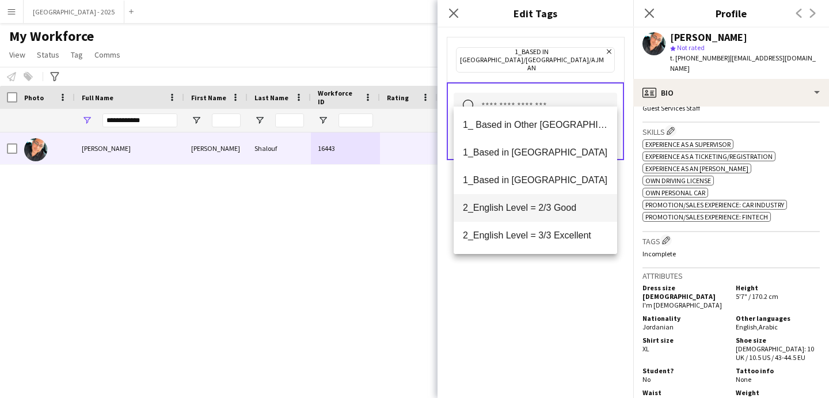
click at [575, 215] on mat-option "2_English Level = 2/3 Good" at bounding box center [536, 208] width 164 height 28
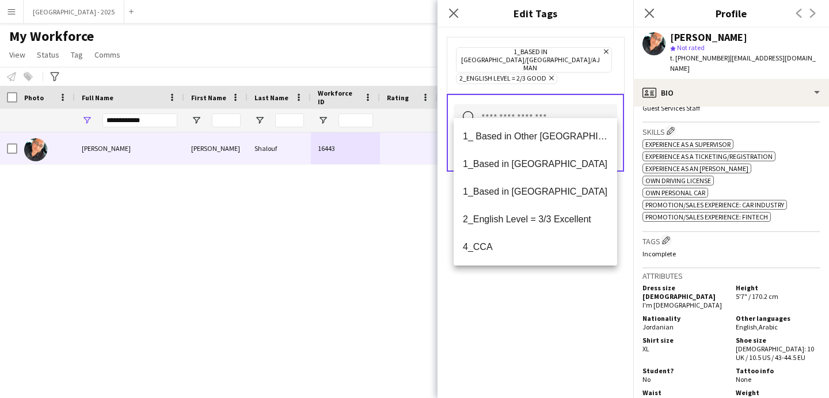
click at [563, 304] on div "1_Based in [GEOGRAPHIC_DATA]/[GEOGRAPHIC_DATA]/Ajman Remove 2_English Level = 2…" at bounding box center [536, 213] width 196 height 370
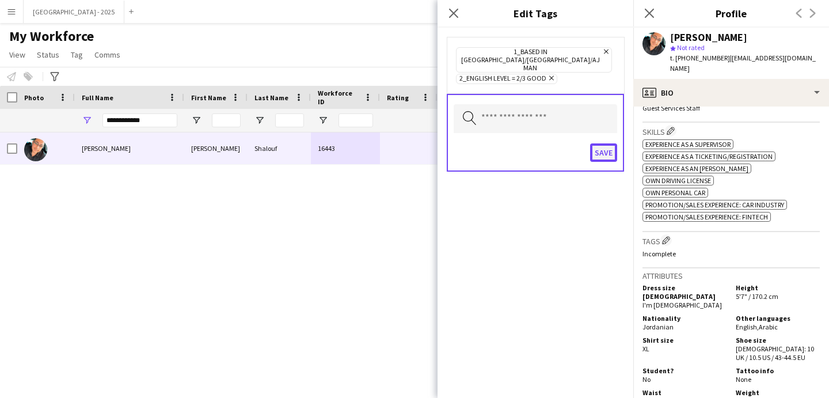
click at [598, 143] on button "Save" at bounding box center [603, 152] width 27 height 18
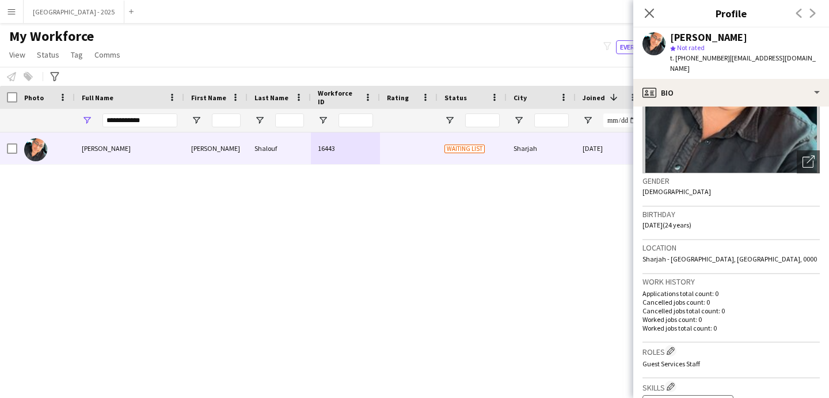
scroll to position [101, 0]
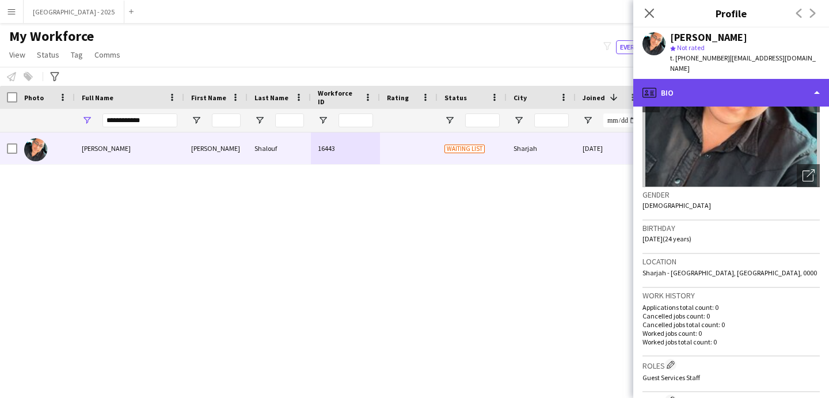
click at [698, 79] on div "profile Bio" at bounding box center [732, 93] width 196 height 28
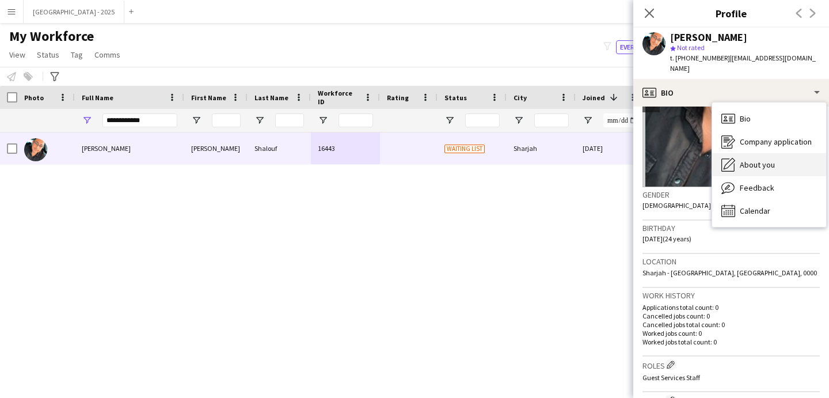
click at [767, 160] on span "About you" at bounding box center [757, 165] width 35 height 10
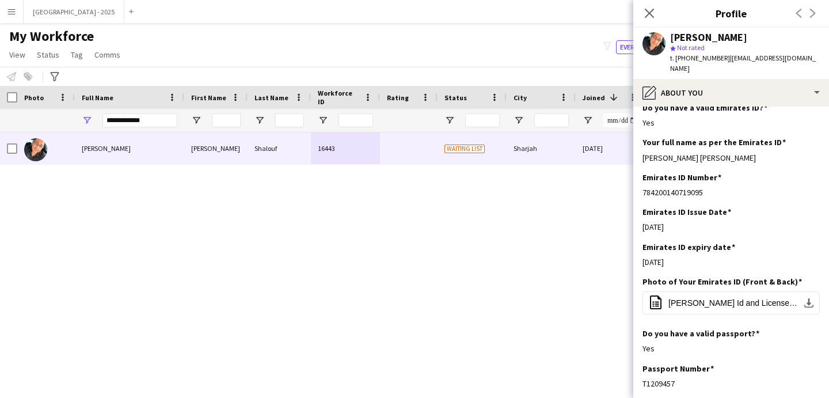
scroll to position [541, 0]
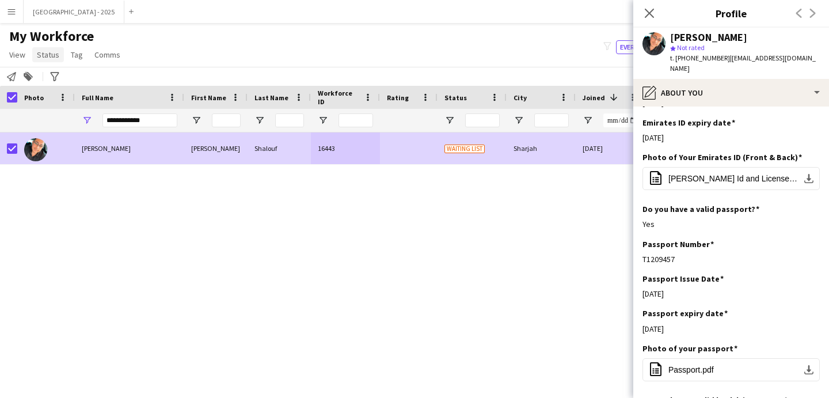
click at [43, 47] on link "Status" at bounding box center [48, 54] width 32 height 15
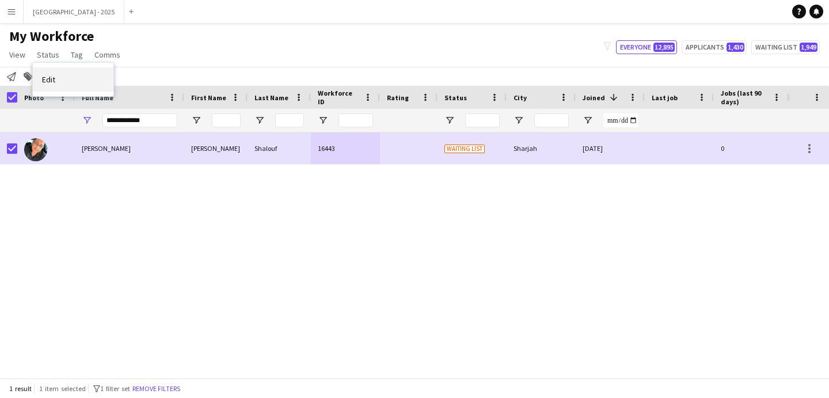
click at [67, 75] on link "Edit" at bounding box center [73, 79] width 81 height 24
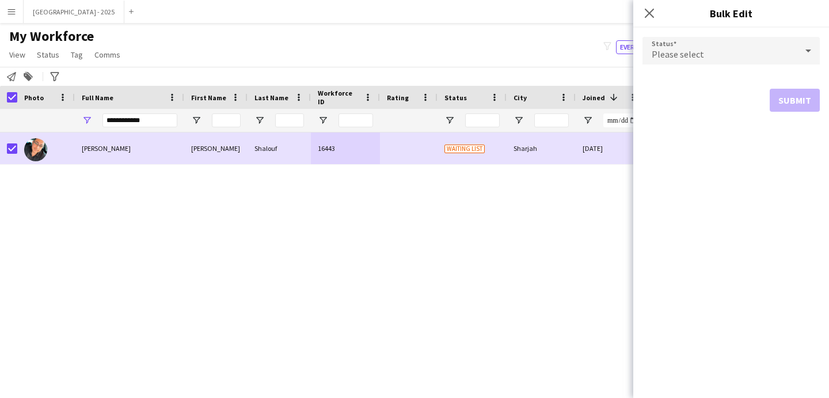
click at [672, 55] on span "Please select" at bounding box center [678, 54] width 52 height 12
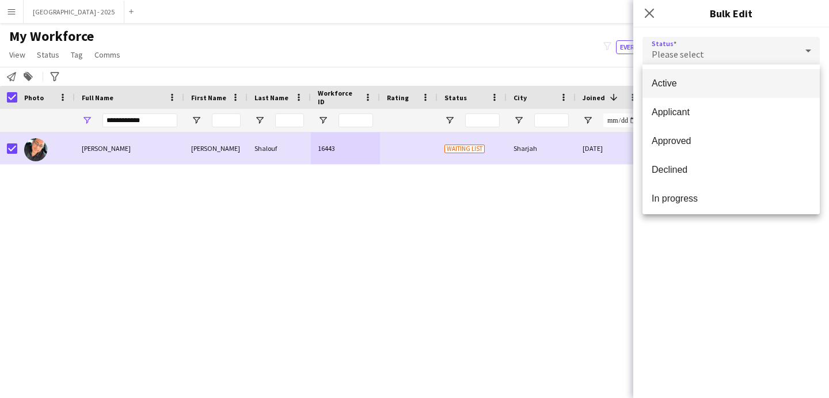
click at [691, 85] on span "Active" at bounding box center [731, 83] width 159 height 11
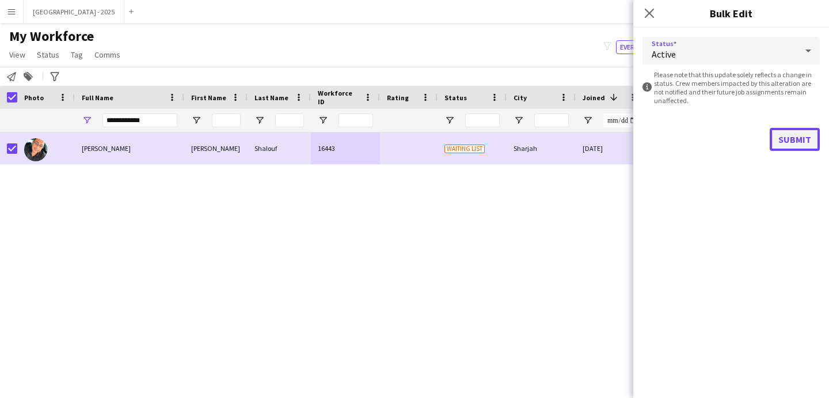
click at [797, 139] on button "Submit" at bounding box center [795, 139] width 50 height 23
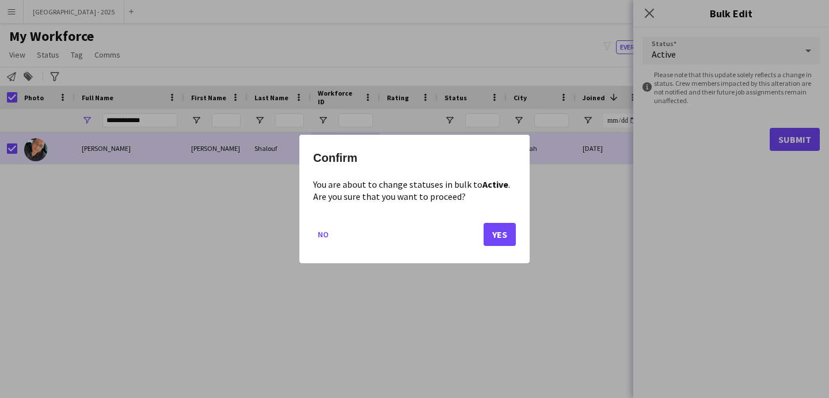
click at [521, 234] on div "Confirm You are about to change statuses in bulk to Active . Are you sure that …" at bounding box center [415, 199] width 230 height 128
drag, startPoint x: 501, startPoint y: 233, endPoint x: 502, endPoint y: 227, distance: 5.9
click at [501, 231] on button "Yes" at bounding box center [500, 234] width 32 height 23
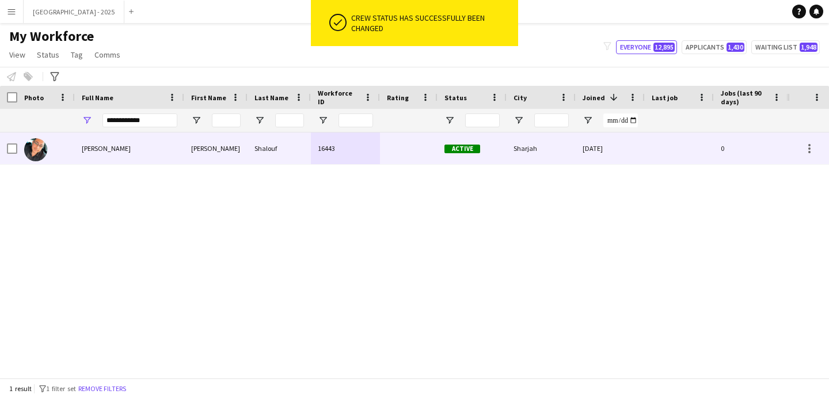
click at [45, 146] on img at bounding box center [35, 149] width 23 height 23
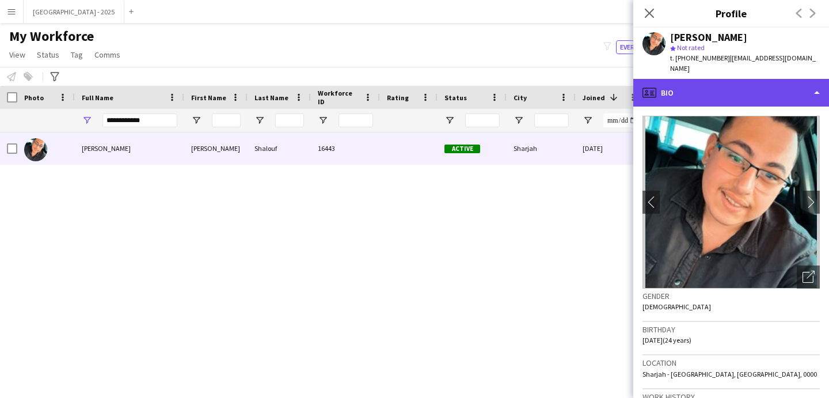
click at [687, 89] on div "profile Bio" at bounding box center [732, 93] width 196 height 28
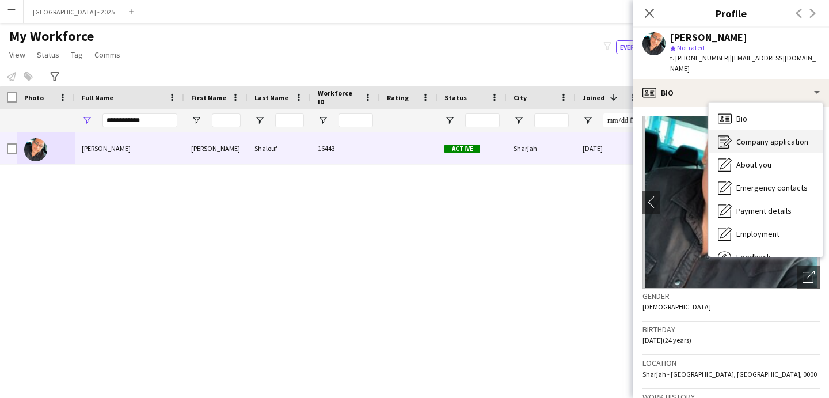
click at [725, 137] on icon "Company application" at bounding box center [725, 142] width 14 height 14
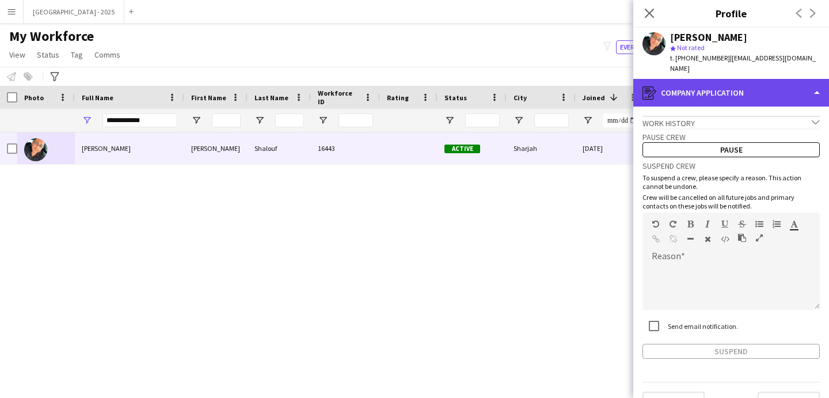
click at [706, 91] on div "register Company application" at bounding box center [732, 93] width 196 height 28
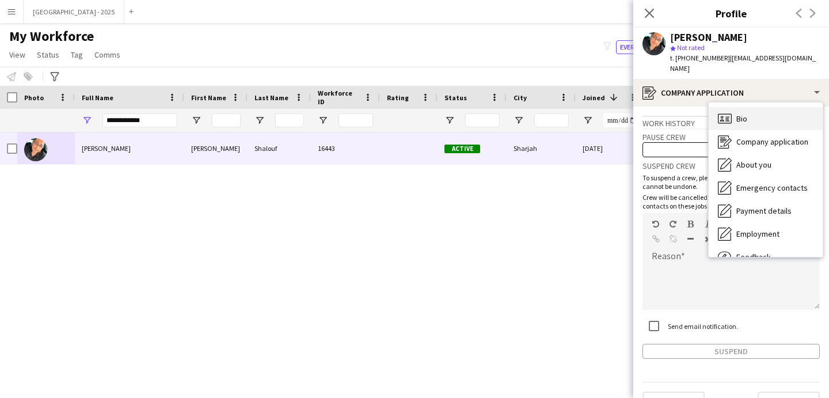
click at [734, 111] on div "Bio Bio" at bounding box center [766, 118] width 114 height 23
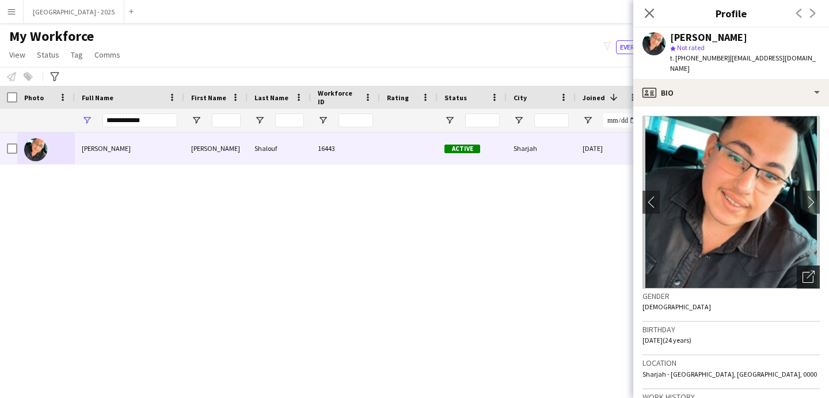
click at [797, 266] on div "Open photos pop-in" at bounding box center [808, 277] width 23 height 23
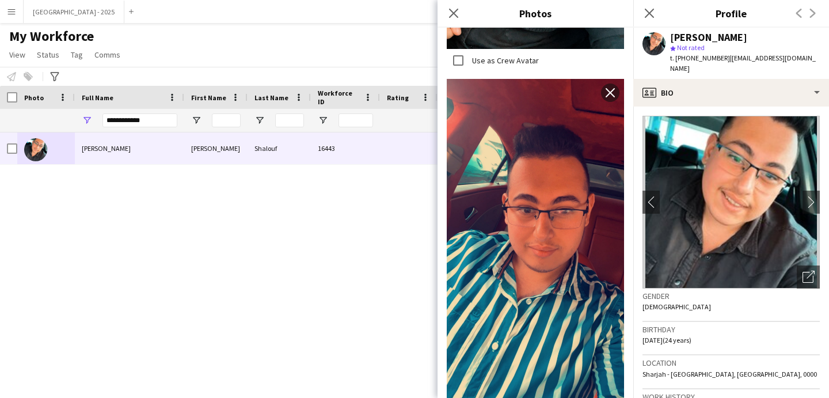
scroll to position [545, 0]
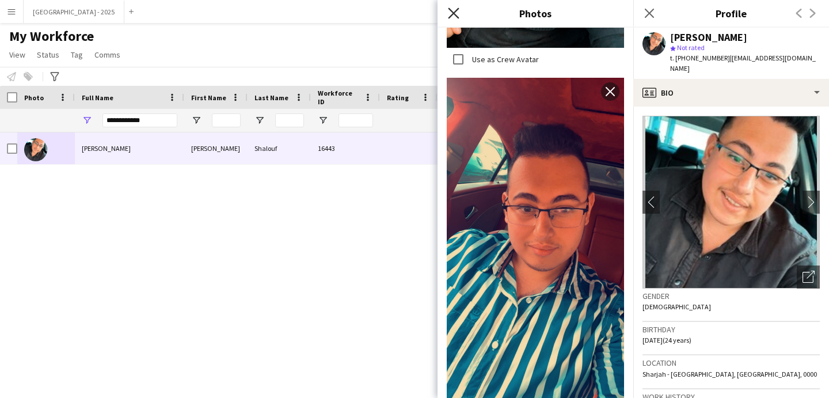
click at [452, 9] on icon "Close pop-in" at bounding box center [453, 12] width 11 height 11
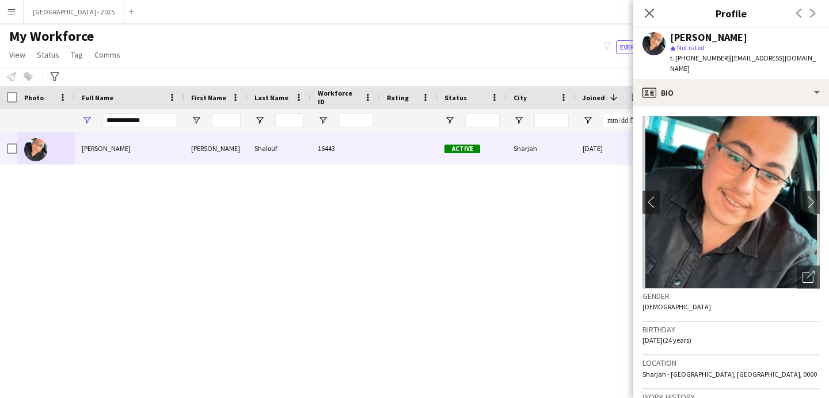
click at [651, 12] on icon at bounding box center [649, 13] width 9 height 9
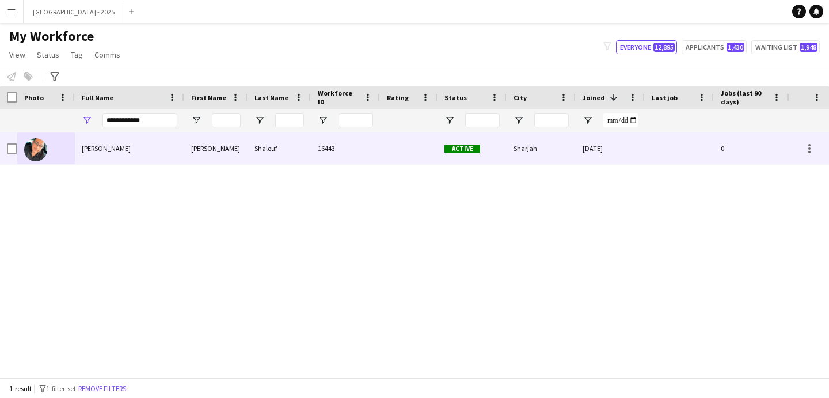
click at [651, 150] on div at bounding box center [679, 148] width 69 height 32
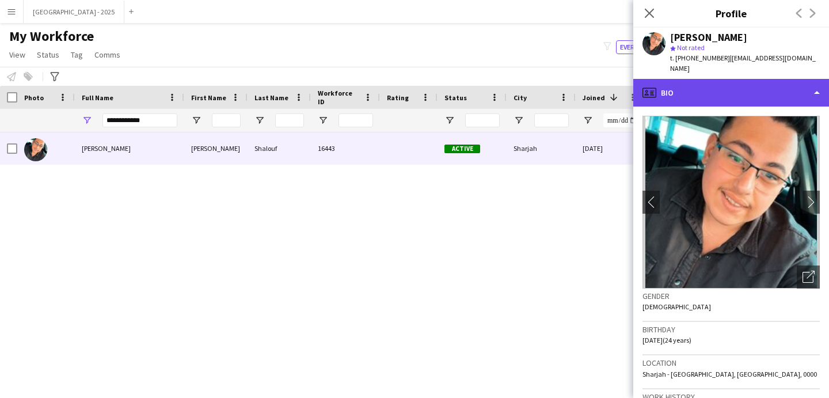
click at [708, 88] on div "profile Bio" at bounding box center [732, 93] width 196 height 28
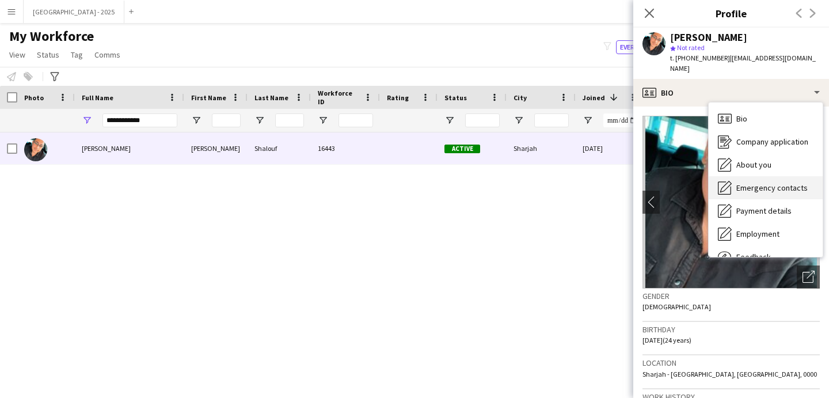
click at [757, 176] on div "Emergency contacts Emergency contacts" at bounding box center [766, 187] width 114 height 23
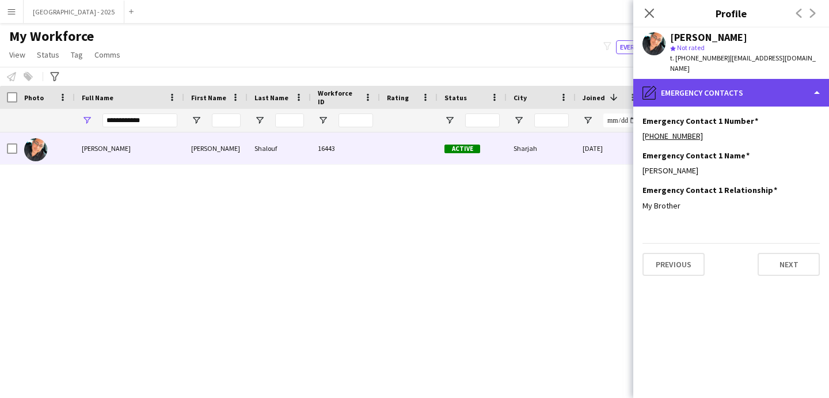
click at [721, 85] on div "pencil4 Emergency contacts" at bounding box center [732, 93] width 196 height 28
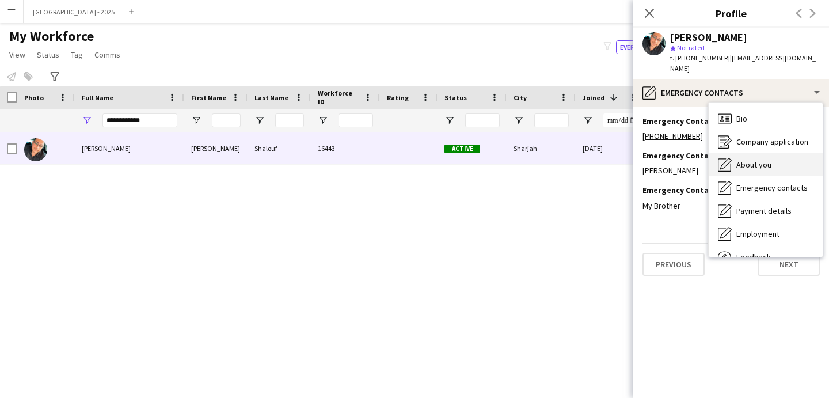
click at [751, 160] on span "About you" at bounding box center [754, 165] width 35 height 10
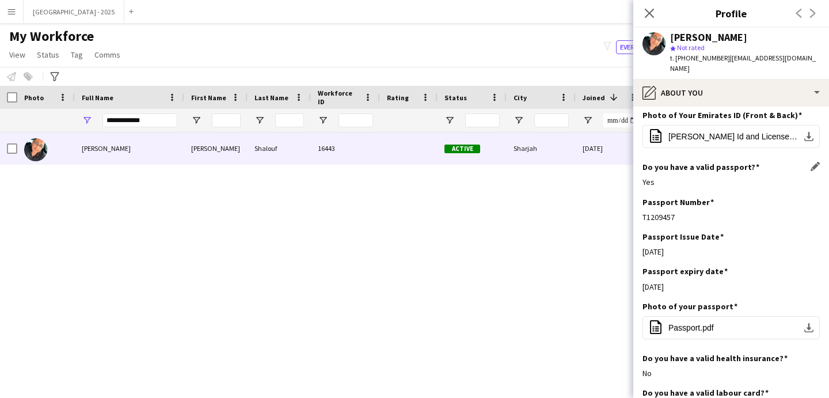
scroll to position [496, 0]
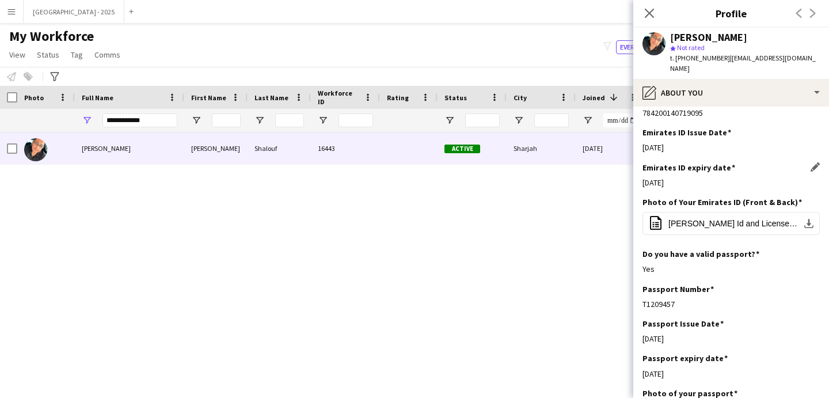
drag, startPoint x: 645, startPoint y: 174, endPoint x: 714, endPoint y: 177, distance: 69.8
click at [706, 177] on div "13-06-2025" at bounding box center [731, 182] width 177 height 10
click at [694, 177] on div "13-06-2025" at bounding box center [731, 182] width 177 height 10
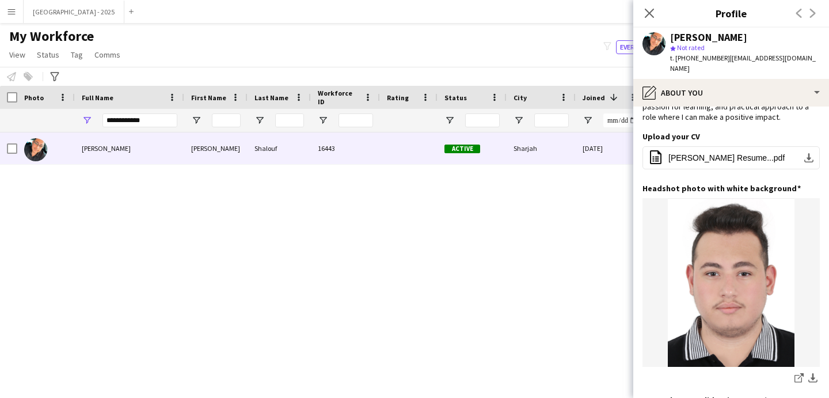
scroll to position [0, 0]
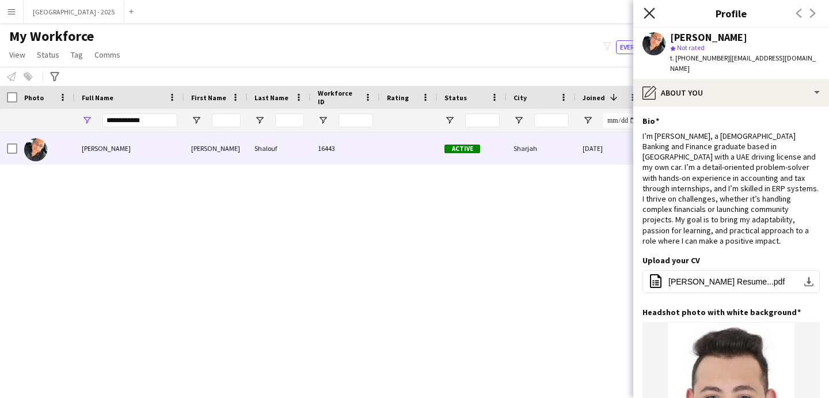
click at [649, 14] on icon at bounding box center [649, 12] width 11 height 11
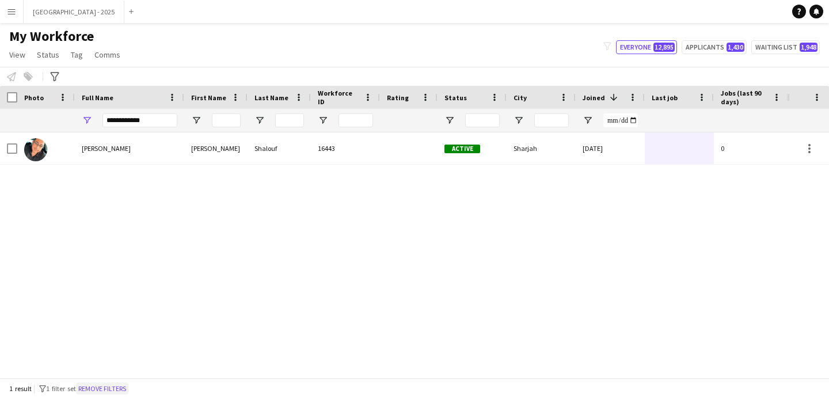
click at [128, 384] on button "Remove filters" at bounding box center [102, 388] width 52 height 13
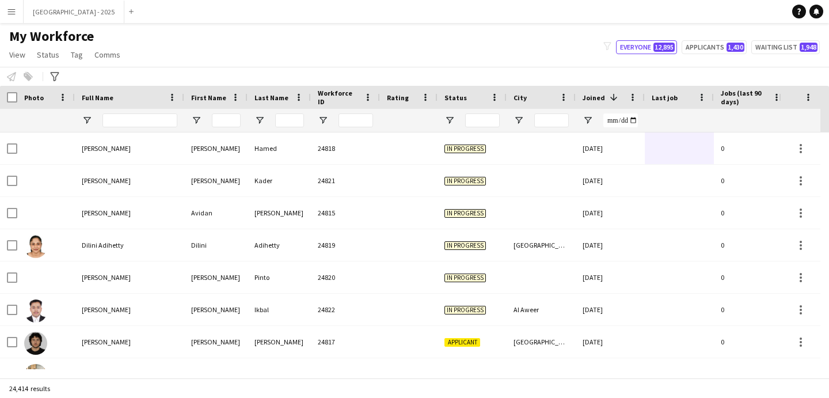
scroll to position [0, 397]
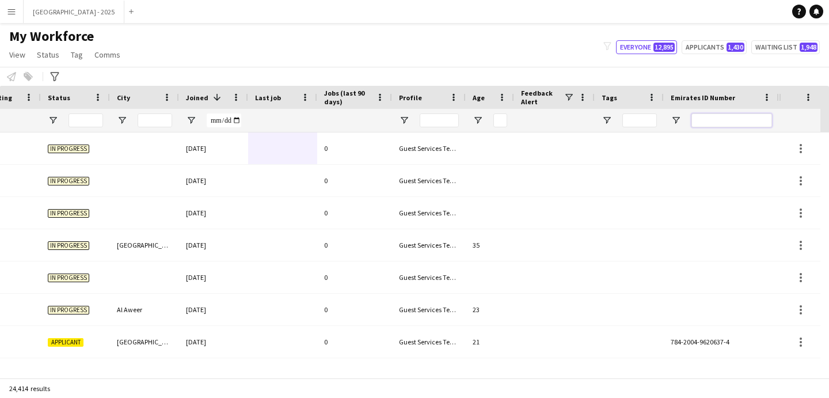
click at [741, 118] on input "Emirates ID Number Filter Input" at bounding box center [732, 120] width 81 height 14
paste input "*******"
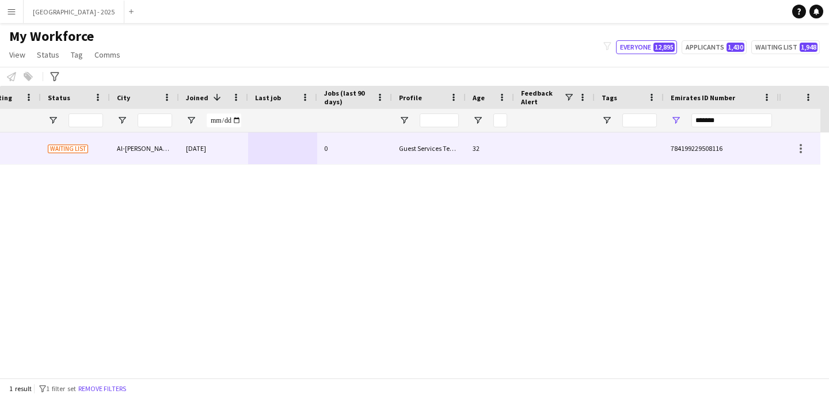
click at [445, 157] on div "Guest Services Team" at bounding box center [429, 148] width 74 height 32
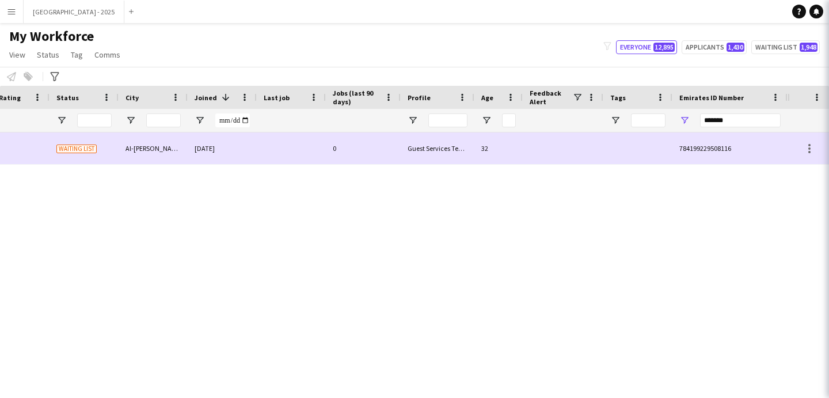
scroll to position [0, 388]
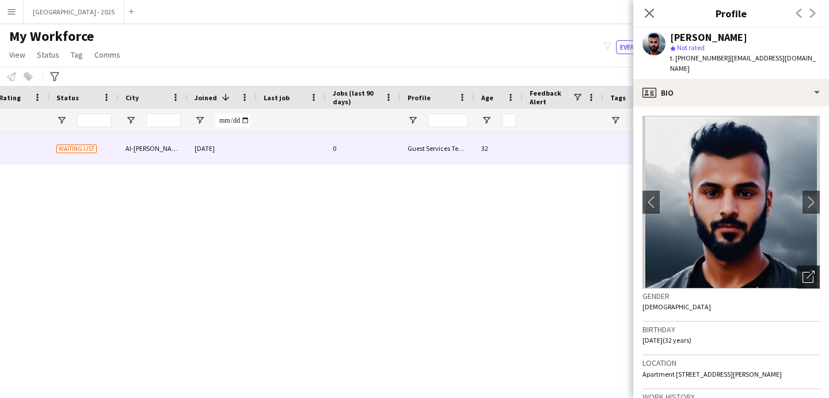
click at [797, 266] on div "Open photos pop-in" at bounding box center [808, 277] width 23 height 23
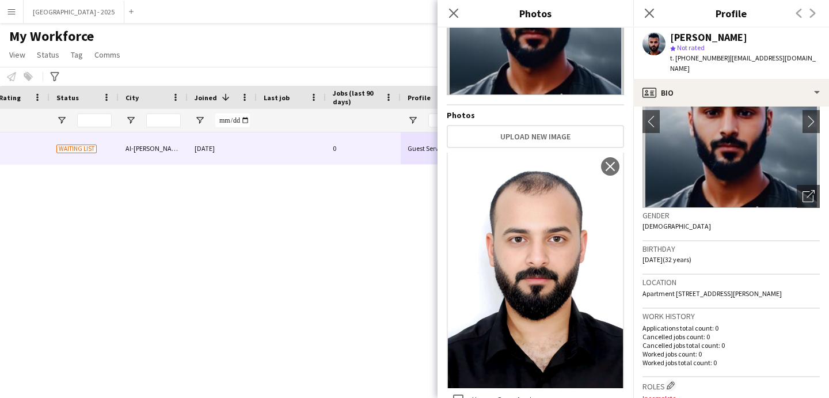
scroll to position [0, 0]
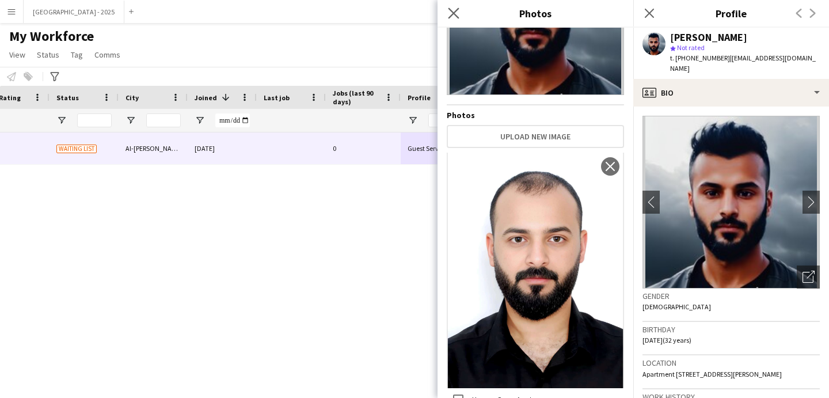
click at [460, 13] on app-icon "Close pop-in" at bounding box center [454, 13] width 17 height 17
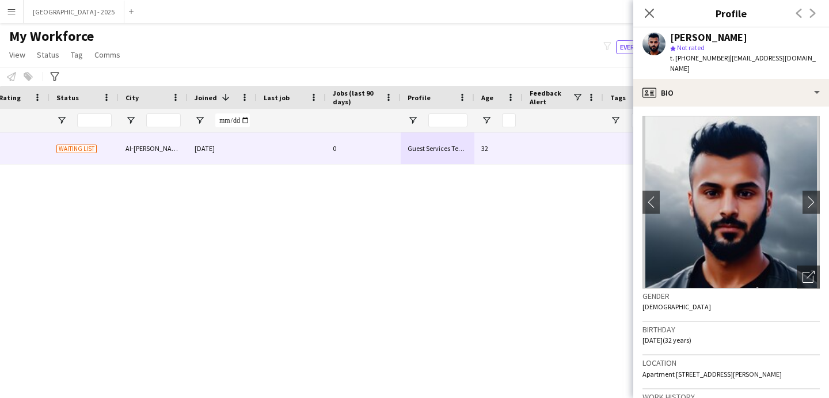
drag, startPoint x: 643, startPoint y: 14, endPoint x: 540, endPoint y: 92, distance: 128.7
click at [643, 14] on app-icon "Close pop-in" at bounding box center [650, 13] width 14 height 14
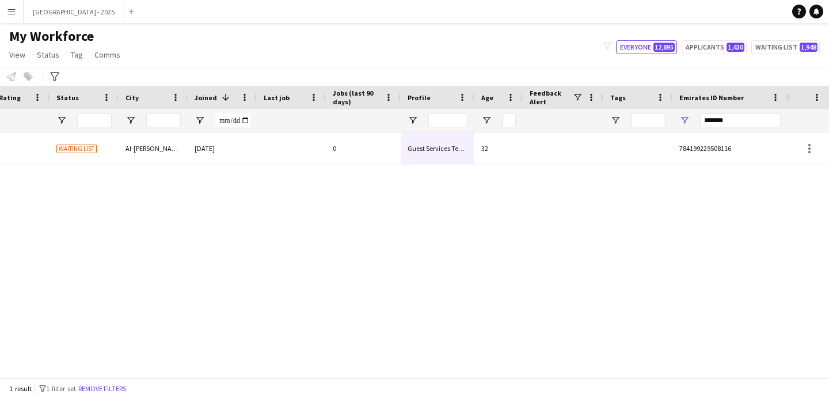
click at [713, 128] on div "*******" at bounding box center [740, 120] width 81 height 23
click at [712, 125] on input "*******" at bounding box center [740, 120] width 81 height 14
click at [713, 125] on input "*******" at bounding box center [740, 120] width 81 height 14
paste input "Emirates ID Number Filter Input"
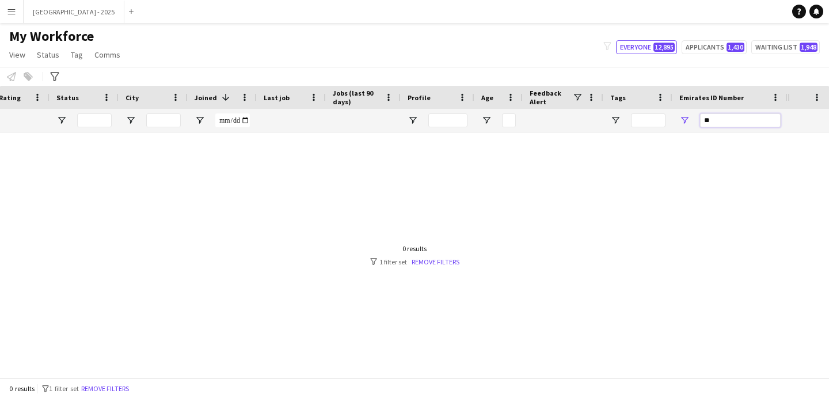
type input "*"
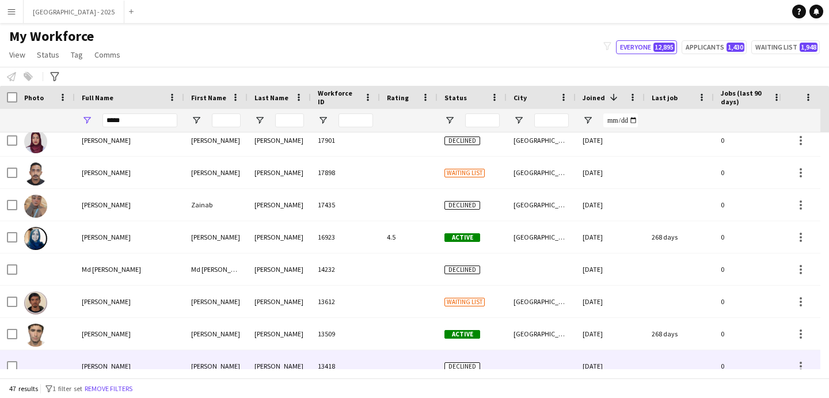
scroll to position [429, 0]
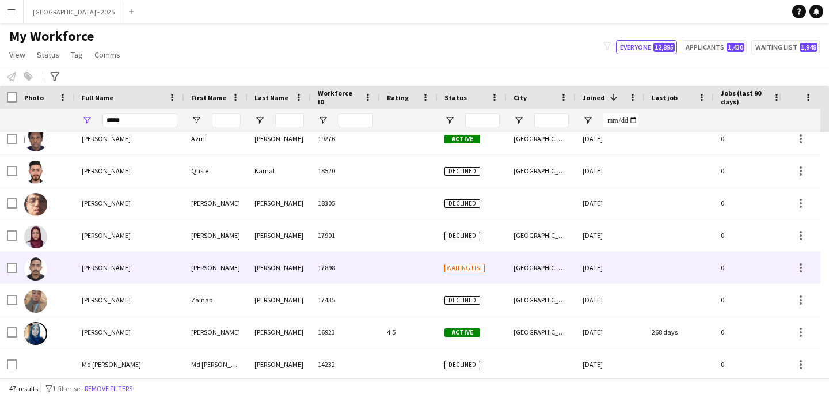
type input "*****"
click at [280, 271] on div "Kamal" at bounding box center [279, 268] width 63 height 32
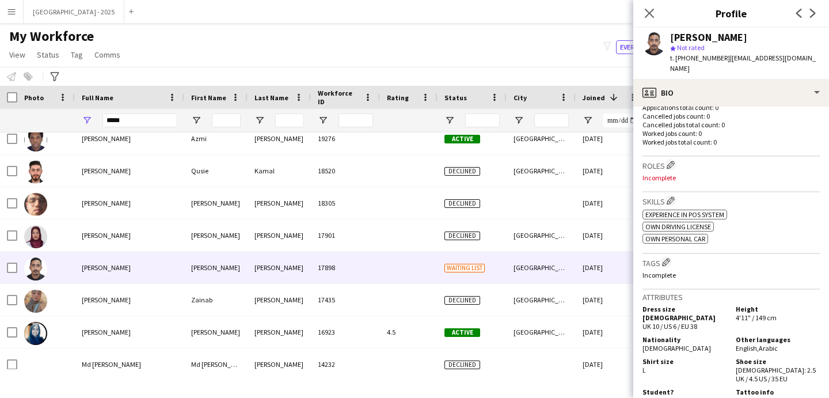
scroll to position [0, 0]
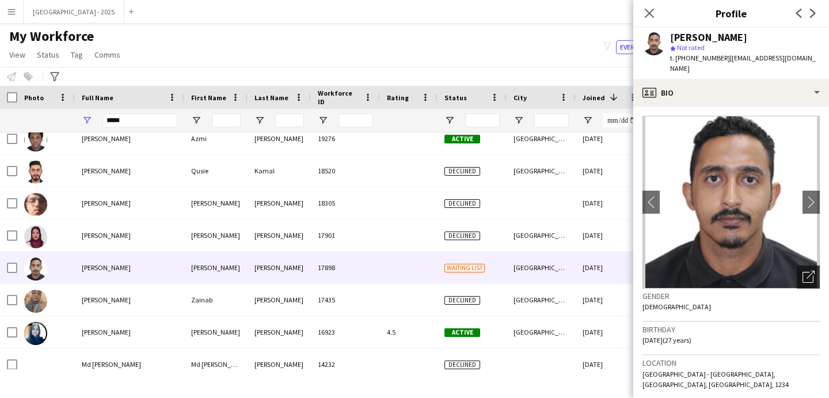
click at [803, 271] on icon "Open photos pop-in" at bounding box center [809, 277] width 12 height 12
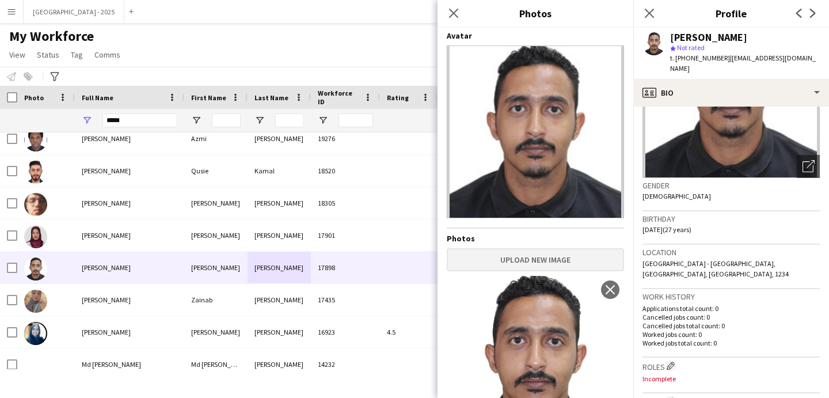
scroll to position [2, 0]
click at [692, 247] on h3 "Location" at bounding box center [731, 252] width 177 height 10
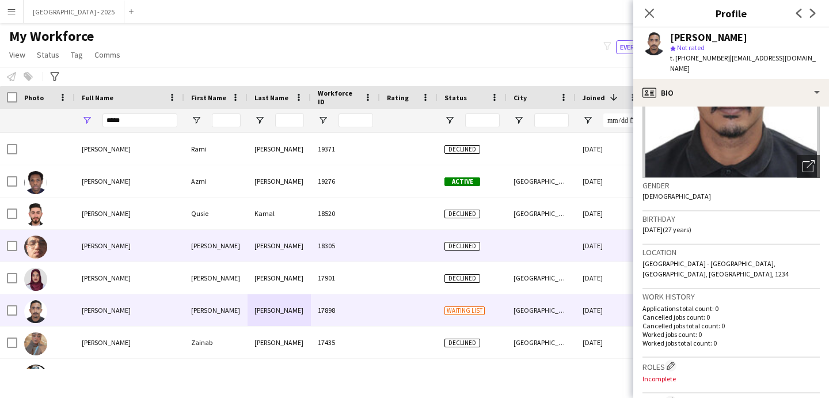
scroll to position [293, 0]
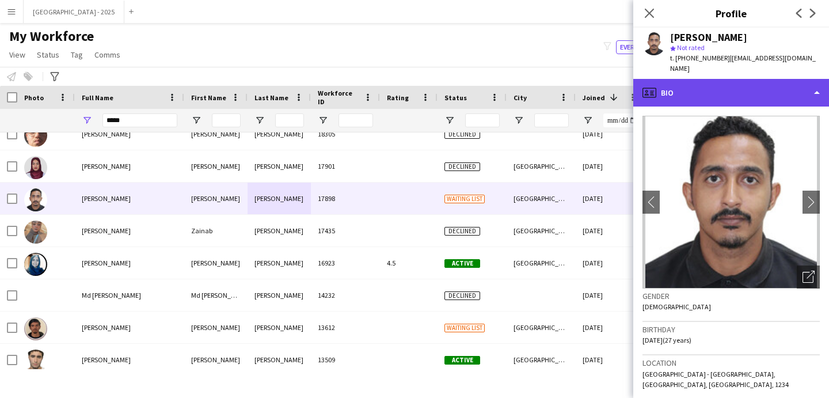
click at [679, 79] on div "profile Bio" at bounding box center [732, 93] width 196 height 28
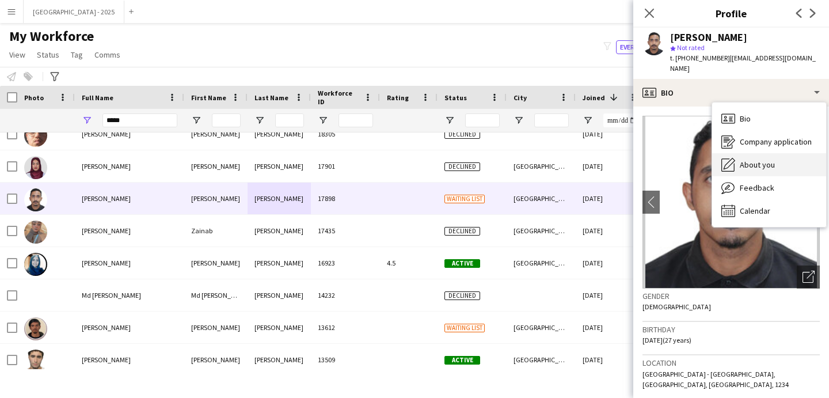
click at [758, 160] on span "About you" at bounding box center [757, 165] width 35 height 10
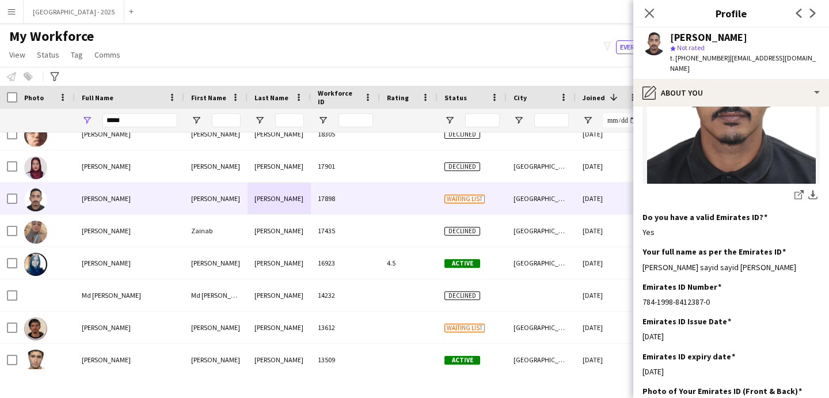
scroll to position [267, 0]
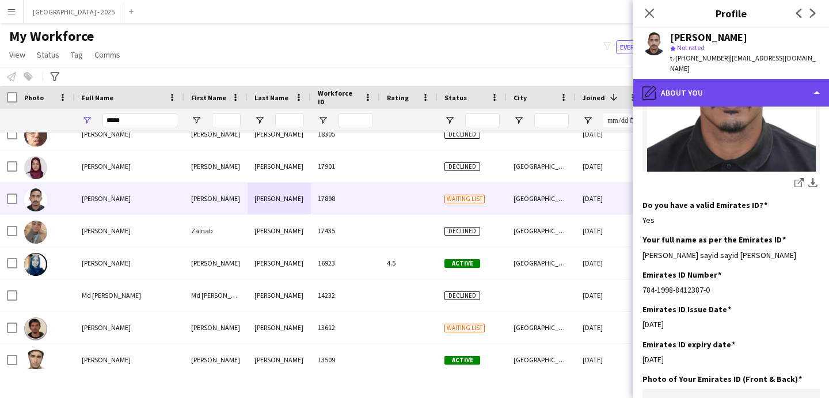
click at [693, 79] on div "pencil4 About you" at bounding box center [732, 93] width 196 height 28
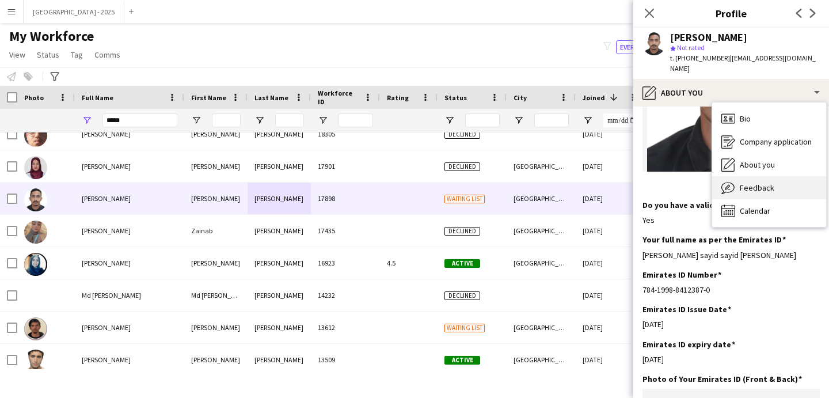
click at [767, 185] on div "Feedback Feedback" at bounding box center [770, 187] width 114 height 23
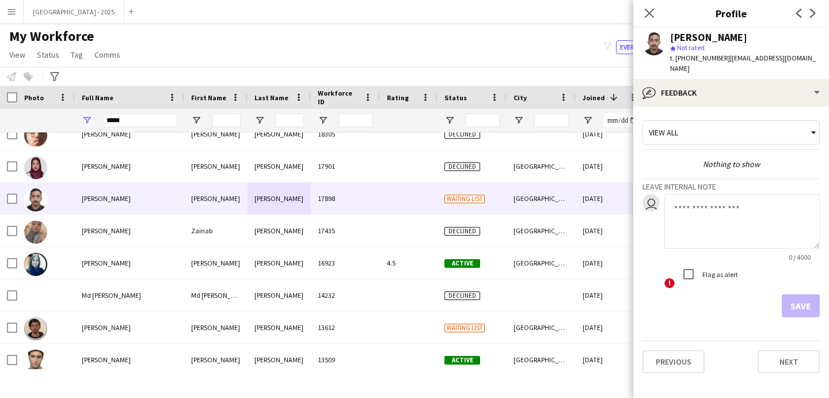
click at [721, 208] on textarea at bounding box center [743, 221] width 156 height 55
type textarea "**********"
click at [787, 301] on button "Save" at bounding box center [801, 305] width 38 height 23
click at [791, 294] on button "Save" at bounding box center [792, 305] width 55 height 23
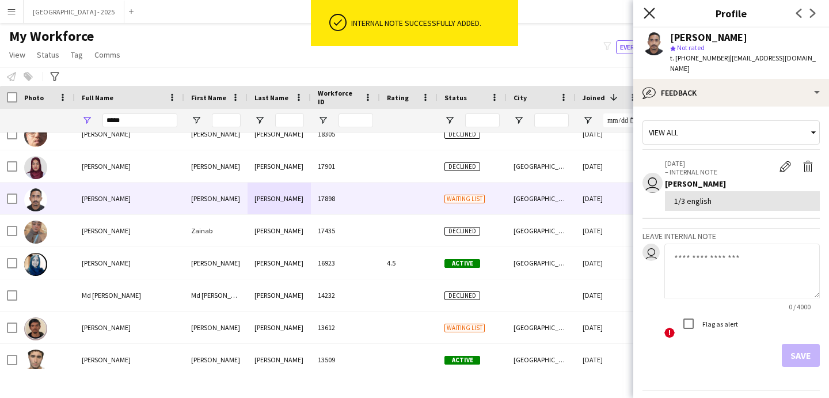
click at [653, 14] on icon "Close pop-in" at bounding box center [649, 12] width 11 height 11
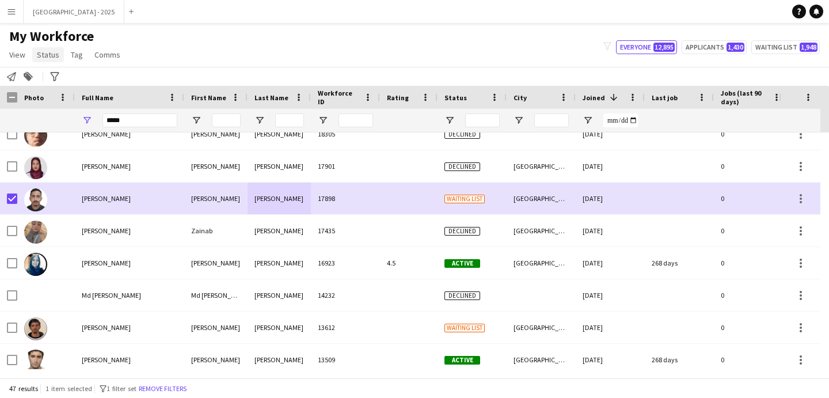
click at [47, 60] on link "Status" at bounding box center [48, 54] width 32 height 15
click at [57, 75] on link "Edit" at bounding box center [73, 79] width 81 height 24
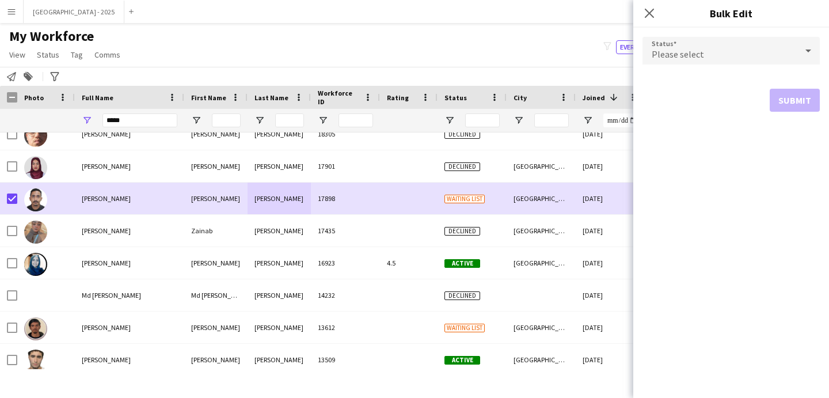
click at [676, 57] on span "Please select" at bounding box center [678, 54] width 52 height 12
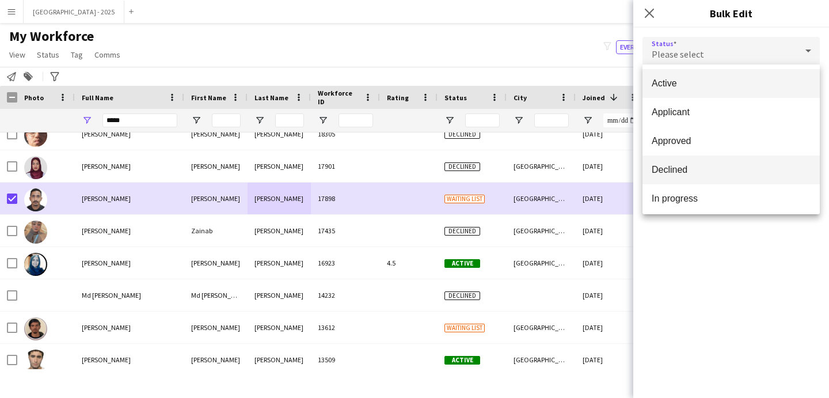
click at [702, 160] on mat-option "Declined" at bounding box center [731, 170] width 177 height 29
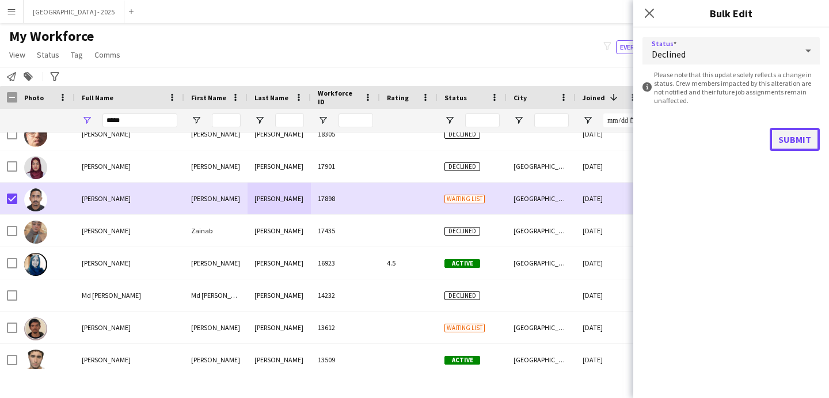
click at [786, 139] on button "Submit" at bounding box center [795, 139] width 50 height 23
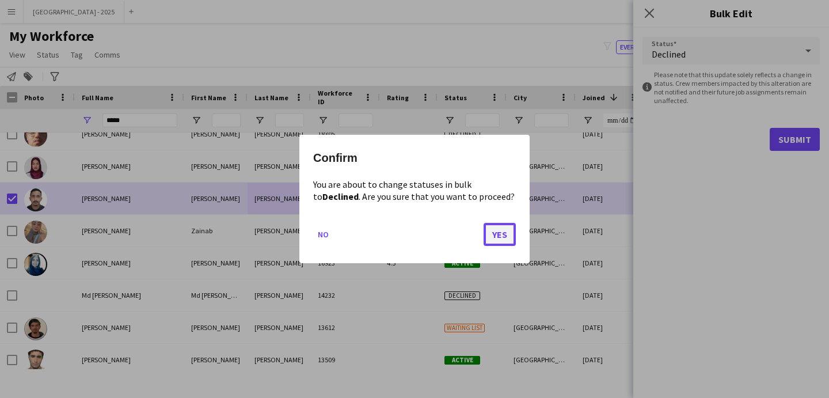
click at [515, 228] on button "Yes" at bounding box center [500, 234] width 32 height 23
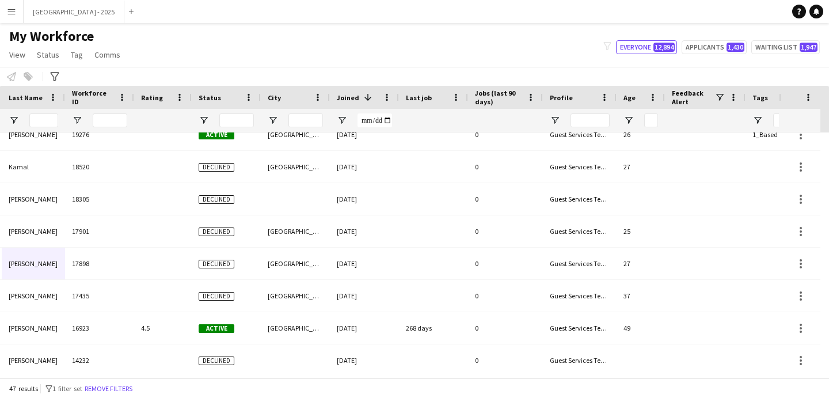
scroll to position [0, 397]
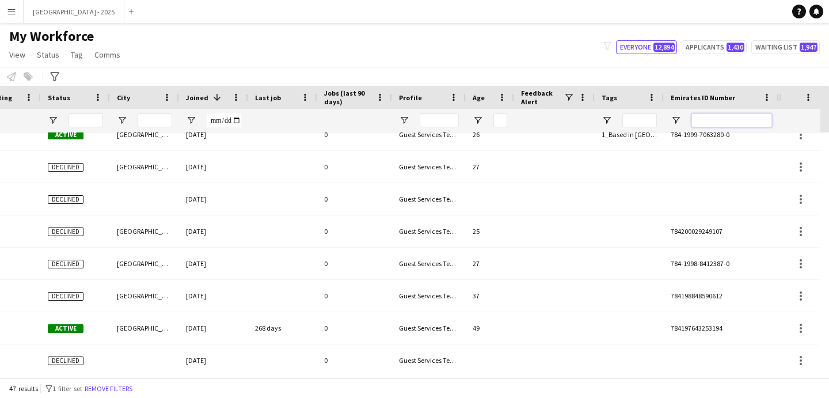
click at [698, 118] on input "Emirates ID Number Filter Input" at bounding box center [732, 120] width 81 height 14
paste input "*******"
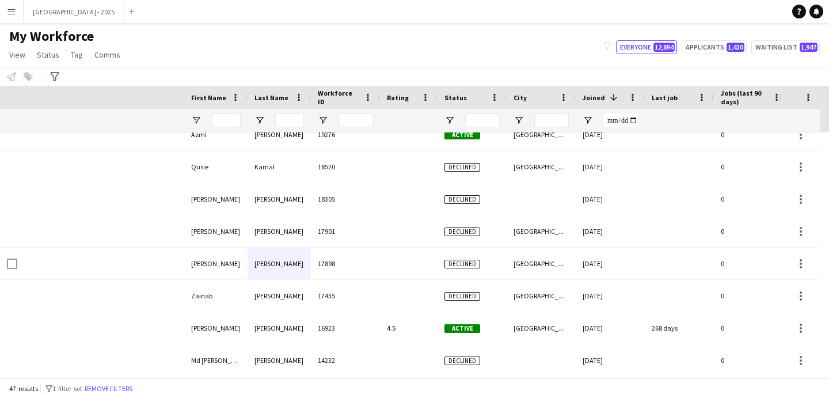
scroll to position [0, 0]
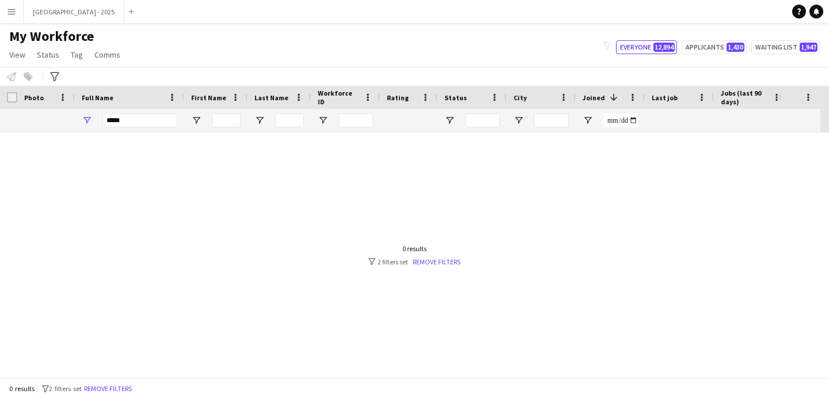
type input "*******"
click at [139, 111] on div "*****" at bounding box center [140, 120] width 75 height 23
click at [139, 116] on input "*****" at bounding box center [140, 120] width 75 height 14
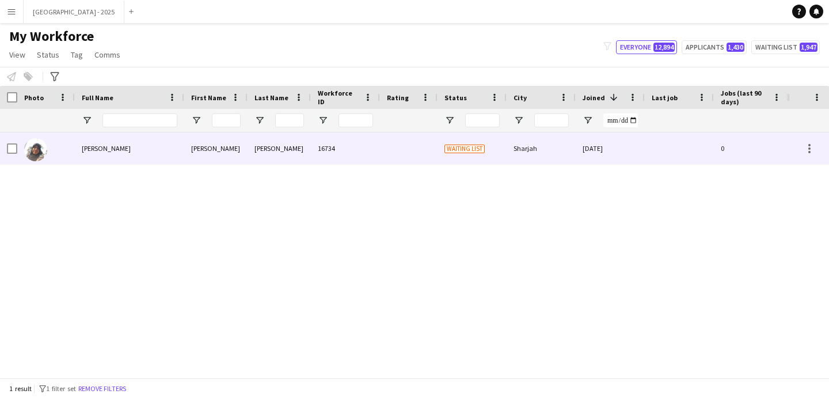
click at [158, 160] on div "Afsheen Patel" at bounding box center [129, 148] width 109 height 32
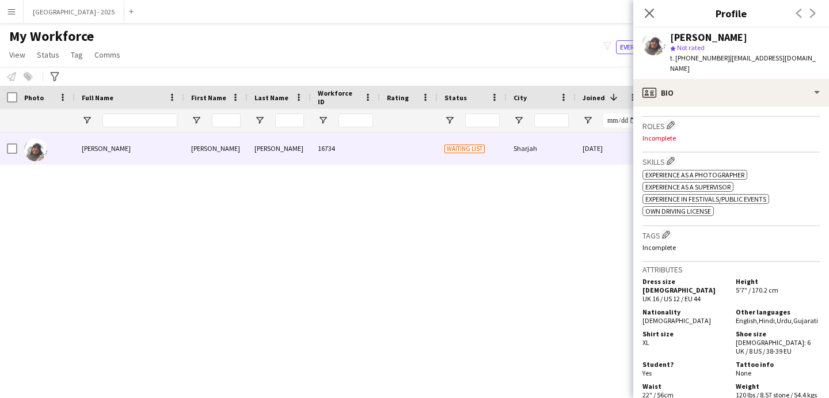
scroll to position [445, 0]
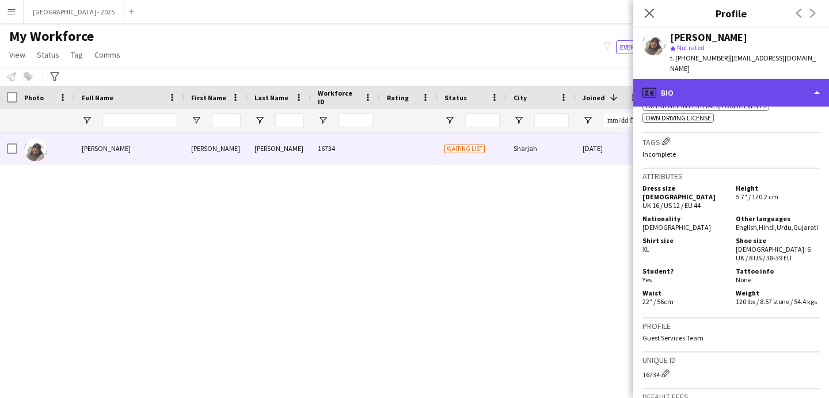
click at [672, 79] on div "profile Bio" at bounding box center [732, 93] width 196 height 28
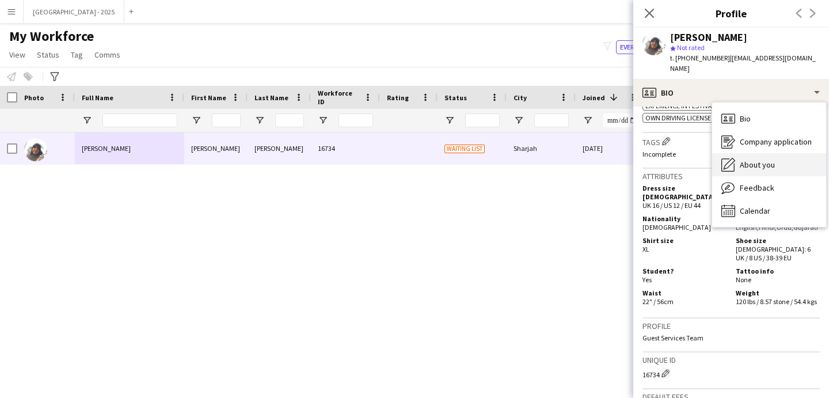
click at [757, 153] on div "About you About you" at bounding box center [770, 164] width 114 height 23
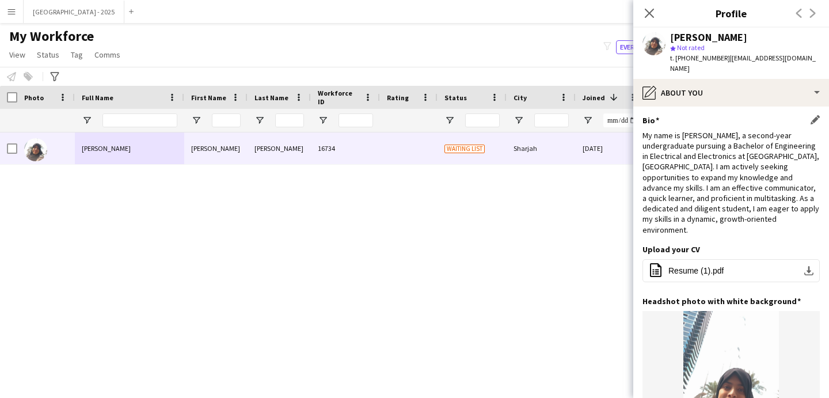
scroll to position [0, 0]
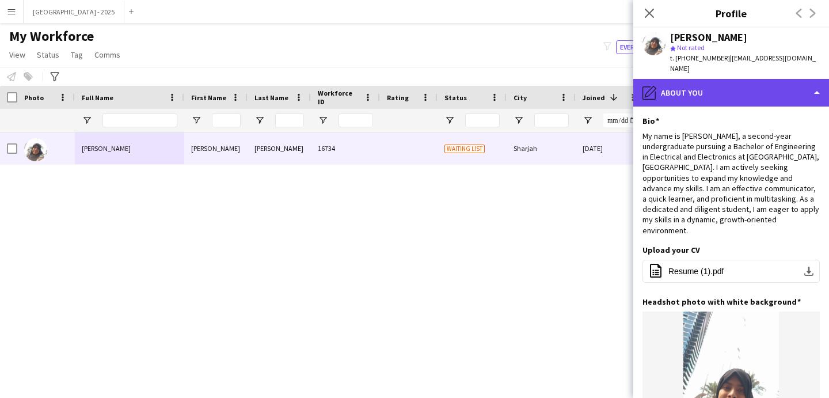
click at [711, 80] on div "pencil4 About you" at bounding box center [732, 93] width 196 height 28
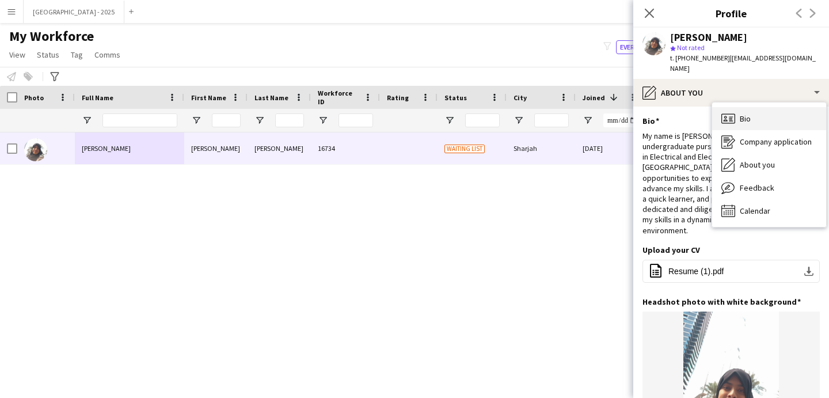
click at [758, 107] on div "Bio Bio" at bounding box center [770, 118] width 114 height 23
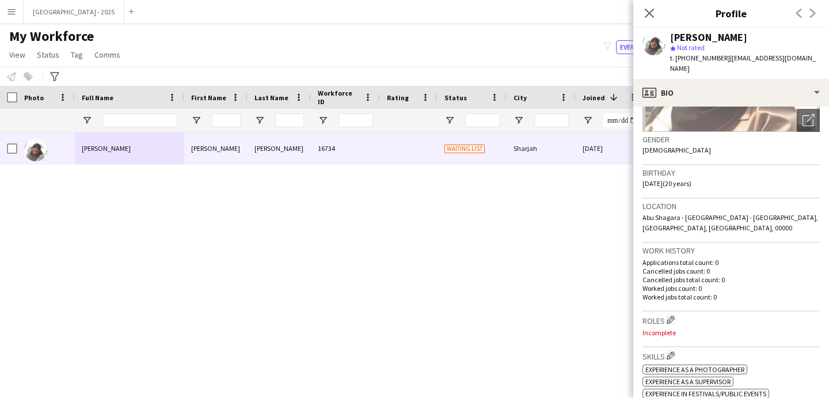
scroll to position [221, 0]
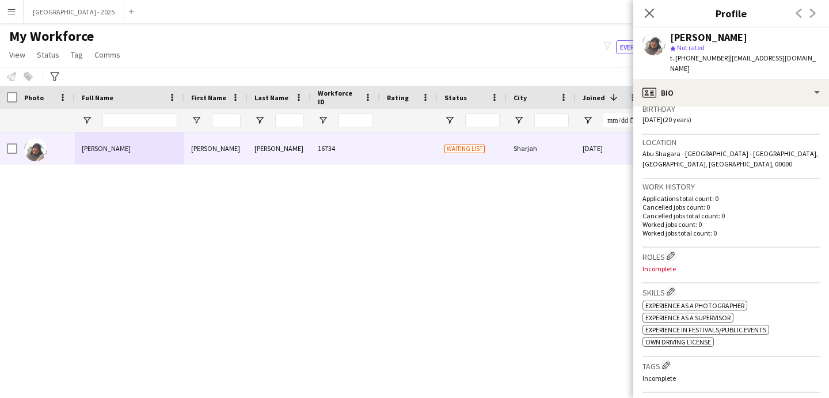
click at [675, 250] on h3 "Roles Edit crew company roles" at bounding box center [731, 256] width 177 height 12
click at [675, 252] on app-icon "Edit crew company roles" at bounding box center [671, 256] width 8 height 8
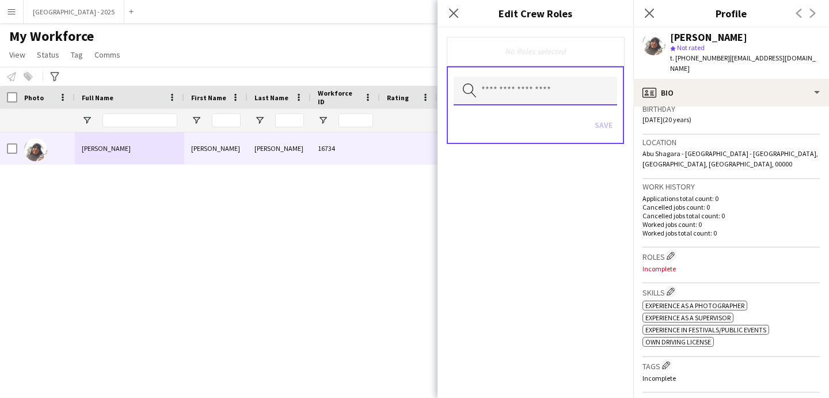
click at [532, 96] on input "text" at bounding box center [536, 91] width 164 height 29
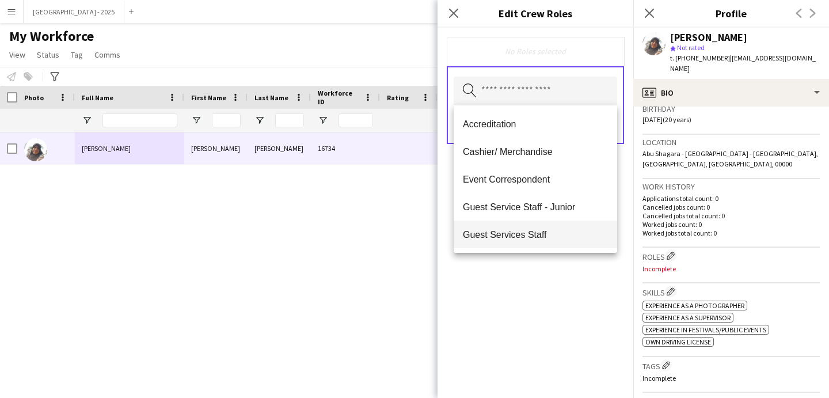
click at [556, 232] on span "Guest Services Staff" at bounding box center [535, 234] width 145 height 11
click at [568, 310] on div "Guest Services Staff Remove Search by role type Save" at bounding box center [536, 213] width 196 height 370
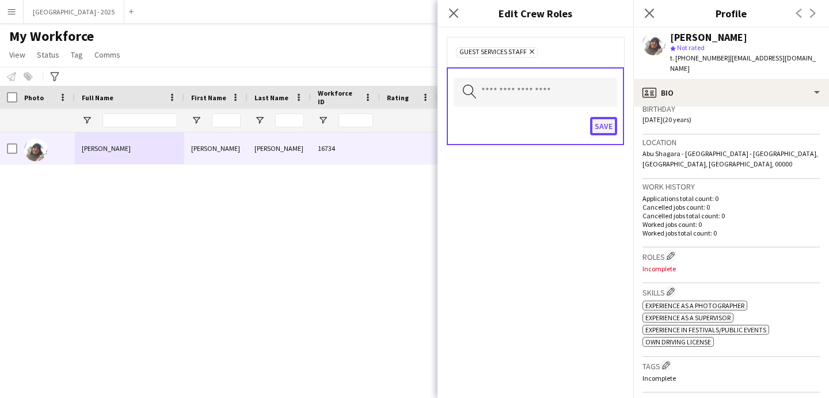
click at [616, 122] on button "Save" at bounding box center [603, 126] width 27 height 18
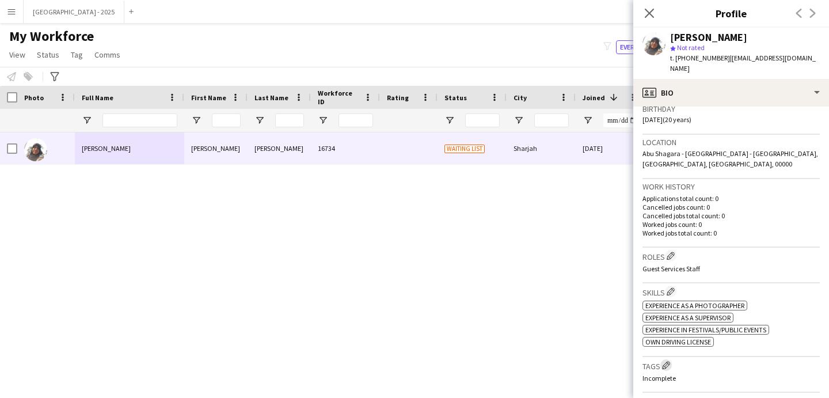
click at [672, 359] on button "Edit crew company tags" at bounding box center [667, 365] width 12 height 12
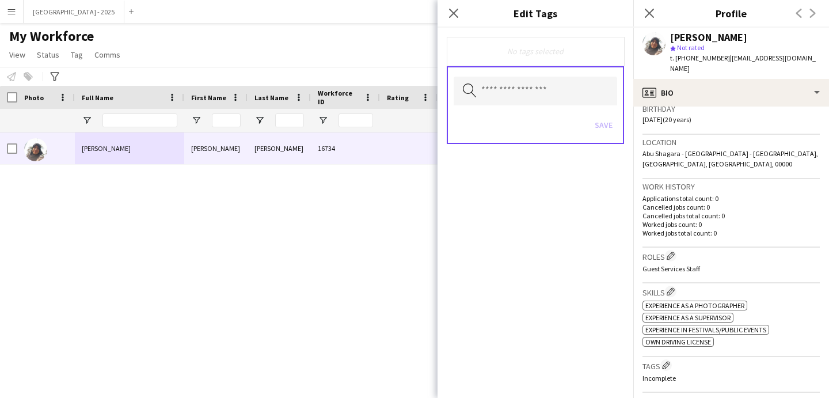
click at [529, 108] on div "Search by tag name Save" at bounding box center [535, 105] width 177 height 78
click at [526, 100] on input "text" at bounding box center [536, 91] width 164 height 29
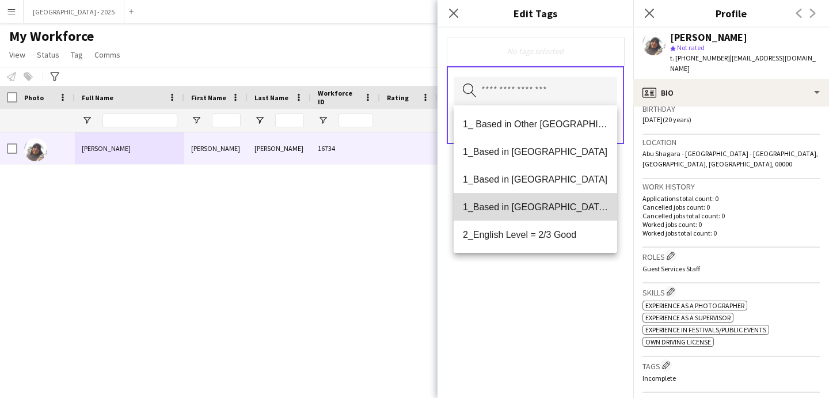
click at [544, 210] on span "1_Based in [GEOGRAPHIC_DATA]/[GEOGRAPHIC_DATA]/Ajman" at bounding box center [535, 207] width 145 height 11
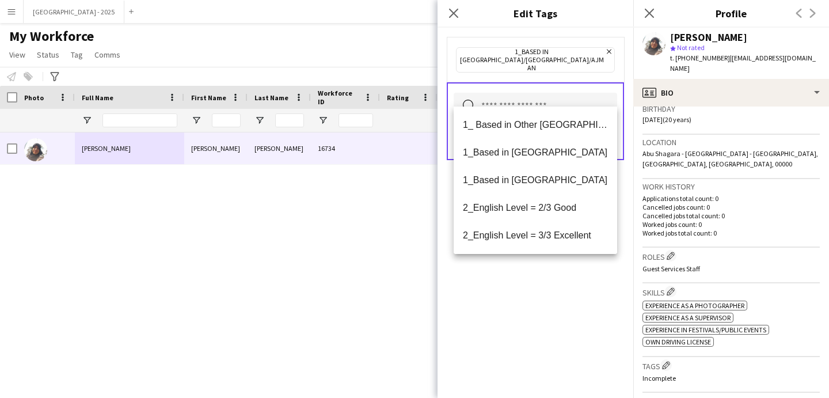
click at [544, 215] on mat-option "2_English Level = 2/3 Good" at bounding box center [536, 208] width 164 height 28
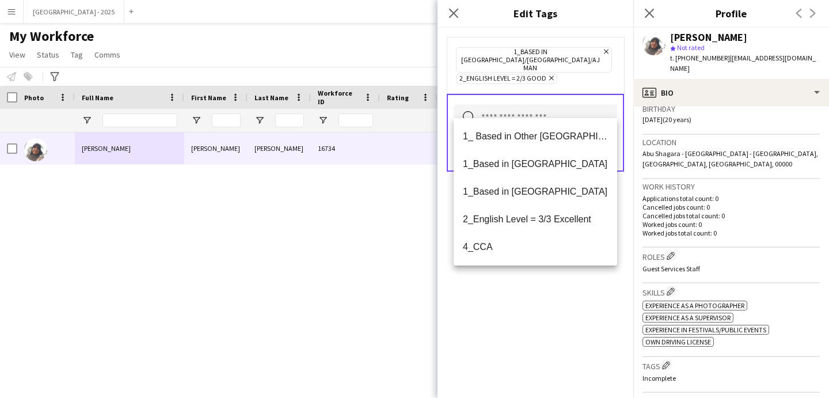
click at [567, 314] on div "1_Based in [GEOGRAPHIC_DATA]/[GEOGRAPHIC_DATA]/Ajman Remove 2_English Level = 2…" at bounding box center [536, 213] width 196 height 370
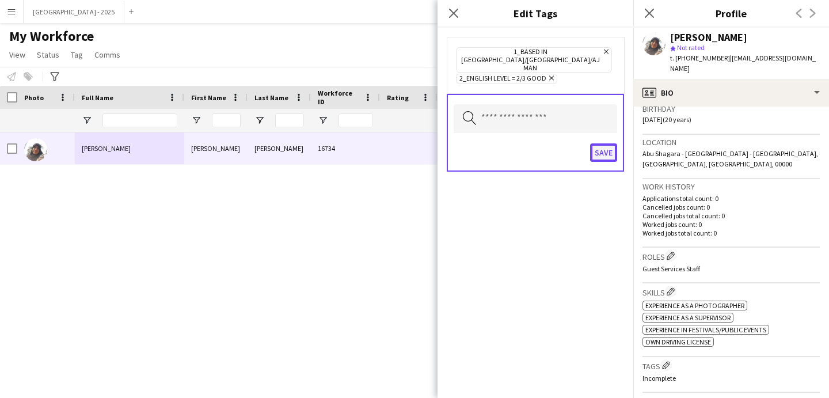
click at [605, 144] on button "Save" at bounding box center [603, 152] width 27 height 18
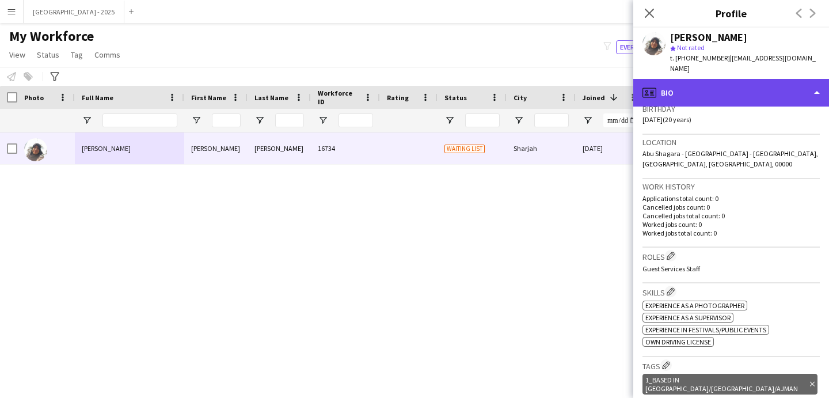
click at [696, 82] on div "profile Bio" at bounding box center [732, 93] width 196 height 28
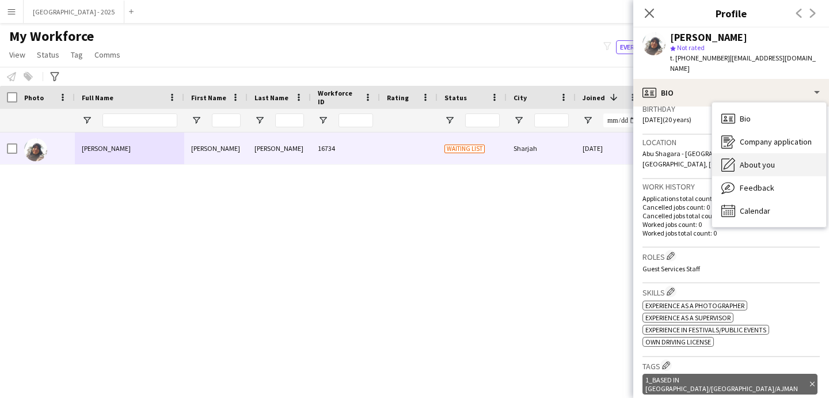
click at [775, 157] on div "About you About you" at bounding box center [770, 164] width 114 height 23
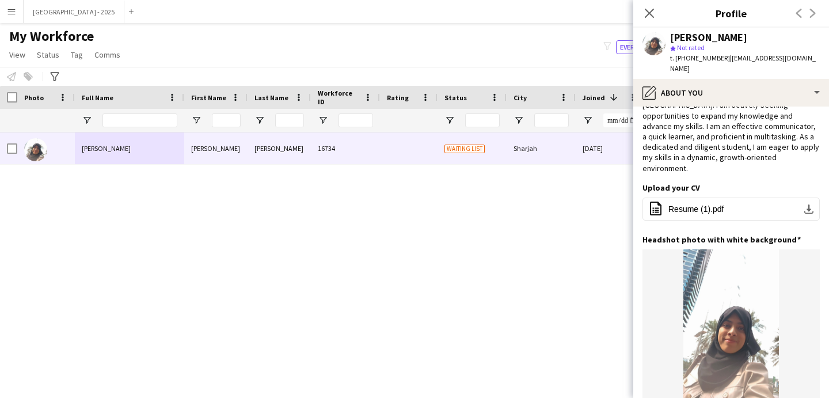
scroll to position [0, 0]
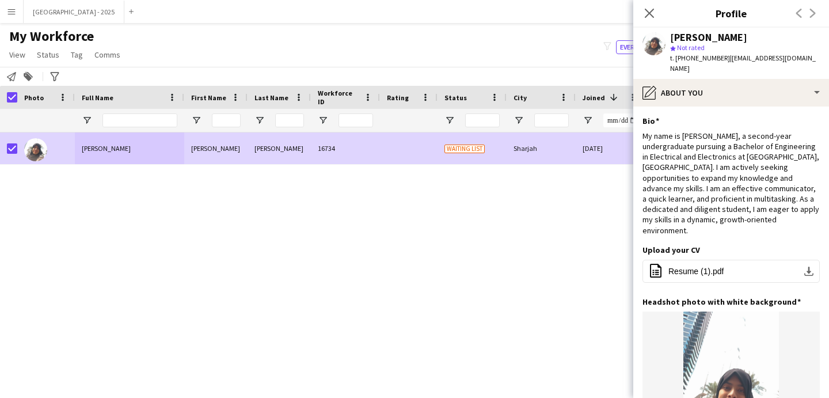
click at [49, 62] on link "Status" at bounding box center [48, 54] width 32 height 15
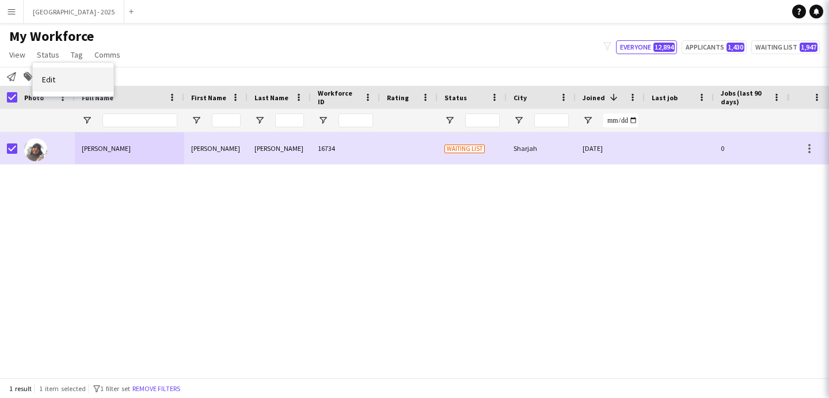
click at [73, 83] on link "Edit" at bounding box center [73, 79] width 81 height 24
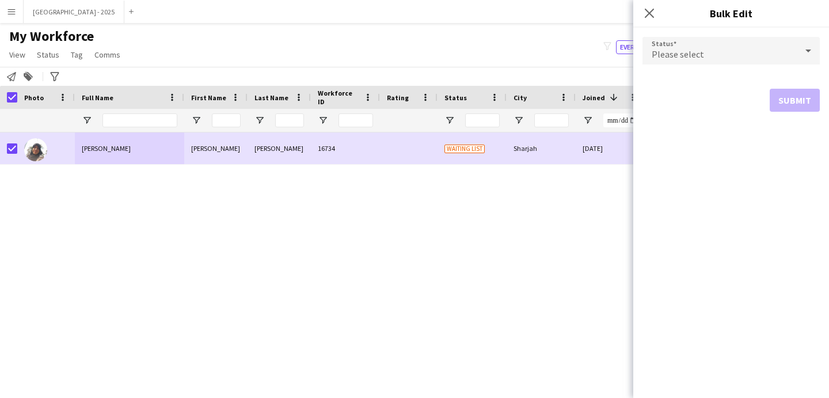
click at [665, 57] on span "Please select" at bounding box center [678, 54] width 52 height 12
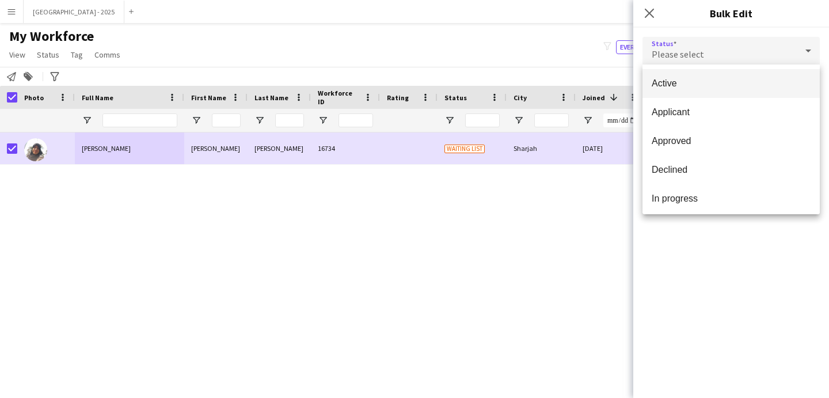
click at [675, 82] on span "Active" at bounding box center [731, 83] width 159 height 11
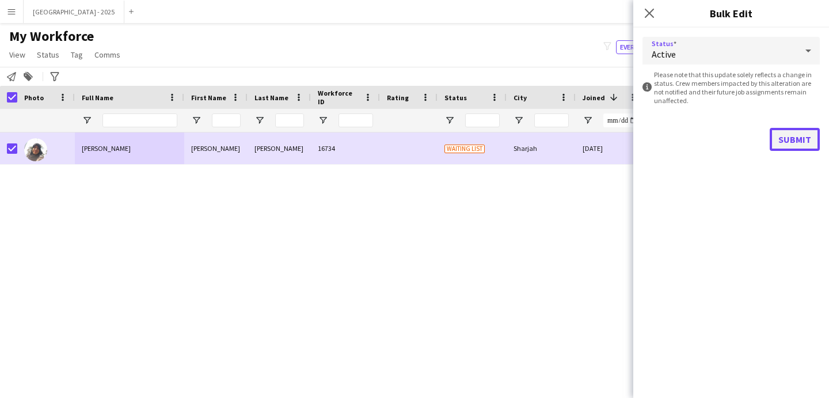
click at [791, 133] on button "Submit" at bounding box center [795, 139] width 50 height 23
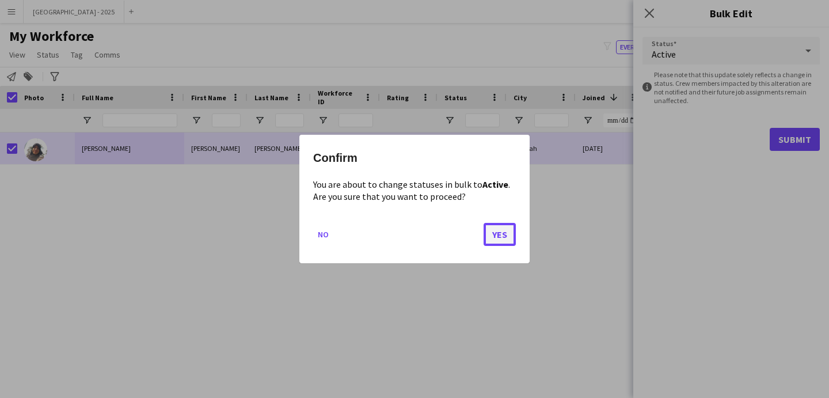
click at [506, 228] on button "Yes" at bounding box center [500, 234] width 32 height 23
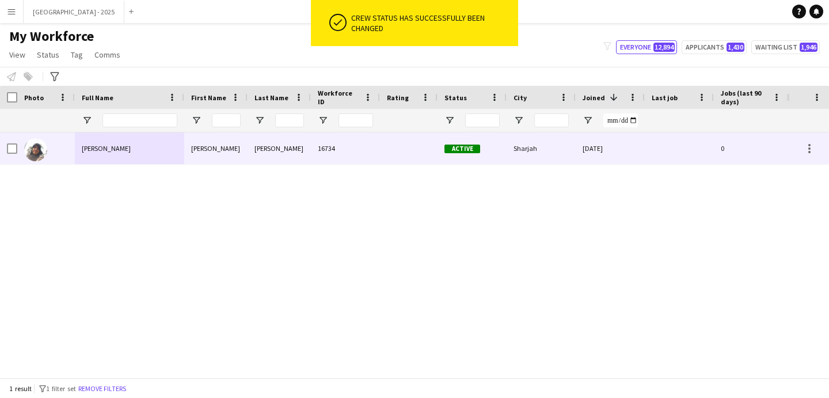
click at [60, 151] on div at bounding box center [46, 148] width 58 height 32
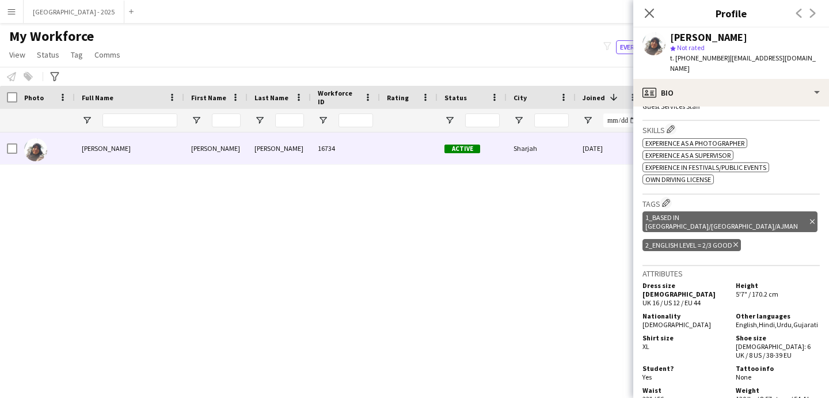
scroll to position [386, 0]
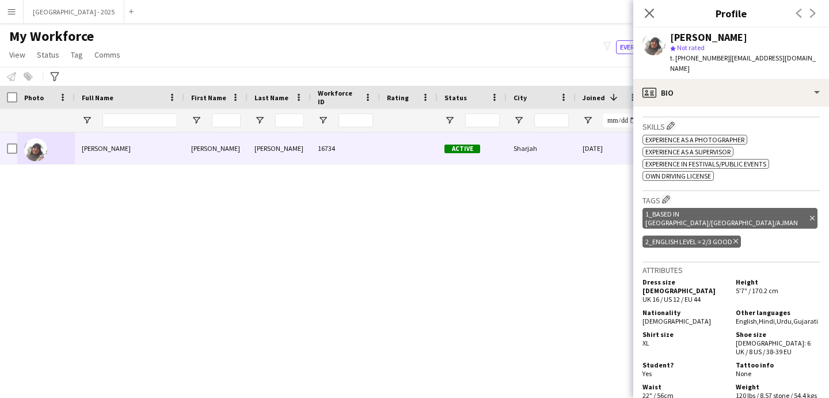
click at [690, 56] on span "t. +971545095198" at bounding box center [700, 58] width 60 height 9
click at [696, 59] on span "t. +971545095198" at bounding box center [700, 58] width 60 height 9
click at [691, 59] on span "t. +971545095198" at bounding box center [700, 58] width 60 height 9
drag, startPoint x: 690, startPoint y: 59, endPoint x: 719, endPoint y: 60, distance: 29.4
click at [719, 60] on span "t. +971545095198" at bounding box center [700, 58] width 60 height 9
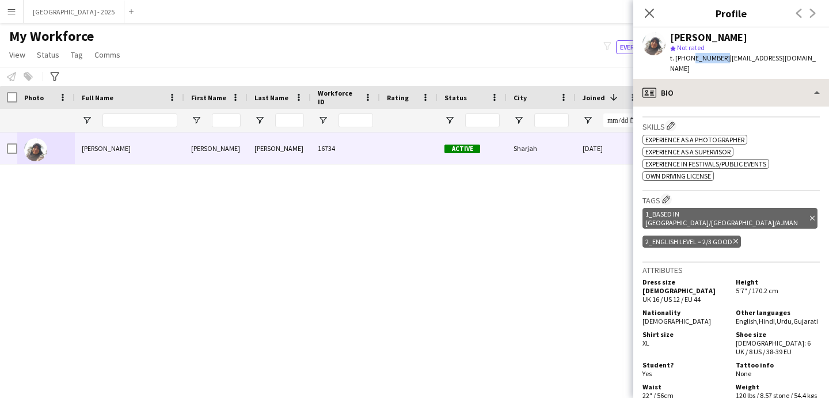
copy span "545095198"
click at [657, 14] on div "Close pop-in" at bounding box center [650, 13] width 32 height 26
click at [654, 14] on icon "Close pop-in" at bounding box center [649, 12] width 11 height 11
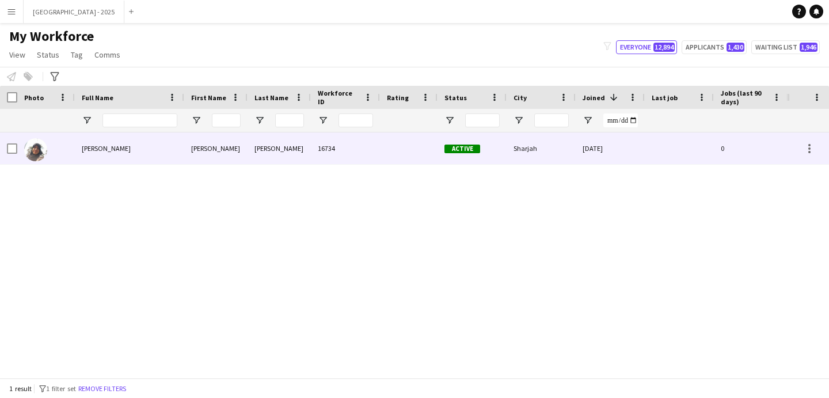
click at [509, 152] on div "Sharjah" at bounding box center [541, 148] width 69 height 32
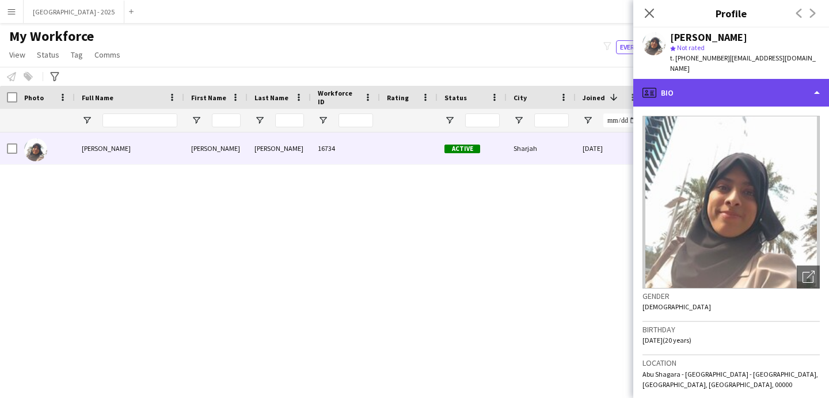
click at [655, 86] on icon "profile" at bounding box center [650, 93] width 14 height 14
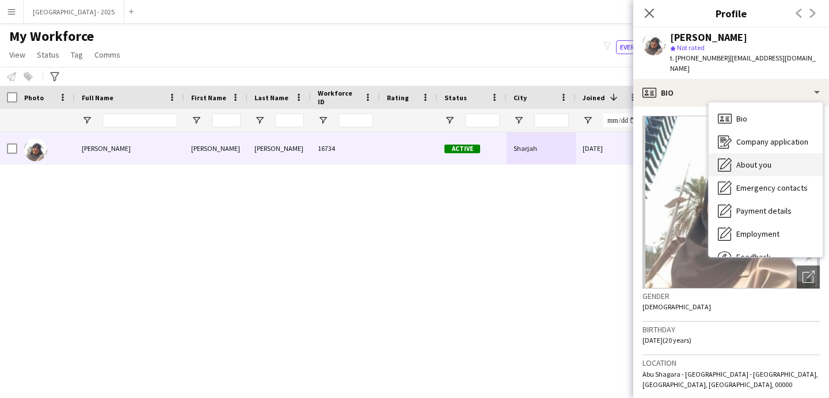
click at [748, 160] on span "About you" at bounding box center [754, 165] width 35 height 10
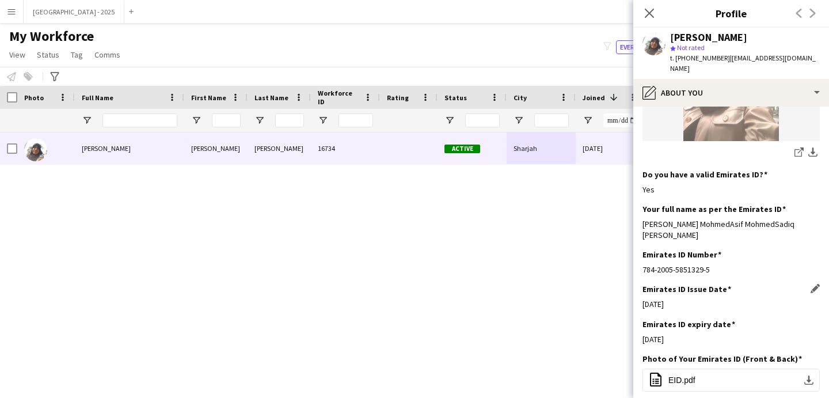
scroll to position [346, 0]
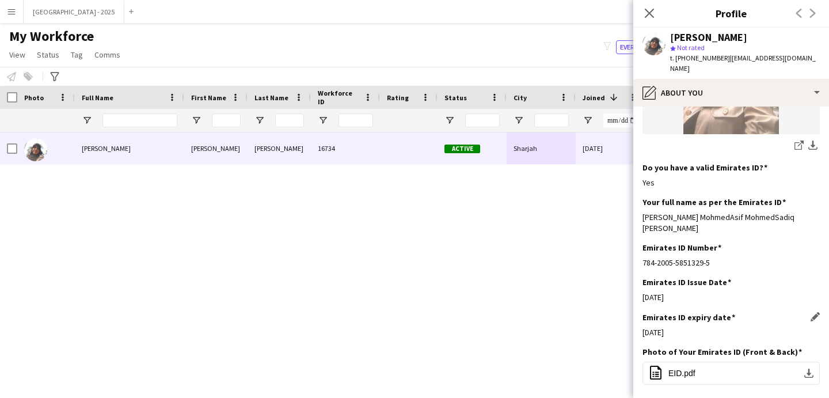
drag, startPoint x: 680, startPoint y: 257, endPoint x: 695, endPoint y: 319, distance: 63.6
click at [694, 319] on app-section-data-types "Bio Edit this field My name is Afsheen Patel, a second-year undergraduate pursu…" at bounding box center [732, 252] width 196 height 291
click at [701, 327] on div "24-05-2025" at bounding box center [731, 332] width 177 height 10
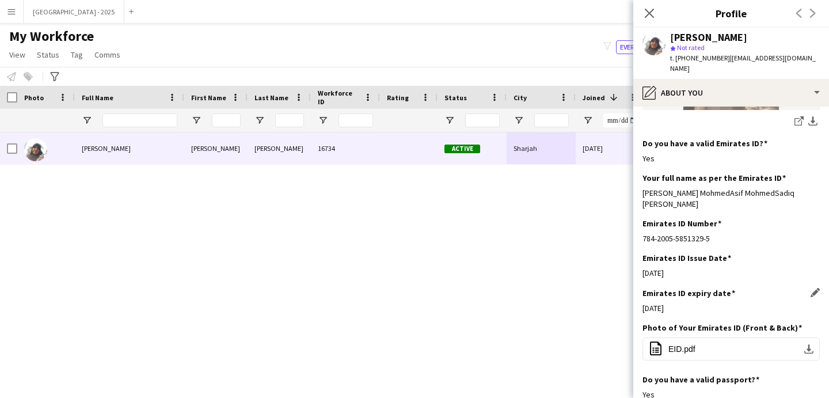
drag, startPoint x: 651, startPoint y: 285, endPoint x: 730, endPoint y: 293, distance: 78.8
click at [725, 293] on div "Emirates ID expiry date Edit this field 24-05-2025" at bounding box center [731, 305] width 177 height 35
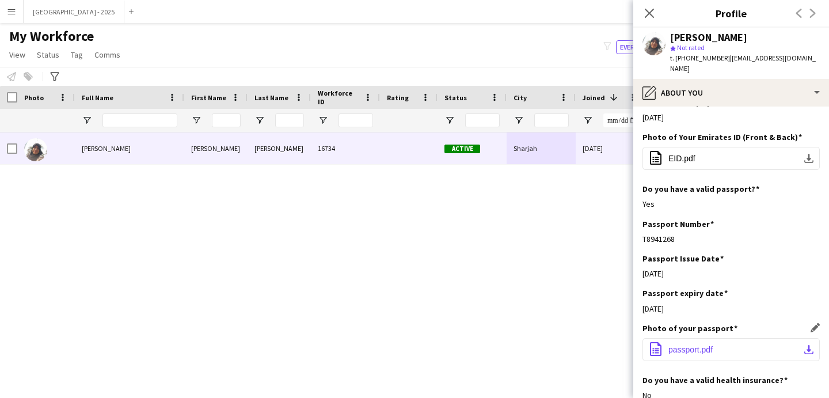
scroll to position [608, 0]
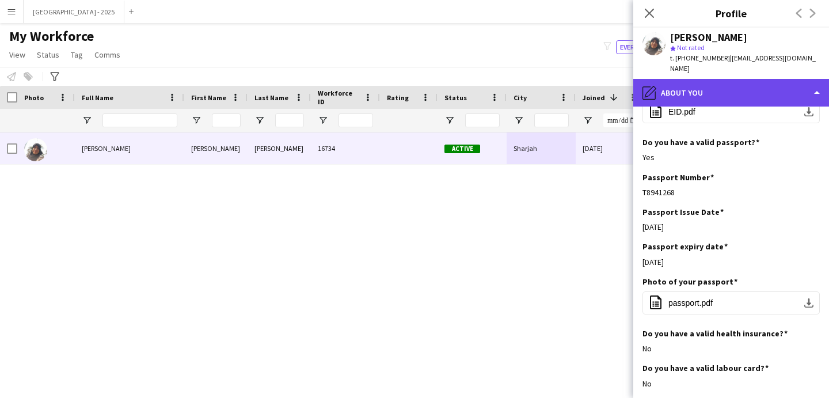
click at [702, 79] on div "pencil4 About you" at bounding box center [732, 93] width 196 height 28
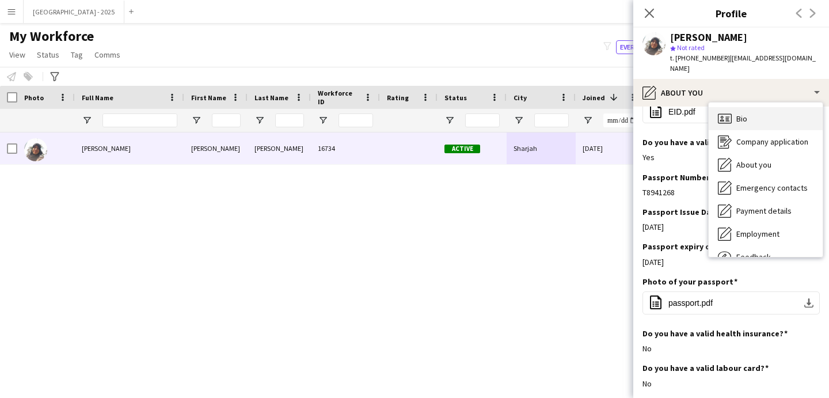
click at [748, 107] on div "Bio Bio" at bounding box center [766, 118] width 114 height 23
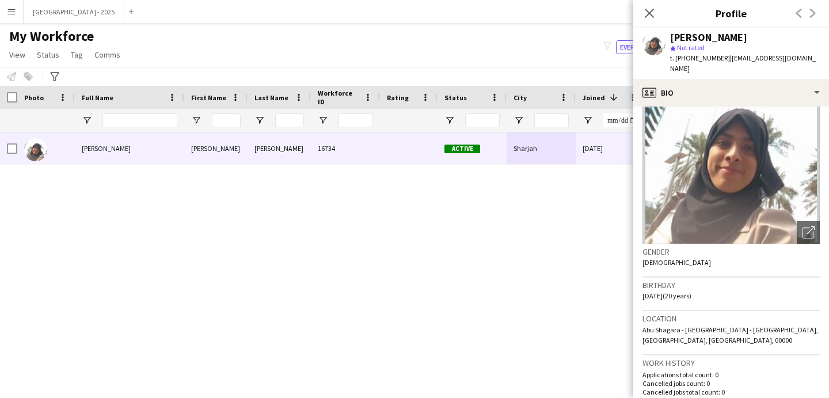
scroll to position [89, 0]
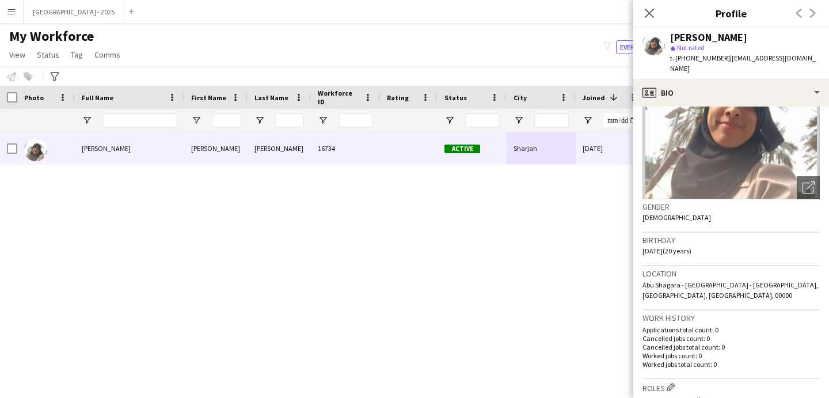
drag, startPoint x: 666, startPoint y: 246, endPoint x: 741, endPoint y: 316, distance: 102.7
click at [737, 322] on app-crew-profile-bio "Open photos pop-in Gender Female Birthday 30-05-2005 (20 years) Location Abu Sh…" at bounding box center [732, 252] width 196 height 291
drag, startPoint x: 694, startPoint y: 251, endPoint x: 733, endPoint y: 356, distance: 111.9
click at [731, 358] on app-crew-profile-bio "Open photos pop-in Gender Female Birthday 30-05-2005 (20 years) Location Abu Sh…" at bounding box center [732, 252] width 196 height 291
click at [726, 252] on div "Birthday 30-05-2005 (20 years)" at bounding box center [731, 249] width 177 height 33
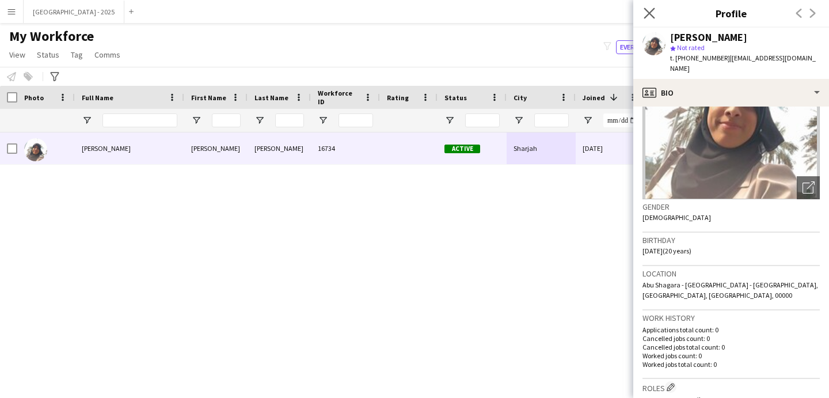
click at [643, 8] on app-icon "Close pop-in" at bounding box center [650, 13] width 17 height 17
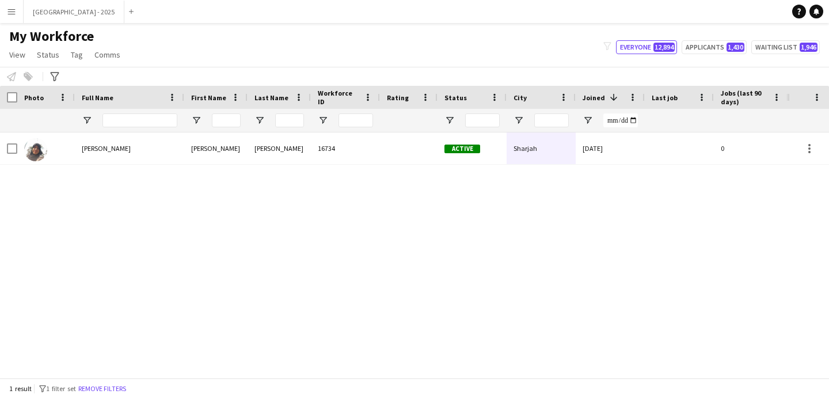
click at [92, 385] on button "Remove filters" at bounding box center [102, 388] width 52 height 13
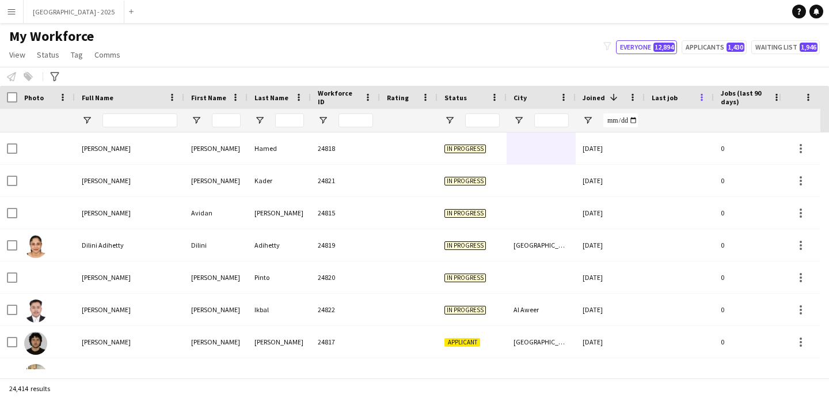
scroll to position [0, 397]
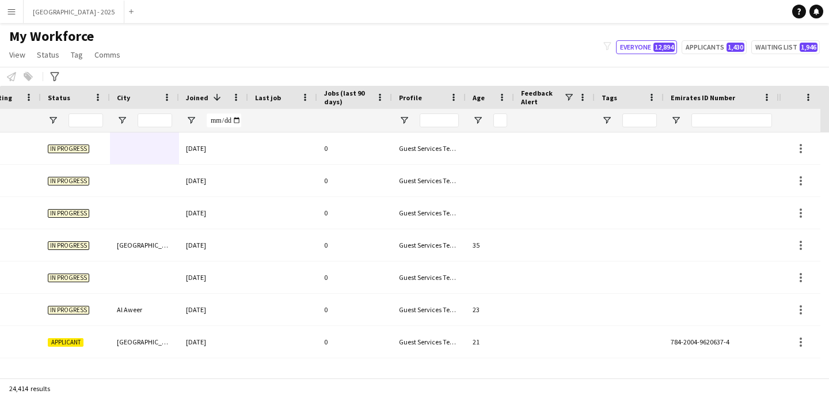
click at [736, 110] on div at bounding box center [732, 120] width 81 height 23
click at [736, 114] on input "Emirates ID Number Filter Input" at bounding box center [732, 120] width 81 height 14
paste input "*******"
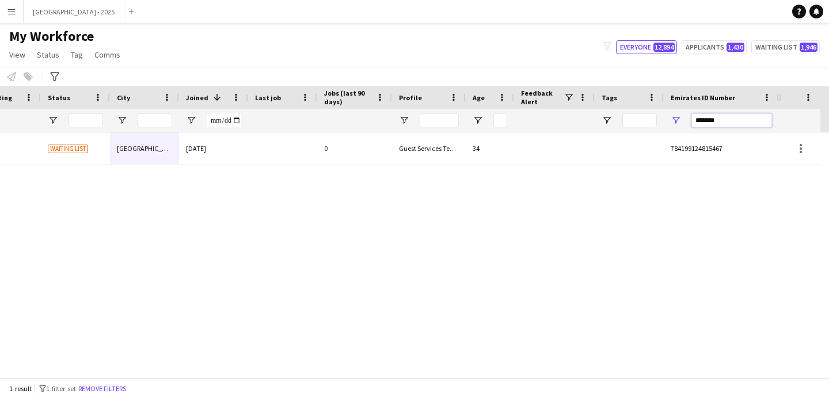
type input "*******"
click at [488, 166] on div "Bellakhel 16388 Waiting list Dubai 18-10-2024 0 Guest Services Team 34 78419912…" at bounding box center [389, 250] width 779 height 237
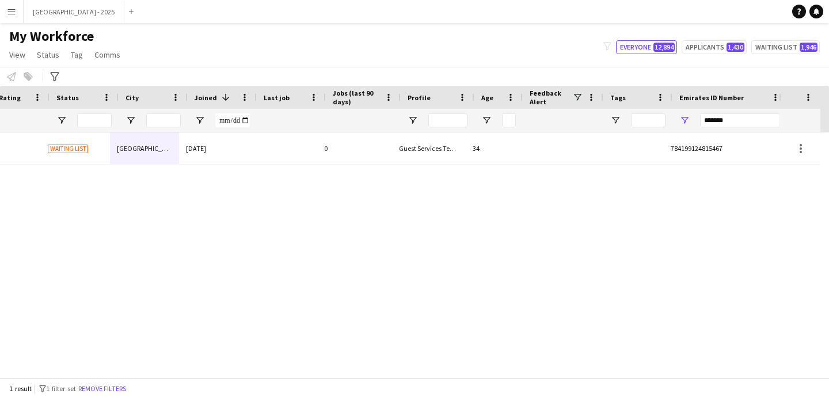
scroll to position [0, 388]
click at [392, 140] on div "0" at bounding box center [363, 148] width 75 height 32
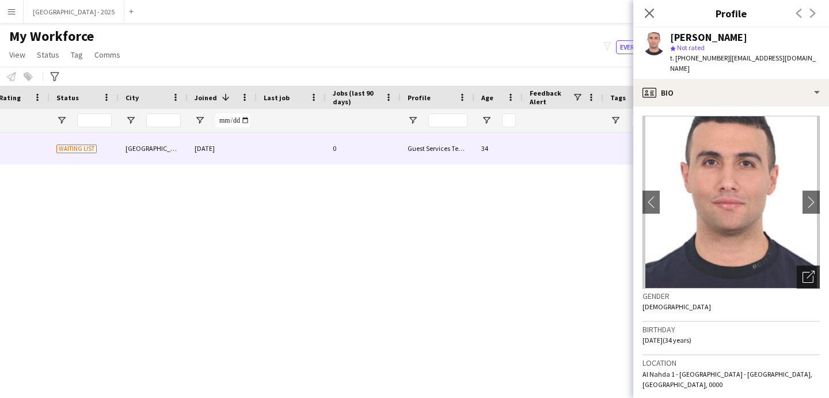
click at [803, 271] on icon "Open photos pop-in" at bounding box center [809, 277] width 12 height 12
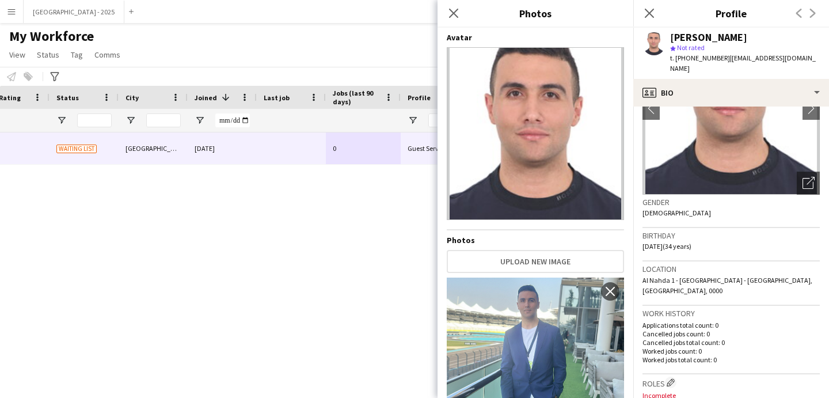
scroll to position [238, 0]
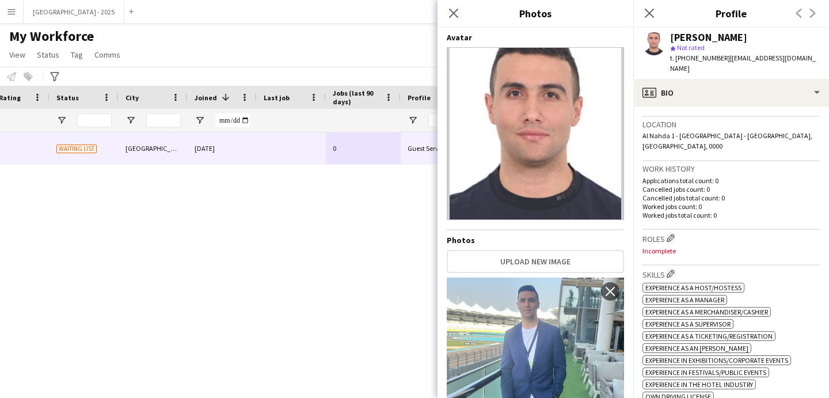
click at [667, 230] on div "Roles Edit crew company roles Incomplete" at bounding box center [731, 248] width 177 height 36
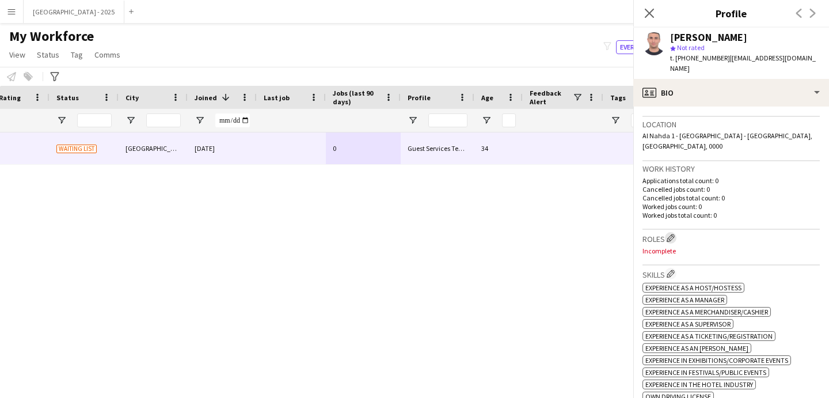
click at [669, 232] on button "Edit crew company roles" at bounding box center [671, 238] width 12 height 12
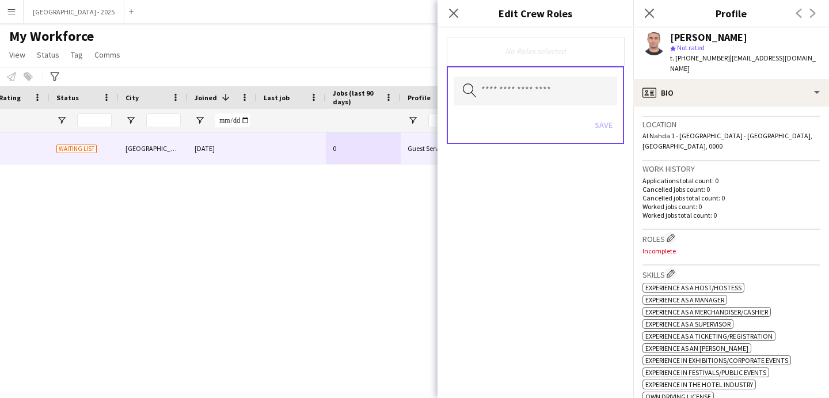
click at [699, 232] on h3 "Roles Edit crew company roles" at bounding box center [731, 238] width 177 height 12
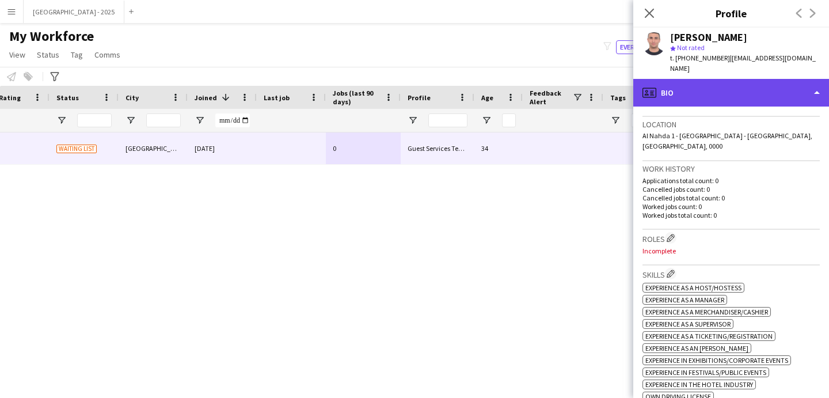
click at [731, 92] on div "profile Bio" at bounding box center [732, 93] width 196 height 28
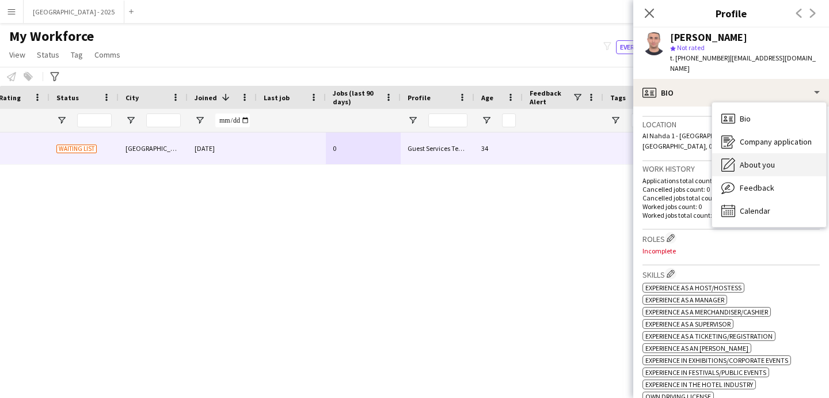
click at [767, 160] on span "About you" at bounding box center [757, 165] width 35 height 10
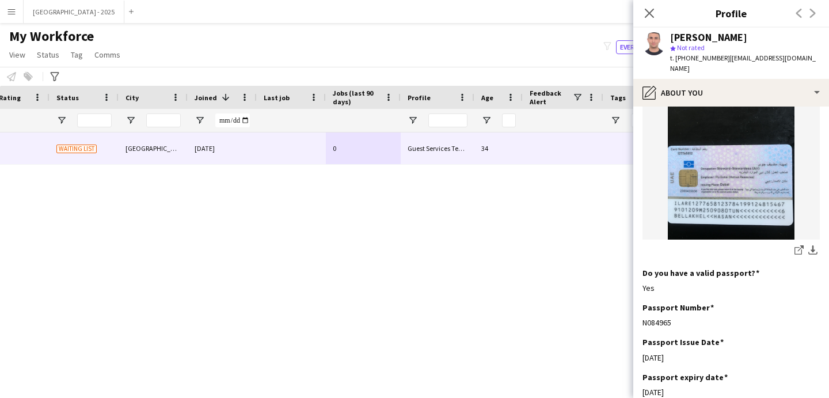
scroll to position [1078, 0]
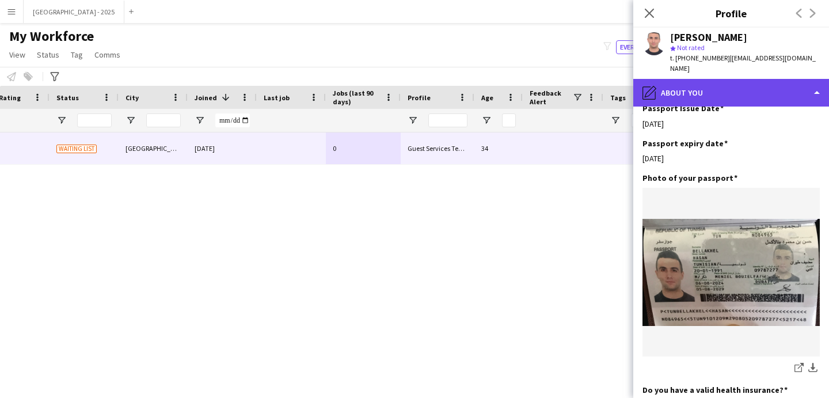
drag, startPoint x: 684, startPoint y: 91, endPoint x: 694, endPoint y: 93, distance: 9.5
click at [682, 92] on div "pencil4 About you" at bounding box center [732, 93] width 196 height 28
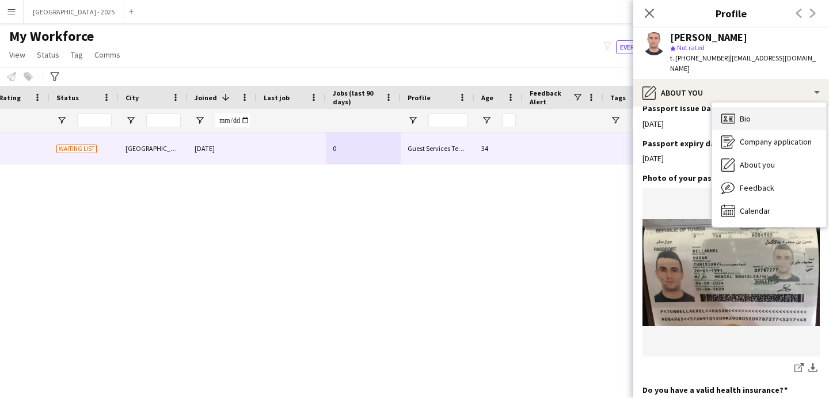
click at [726, 112] on icon "Bio" at bounding box center [729, 119] width 14 height 14
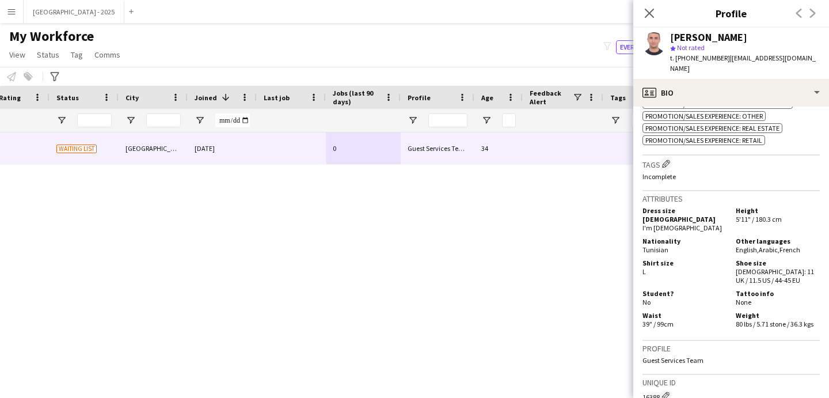
scroll to position [628, 0]
click at [664, 159] on app-icon "Edit crew company tags" at bounding box center [666, 163] width 8 height 8
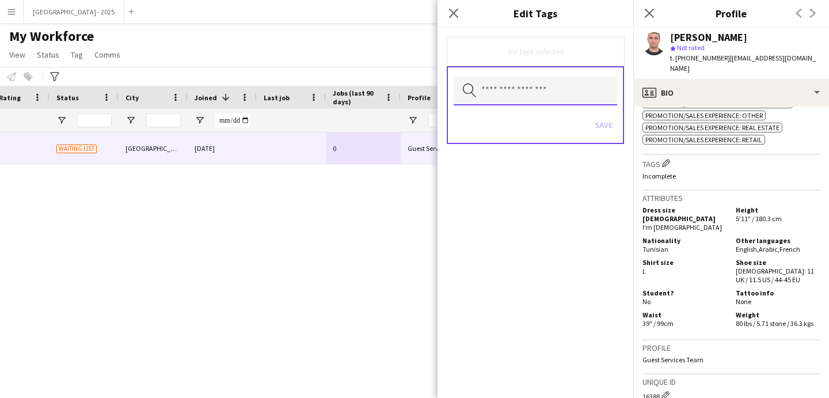
click at [507, 93] on input "text" at bounding box center [536, 91] width 164 height 29
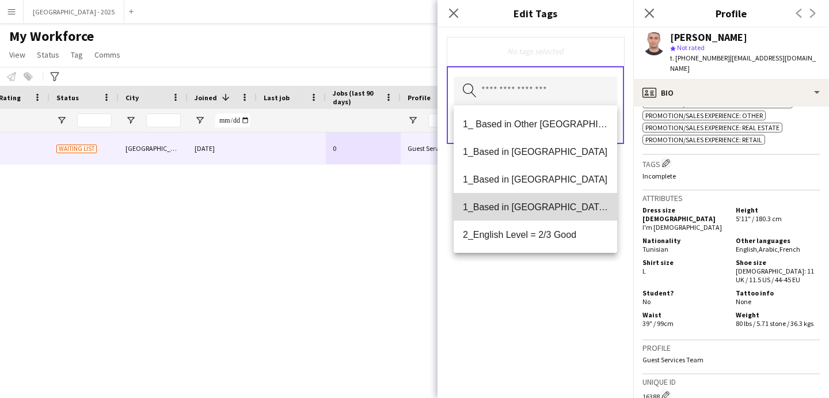
click at [572, 203] on span "1_Based in [GEOGRAPHIC_DATA]/[GEOGRAPHIC_DATA]/Ajman" at bounding box center [535, 207] width 145 height 11
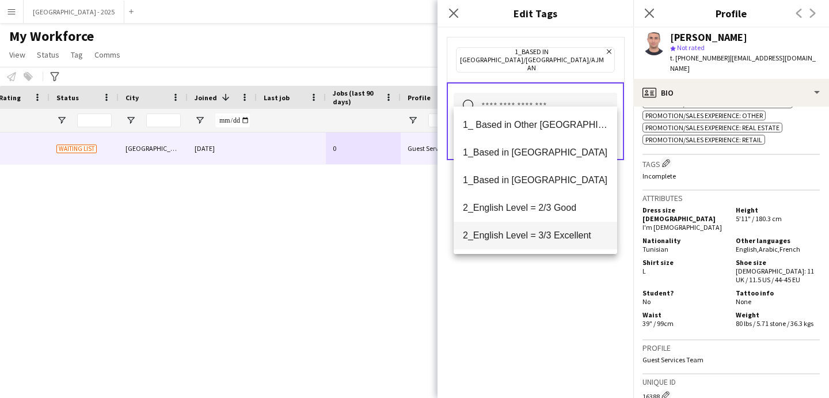
click at [573, 230] on span "2_English Level = 3/3 Excellent" at bounding box center [535, 235] width 145 height 11
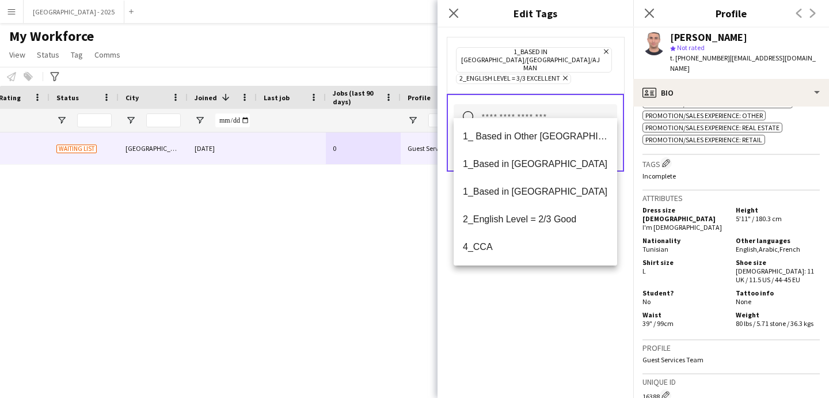
click at [576, 277] on div "1_Based in [GEOGRAPHIC_DATA]/[GEOGRAPHIC_DATA]/Ajman Remove 2_English Level = 3…" at bounding box center [536, 213] width 196 height 370
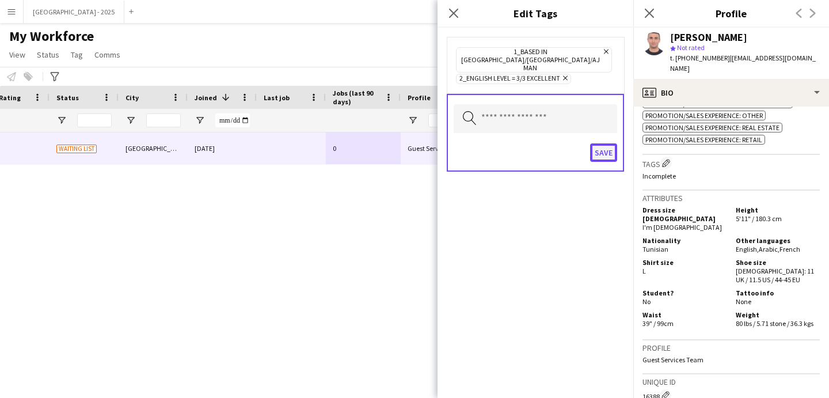
click at [599, 143] on button "Save" at bounding box center [603, 152] width 27 height 18
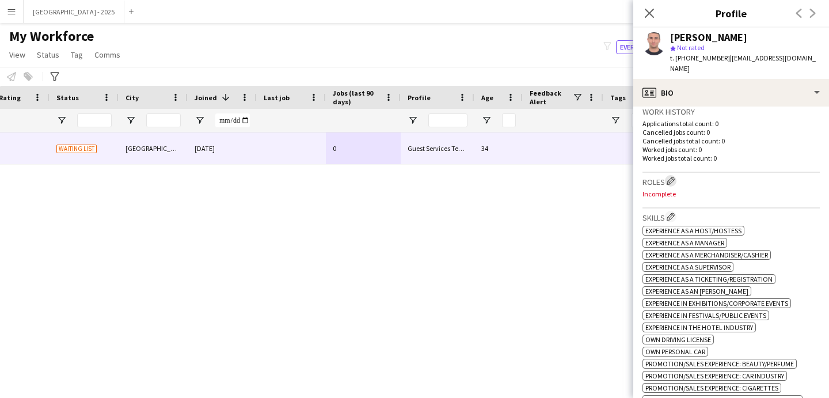
scroll to position [283, 0]
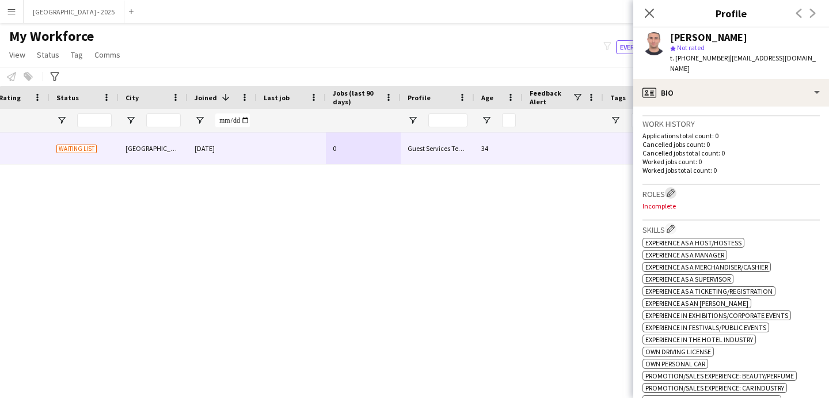
click at [670, 189] on app-icon "Edit crew company roles" at bounding box center [671, 193] width 8 height 8
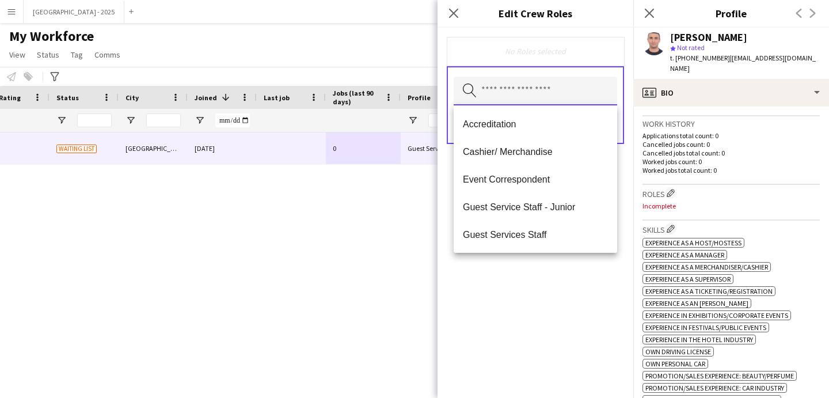
click at [525, 103] on input "text" at bounding box center [536, 91] width 164 height 29
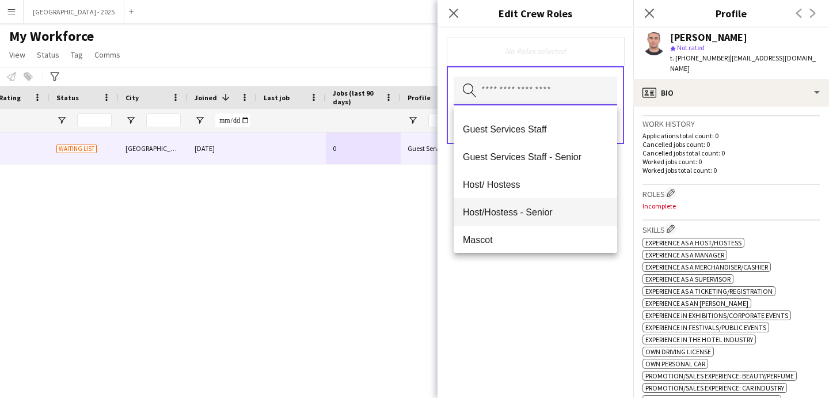
scroll to position [108, 0]
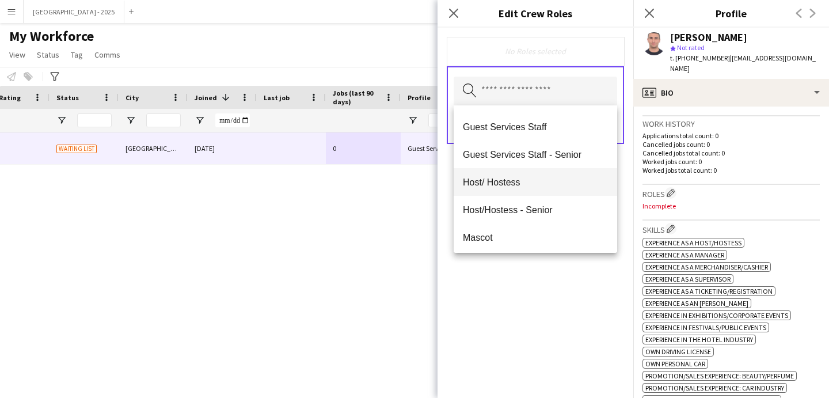
click at [528, 185] on span "Host/ Hostess" at bounding box center [535, 182] width 145 height 11
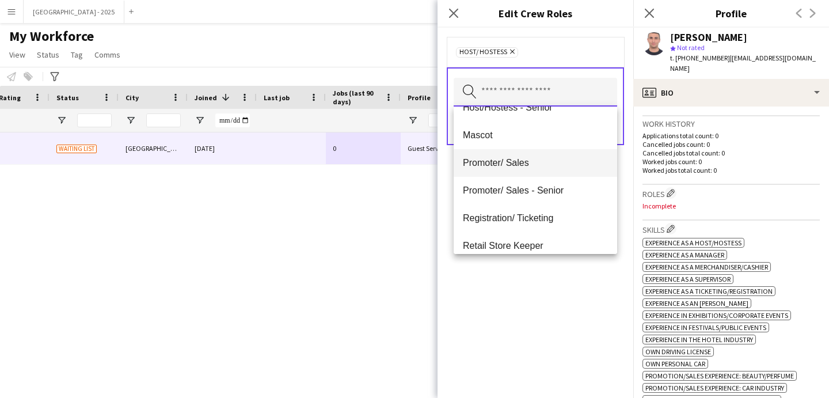
scroll to position [183, 0]
click at [525, 168] on mat-option "Promoter/ Sales" at bounding box center [536, 163] width 164 height 28
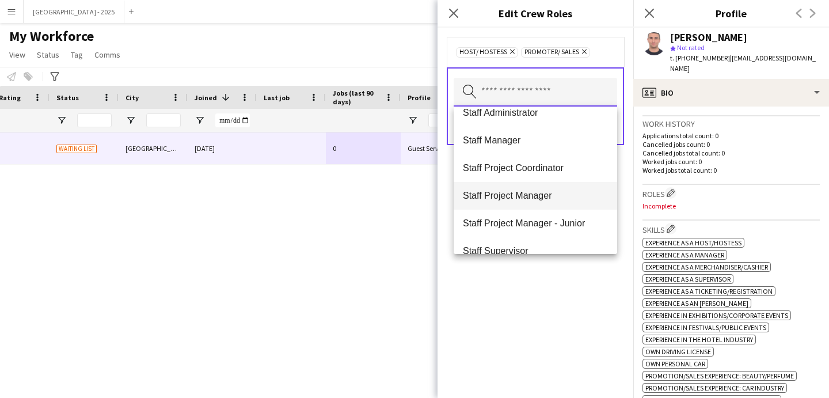
scroll to position [415, 0]
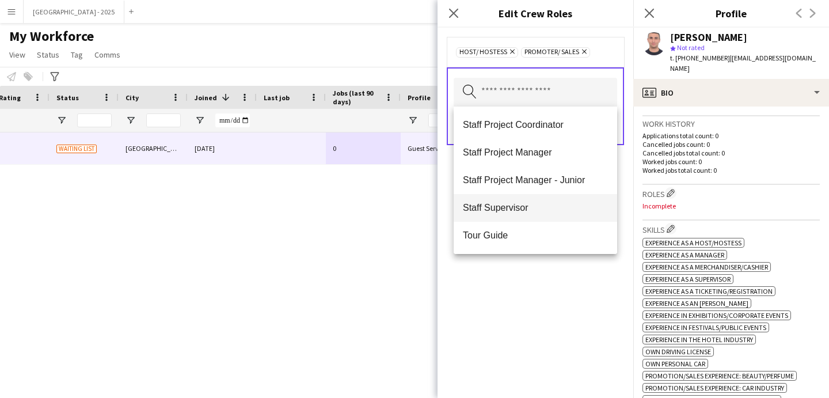
click at [529, 202] on span "Staff Supervisor" at bounding box center [535, 207] width 145 height 11
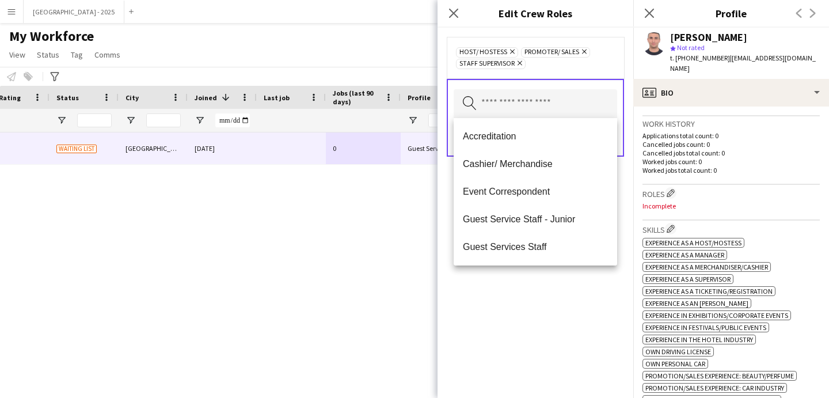
click at [554, 291] on div "Host/ Hostess Remove Promoter/ Sales Remove Staff Supervisor Remove Search by r…" at bounding box center [536, 213] width 196 height 370
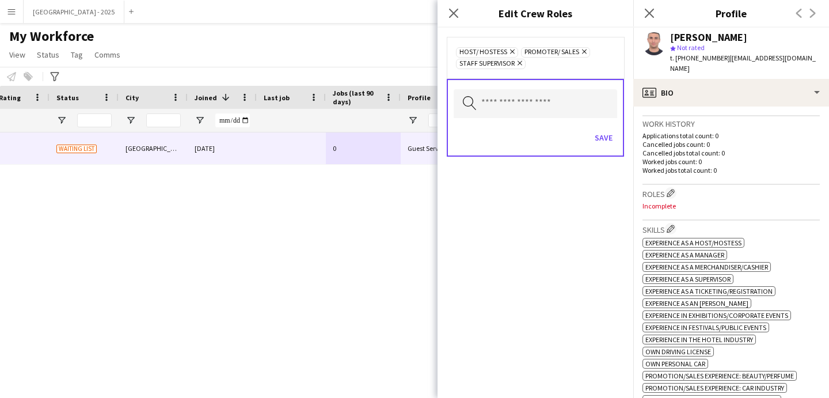
click at [605, 147] on div "Save" at bounding box center [536, 139] width 164 height 33
click at [606, 142] on button "Save" at bounding box center [603, 137] width 27 height 18
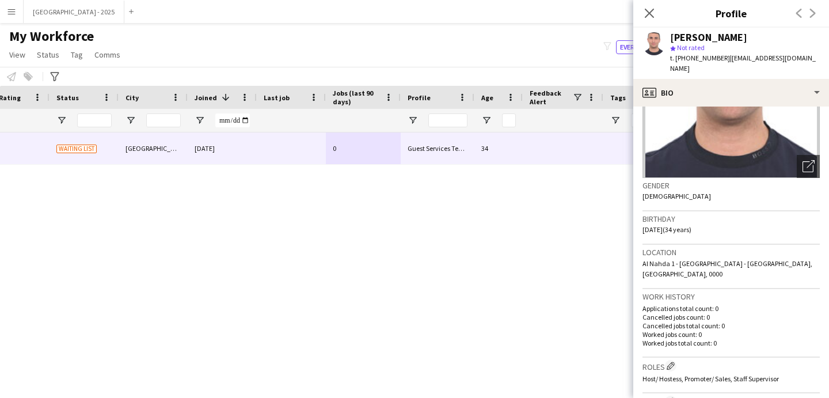
scroll to position [170, 0]
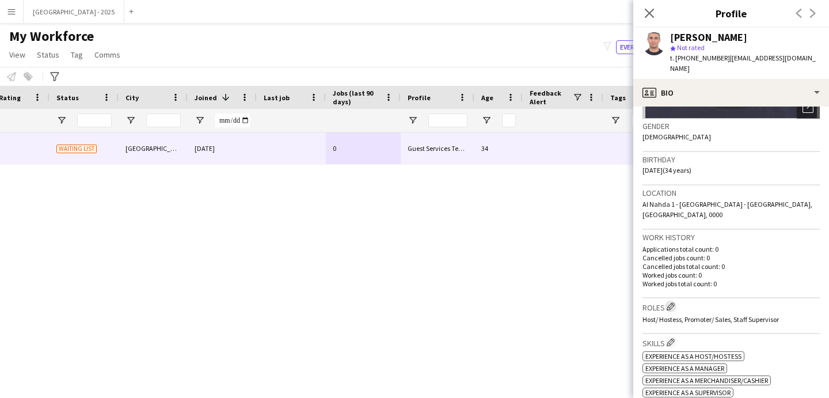
click at [673, 302] on app-icon "Edit crew company roles" at bounding box center [671, 306] width 8 height 8
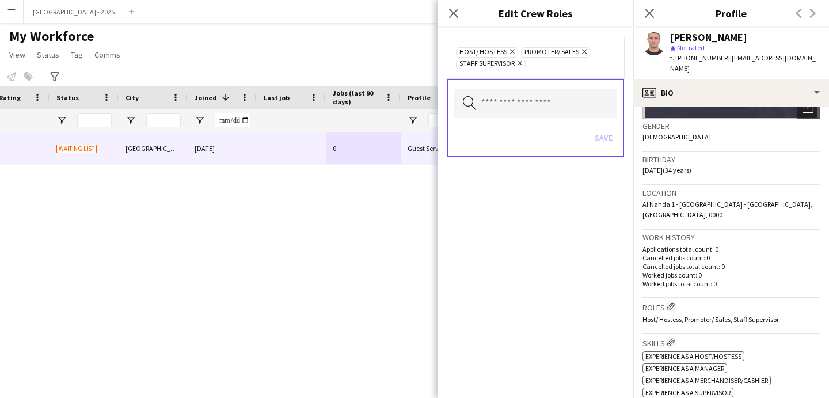
click at [730, 262] on p "Cancelled jobs total count: 0" at bounding box center [731, 266] width 177 height 9
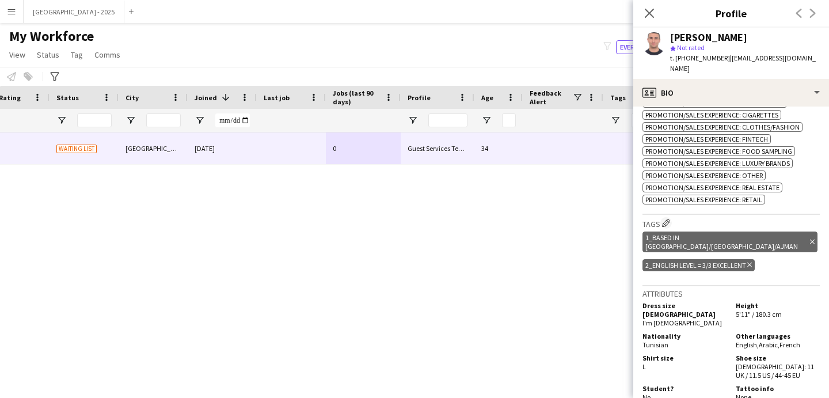
scroll to position [582, 0]
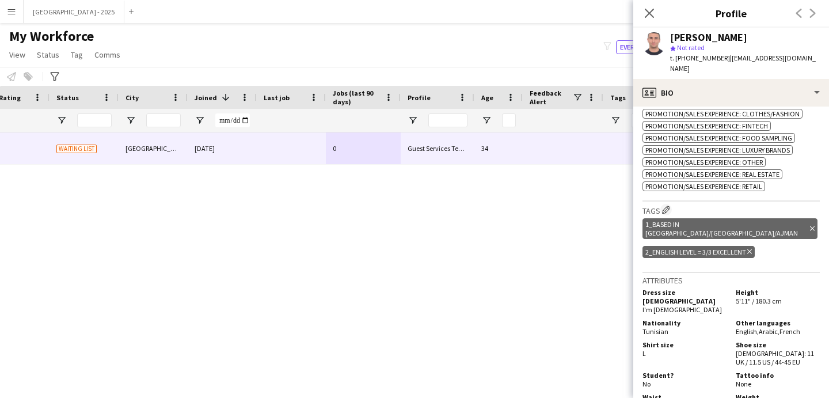
click at [749, 249] on icon at bounding box center [750, 251] width 5 height 5
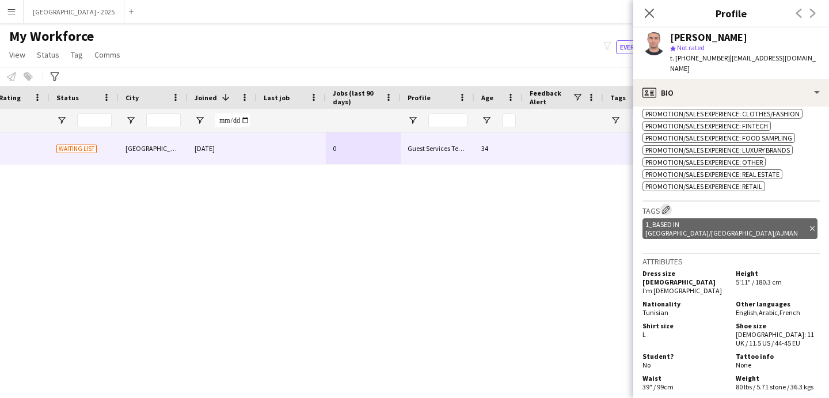
click at [668, 206] on app-icon "Edit crew company tags" at bounding box center [666, 210] width 8 height 8
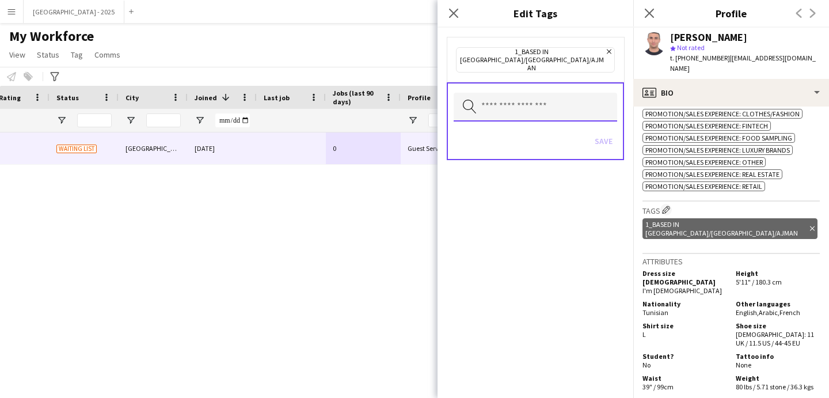
click at [569, 101] on input "text" at bounding box center [536, 107] width 164 height 29
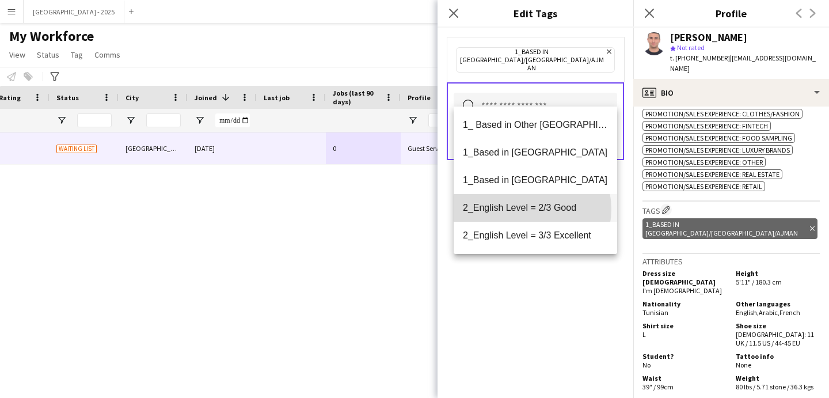
click at [532, 209] on span "2_English Level = 2/3 Good" at bounding box center [535, 207] width 145 height 11
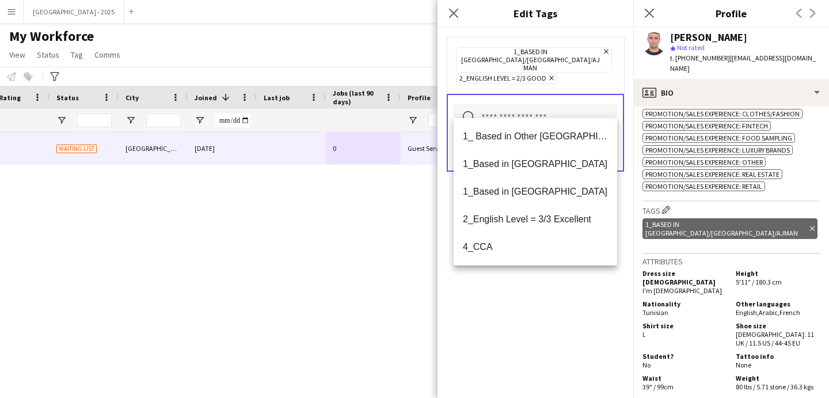
click at [552, 307] on div "1_Based in [GEOGRAPHIC_DATA]/[GEOGRAPHIC_DATA]/Ajman Remove 2_English Level = 2…" at bounding box center [536, 213] width 196 height 370
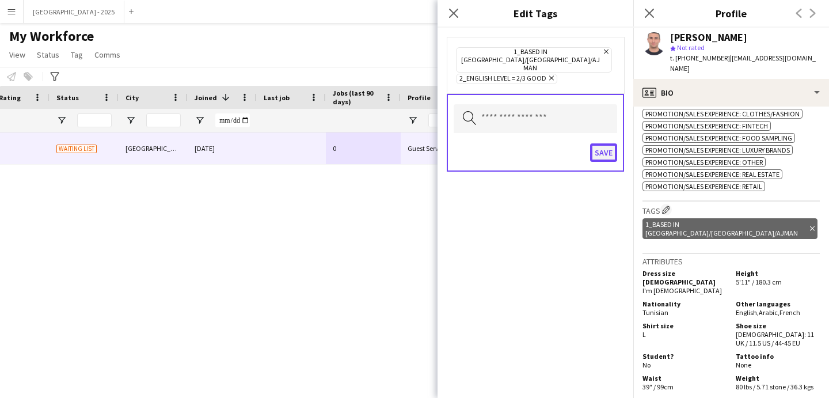
click at [607, 143] on button "Save" at bounding box center [603, 152] width 27 height 18
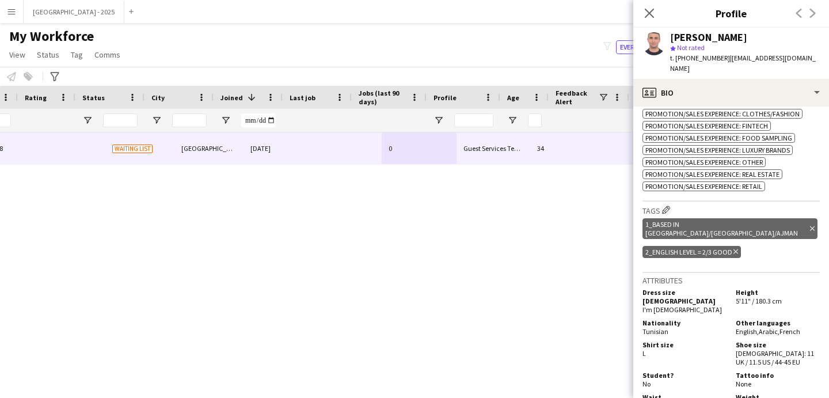
scroll to position [0, 332]
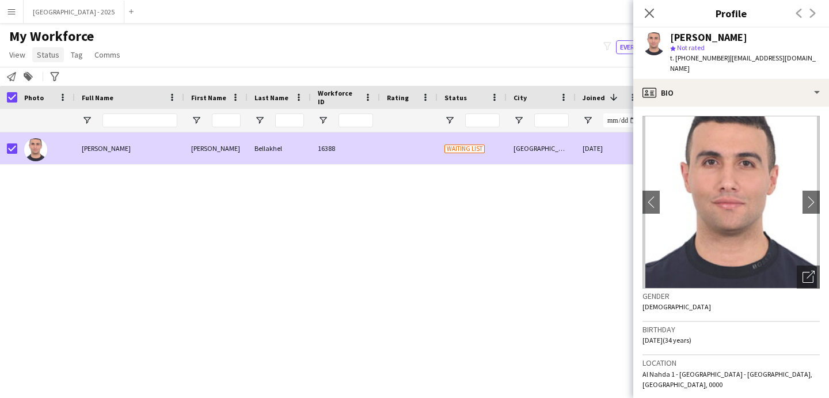
click at [47, 51] on span "Status" at bounding box center [48, 55] width 22 height 10
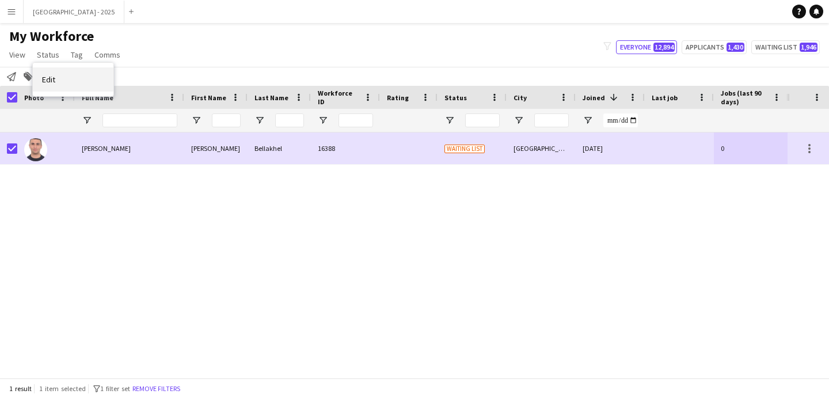
click at [78, 82] on link "Edit" at bounding box center [73, 79] width 81 height 24
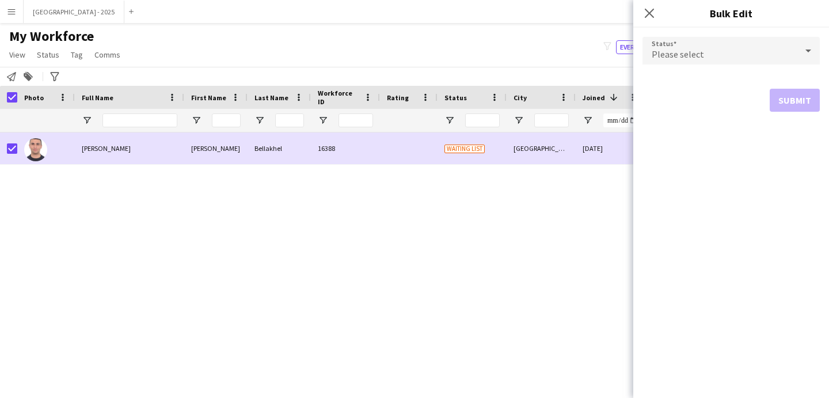
click at [745, 21] on div "Close pop-in Bulk Edit" at bounding box center [732, 14] width 196 height 28
click at [729, 33] on form "Status Please select Submit" at bounding box center [731, 74] width 177 height 93
click at [717, 53] on div "Please select" at bounding box center [720, 51] width 154 height 28
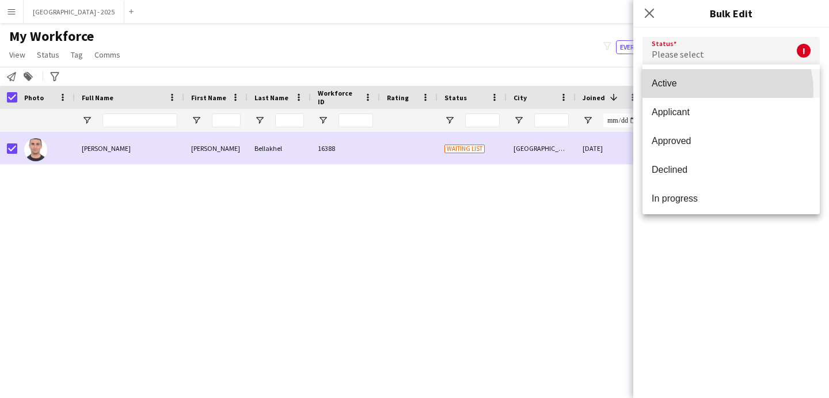
click at [717, 91] on mat-option "Active" at bounding box center [731, 83] width 177 height 29
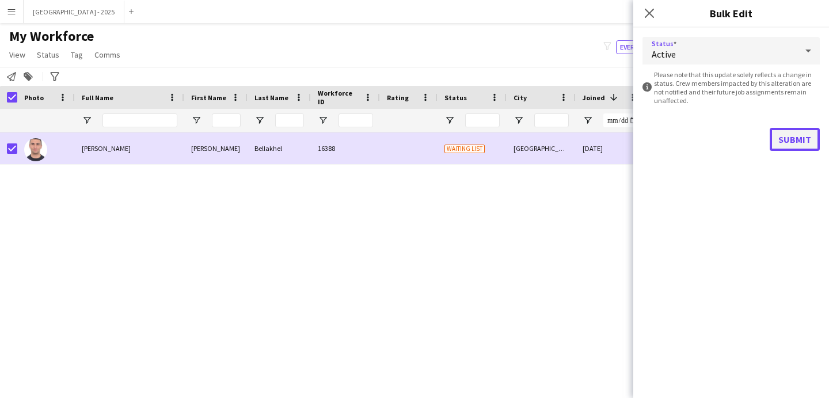
click at [808, 146] on button "Submit" at bounding box center [795, 139] width 50 height 23
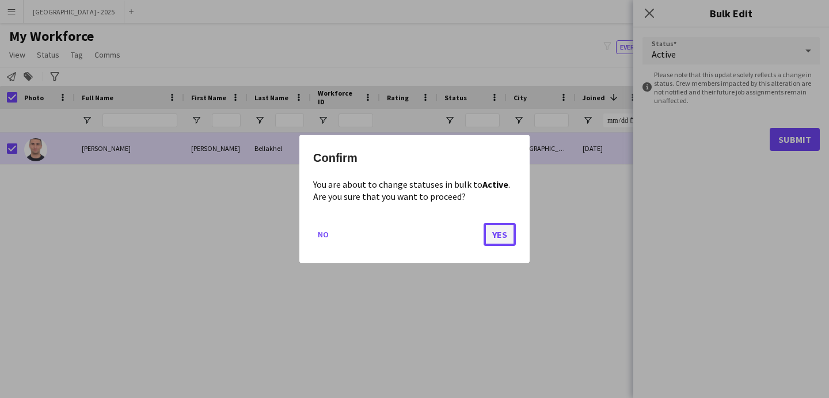
click at [491, 236] on button "Yes" at bounding box center [500, 234] width 32 height 23
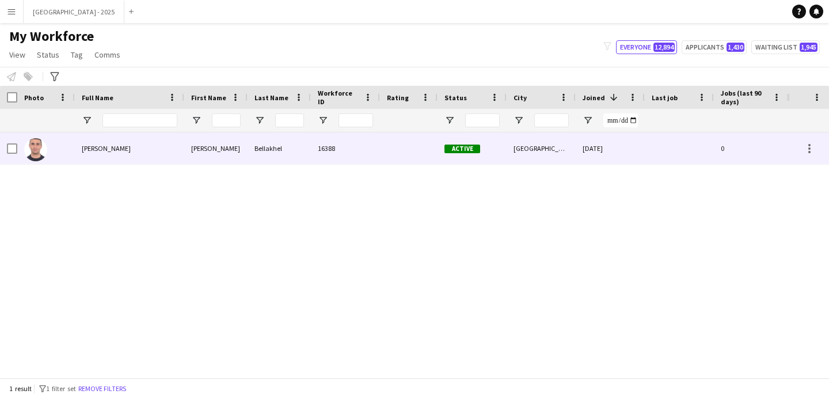
drag, startPoint x: 60, startPoint y: 145, endPoint x: 313, endPoint y: 198, distance: 258.4
click at [60, 145] on div at bounding box center [46, 148] width 58 height 32
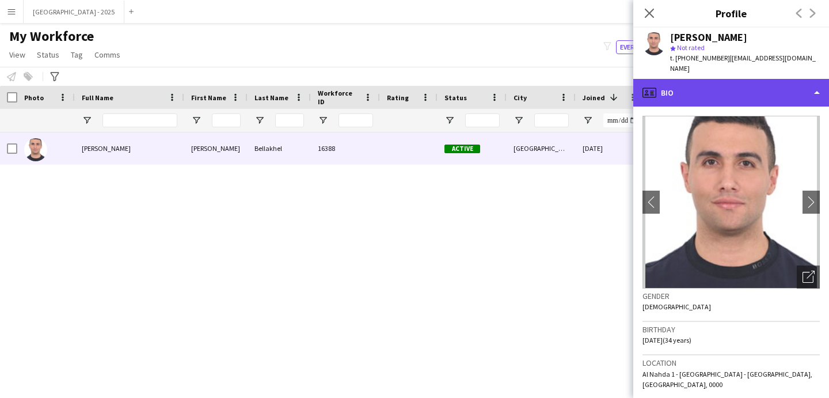
click at [733, 79] on div "profile Bio" at bounding box center [732, 93] width 196 height 28
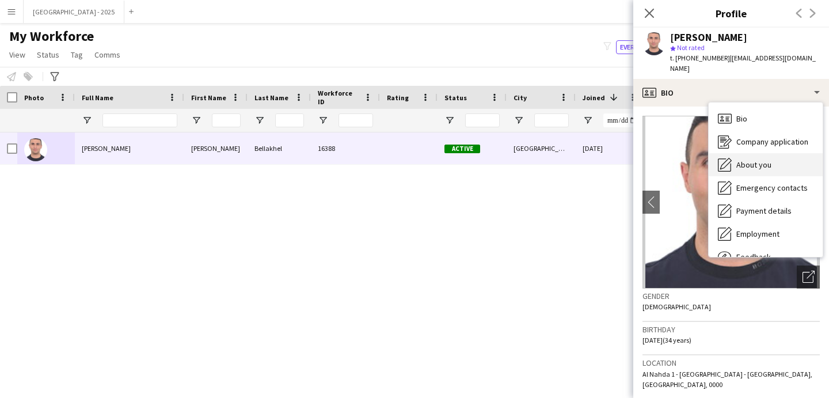
click at [761, 160] on span "About you" at bounding box center [754, 165] width 35 height 10
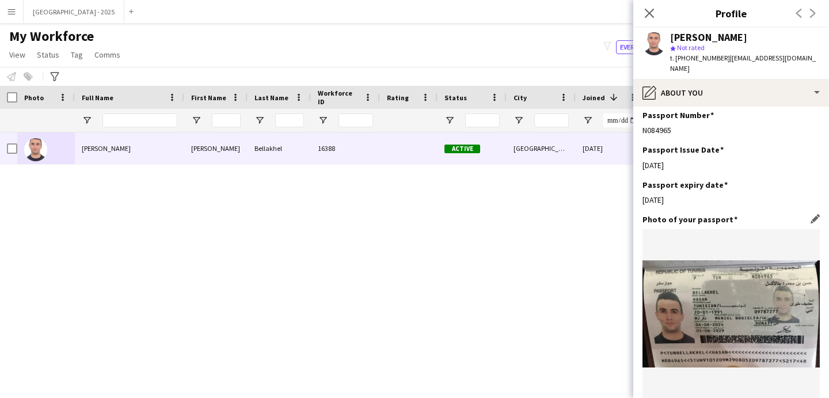
scroll to position [1046, 0]
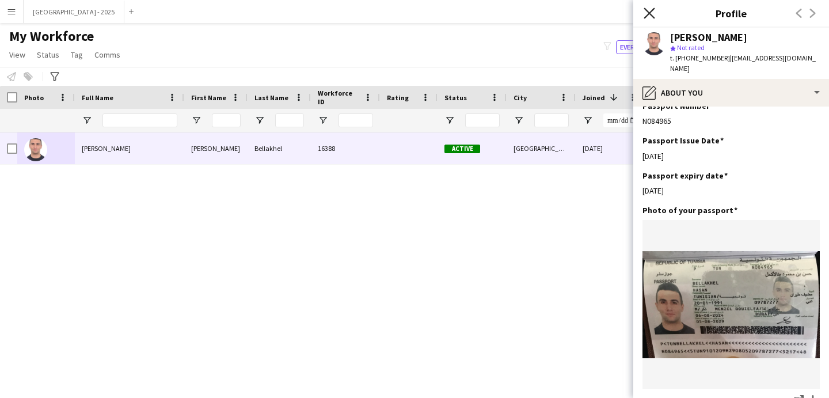
click at [650, 18] on icon "Close pop-in" at bounding box center [649, 12] width 11 height 11
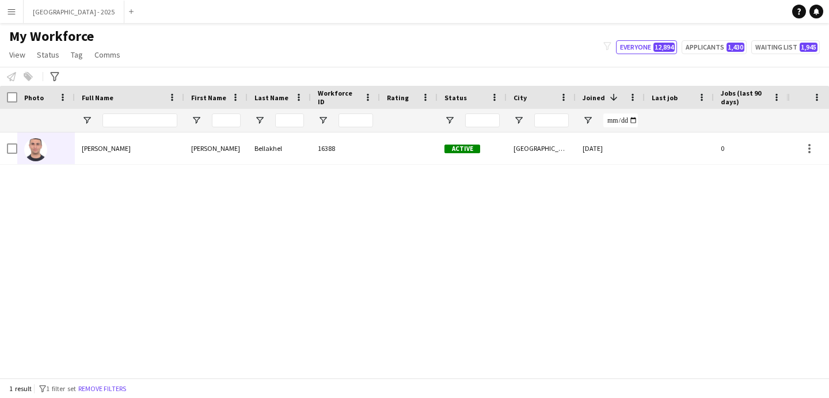
click at [114, 389] on button "Remove filters" at bounding box center [102, 388] width 52 height 13
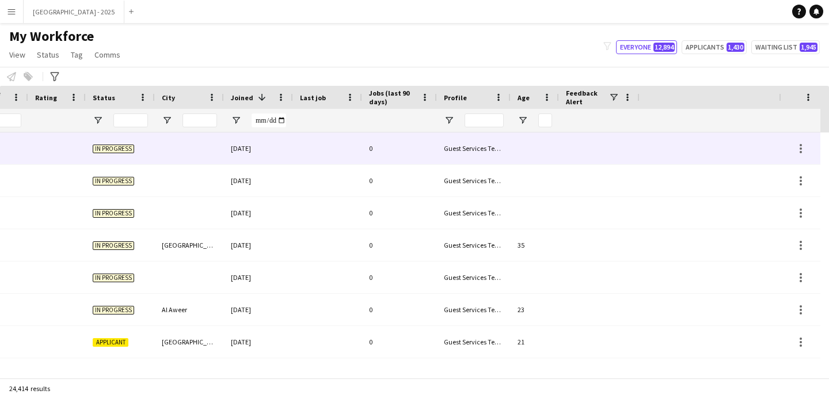
scroll to position [0, 397]
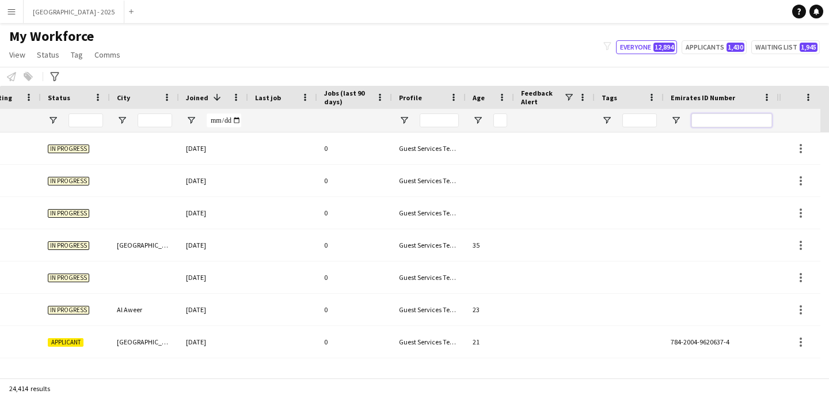
click at [709, 121] on input "Emirates ID Number Filter Input" at bounding box center [732, 120] width 81 height 14
paste input "*******"
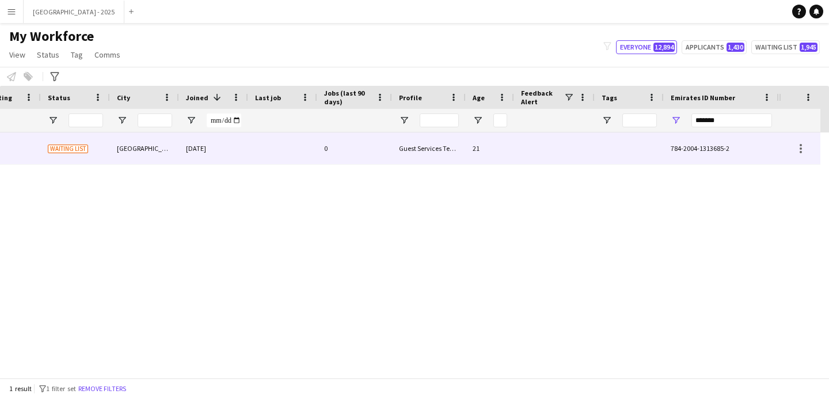
click at [313, 149] on div at bounding box center [282, 148] width 69 height 32
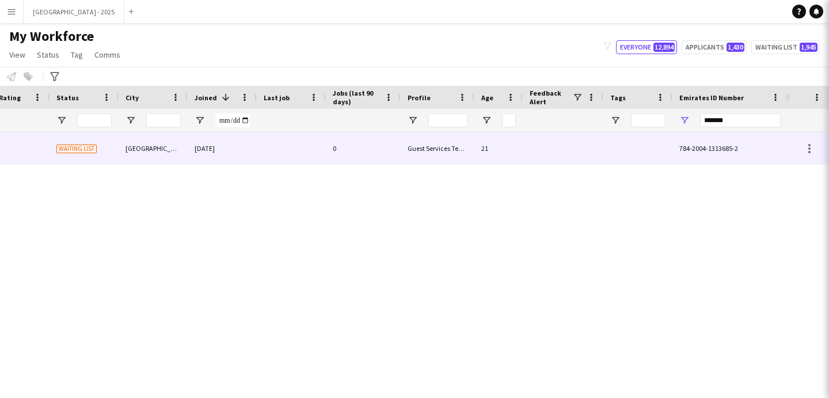
scroll to position [0, 388]
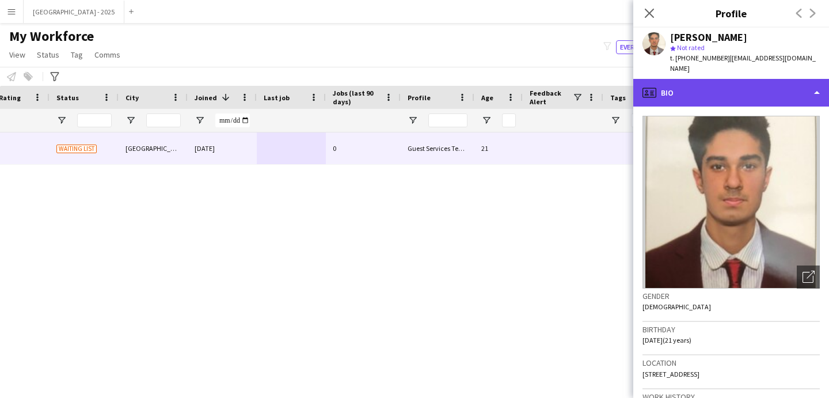
click at [713, 92] on div "profile Bio" at bounding box center [732, 93] width 196 height 28
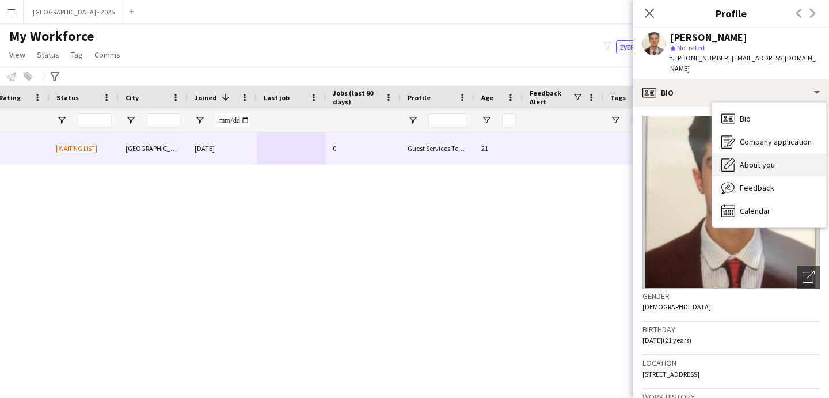
click at [760, 160] on span "About you" at bounding box center [757, 165] width 35 height 10
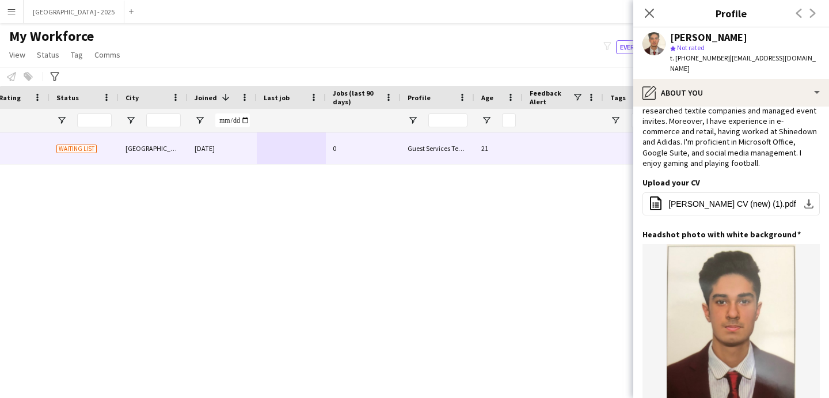
scroll to position [0, 0]
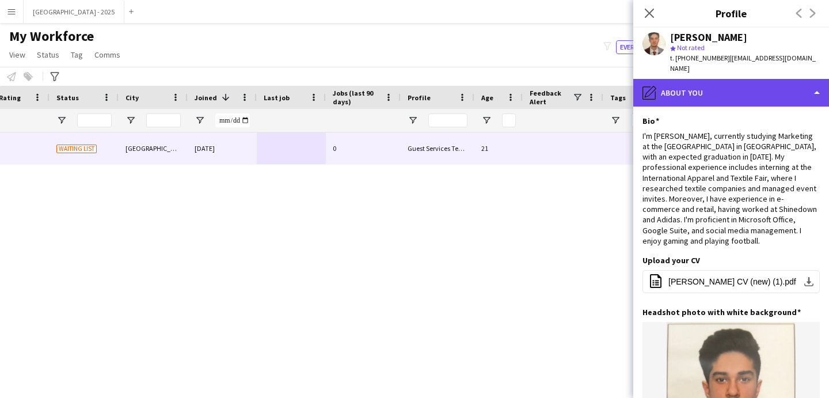
click at [736, 94] on div "pencil4 About you" at bounding box center [732, 93] width 196 height 28
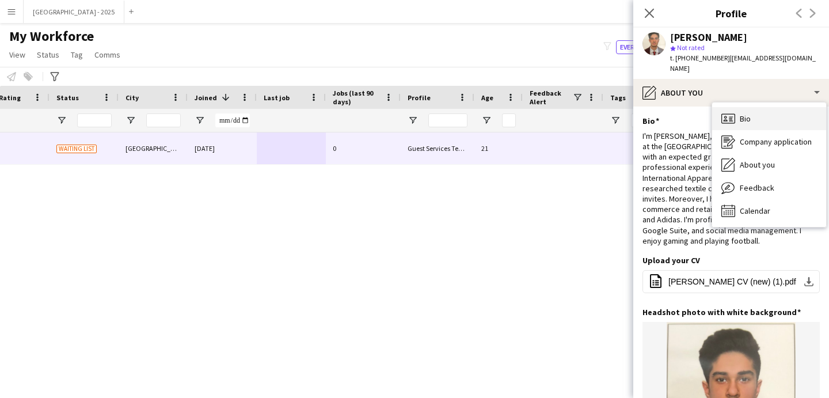
click at [767, 112] on div "Bio Bio" at bounding box center [770, 118] width 114 height 23
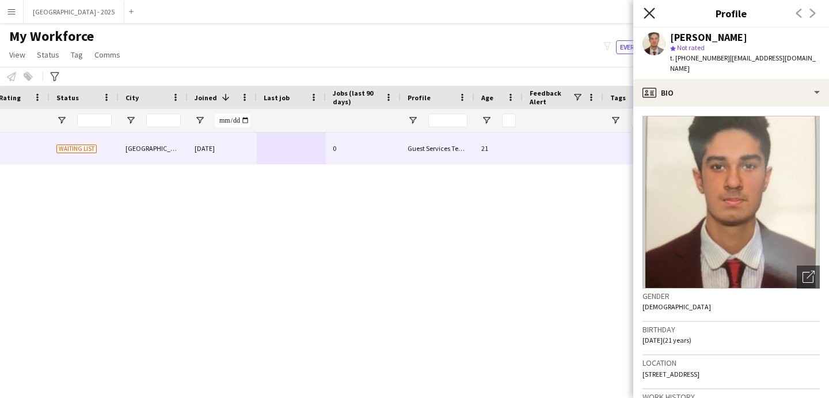
click at [653, 17] on icon at bounding box center [649, 12] width 11 height 11
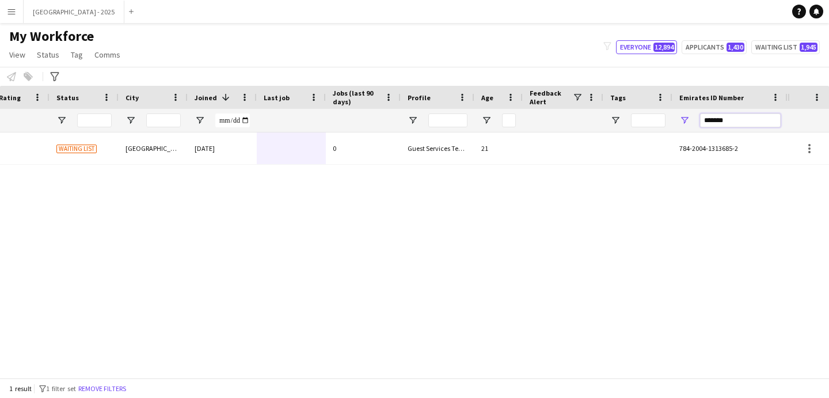
click at [721, 124] on input "*******" at bounding box center [740, 120] width 81 height 14
paste input "Emirates ID Number Filter Input"
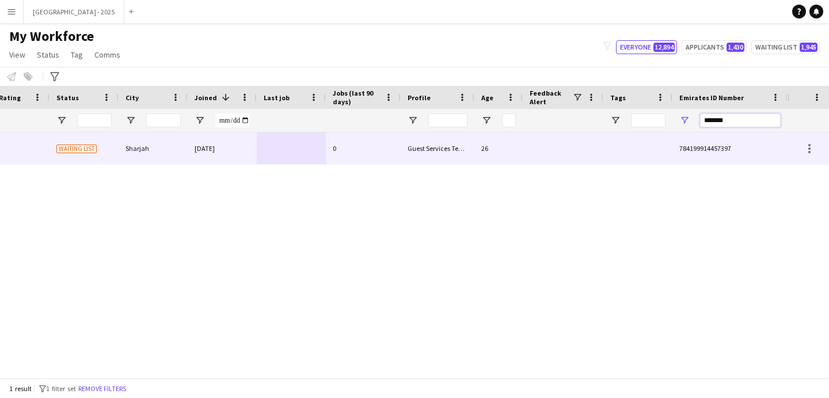
type input "*******"
click at [616, 139] on div at bounding box center [638, 148] width 69 height 32
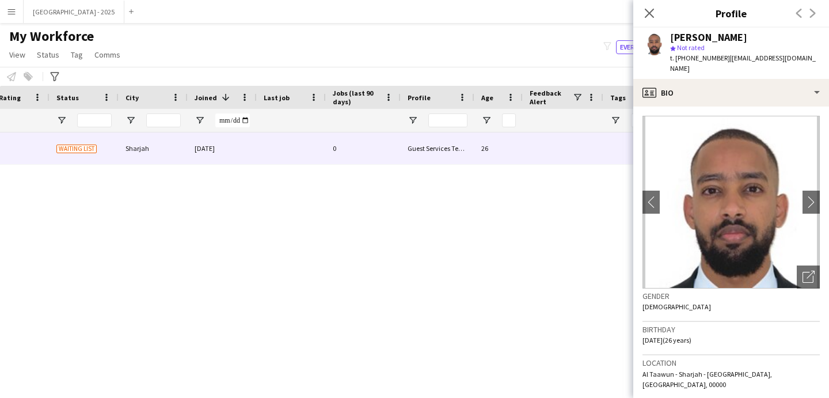
drag, startPoint x: 799, startPoint y: 257, endPoint x: 782, endPoint y: 260, distance: 18.0
click at [799, 266] on div "Open photos pop-in" at bounding box center [808, 277] width 23 height 23
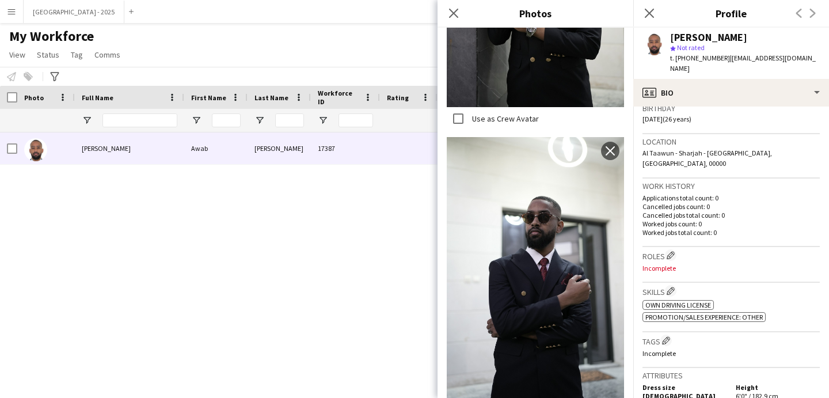
click at [157, 112] on div at bounding box center [140, 120] width 75 height 23
click at [155, 119] on input "Full Name Filter Input" at bounding box center [140, 120] width 75 height 14
paste input "**********"
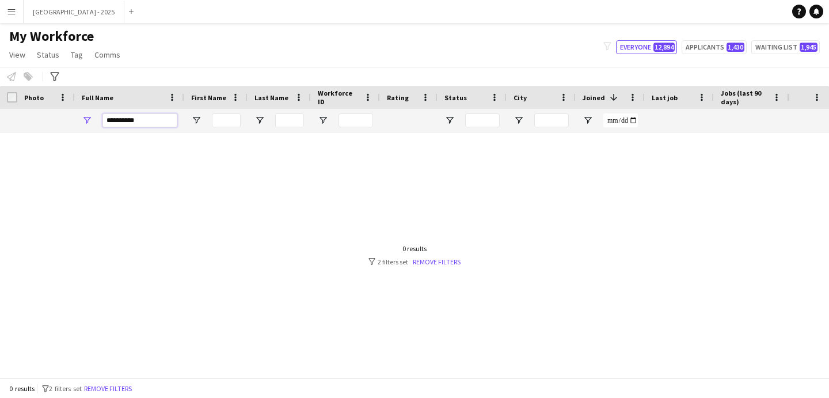
scroll to position [0, 388]
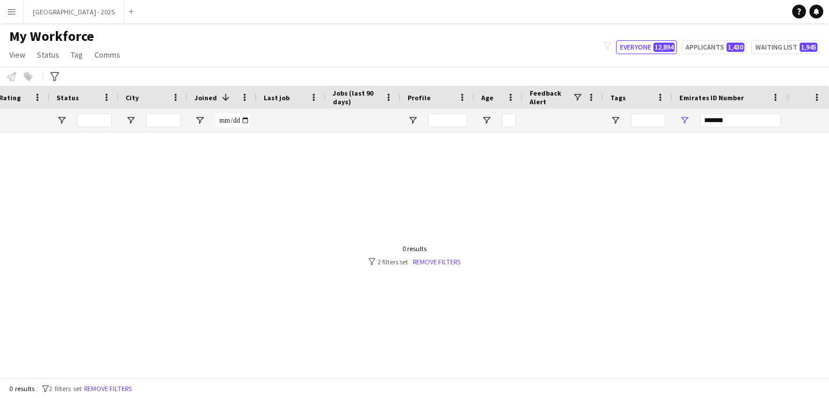
type input "**********"
click at [677, 122] on div "*******" at bounding box center [730, 120] width 115 height 23
click at [711, 122] on input "*******" at bounding box center [740, 120] width 81 height 14
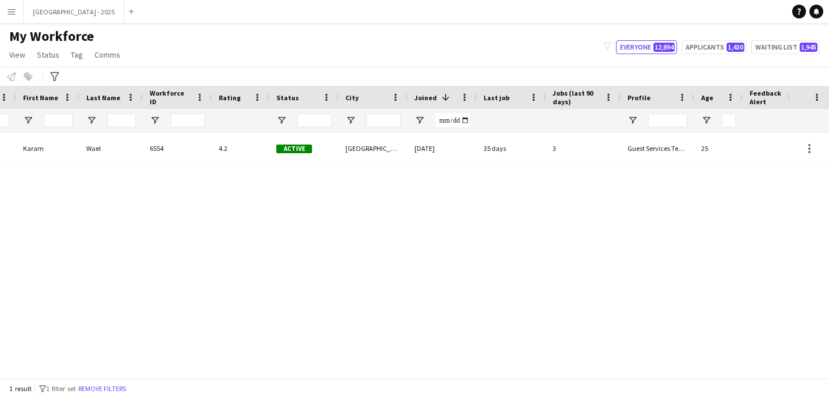
scroll to position [0, 0]
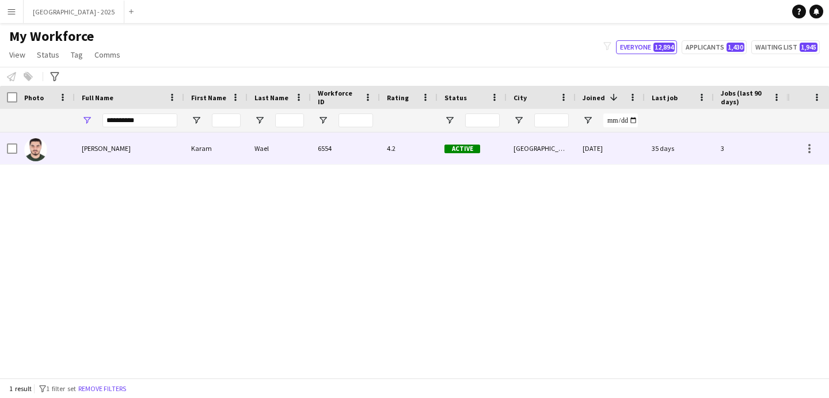
click at [365, 156] on div "6554" at bounding box center [345, 148] width 69 height 32
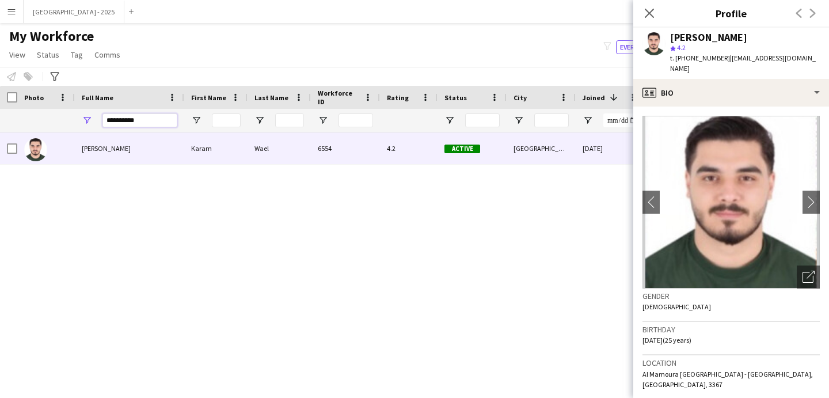
click at [151, 120] on input "**********" at bounding box center [140, 120] width 75 height 14
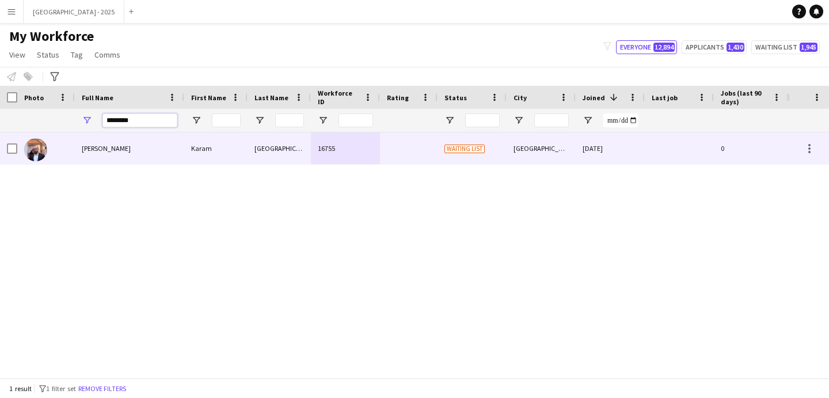
type input "********"
click at [88, 142] on div "Karam Sabah" at bounding box center [129, 148] width 109 height 32
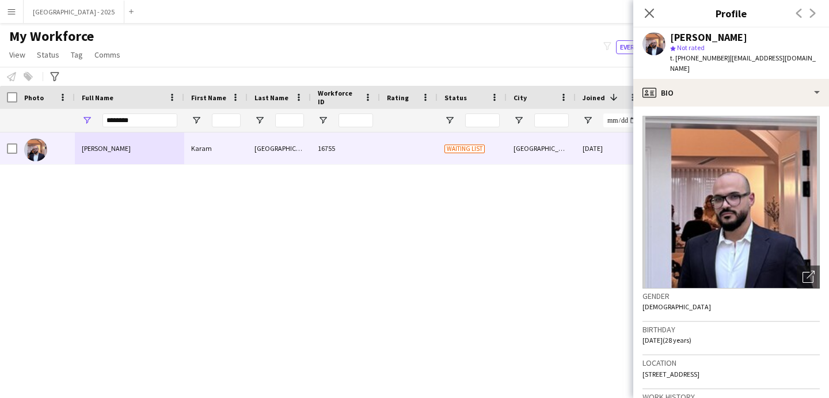
click at [743, 107] on app-crew-profile-bio "Open photos pop-in Gender Male Birthday 21-11-1996 (28 years) Location 65A Stre…" at bounding box center [732, 252] width 196 height 291
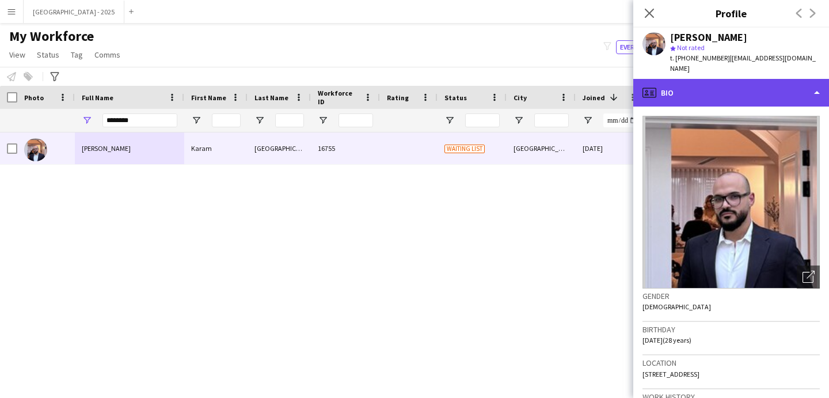
click at [742, 85] on div "profile Bio" at bounding box center [732, 93] width 196 height 28
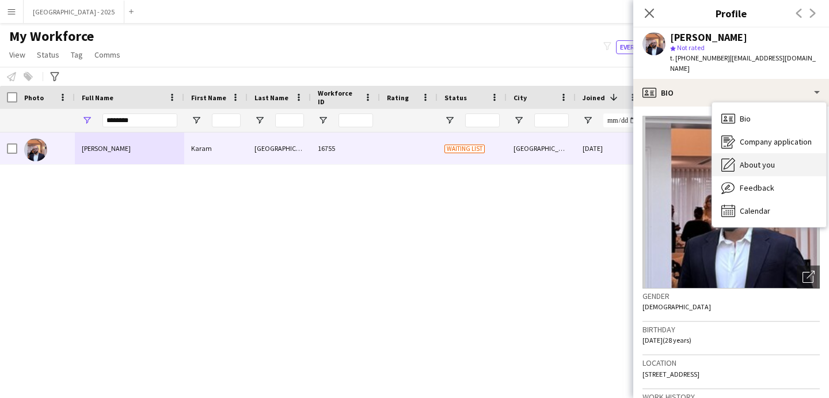
click at [773, 153] on div "About you About you" at bounding box center [770, 164] width 114 height 23
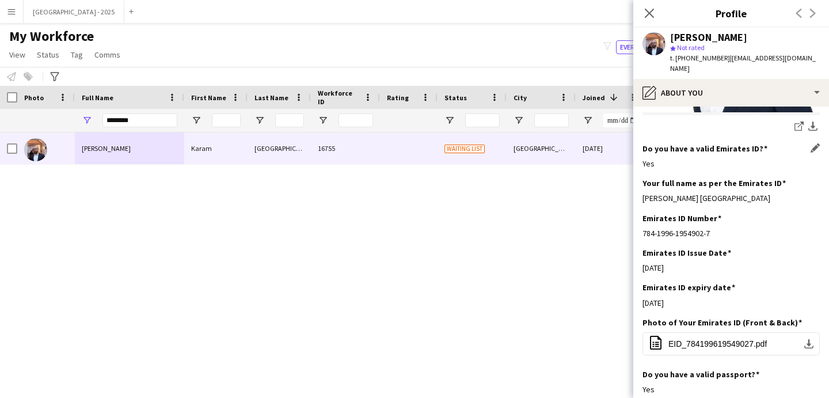
scroll to position [538, 0]
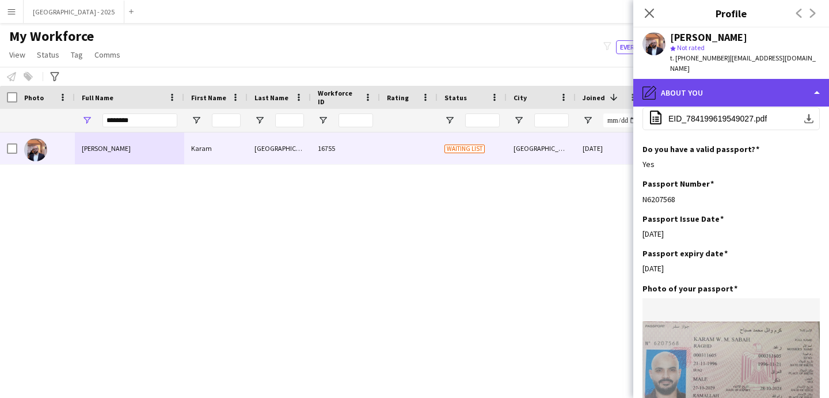
click at [730, 92] on div "pencil4 About you" at bounding box center [732, 93] width 196 height 28
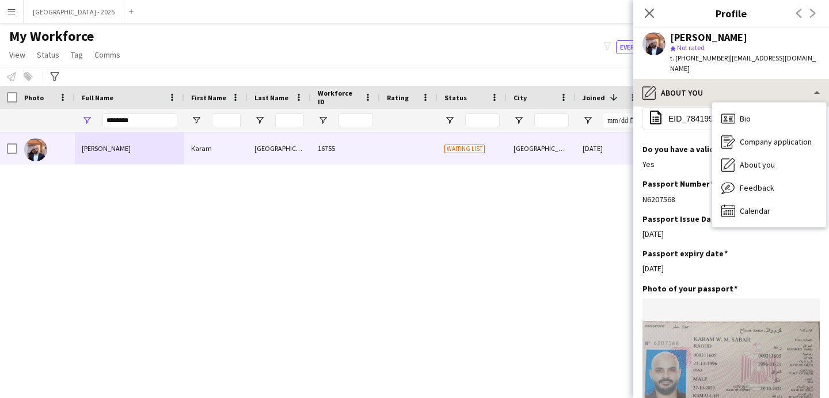
click at [730, 103] on div "Bio Bio Company application Company application About you About you Feedback Fe…" at bounding box center [770, 165] width 114 height 124
click at [733, 107] on div "Bio Bio" at bounding box center [770, 118] width 114 height 23
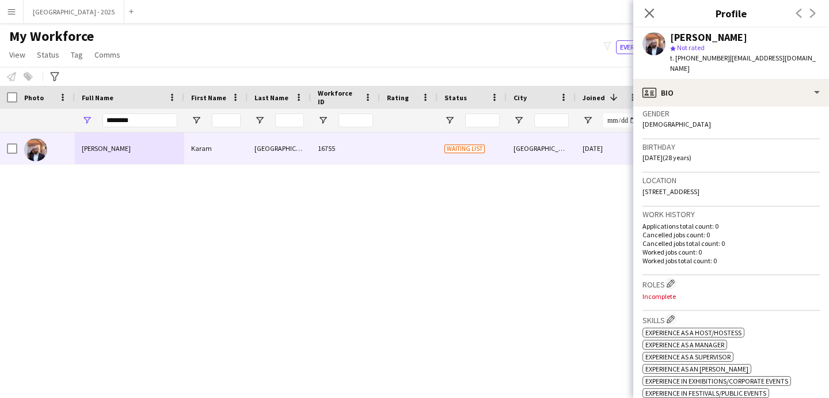
scroll to position [247, 0]
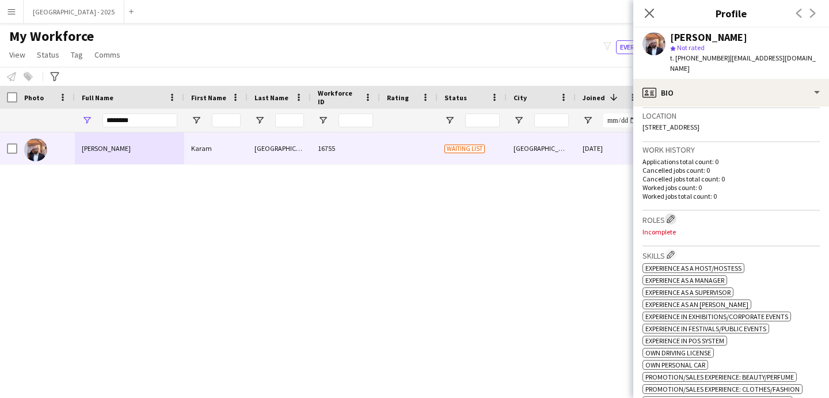
click at [669, 215] on app-icon "Edit crew company roles" at bounding box center [671, 219] width 8 height 8
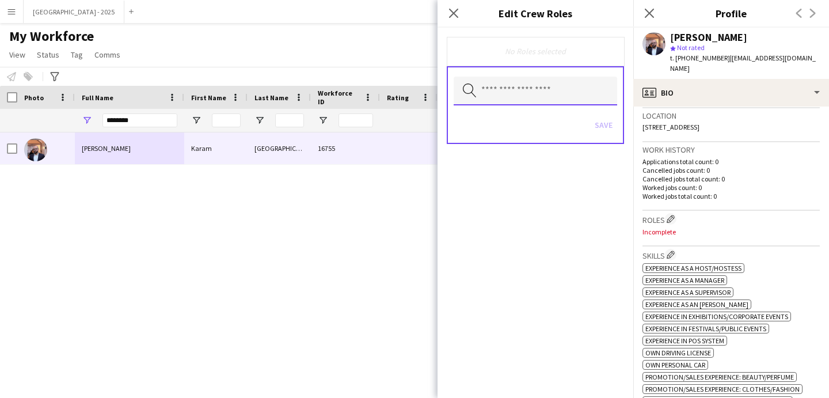
click at [573, 81] on input "text" at bounding box center [536, 91] width 164 height 29
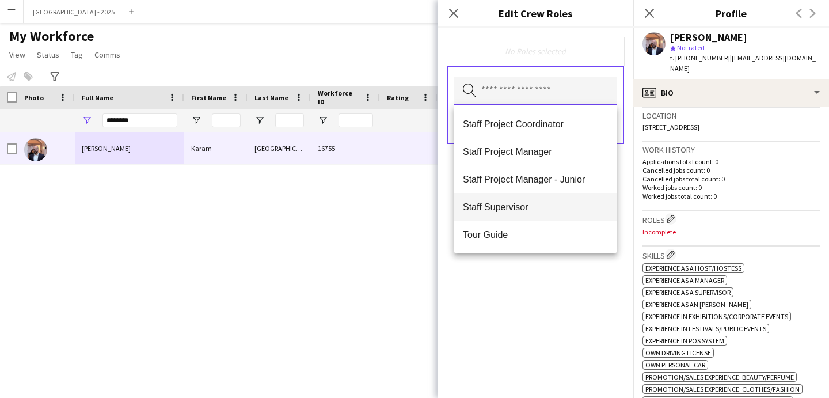
scroll to position [468, 0]
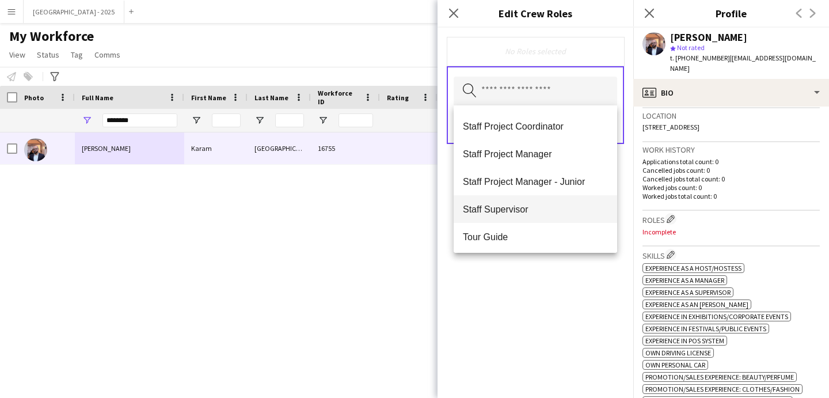
click at [530, 210] on span "Staff Supervisor" at bounding box center [535, 209] width 145 height 11
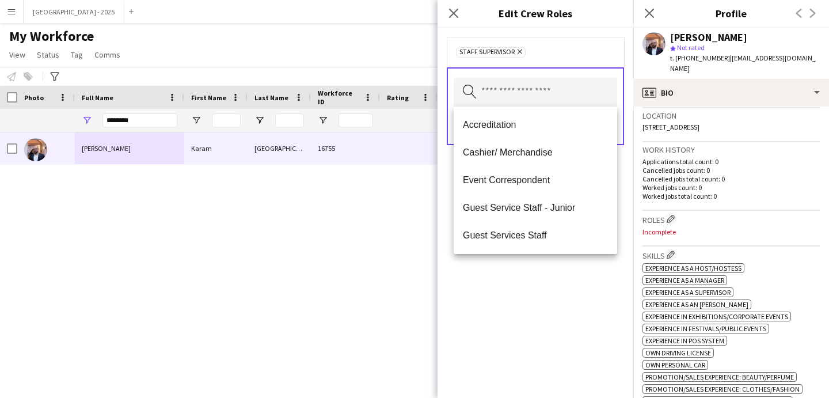
click at [568, 291] on div "Staff Supervisor Remove Search by role type Save" at bounding box center [536, 213] width 196 height 370
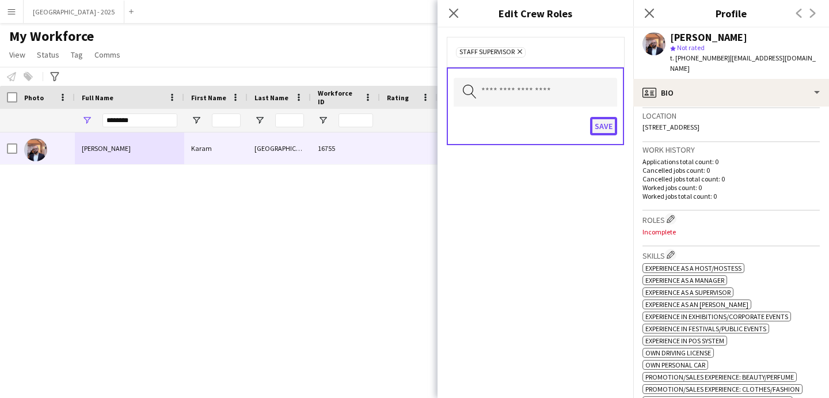
click at [594, 117] on button "Save" at bounding box center [603, 126] width 27 height 18
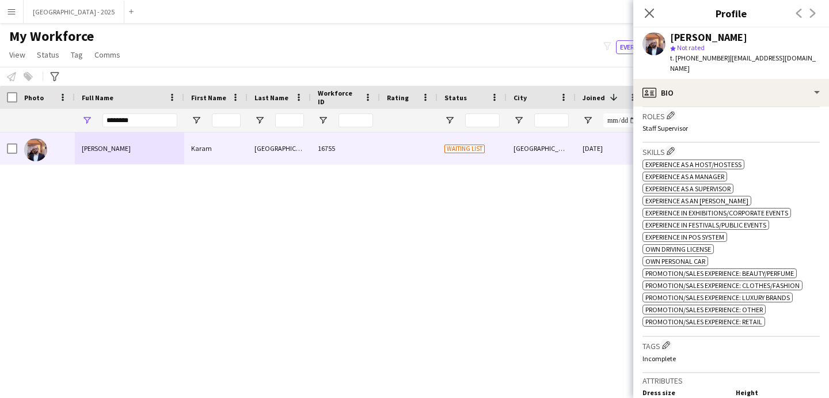
scroll to position [404, 0]
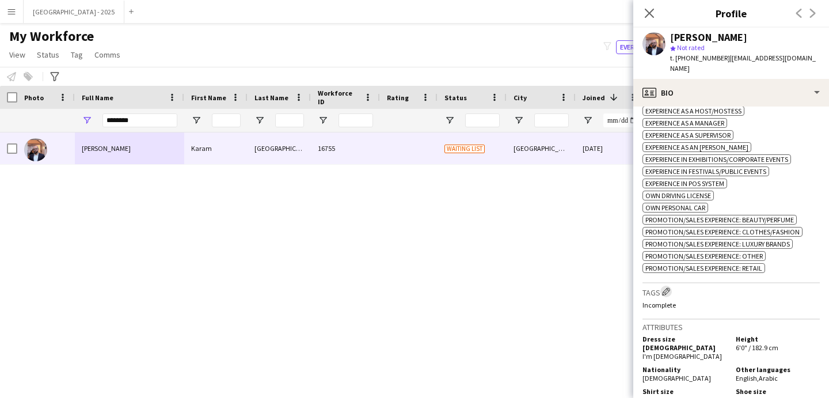
click at [670, 287] on app-icon "Edit crew company tags" at bounding box center [666, 291] width 8 height 8
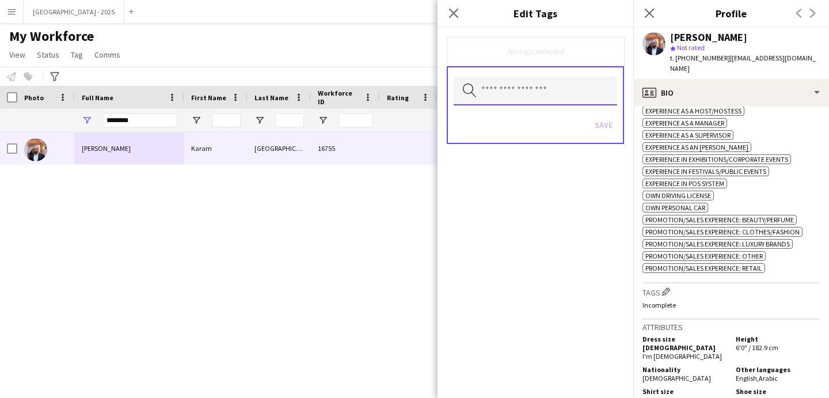
click at [536, 97] on input "text" at bounding box center [536, 91] width 164 height 29
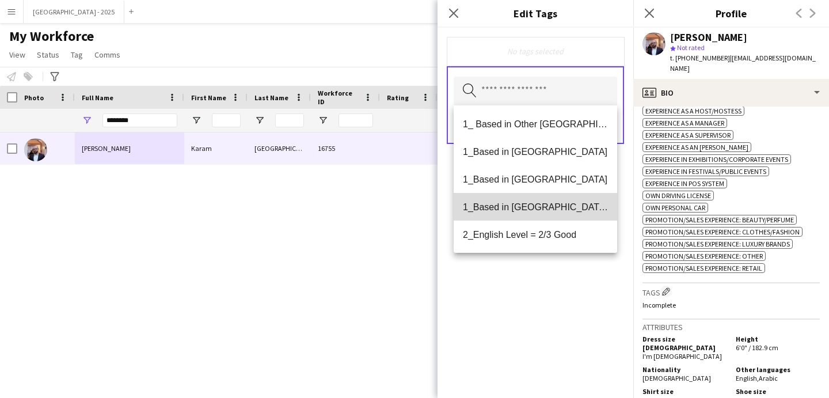
click at [553, 202] on span "1_Based in [GEOGRAPHIC_DATA]/[GEOGRAPHIC_DATA]/Ajman" at bounding box center [535, 207] width 145 height 11
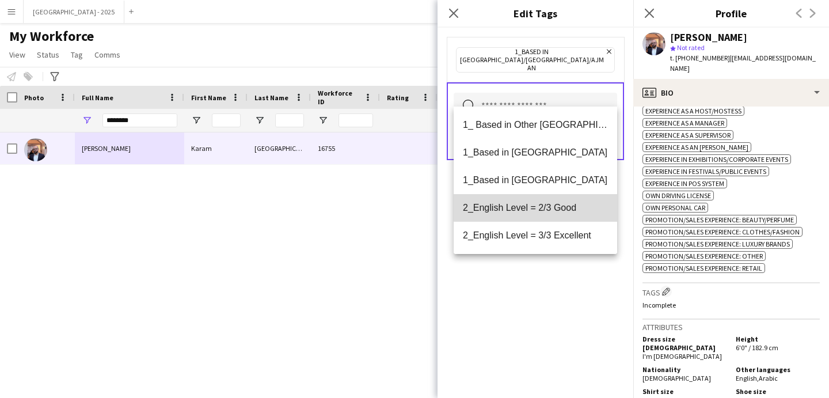
click at [545, 207] on span "2_English Level = 2/3 Good" at bounding box center [535, 207] width 145 height 11
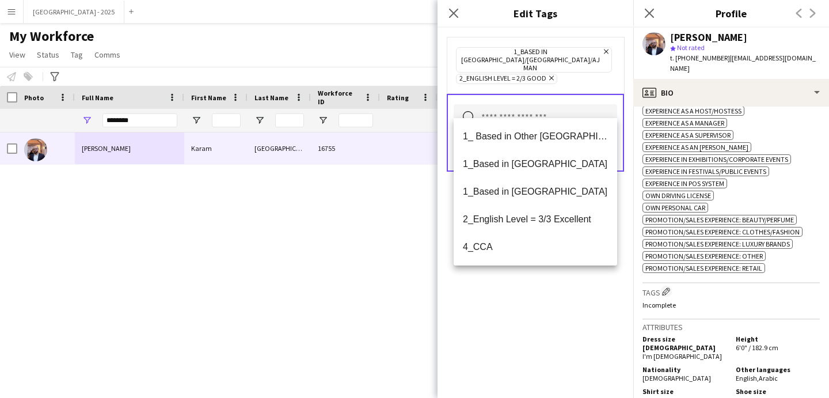
click at [573, 281] on div "1_Based in [GEOGRAPHIC_DATA]/[GEOGRAPHIC_DATA]/Ajman Remove 2_English Level = 2…" at bounding box center [536, 213] width 196 height 370
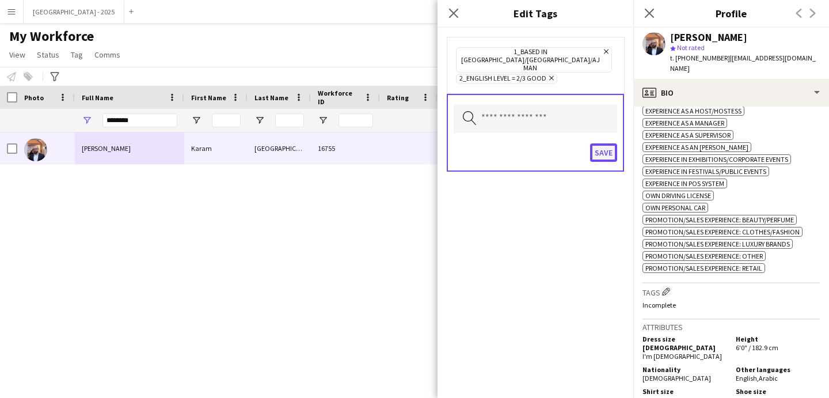
click at [602, 143] on button "Save" at bounding box center [603, 152] width 27 height 18
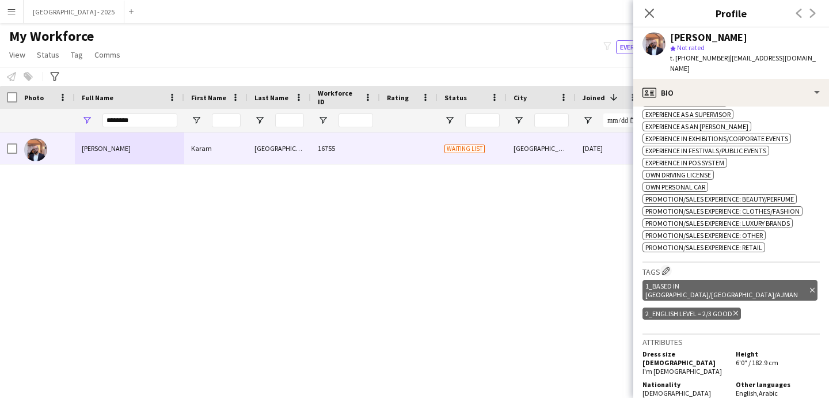
scroll to position [425, 0]
click at [738, 308] on div "2_English Level = 2/3 Good Delete tag" at bounding box center [692, 314] width 98 height 12
click at [734, 310] on icon "Delete tag" at bounding box center [736, 313] width 5 height 7
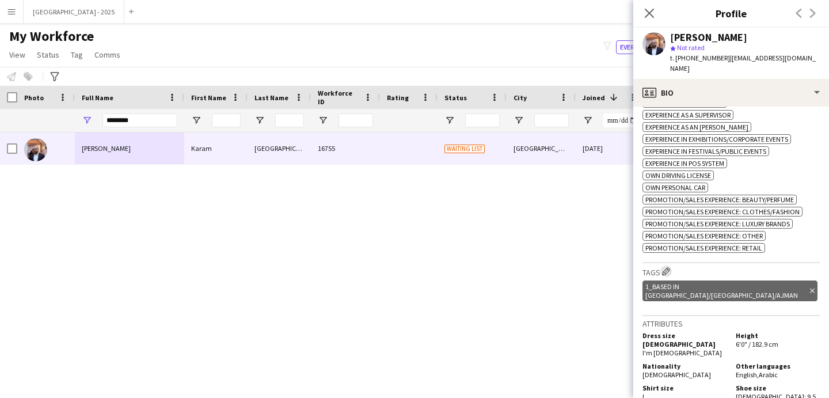
click at [666, 267] on app-icon "Edit crew company tags" at bounding box center [666, 271] width 8 height 8
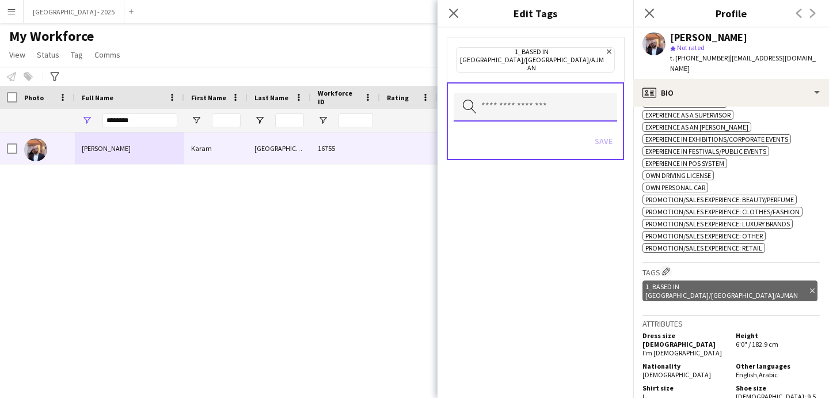
click at [545, 93] on input "text" at bounding box center [536, 107] width 164 height 29
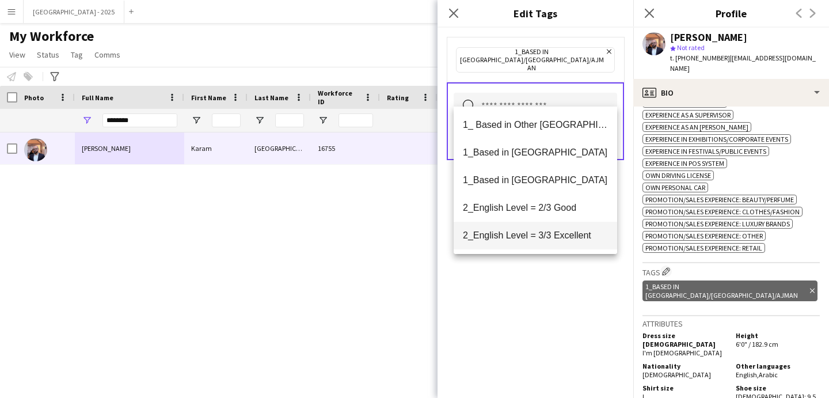
click at [552, 229] on mat-option "2_English Level = 3/3 Excellent" at bounding box center [536, 236] width 164 height 28
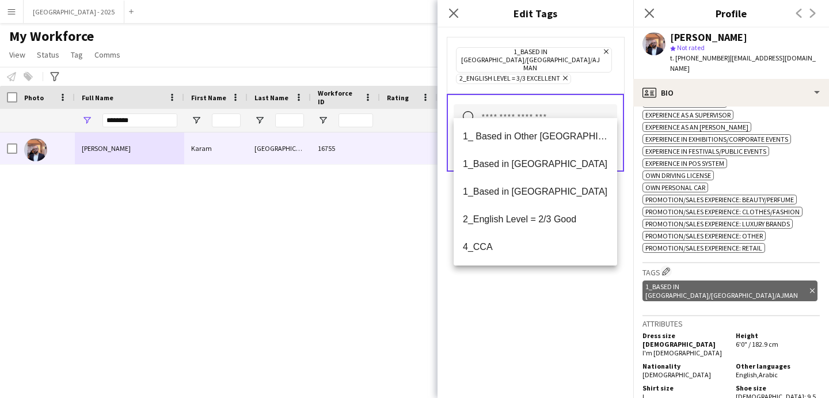
drag, startPoint x: 559, startPoint y: 313, endPoint x: 581, endPoint y: 191, distance: 124.5
click at [559, 312] on div "1_Based in [GEOGRAPHIC_DATA]/[GEOGRAPHIC_DATA]/Ajman Remove 2_English Level = 3…" at bounding box center [536, 213] width 196 height 370
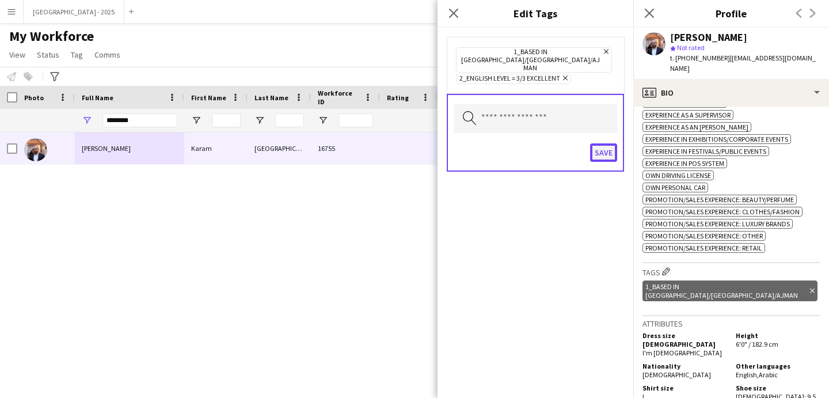
click at [595, 143] on button "Save" at bounding box center [603, 152] width 27 height 18
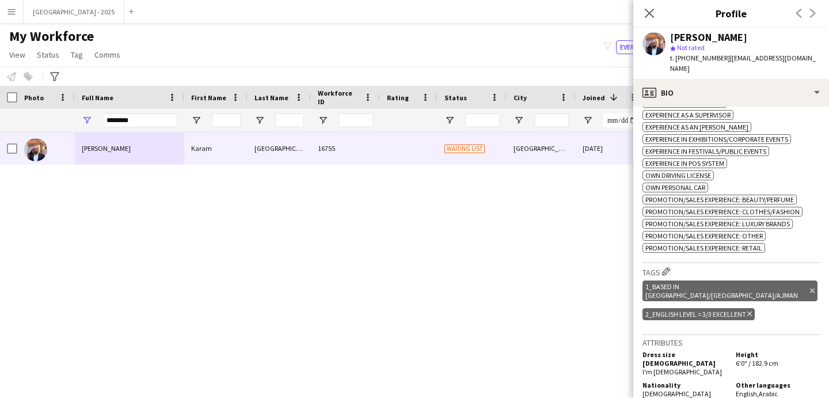
scroll to position [191, 0]
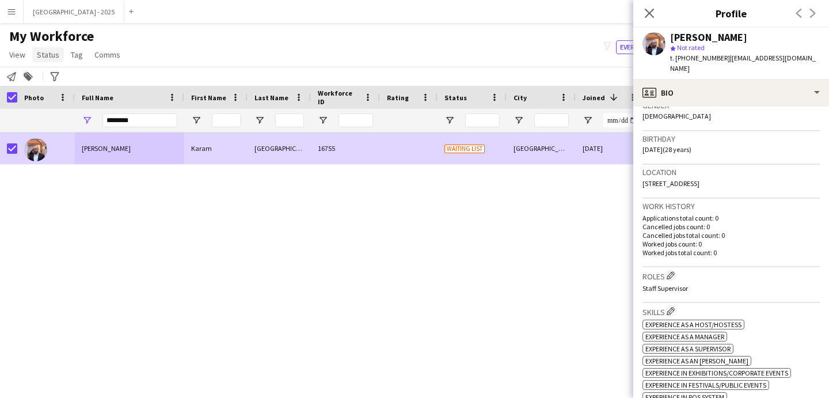
click at [43, 55] on span "Status" at bounding box center [48, 55] width 22 height 10
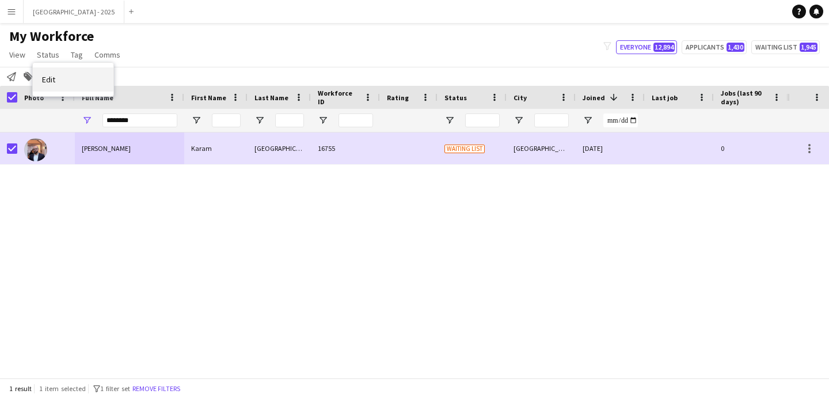
click at [67, 77] on link "Edit" at bounding box center [73, 79] width 81 height 24
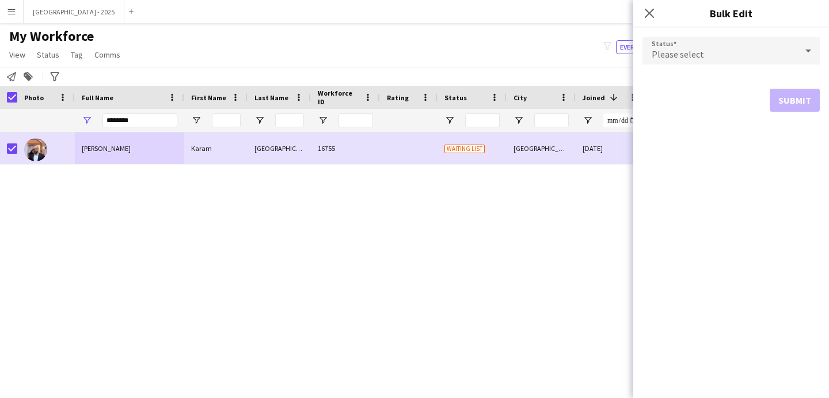
click at [686, 41] on div "Please select" at bounding box center [720, 51] width 154 height 28
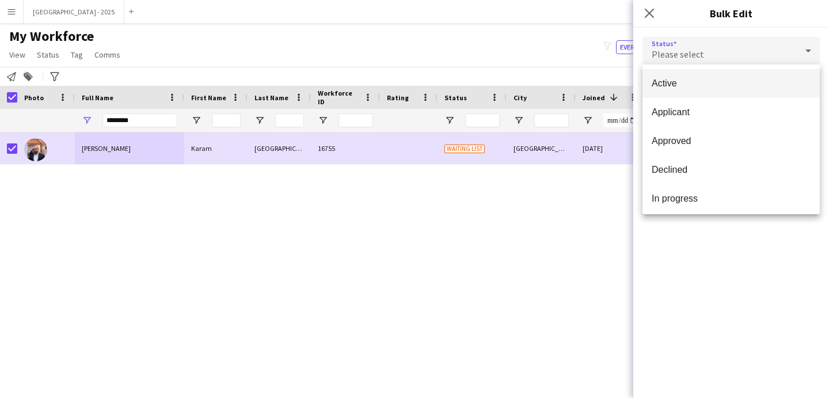
click at [684, 82] on span "Active" at bounding box center [731, 83] width 159 height 11
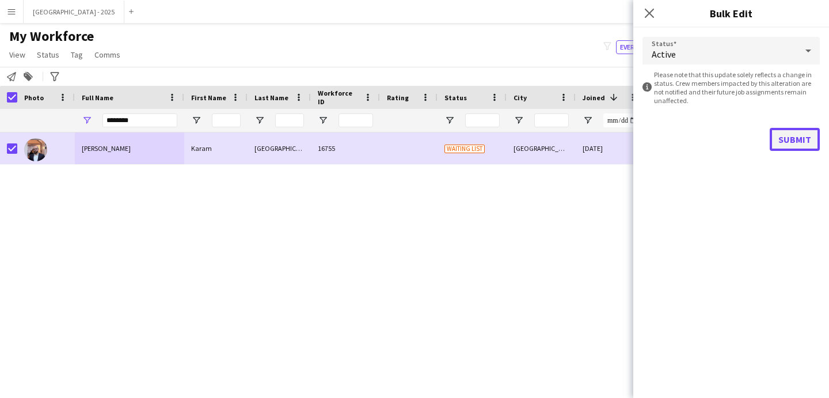
click at [791, 137] on button "Submit" at bounding box center [795, 139] width 50 height 23
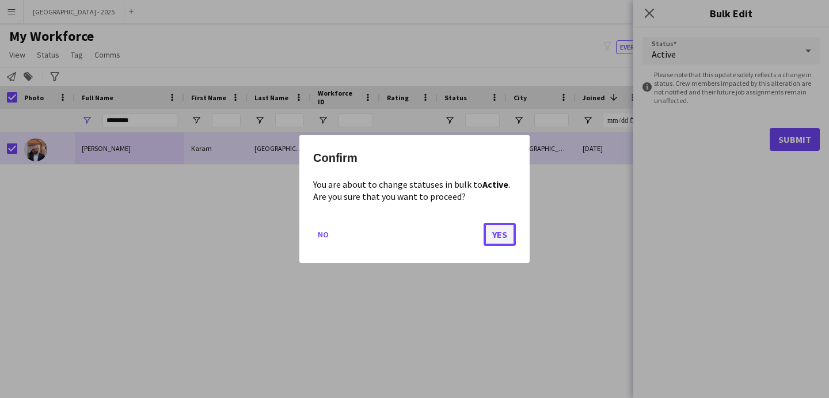
click at [493, 239] on button "Yes" at bounding box center [500, 234] width 32 height 23
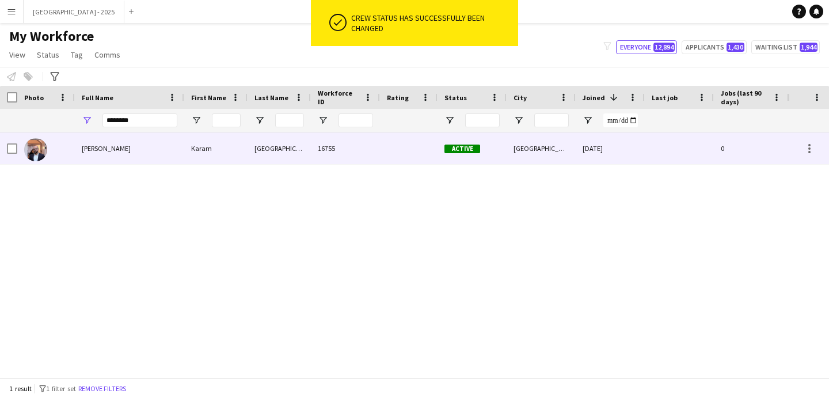
click at [44, 149] on img at bounding box center [35, 149] width 23 height 23
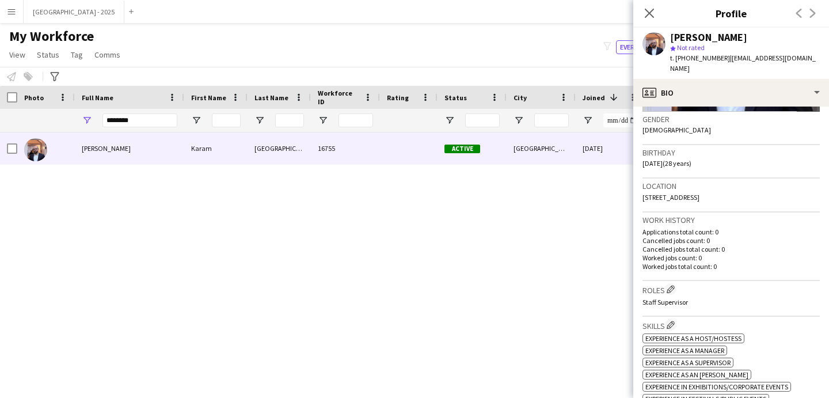
scroll to position [0, 0]
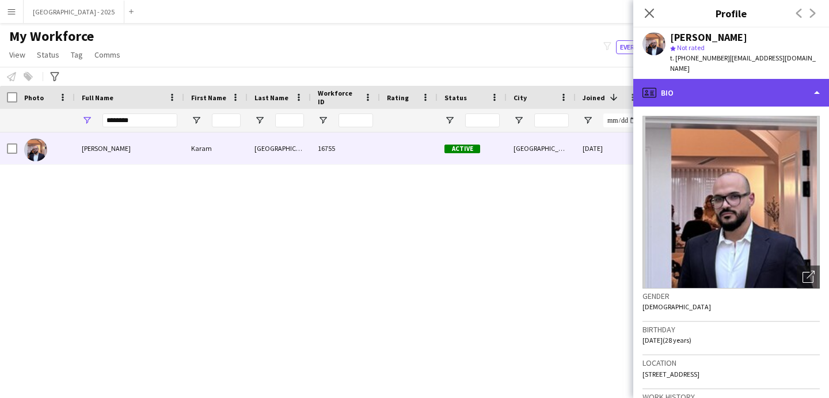
click at [708, 79] on div "profile Bio" at bounding box center [732, 93] width 196 height 28
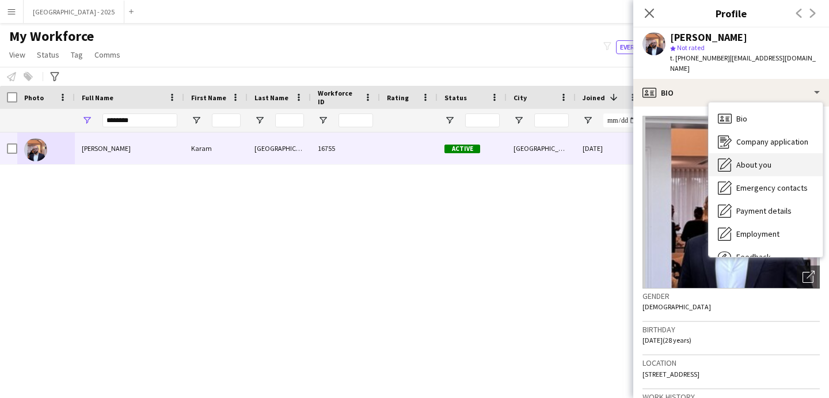
click at [762, 160] on span "About you" at bounding box center [754, 165] width 35 height 10
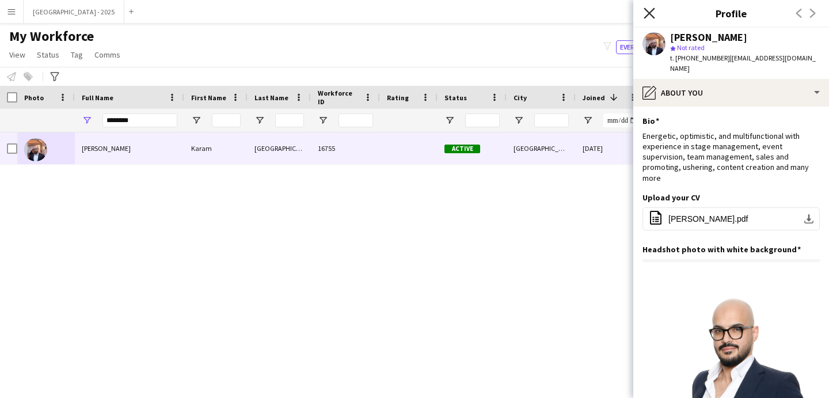
click at [646, 11] on icon "Close pop-in" at bounding box center [649, 12] width 11 height 11
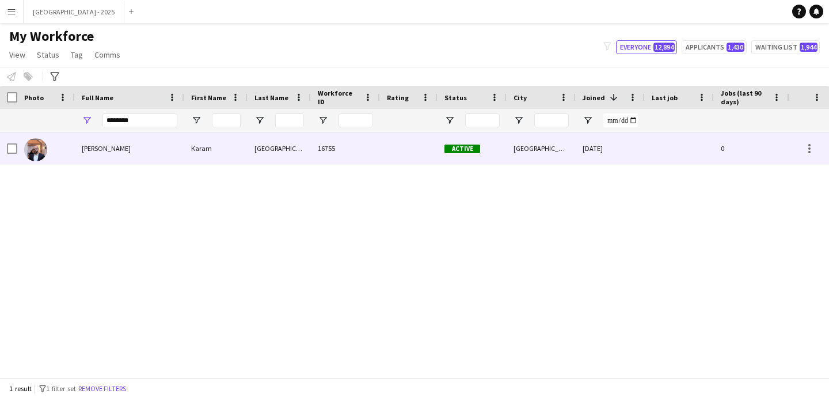
click at [248, 162] on div "Sabah" at bounding box center [279, 148] width 63 height 32
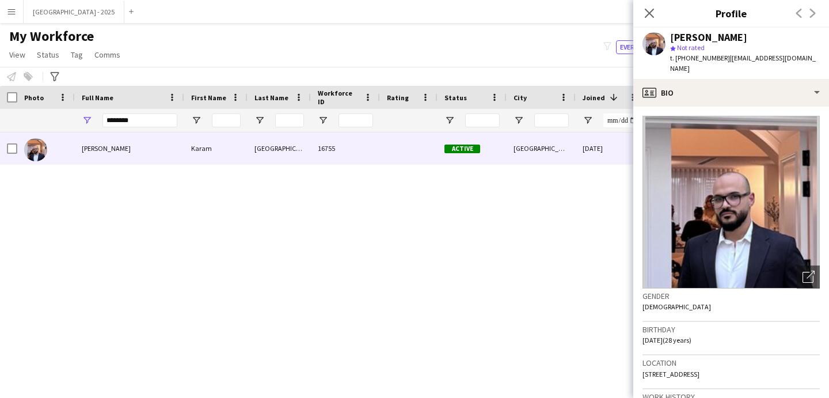
click at [688, 64] on div "Karam Sabah star Not rated t. +971586409998 | karam96w@gmail.com" at bounding box center [732, 53] width 196 height 51
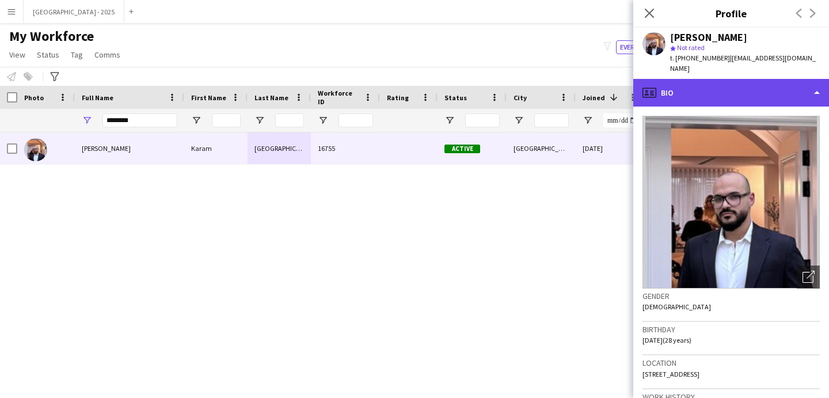
click at [687, 79] on div "profile Bio" at bounding box center [732, 93] width 196 height 28
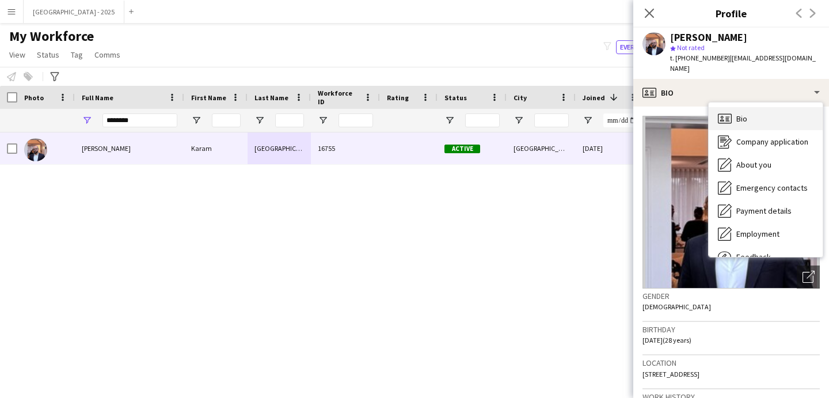
click at [741, 114] on div "Bio Bio" at bounding box center [766, 118] width 114 height 23
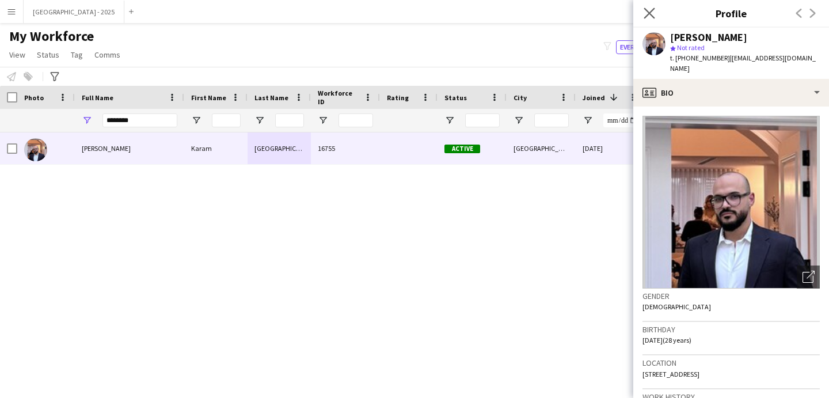
click at [655, 6] on app-icon "Close pop-in" at bounding box center [650, 13] width 17 height 17
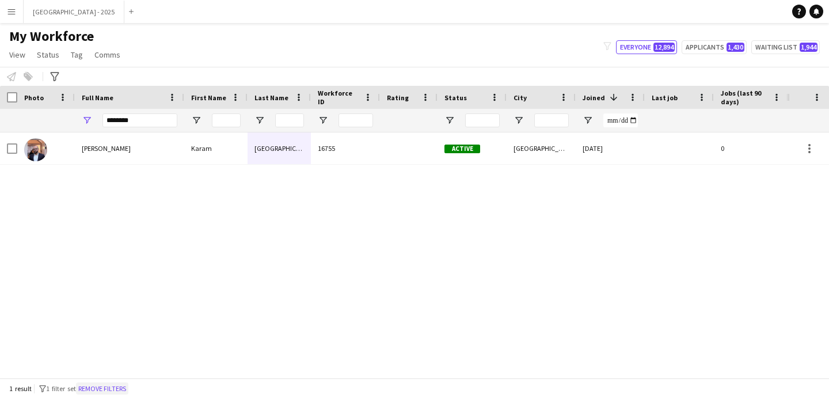
click at [114, 389] on button "Remove filters" at bounding box center [102, 388] width 52 height 13
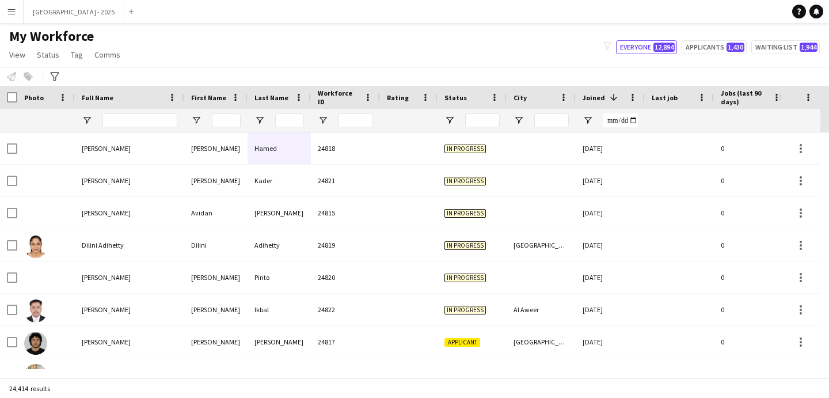
scroll to position [0, 397]
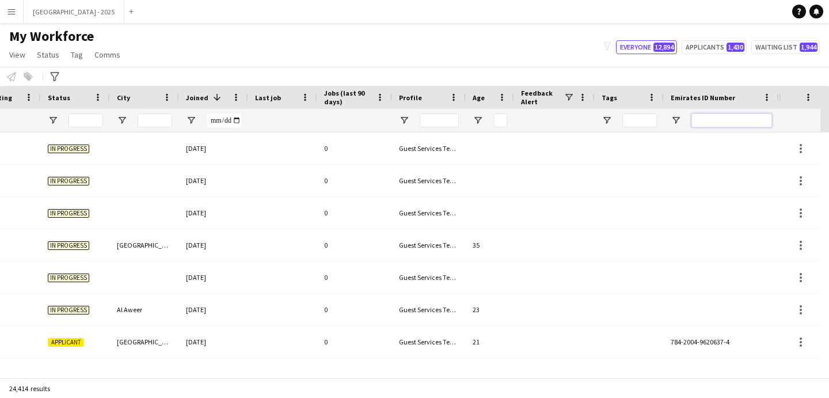
click at [715, 126] on input "Emirates ID Number Filter Input" at bounding box center [732, 120] width 81 height 14
paste input "*******"
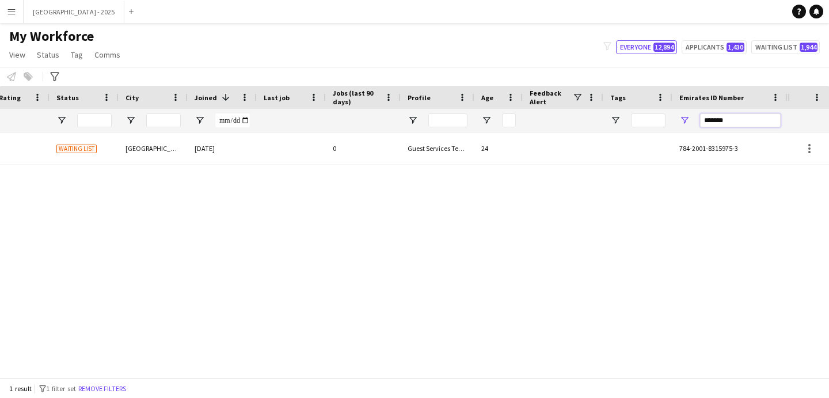
scroll to position [0, 388]
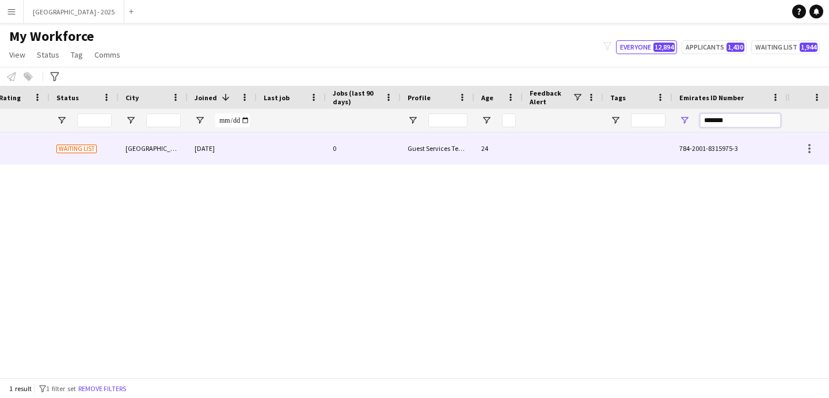
type input "*******"
click at [283, 150] on div at bounding box center [291, 148] width 69 height 32
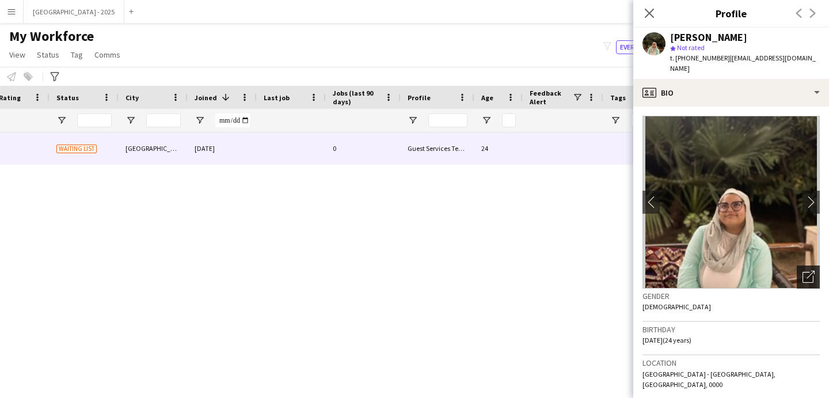
click at [805, 283] on div "Open photos pop-in" at bounding box center [808, 277] width 23 height 23
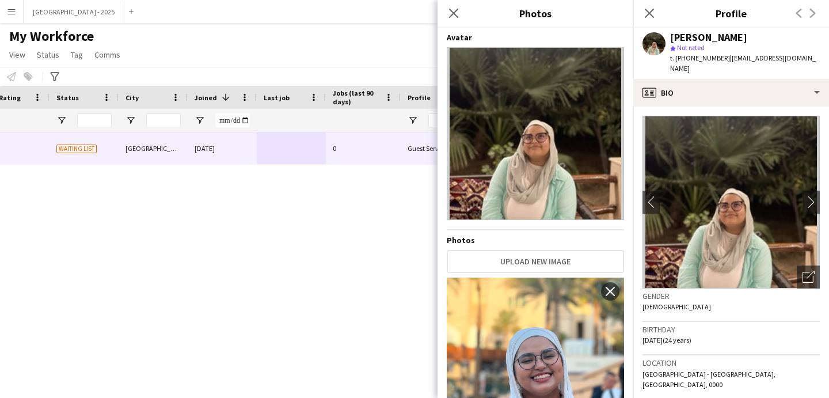
click at [797, 304] on div "Gender Female" at bounding box center [731, 305] width 177 height 33
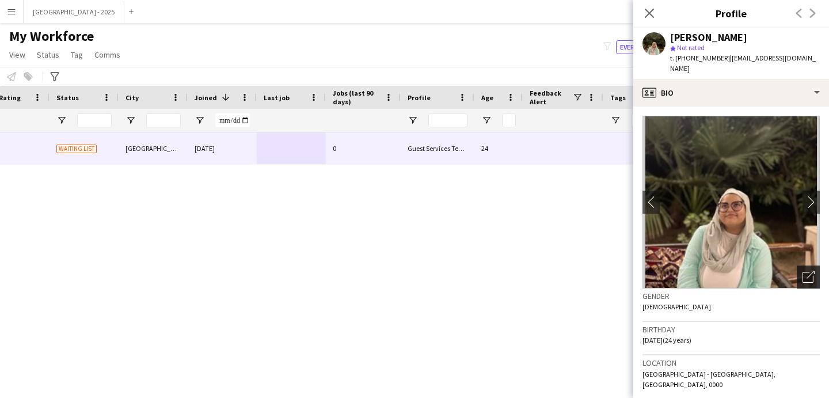
click at [803, 275] on icon "Open photos pop-in" at bounding box center [809, 277] width 12 height 12
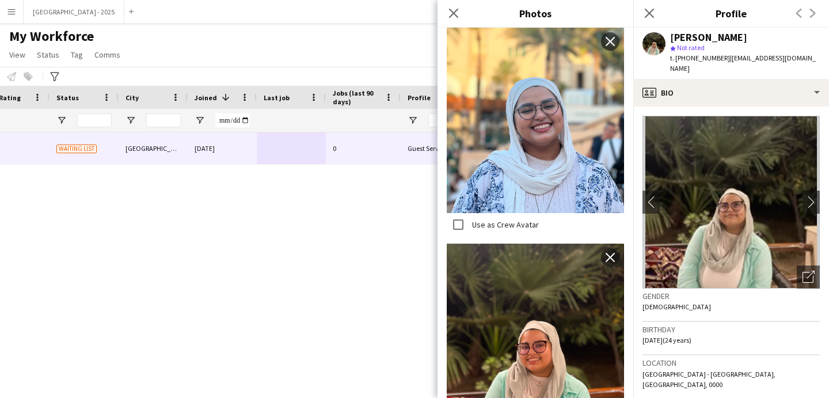
scroll to position [33, 0]
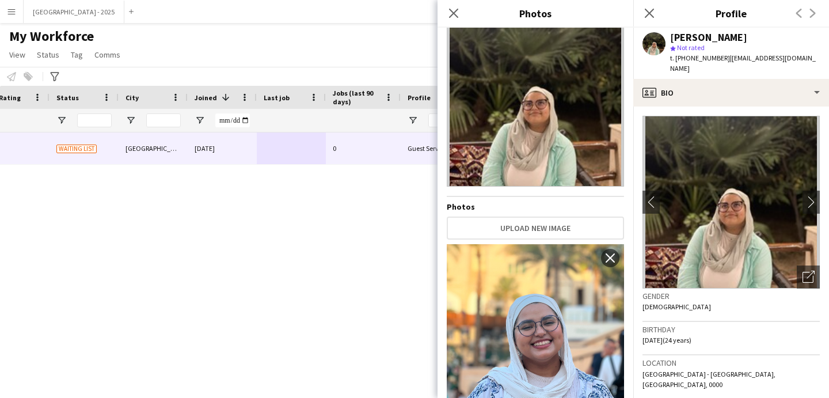
click at [697, 313] on div "Gender Female" at bounding box center [731, 305] width 177 height 33
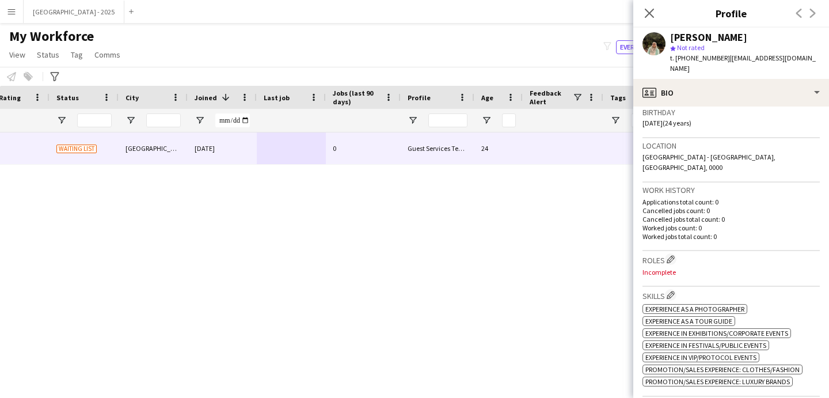
scroll to position [297, 0]
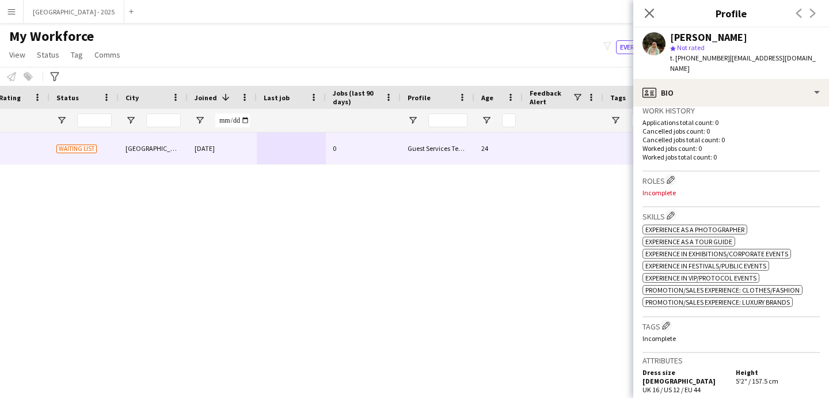
click at [672, 320] on h3 "Tags Edit crew company tags" at bounding box center [731, 326] width 177 height 12
click at [669, 321] on app-icon "Edit crew company tags" at bounding box center [666, 325] width 8 height 8
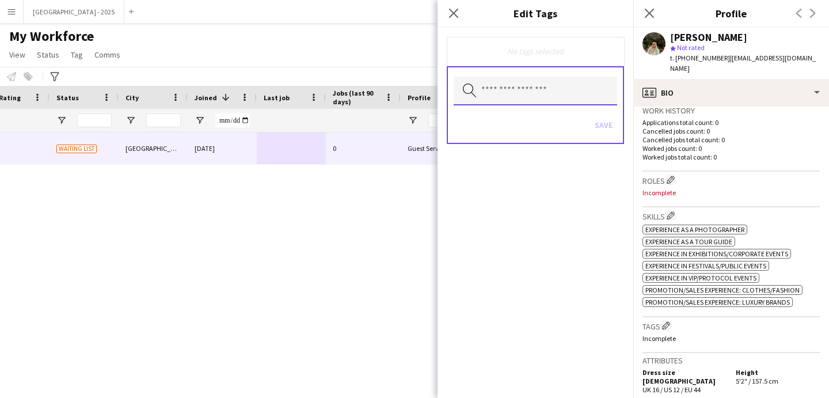
click at [518, 89] on input "text" at bounding box center [536, 91] width 164 height 29
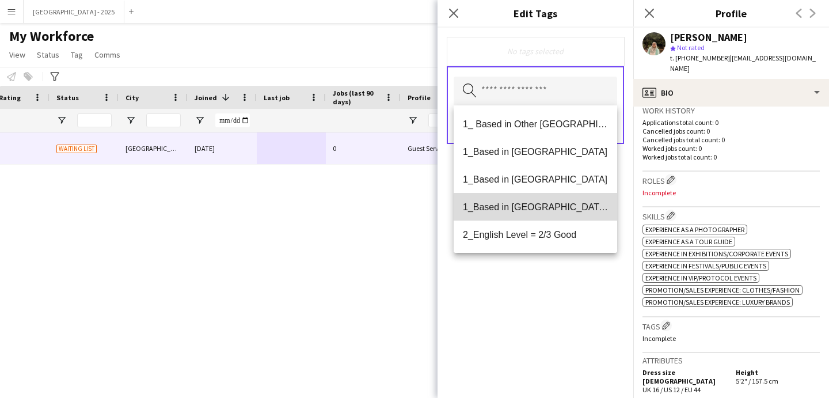
click at [579, 212] on span "1_Based in [GEOGRAPHIC_DATA]/[GEOGRAPHIC_DATA]/Ajman" at bounding box center [535, 207] width 145 height 11
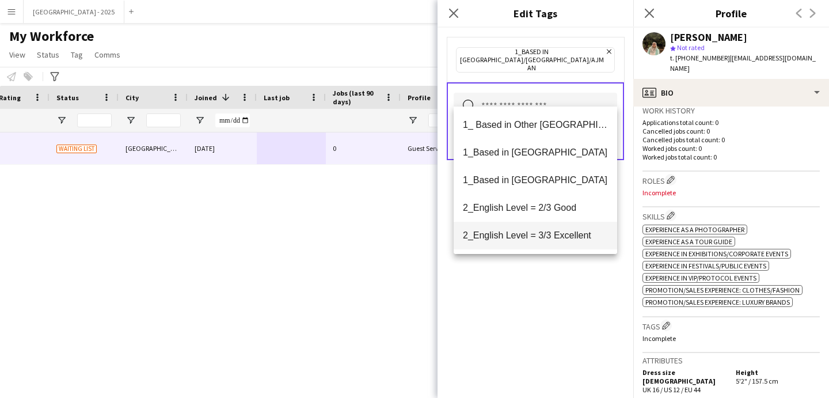
click at [567, 234] on span "2_English Level = 3/3 Excellent" at bounding box center [535, 235] width 145 height 11
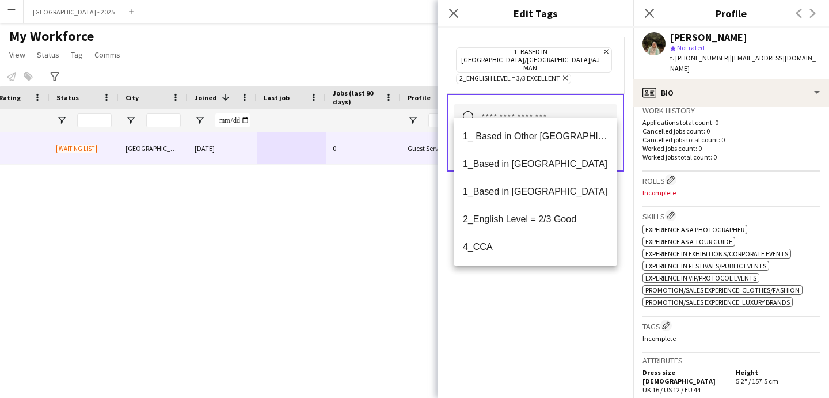
click at [566, 300] on div "1_Based in [GEOGRAPHIC_DATA]/[GEOGRAPHIC_DATA]/Ajman Remove 2_English Level = 3…" at bounding box center [536, 213] width 196 height 370
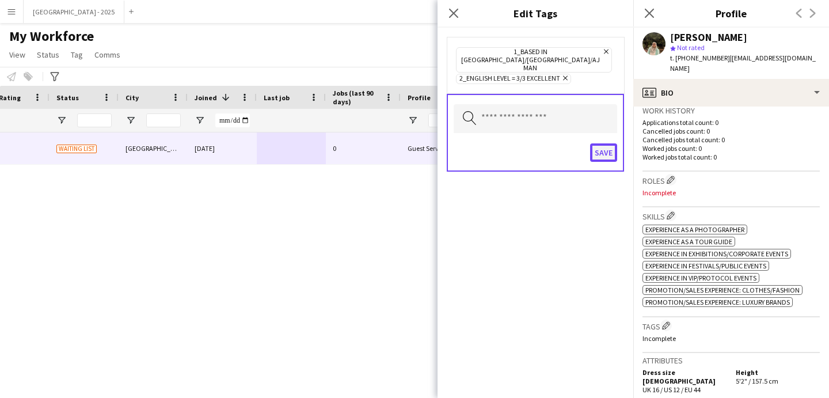
click at [598, 143] on button "Save" at bounding box center [603, 152] width 27 height 18
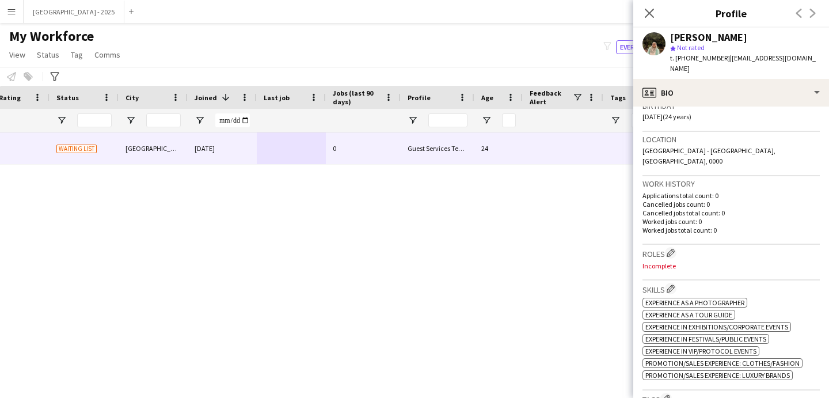
scroll to position [179, 0]
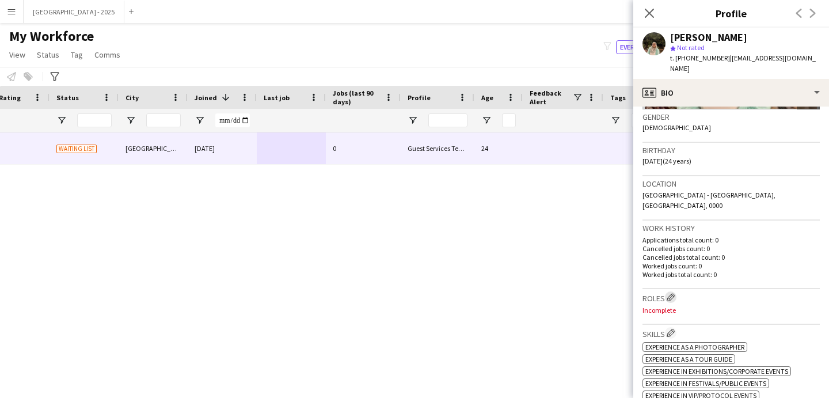
click at [674, 293] on app-icon "Edit crew company roles" at bounding box center [671, 297] width 8 height 8
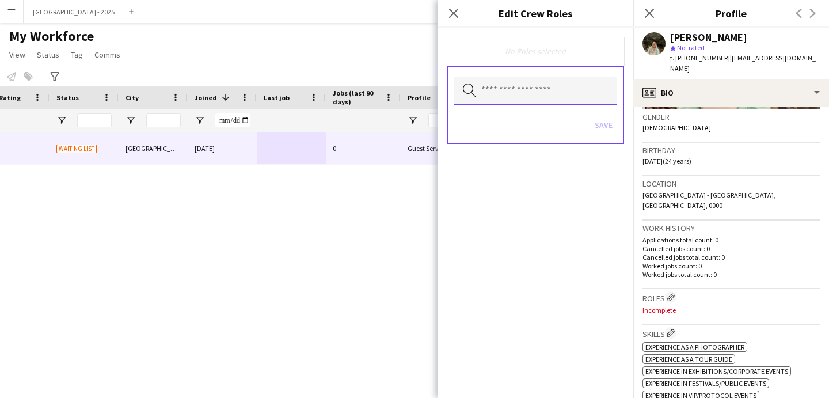
click at [544, 90] on input "text" at bounding box center [536, 91] width 164 height 29
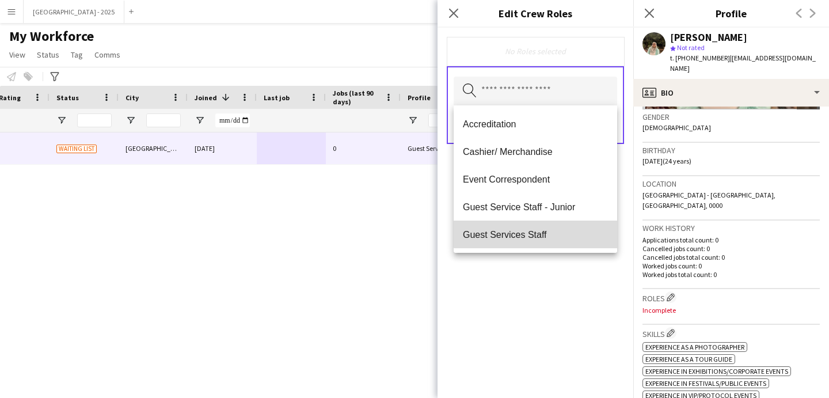
click at [545, 229] on span "Guest Services Staff" at bounding box center [535, 234] width 145 height 11
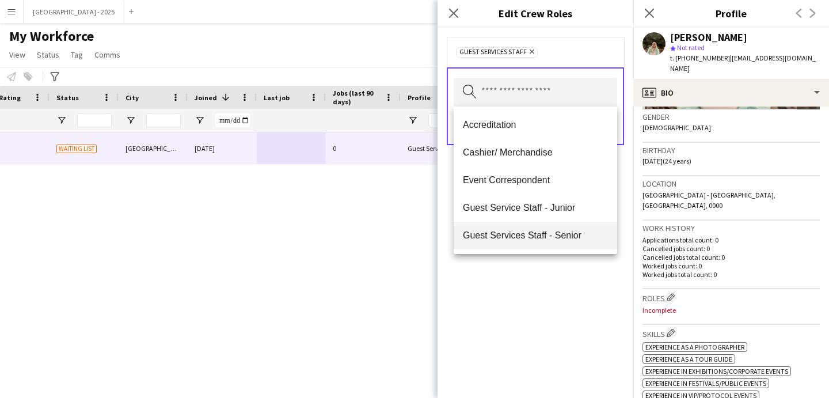
click at [548, 233] on span "Guest Services Staff - Senior" at bounding box center [535, 235] width 145 height 11
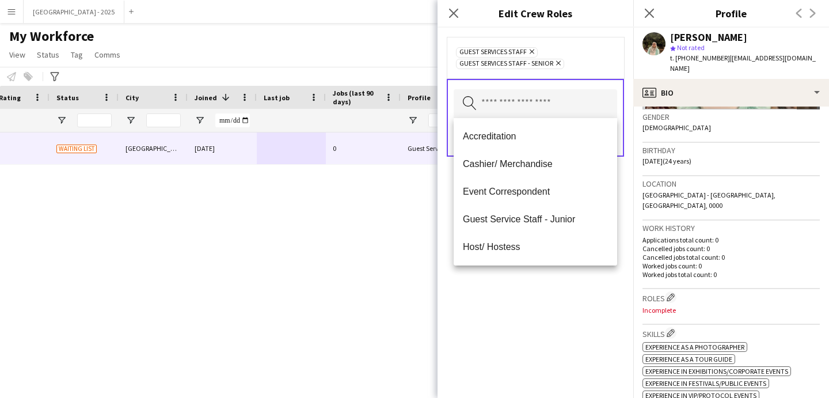
drag, startPoint x: 594, startPoint y: 304, endPoint x: 593, endPoint y: 277, distance: 26.5
click at [594, 304] on div "Guest Services Staff Remove Guest Services Staff - Senior Remove Search by role…" at bounding box center [536, 213] width 196 height 370
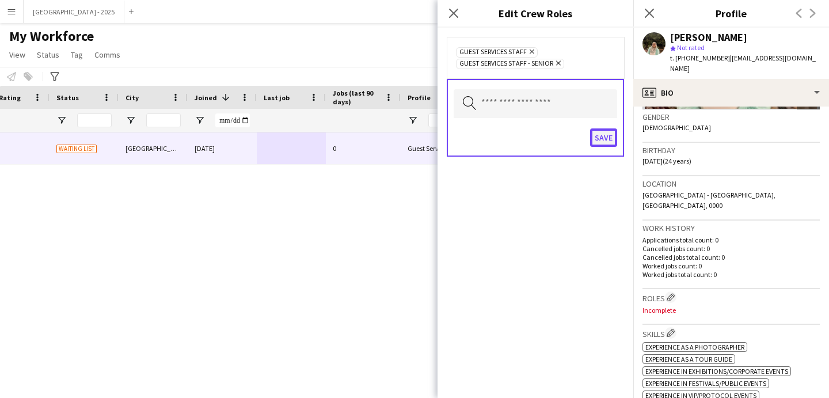
click at [601, 138] on button "Save" at bounding box center [603, 137] width 27 height 18
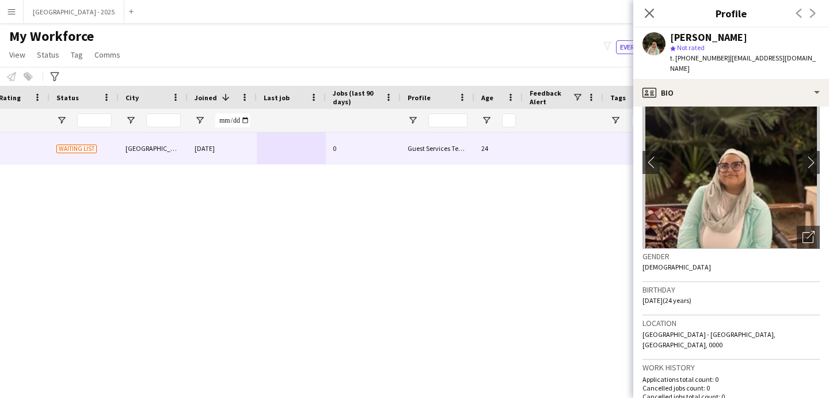
scroll to position [0, 0]
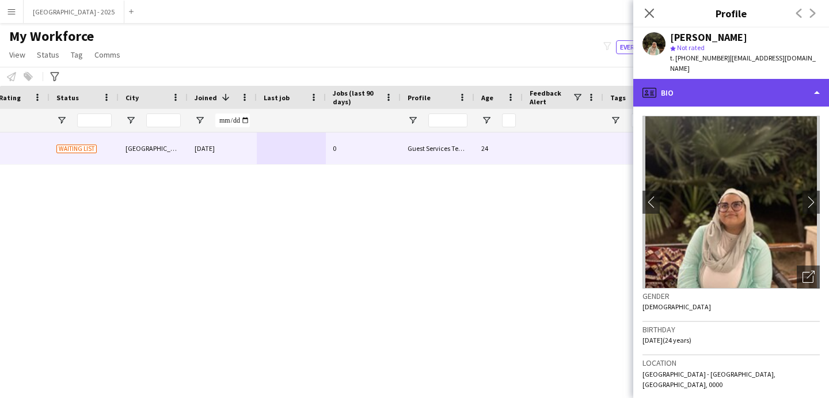
click at [709, 89] on div "profile Bio" at bounding box center [732, 93] width 196 height 28
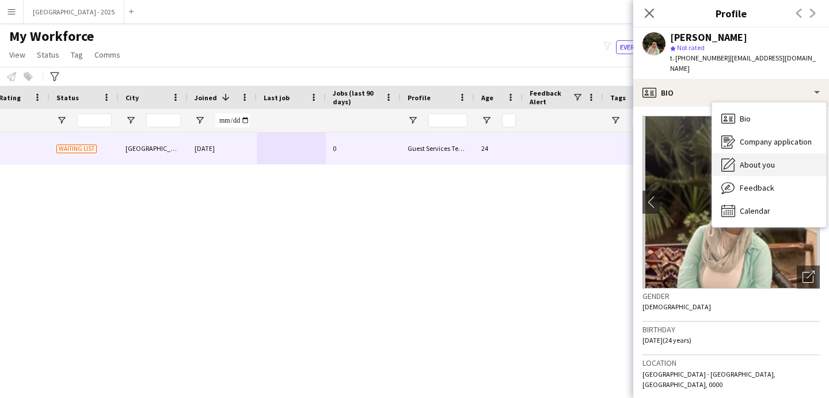
click at [755, 170] on div "About you About you" at bounding box center [770, 164] width 114 height 23
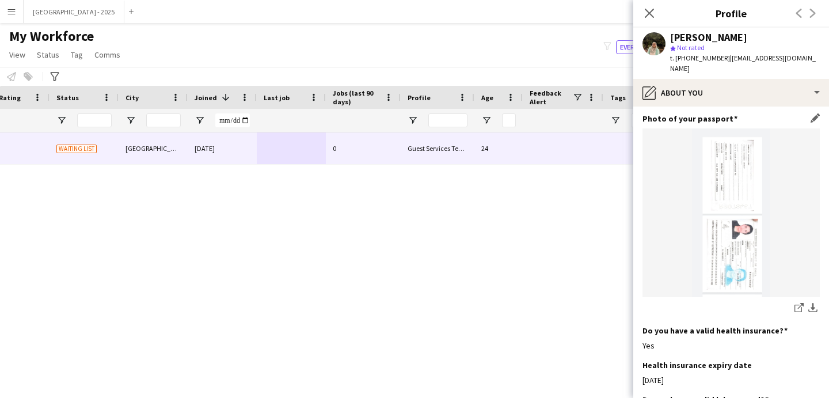
scroll to position [1016, 0]
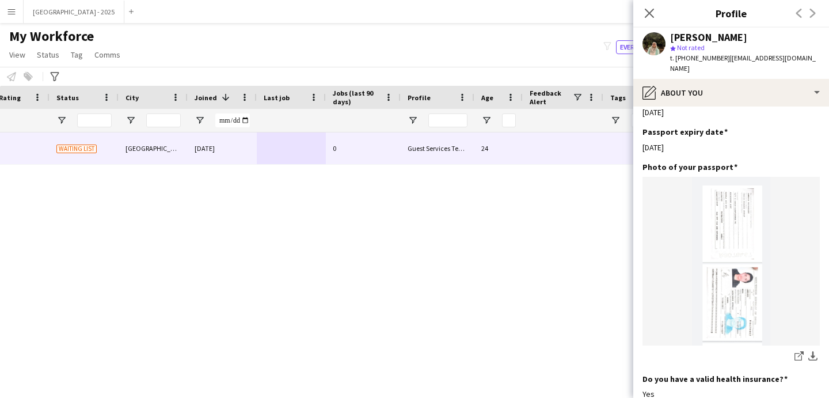
click at [646, 12] on icon "Close pop-in" at bounding box center [649, 13] width 9 height 9
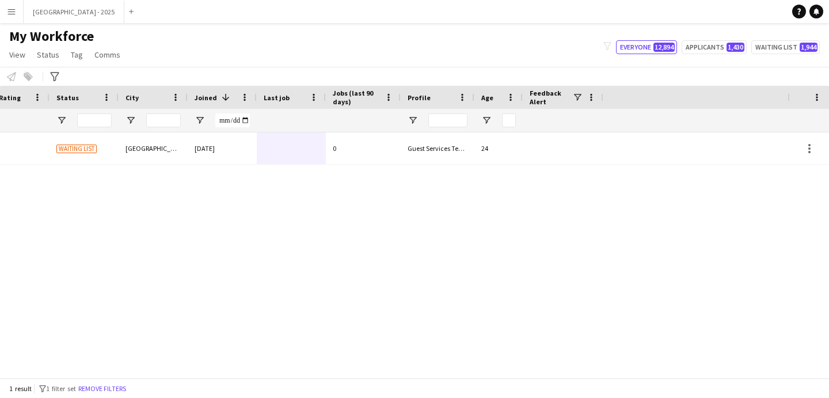
scroll to position [0, 0]
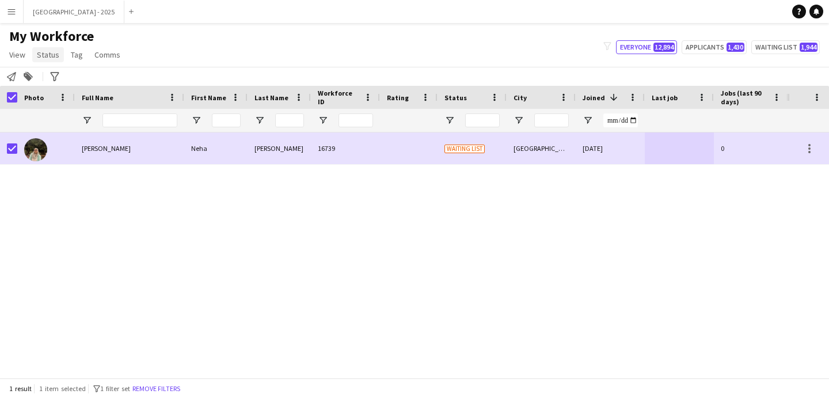
click at [36, 54] on link "Status" at bounding box center [48, 54] width 32 height 15
click at [69, 75] on link "Edit" at bounding box center [73, 79] width 81 height 24
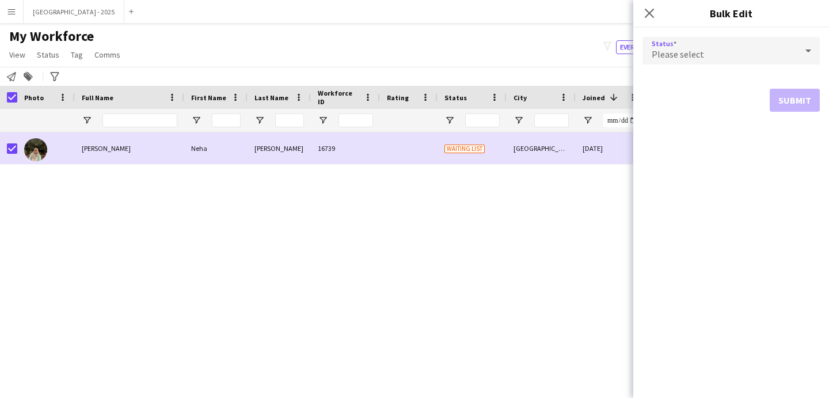
click at [673, 40] on div "Please select" at bounding box center [720, 51] width 154 height 28
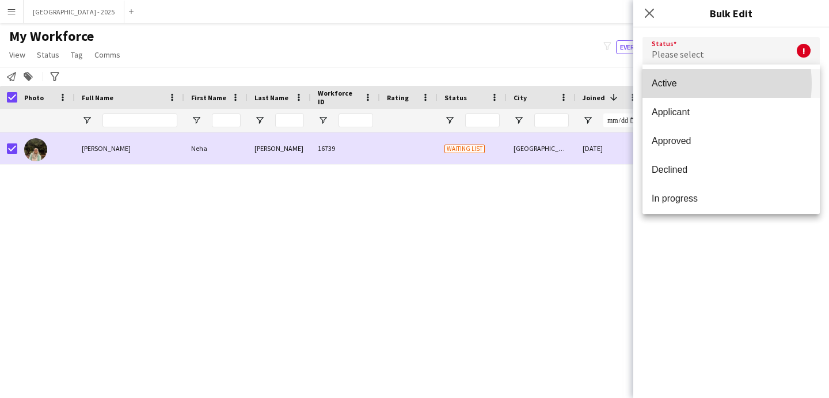
click at [692, 84] on span "Active" at bounding box center [731, 83] width 159 height 11
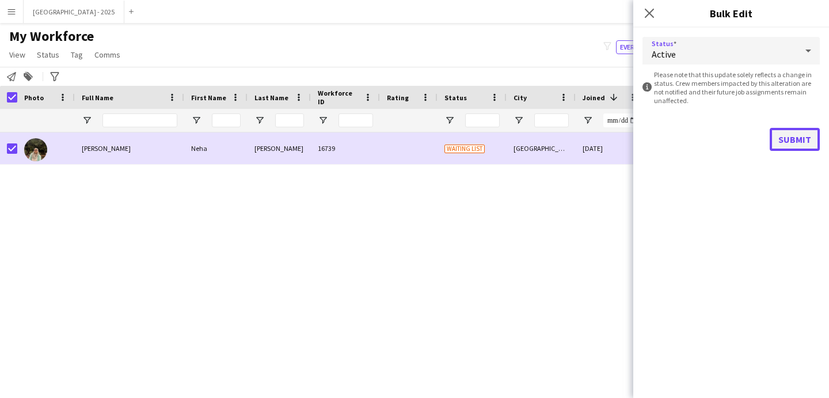
click at [806, 148] on button "Submit" at bounding box center [795, 139] width 50 height 23
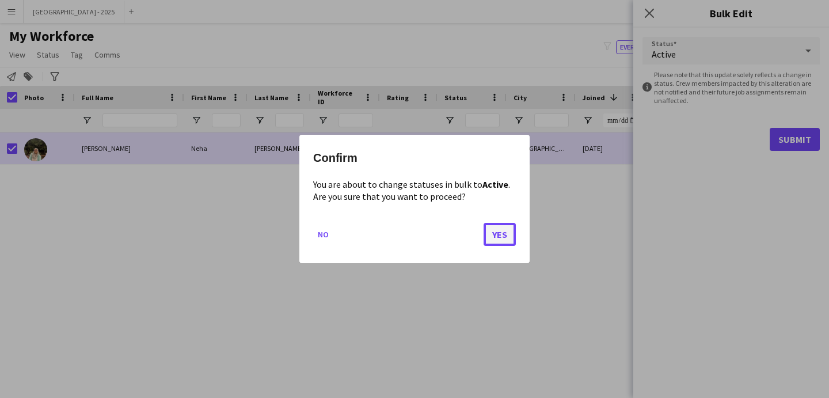
click at [508, 232] on button "Yes" at bounding box center [500, 234] width 32 height 23
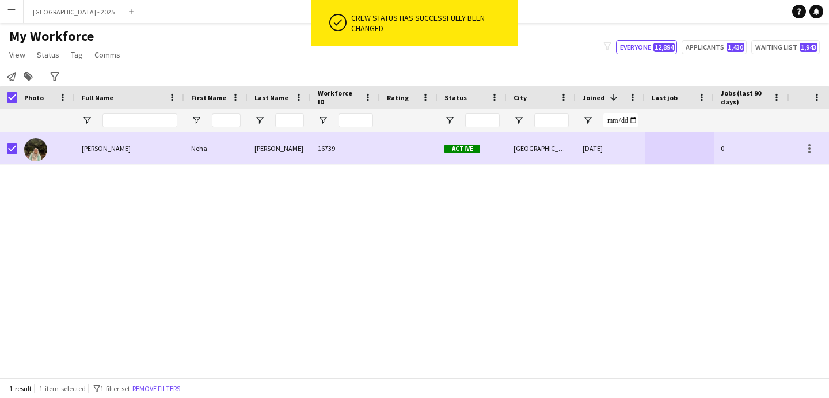
click at [158, 384] on button "Remove filters" at bounding box center [156, 388] width 52 height 13
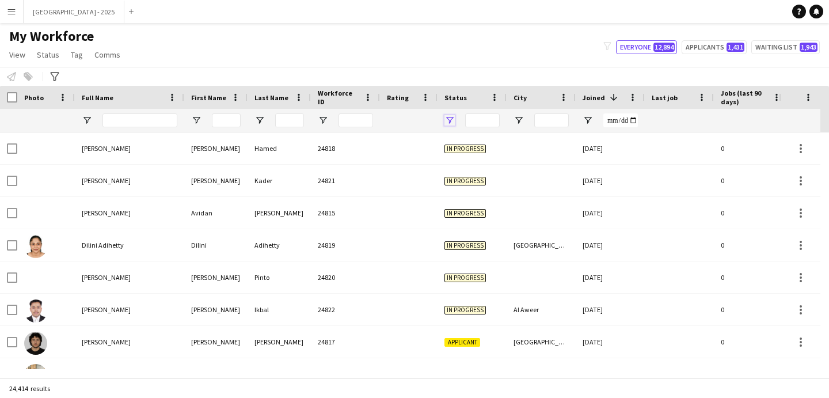
click at [451, 120] on span "Open Filter Menu" at bounding box center [450, 120] width 10 height 10
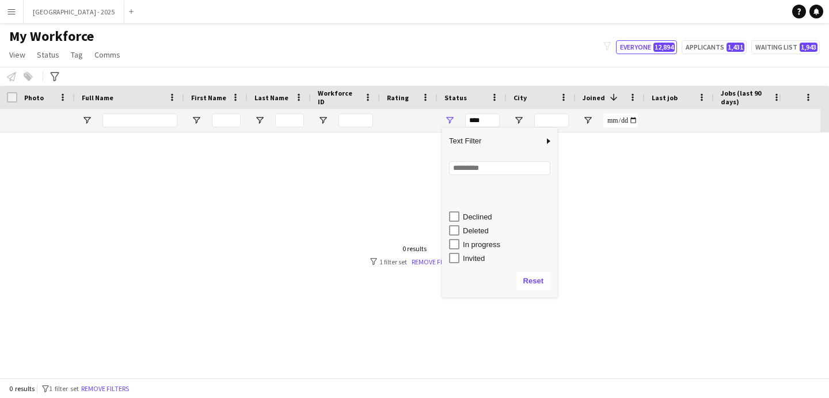
scroll to position [73, 0]
click at [476, 215] on div "Invited" at bounding box center [508, 215] width 91 height 9
type input "**********"
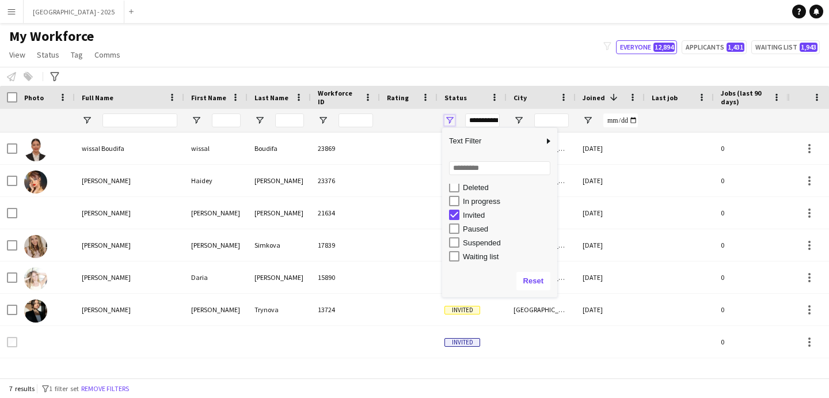
click at [453, 123] on span "Open Filter Menu" at bounding box center [450, 120] width 10 height 10
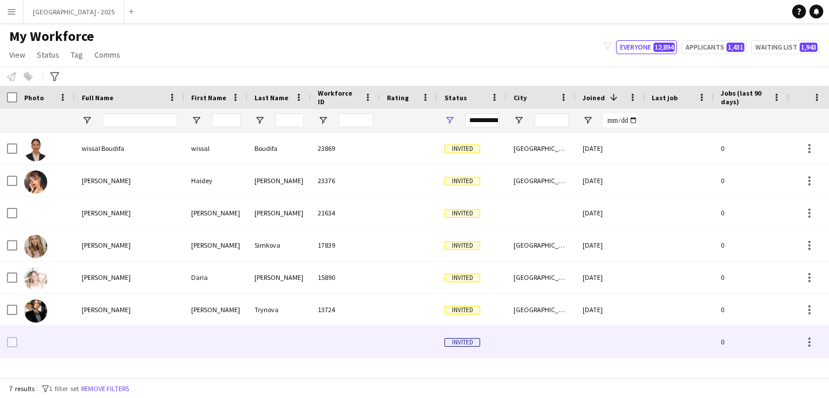
click at [262, 333] on div at bounding box center [279, 342] width 63 height 32
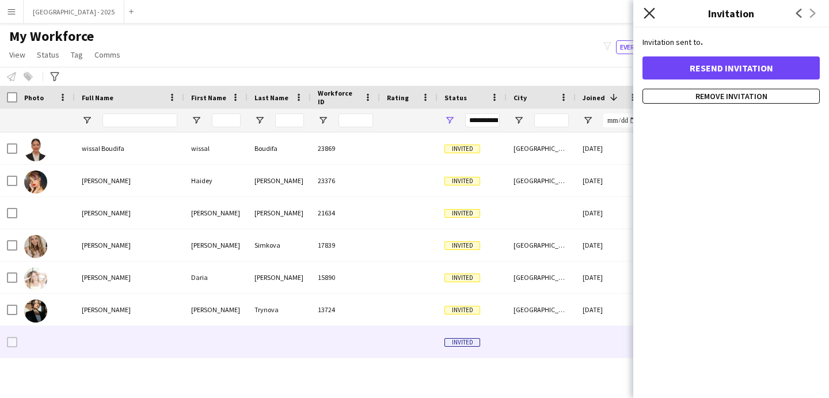
click at [647, 17] on icon "Close pop-in" at bounding box center [649, 12] width 11 height 11
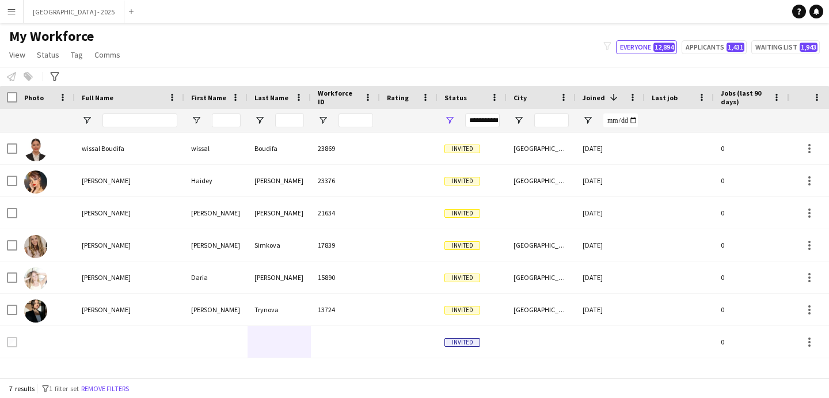
click at [471, 118] on div "**********" at bounding box center [482, 120] width 35 height 14
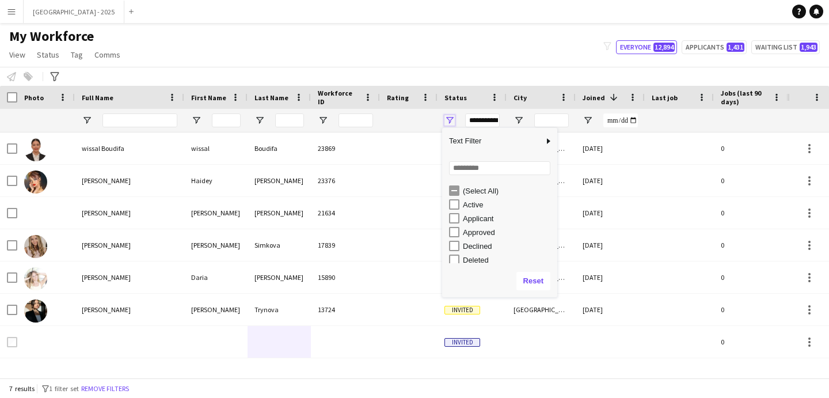
click at [448, 122] on span "Open Filter Menu" at bounding box center [450, 120] width 10 height 10
click at [435, 113] on div at bounding box center [409, 120] width 58 height 23
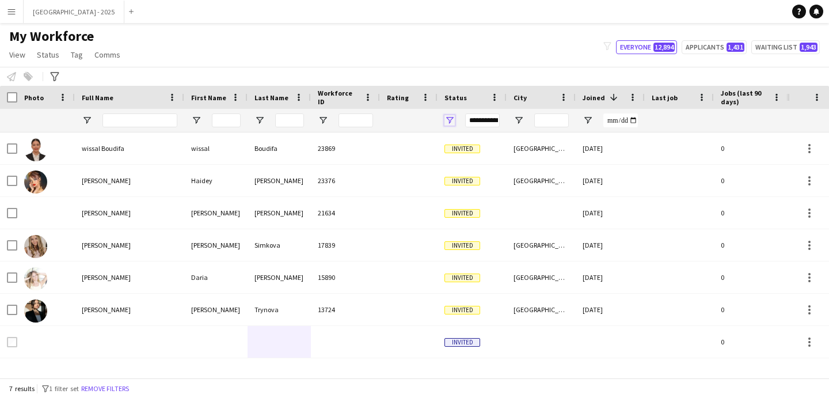
click at [450, 120] on span "Open Filter Menu" at bounding box center [450, 120] width 10 height 10
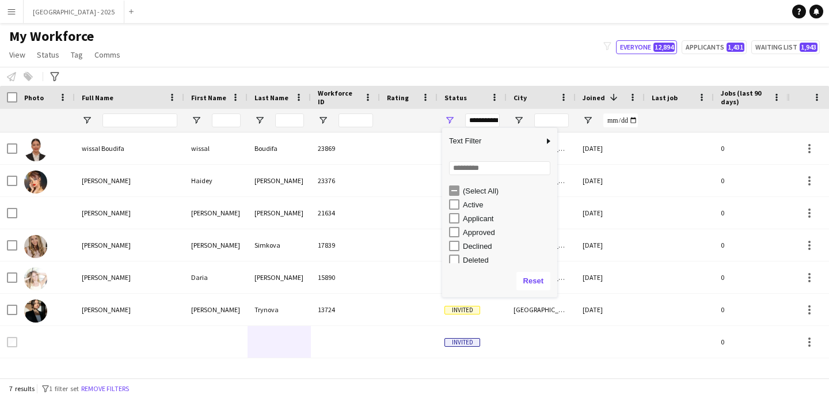
click at [452, 124] on span "Open Filter Menu" at bounding box center [450, 120] width 10 height 10
click at [422, 121] on div at bounding box center [409, 120] width 44 height 23
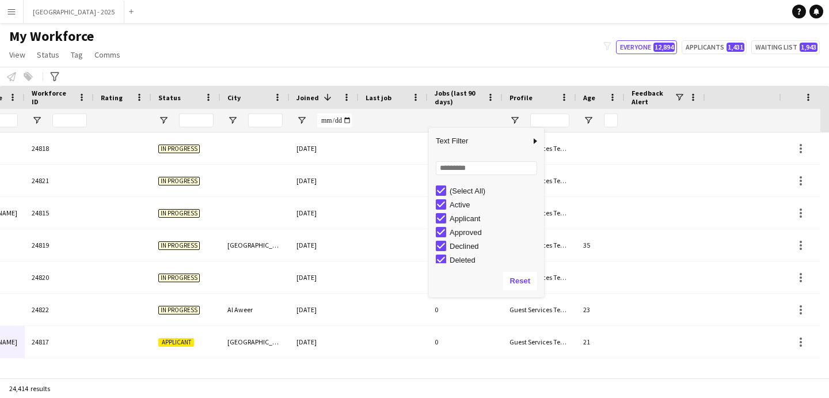
scroll to position [0, 397]
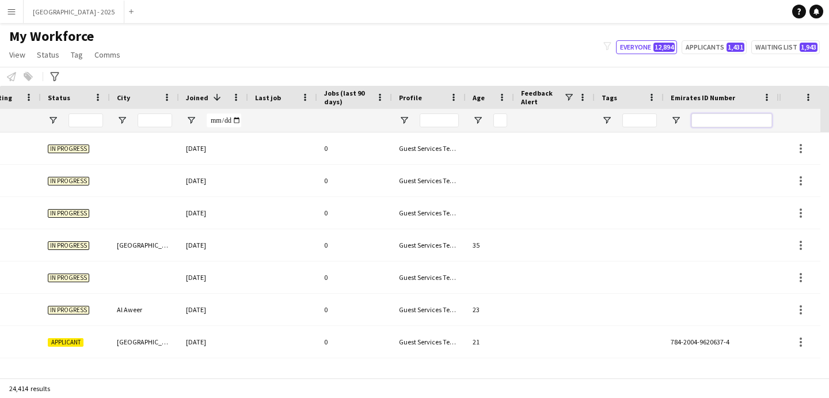
click at [717, 114] on input "Emirates ID Number Filter Input" at bounding box center [732, 120] width 81 height 14
paste input "*******"
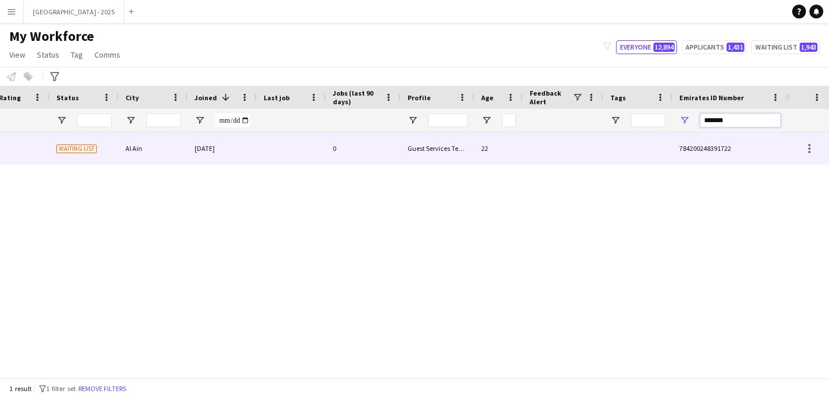
scroll to position [0, 388]
type input "*******"
click at [241, 143] on div "[DATE]" at bounding box center [222, 148] width 69 height 32
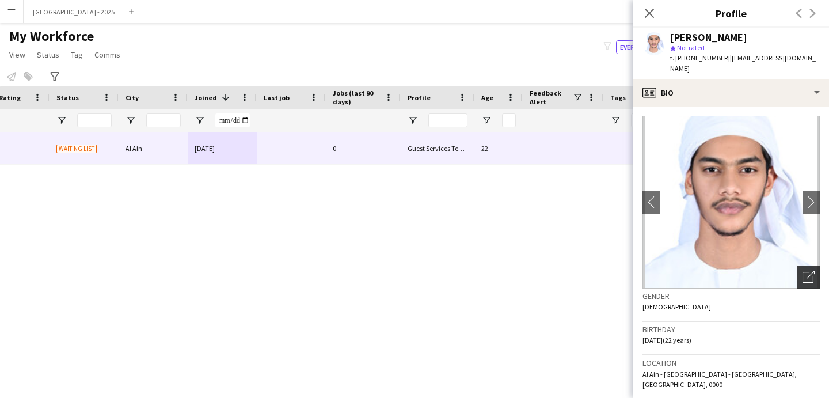
click at [803, 271] on icon "Open photos pop-in" at bounding box center [809, 277] width 12 height 12
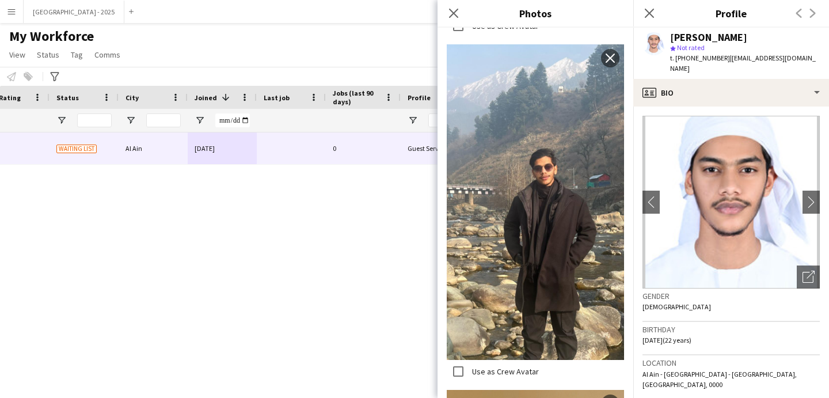
scroll to position [1263, 0]
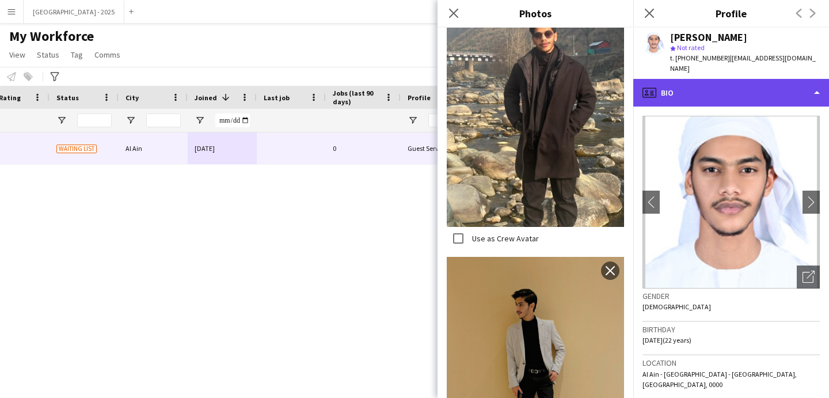
click at [682, 82] on div "profile Bio" at bounding box center [732, 93] width 196 height 28
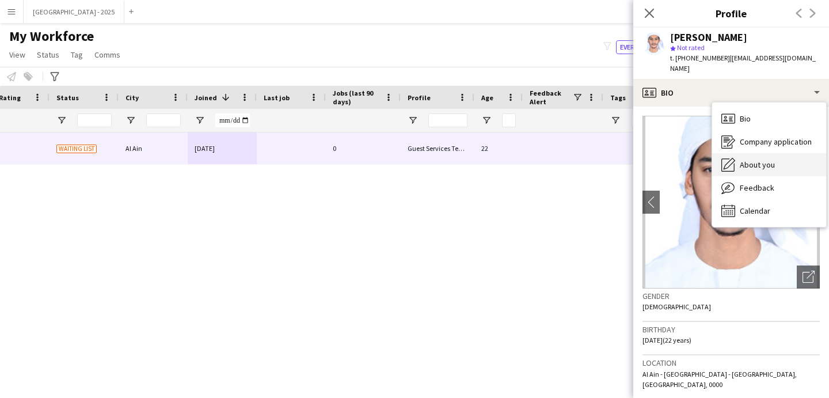
click at [770, 160] on span "About you" at bounding box center [757, 165] width 35 height 10
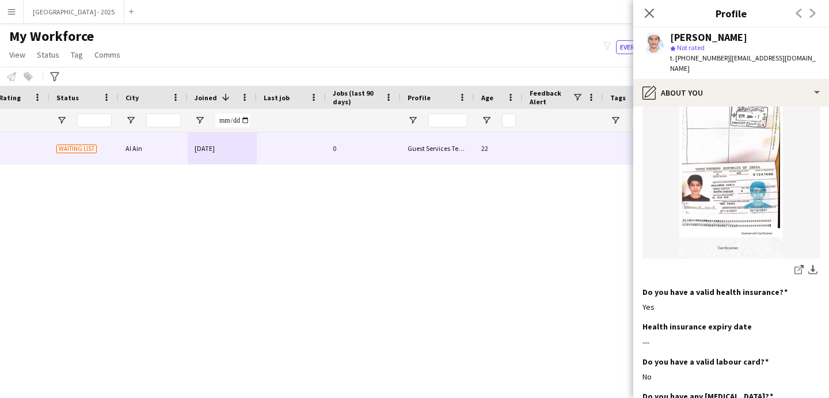
scroll to position [895, 0]
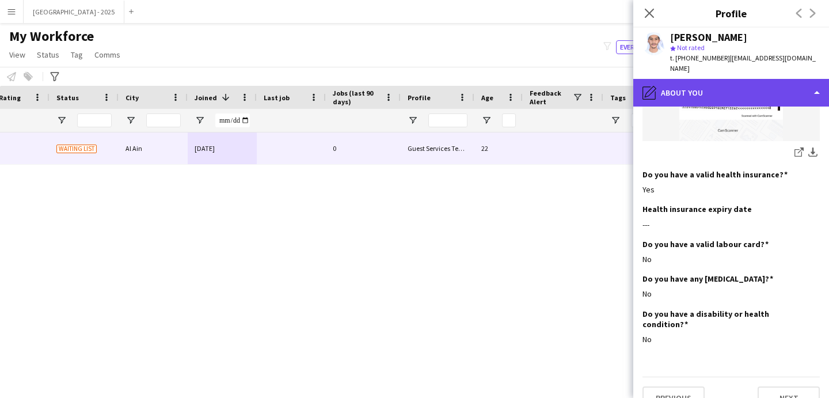
click at [714, 92] on div "pencil4 About you" at bounding box center [732, 93] width 196 height 28
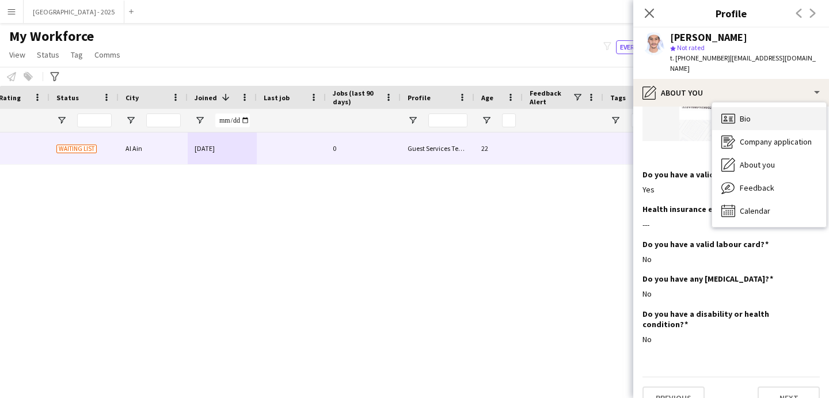
click at [729, 112] on icon "Bio" at bounding box center [729, 119] width 14 height 14
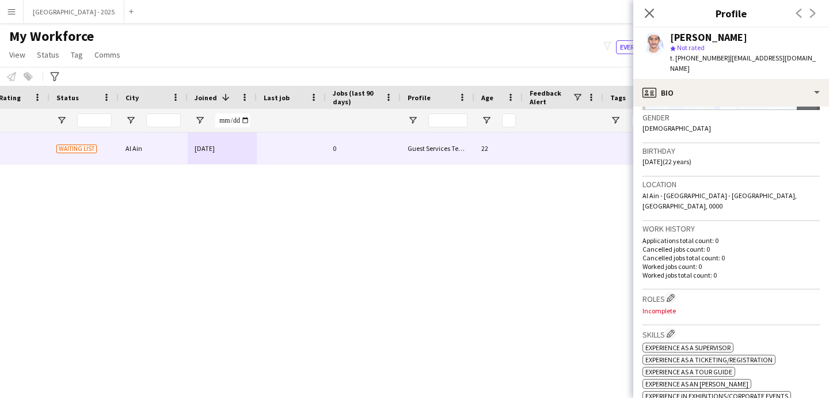
scroll to position [209, 0]
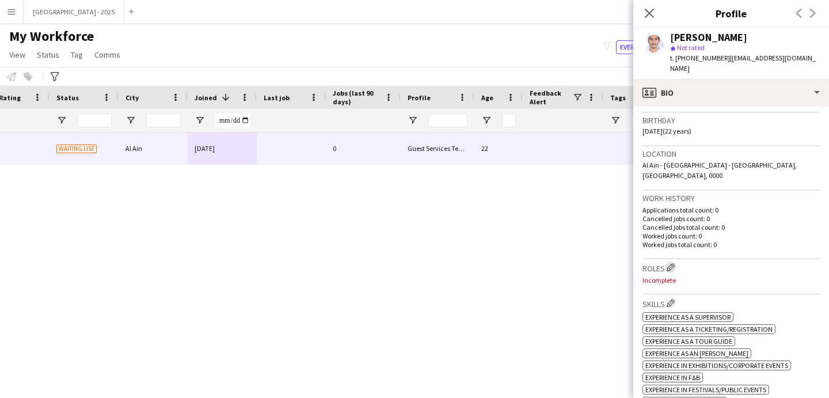
click at [675, 263] on app-icon "Edit crew company roles" at bounding box center [671, 267] width 8 height 8
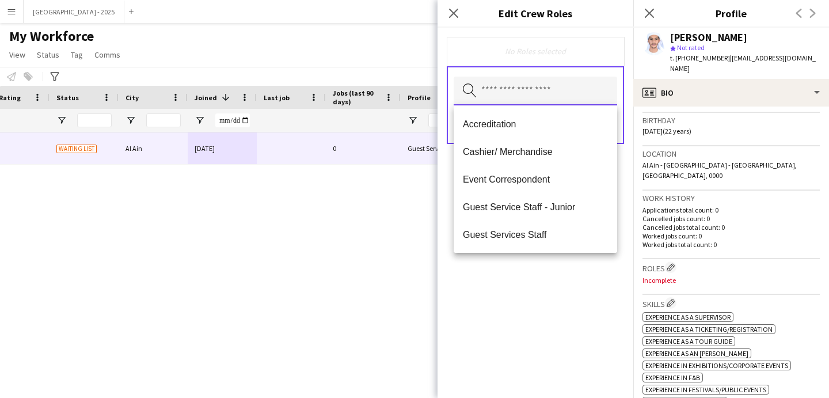
click at [548, 89] on input "text" at bounding box center [536, 91] width 164 height 29
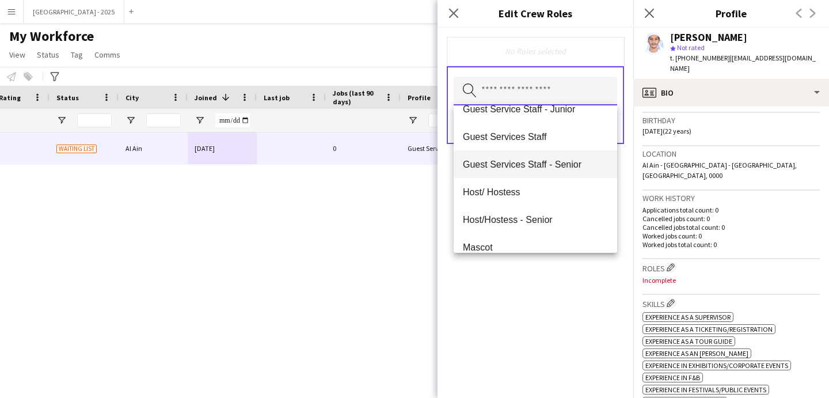
scroll to position [12, 0]
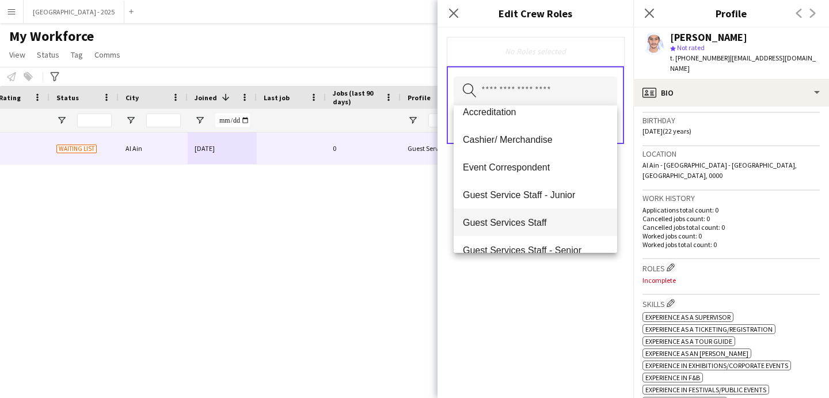
click at [547, 215] on mat-option "Guest Services Staff" at bounding box center [536, 223] width 164 height 28
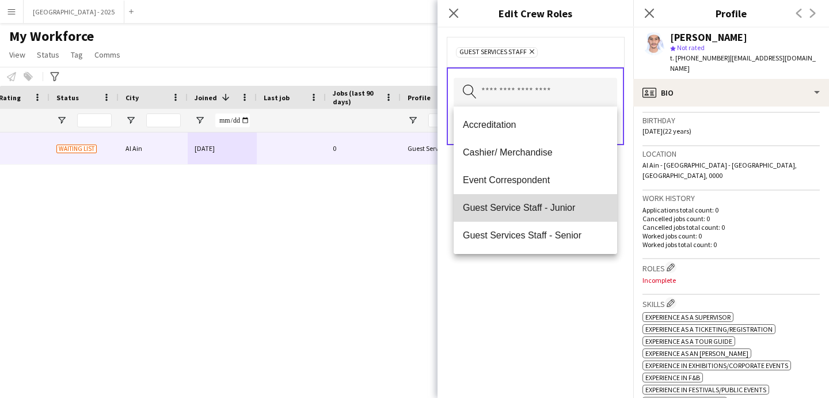
click at [546, 221] on mat-option "Guest Service Staff - Junior" at bounding box center [536, 208] width 164 height 28
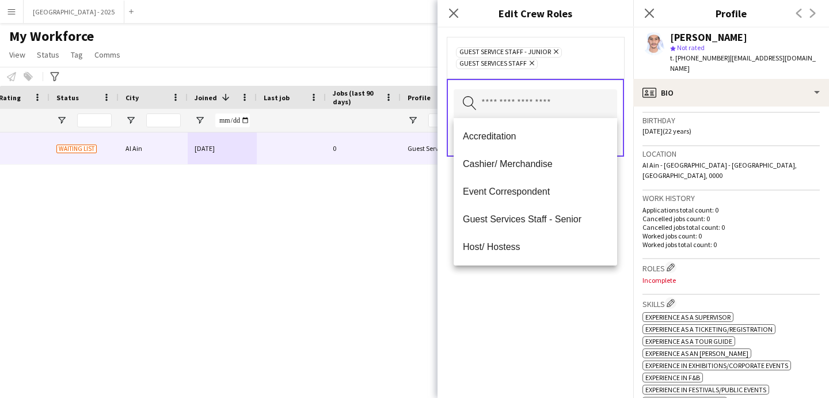
click at [556, 53] on icon "Remove" at bounding box center [554, 51] width 7 height 7
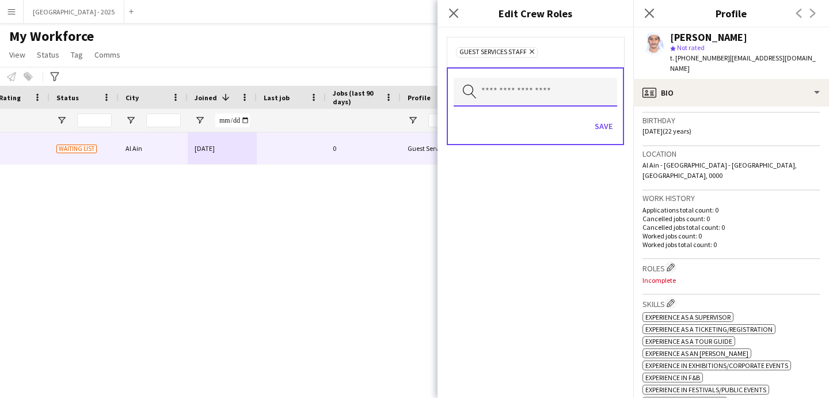
click at [536, 82] on input "text" at bounding box center [536, 92] width 164 height 29
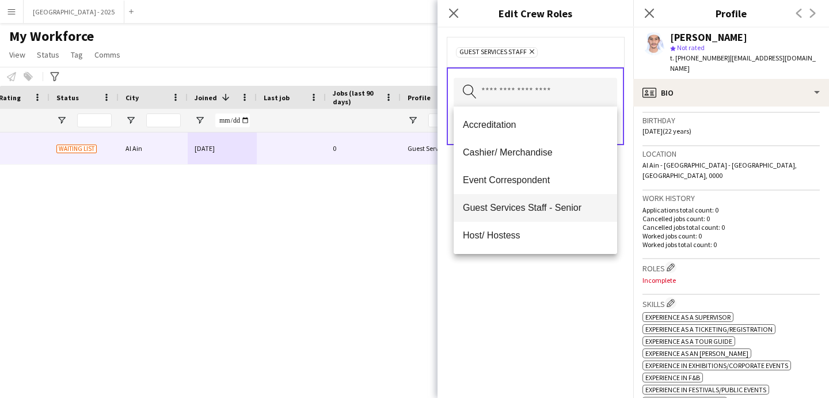
click at [561, 206] on span "Guest Services Staff - Senior" at bounding box center [535, 207] width 145 height 11
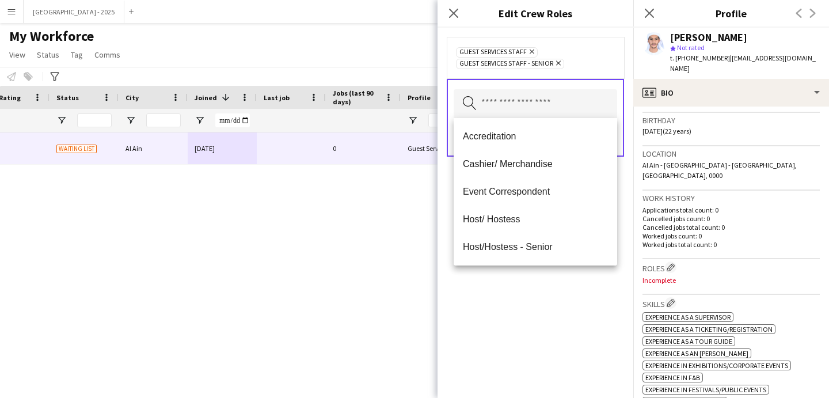
click at [563, 281] on div "Guest Services Staff Remove Guest Services Staff - Senior Remove Search by role…" at bounding box center [536, 213] width 196 height 370
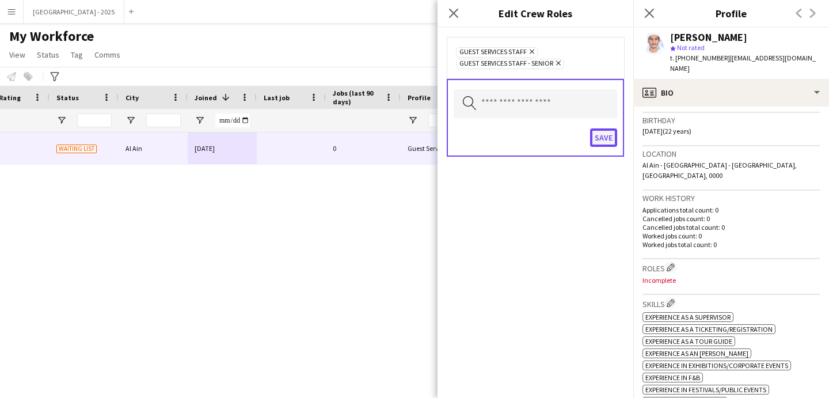
click at [601, 136] on button "Save" at bounding box center [603, 137] width 27 height 18
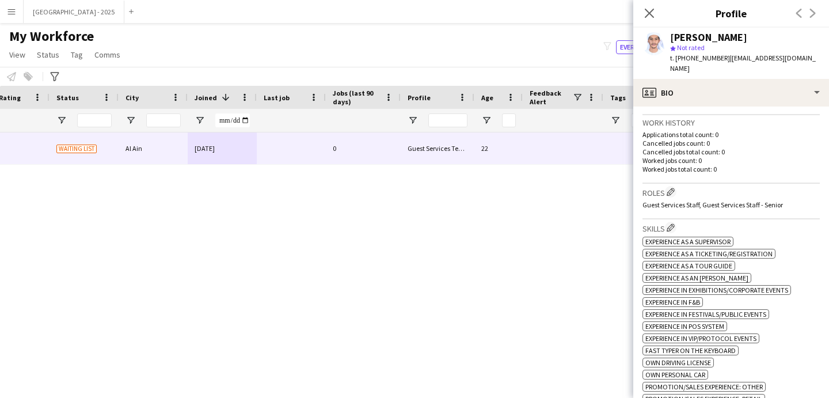
scroll to position [431, 0]
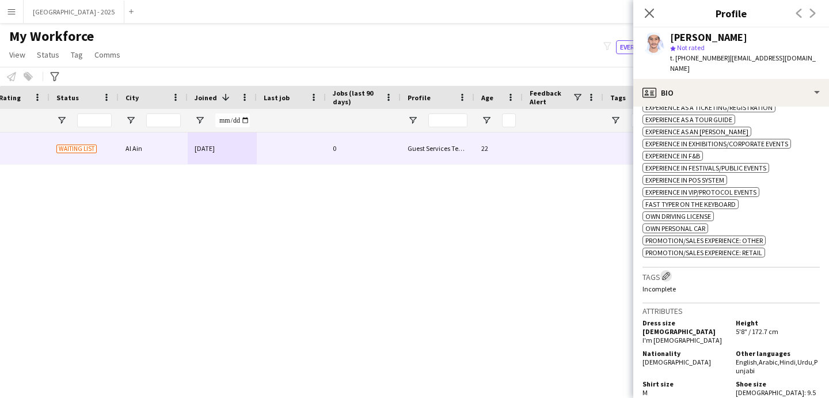
click at [672, 270] on button "Edit crew company tags" at bounding box center [667, 276] width 12 height 12
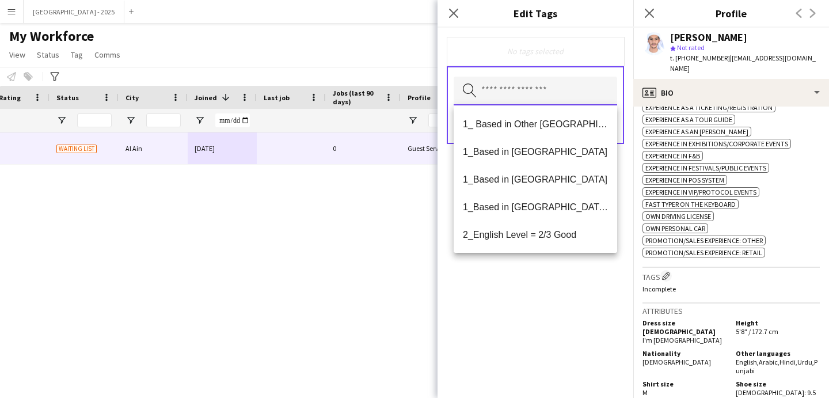
click at [549, 94] on input "text" at bounding box center [536, 91] width 164 height 29
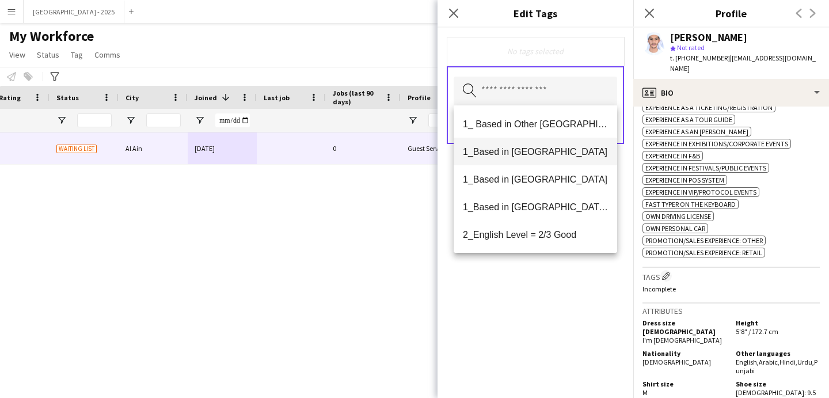
click at [544, 157] on mat-option "1_Based in [GEOGRAPHIC_DATA]" at bounding box center [536, 152] width 164 height 28
click at [540, 154] on span "1_Based in [GEOGRAPHIC_DATA]" at bounding box center [535, 152] width 145 height 11
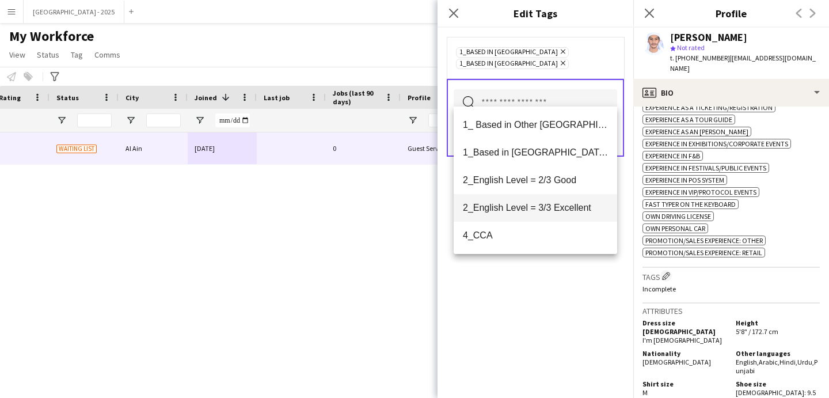
click at [563, 208] on span "2_English Level = 3/3 Excellent" at bounding box center [535, 207] width 145 height 11
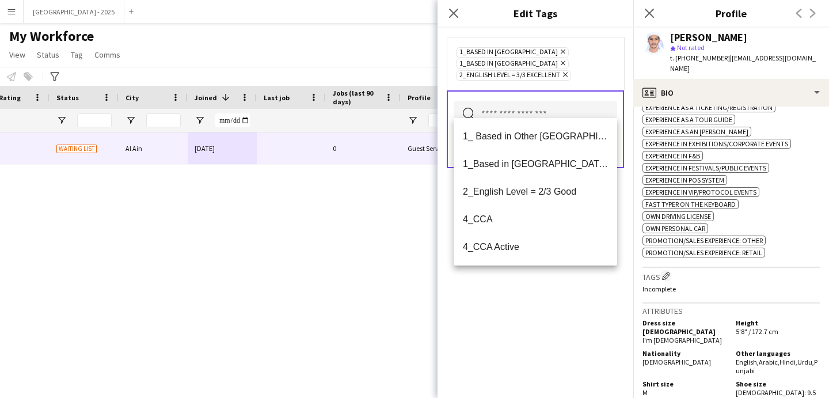
click at [578, 274] on div "1_Based in [GEOGRAPHIC_DATA] Remove 1_Based in [GEOGRAPHIC_DATA] Remove 2_Engli…" at bounding box center [536, 213] width 196 height 370
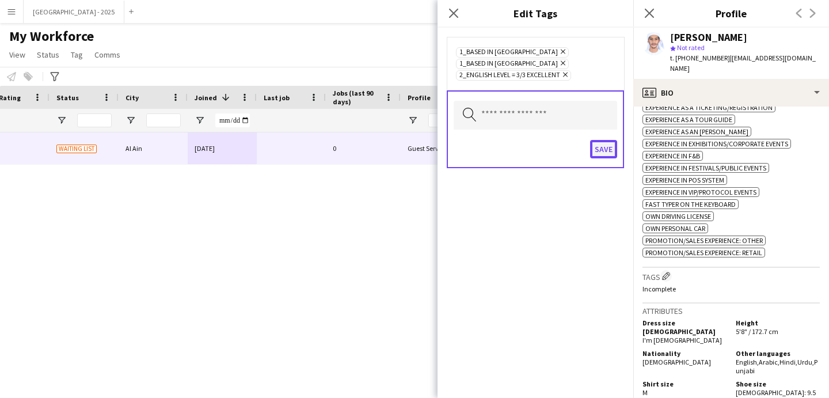
click at [594, 140] on button "Save" at bounding box center [603, 149] width 27 height 18
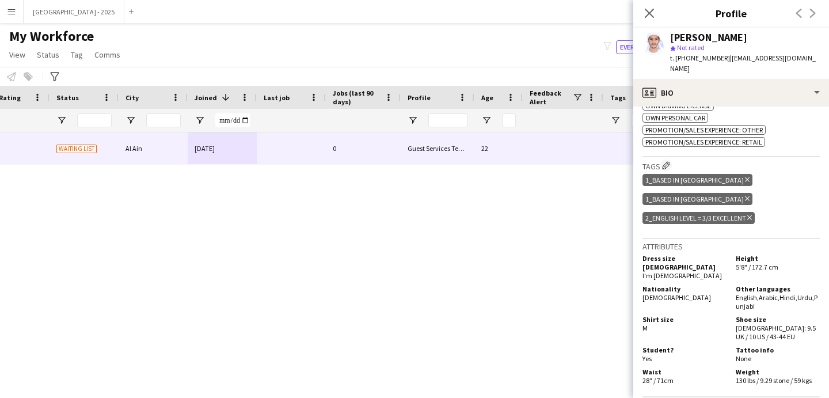
scroll to position [647, 0]
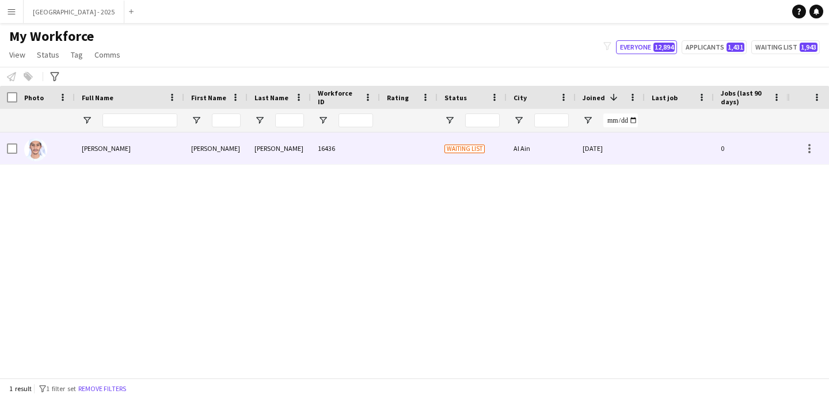
click at [379, 145] on div "16436" at bounding box center [345, 148] width 69 height 32
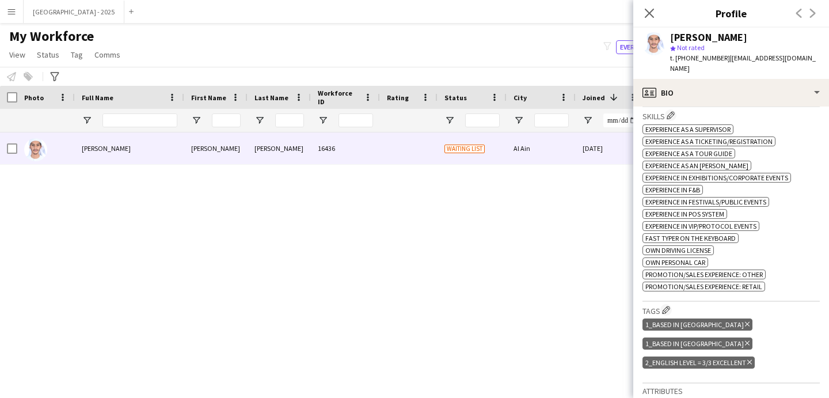
scroll to position [409, 0]
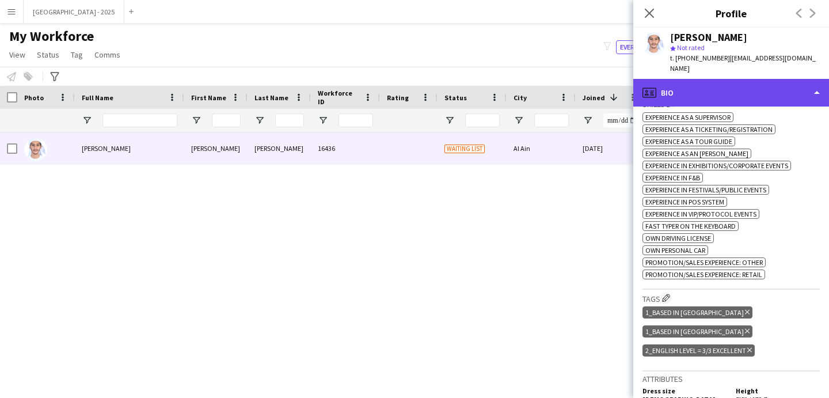
click at [711, 80] on div "profile Bio" at bounding box center [732, 93] width 196 height 28
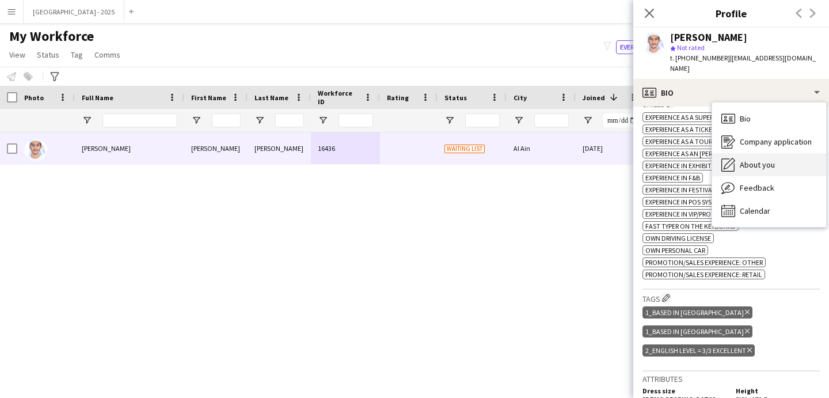
click at [774, 160] on span "About you" at bounding box center [757, 165] width 35 height 10
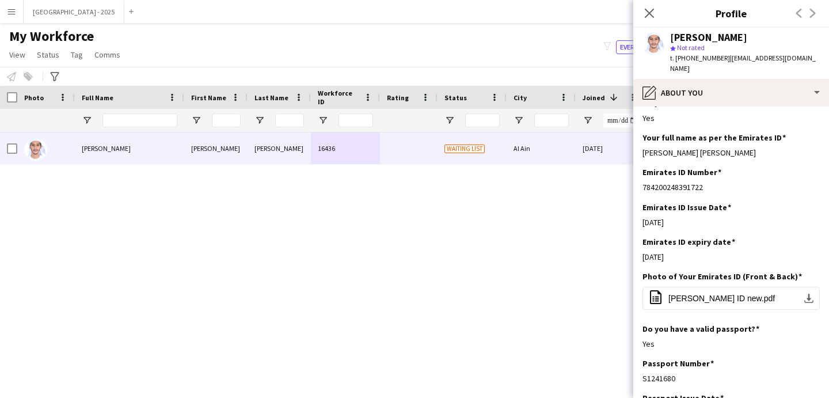
scroll to position [197, 0]
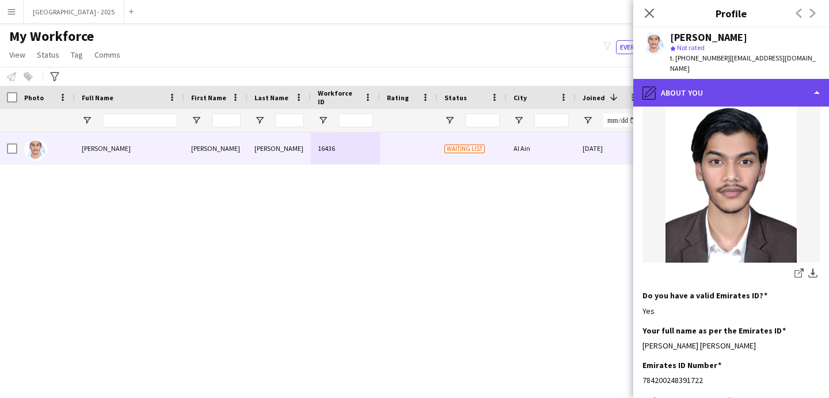
click at [699, 79] on div "pencil4 About you" at bounding box center [732, 93] width 196 height 28
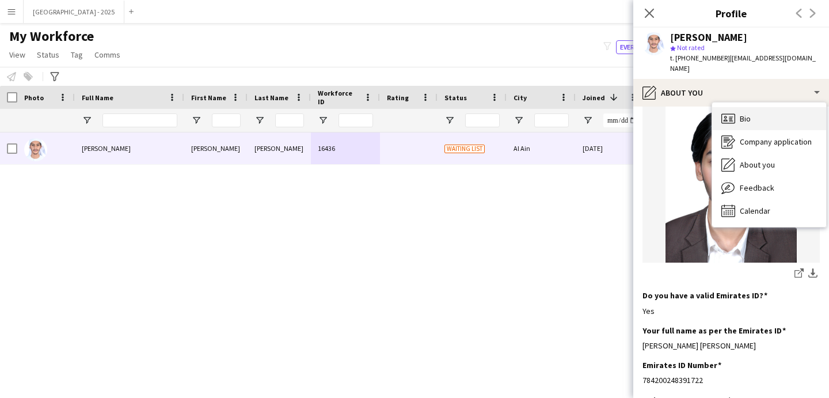
click at [771, 108] on div "Bio Bio" at bounding box center [770, 118] width 114 height 23
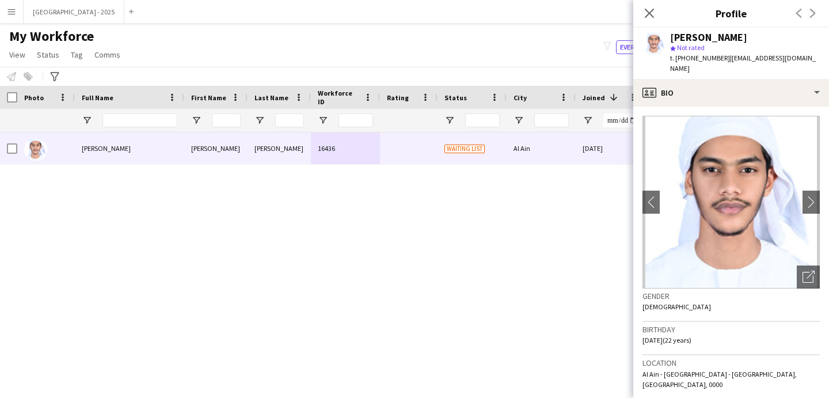
drag, startPoint x: 646, startPoint y: 10, endPoint x: 19, endPoint y: 242, distance: 668.5
click at [646, 10] on icon at bounding box center [649, 13] width 9 height 9
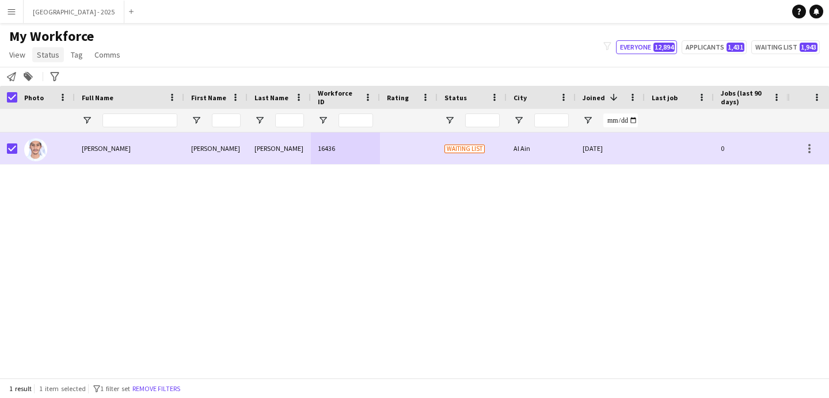
click at [56, 54] on span "Status" at bounding box center [48, 55] width 22 height 10
click at [65, 78] on link "Edit" at bounding box center [73, 79] width 81 height 24
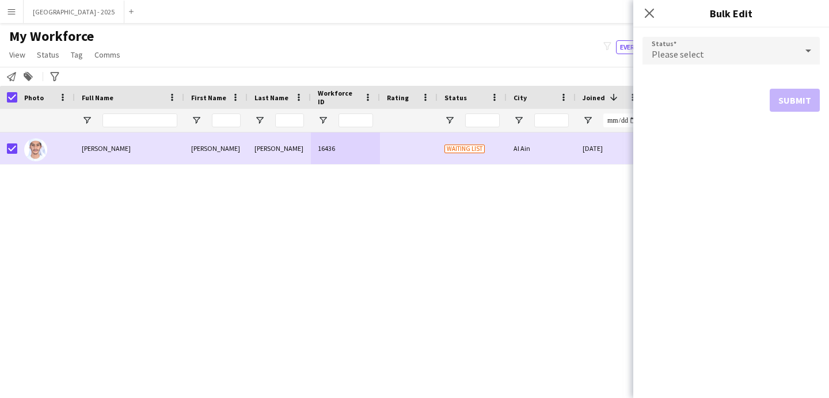
click at [760, 54] on div "Please select" at bounding box center [720, 51] width 154 height 28
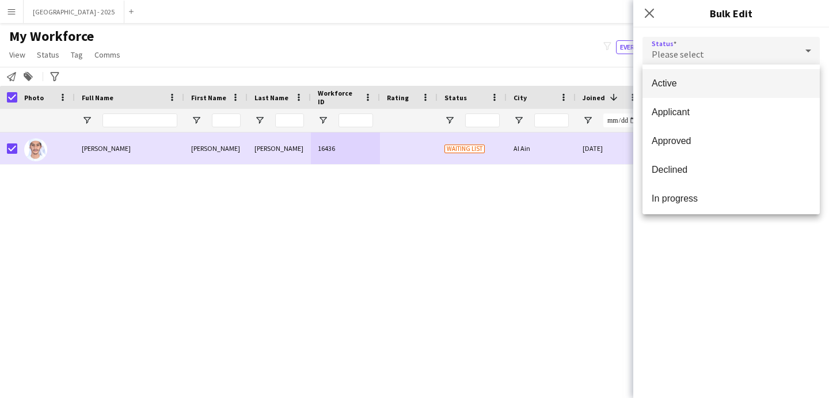
click at [729, 83] on span "Active" at bounding box center [731, 83] width 159 height 11
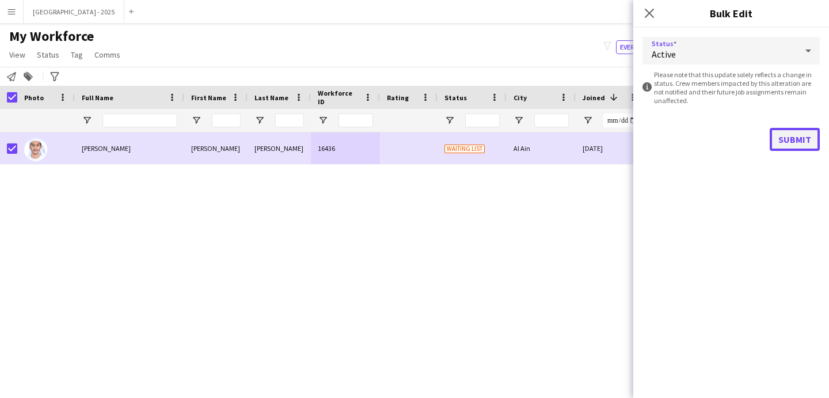
click at [805, 138] on button "Submit" at bounding box center [795, 139] width 50 height 23
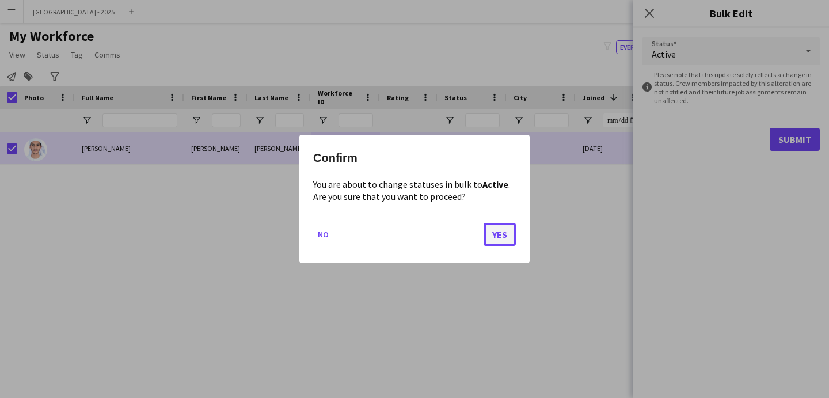
click at [507, 232] on button "Yes" at bounding box center [500, 234] width 32 height 23
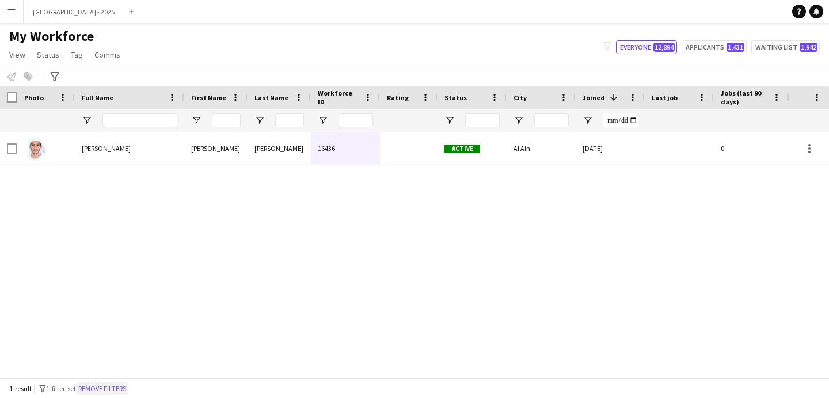
click at [122, 388] on button "Remove filters" at bounding box center [102, 388] width 52 height 13
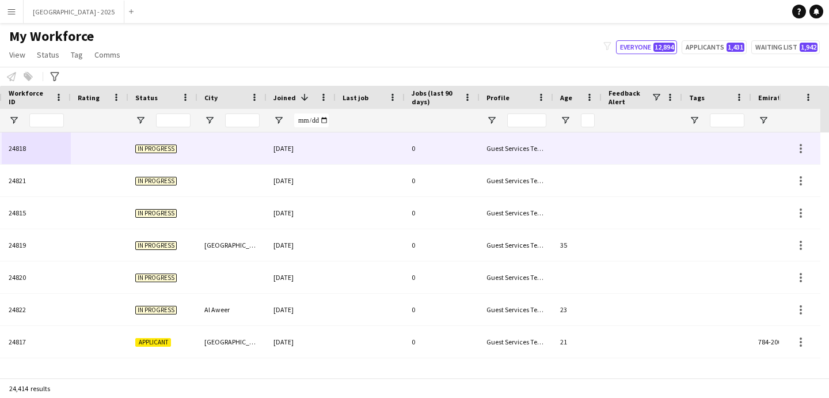
scroll to position [0, 397]
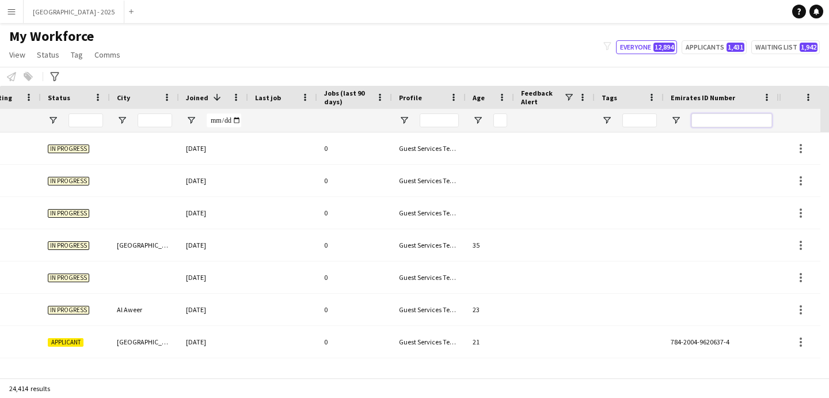
click at [708, 118] on input "Emirates ID Number Filter Input" at bounding box center [732, 120] width 81 height 14
paste input "*******"
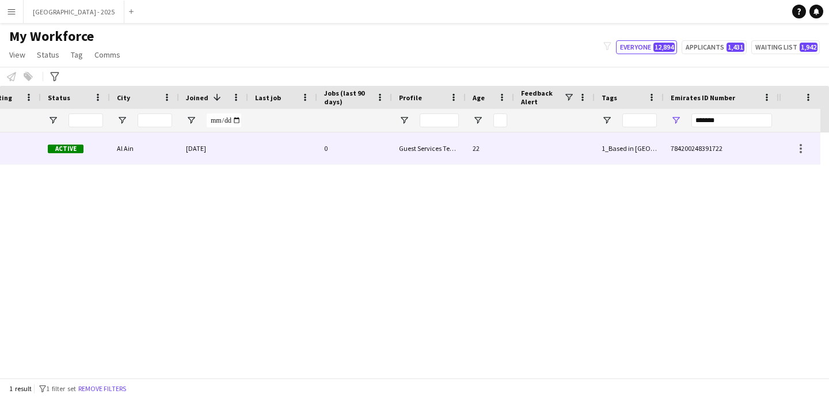
scroll to position [0, 388]
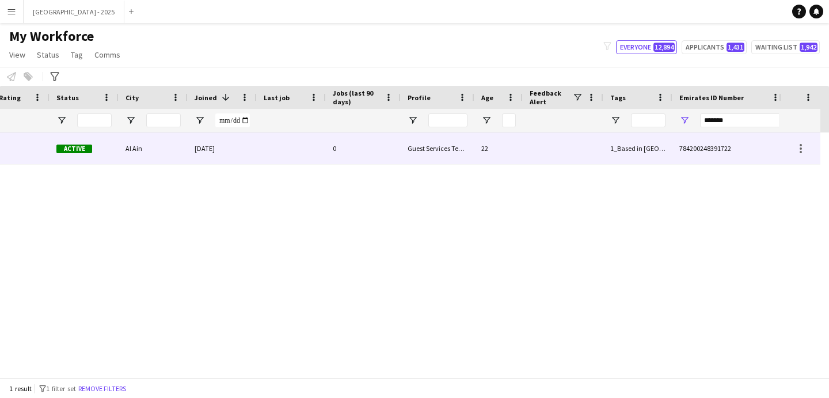
click at [449, 146] on div "Guest Services Team" at bounding box center [438, 148] width 74 height 32
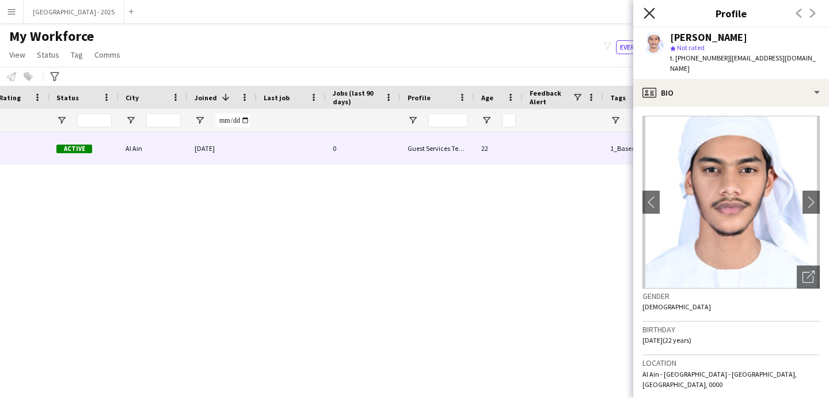
click at [654, 16] on icon "Close pop-in" at bounding box center [649, 12] width 11 height 11
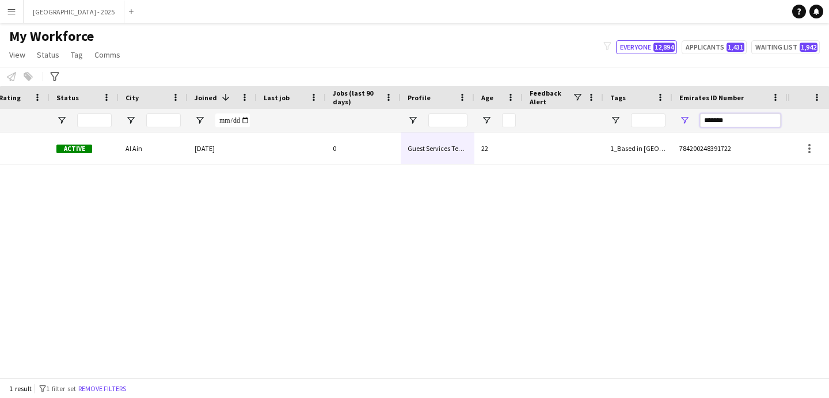
click at [719, 118] on input "*******" at bounding box center [740, 120] width 81 height 14
paste input "Emirates ID Number Filter Input"
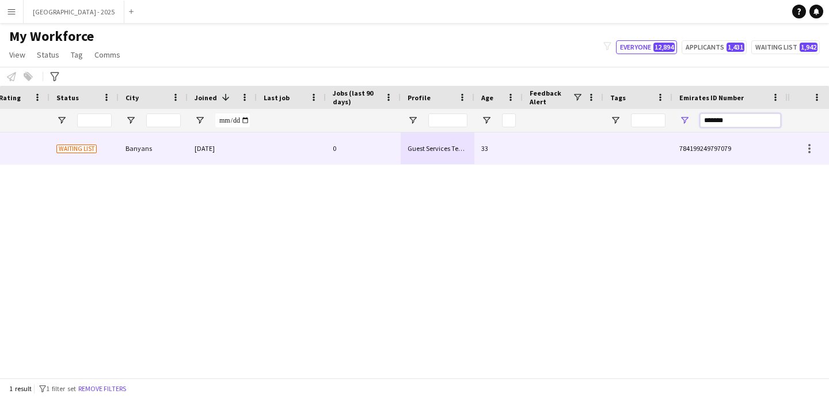
type input "*******"
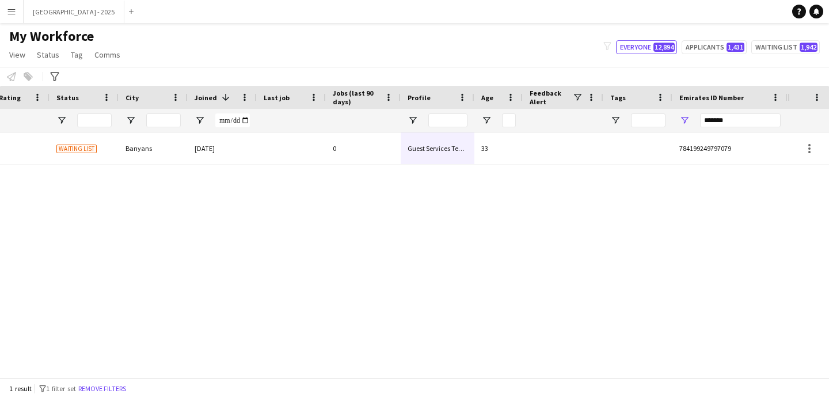
click at [672, 166] on div "Alkhabeer 17229 Waiting list Banyans [DATE] 0 Guest Services Team 33 7841992497…" at bounding box center [394, 250] width 788 height 237
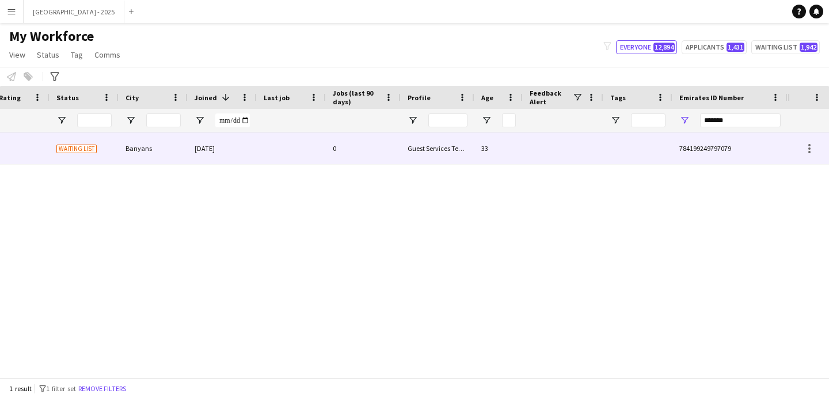
click at [674, 158] on div "784199249797079" at bounding box center [730, 148] width 115 height 32
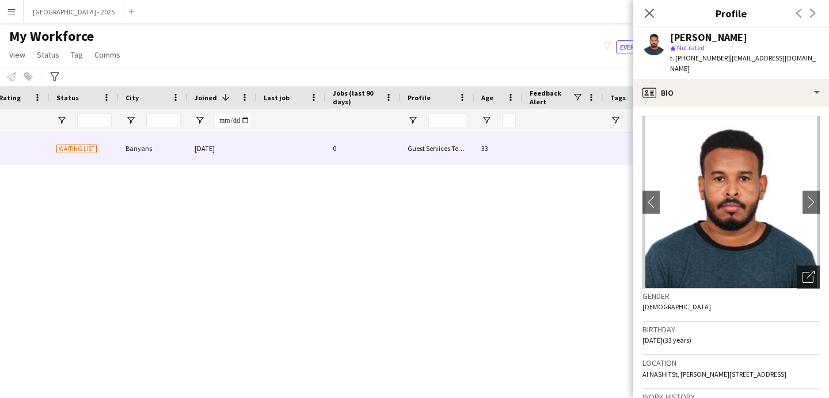
click at [797, 266] on div "Open photos pop-in" at bounding box center [808, 277] width 23 height 23
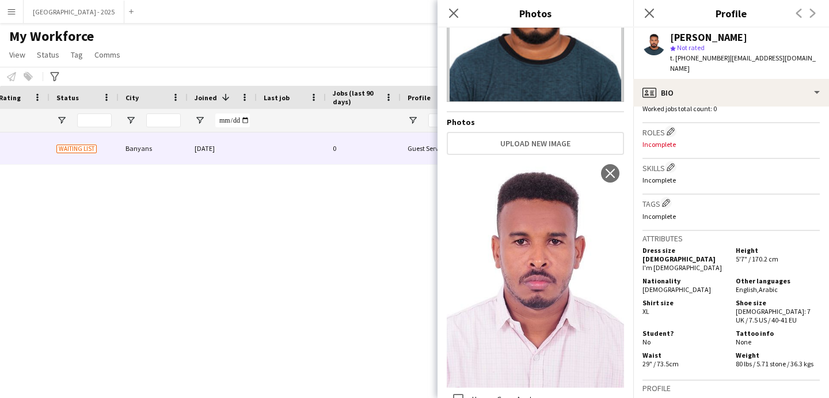
scroll to position [362, 0]
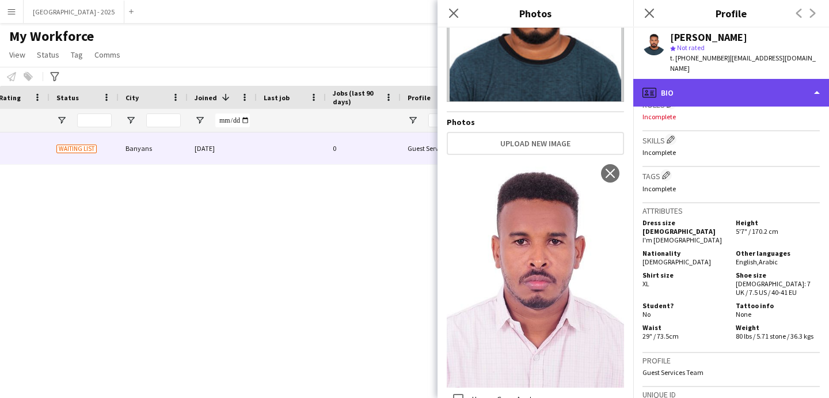
click at [702, 88] on div "profile Bio" at bounding box center [732, 93] width 196 height 28
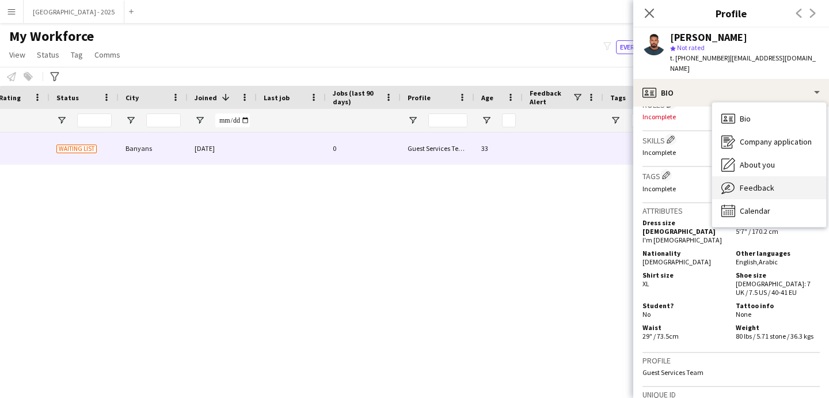
click at [744, 183] on span "Feedback" at bounding box center [757, 188] width 35 height 10
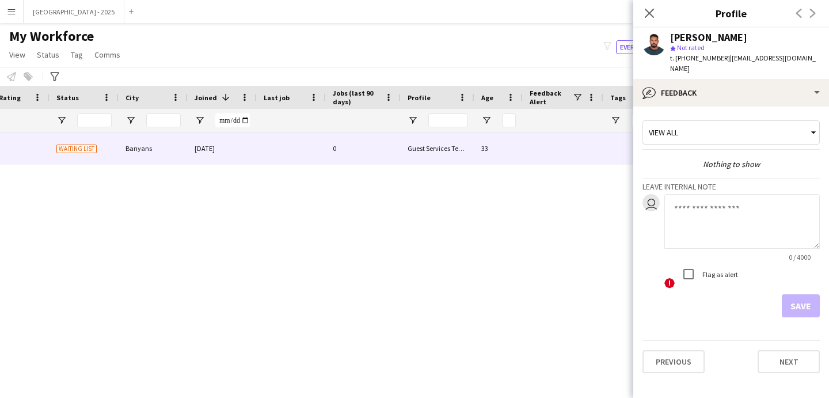
click at [711, 199] on textarea at bounding box center [743, 221] width 156 height 55
type textarea "*"
type textarea "**********"
click at [798, 294] on button "Save" at bounding box center [801, 305] width 38 height 23
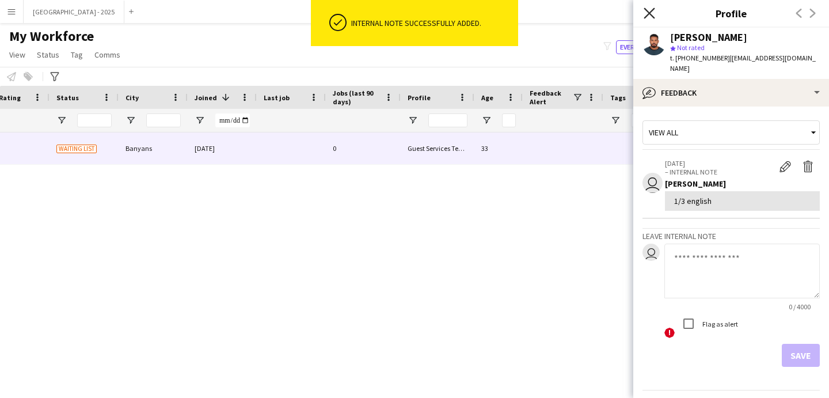
click at [649, 13] on icon at bounding box center [649, 12] width 11 height 11
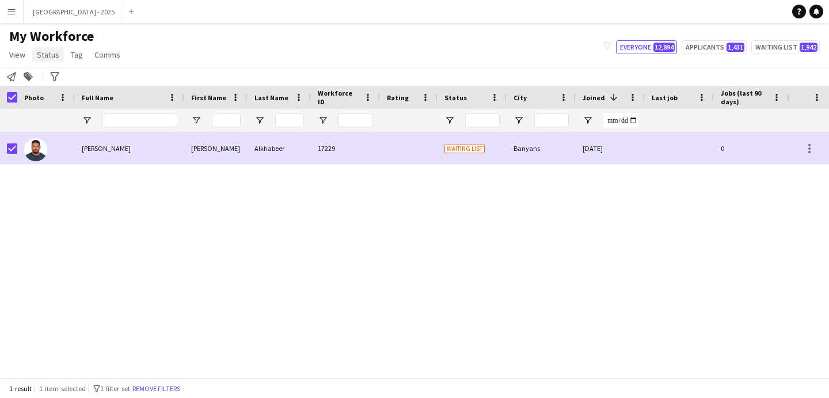
click at [49, 50] on span "Status" at bounding box center [48, 55] width 22 height 10
click at [65, 78] on link "Edit" at bounding box center [73, 79] width 81 height 24
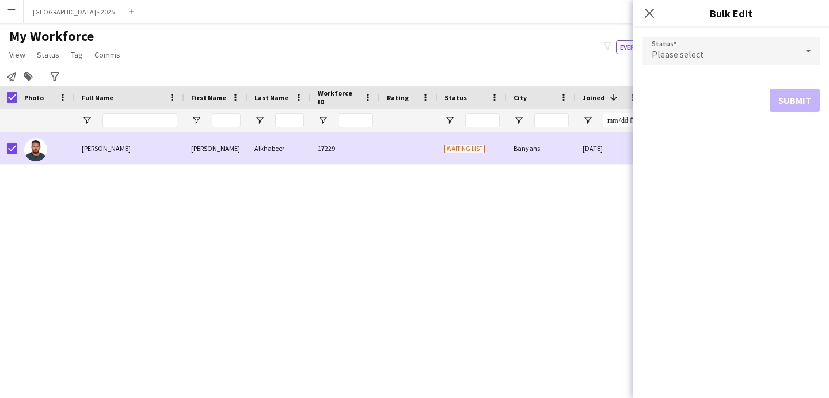
click at [664, 41] on div "Please select" at bounding box center [720, 51] width 154 height 28
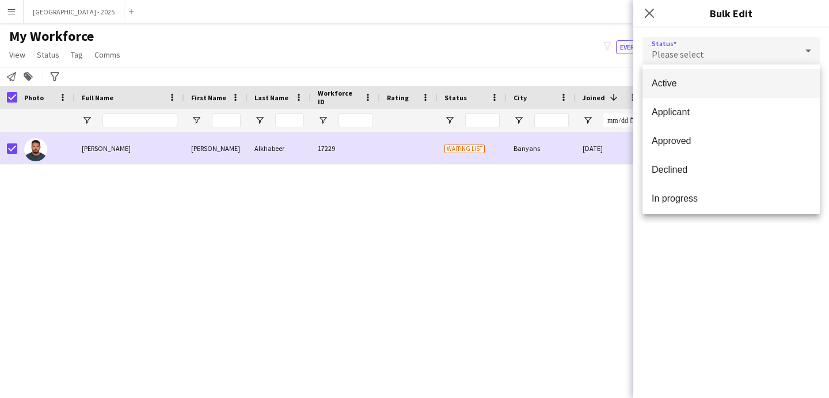
click at [674, 77] on mat-option "Active" at bounding box center [731, 83] width 177 height 29
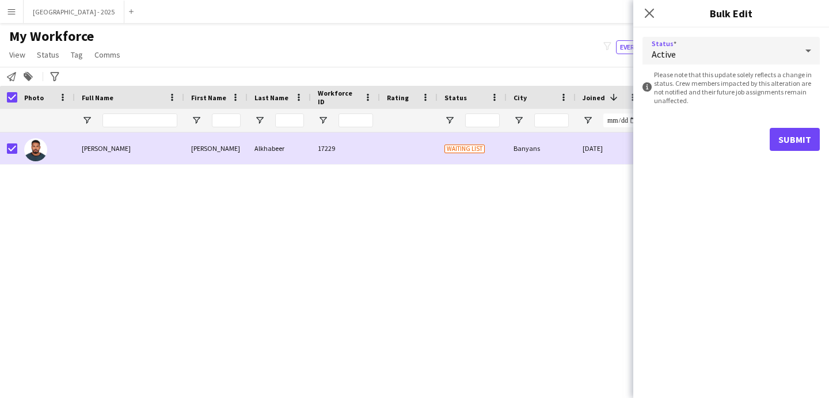
click at [672, 47] on div "Active" at bounding box center [720, 51] width 154 height 28
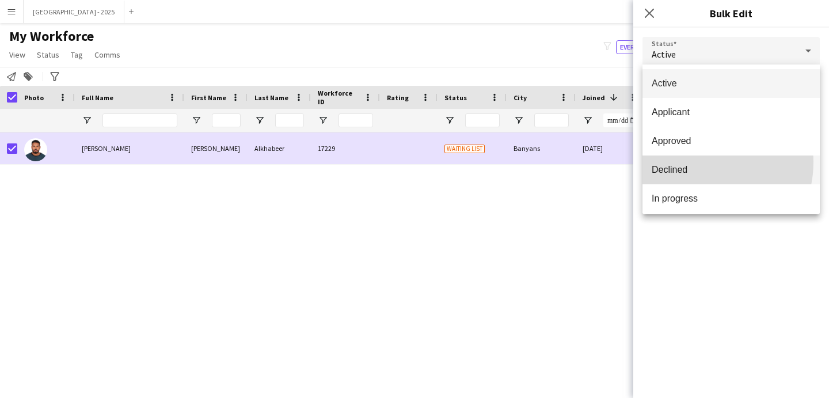
click at [698, 162] on mat-option "Declined" at bounding box center [731, 170] width 177 height 29
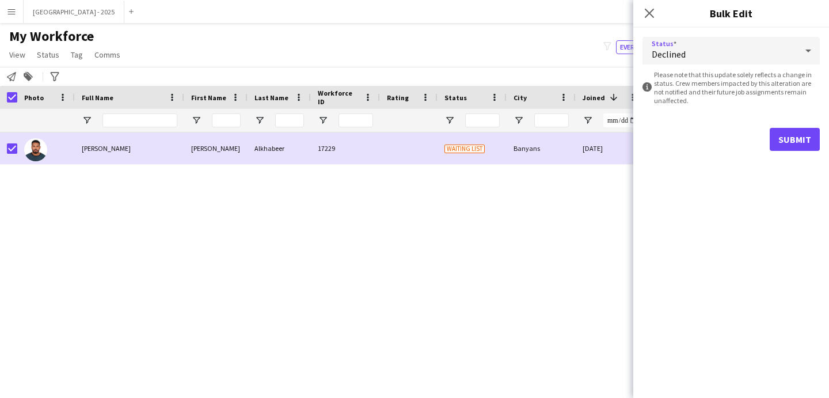
click at [768, 134] on div "Submit" at bounding box center [731, 139] width 177 height 23
click at [787, 139] on button "Submit" at bounding box center [795, 139] width 50 height 23
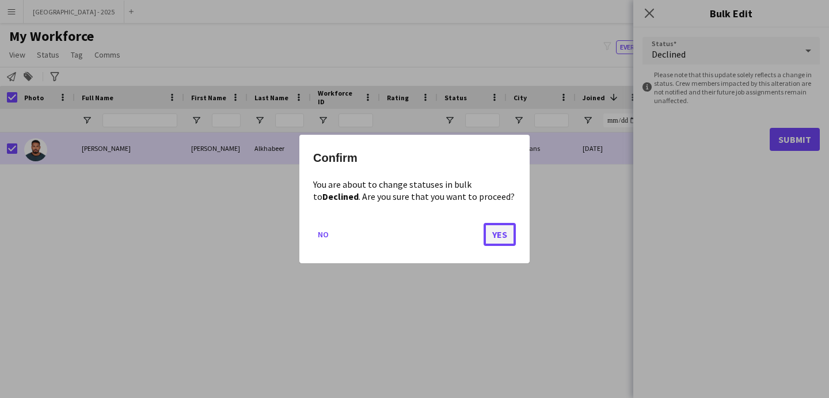
click at [502, 226] on button "Yes" at bounding box center [500, 234] width 32 height 23
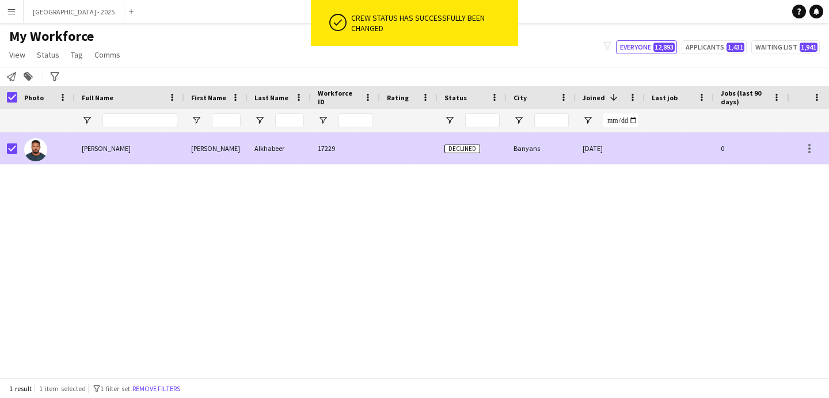
click at [6, 149] on div at bounding box center [8, 148] width 17 height 32
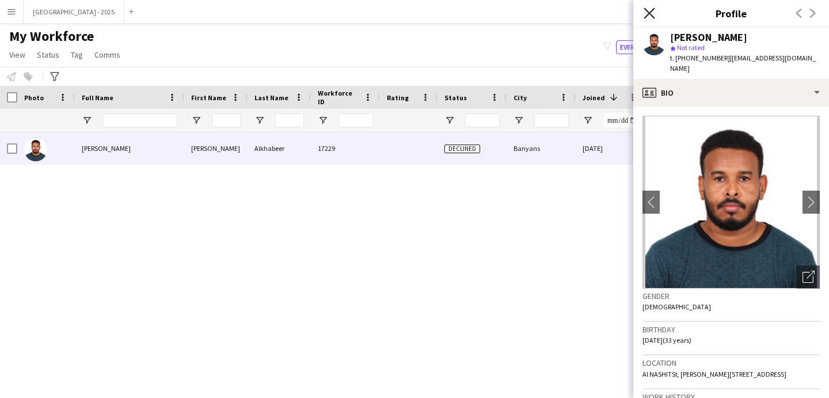
click at [646, 17] on icon at bounding box center [649, 12] width 11 height 11
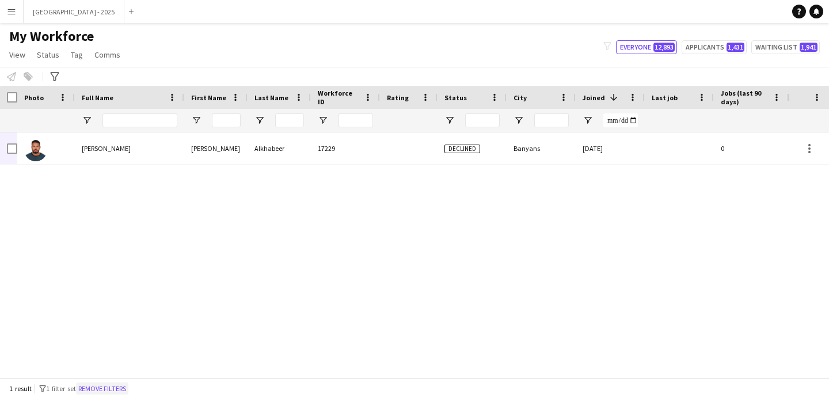
click at [119, 388] on button "Remove filters" at bounding box center [102, 388] width 52 height 13
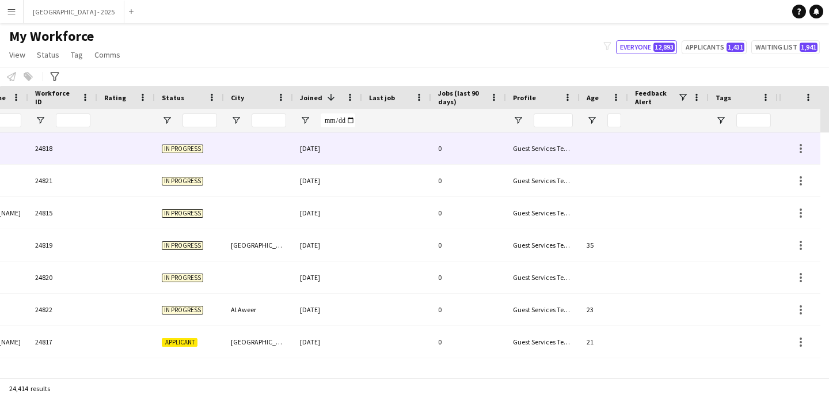
scroll to position [0, 397]
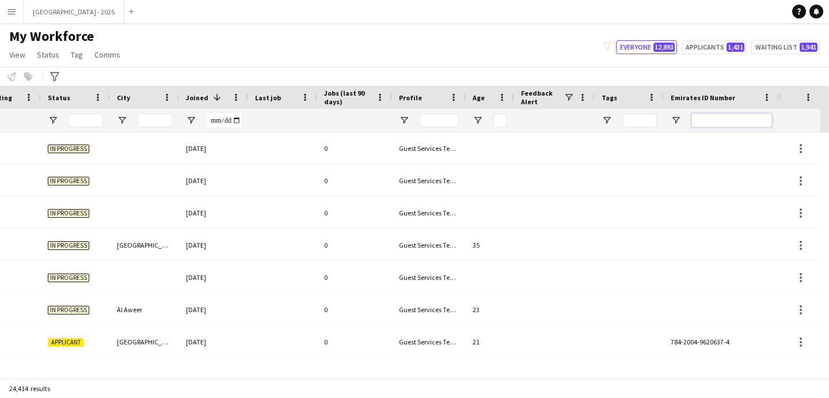
click at [707, 121] on input "Emirates ID Number Filter Input" at bounding box center [732, 120] width 81 height 14
paste input "*******"
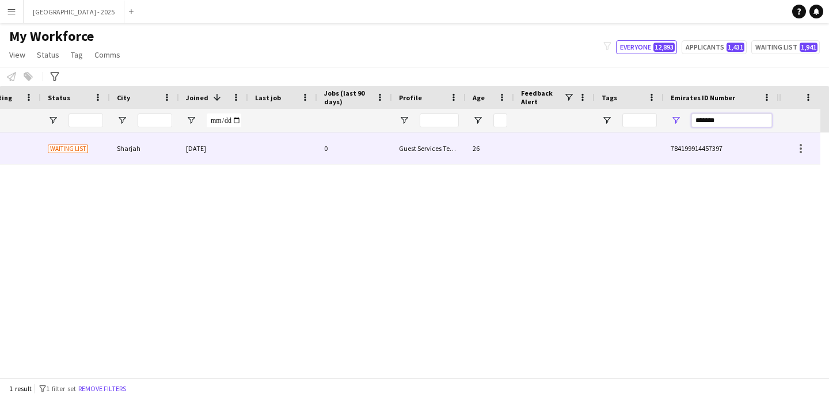
type input "*******"
click at [316, 150] on div at bounding box center [282, 148] width 69 height 32
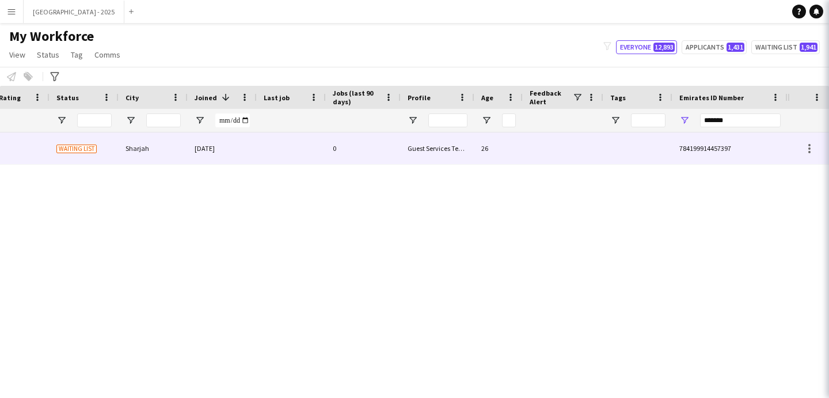
scroll to position [0, 388]
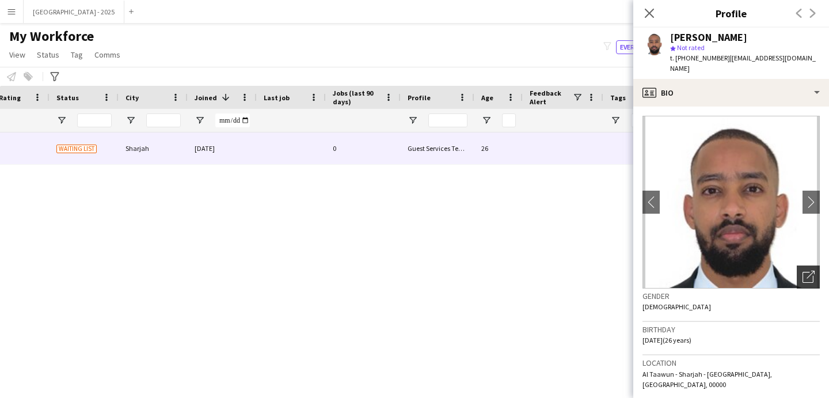
click at [811, 266] on div "Open photos pop-in" at bounding box center [808, 277] width 23 height 23
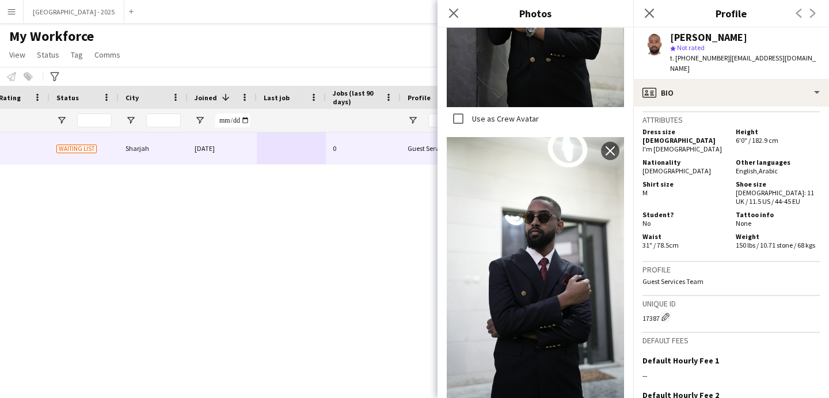
scroll to position [252, 0]
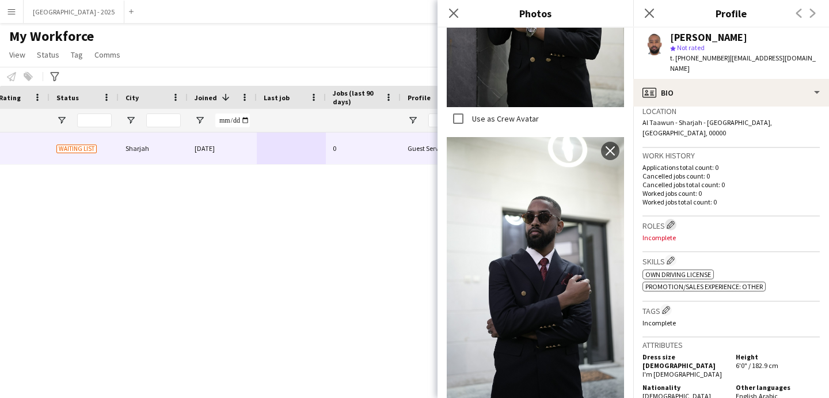
click at [675, 221] on app-icon "Edit crew company roles" at bounding box center [671, 225] width 8 height 8
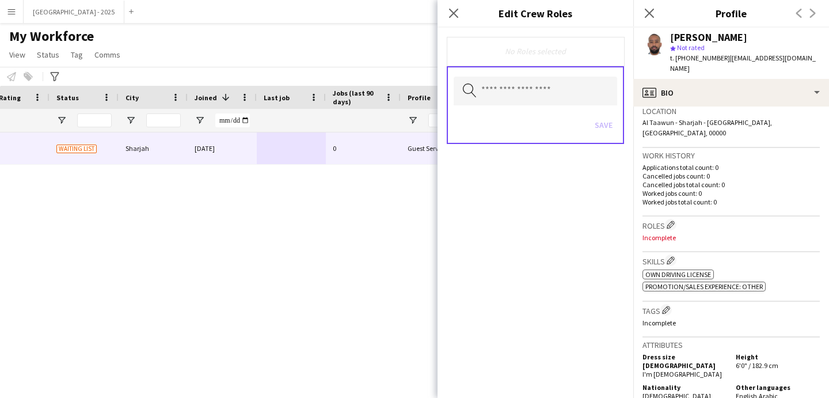
click at [496, 67] on div "Search by role type Save" at bounding box center [535, 105] width 177 height 78
click at [504, 90] on input "text" at bounding box center [536, 91] width 164 height 29
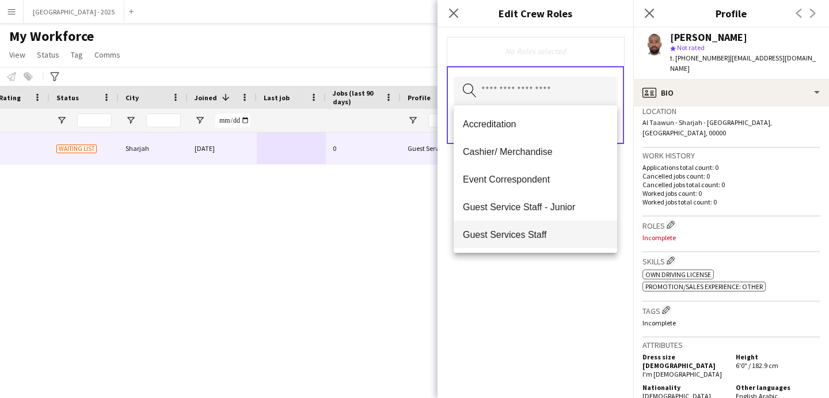
click at [529, 226] on mat-option "Guest Services Staff" at bounding box center [536, 235] width 164 height 28
click at [577, 301] on div "Guest Services Staff Remove Search by role type Save" at bounding box center [536, 213] width 196 height 370
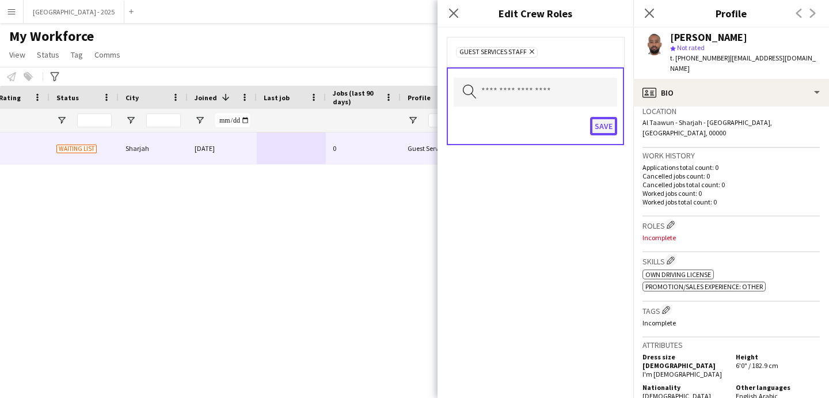
click at [611, 119] on button "Save" at bounding box center [603, 126] width 27 height 18
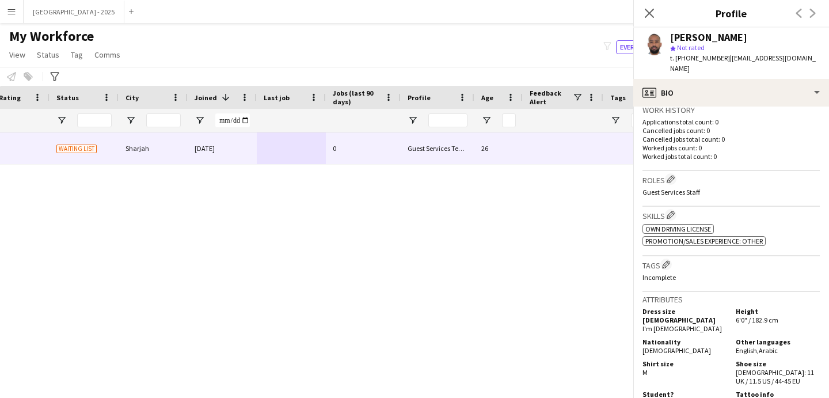
scroll to position [357, 0]
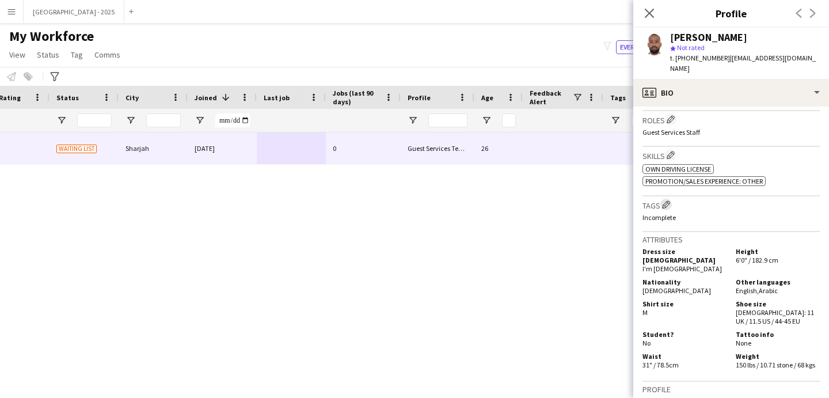
click at [671, 196] on div "Tags Edit crew company tags Incomplete" at bounding box center [731, 214] width 177 height 36
click at [670, 199] on button "Edit crew company tags" at bounding box center [667, 205] width 12 height 12
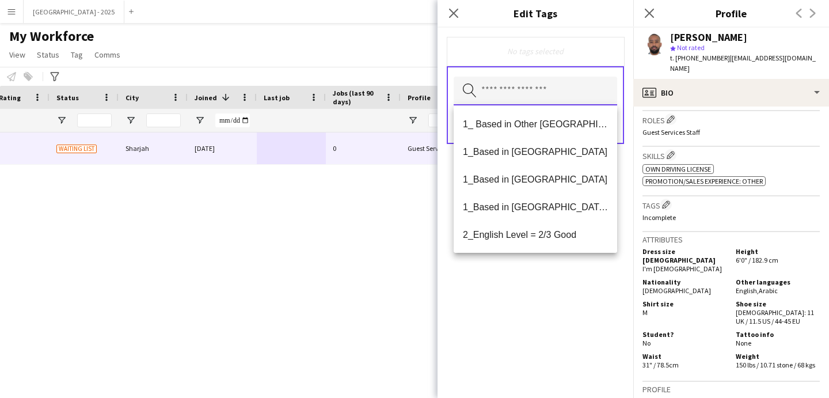
click at [541, 101] on input "text" at bounding box center [536, 91] width 164 height 29
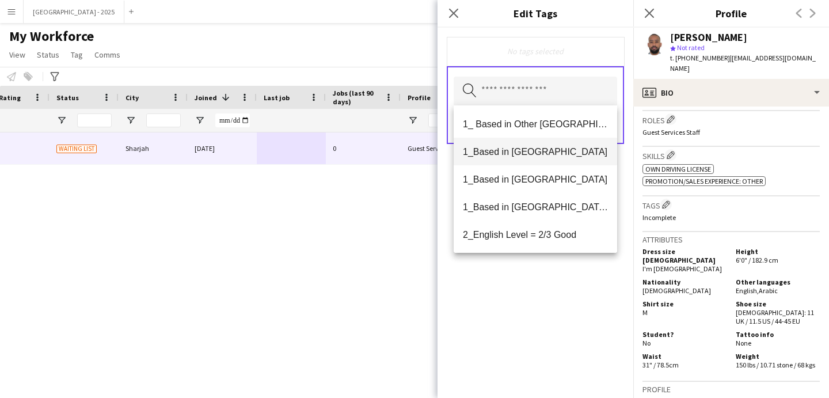
click at [551, 157] on mat-option "1_Based in [GEOGRAPHIC_DATA]" at bounding box center [536, 152] width 164 height 28
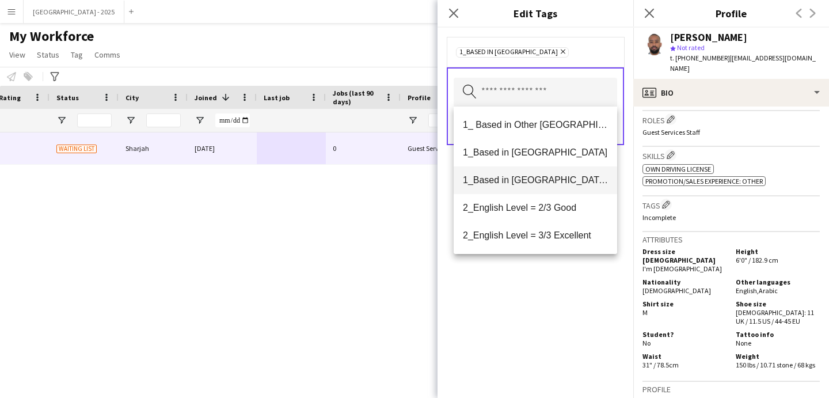
click at [564, 189] on mat-option "1_Based in [GEOGRAPHIC_DATA]/[GEOGRAPHIC_DATA]/Ajman" at bounding box center [536, 180] width 164 height 28
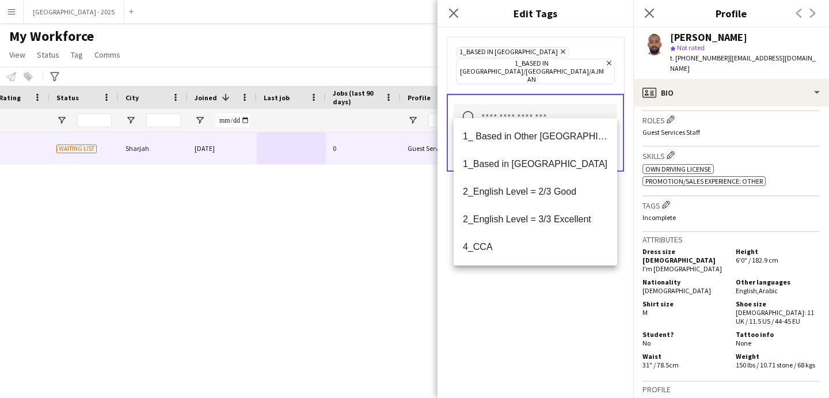
click at [604, 66] on icon "Remove" at bounding box center [607, 62] width 7 height 7
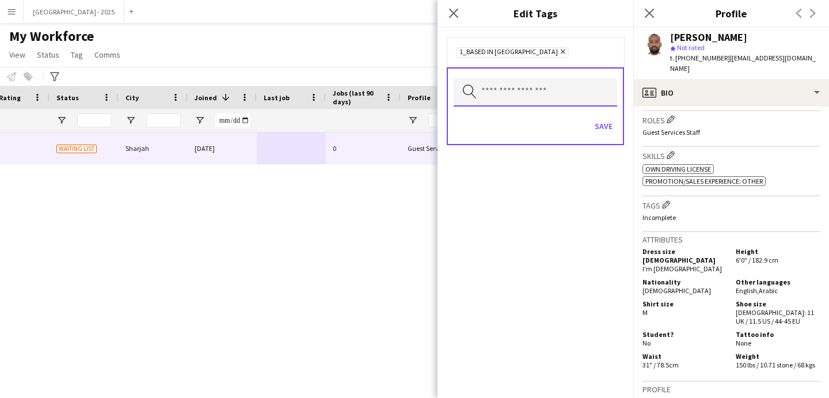
click at [535, 94] on input "text" at bounding box center [536, 92] width 164 height 29
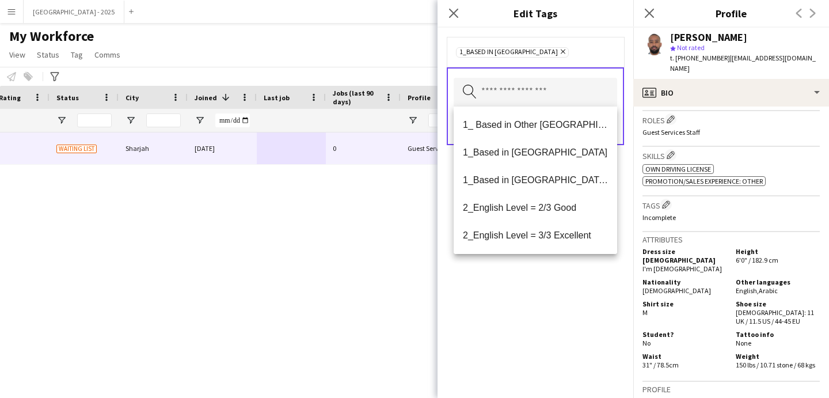
click at [558, 50] on icon "Remove" at bounding box center [561, 51] width 7 height 7
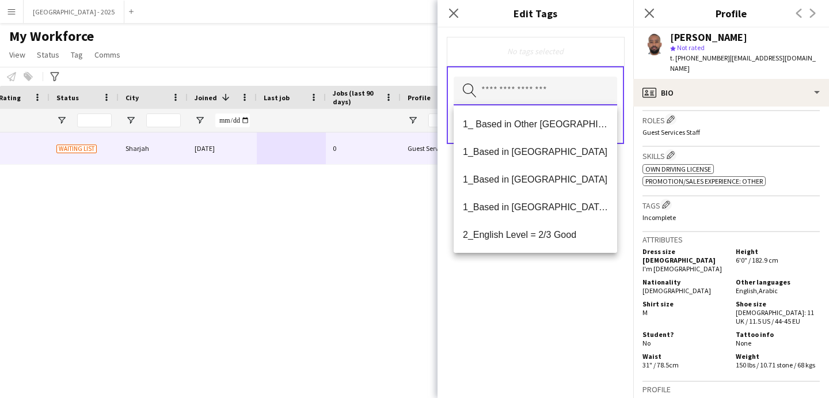
click at [516, 82] on input "text" at bounding box center [536, 91] width 164 height 29
click at [552, 199] on mat-option "1_Based in [GEOGRAPHIC_DATA]/[GEOGRAPHIC_DATA]/Ajman" at bounding box center [536, 207] width 164 height 28
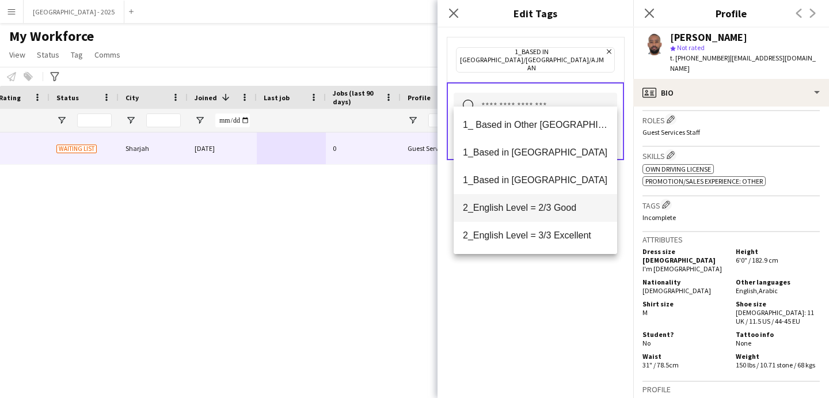
click at [553, 213] on span "2_English Level = 2/3 Good" at bounding box center [535, 207] width 145 height 11
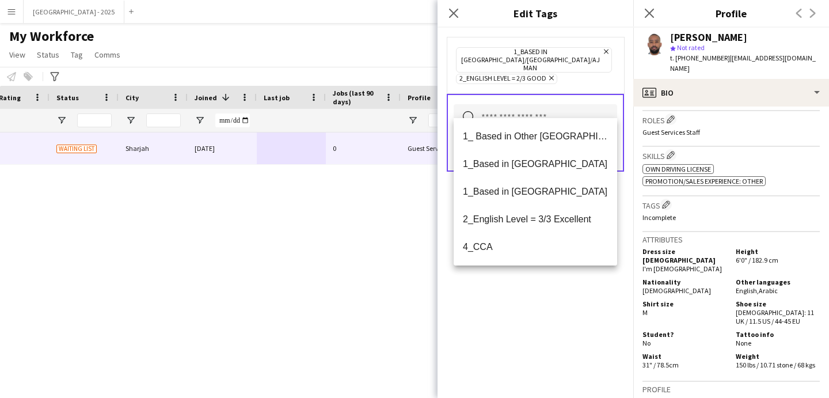
drag, startPoint x: 584, startPoint y: 312, endPoint x: 592, endPoint y: 160, distance: 152.3
click at [584, 312] on div "1_Based in [GEOGRAPHIC_DATA]/[GEOGRAPHIC_DATA]/Ajman Remove 2_English Level = 2…" at bounding box center [536, 213] width 196 height 370
click at [600, 109] on input "text" at bounding box center [536, 118] width 164 height 29
click at [601, 137] on mat-option "1_ Based in Other [GEOGRAPHIC_DATA]" at bounding box center [536, 137] width 164 height 28
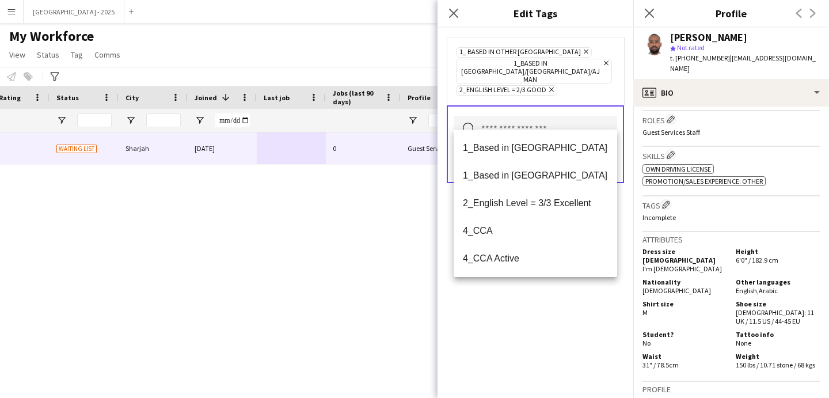
click at [581, 54] on icon "Remove" at bounding box center [584, 51] width 7 height 7
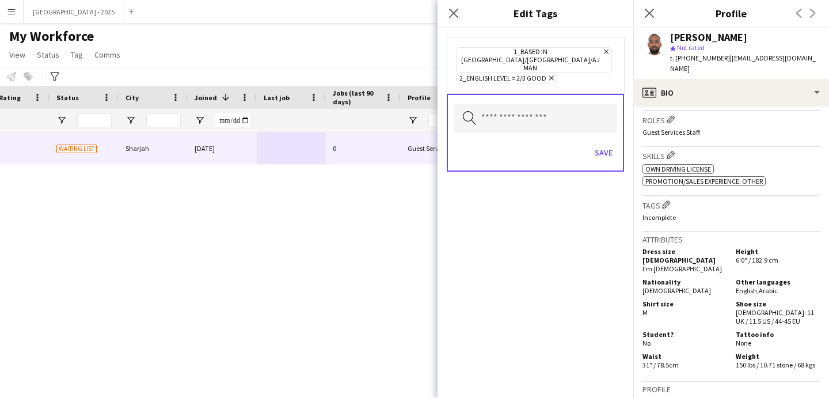
click at [553, 76] on icon at bounding box center [552, 78] width 5 height 5
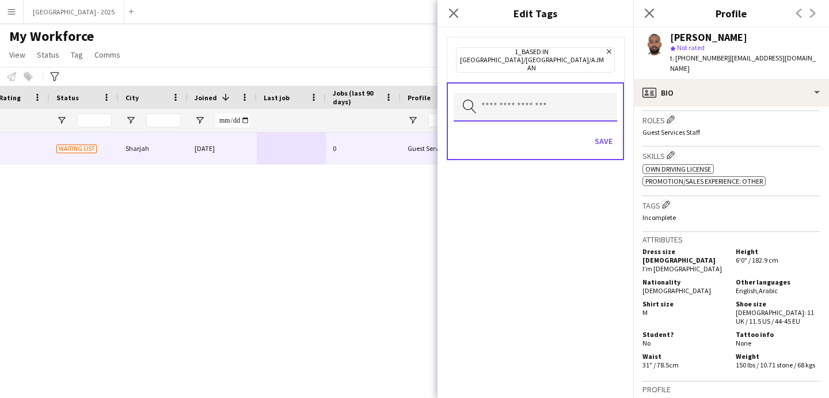
click at [550, 93] on input "text" at bounding box center [536, 107] width 164 height 29
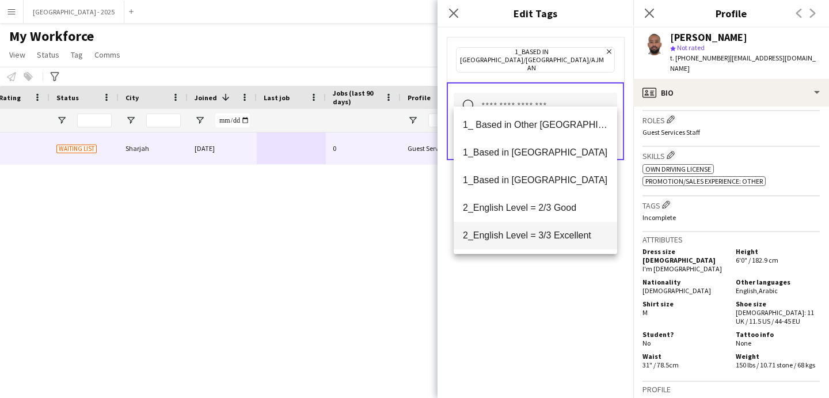
click at [567, 237] on span "2_English Level = 3/3 Excellent" at bounding box center [535, 235] width 145 height 11
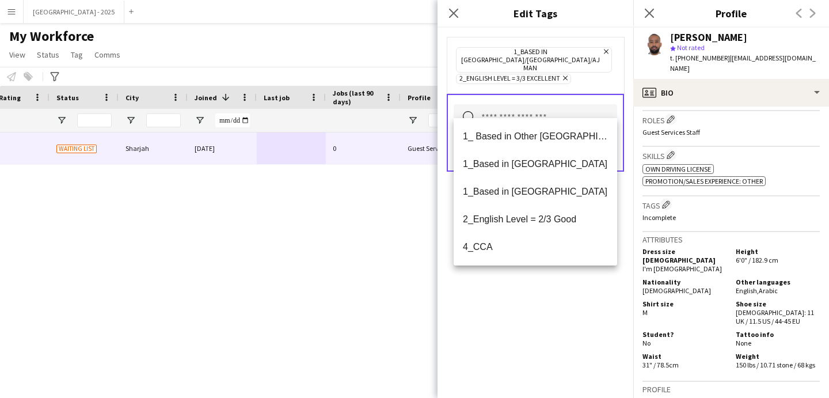
click at [577, 279] on div "1_Based in [GEOGRAPHIC_DATA]/[GEOGRAPHIC_DATA]/Ajman Remove 2_English Level = 3…" at bounding box center [536, 213] width 196 height 370
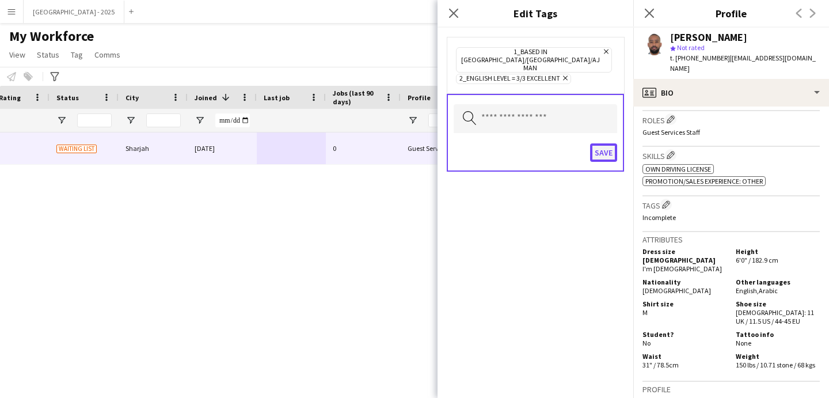
click at [609, 143] on button "Save" at bounding box center [603, 152] width 27 height 18
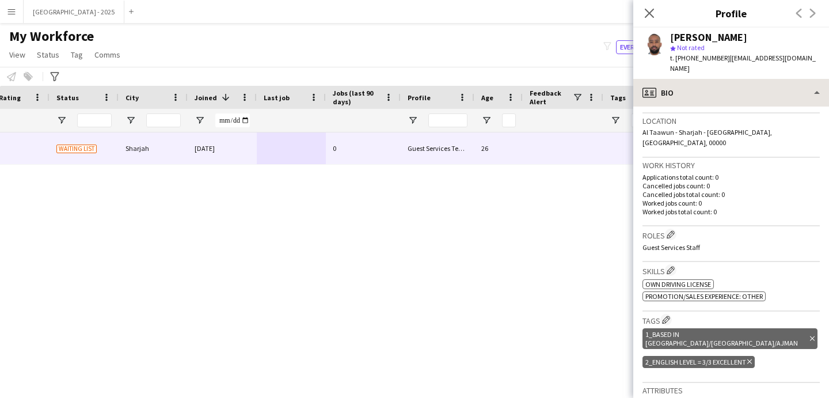
scroll to position [288, 0]
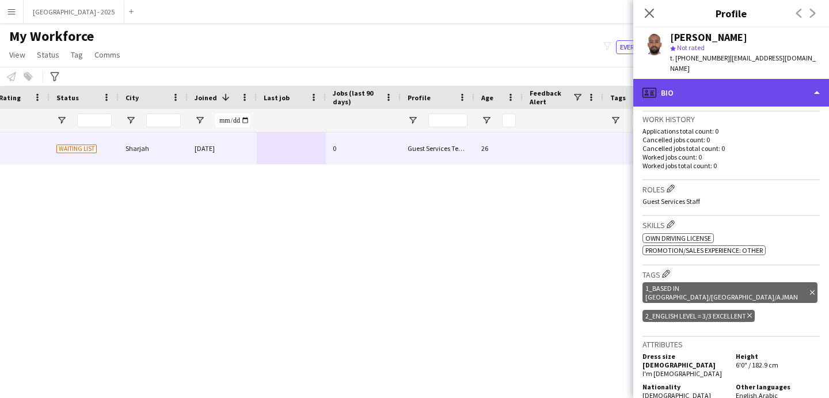
click at [704, 88] on div "profile Bio" at bounding box center [732, 93] width 196 height 28
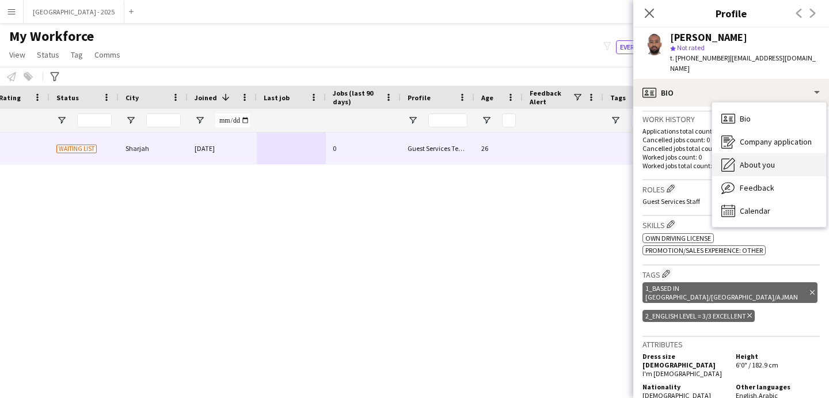
click at [762, 160] on span "About you" at bounding box center [757, 165] width 35 height 10
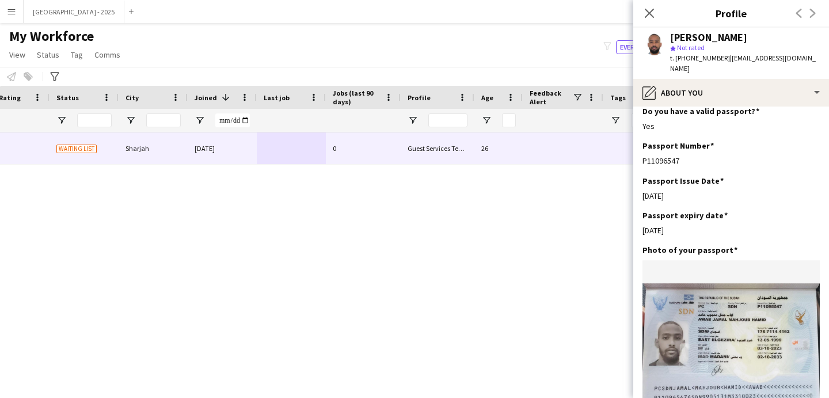
scroll to position [969, 0]
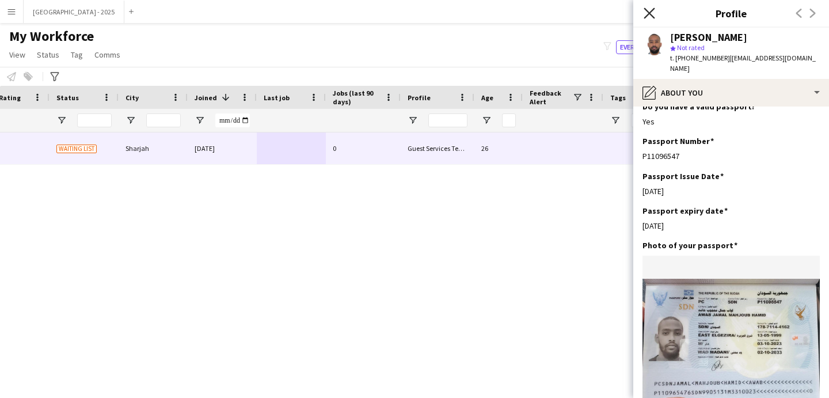
click at [652, 9] on icon "Close pop-in" at bounding box center [649, 12] width 11 height 11
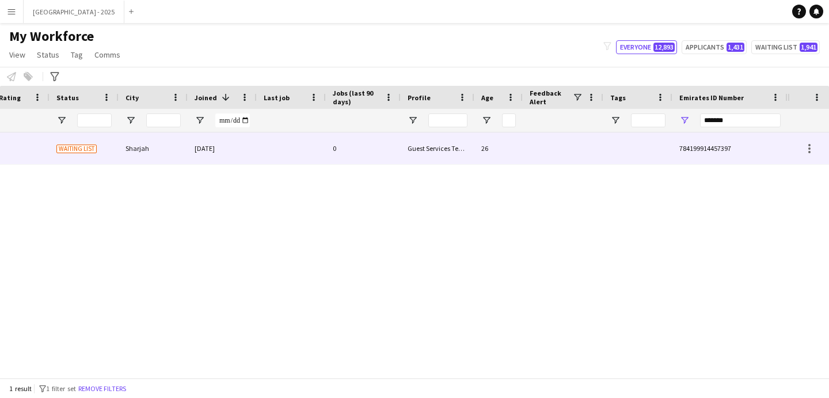
click at [239, 157] on div "[DATE]" at bounding box center [222, 148] width 69 height 32
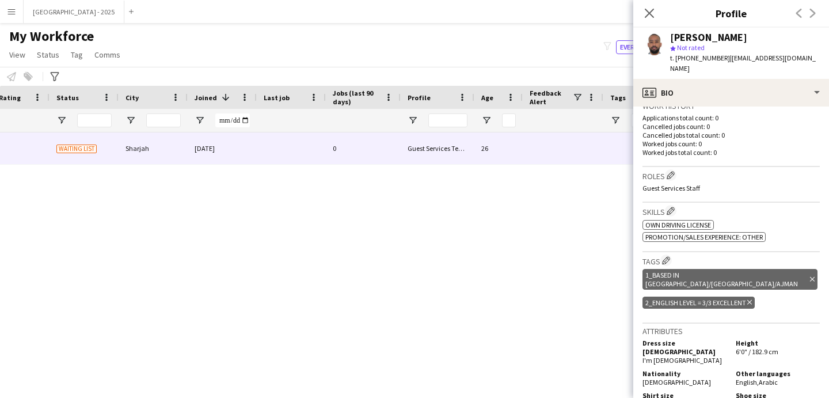
scroll to position [278, 0]
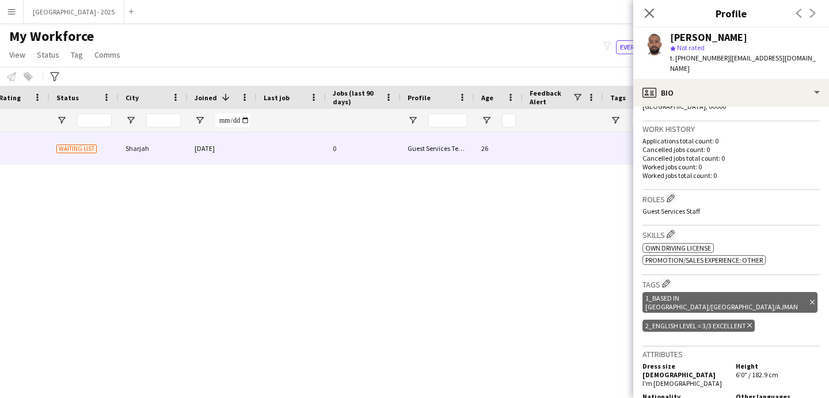
click at [677, 192] on h3 "Roles Edit crew company roles" at bounding box center [731, 198] width 177 height 12
click at [670, 194] on app-icon "Edit crew company roles" at bounding box center [671, 198] width 8 height 8
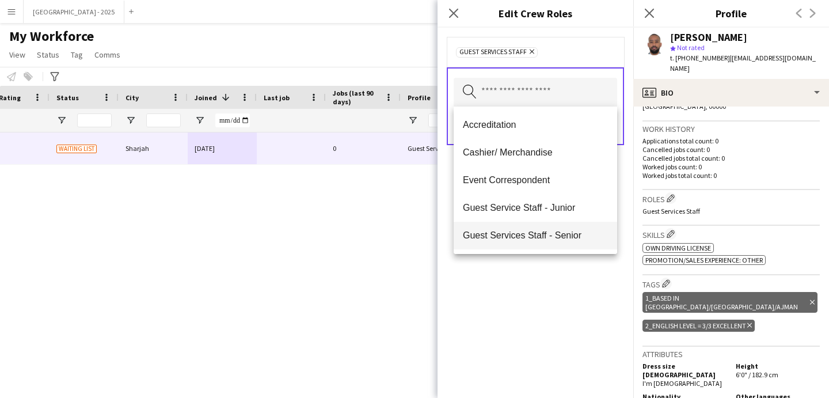
click at [551, 231] on span "Guest Services Staff - Senior" at bounding box center [535, 235] width 145 height 11
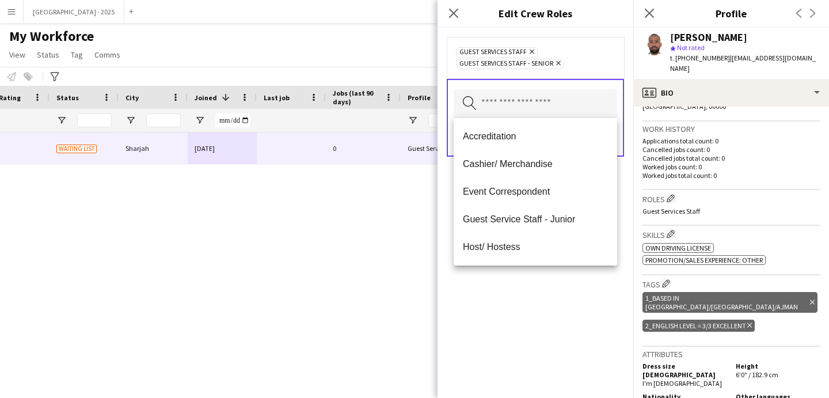
click at [558, 284] on div "Guest Services Staff Remove Guest Services Staff - Senior Remove Search by role…" at bounding box center [536, 213] width 196 height 370
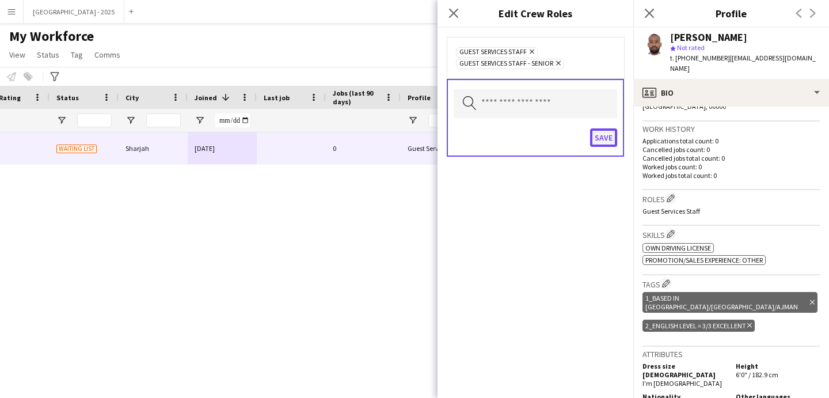
click at [598, 130] on button "Save" at bounding box center [603, 137] width 27 height 18
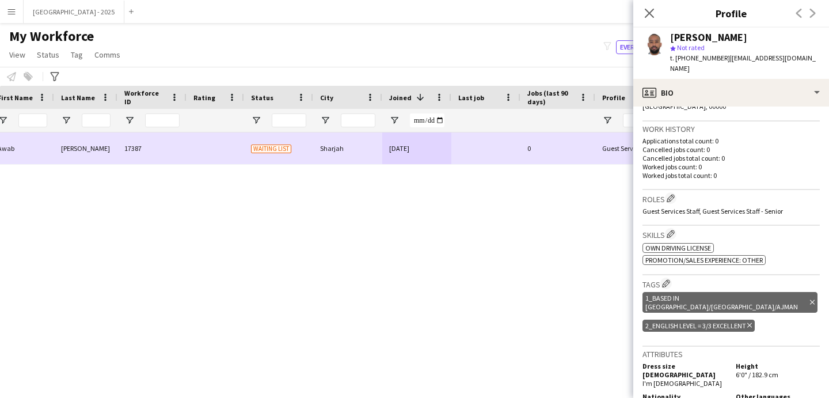
scroll to position [0, 0]
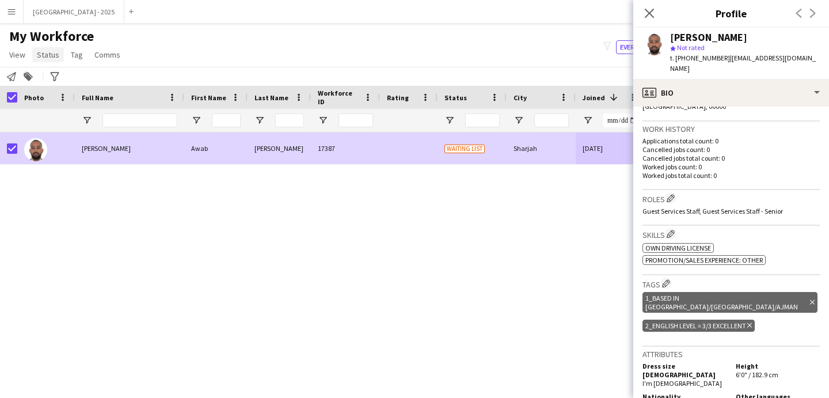
click at [43, 58] on span "Status" at bounding box center [48, 55] width 22 height 10
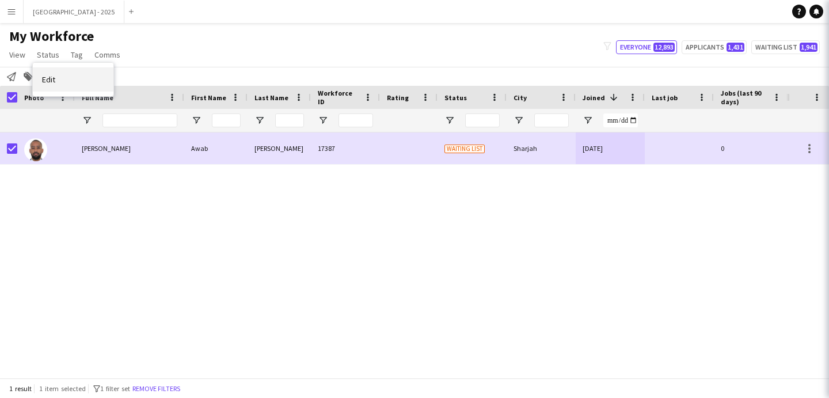
click at [54, 82] on span "Edit" at bounding box center [48, 79] width 13 height 10
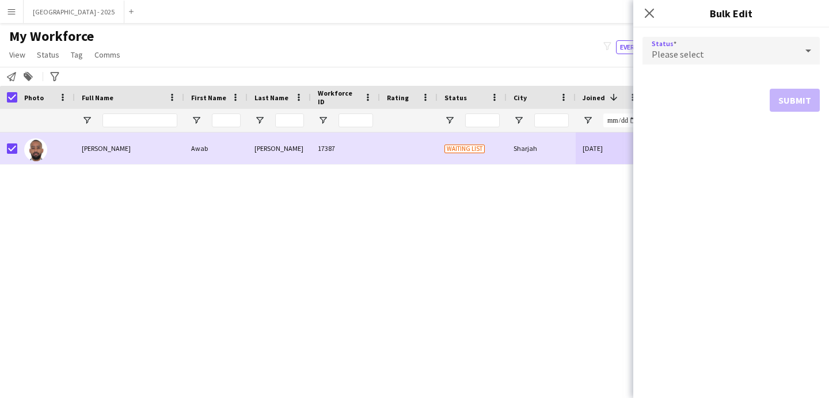
click at [710, 51] on div "Please select" at bounding box center [720, 51] width 154 height 28
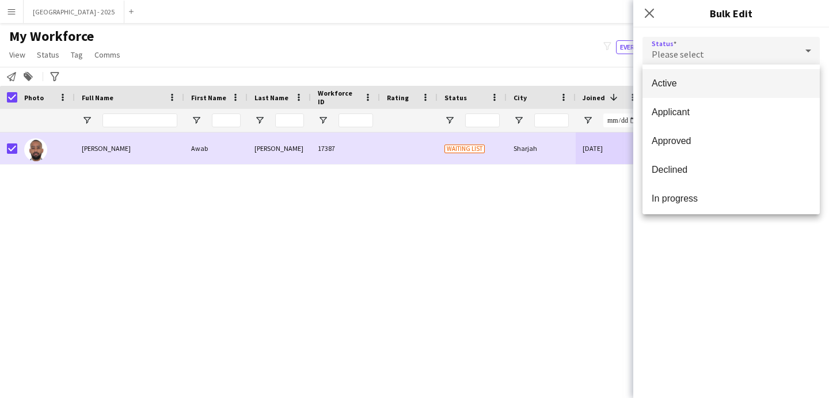
click at [713, 87] on span "Active" at bounding box center [731, 83] width 159 height 11
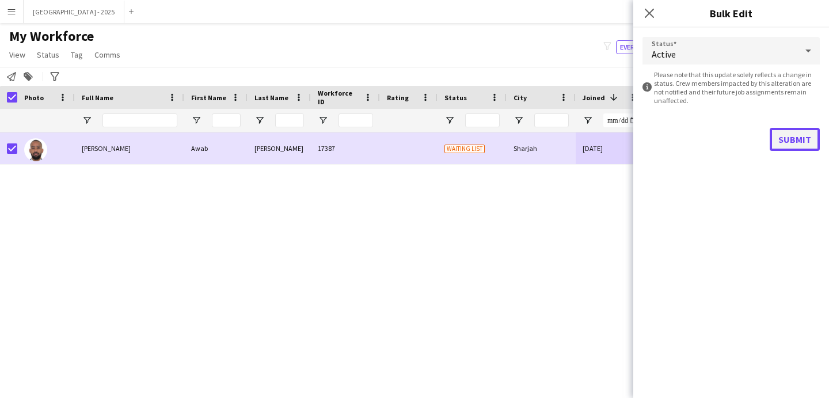
click at [795, 130] on button "Submit" at bounding box center [795, 139] width 50 height 23
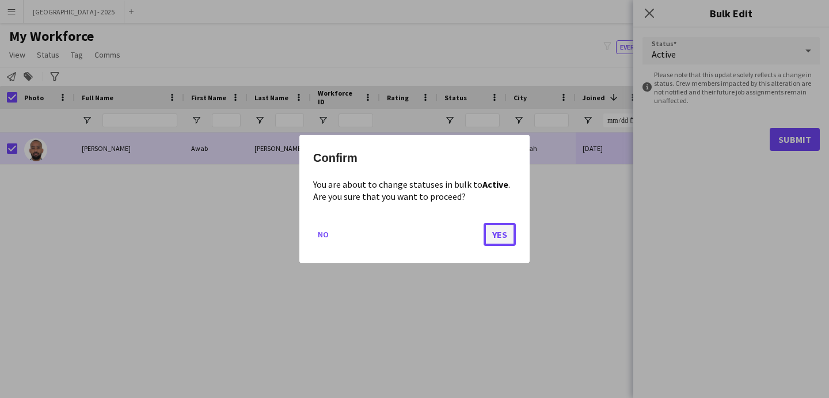
click at [507, 236] on button "Yes" at bounding box center [500, 234] width 32 height 23
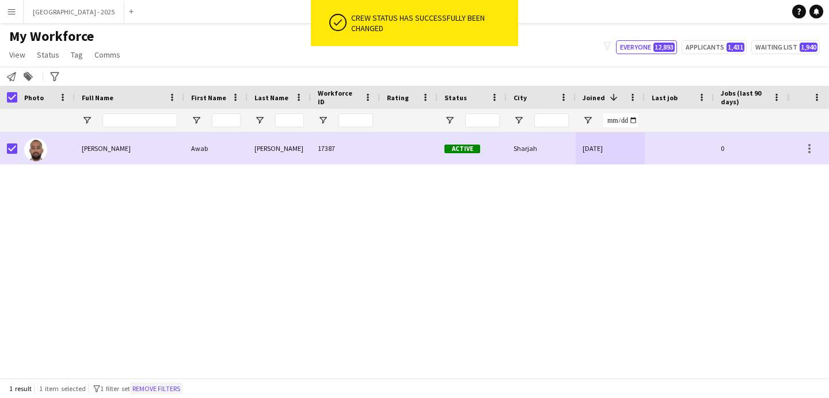
click at [156, 387] on button "Remove filters" at bounding box center [156, 388] width 52 height 13
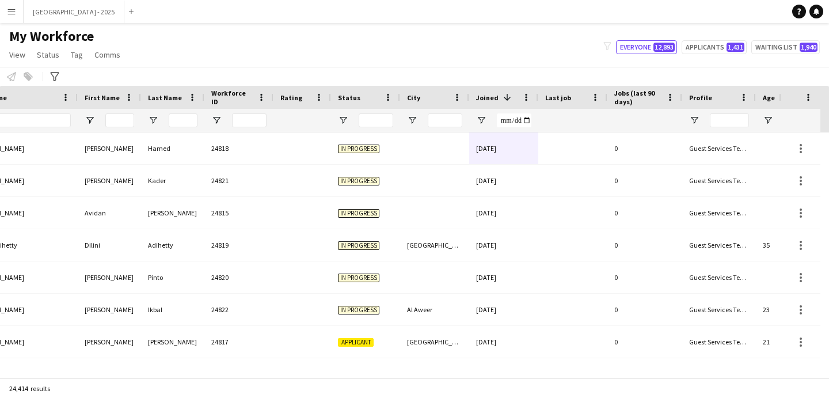
scroll to position [0, 397]
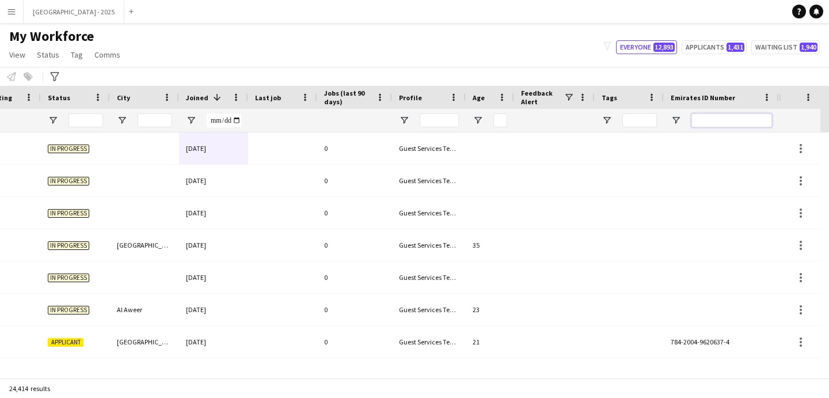
click at [738, 120] on input "Emirates ID Number Filter Input" at bounding box center [732, 120] width 81 height 14
paste input "*******"
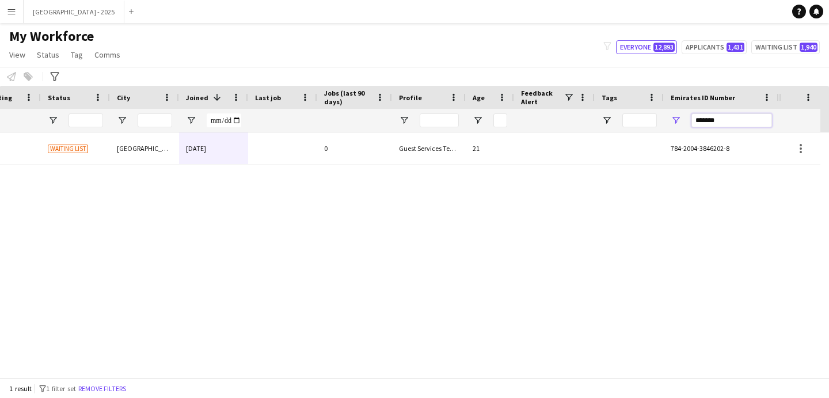
scroll to position [0, 388]
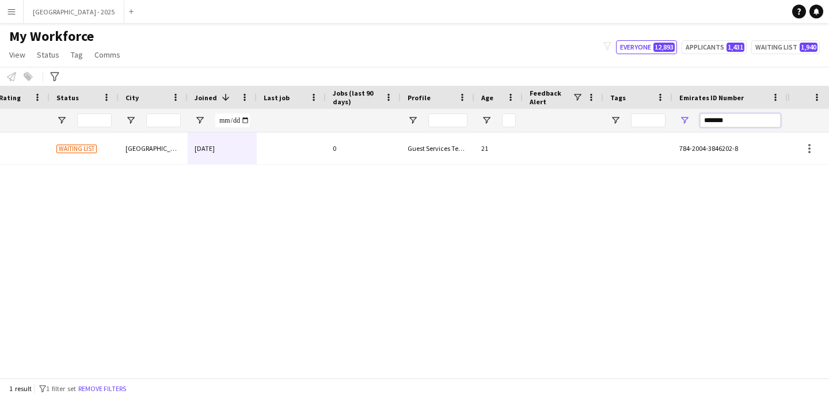
click at [718, 122] on input "*******" at bounding box center [740, 120] width 81 height 14
type input "*******"
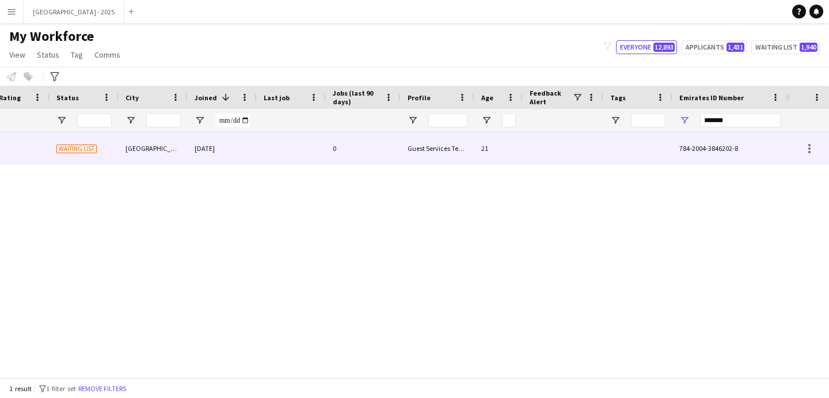
click at [632, 139] on div at bounding box center [638, 148] width 69 height 32
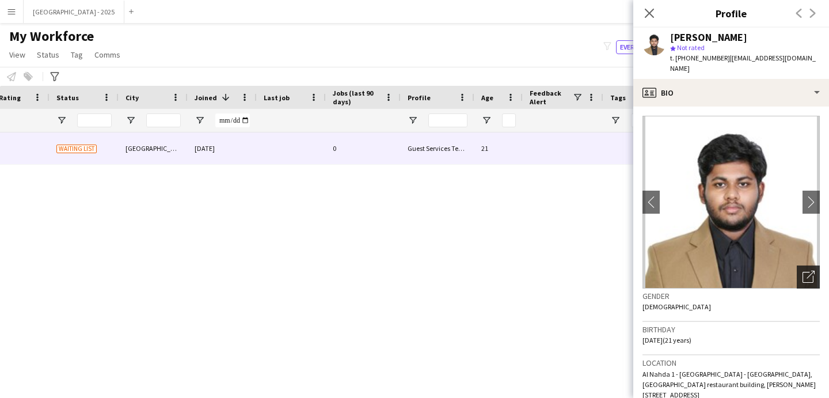
click at [803, 273] on div "Open photos pop-in" at bounding box center [808, 277] width 23 height 23
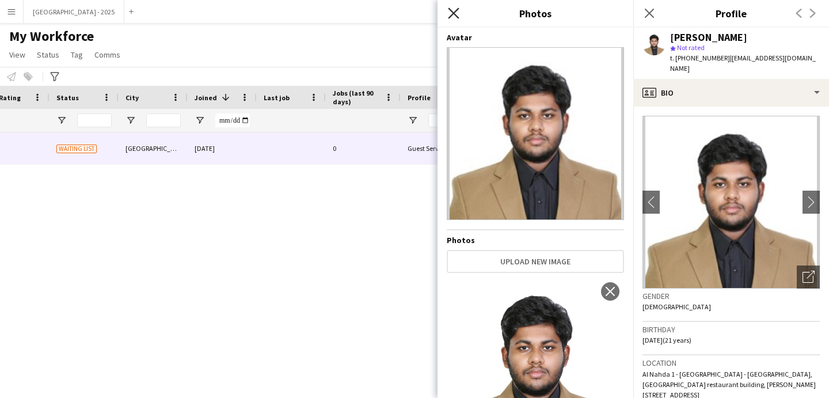
click at [452, 13] on icon "Close pop-in" at bounding box center [453, 12] width 11 height 11
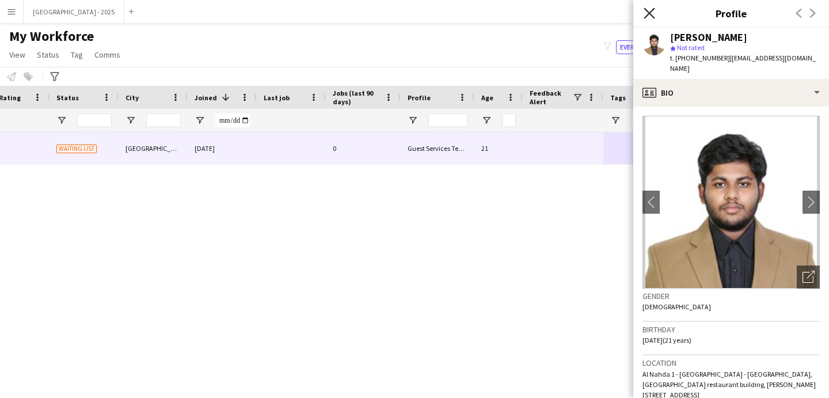
click at [653, 16] on icon "Close pop-in" at bounding box center [649, 12] width 11 height 11
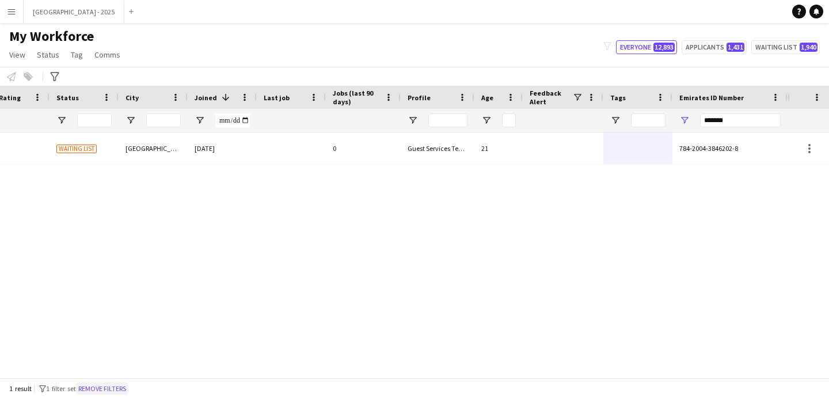
click at [104, 391] on button "Remove filters" at bounding box center [102, 388] width 52 height 13
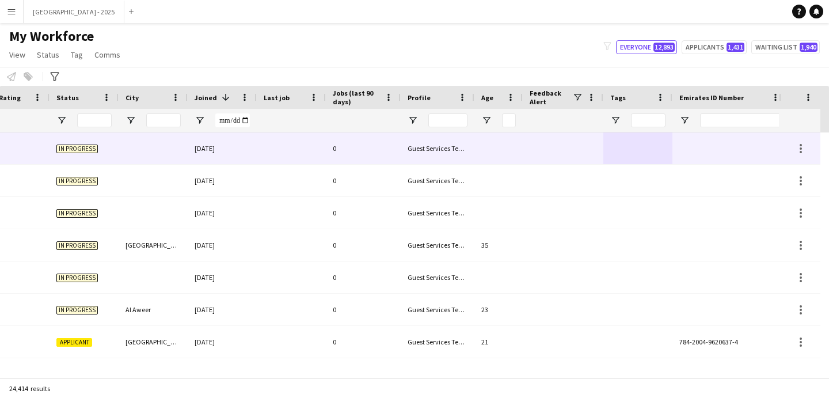
scroll to position [0, 397]
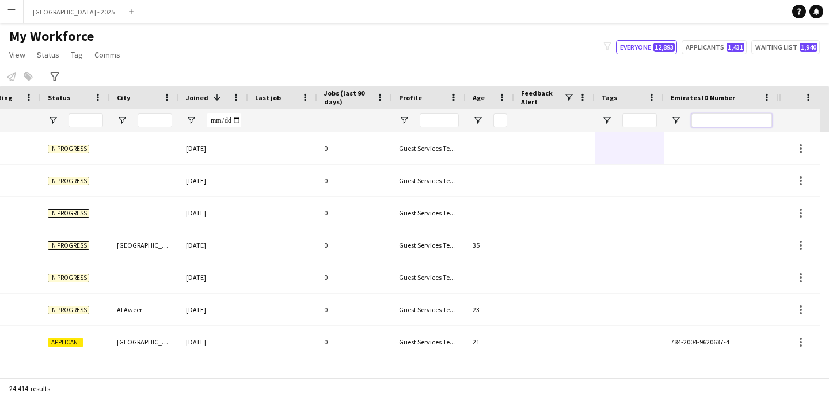
click at [709, 124] on input "Emirates ID Number Filter Input" at bounding box center [732, 120] width 81 height 14
paste input "*******"
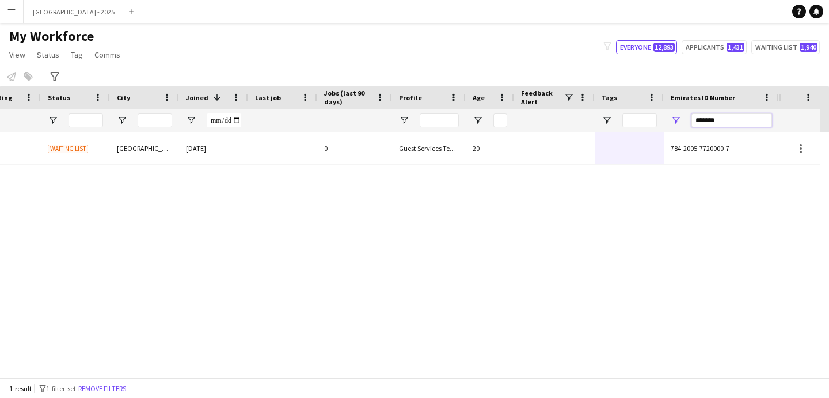
type input "*******"
click at [562, 148] on div at bounding box center [554, 148] width 81 height 32
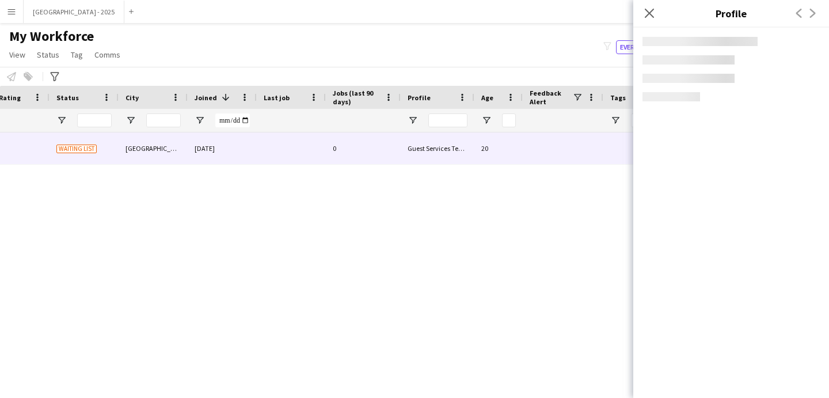
scroll to position [0, 388]
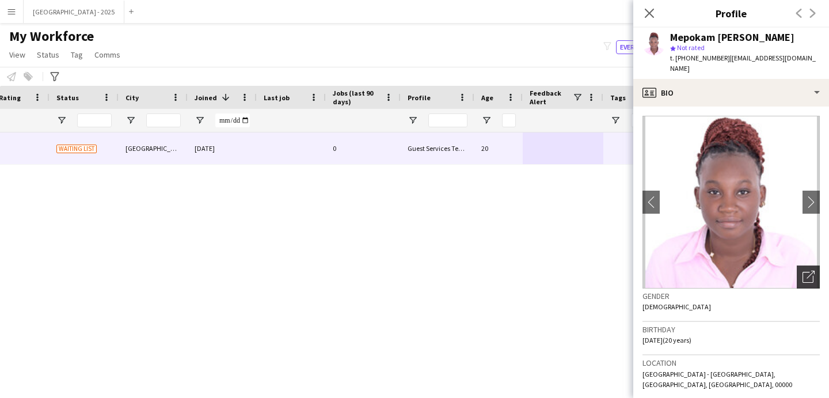
click at [803, 271] on icon "Open photos pop-in" at bounding box center [809, 277] width 12 height 12
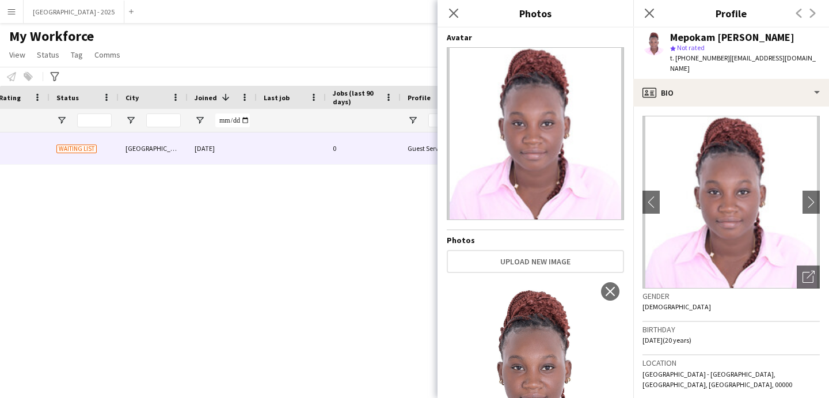
scroll to position [91, 0]
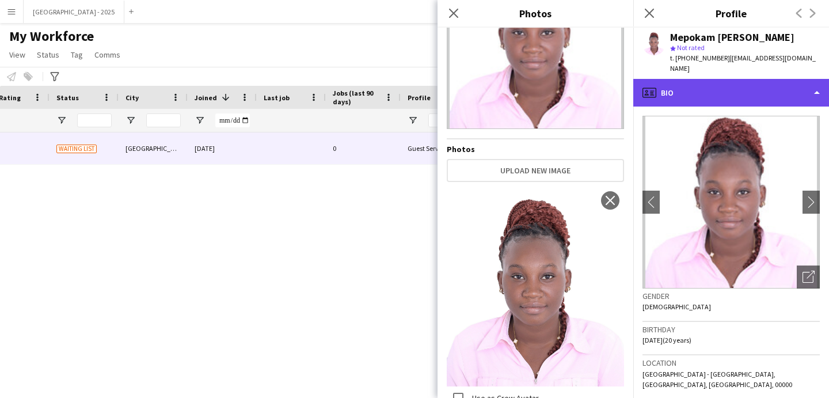
click at [711, 85] on div "profile Bio" at bounding box center [732, 93] width 196 height 28
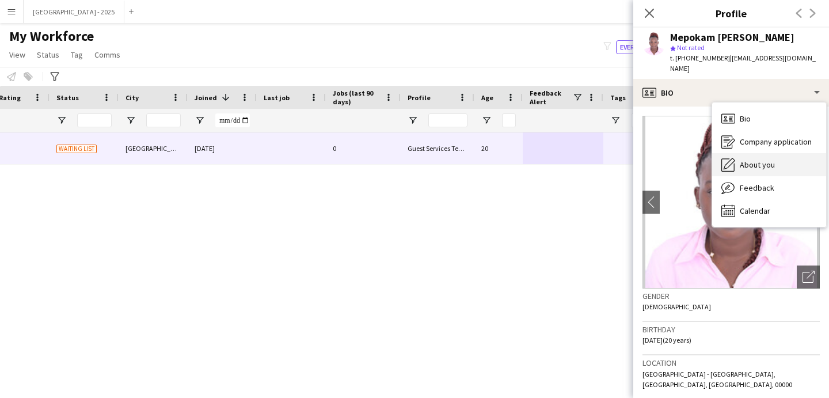
click at [766, 160] on span "About you" at bounding box center [757, 165] width 35 height 10
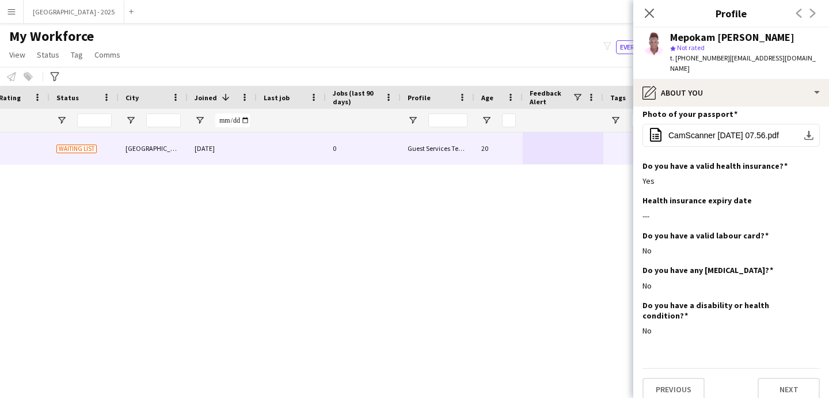
scroll to position [777, 0]
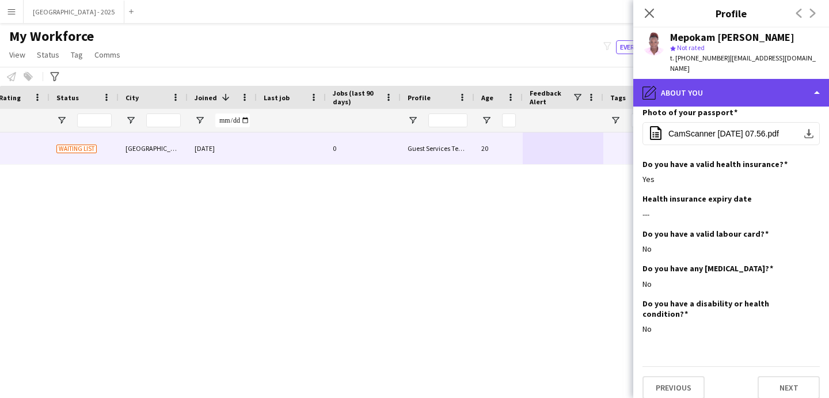
click at [718, 90] on div "pencil4 About you" at bounding box center [732, 93] width 196 height 28
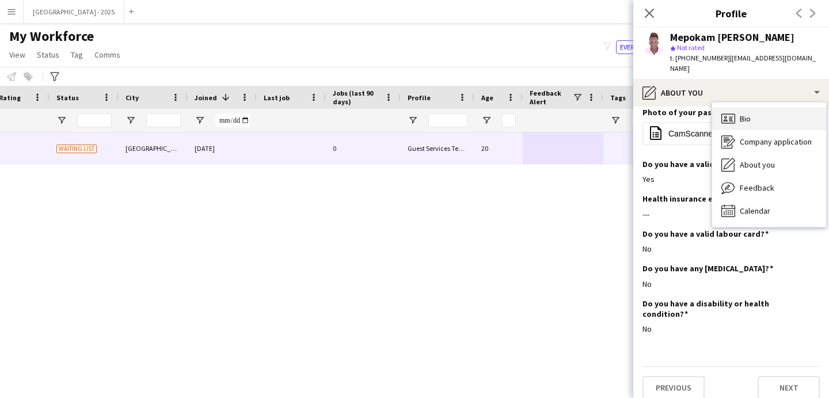
click at [749, 118] on div "Bio Bio" at bounding box center [770, 118] width 114 height 23
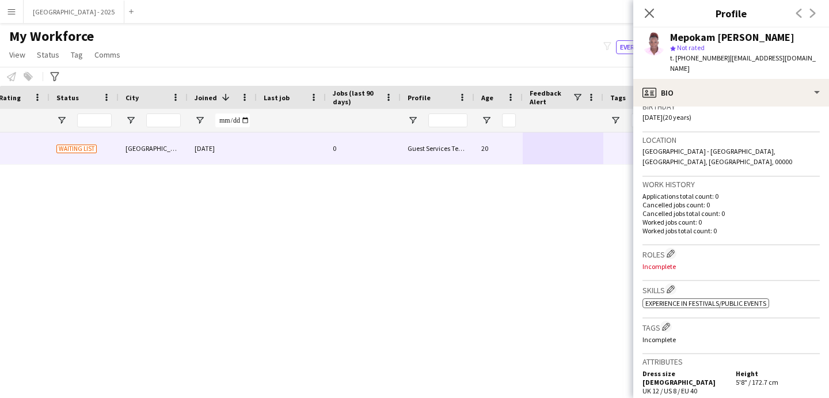
scroll to position [213, 0]
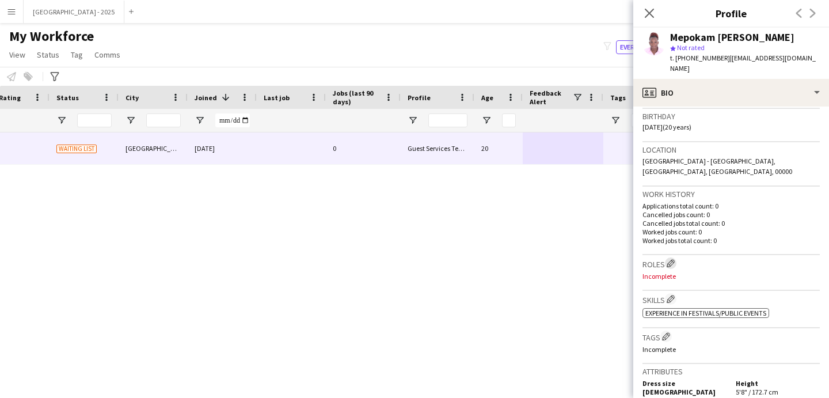
click at [675, 259] on app-icon "Edit crew company roles" at bounding box center [671, 263] width 8 height 8
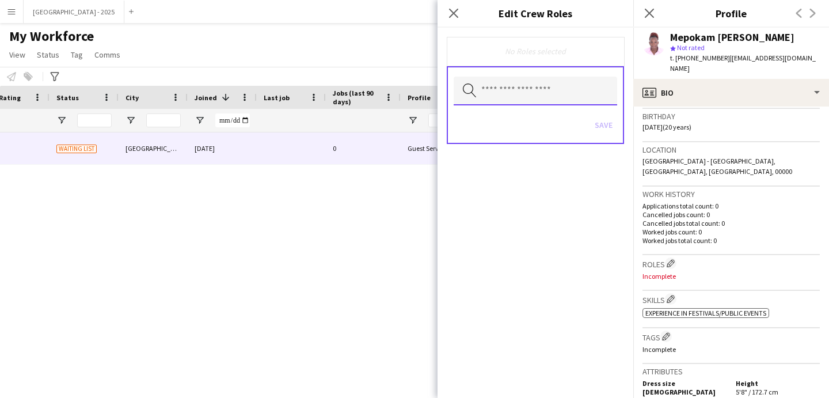
click at [526, 101] on input "text" at bounding box center [536, 91] width 164 height 29
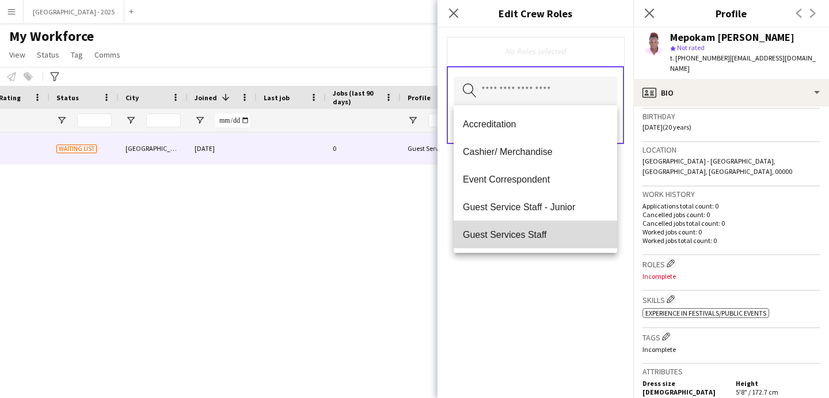
click at [551, 225] on mat-option "Guest Services Staff" at bounding box center [536, 235] width 164 height 28
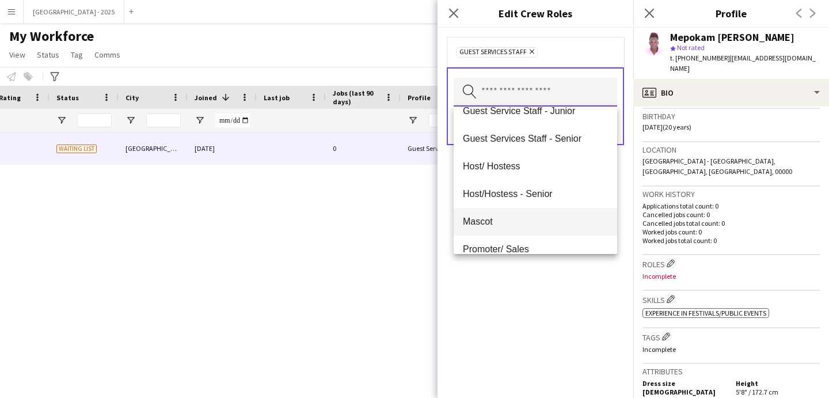
scroll to position [97, 0]
click at [578, 295] on div "Guest Services Staff Remove Search by role type Save" at bounding box center [536, 213] width 196 height 370
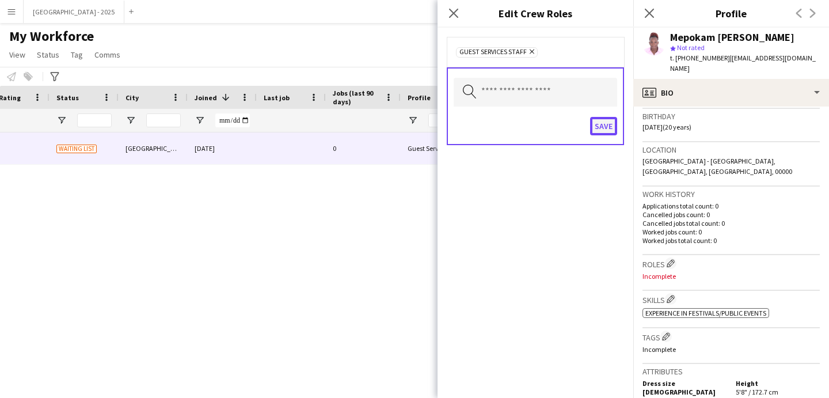
click at [599, 135] on button "Save" at bounding box center [603, 126] width 27 height 18
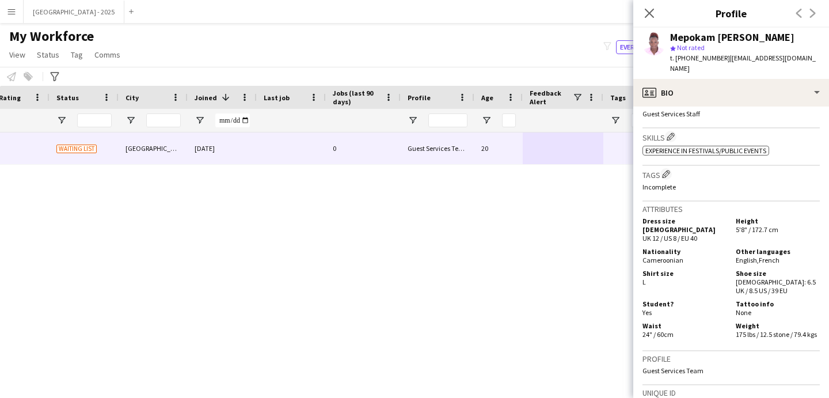
scroll to position [374, 0]
click at [670, 172] on app-icon "Edit crew company tags" at bounding box center [666, 176] width 8 height 8
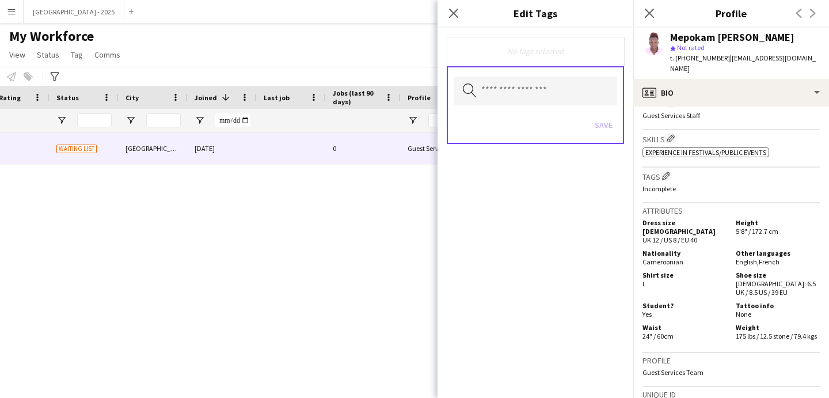
click at [531, 108] on div "Search by tag name Save" at bounding box center [535, 105] width 177 height 78
click at [537, 101] on input "text" at bounding box center [536, 91] width 164 height 29
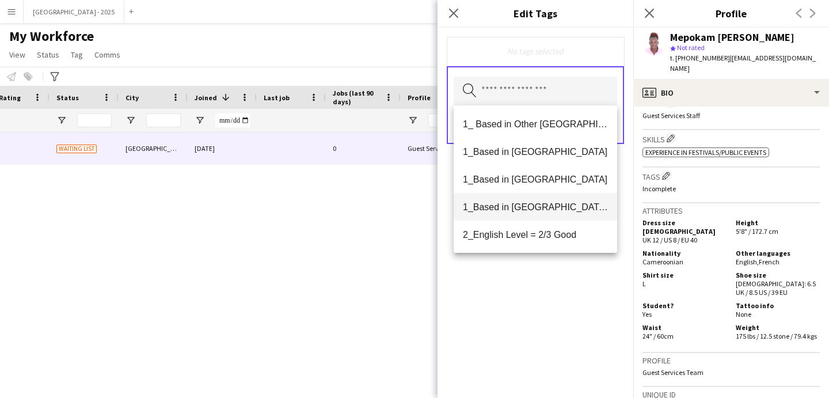
click at [536, 210] on span "1_Based in [GEOGRAPHIC_DATA]/[GEOGRAPHIC_DATA]/Ajman" at bounding box center [535, 207] width 145 height 11
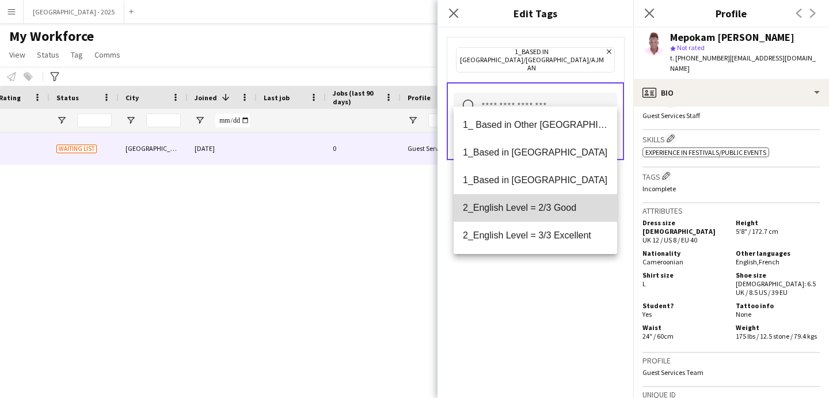
click at [547, 208] on span "2_English Level = 2/3 Good" at bounding box center [535, 207] width 145 height 11
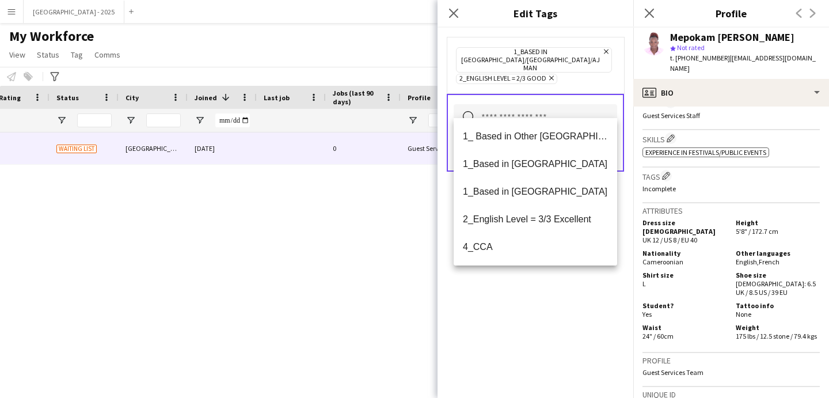
drag, startPoint x: 558, startPoint y: 298, endPoint x: 574, endPoint y: 223, distance: 76.6
click at [558, 298] on div "1_Based in [GEOGRAPHIC_DATA]/[GEOGRAPHIC_DATA]/Ajman Remove 2_English Level = 2…" at bounding box center [536, 213] width 196 height 370
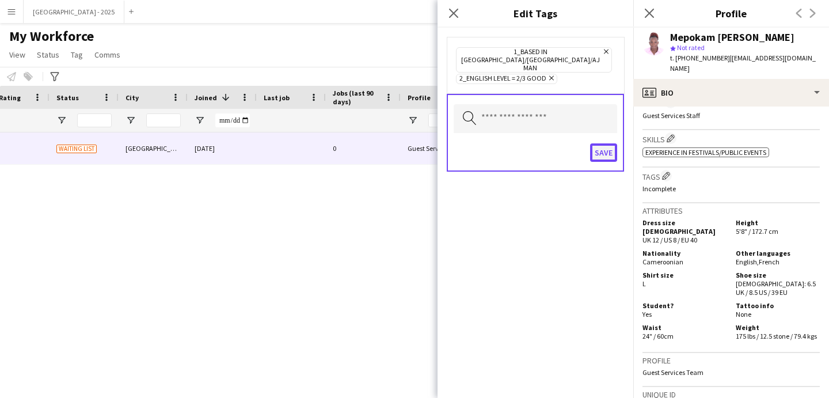
click at [598, 143] on button "Save" at bounding box center [603, 152] width 27 height 18
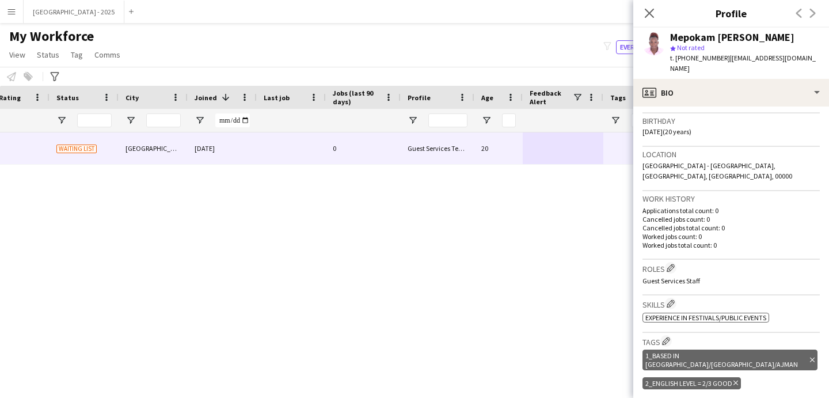
scroll to position [0, 0]
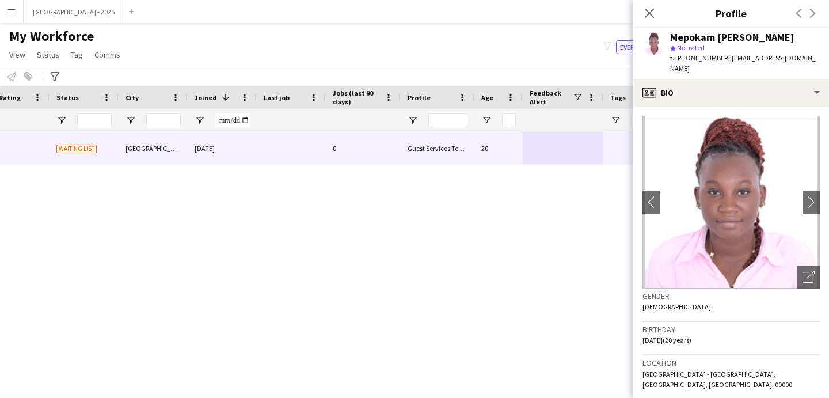
click at [812, 267] on app-crew-profile-bio "chevron-left chevron-right Open photos pop-in Gender [DEMOGRAPHIC_DATA] Birthda…" at bounding box center [732, 252] width 196 height 291
click at [797, 266] on div "Open photos pop-in" at bounding box center [808, 277] width 23 height 23
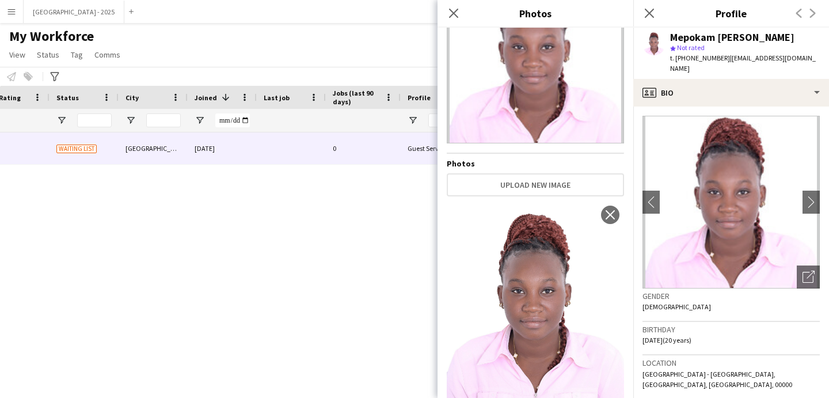
scroll to position [91, 0]
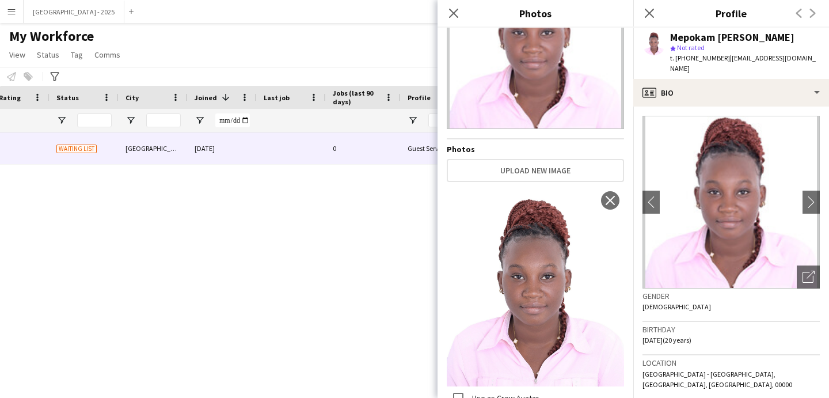
click at [688, 340] on div "Birthday [DEMOGRAPHIC_DATA] (20 years)" at bounding box center [731, 338] width 177 height 33
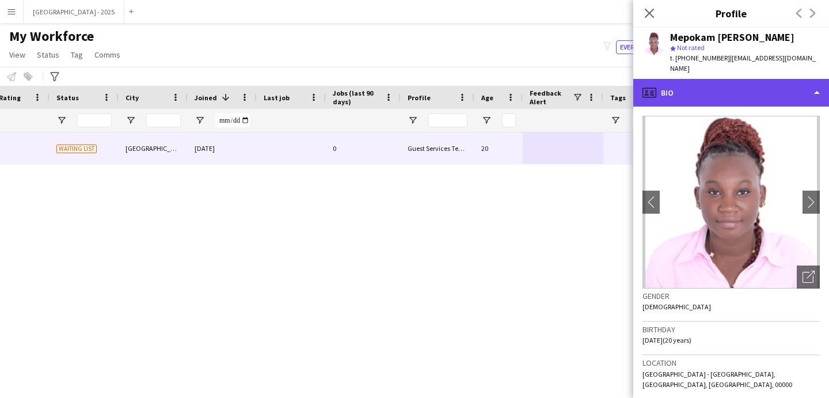
click at [679, 87] on div "profile Bio" at bounding box center [732, 93] width 196 height 28
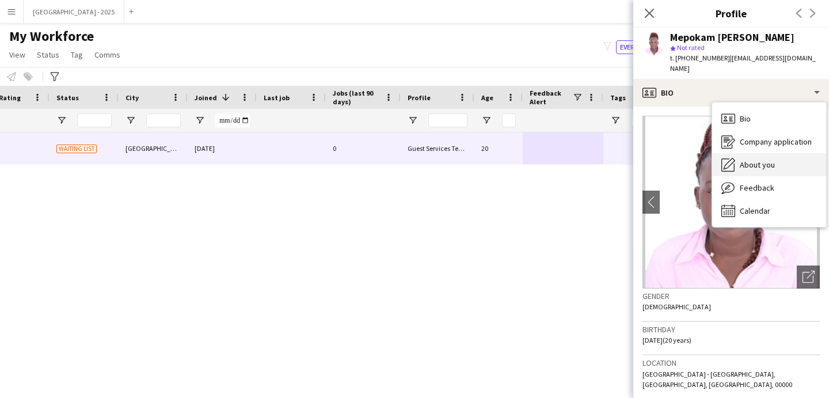
click at [753, 160] on span "About you" at bounding box center [757, 165] width 35 height 10
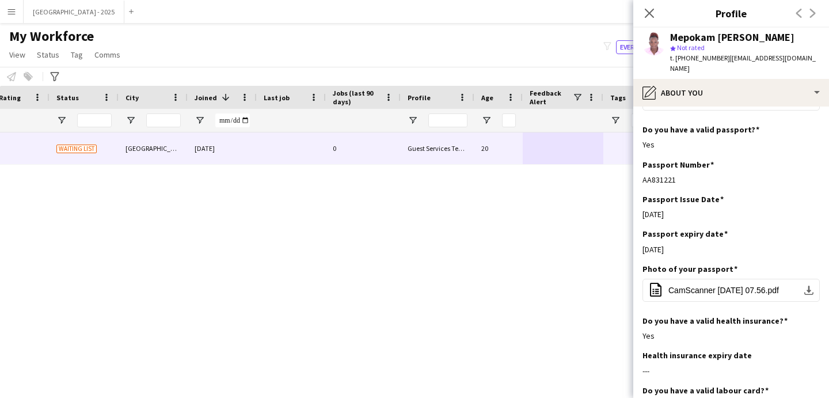
scroll to position [663, 0]
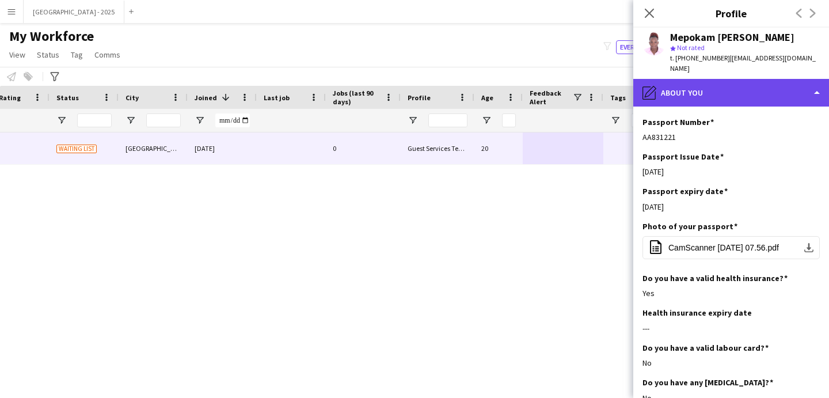
click at [681, 79] on div "pencil4 About you" at bounding box center [732, 93] width 196 height 28
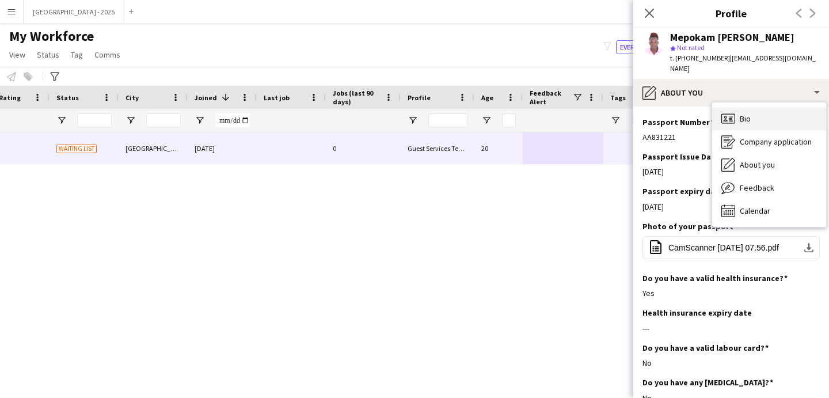
click at [722, 113] on icon at bounding box center [729, 118] width 14 height 10
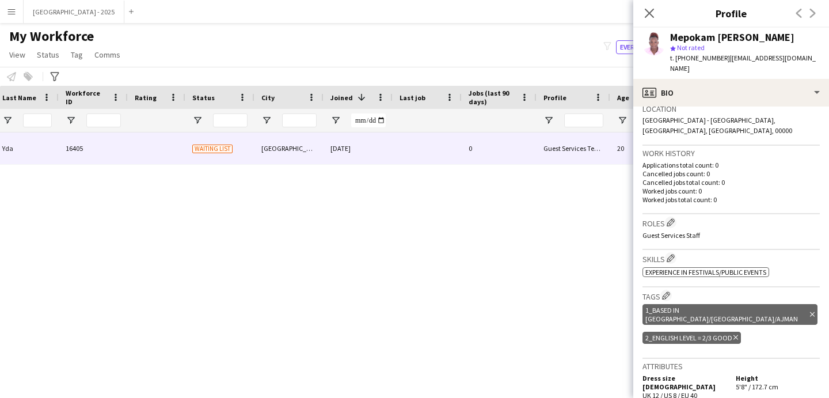
scroll to position [0, 0]
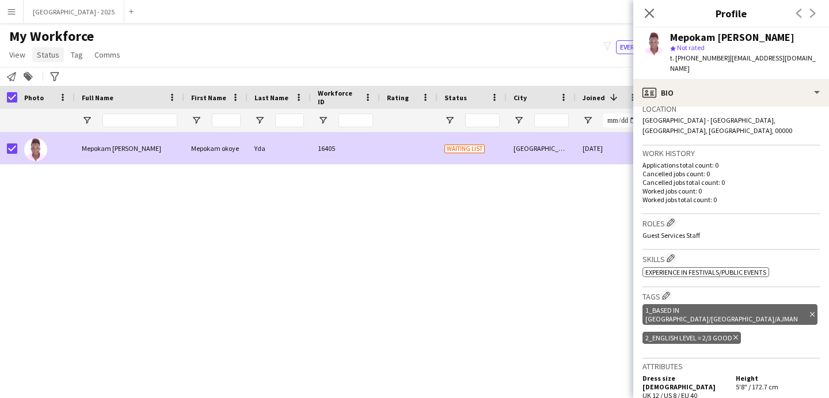
click at [50, 57] on span "Status" at bounding box center [48, 55] width 22 height 10
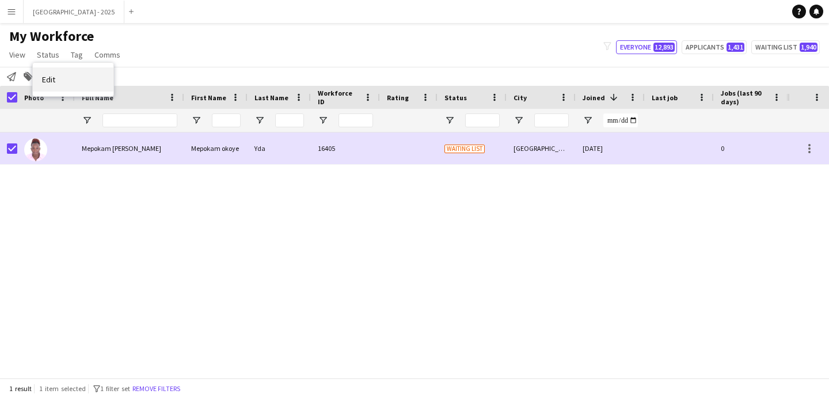
click at [75, 81] on link "Edit" at bounding box center [73, 79] width 81 height 24
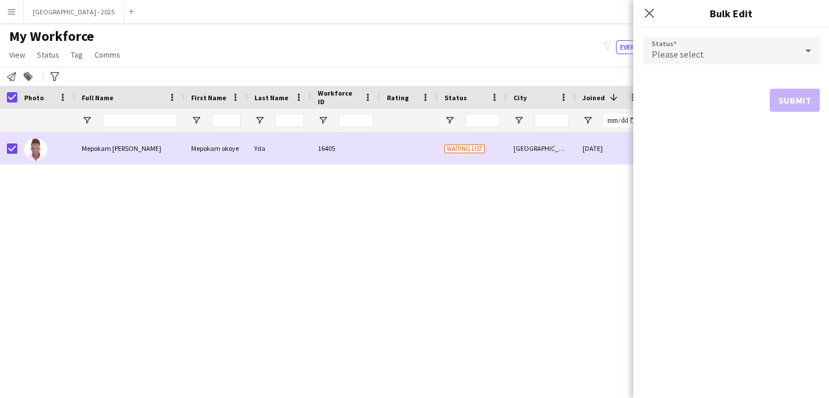
click at [665, 54] on span "Please select" at bounding box center [678, 54] width 52 height 12
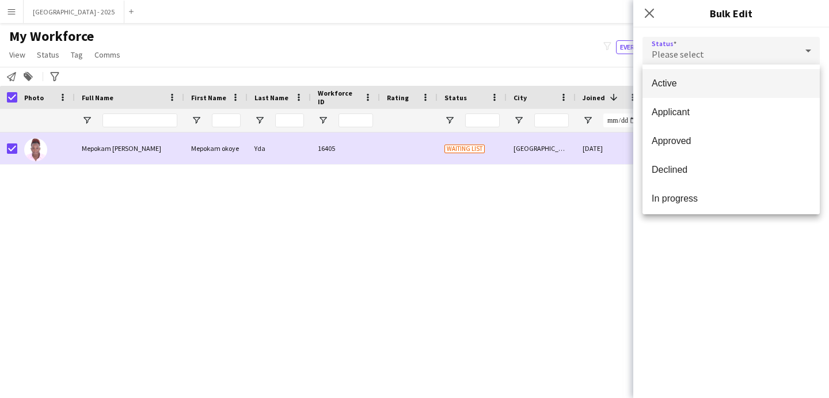
click at [709, 88] on span "Active" at bounding box center [731, 83] width 159 height 11
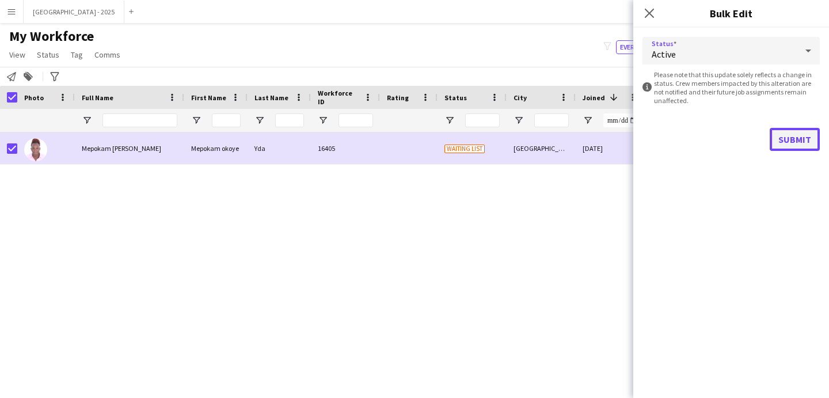
click at [774, 146] on button "Submit" at bounding box center [795, 139] width 50 height 23
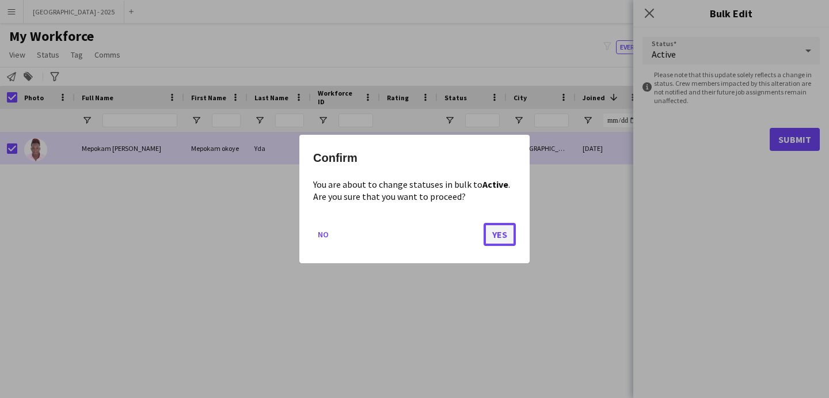
click at [505, 225] on button "Yes" at bounding box center [500, 234] width 32 height 23
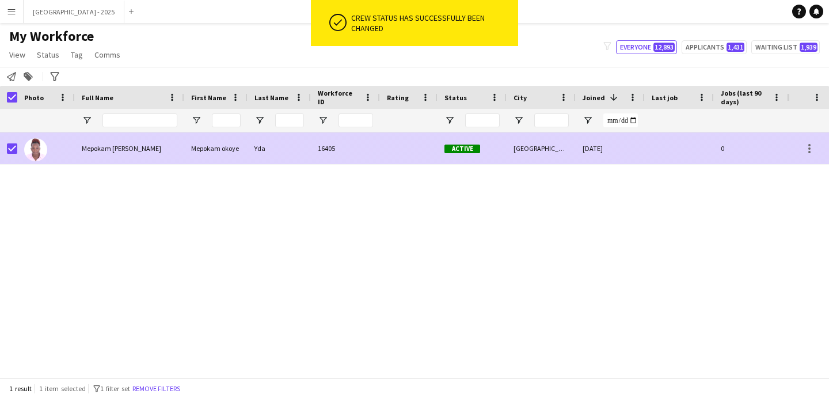
click at [60, 149] on div at bounding box center [46, 148] width 58 height 32
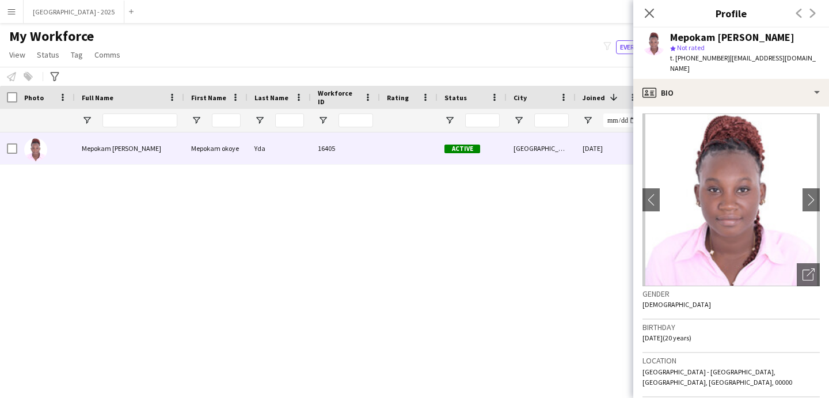
scroll to position [82, 0]
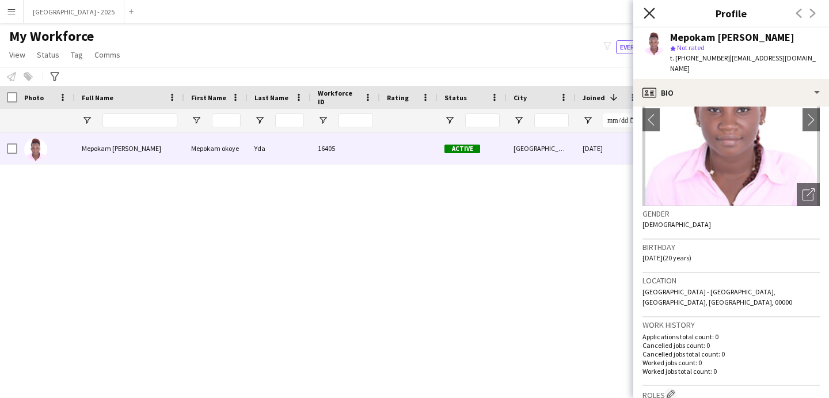
click at [653, 12] on icon "Close pop-in" at bounding box center [649, 12] width 11 height 11
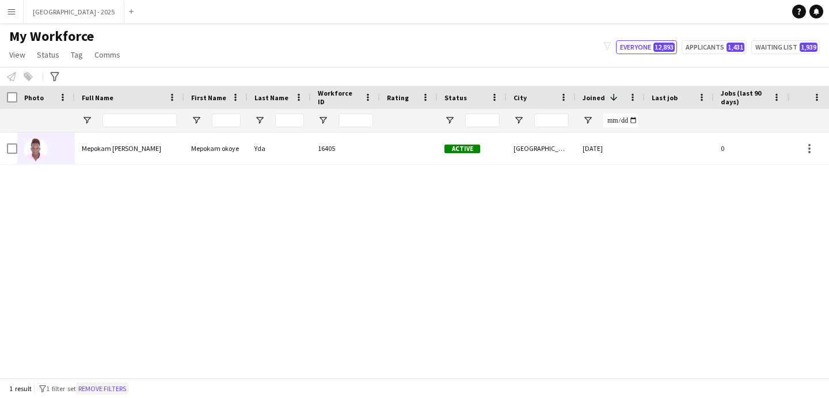
click at [119, 385] on button "Remove filters" at bounding box center [102, 388] width 52 height 13
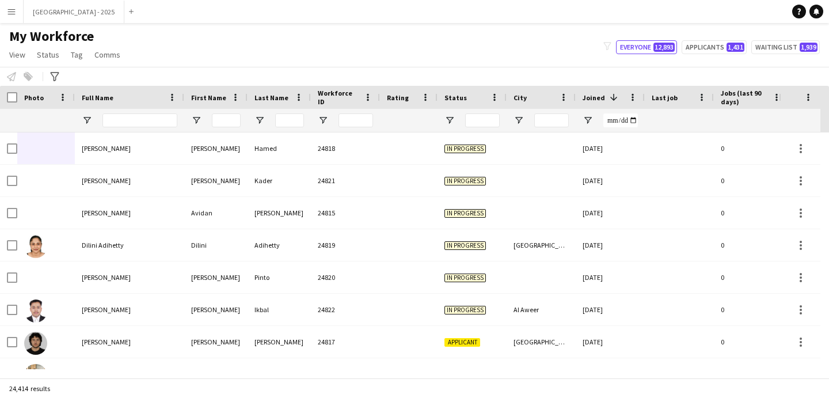
scroll to position [0, 397]
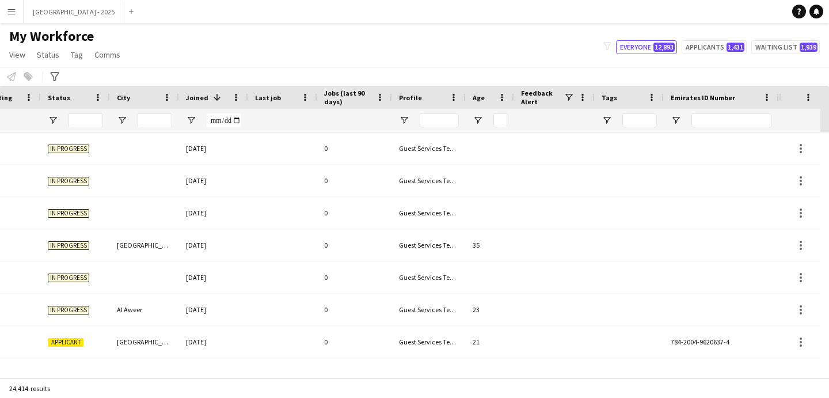
click at [687, 120] on div at bounding box center [721, 120] width 115 height 23
click at [718, 118] on input "Emirates ID Number Filter Input" at bounding box center [732, 120] width 81 height 14
paste input "*********"
type input "*********"
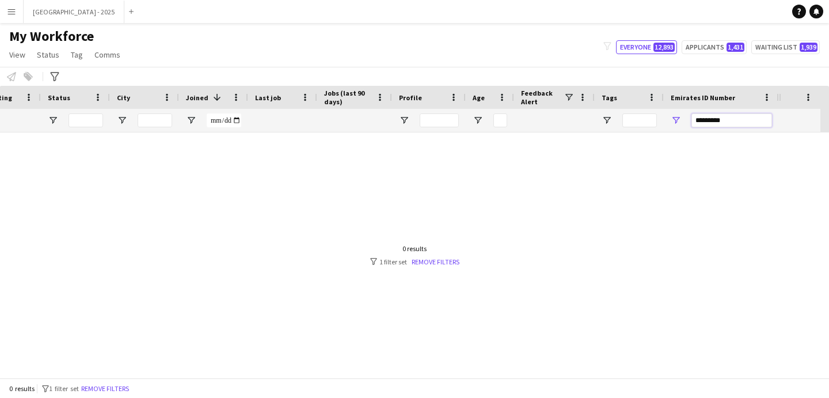
click at [713, 119] on input "*********" at bounding box center [732, 120] width 81 height 14
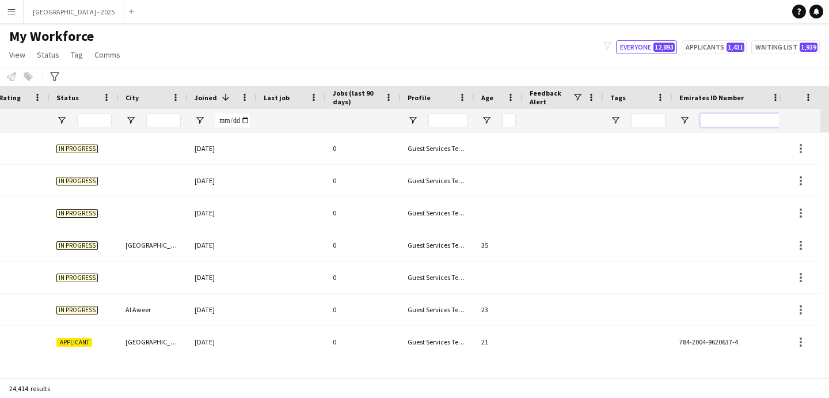
paste input "*******"
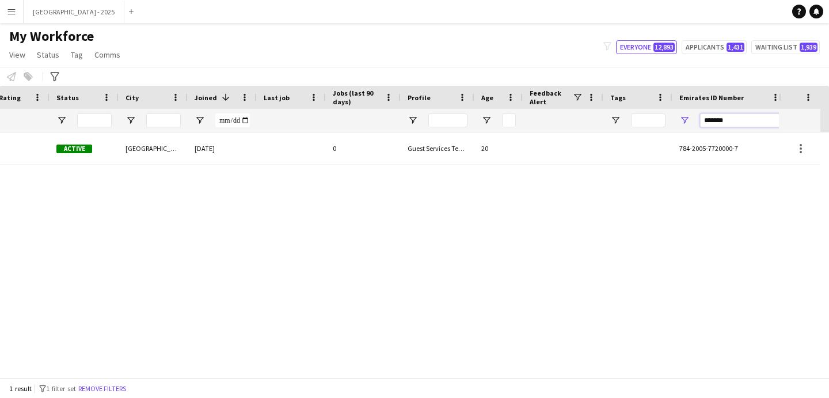
type input "*******"
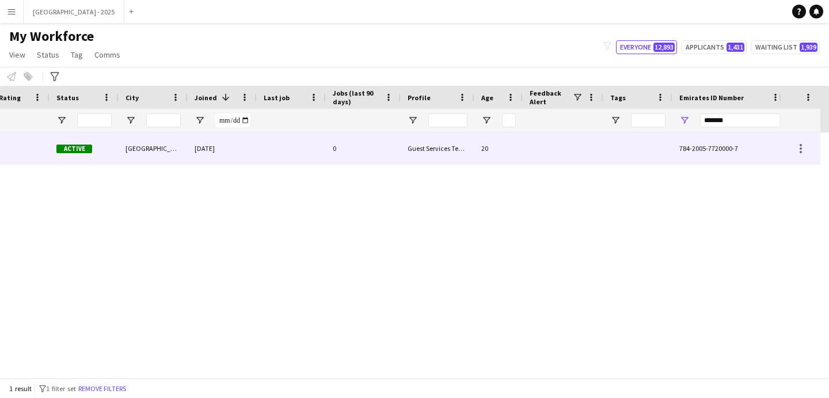
click at [560, 148] on div at bounding box center [563, 148] width 81 height 32
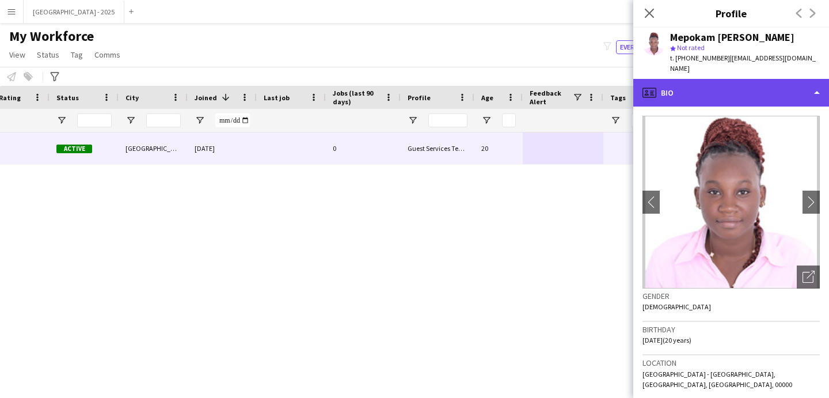
click at [700, 79] on div "profile Bio" at bounding box center [732, 93] width 196 height 28
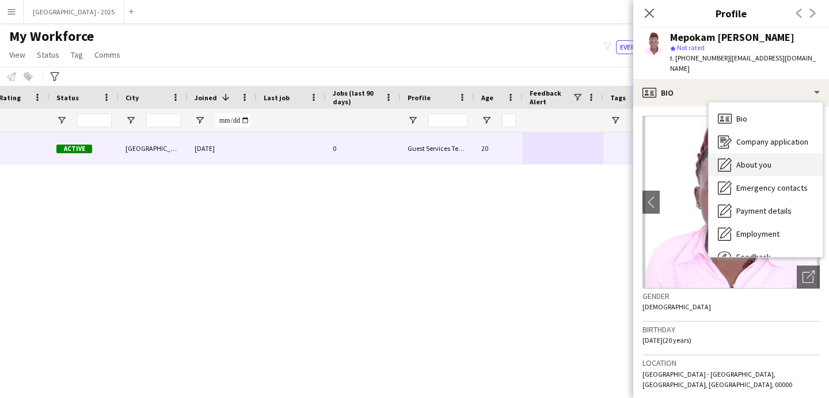
click at [759, 160] on span "About you" at bounding box center [754, 165] width 35 height 10
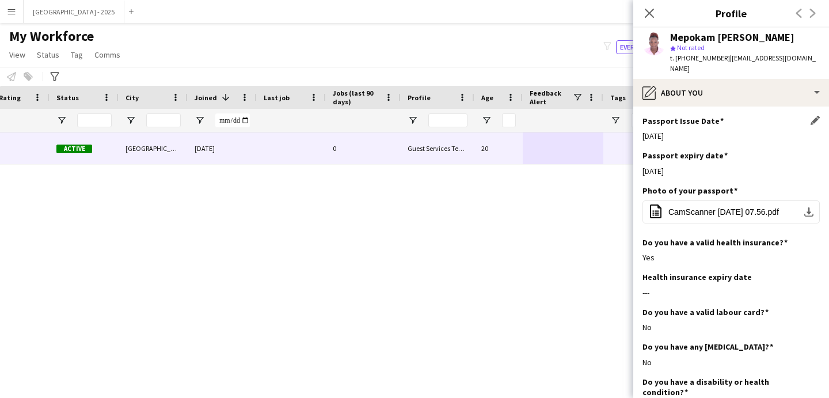
scroll to position [700, 0]
click at [700, 99] on div "Passport Number Edit this field AA831221" at bounding box center [731, 97] width 177 height 35
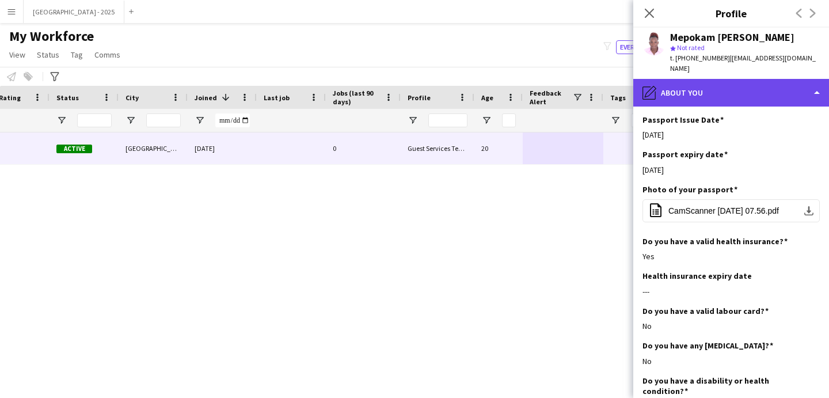
click at [704, 92] on div "pencil4 About you" at bounding box center [732, 93] width 196 height 28
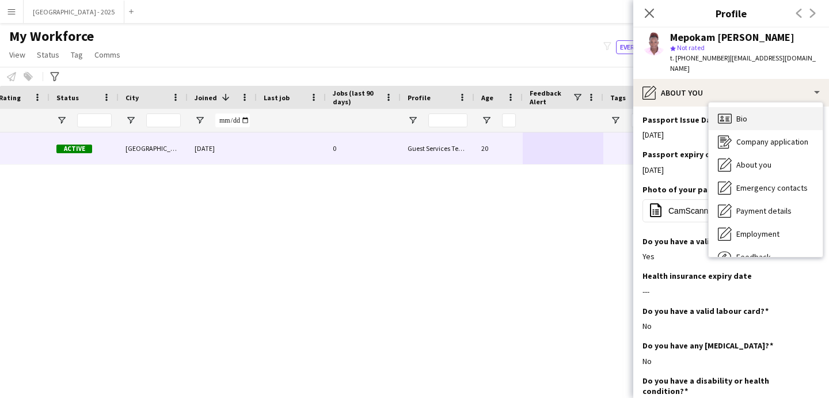
click at [734, 107] on div "Bio Bio" at bounding box center [766, 118] width 114 height 23
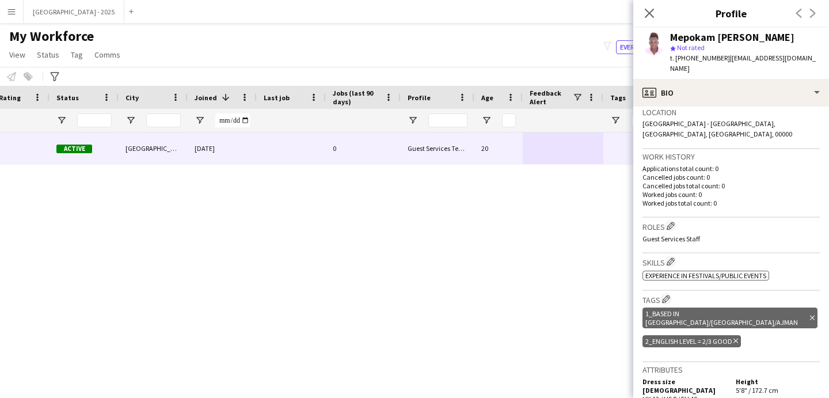
scroll to position [0, 0]
